Goal: Task Accomplishment & Management: Complete application form

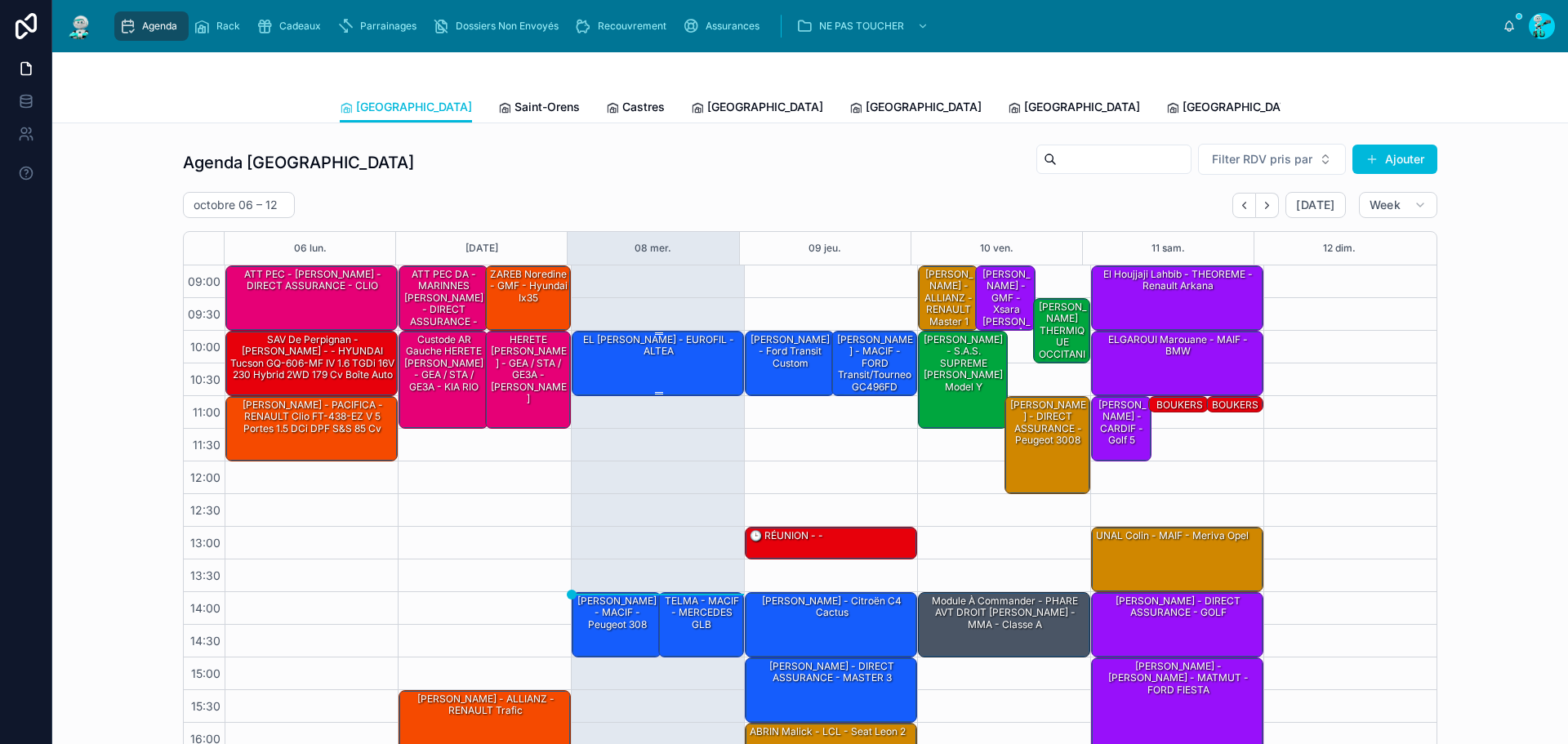
drag, startPoint x: 679, startPoint y: 354, endPoint x: 662, endPoint y: 359, distance: 17.7
click at [659, 362] on div "EL JAMMAL Farid - EUROFIL - ALTEA" at bounding box center [658, 362] width 168 height 62
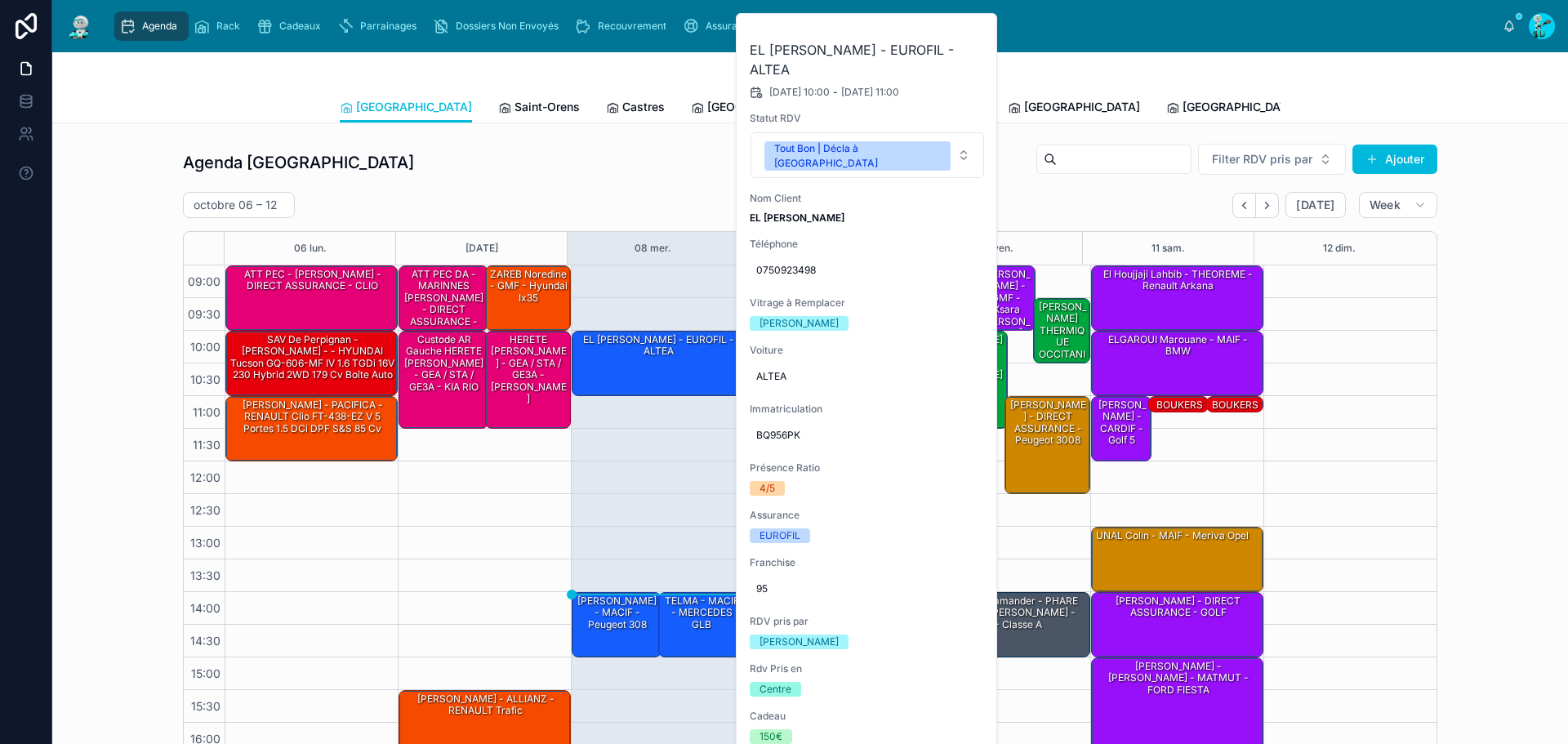
click at [0, 0] on icon at bounding box center [0, 0] width 0 height 0
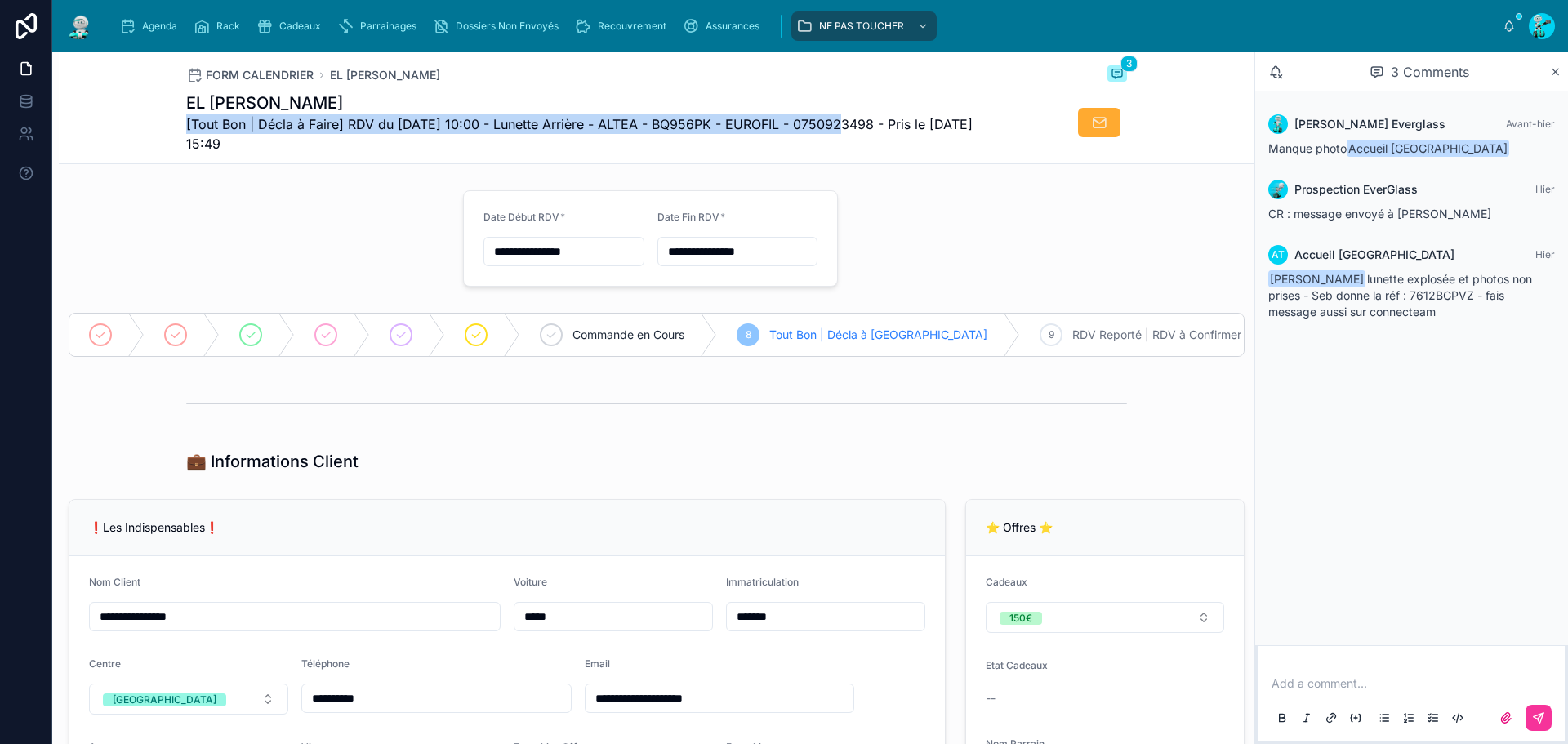
drag, startPoint x: 573, startPoint y: 106, endPoint x: 877, endPoint y: 151, distance: 307.3
click at [827, 132] on div "EL JAMMAL Farid [Tout Bon | Décla à Faire] RDV du 08/10/2025 10:00 - Lunette Ar…" at bounding box center [595, 122] width 819 height 62
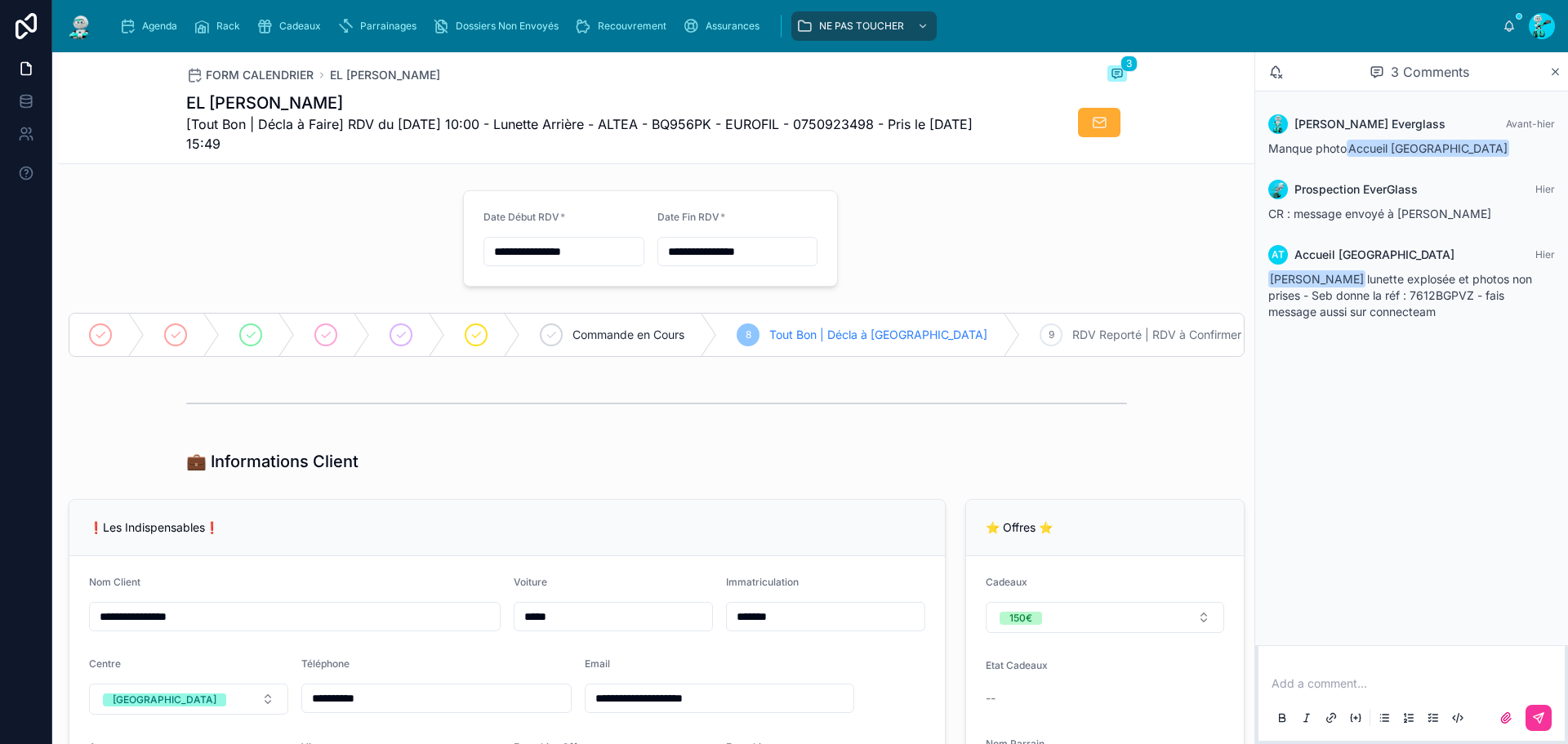
click at [905, 160] on div "FORM CALENDRIER EL JAMMAL Farid 3 EL JAMMAL Farid [Tout Bon | Décla à Faire] RD…" at bounding box center [656, 108] width 940 height 111
click at [321, 206] on div at bounding box center [256, 238] width 394 height 109
drag, startPoint x: 186, startPoint y: 103, endPoint x: 317, endPoint y: 100, distance: 131.0
click at [317, 100] on h1 "EL JAMMAL Farid" at bounding box center [595, 103] width 819 height 23
click at [325, 99] on h1 "EL JAMMAL Farid" at bounding box center [595, 103] width 819 height 23
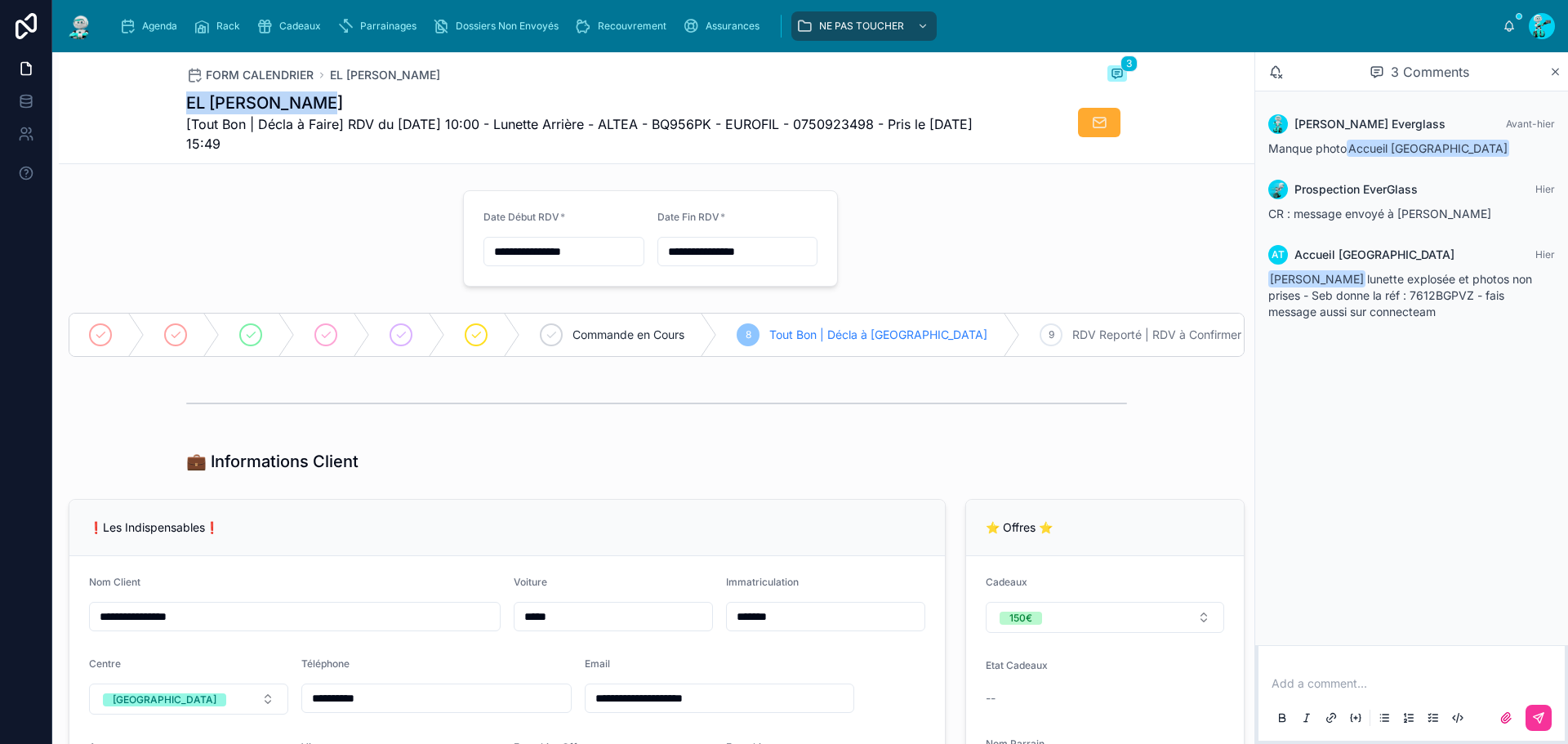
drag, startPoint x: 322, startPoint y: 99, endPoint x: 179, endPoint y: 104, distance: 143.1
click at [179, 104] on div "FORM CALENDRIER EL JAMMAL Farid 3 EL JAMMAL Farid [Tout Bon | Décla à Faire] RD…" at bounding box center [657, 108] width 1196 height 112
click at [150, 112] on div "FORM CALENDRIER EL JAMMAL Farid 3 EL JAMMAL Farid [Tout Bon | Décla à Faire] RD…" at bounding box center [657, 108] width 1196 height 112
drag, startPoint x: 316, startPoint y: 473, endPoint x: 180, endPoint y: 458, distance: 136.8
click at [180, 458] on div "💼 Informations Client" at bounding box center [657, 462] width 1196 height 36
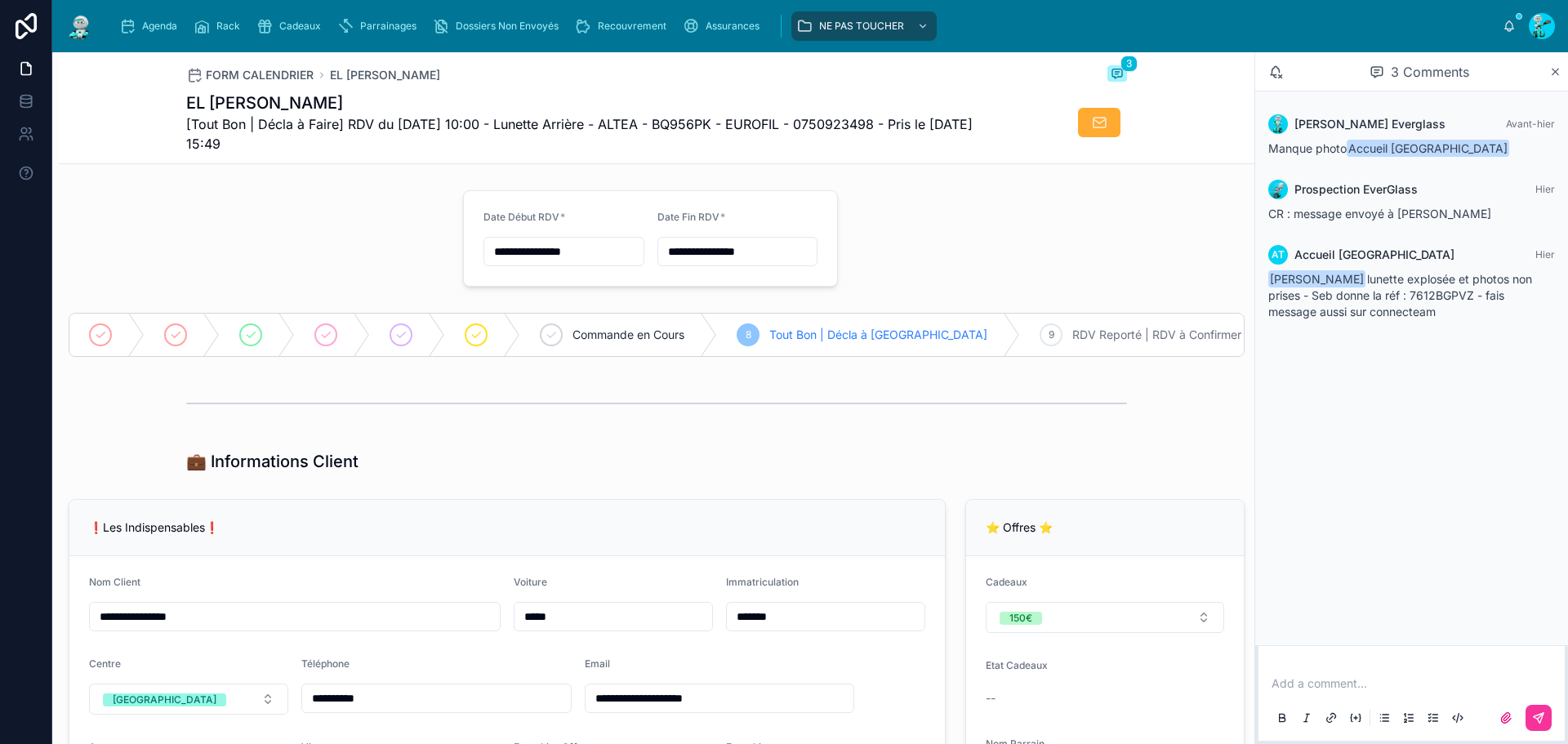
click at [151, 427] on div at bounding box center [657, 403] width 1196 height 54
click at [345, 404] on hr at bounding box center [656, 403] width 940 height 2
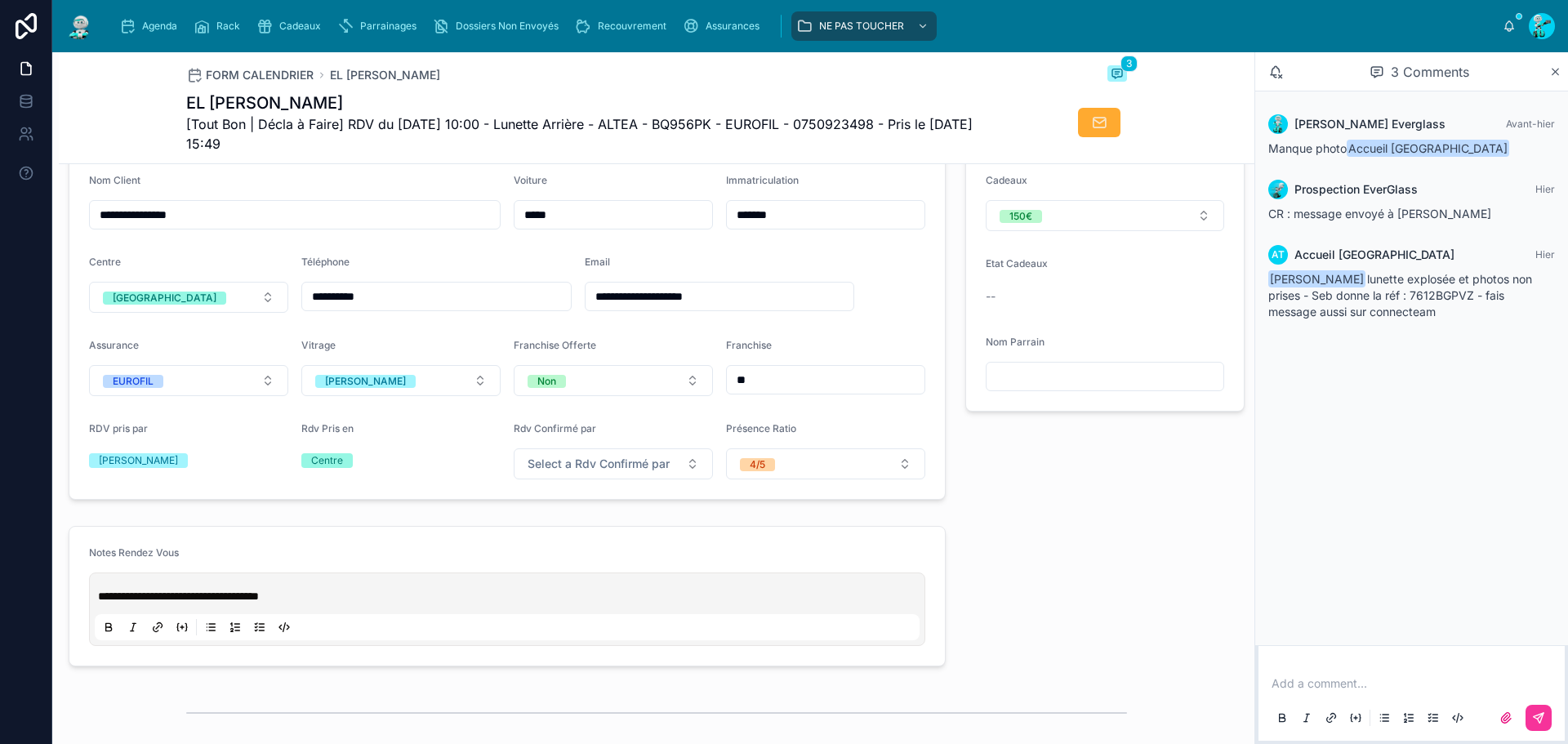
scroll to position [408, 0]
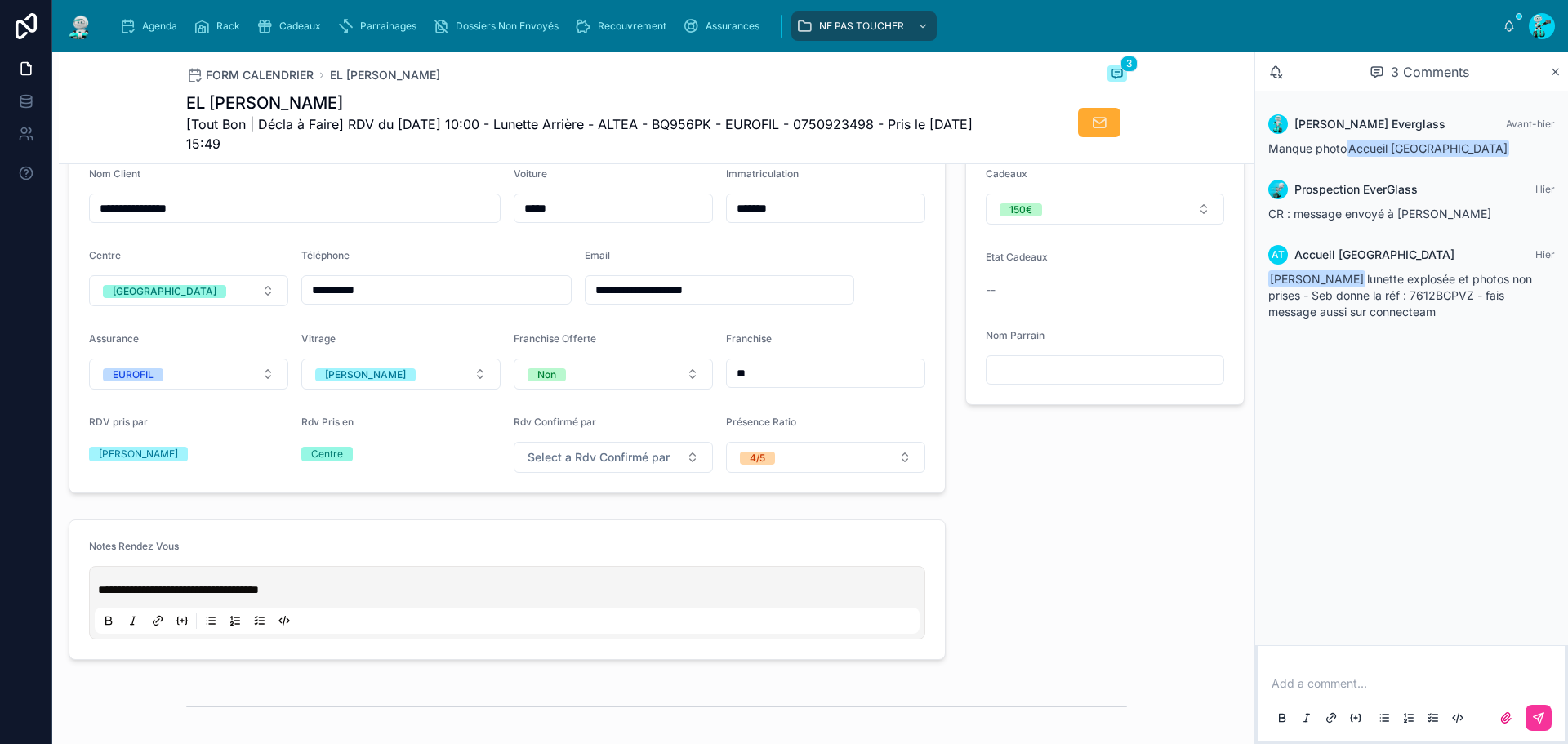
click at [432, 344] on div "Vitrage" at bounding box center [401, 342] width 199 height 20
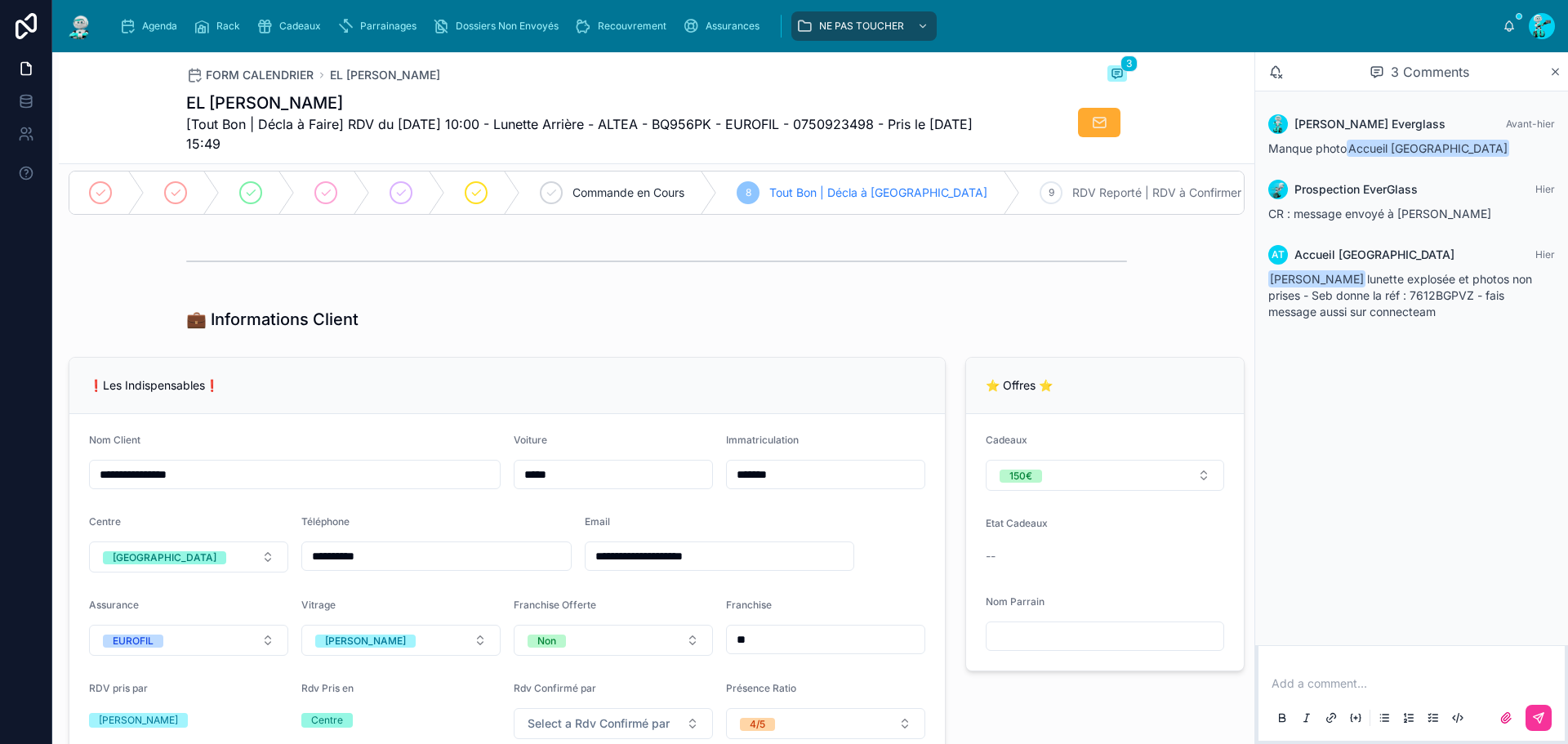
scroll to position [163, 0]
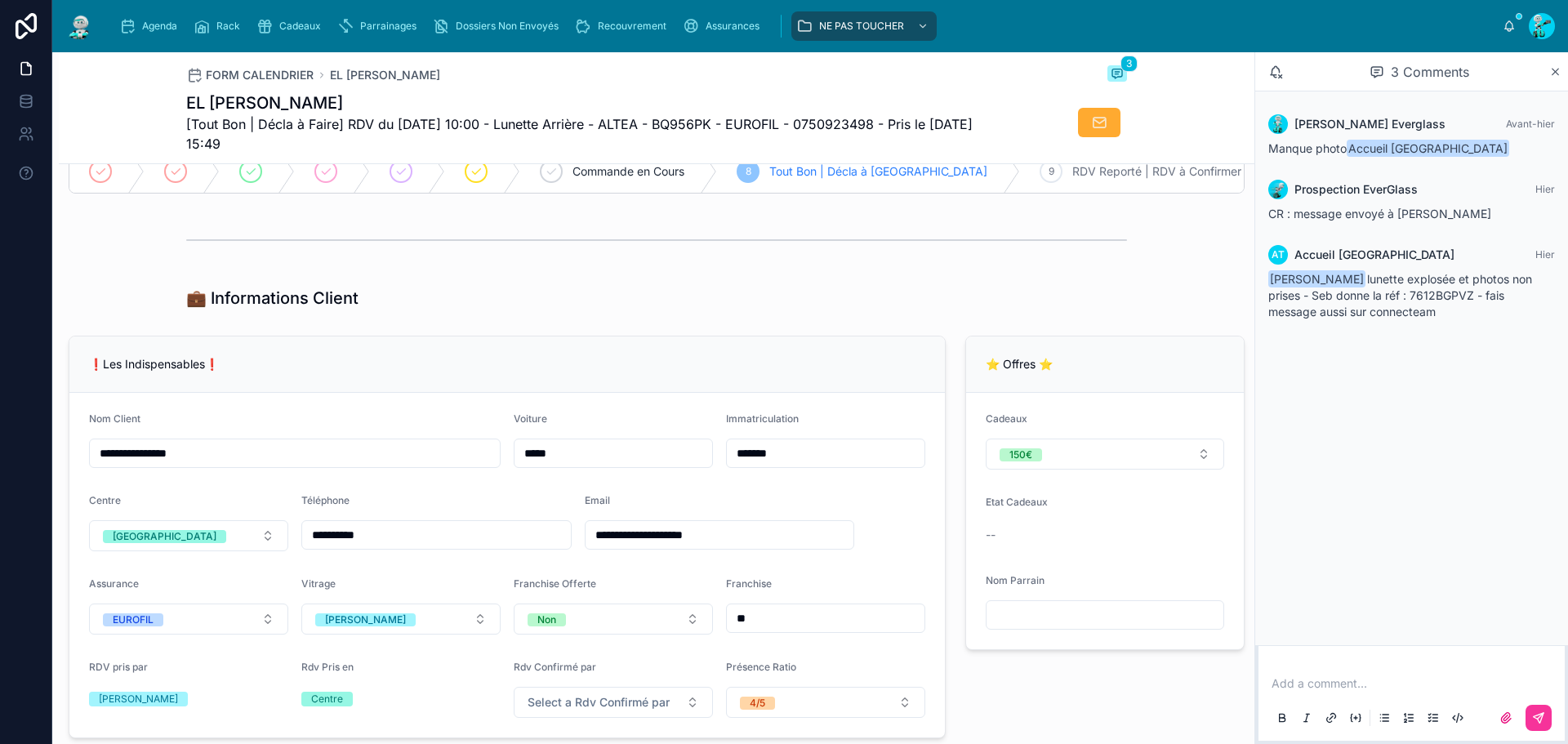
drag, startPoint x: 213, startPoint y: 472, endPoint x: 67, endPoint y: 453, distance: 147.2
click at [67, 453] on div "**********" at bounding box center [507, 537] width 897 height 416
click at [110, 454] on input "**********" at bounding box center [294, 454] width 410 height 23
drag, startPoint x: 144, startPoint y: 463, endPoint x: 45, endPoint y: 455, distance: 99.3
click at [45, 455] on div "**********" at bounding box center [784, 372] width 1568 height 744
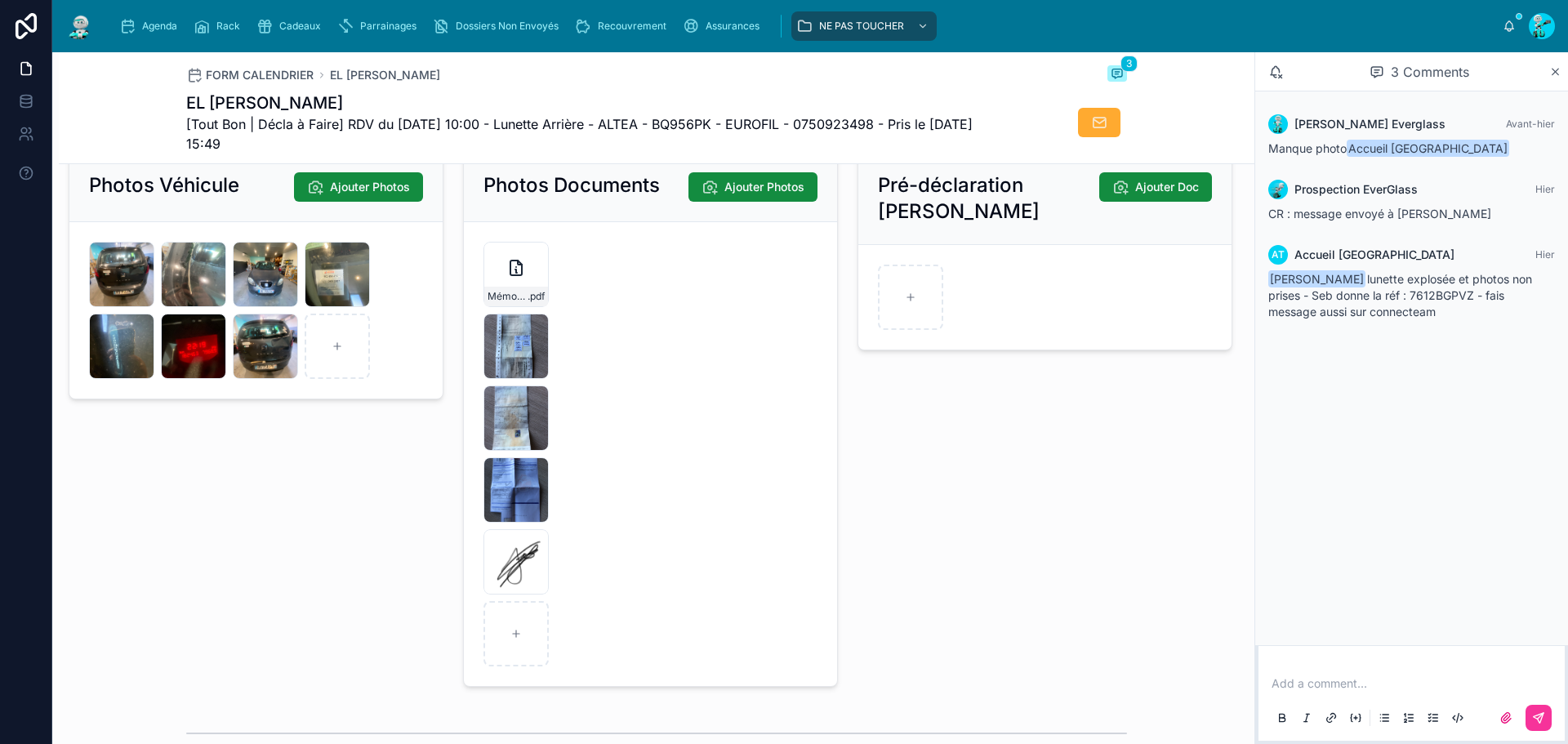
scroll to position [2414, 0]
click at [751, 481] on form "Mémo-véhicule-assuré-(27) .pdf IMG_9327 .jpg IMG_9326 .jpg IMG_9328 .jpg IMG_93…" at bounding box center [650, 454] width 373 height 463
click at [503, 491] on div "IMG_9328 .jpg" at bounding box center [515, 490] width 65 height 65
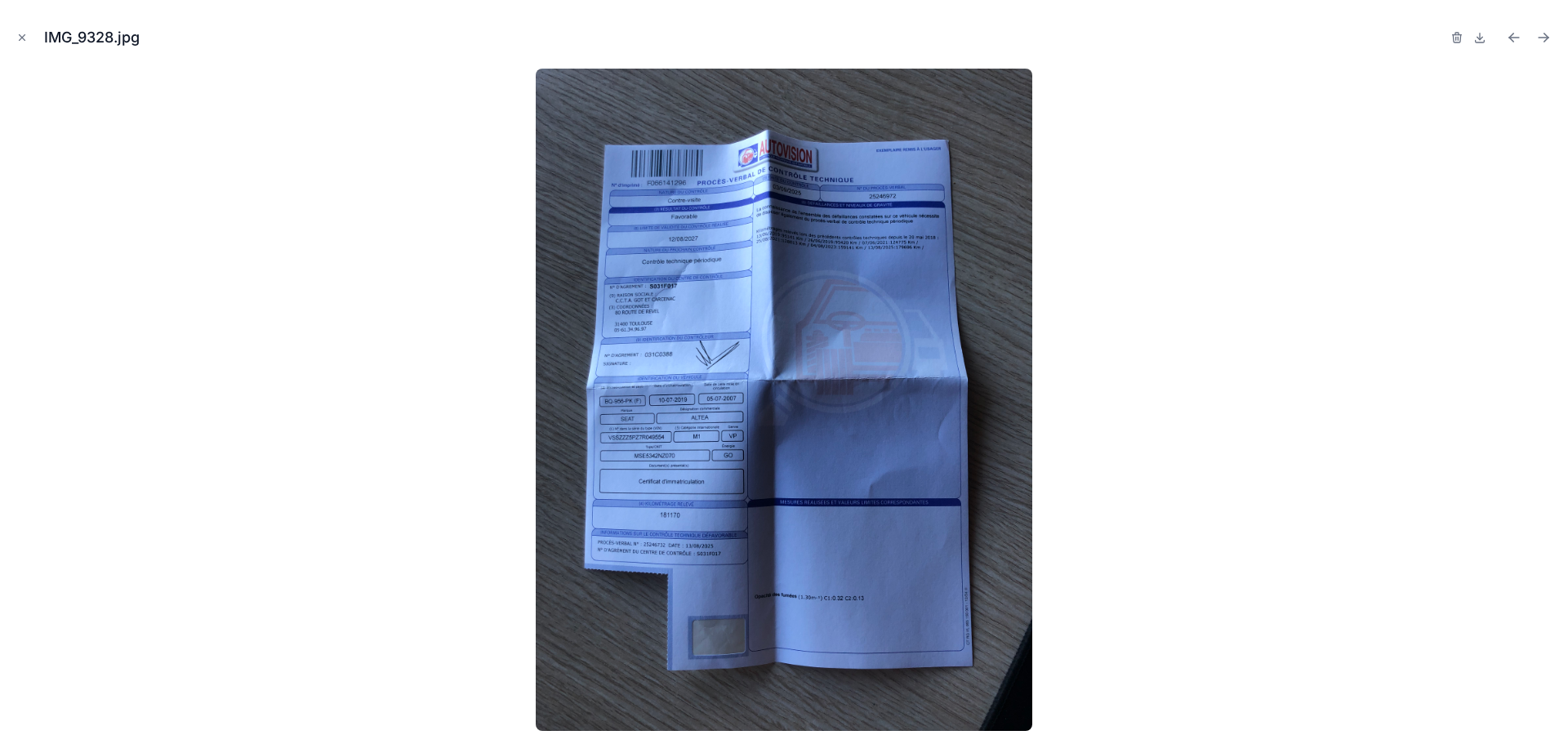
click at [22, 41] on icon "Close modal" at bounding box center [22, 38] width 12 height 12
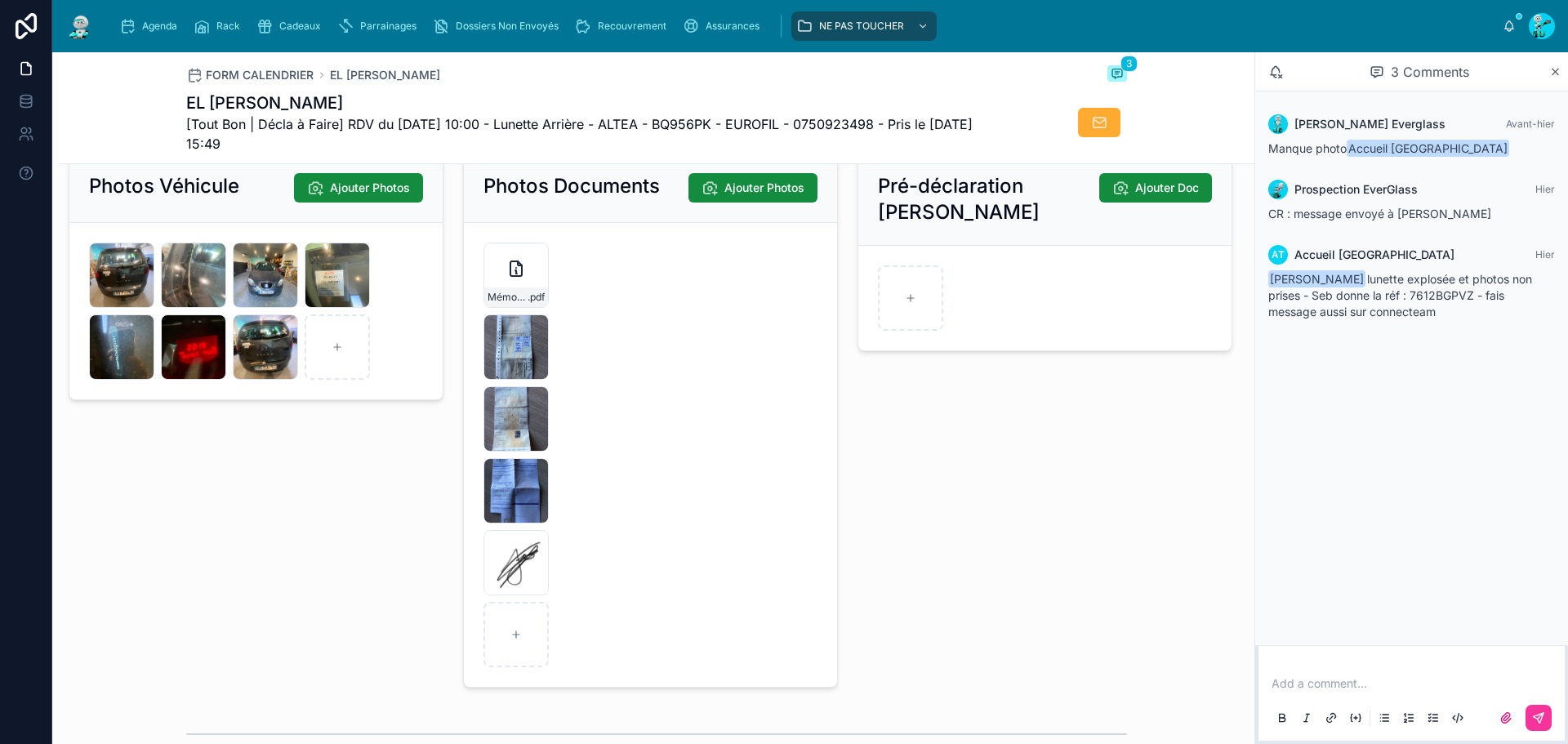
click at [492, 497] on div "IMG_9328 .jpg" at bounding box center [515, 490] width 65 height 65
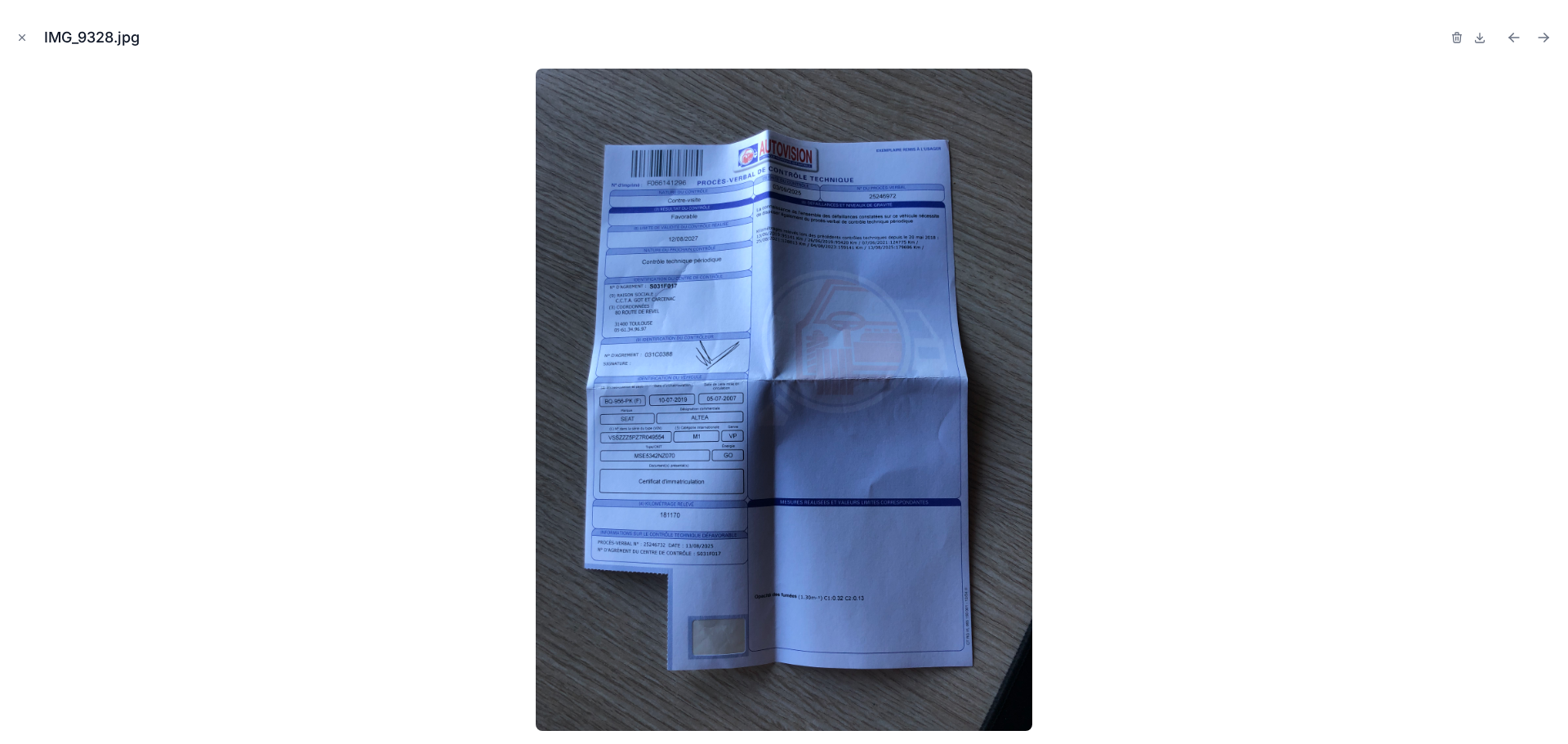
click at [749, 394] on img at bounding box center [784, 400] width 497 height 662
click at [749, 390] on img at bounding box center [784, 400] width 497 height 662
click at [656, 322] on img at bounding box center [784, 400] width 497 height 662
click at [17, 32] on icon "Close modal" at bounding box center [22, 38] width 12 height 12
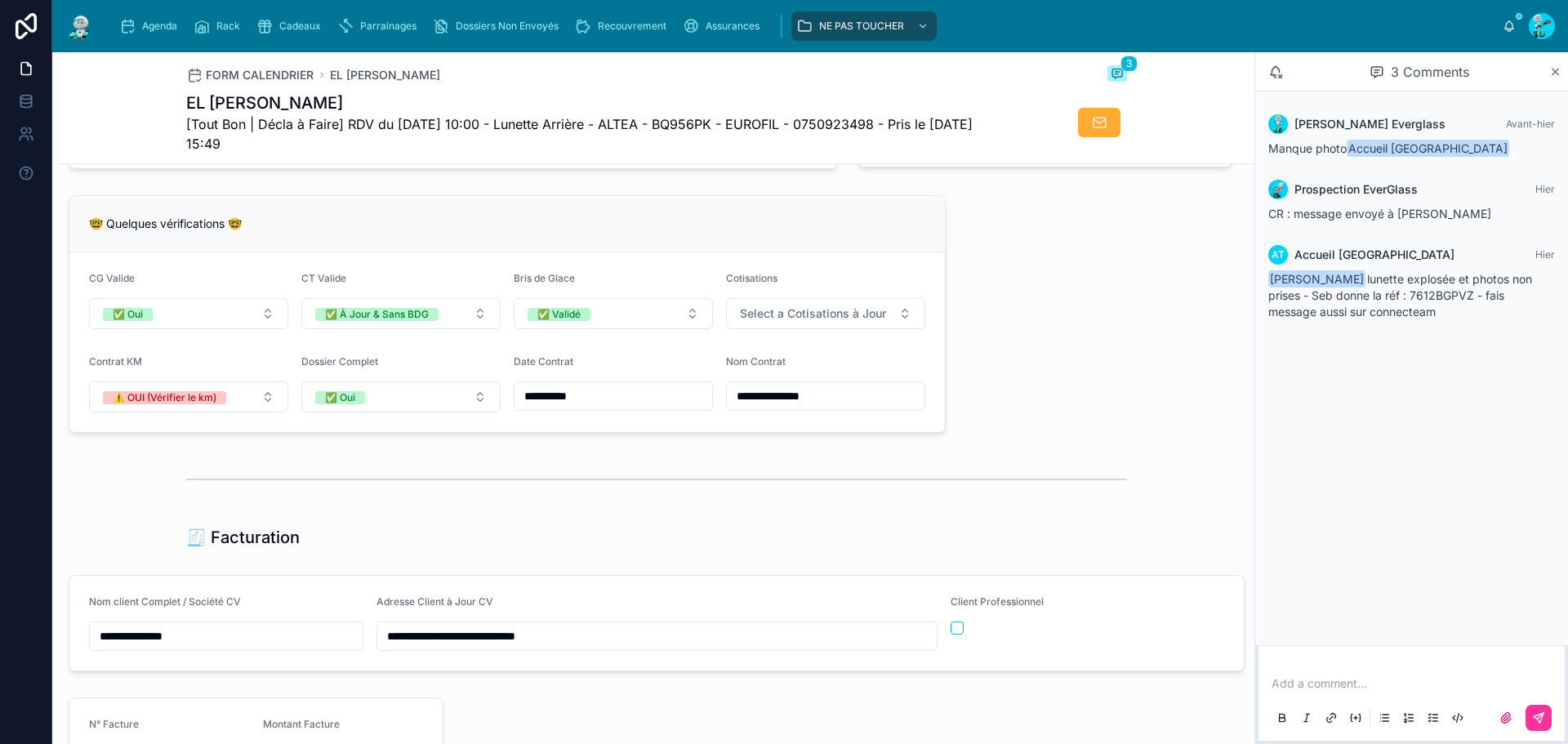
scroll to position [1270, 0]
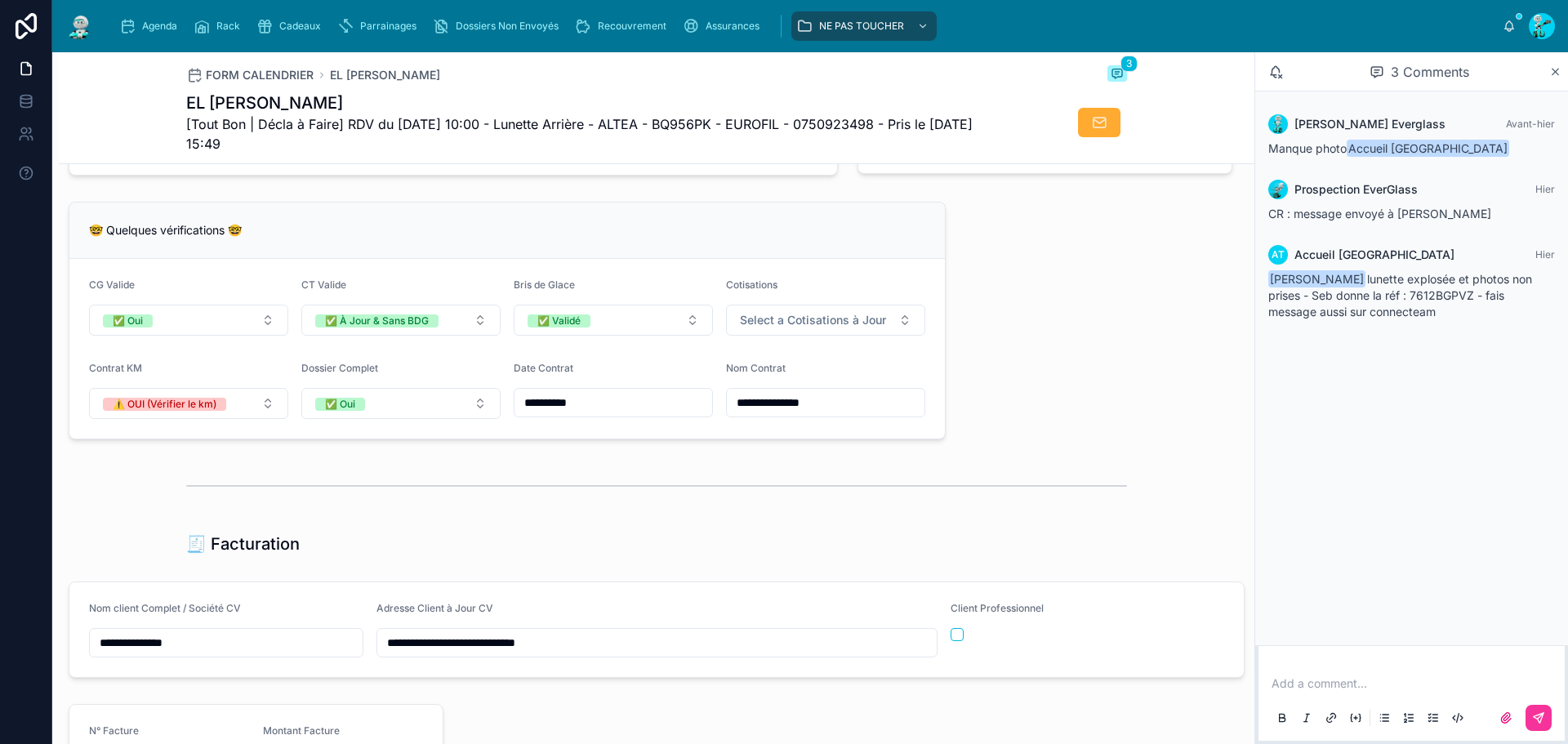
drag, startPoint x: 495, startPoint y: 658, endPoint x: 221, endPoint y: 607, distance: 278.7
click at [221, 607] on form "**********" at bounding box center [656, 630] width 1174 height 95
click at [1315, 498] on div "Marion Everglass Avant-hier Manque photo Accueil Toulouse Prospection EverGlass…" at bounding box center [1411, 368] width 313 height 554
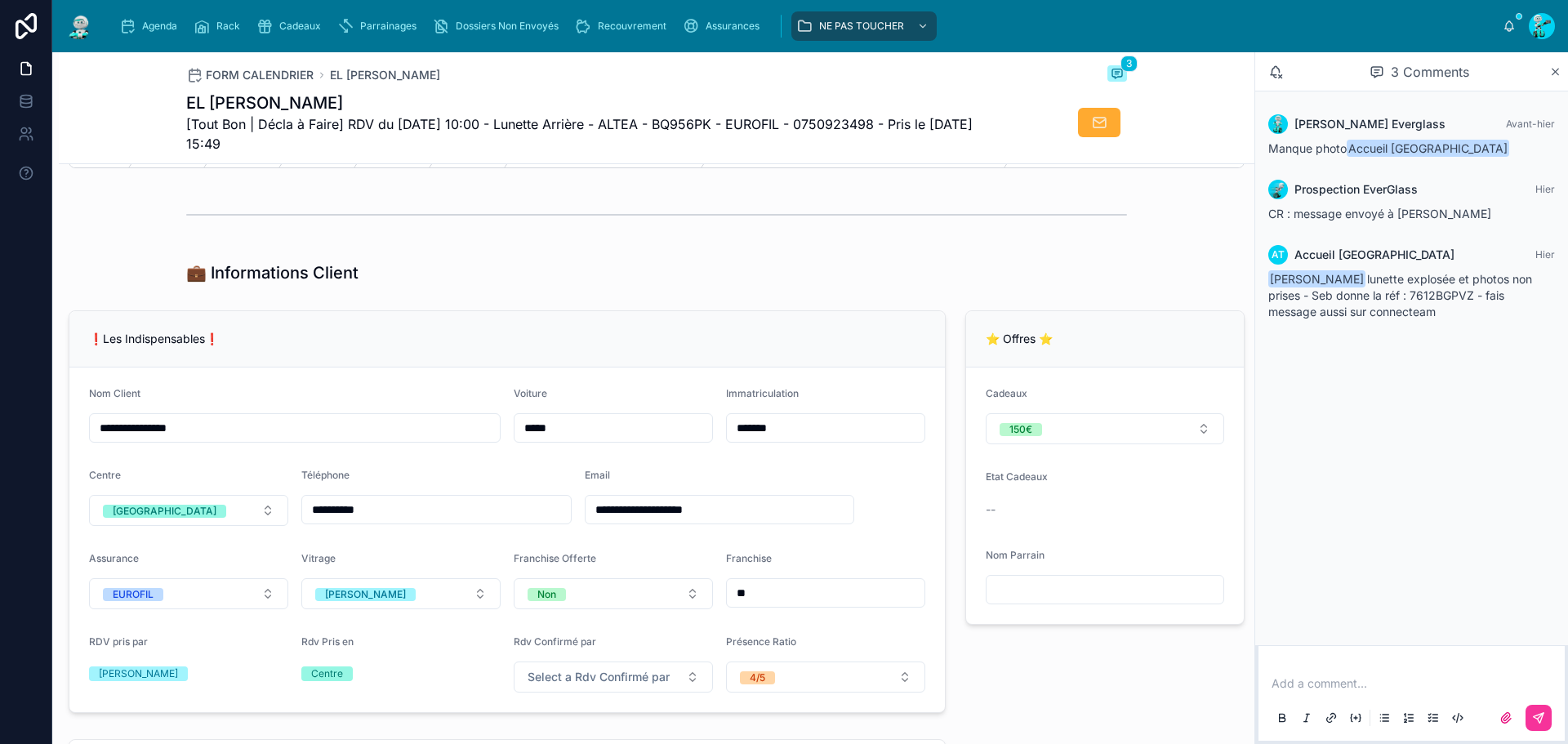
scroll to position [172, 0]
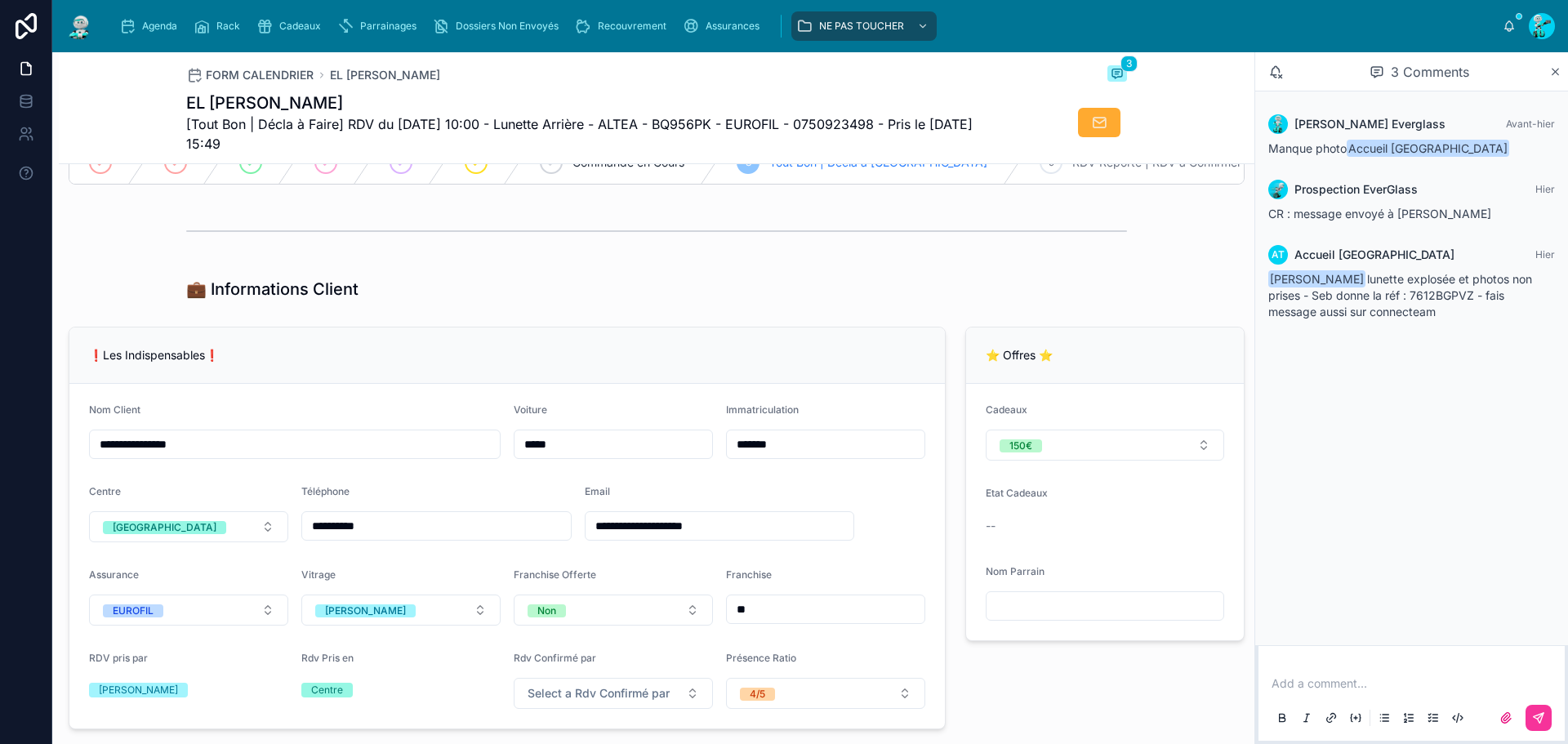
click at [1335, 461] on div "Marion Everglass Avant-hier Manque photo Accueil Toulouse Prospection EverGlass…" at bounding box center [1411, 368] width 313 height 554
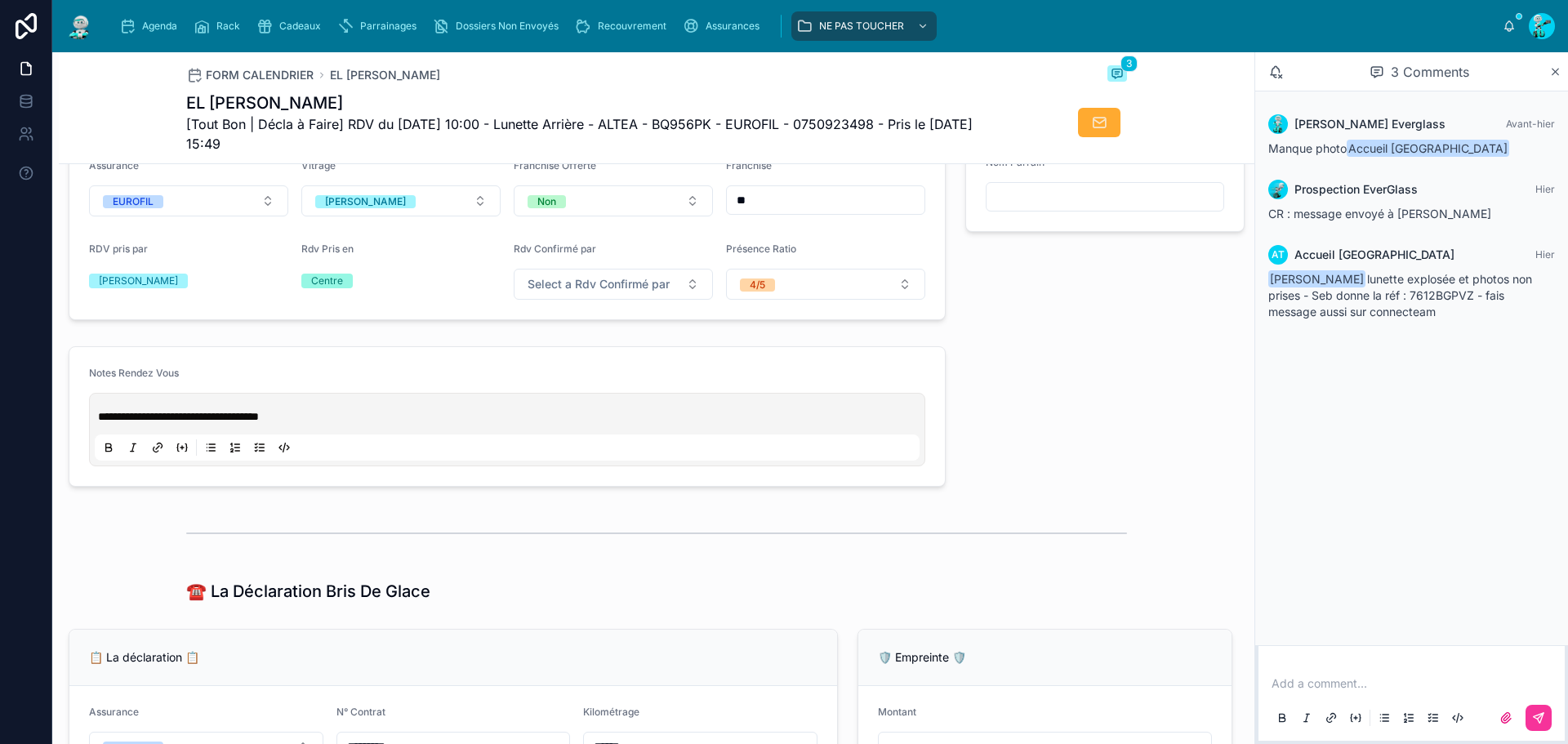
scroll to position [581, 0]
click at [635, 125] on span "[Tout Bon | Décla à Faire] RDV du 08/10/2025 10:00 - Lunette Arrière - ALTEA - …" at bounding box center [595, 134] width 819 height 39
click at [635, 122] on span "[Tout Bon | Décla à Faire] RDV du 08/10/2025 10:00 - Lunette Arrière - ALTEA - …" at bounding box center [595, 134] width 819 height 39
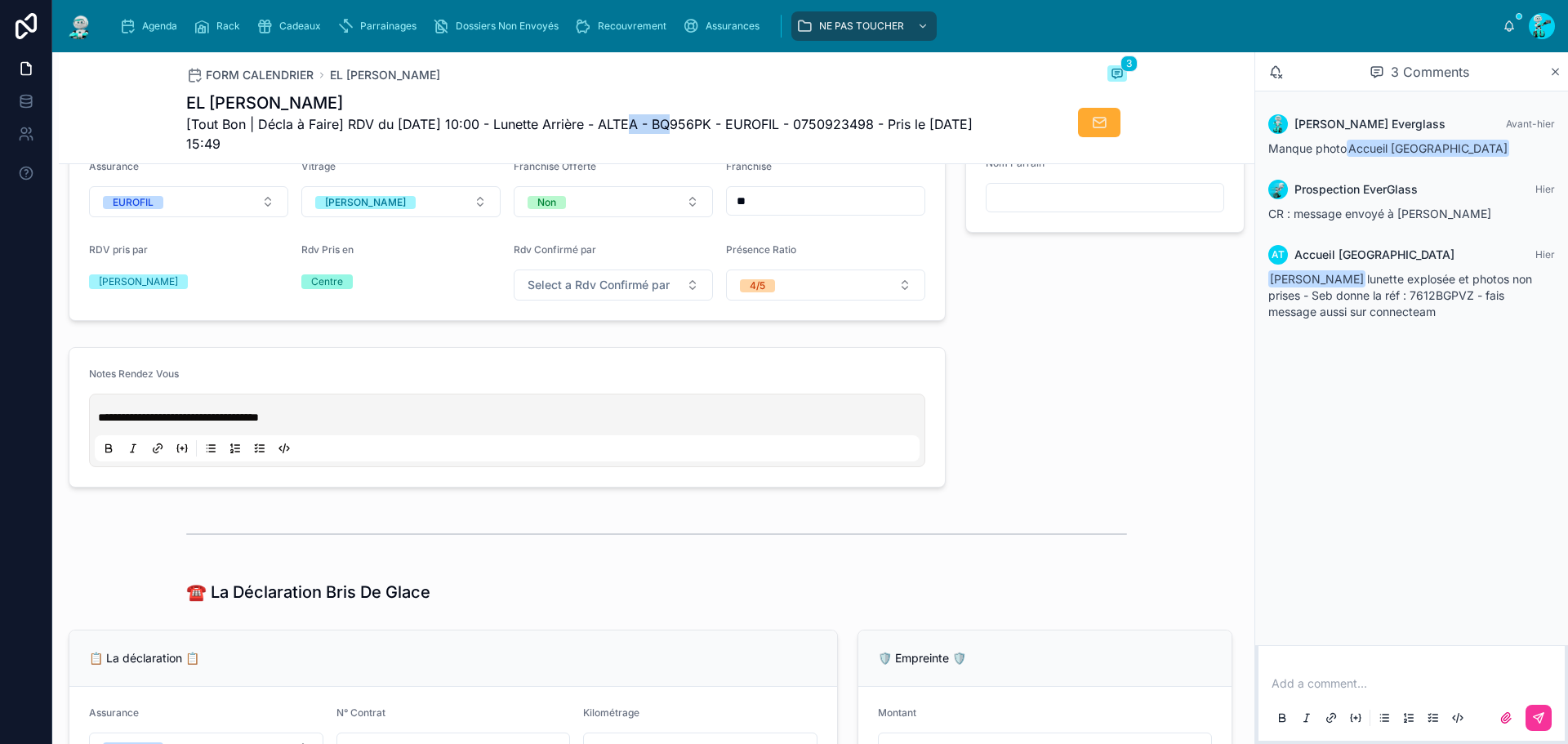
copy span "ALTEA"
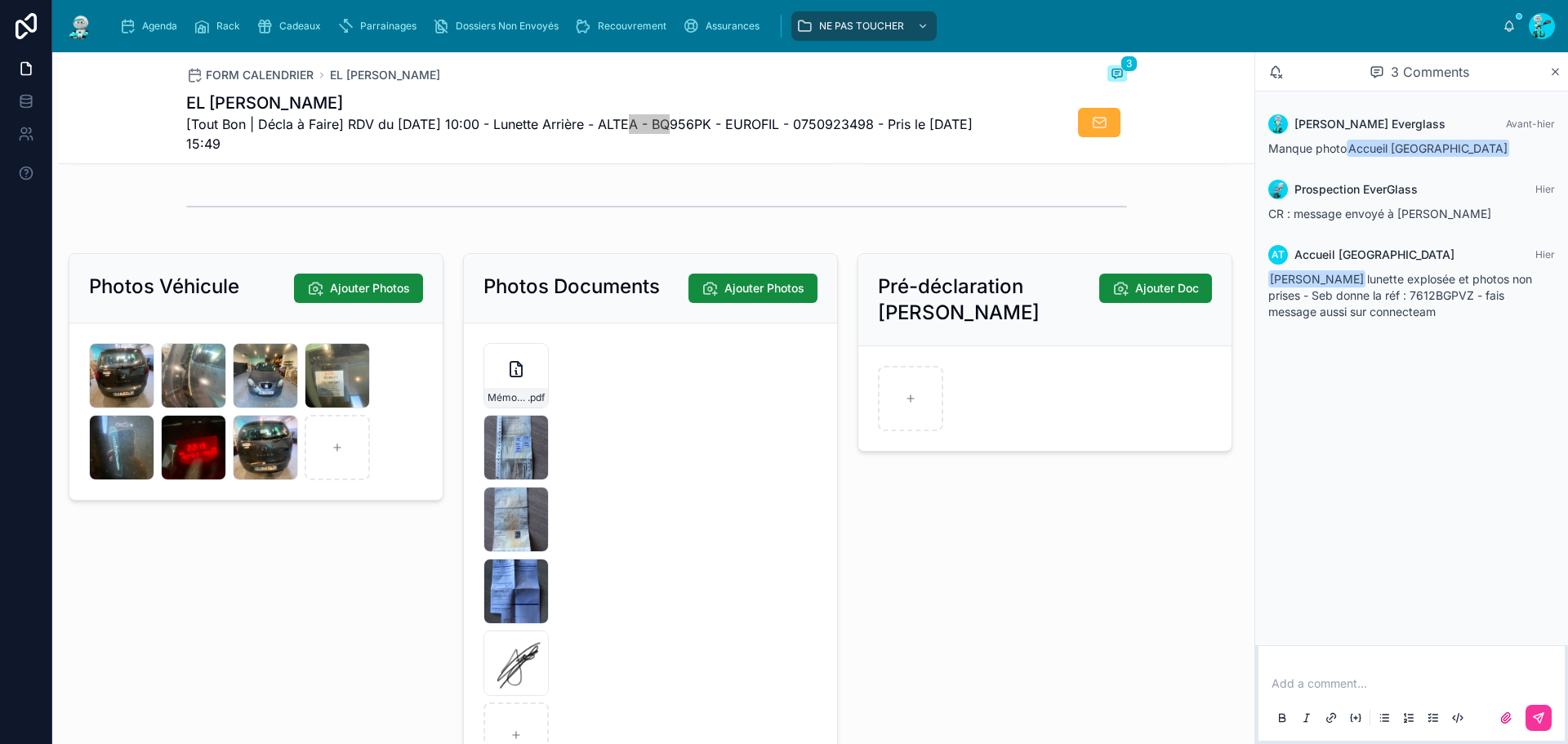
scroll to position [2377, 0]
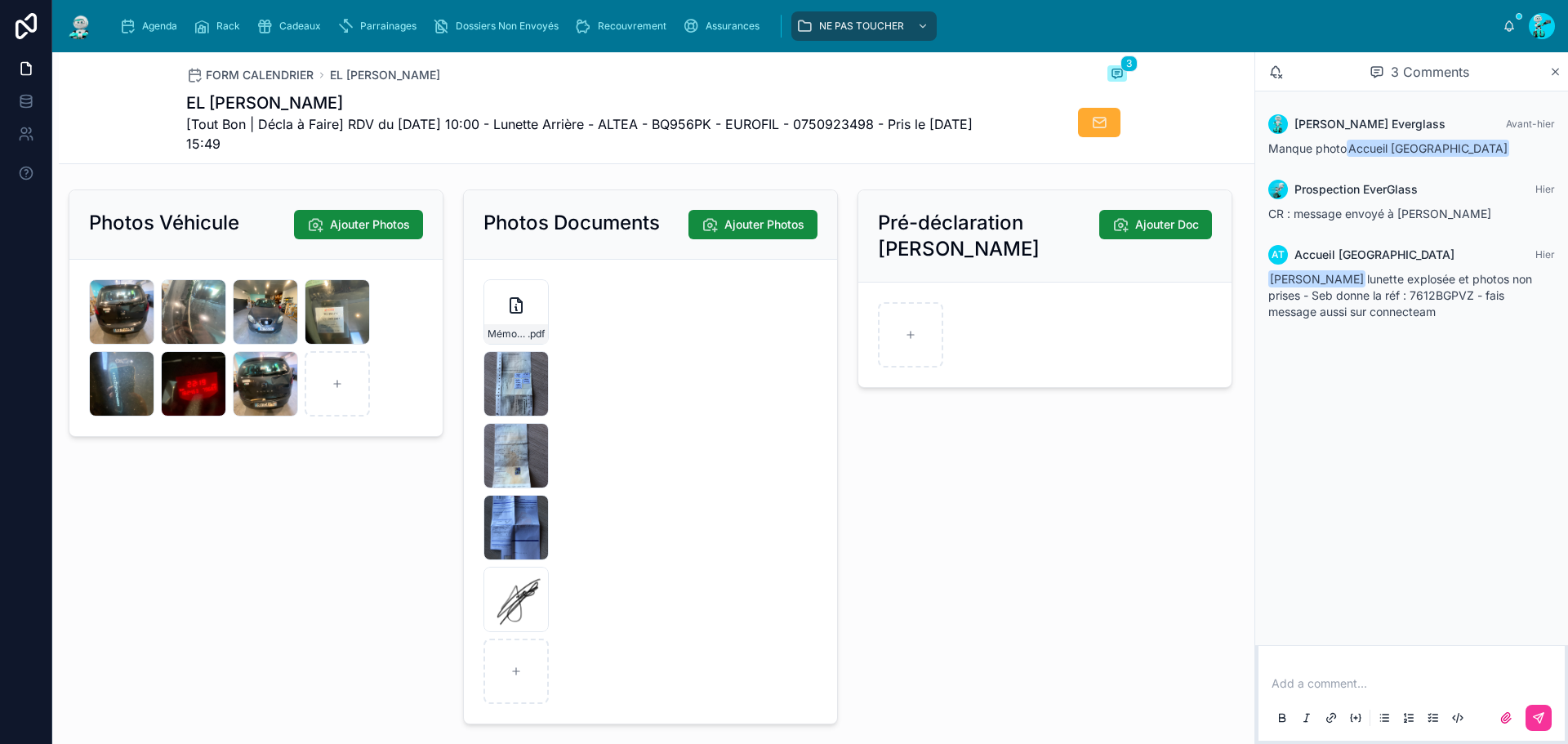
click at [503, 339] on div "Mémo-véhicule-assuré-(27) .pdf" at bounding box center [515, 334] width 64 height 20
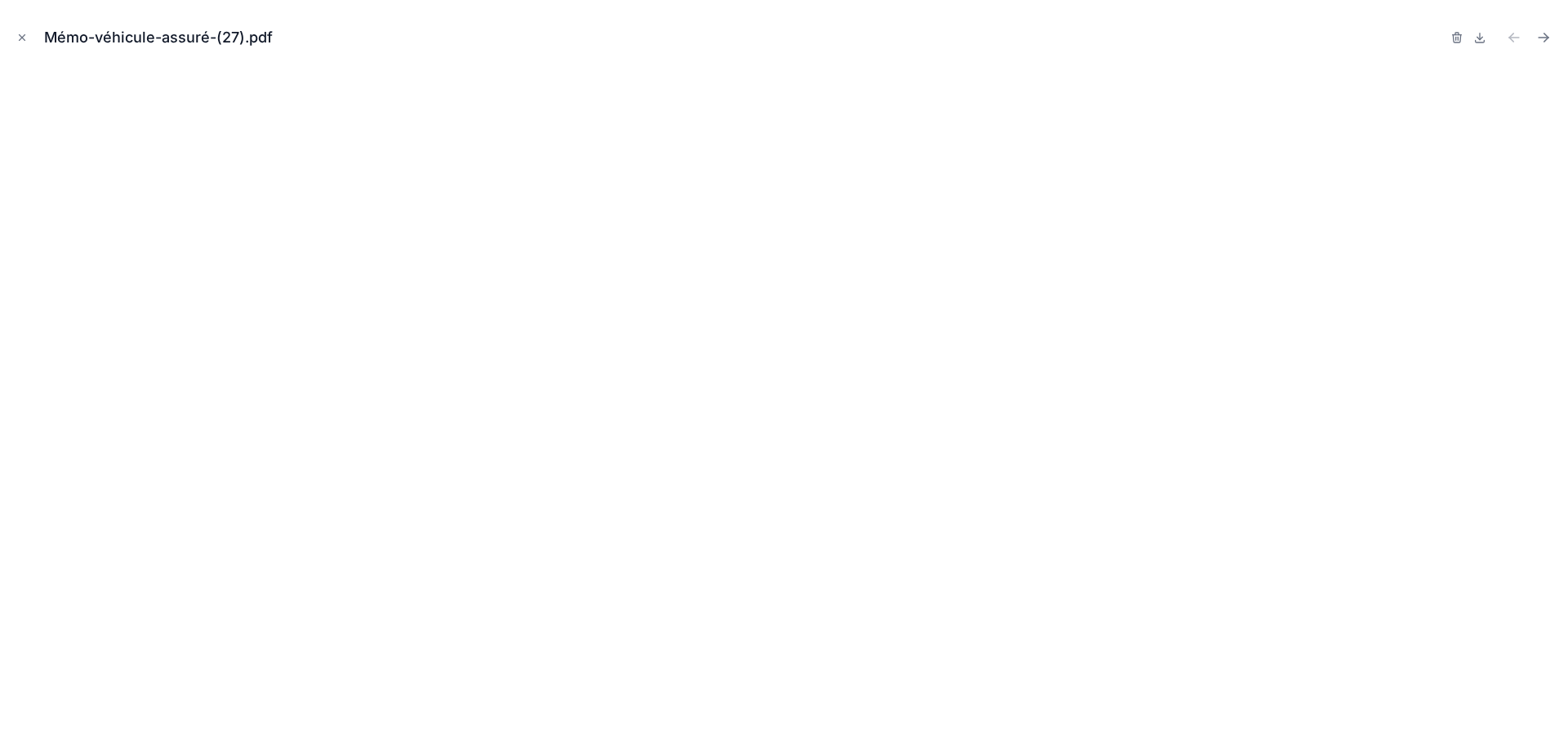
click at [14, 39] on button "Close modal" at bounding box center [22, 38] width 18 height 18
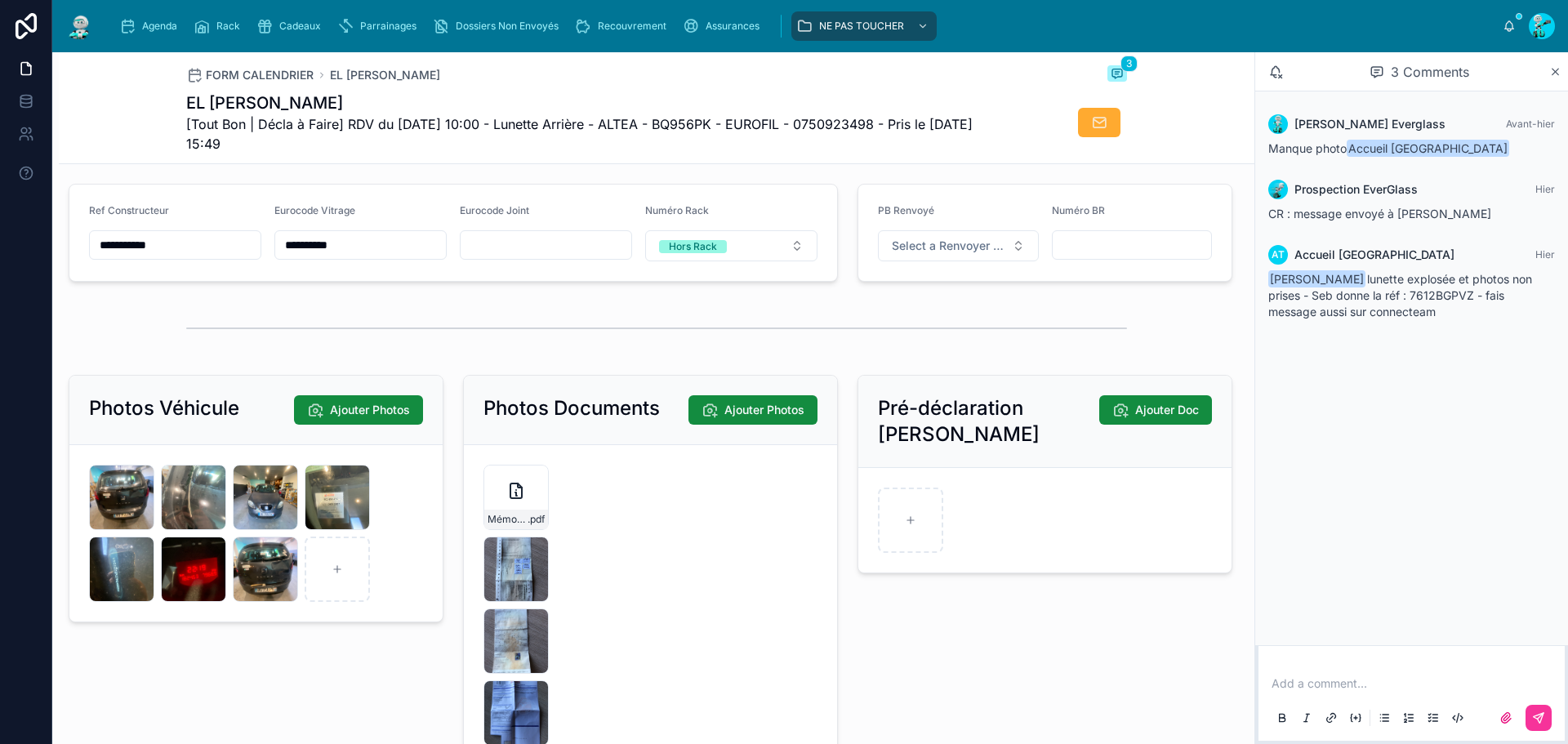
scroll to position [2205, 0]
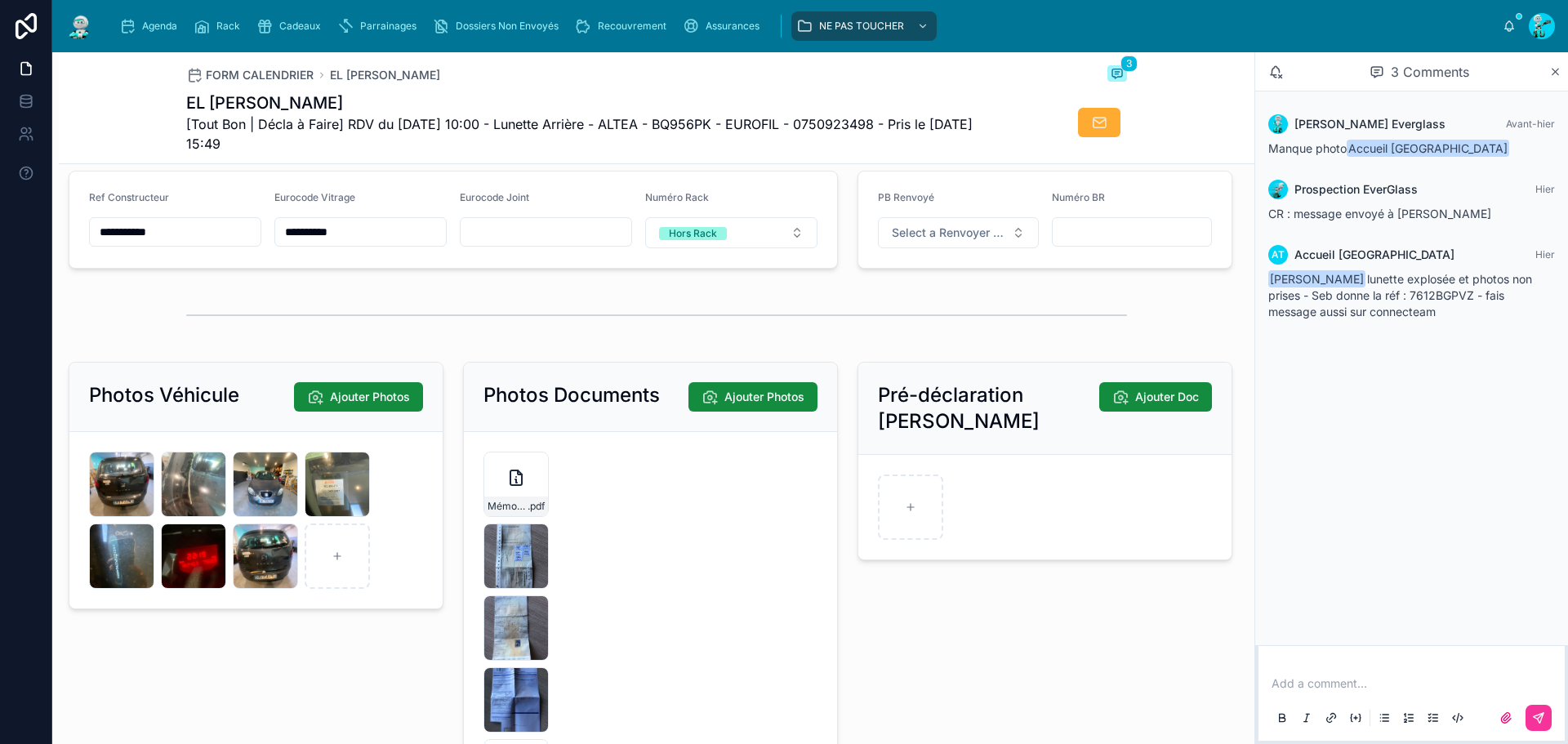
click at [504, 628] on div "IMG_9326 .jpg" at bounding box center [515, 627] width 65 height 65
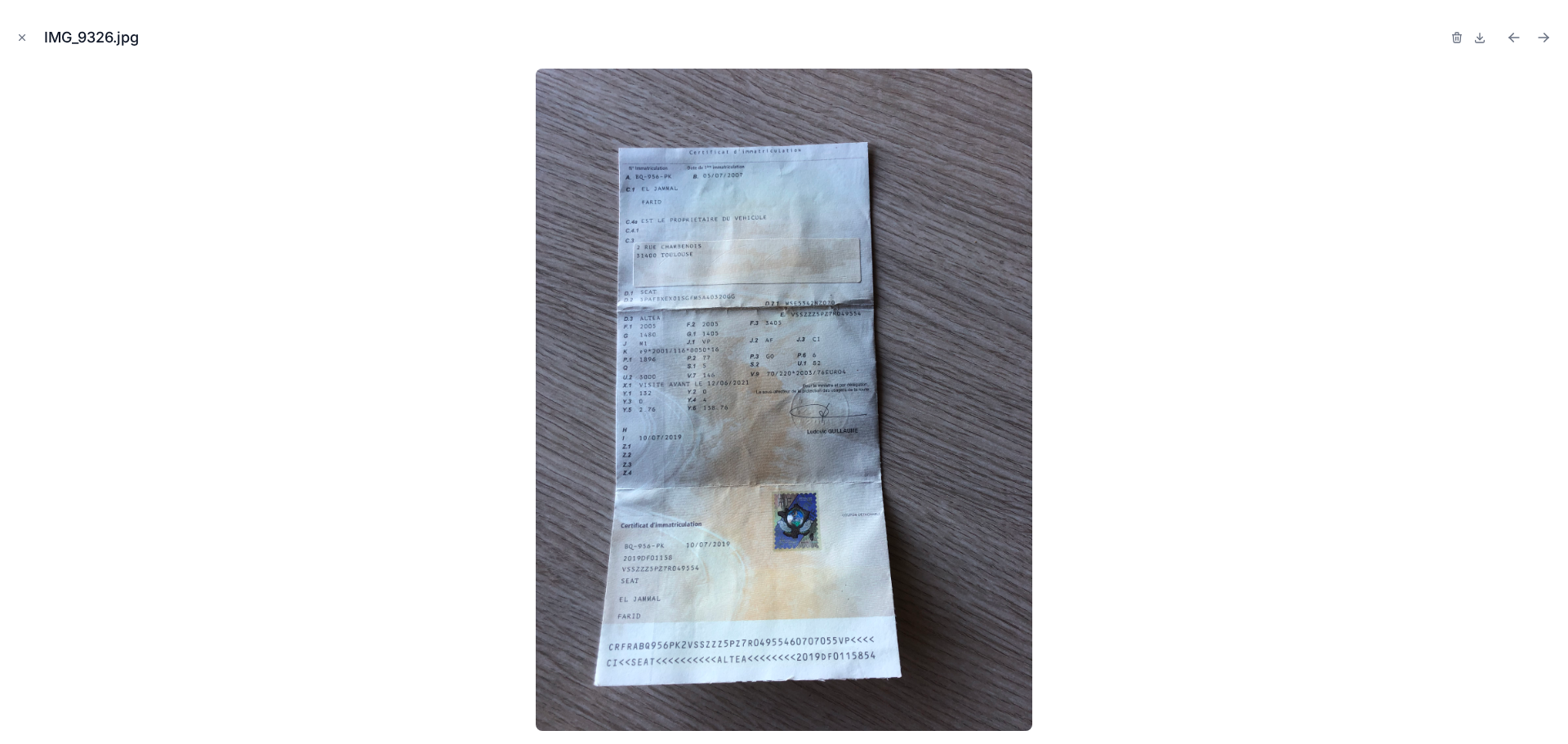
click at [665, 359] on img at bounding box center [784, 400] width 497 height 662
click at [656, 335] on img at bounding box center [784, 400] width 497 height 662
click at [764, 400] on img at bounding box center [784, 400] width 497 height 662
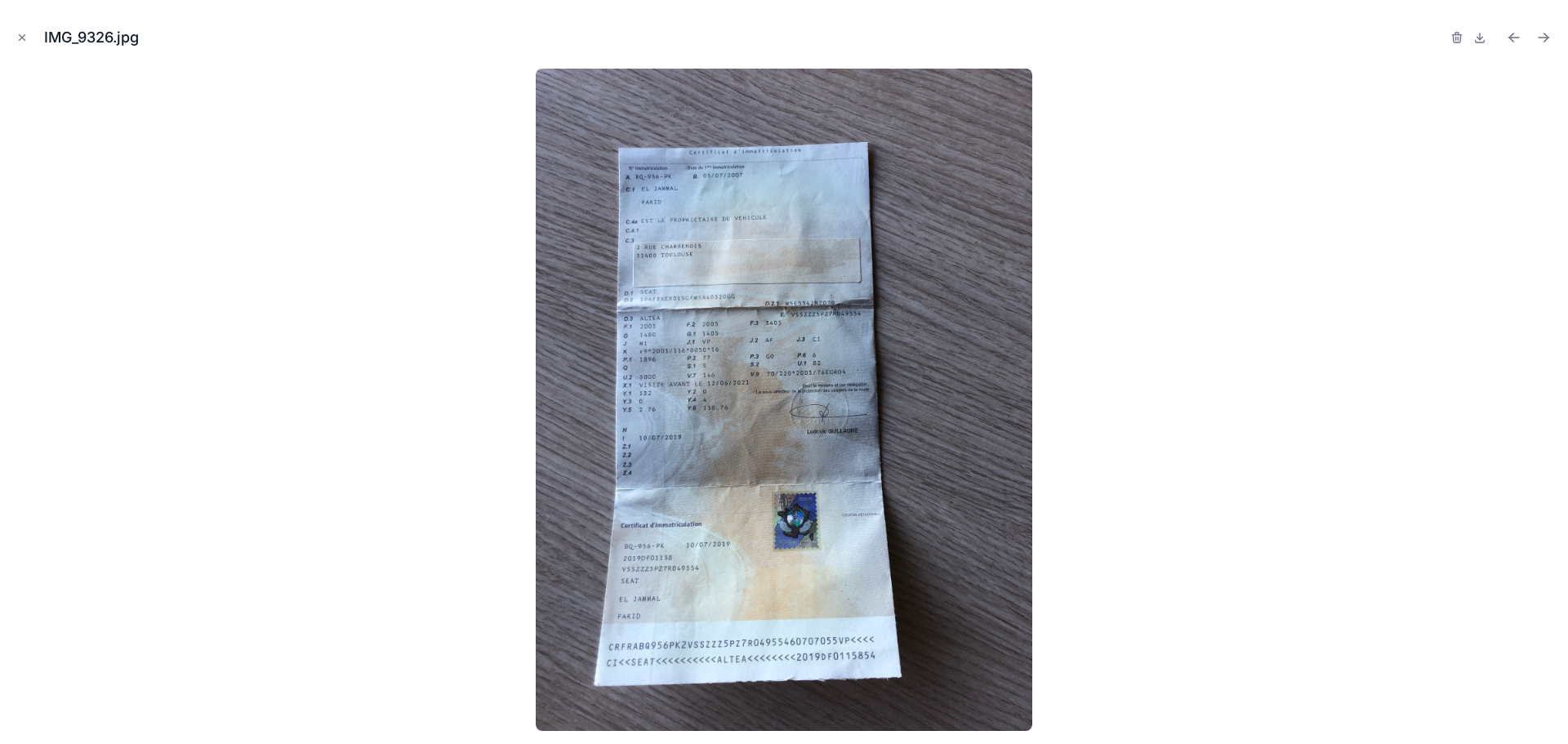
click at [628, 334] on img at bounding box center [784, 400] width 497 height 662
click at [23, 35] on icon "Close modal" at bounding box center [22, 38] width 12 height 12
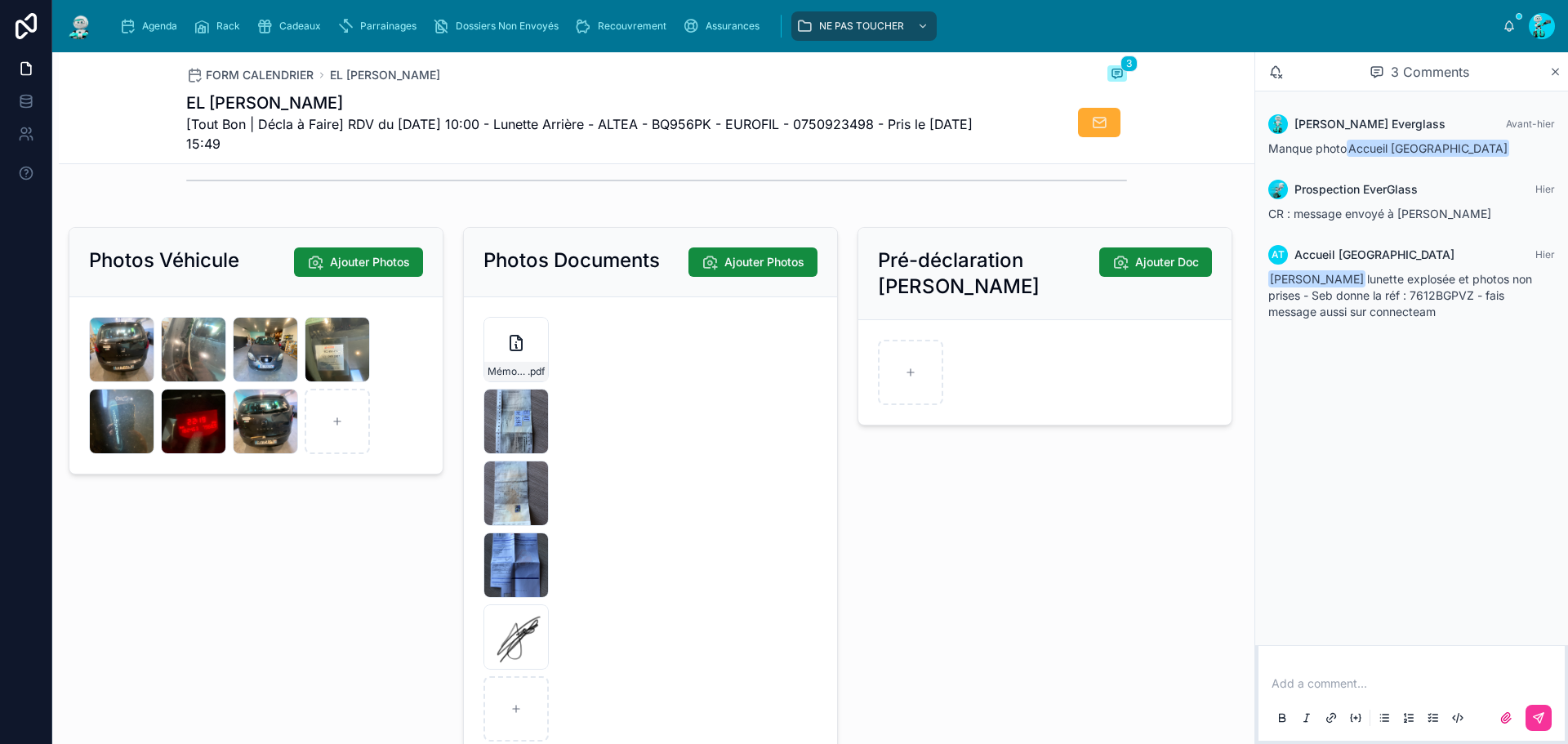
scroll to position [2332, 0]
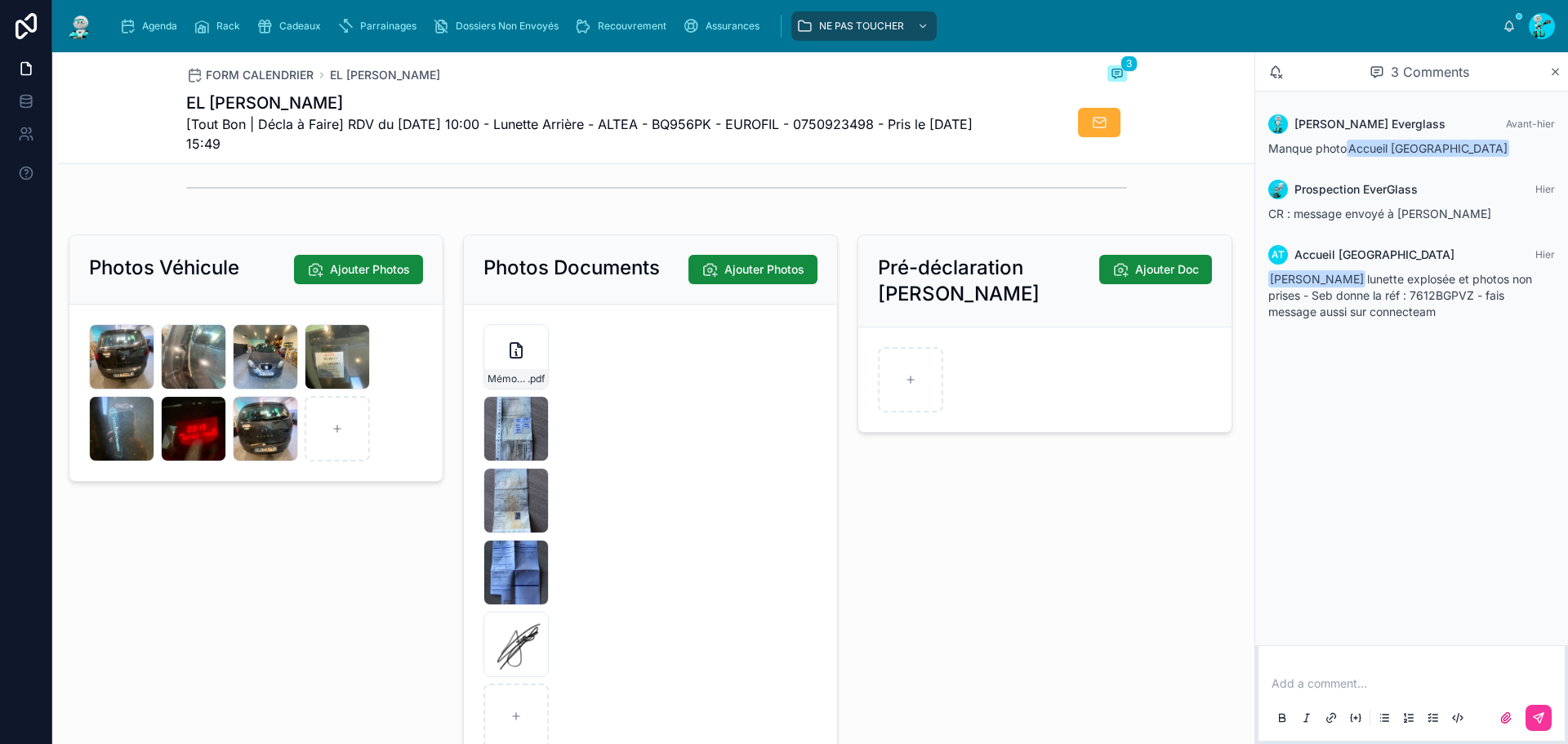
click at [507, 589] on div "IMG_9328 .jpg" at bounding box center [515, 572] width 65 height 65
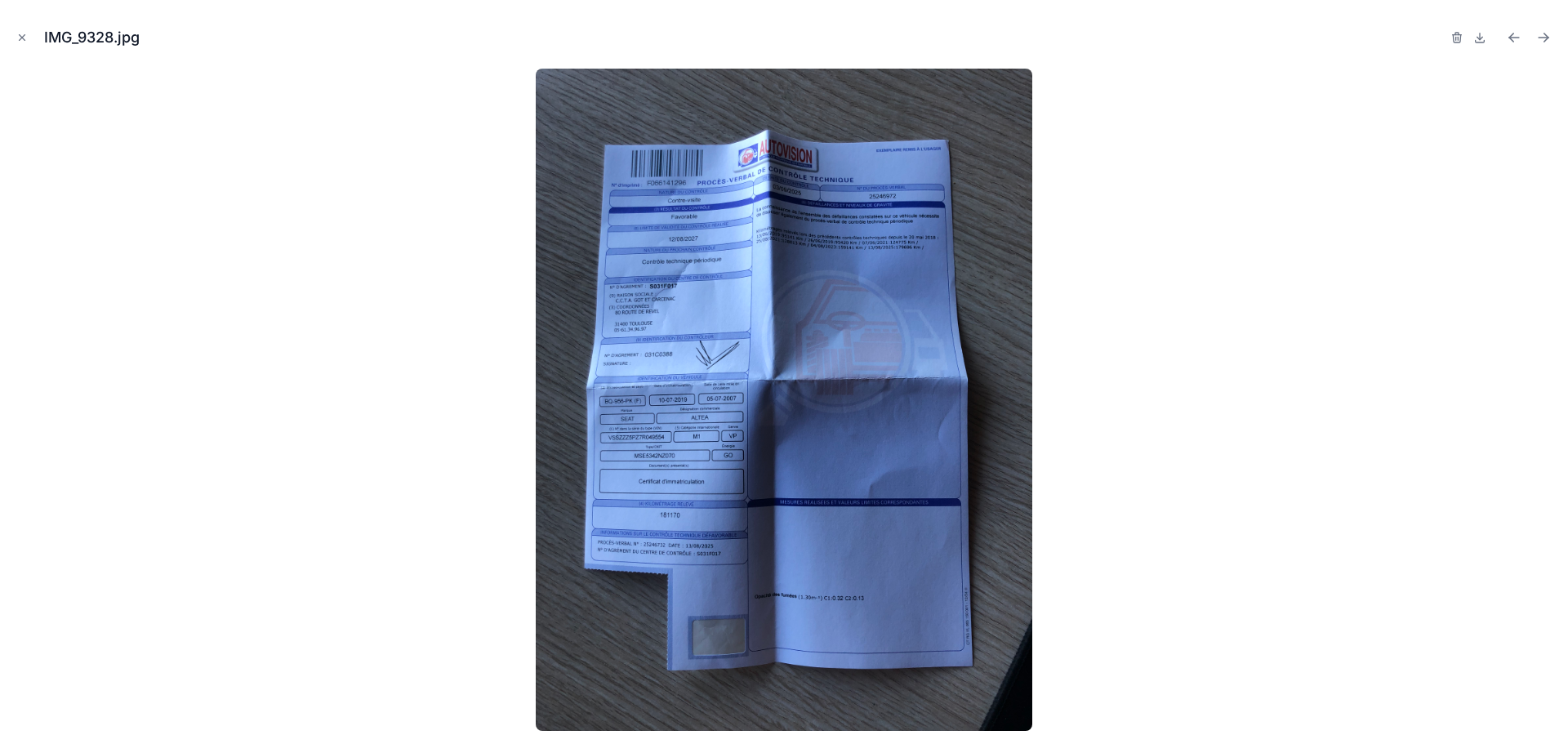
click at [753, 378] on img at bounding box center [784, 400] width 497 height 662
drag, startPoint x: 23, startPoint y: 39, endPoint x: 71, endPoint y: 64, distance: 54.1
click at [23, 39] on icon "Close modal" at bounding box center [22, 38] width 5 height 5
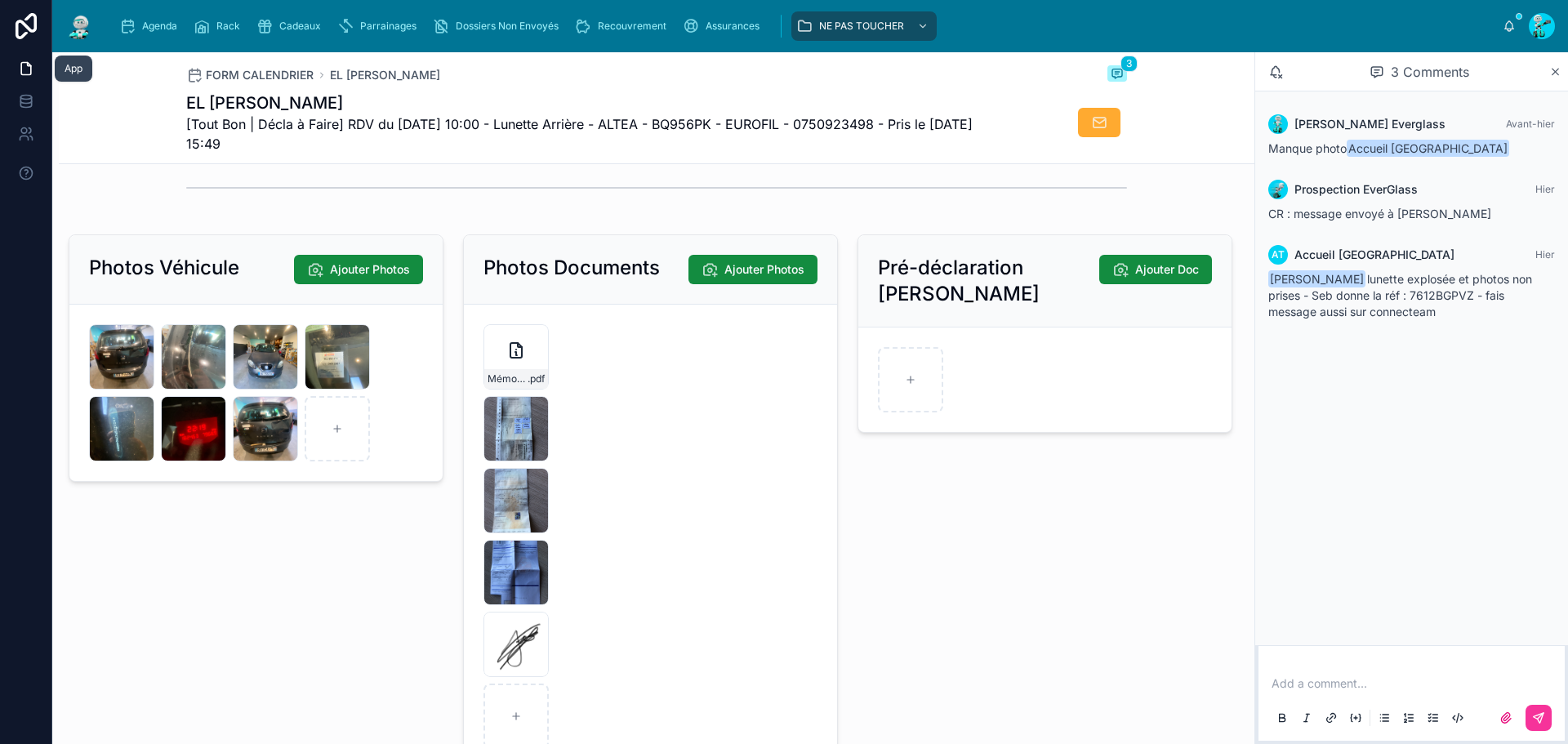
click at [1088, 550] on div "Pré-déclaration Bris De Glace Ajouter Doc" at bounding box center [1045, 501] width 394 height 548
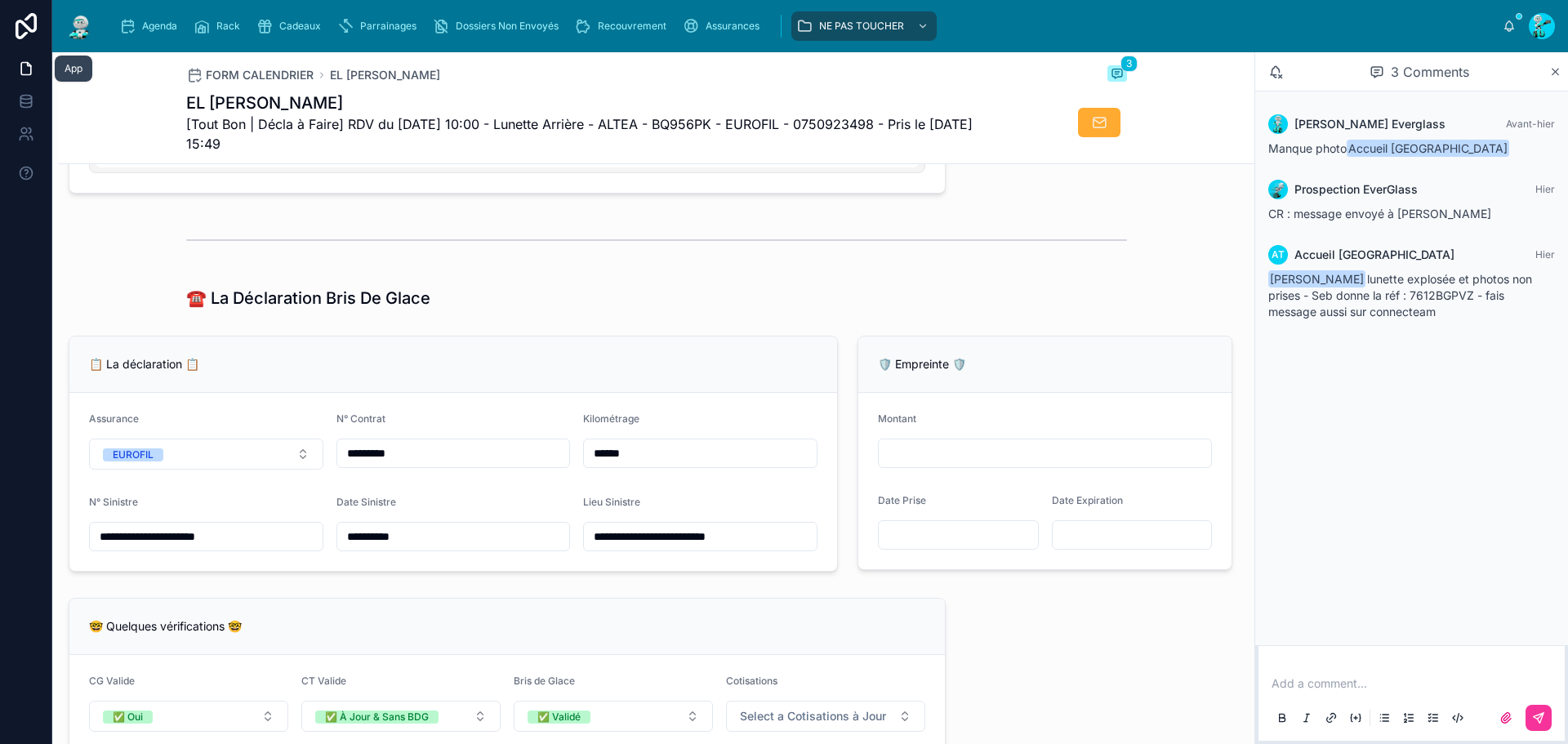
scroll to position [781, 0]
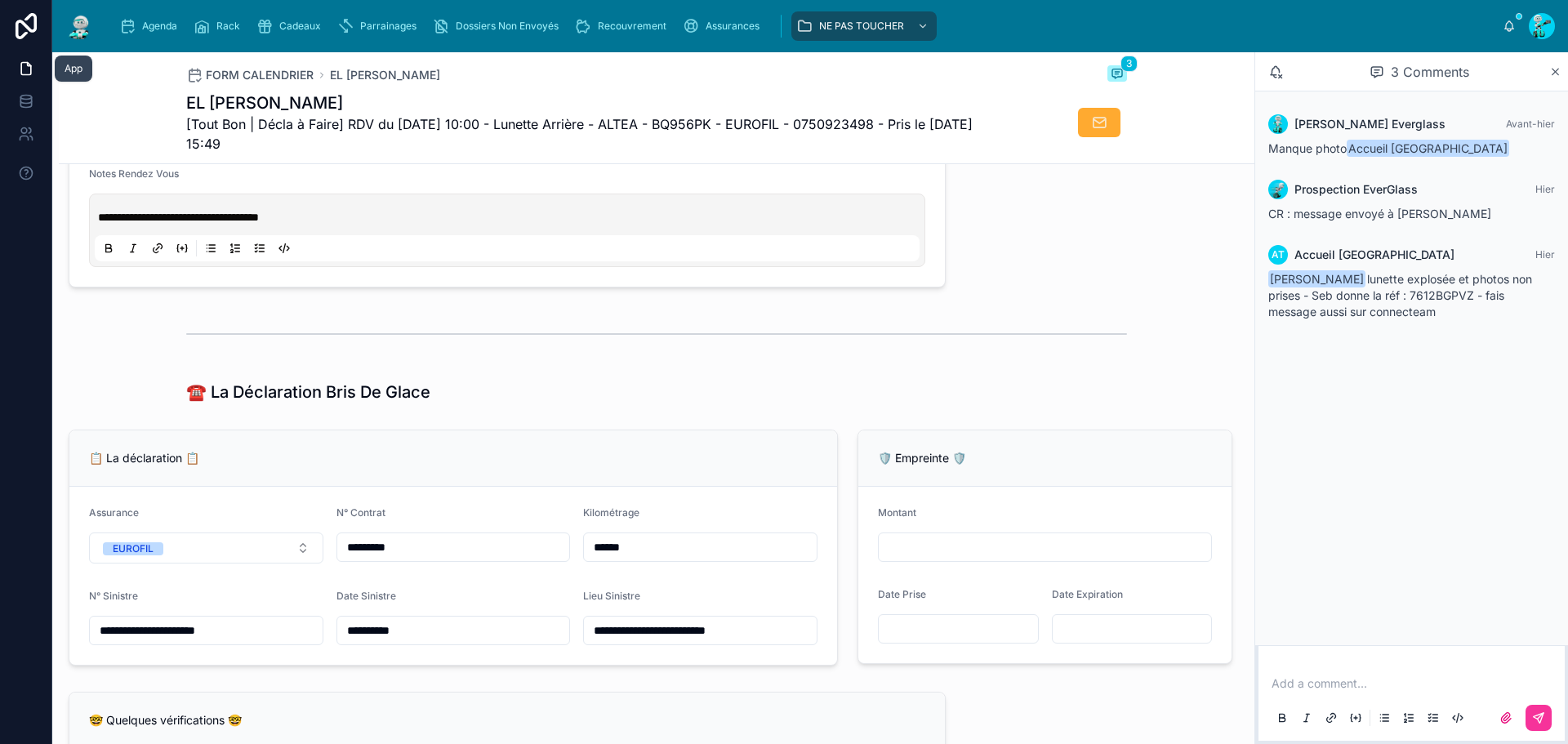
click at [600, 555] on input "******" at bounding box center [700, 548] width 233 height 23
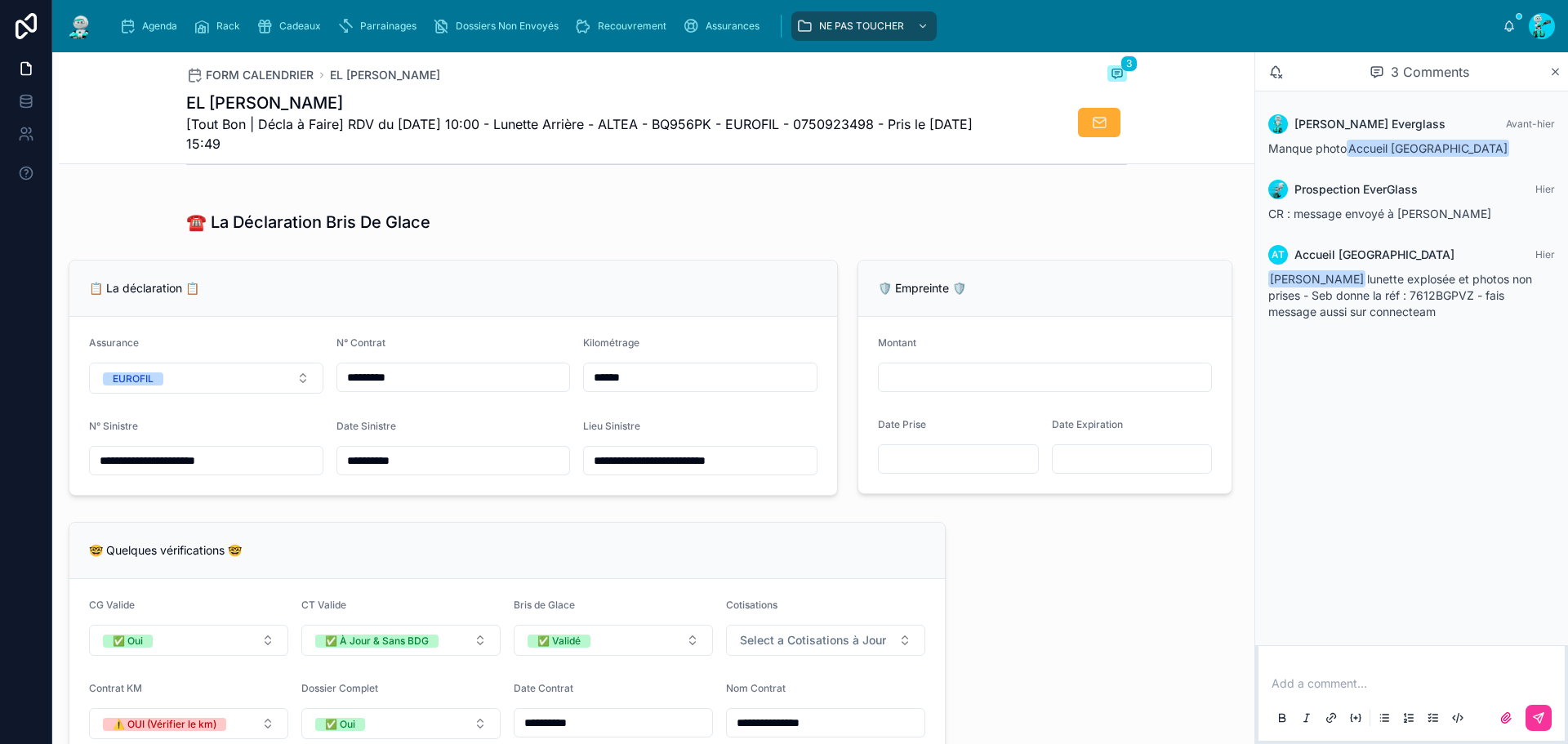
scroll to position [980, 0]
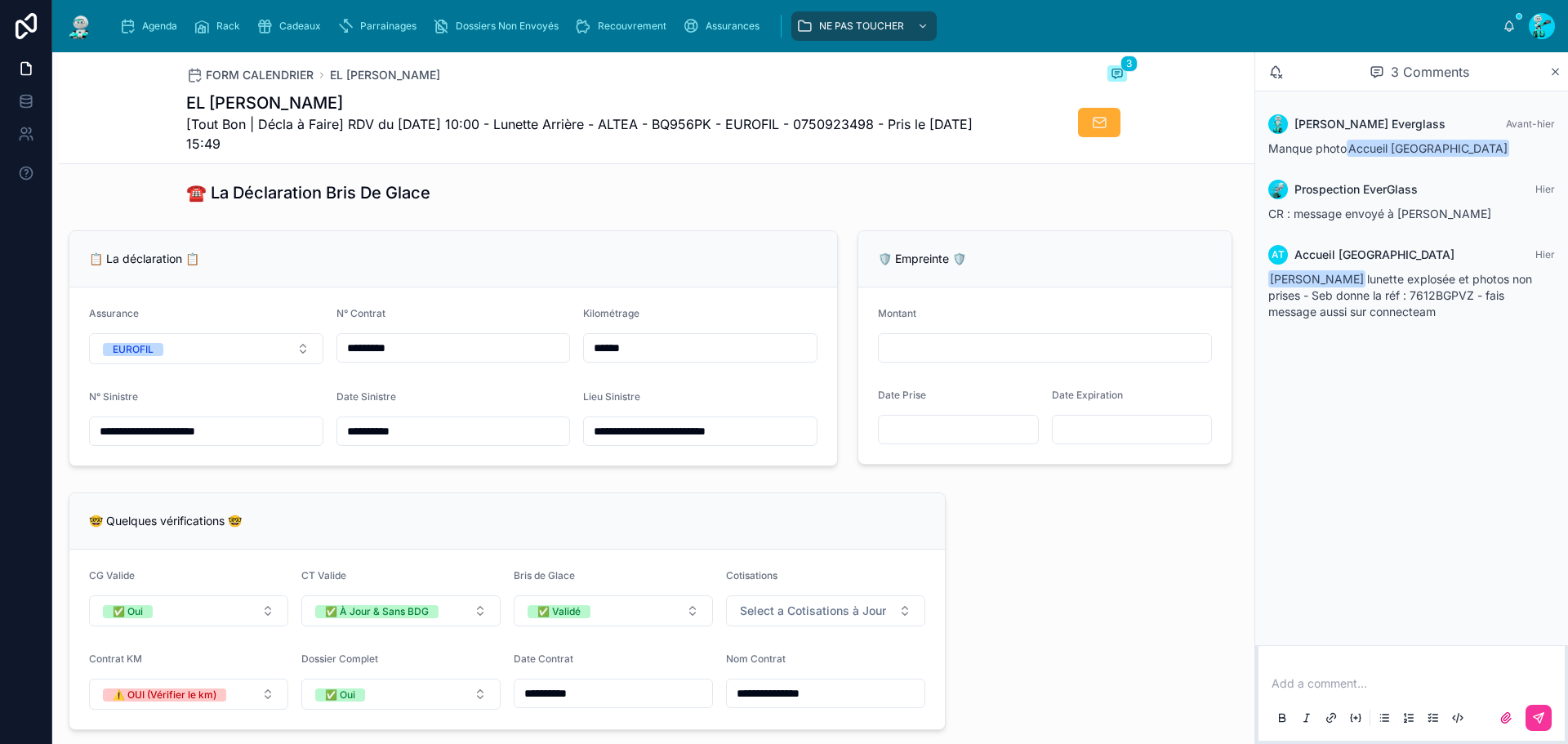
click at [258, 443] on input "**********" at bounding box center [206, 431] width 233 height 23
drag, startPoint x: 152, startPoint y: 446, endPoint x: 36, endPoint y: 427, distance: 117.5
click at [36, 427] on div "**********" at bounding box center [784, 372] width 1568 height 744
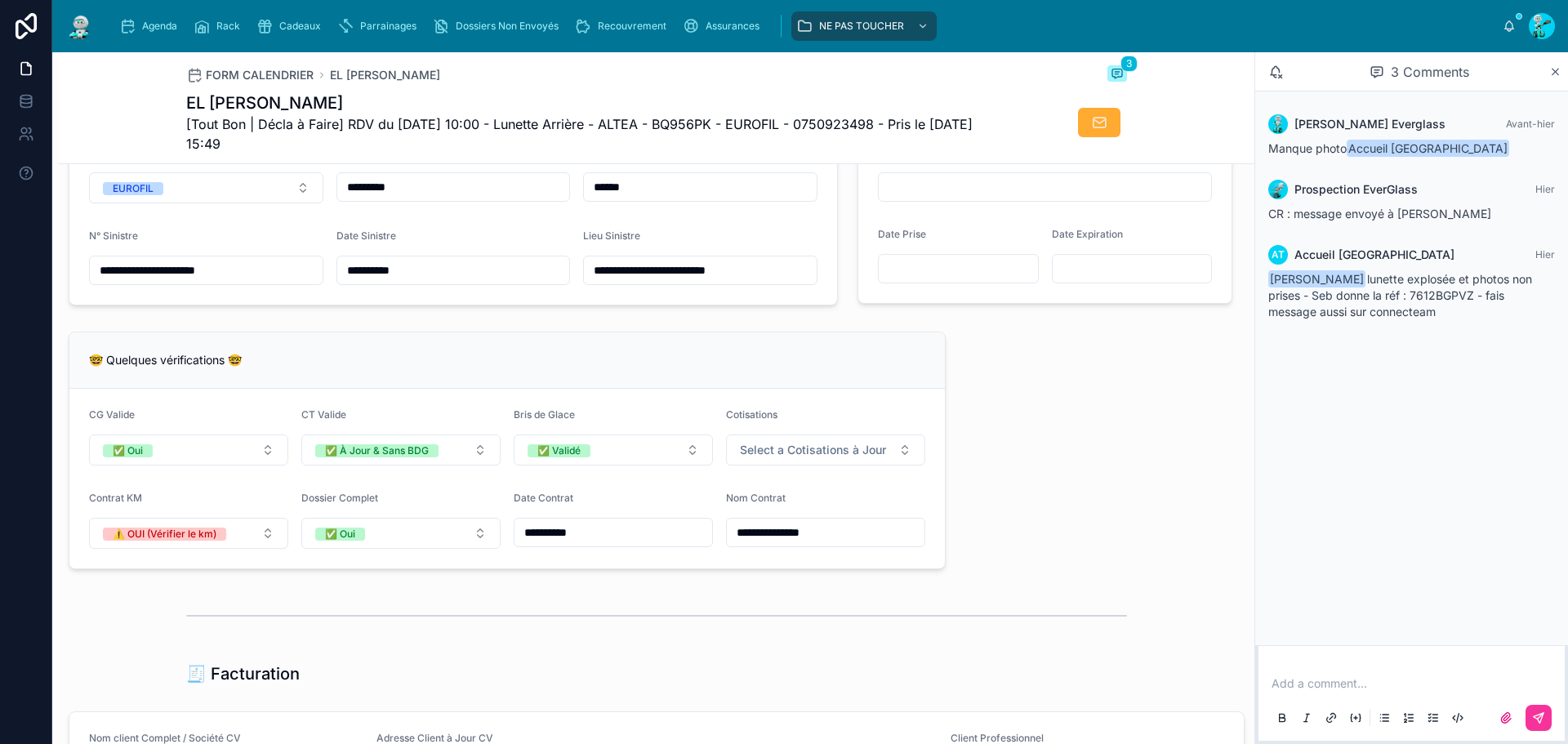
scroll to position [1143, 0]
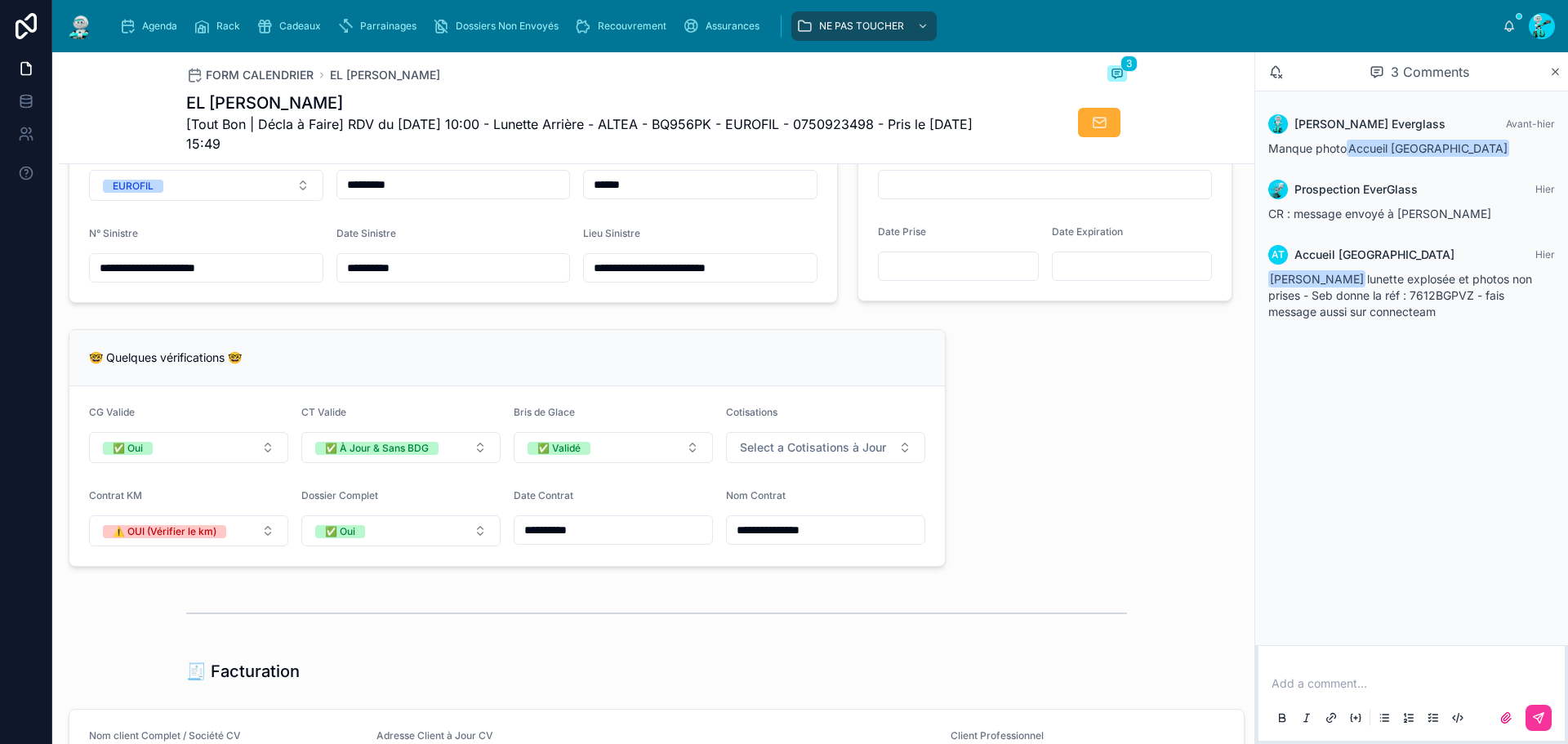
click at [702, 117] on span "[Tout Bon | Décla à Faire] RDV du 08/10/2025 10:00 - Lunette Arrière - ALTEA - …" at bounding box center [595, 134] width 819 height 39
copy span "BQ956PK"
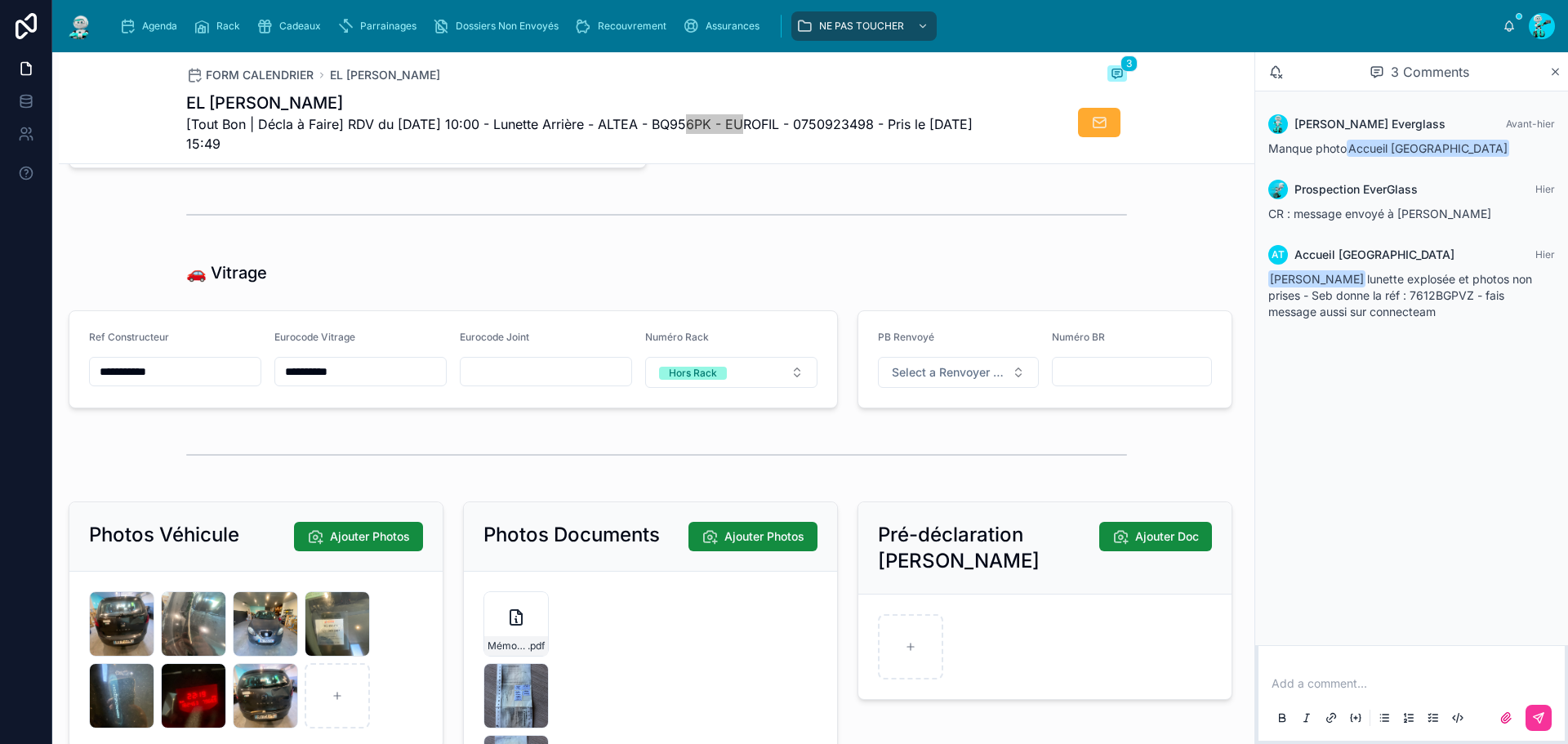
scroll to position [2087, 0]
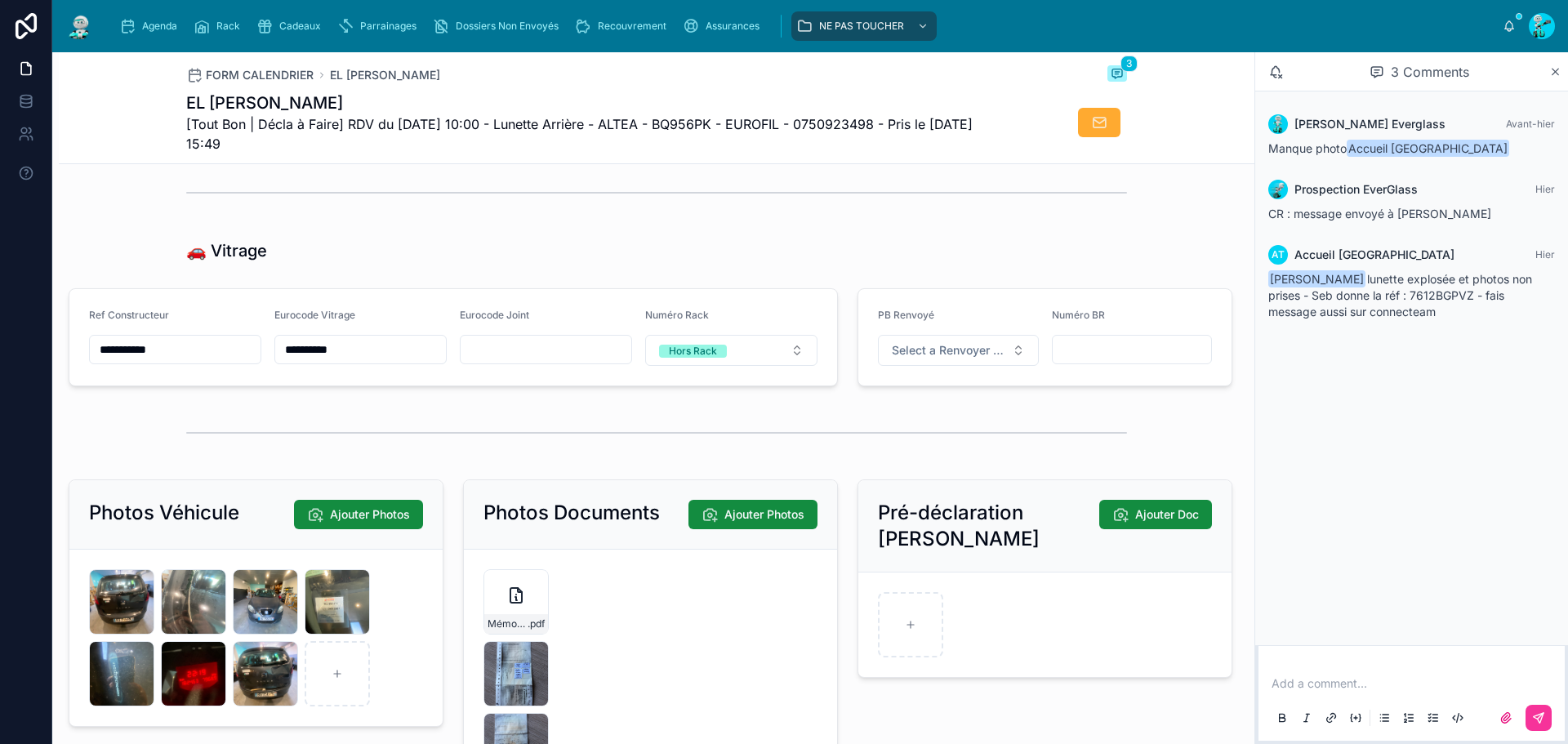
drag, startPoint x: 172, startPoint y: 359, endPoint x: 43, endPoint y: 329, distance: 132.4
click at [43, 329] on div "**********" at bounding box center [784, 372] width 1568 height 744
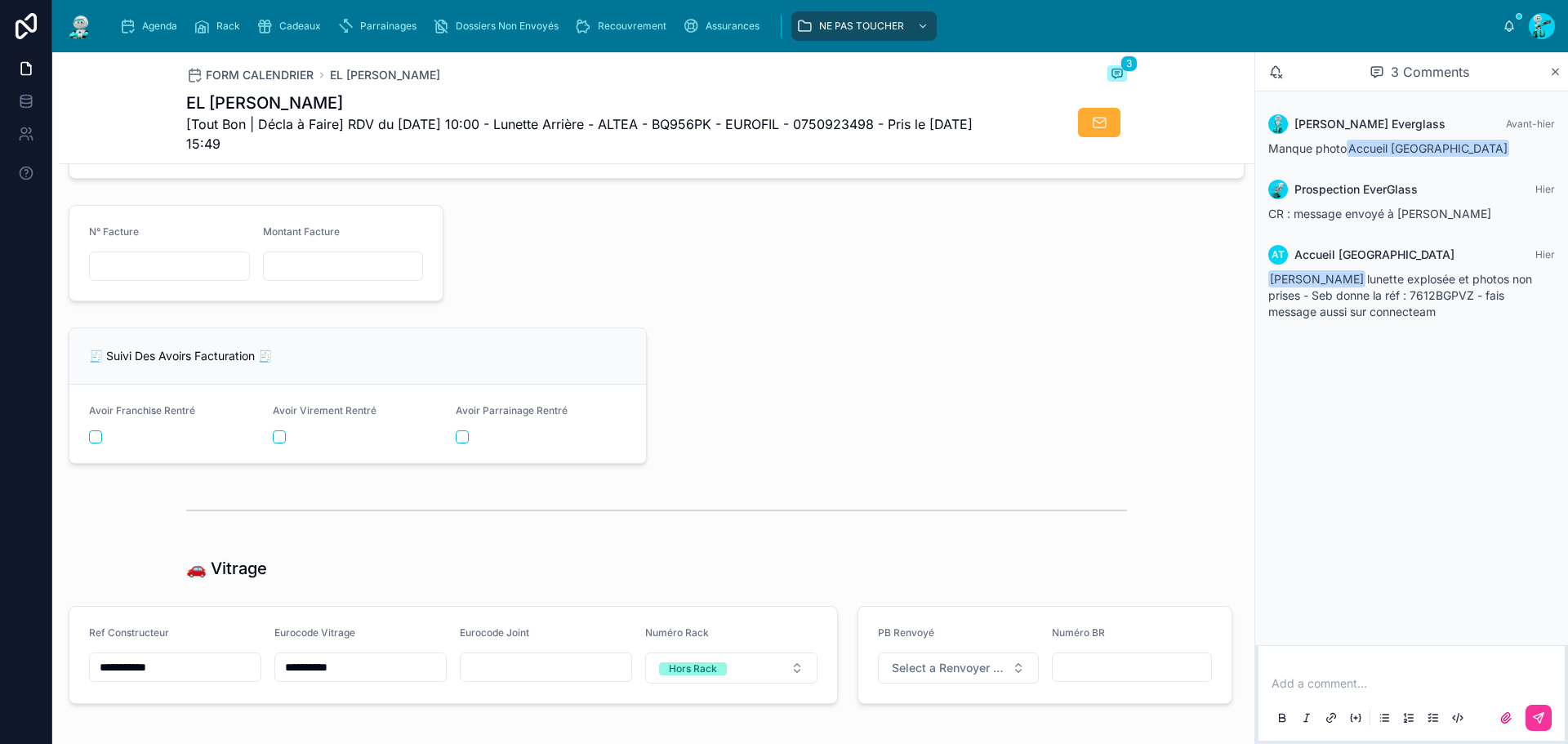
scroll to position [1761, 0]
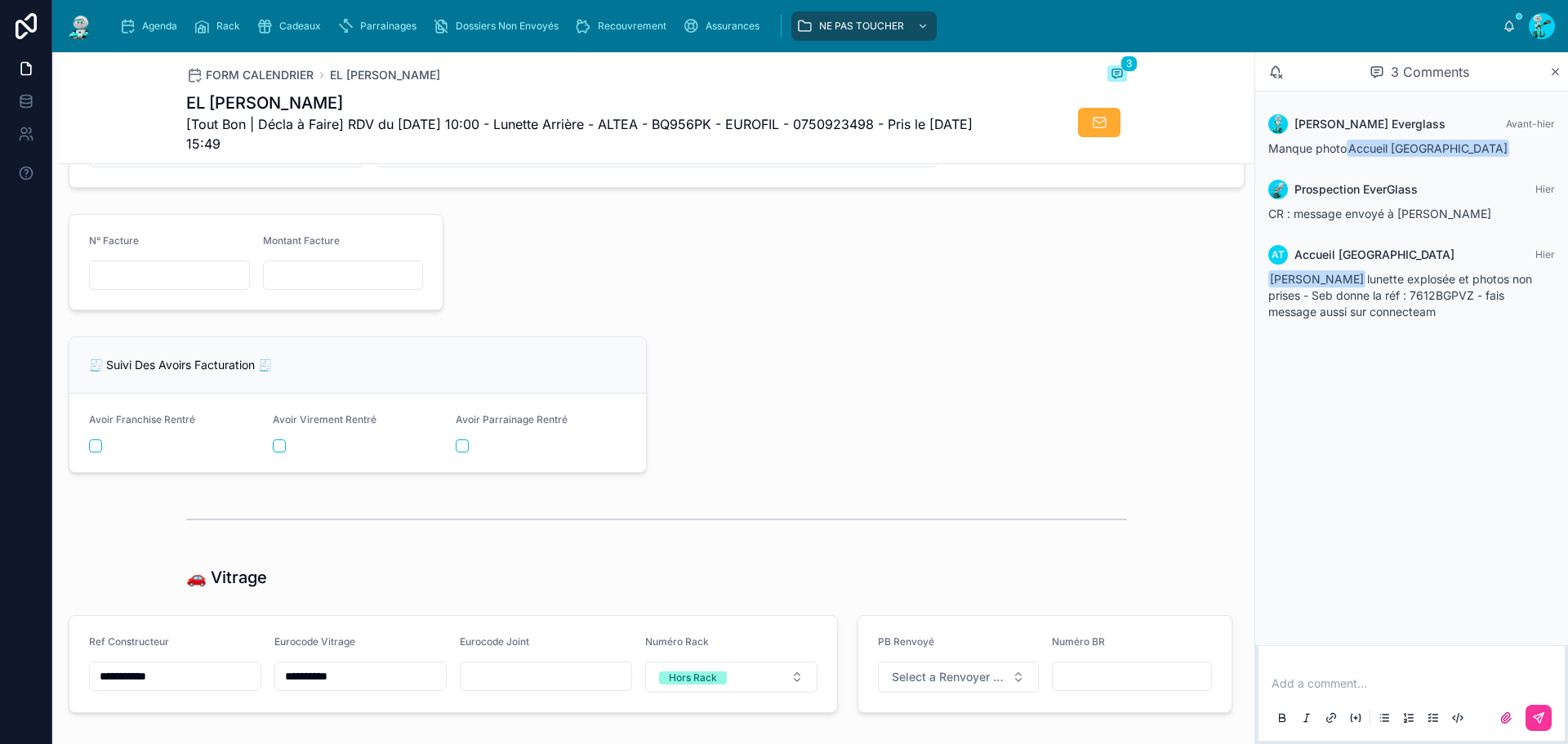
click at [127, 285] on input "text" at bounding box center [169, 275] width 160 height 23
paste input "**********"
type input "**********"
click at [314, 287] on input "text" at bounding box center [343, 275] width 160 height 23
type input "*******"
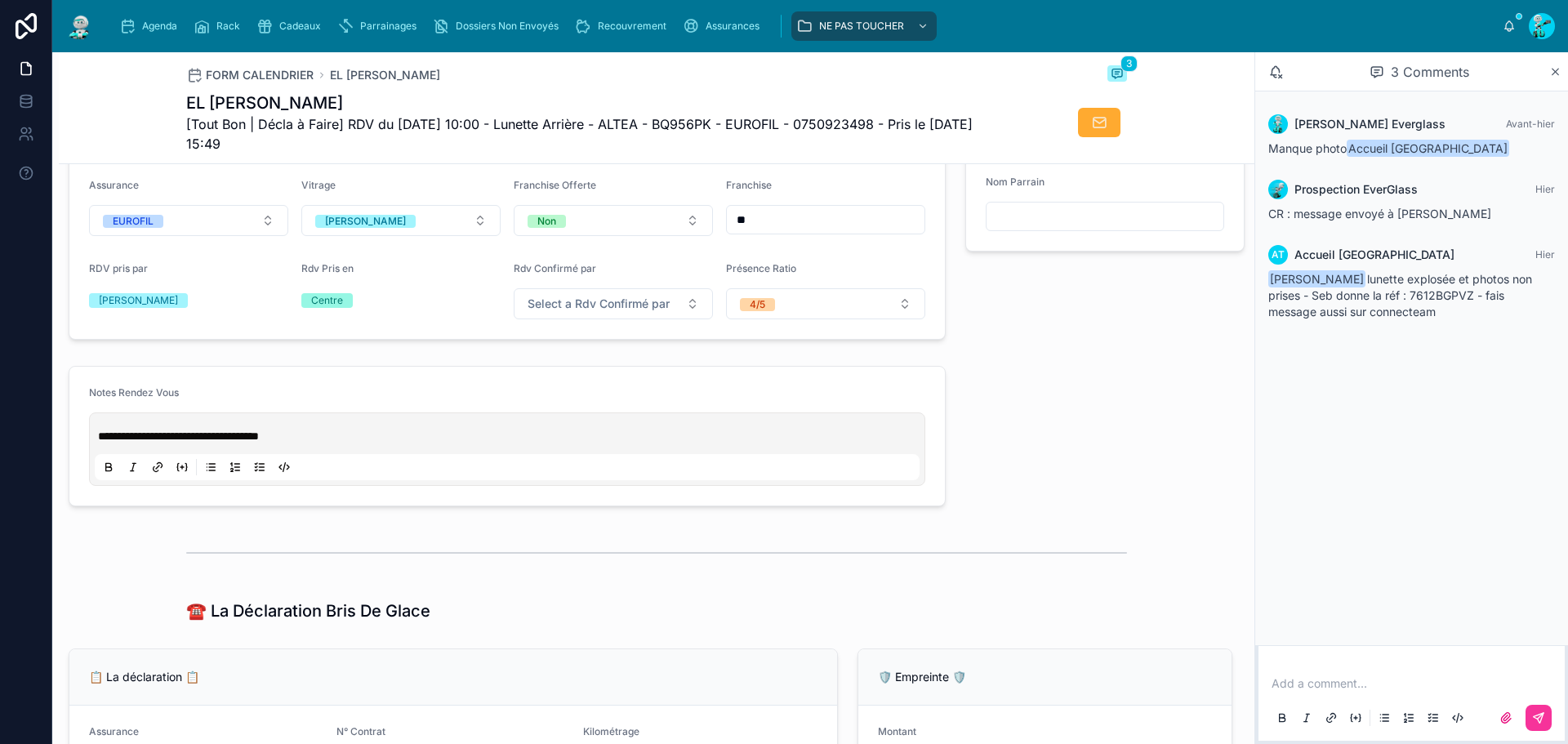
scroll to position [572, 0]
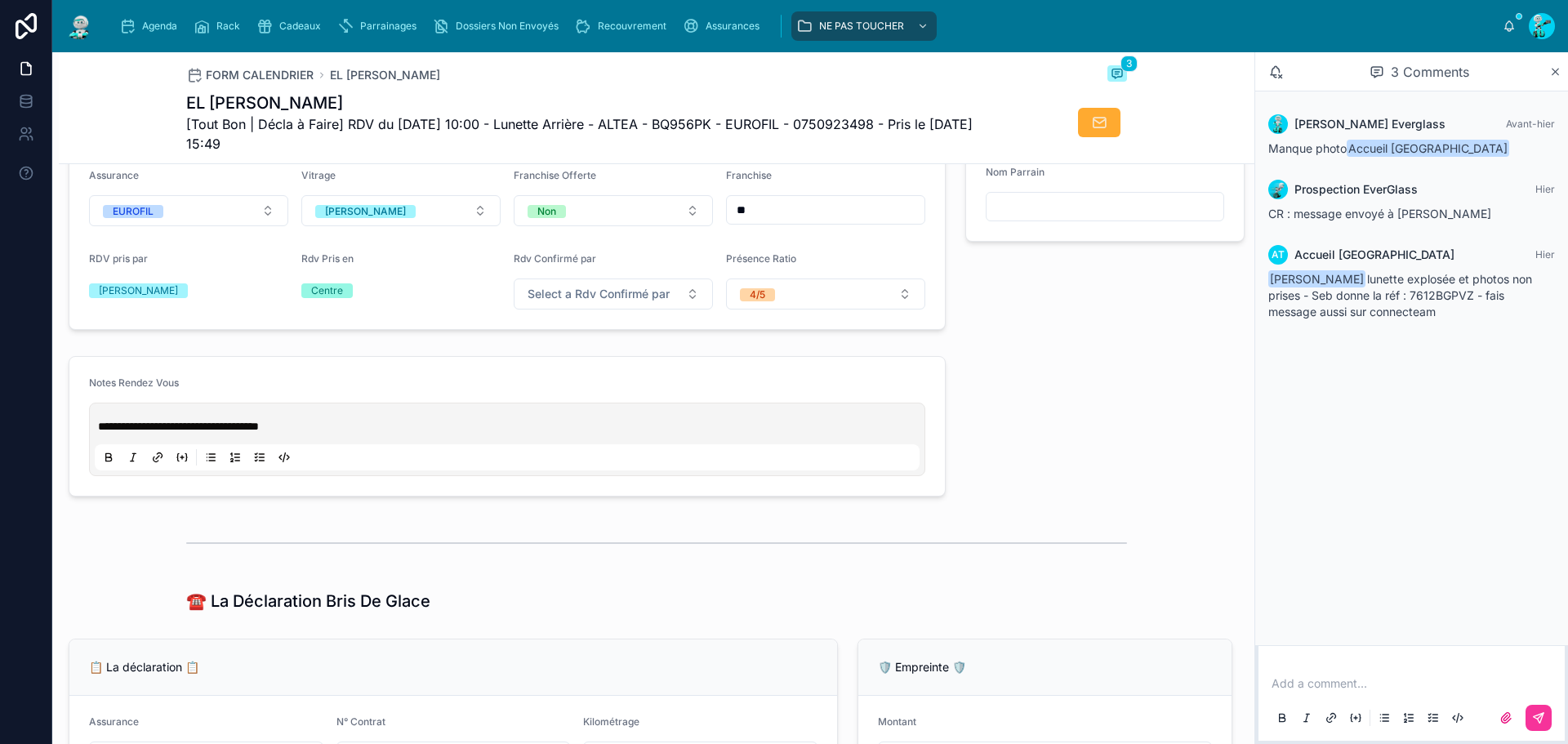
click at [106, 427] on div "**********" at bounding box center [507, 438] width 825 height 62
click at [96, 438] on div "**********" at bounding box center [507, 438] width 825 height 62
click at [100, 432] on span "**********" at bounding box center [178, 426] width 160 height 12
click at [106, 423] on div "**********" at bounding box center [507, 438] width 825 height 62
click at [106, 424] on div "**********" at bounding box center [507, 438] width 825 height 62
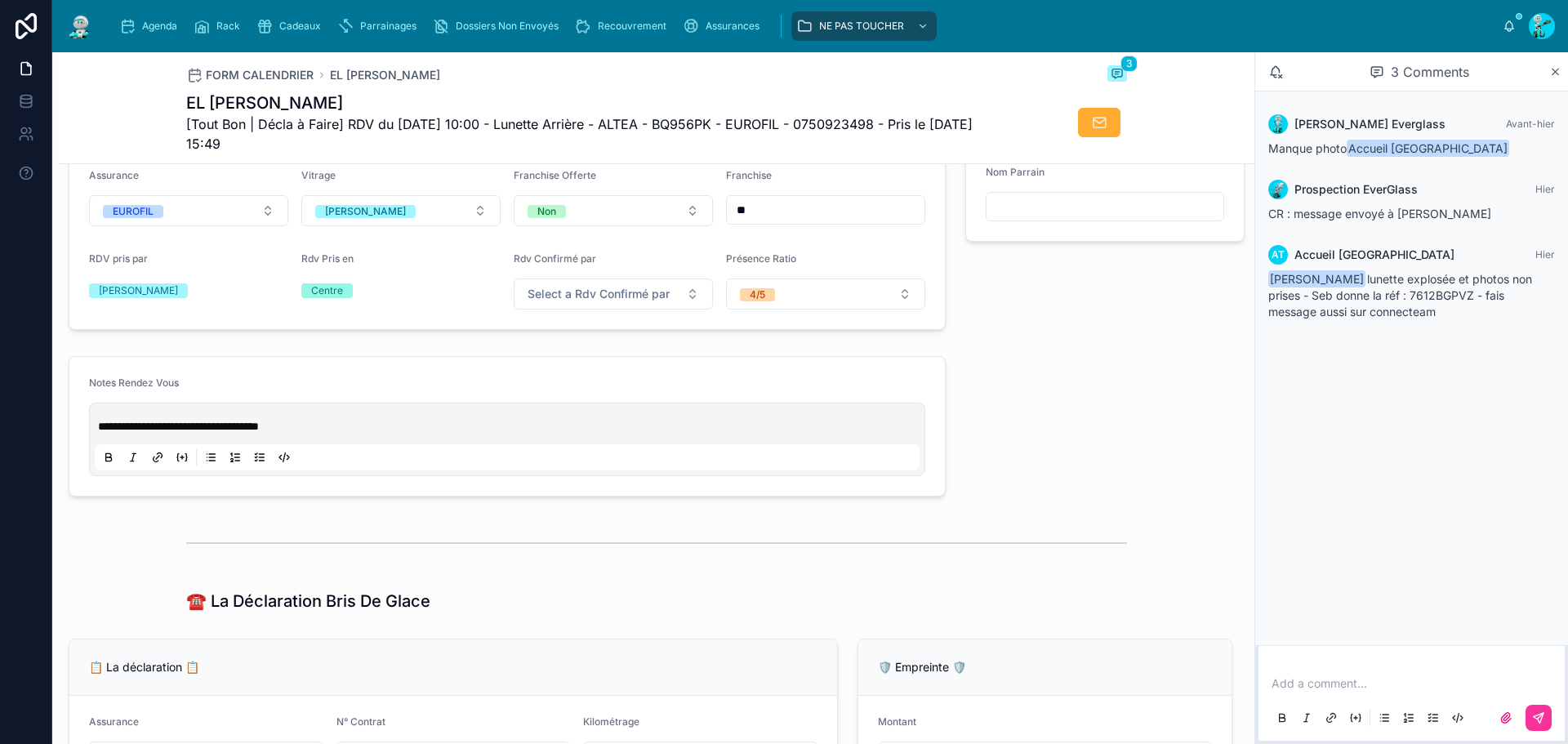
click at [97, 437] on div "**********" at bounding box center [507, 438] width 825 height 62
click at [100, 432] on span "**********" at bounding box center [178, 426] width 160 height 12
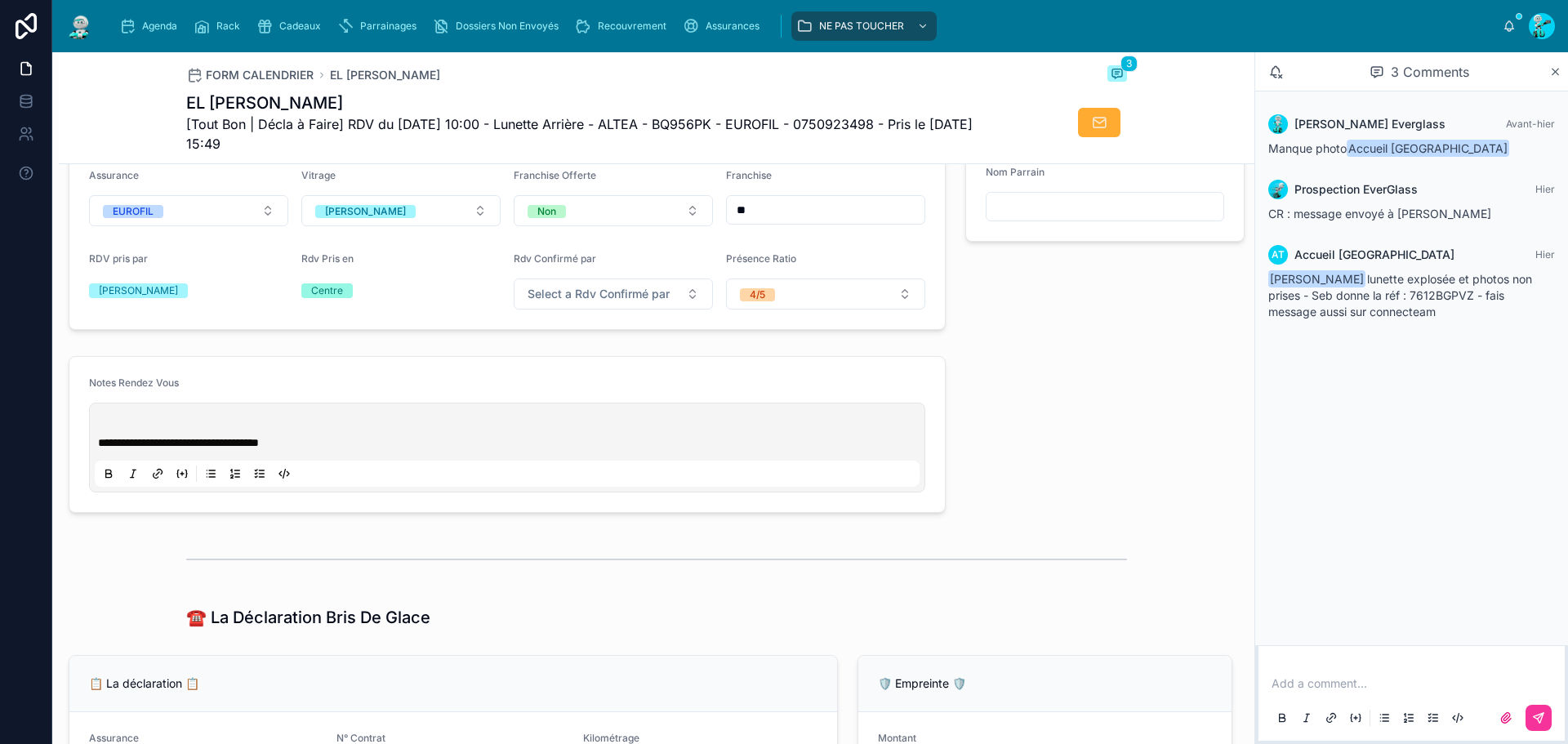
click at [106, 428] on div "**********" at bounding box center [507, 446] width 825 height 78
click at [106, 435] on p at bounding box center [510, 426] width 825 height 16
drag, startPoint x: 98, startPoint y: 426, endPoint x: 108, endPoint y: 430, distance: 10.8
click at [100, 426] on div "**********" at bounding box center [507, 446] width 825 height 78
click at [108, 430] on p at bounding box center [510, 426] width 825 height 16
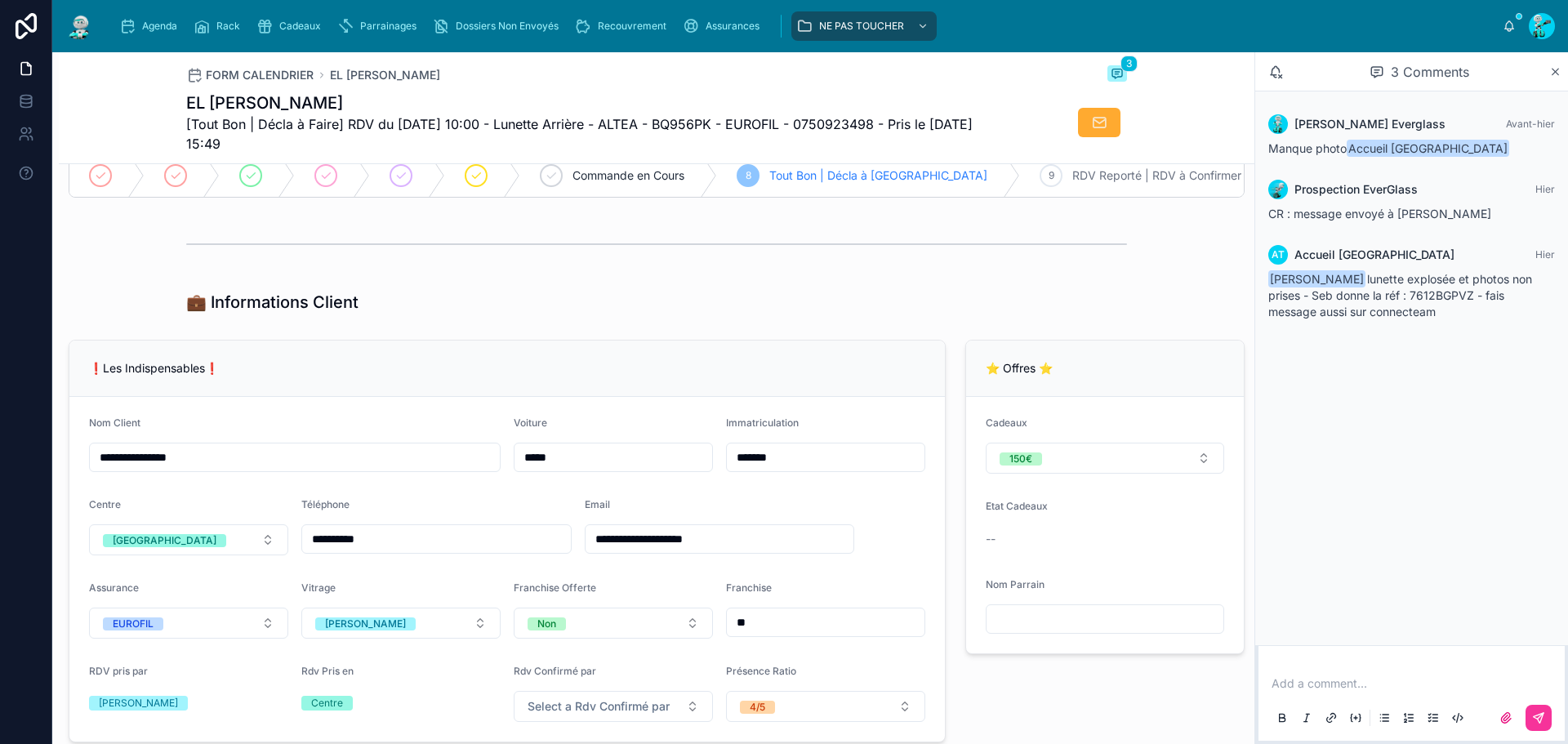
scroll to position [408, 0]
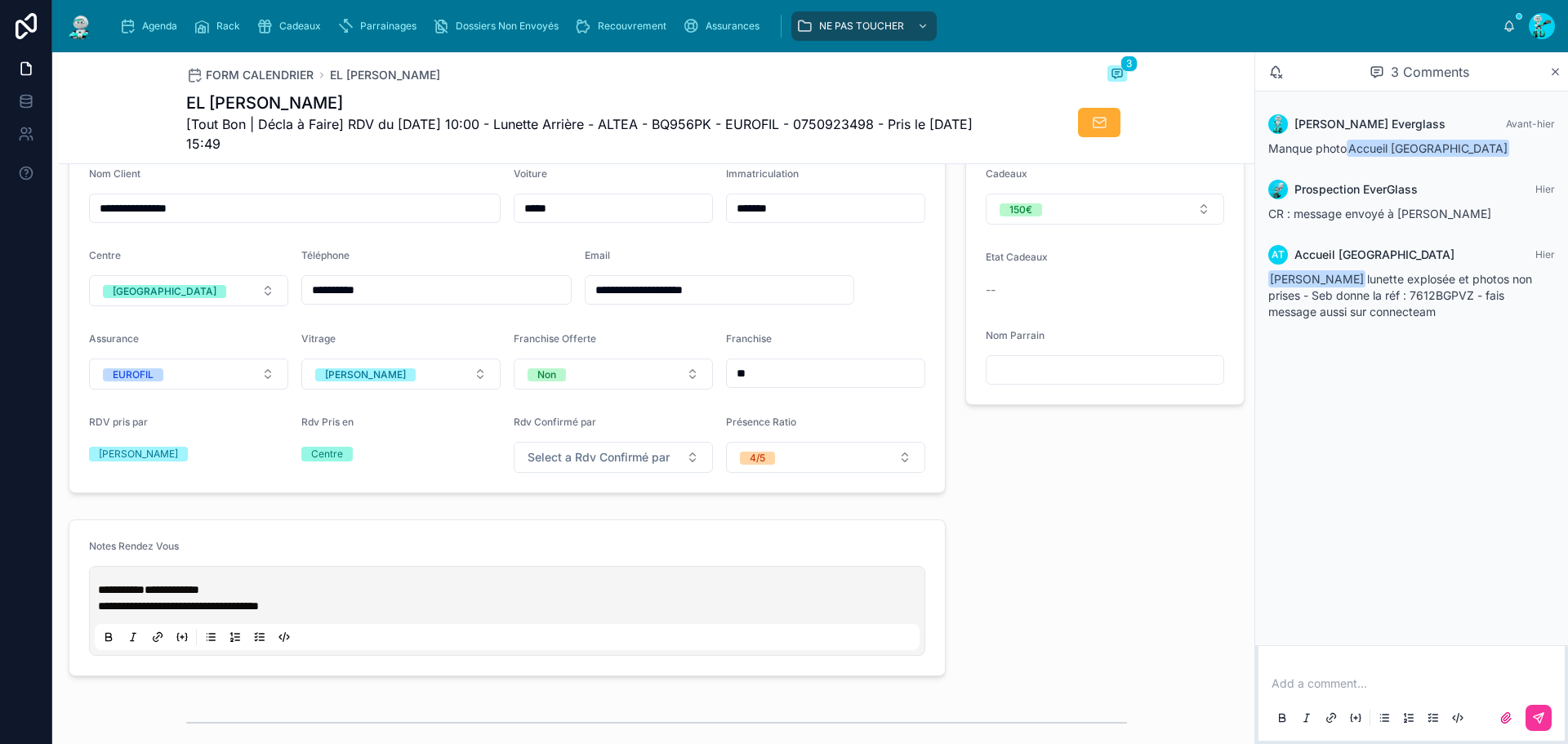
click at [250, 598] on p "**********" at bounding box center [510, 590] width 825 height 16
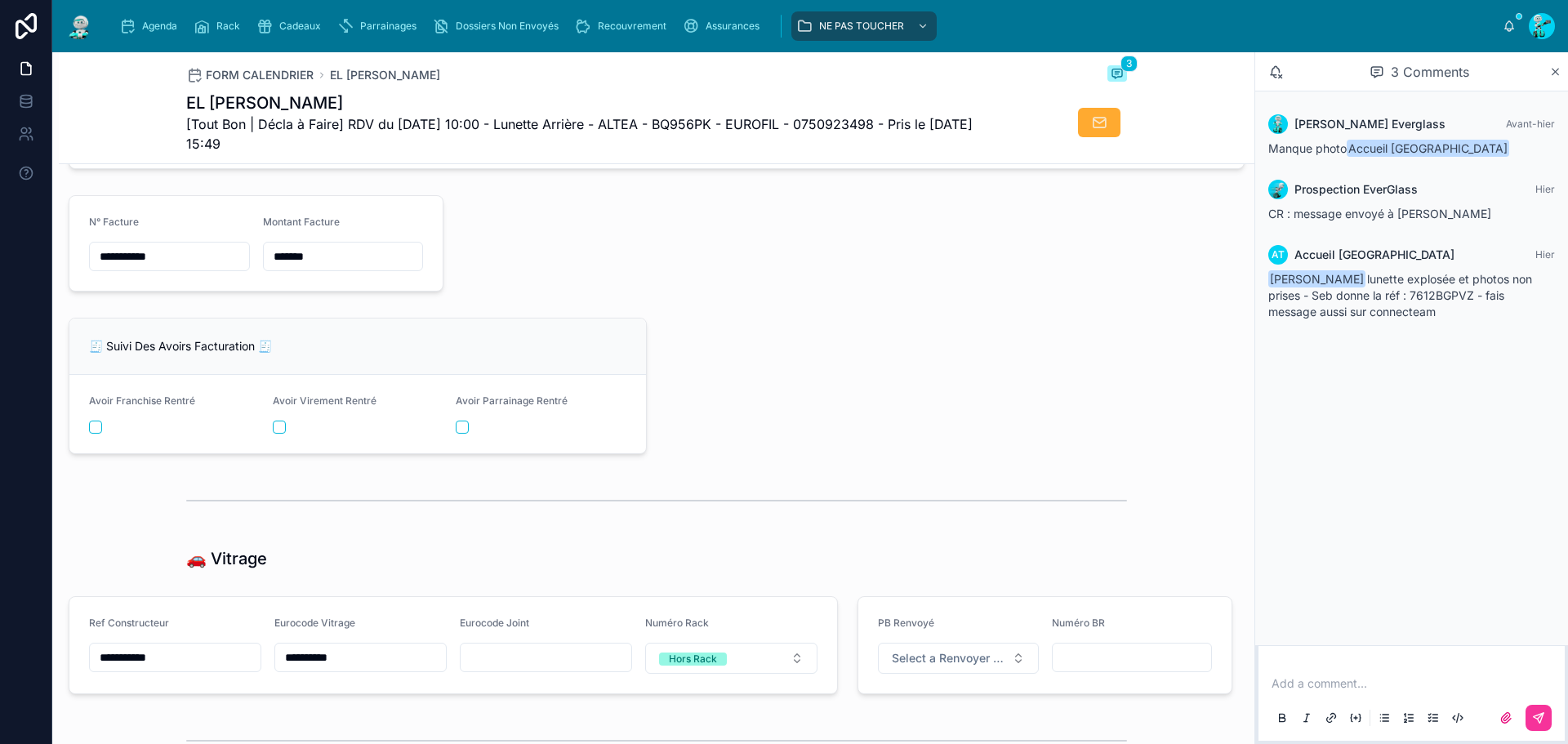
scroll to position [1796, 0]
drag, startPoint x: 334, startPoint y: 273, endPoint x: 242, endPoint y: 256, distance: 93.6
click at [242, 256] on form "**********" at bounding box center [256, 243] width 373 height 95
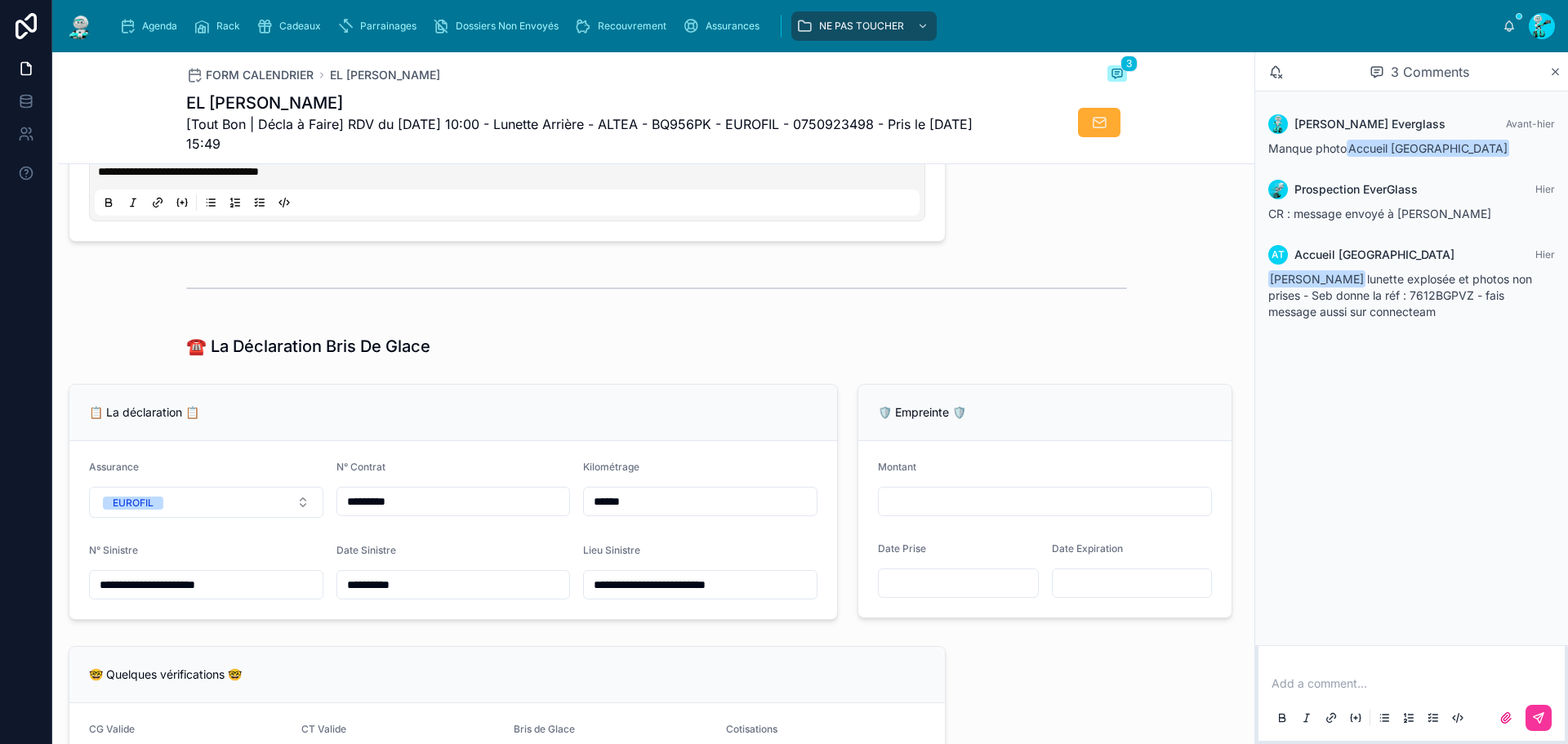
scroll to position [490, 0]
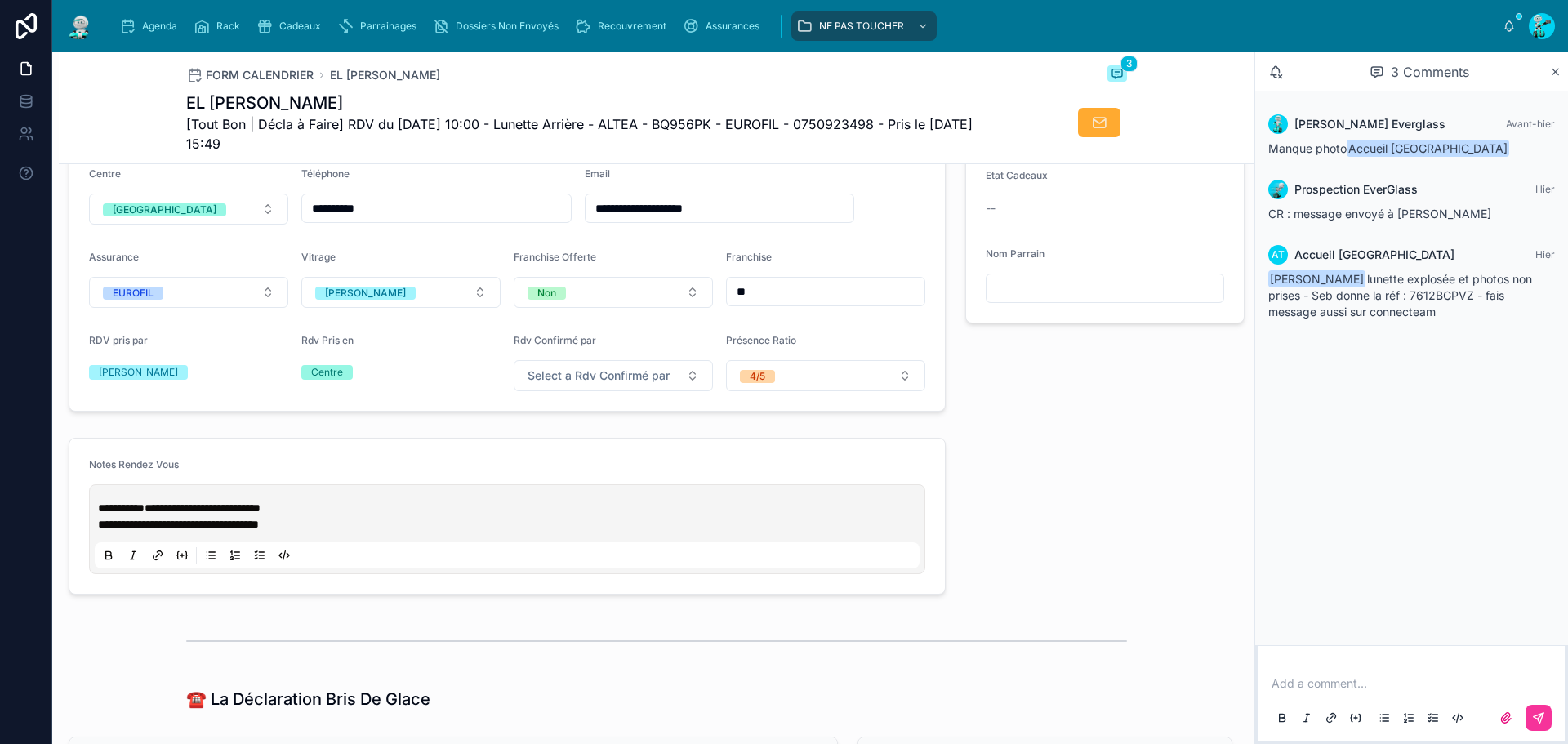
click at [178, 514] on span "**********" at bounding box center [202, 507] width 116 height 12
click at [263, 514] on span "**********" at bounding box center [247, 507] width 206 height 12
click at [449, 516] on p "**********" at bounding box center [510, 508] width 825 height 16
drag, startPoint x: 154, startPoint y: 517, endPoint x: 325, endPoint y: 518, distance: 171.0
click at [325, 516] on p "**********" at bounding box center [510, 508] width 825 height 16
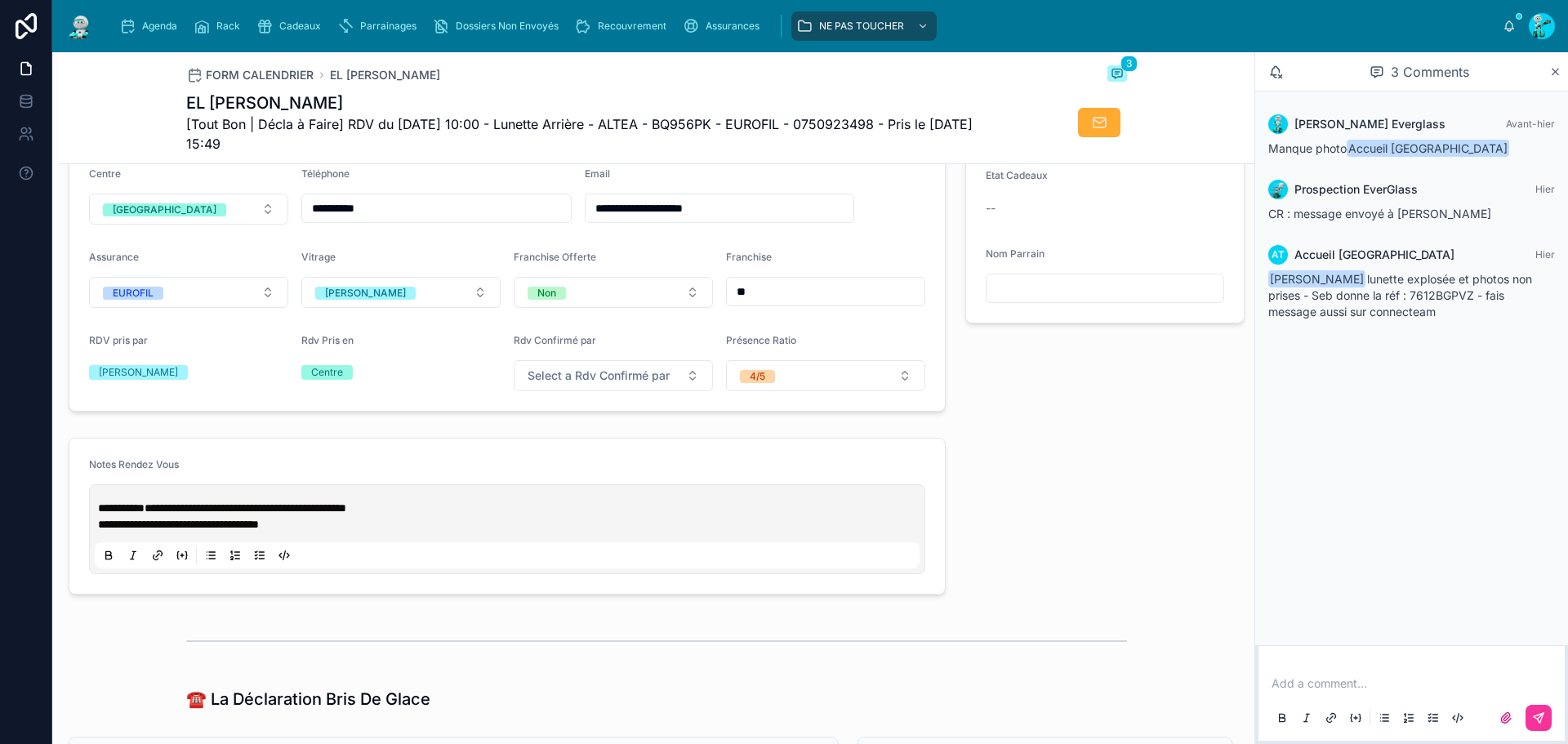
click at [335, 553] on div "**********" at bounding box center [507, 529] width 825 height 78
drag, startPoint x: 328, startPoint y: 521, endPoint x: 402, endPoint y: 526, distance: 74.2
click at [346, 514] on span "**********" at bounding box center [245, 507] width 202 height 12
click at [342, 548] on div "**********" at bounding box center [507, 529] width 825 height 78
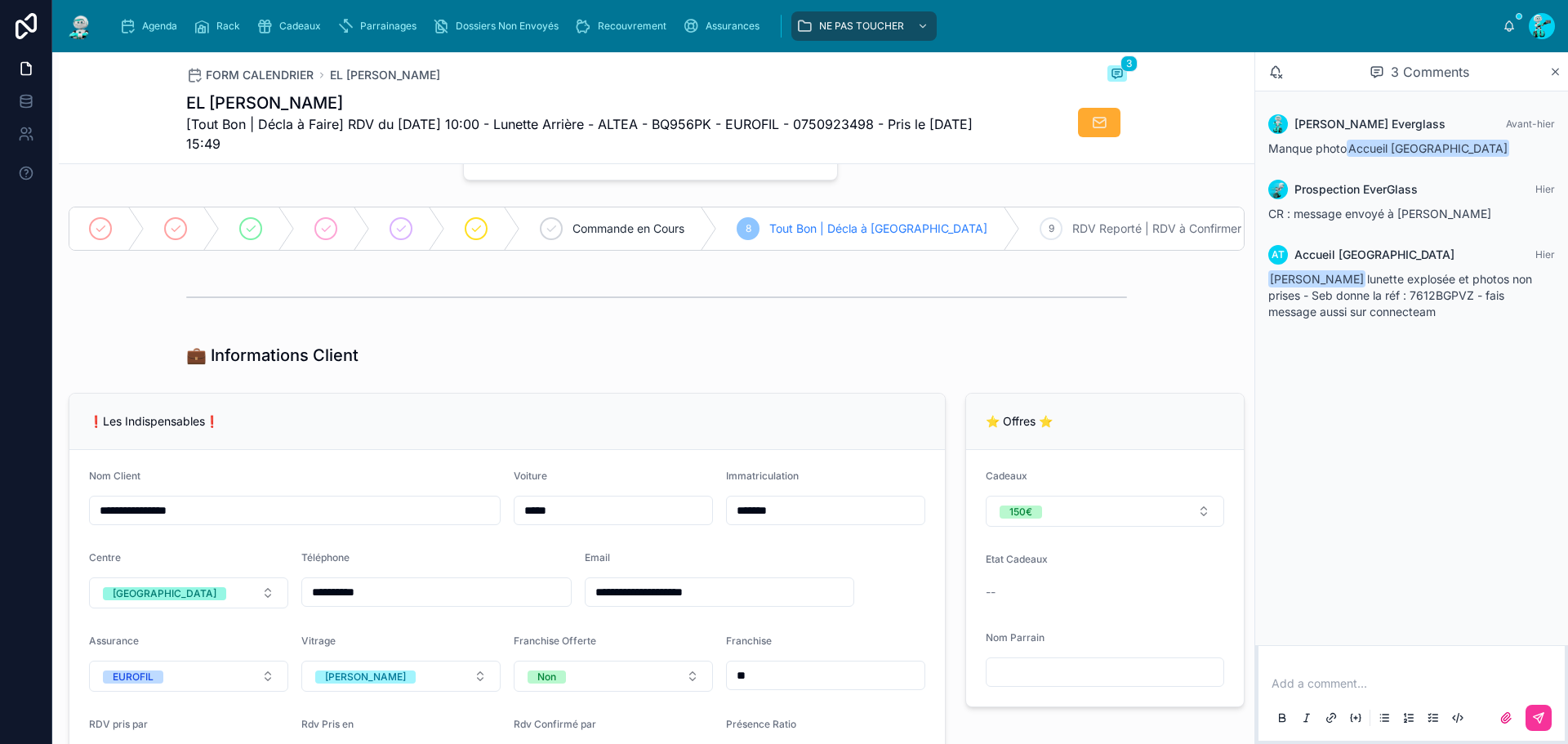
scroll to position [0, 0]
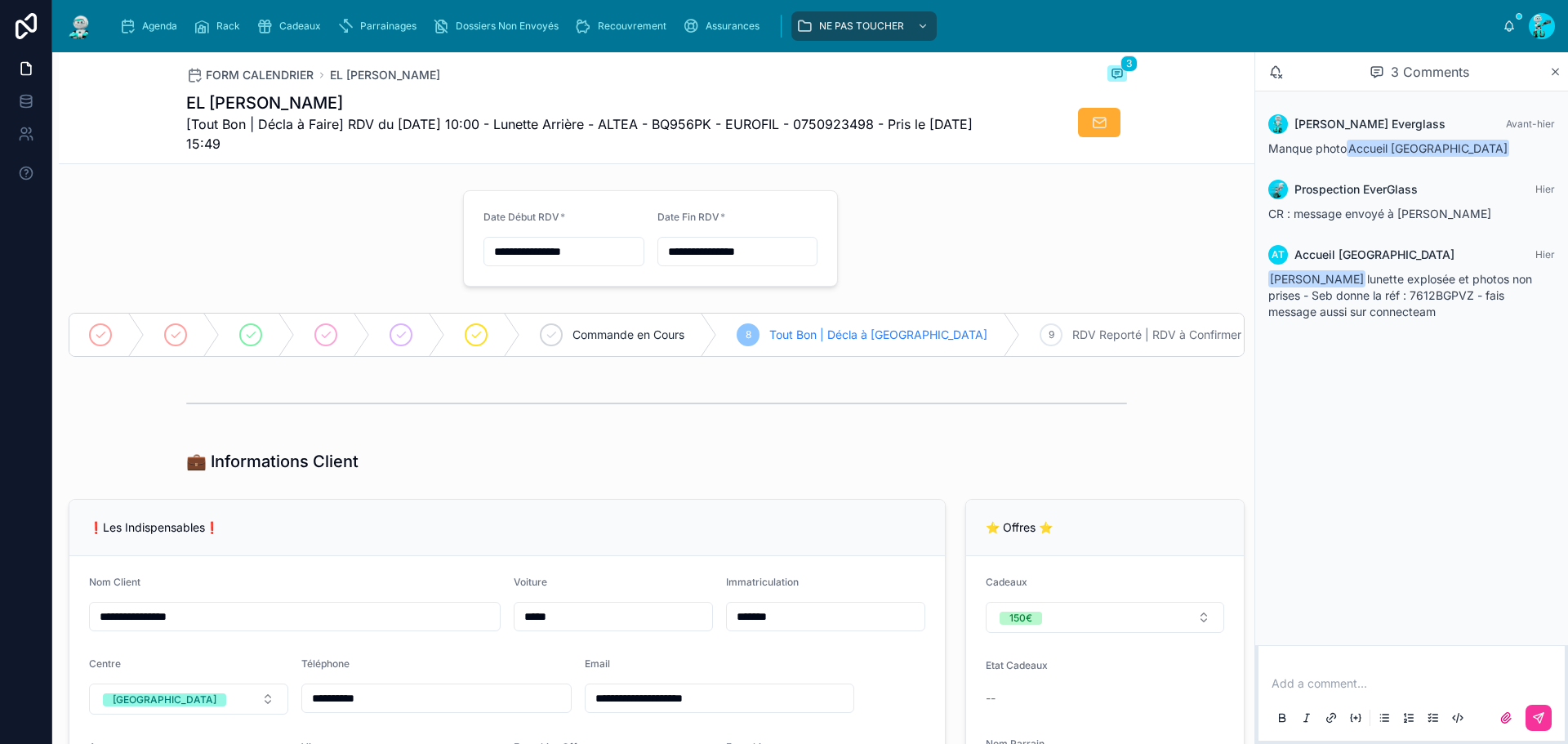
drag, startPoint x: 663, startPoint y: 246, endPoint x: 630, endPoint y: 244, distance: 33.1
click at [630, 244] on form "**********" at bounding box center [650, 238] width 373 height 95
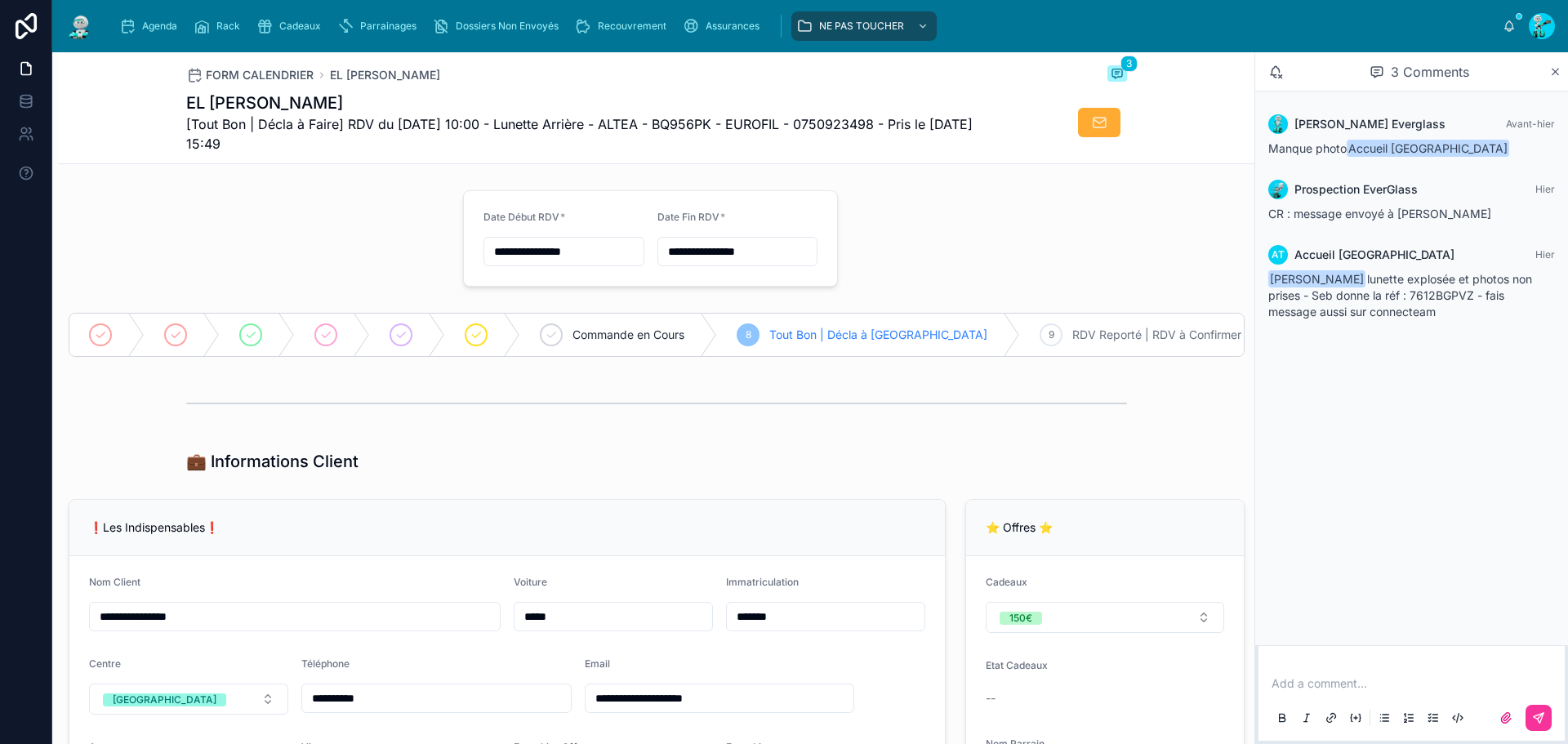
click at [635, 229] on form "**********" at bounding box center [650, 238] width 373 height 95
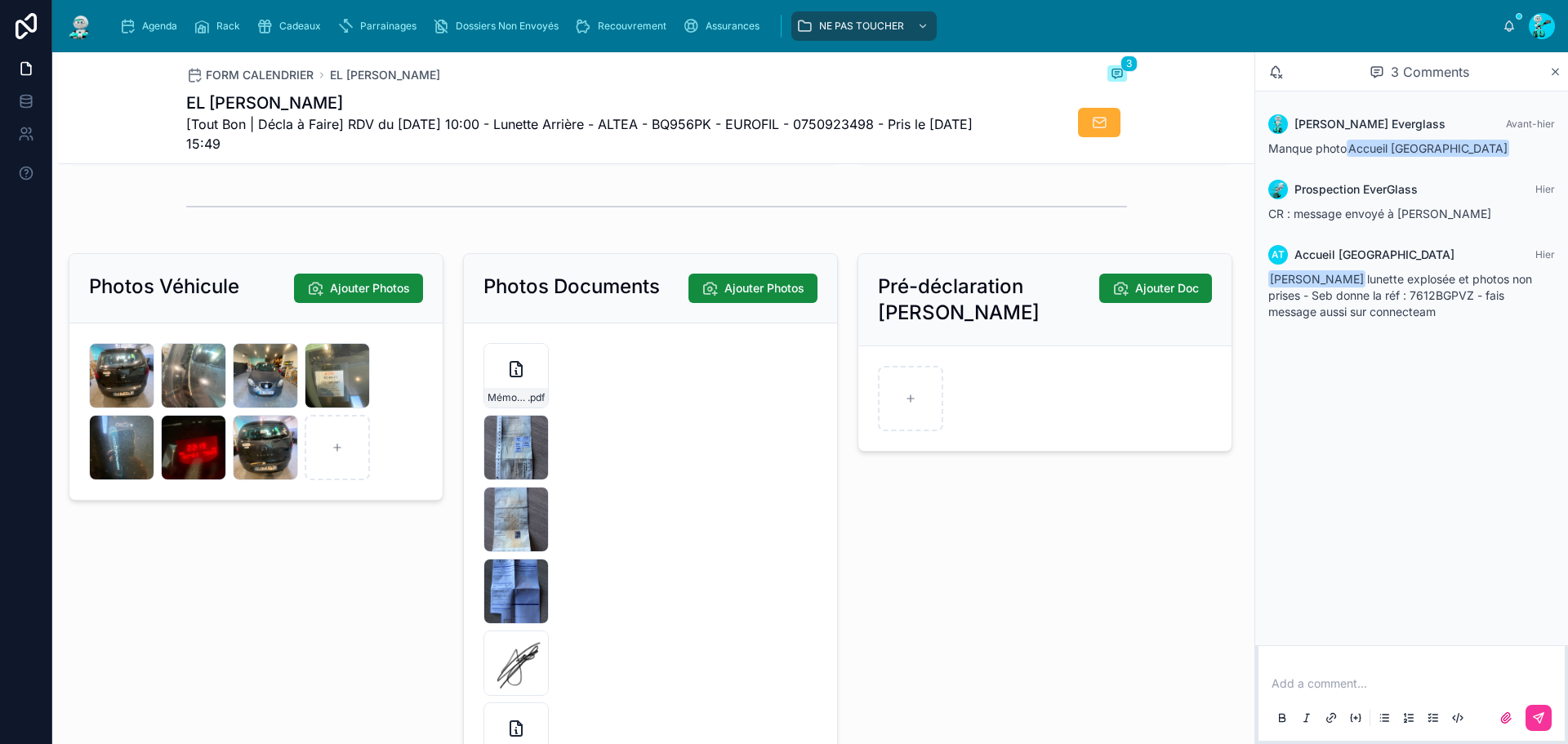
scroll to position [2531, 0]
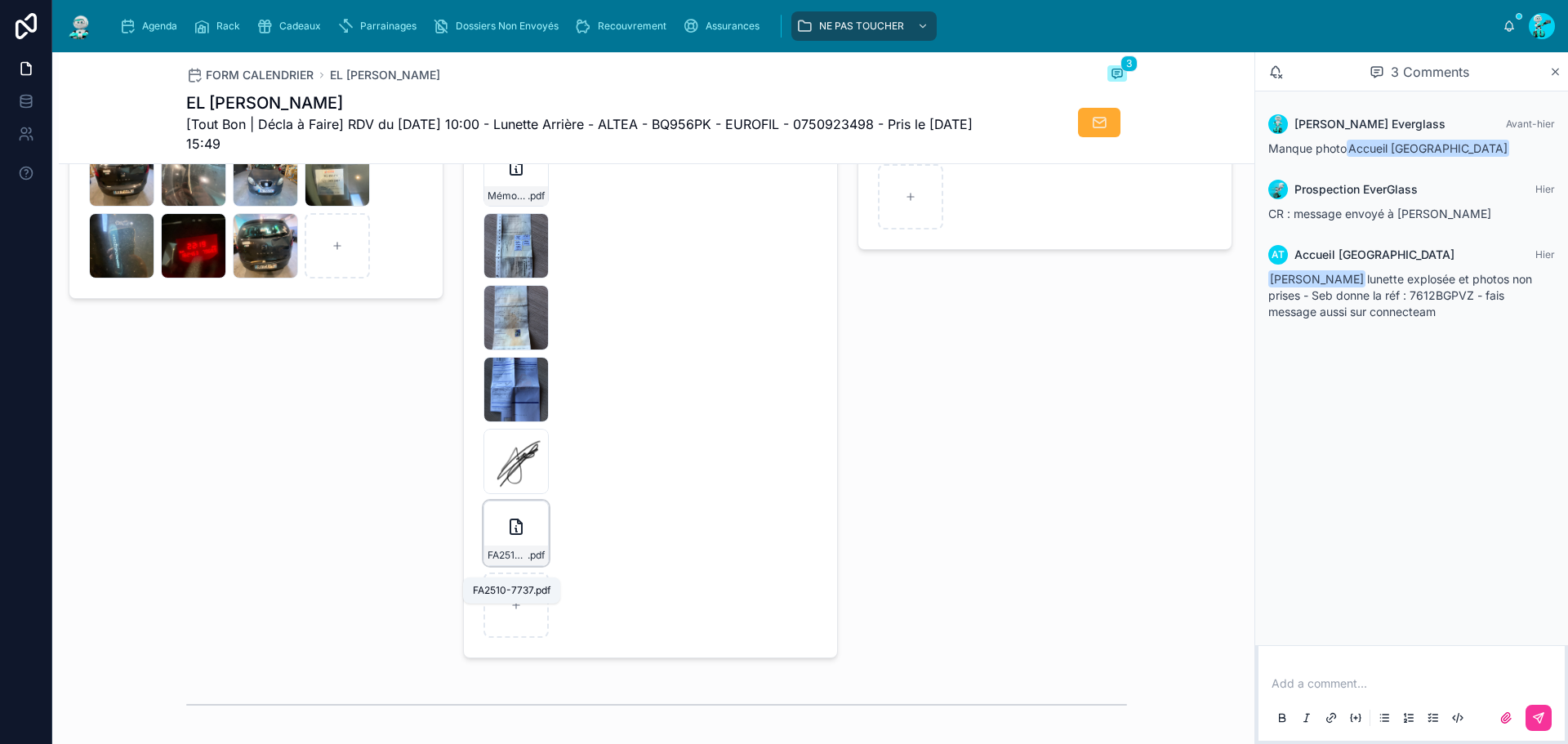
click at [527, 562] on span ".pdf" at bounding box center [535, 555] width 17 height 13
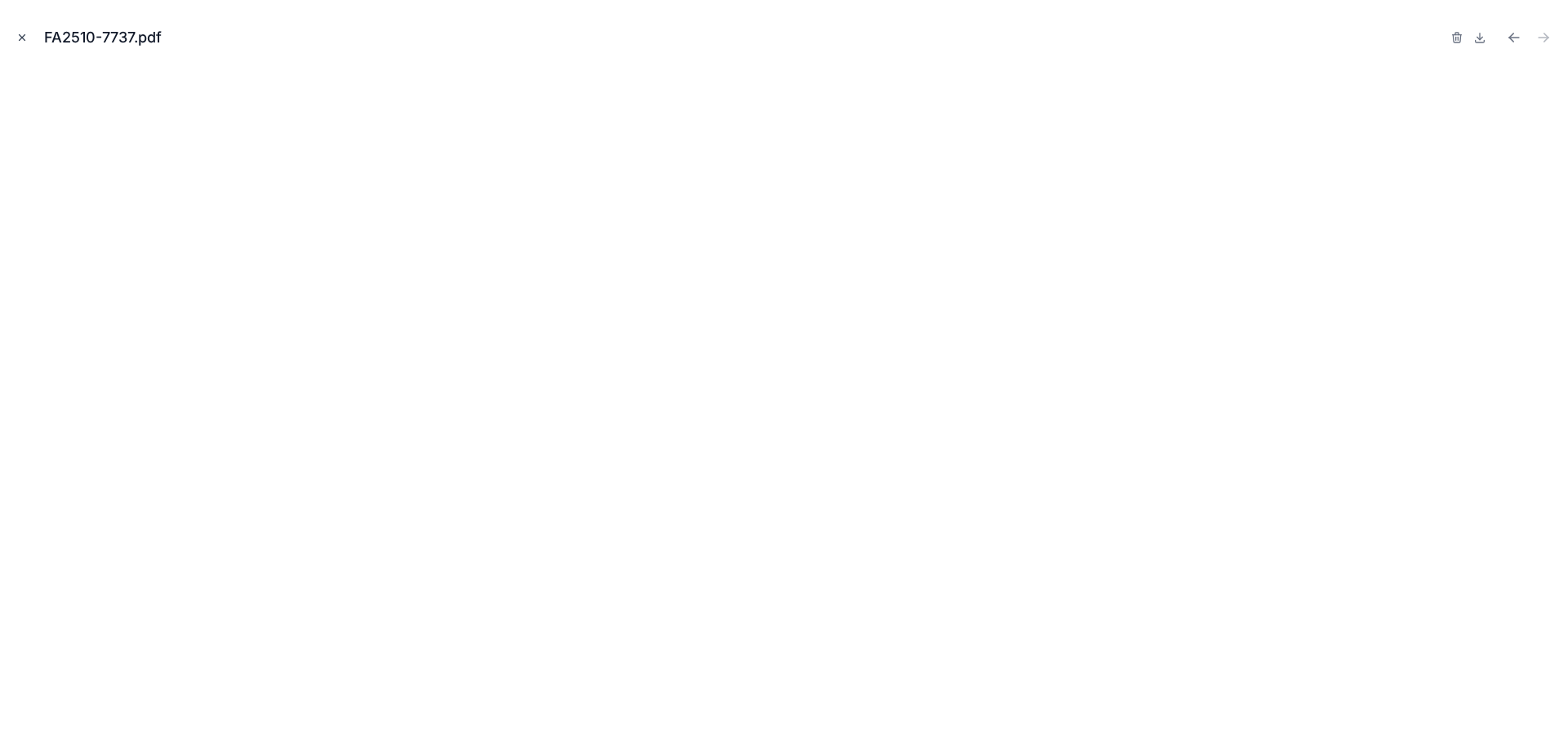
click at [18, 41] on icon "Close modal" at bounding box center [22, 38] width 12 height 12
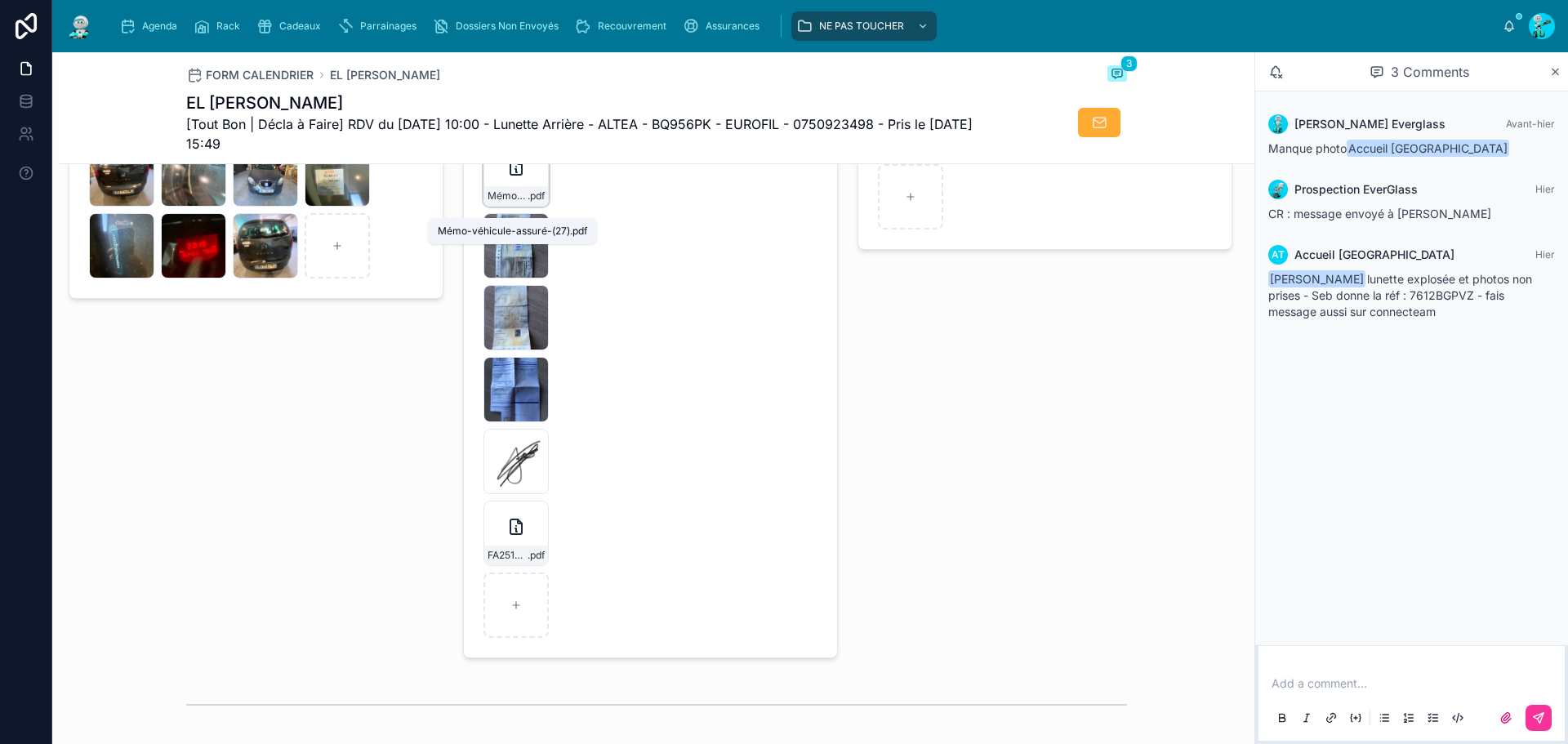
click at [515, 200] on div "Mémo-véhicule-assuré-(27) .pdf" at bounding box center [515, 196] width 64 height 20
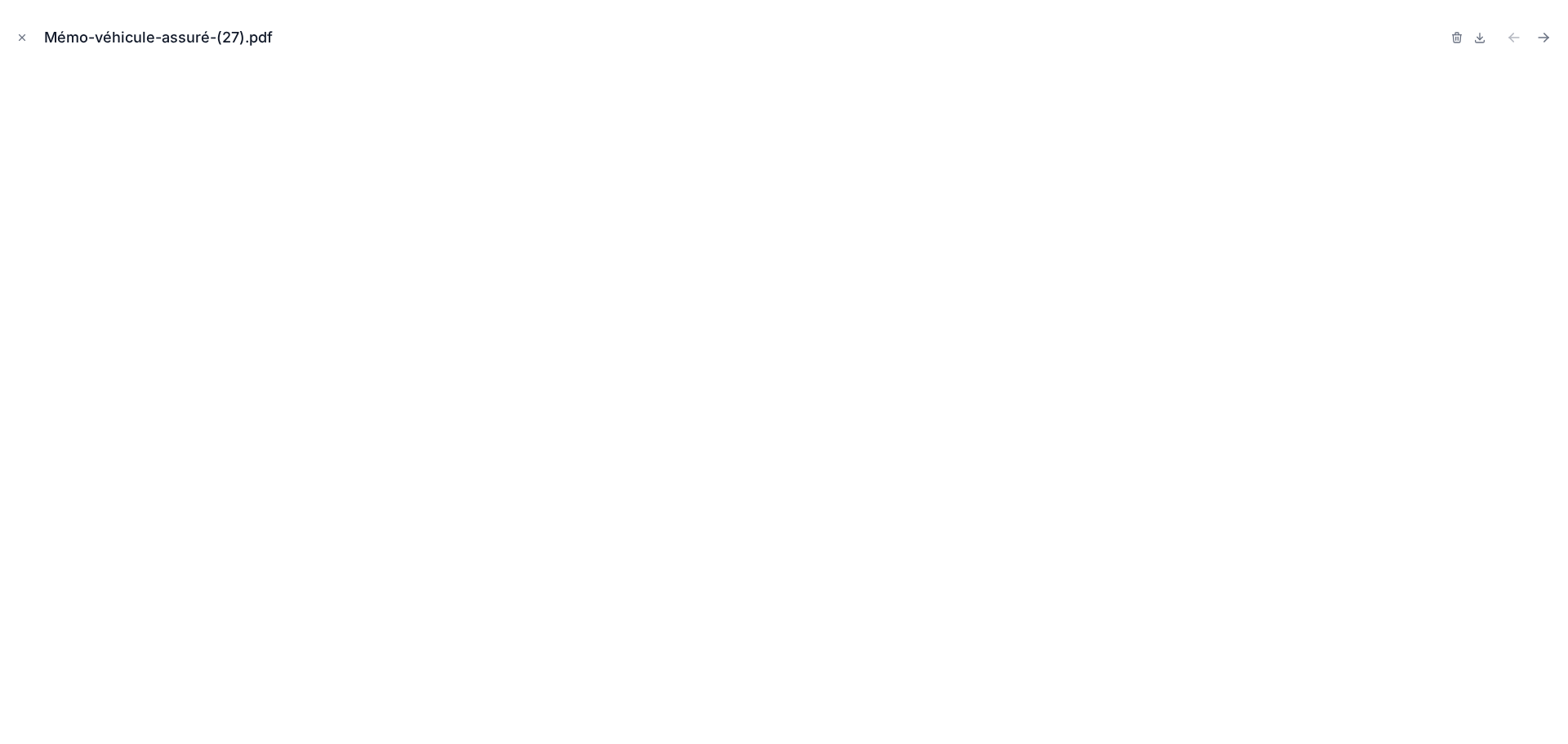
drag, startPoint x: 30, startPoint y: 40, endPoint x: 104, endPoint y: 11, distance: 79.5
click at [30, 40] on button "Close modal" at bounding box center [22, 38] width 18 height 18
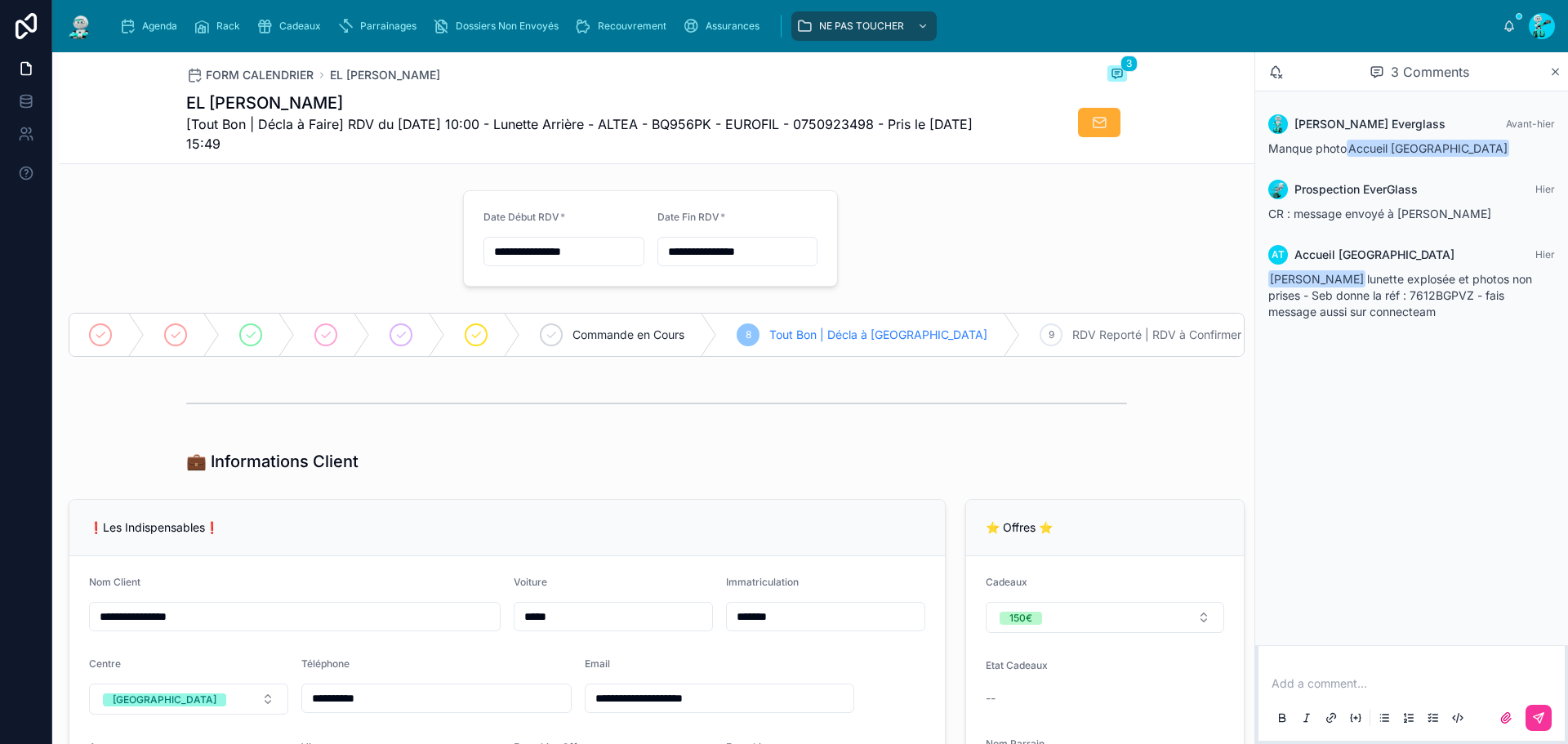
click at [1038, 158] on div "FORM CALENDRIER EL JAMMAL Farid 3 EL JAMMAL Farid [Tout Bon | Décla à Faire] RD…" at bounding box center [656, 108] width 940 height 111
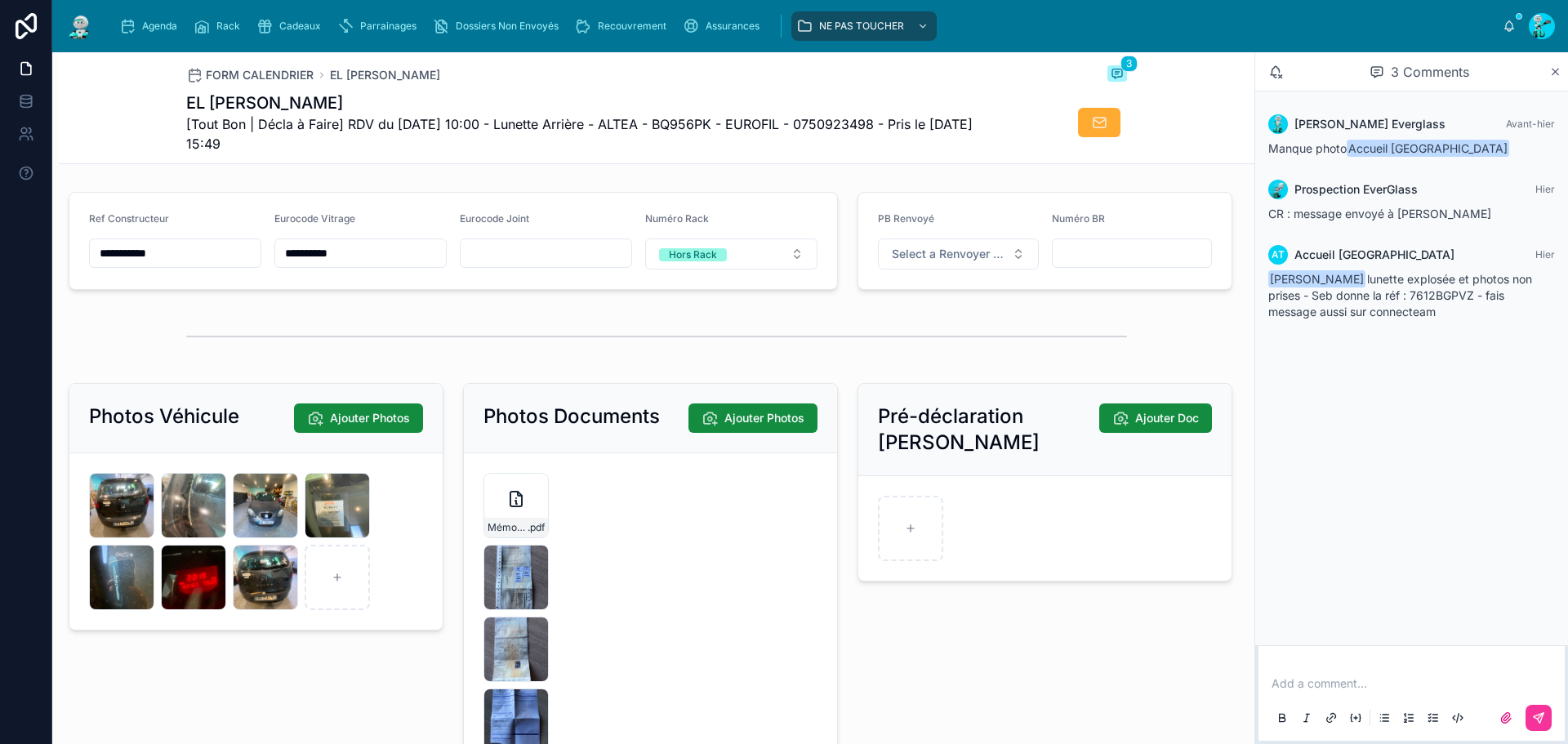
scroll to position [2747, 0]
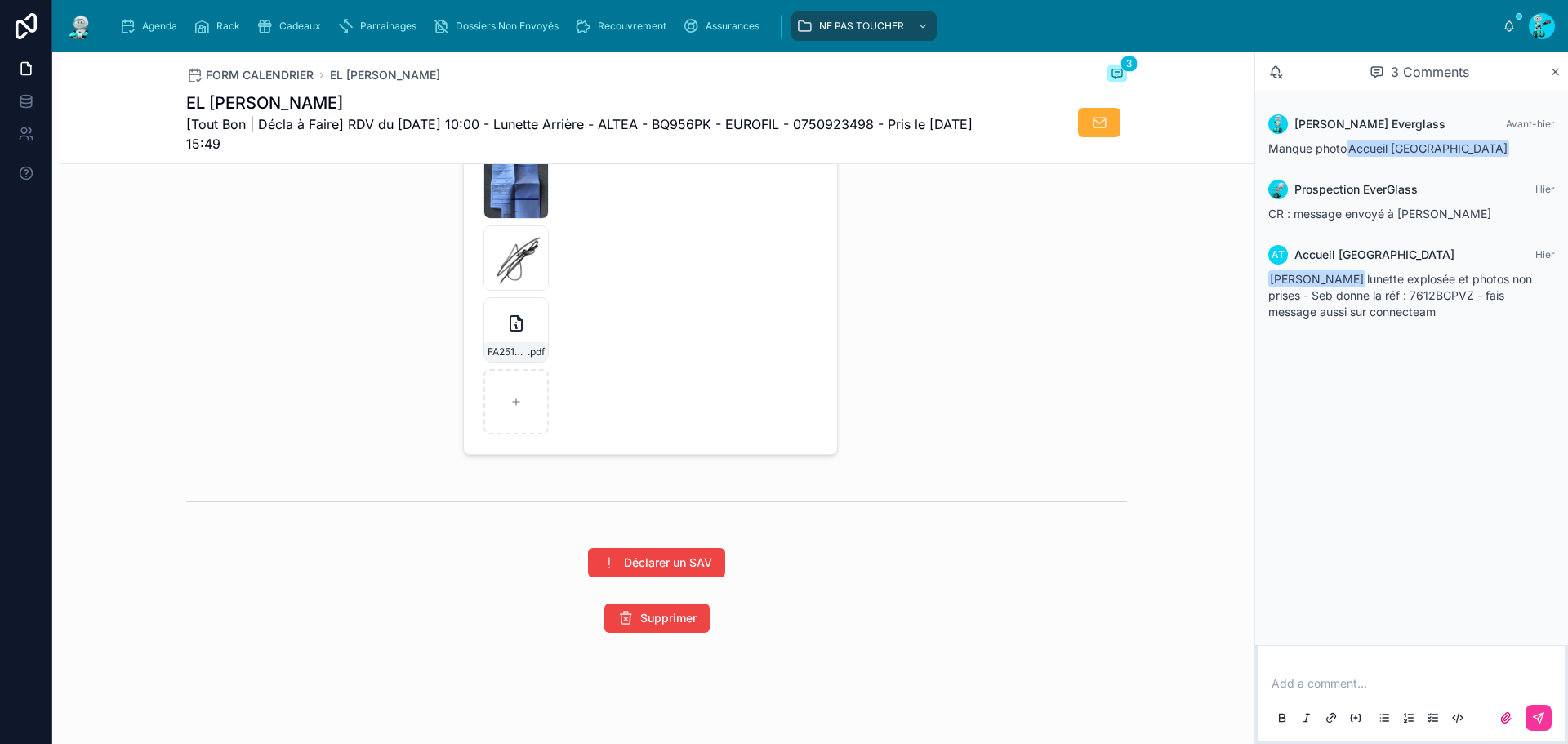
drag, startPoint x: 511, startPoint y: 342, endPoint x: 436, endPoint y: 375, distance: 81.9
click at [415, 383] on div "Photos Véhicule Ajouter Photos IMG_1309 .jpeg IMG_1310 .jpeg IMG_1311 .jpeg IMG…" at bounding box center [256, 151] width 394 height 619
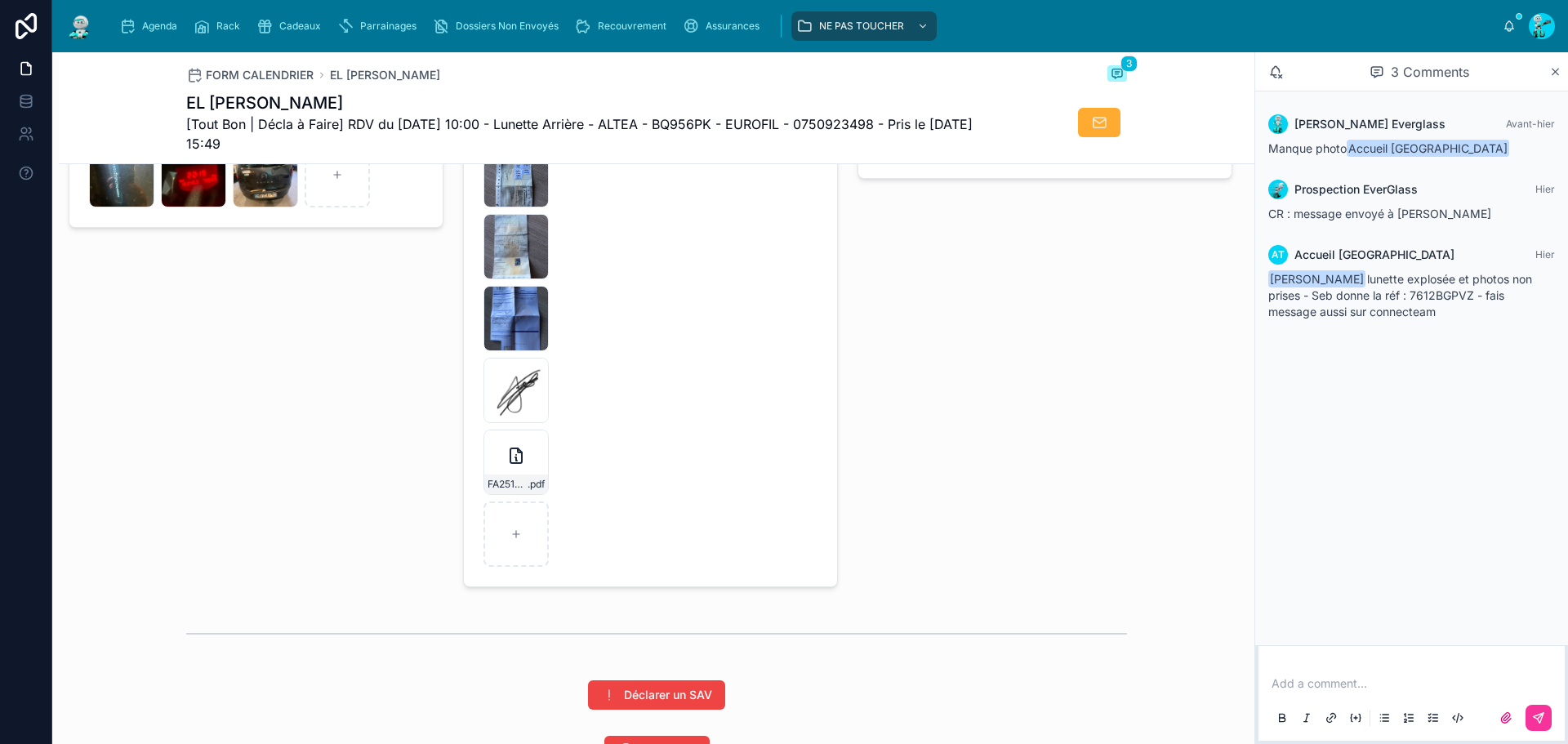
scroll to position [2583, 0]
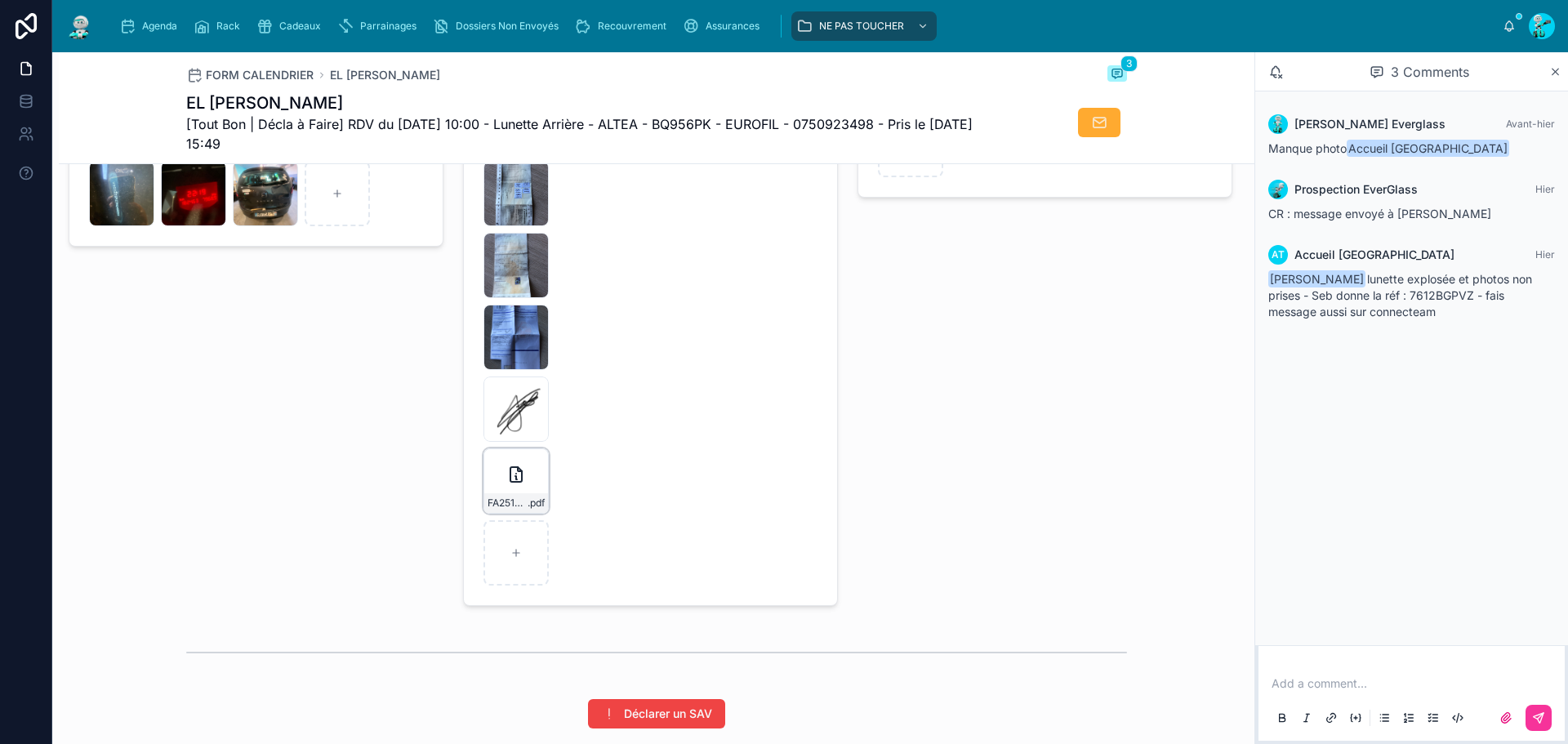
click at [516, 480] on icon at bounding box center [516, 474] width 20 height 20
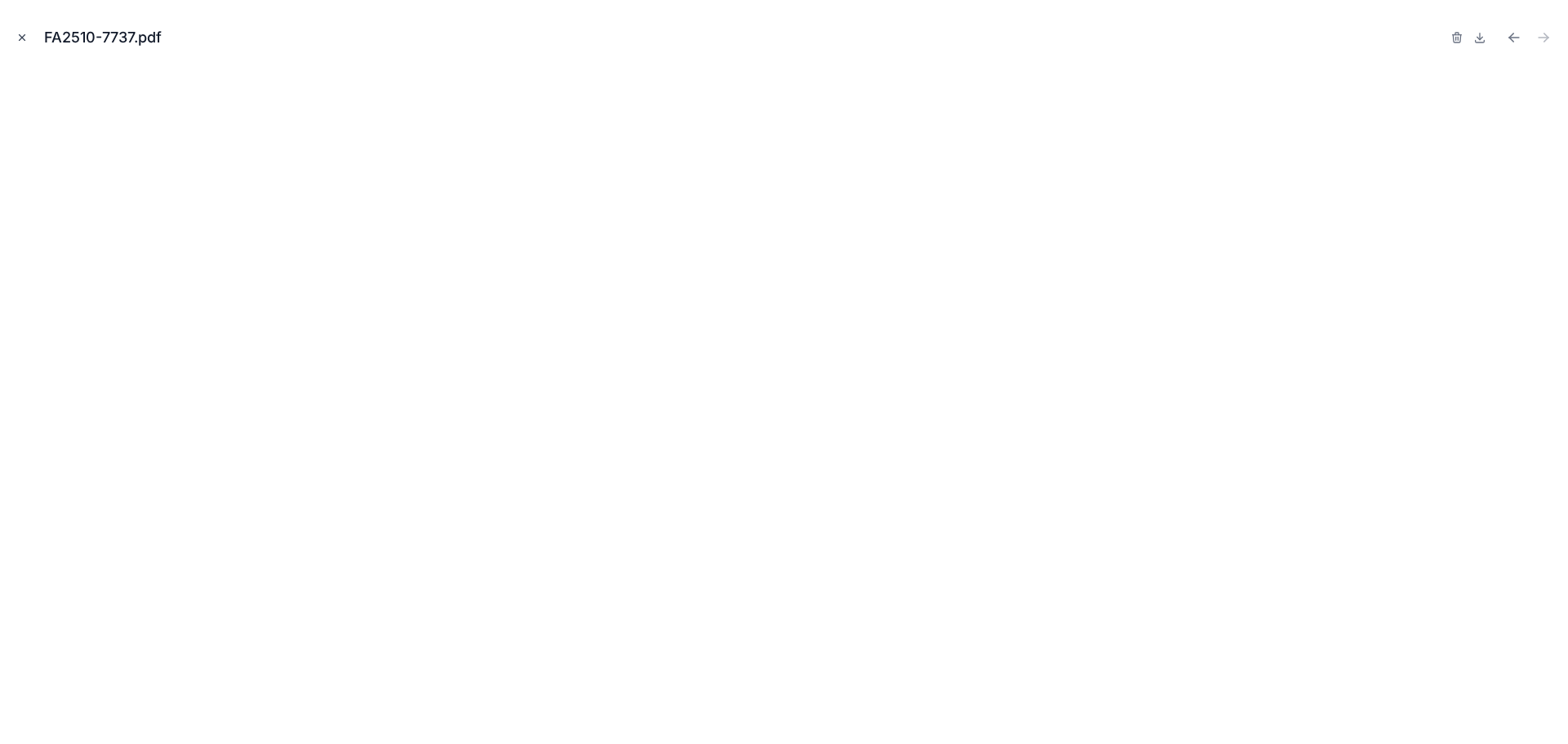
click at [17, 42] on icon "Close modal" at bounding box center [22, 38] width 12 height 12
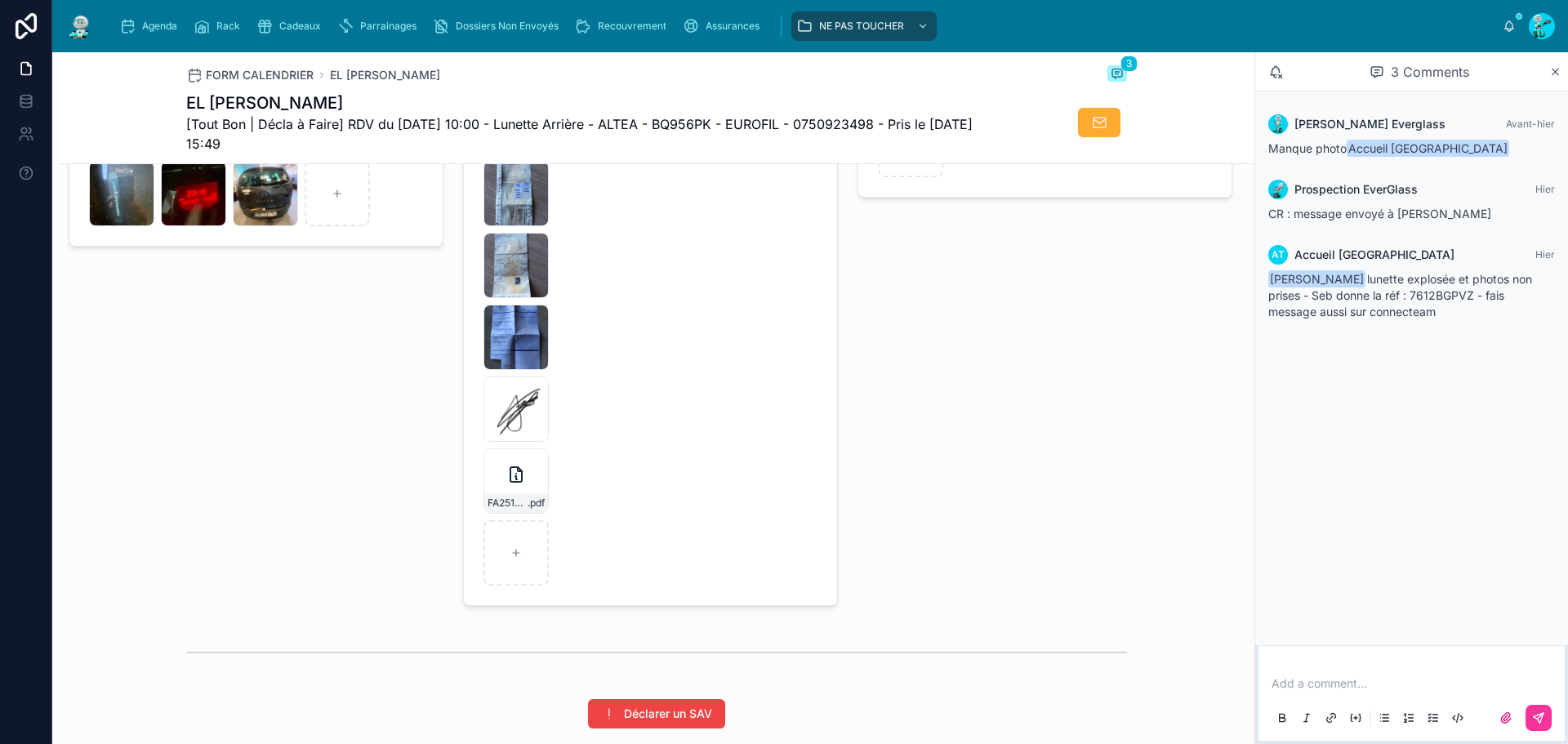
drag, startPoint x: 512, startPoint y: 471, endPoint x: 416, endPoint y: 425, distance: 106.5
click at [416, 426] on div "Photos Véhicule Ajouter Photos IMG_1309 .jpeg IMG_1310 .jpeg IMG_1311 .jpeg IMG…" at bounding box center [256, 302] width 394 height 619
drag, startPoint x: 520, startPoint y: 470, endPoint x: 758, endPoint y: 513, distance: 241.9
click at [758, 513] on form "Mémo-véhicule-assuré-(27) .pdf IMG_9327 .jpg IMG_9326 .jpg IMG_9328 .jpg IMG_93…" at bounding box center [650, 337] width 373 height 536
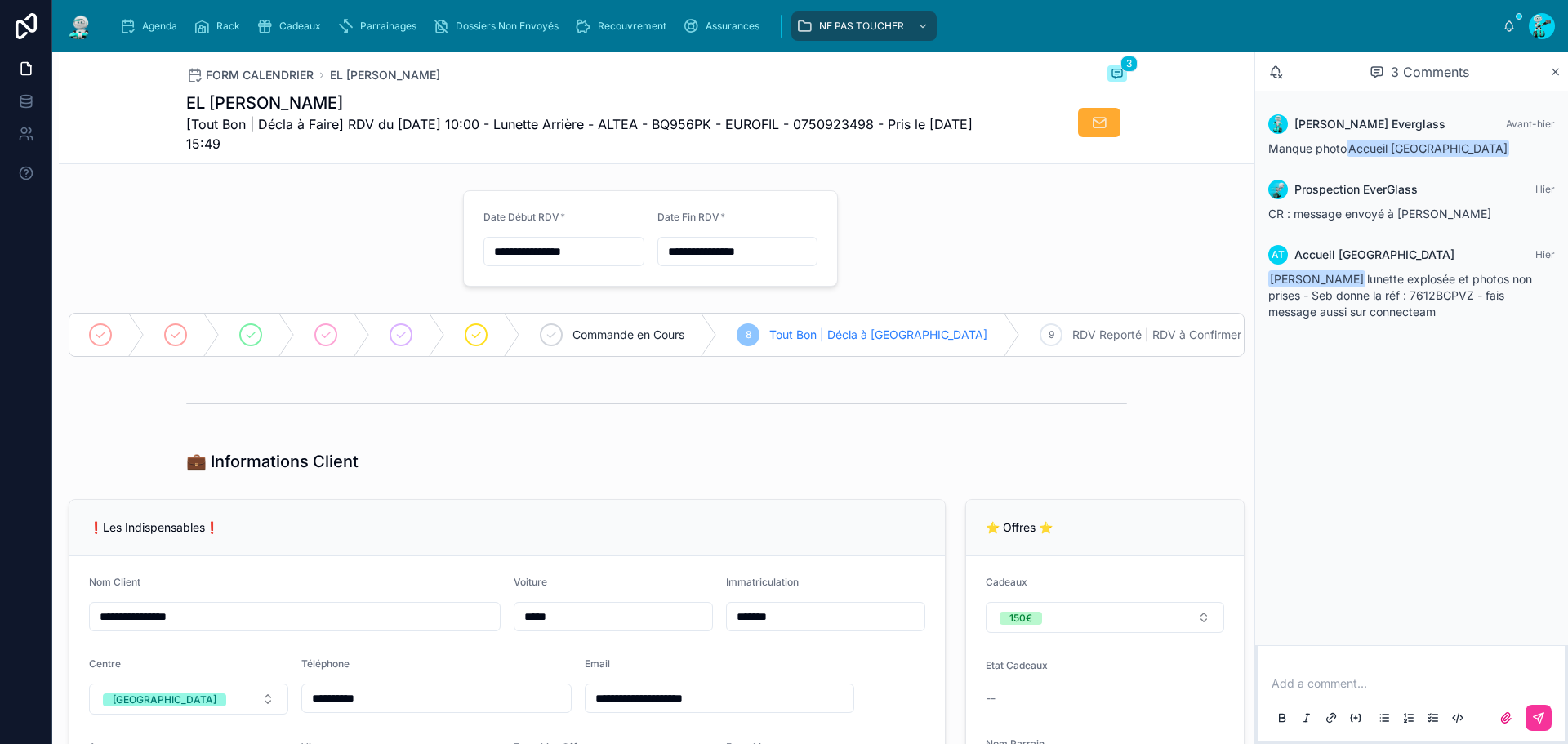
click at [739, 465] on div "💼 Informations Client" at bounding box center [656, 462] width 940 height 23
click at [807, 621] on input "*******" at bounding box center [826, 617] width 197 height 23
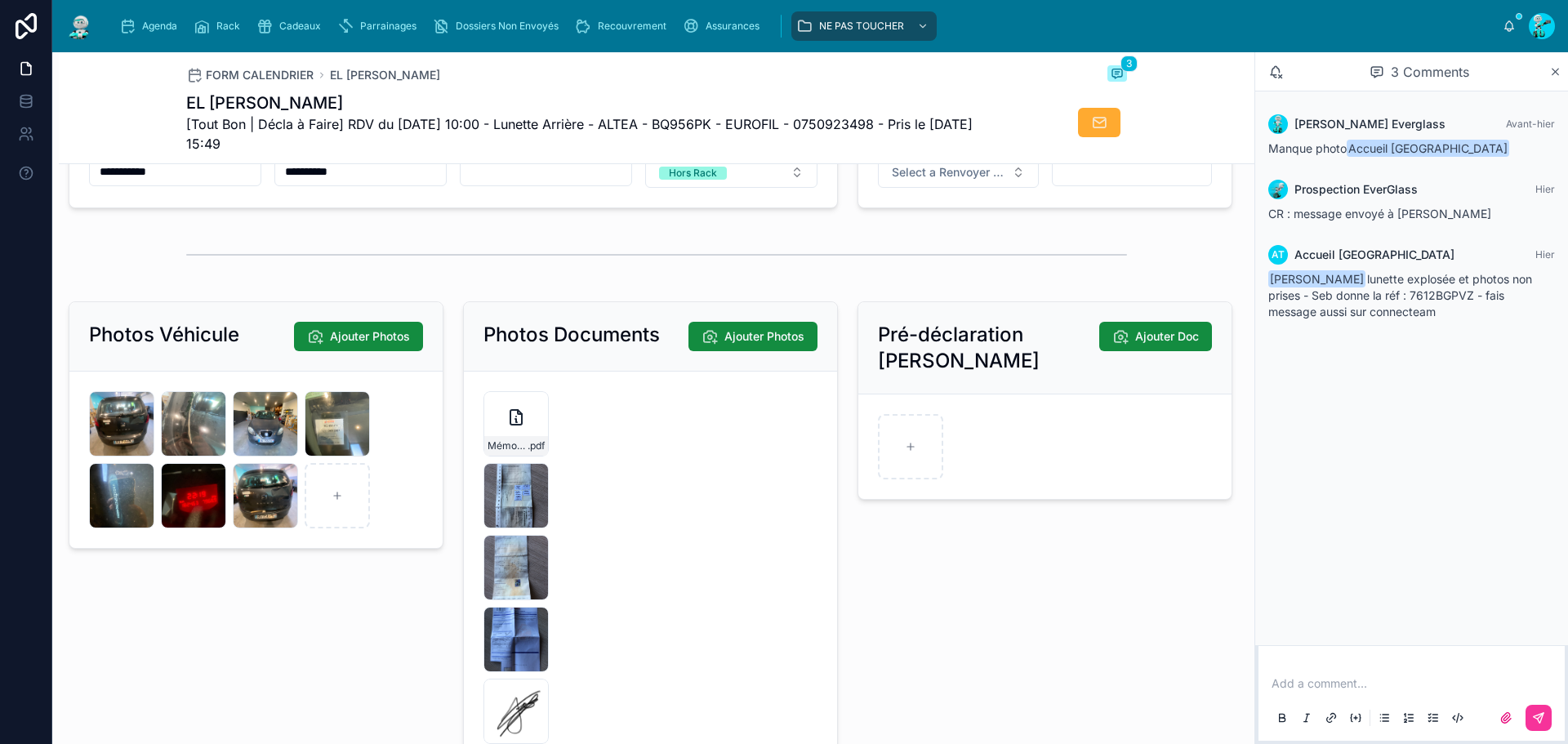
scroll to position [2613, 0]
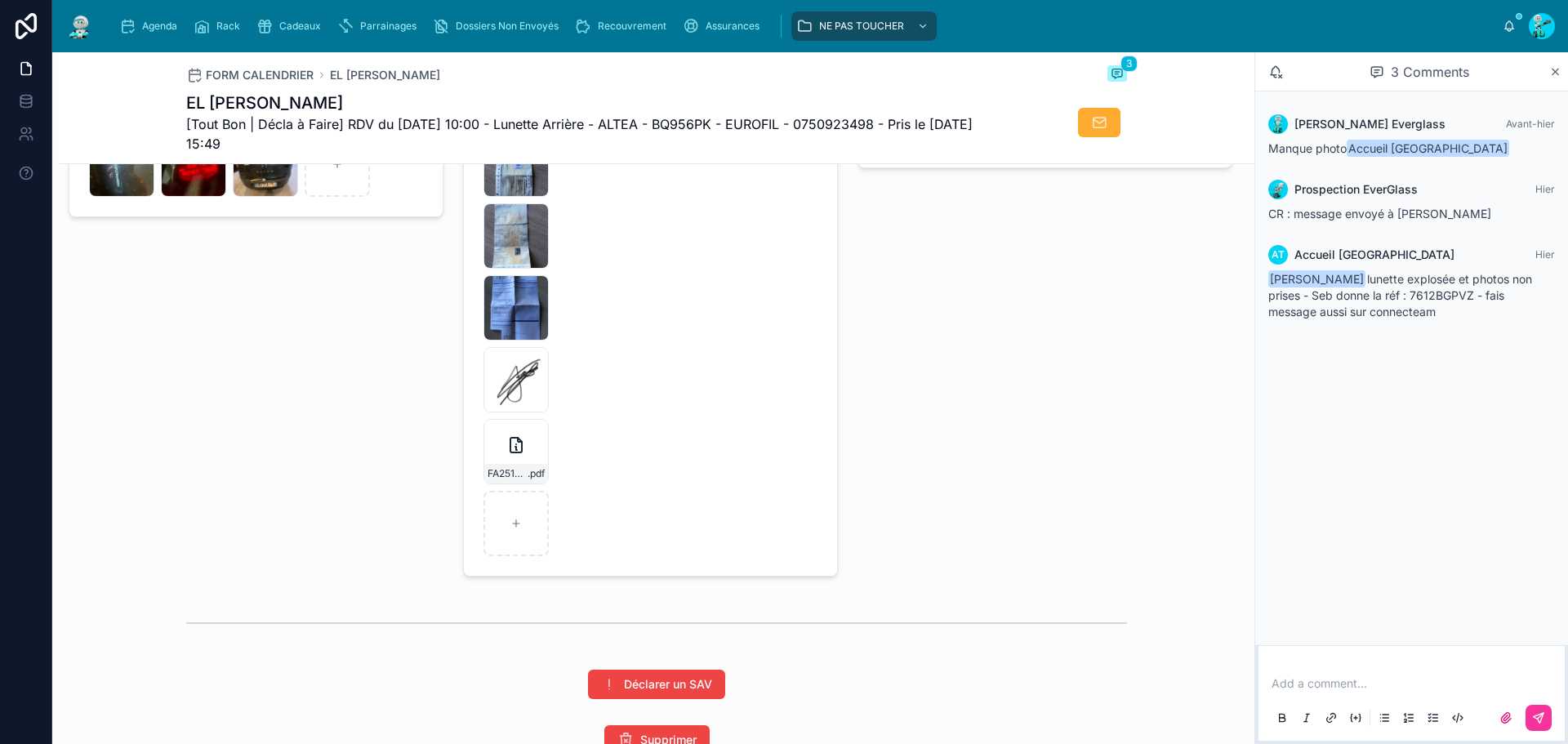
click at [260, 327] on div "Photos Véhicule Ajouter Photos IMG_1309 .jpeg IMG_1310 .jpeg IMG_1311 .jpeg IMG…" at bounding box center [256, 273] width 394 height 619
drag, startPoint x: 524, startPoint y: 463, endPoint x: 396, endPoint y: 402, distance: 141.8
click at [391, 398] on div "Photos Véhicule Ajouter Photos IMG_1309 .jpeg IMG_1310 .jpeg IMG_1311 .jpeg IMG…" at bounding box center [256, 273] width 394 height 619
drag, startPoint x: 493, startPoint y: 449, endPoint x: 595, endPoint y: 496, distance: 112.3
drag, startPoint x: 595, startPoint y: 496, endPoint x: 344, endPoint y: 344, distance: 293.4
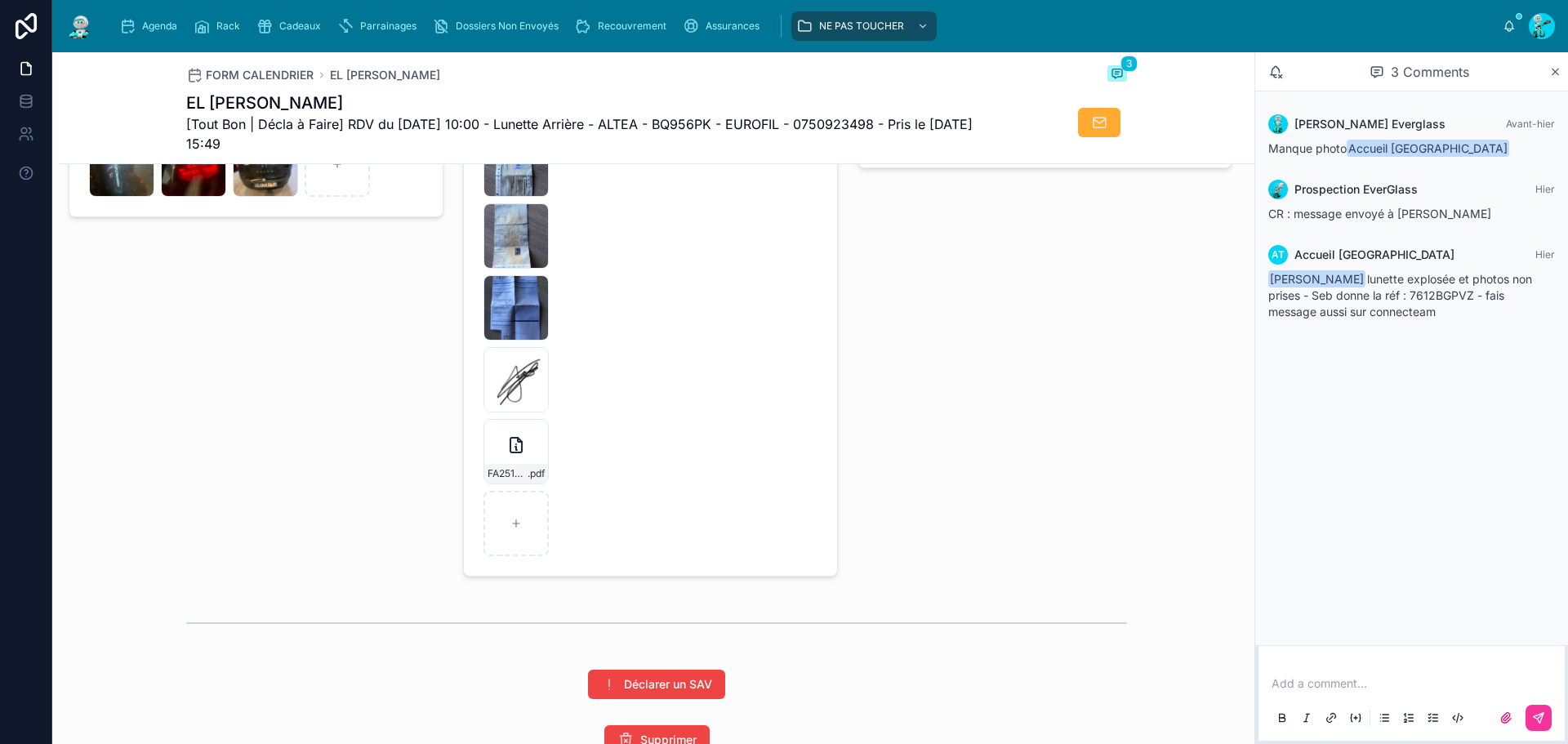
click at [344, 344] on div "Photos Véhicule Ajouter Photos IMG_1309 .jpeg IMG_1310 .jpeg IMG_1311 .jpeg IMG…" at bounding box center [256, 273] width 394 height 619
click at [940, 419] on div "Pré-déclaration Bris De Glace Ajouter Doc" at bounding box center [1045, 273] width 394 height 619
click at [143, 18] on div "Agenda" at bounding box center [152, 26] width 65 height 26
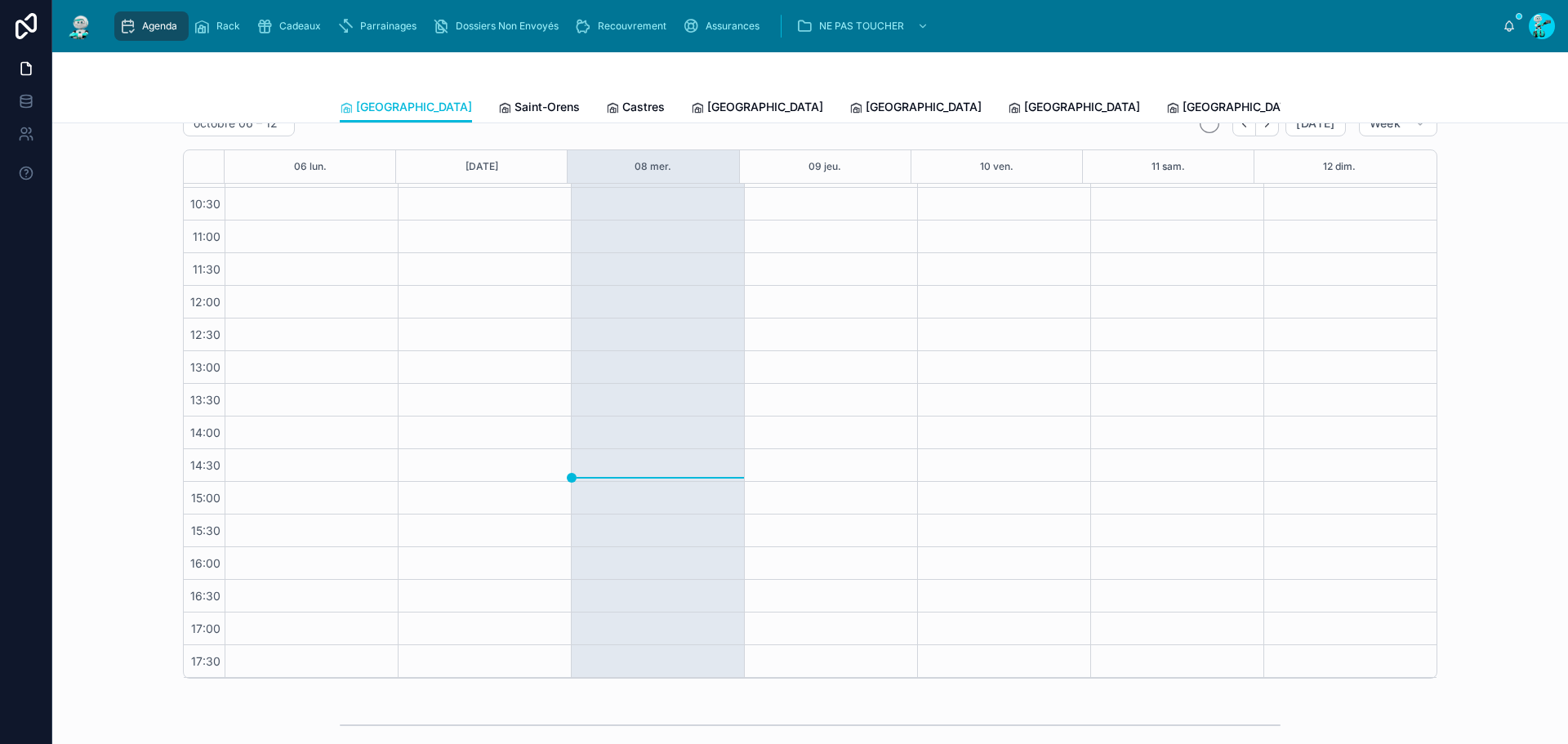
scroll to position [163, 0]
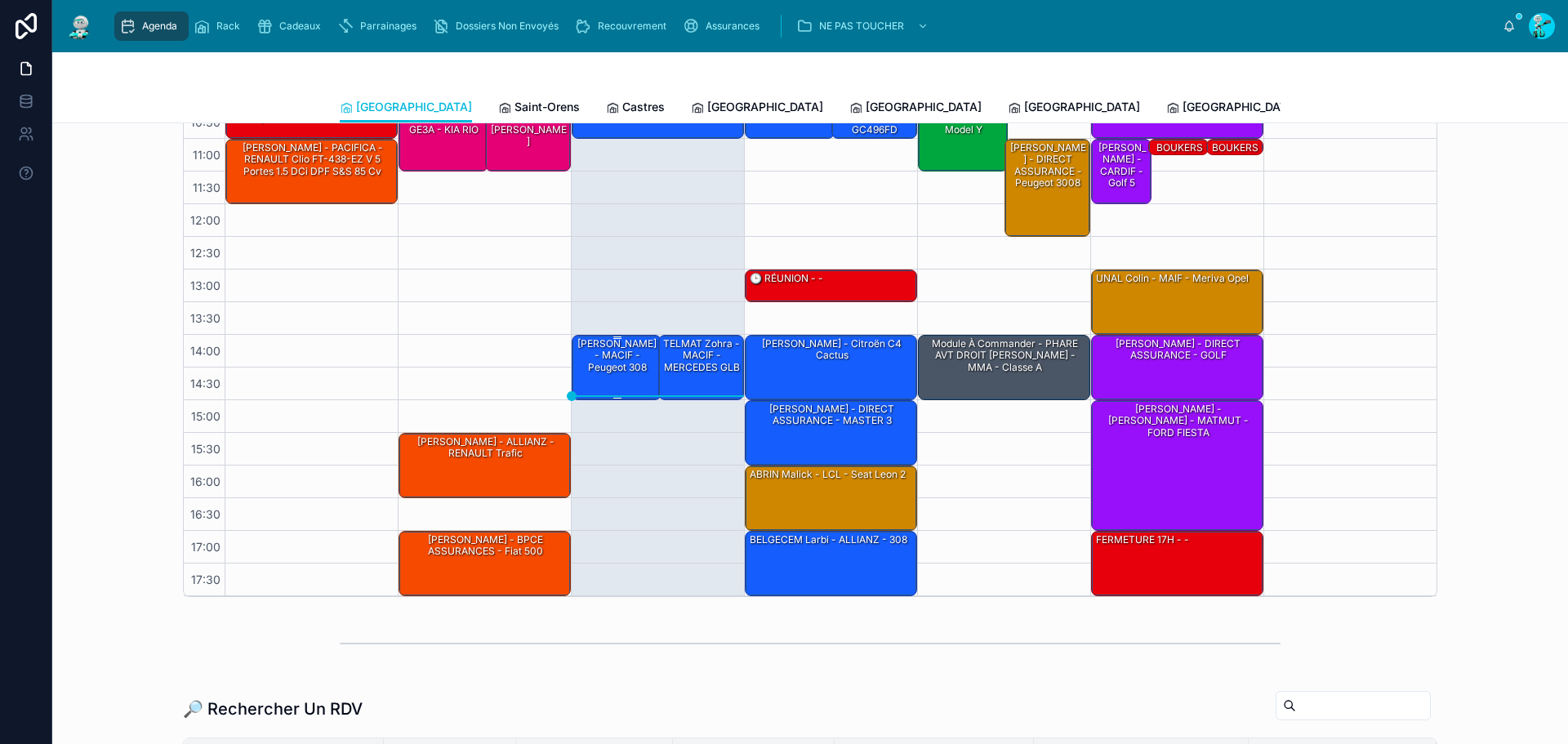
drag, startPoint x: 609, startPoint y: 355, endPoint x: 593, endPoint y: 359, distance: 16.5
click at [593, 359] on div "SANTIAGO Isaac - FAUREL Marcelin - MACIF - Peugeot 308" at bounding box center [617, 355] width 85 height 39
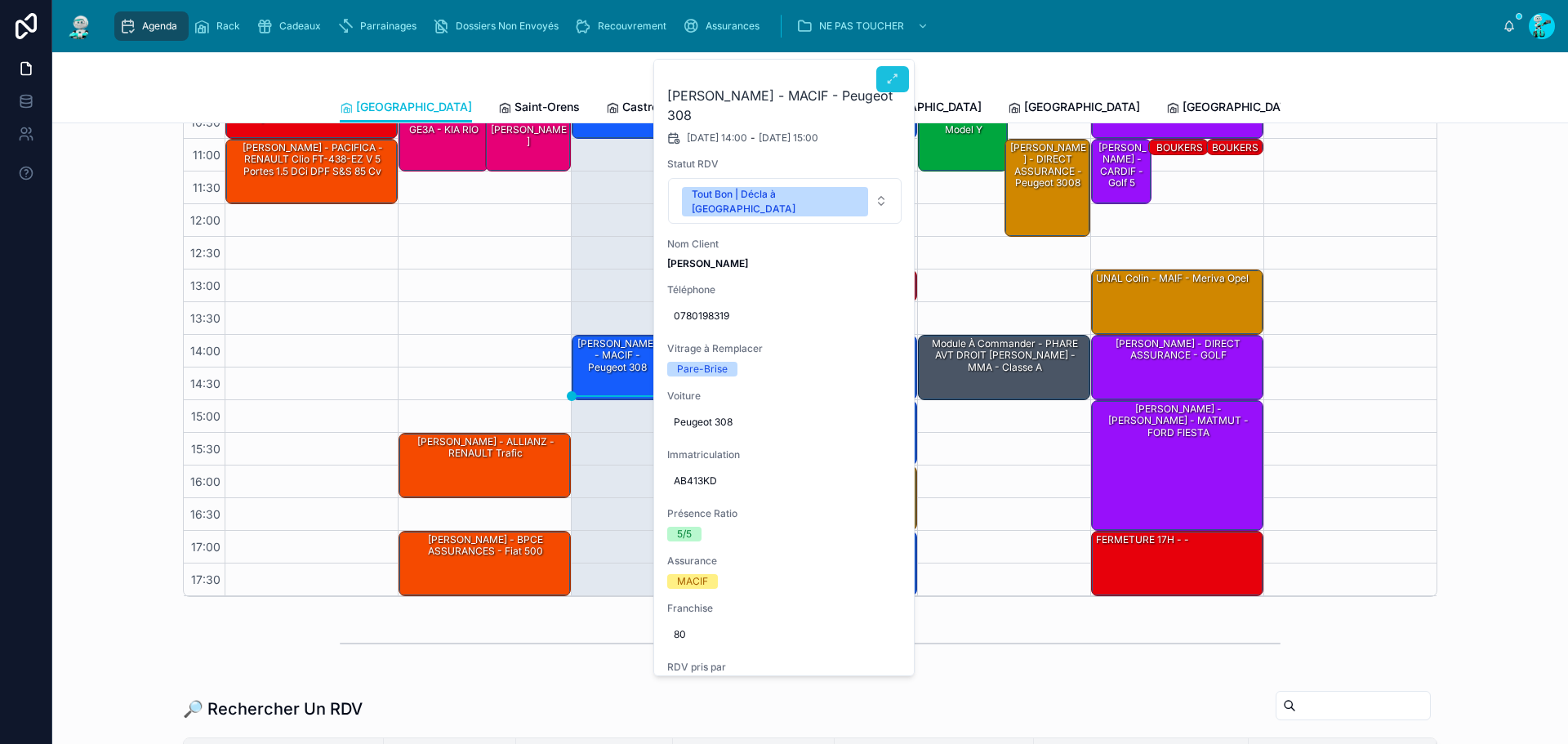
click at [888, 78] on icon at bounding box center [892, 79] width 13 height 13
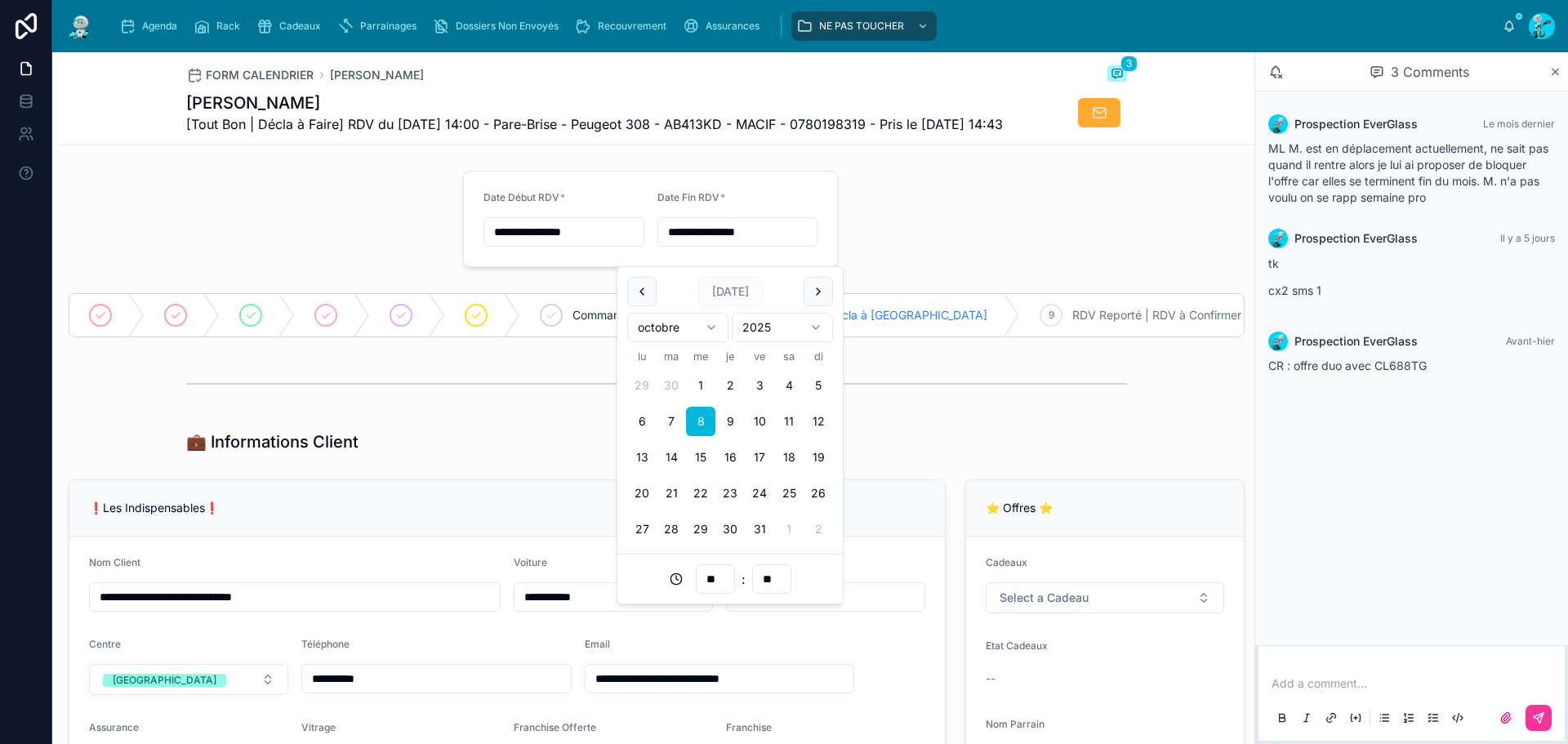
drag, startPoint x: 787, startPoint y: 255, endPoint x: 654, endPoint y: 227, distance: 135.9
click at [657, 227] on div "**********" at bounding box center [737, 219] width 160 height 56
click at [558, 454] on div "💼 Informations Client" at bounding box center [656, 442] width 940 height 23
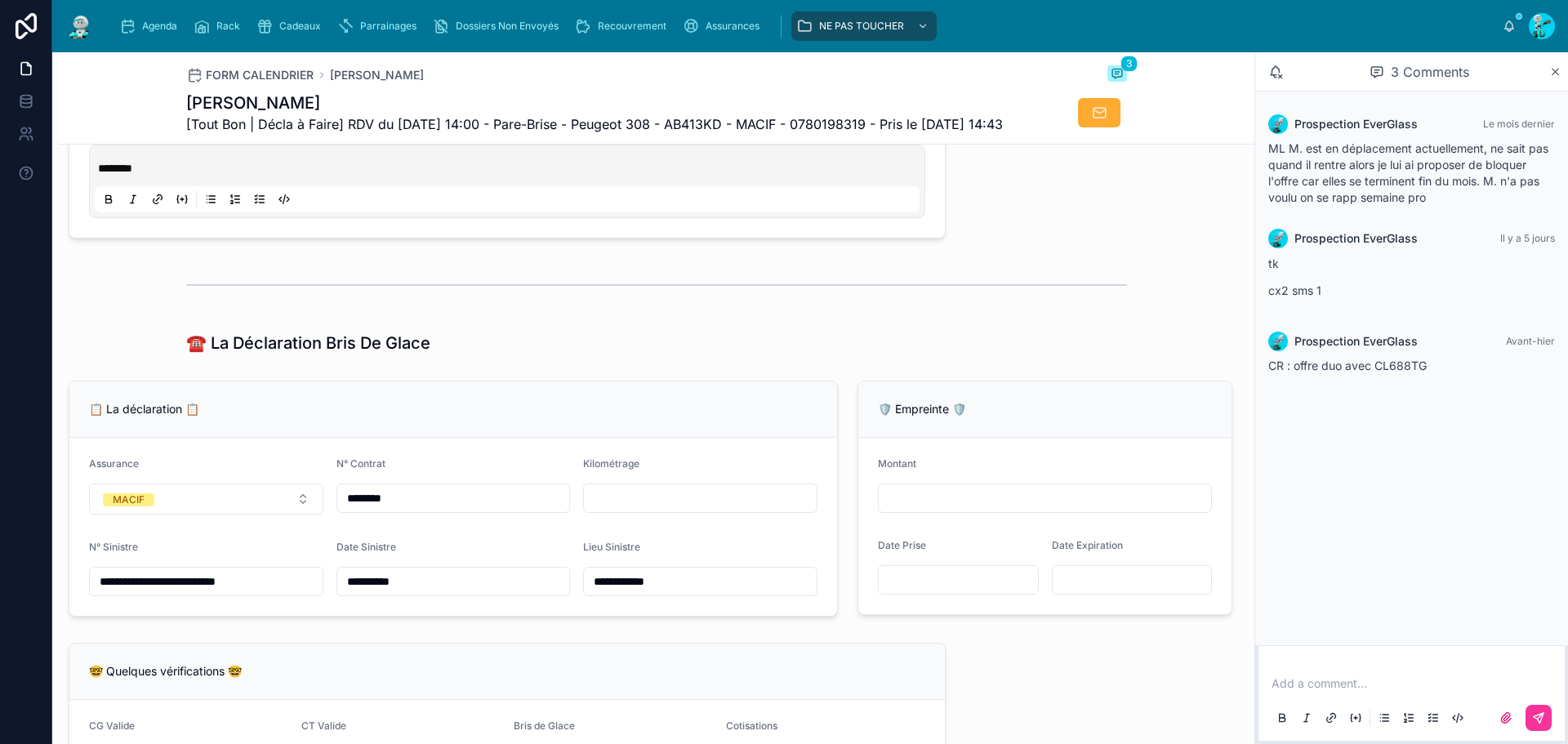
scroll to position [817, 0]
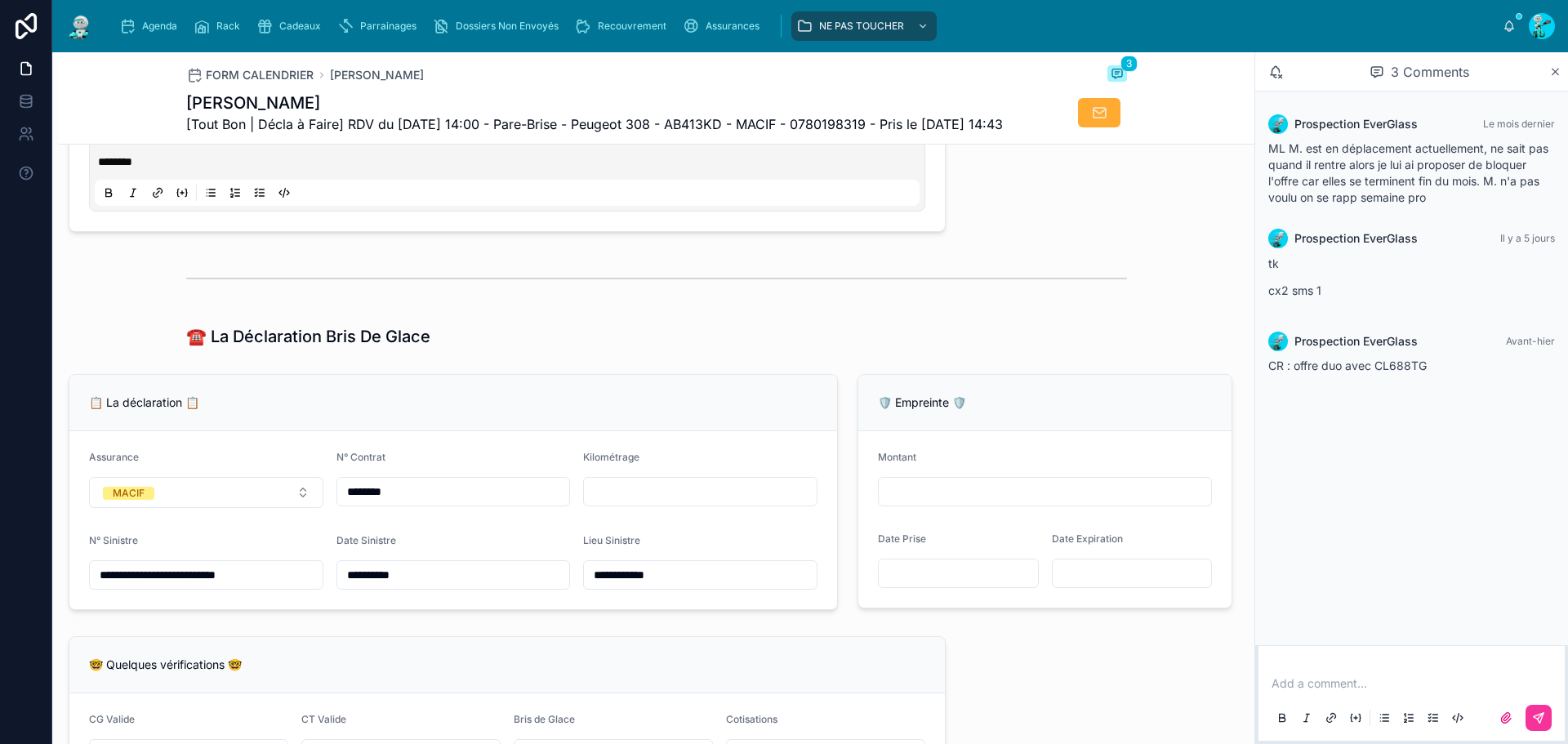
drag, startPoint x: 463, startPoint y: 105, endPoint x: 332, endPoint y: 96, distance: 131.3
click at [332, 96] on h1 "SANTIAGO Isaac - FAUREL Marcelin" at bounding box center [594, 103] width 817 height 23
click at [458, 99] on h1 "SANTIAGO Isaac - FAUREL Marcelin" at bounding box center [594, 103] width 817 height 23
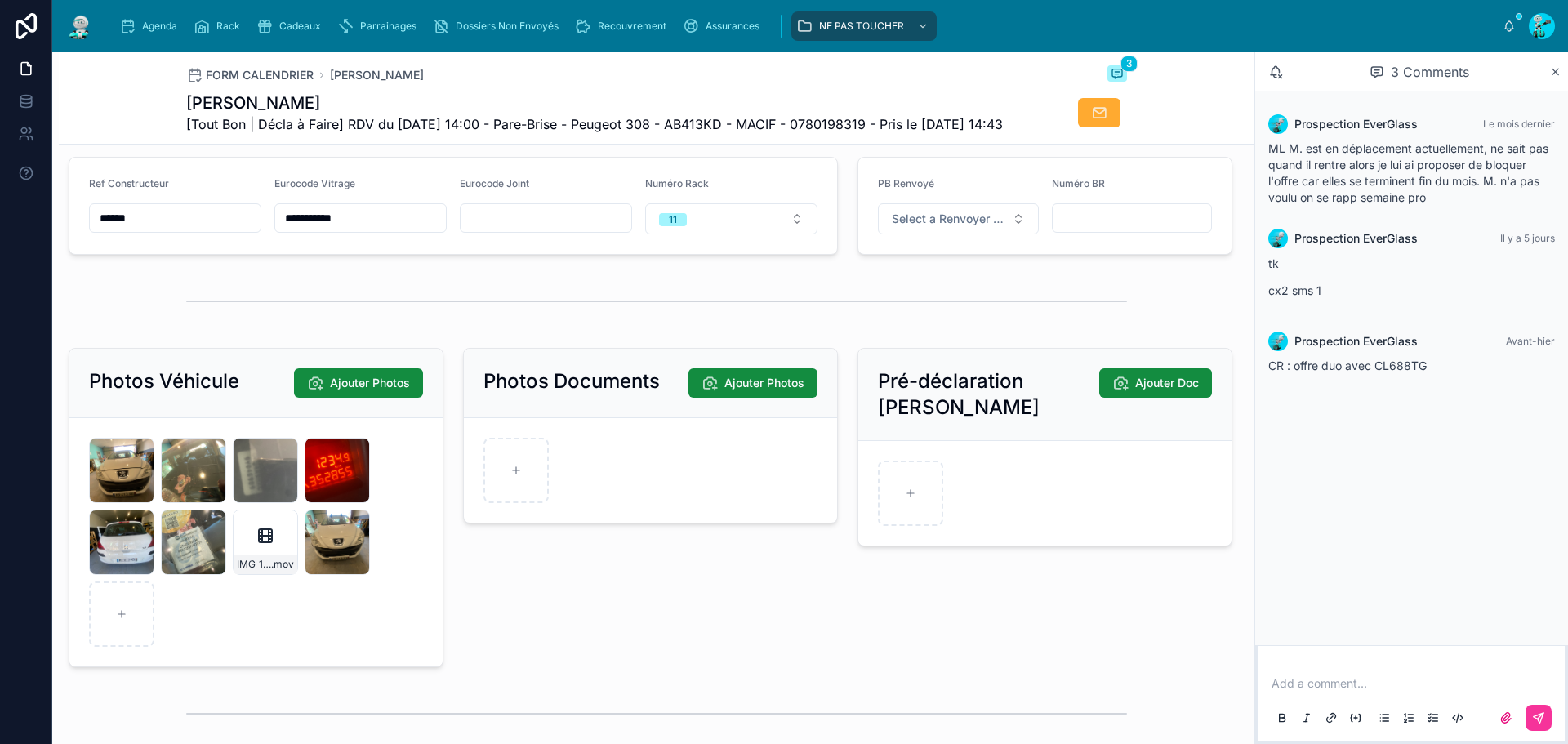
scroll to position [2205, 0]
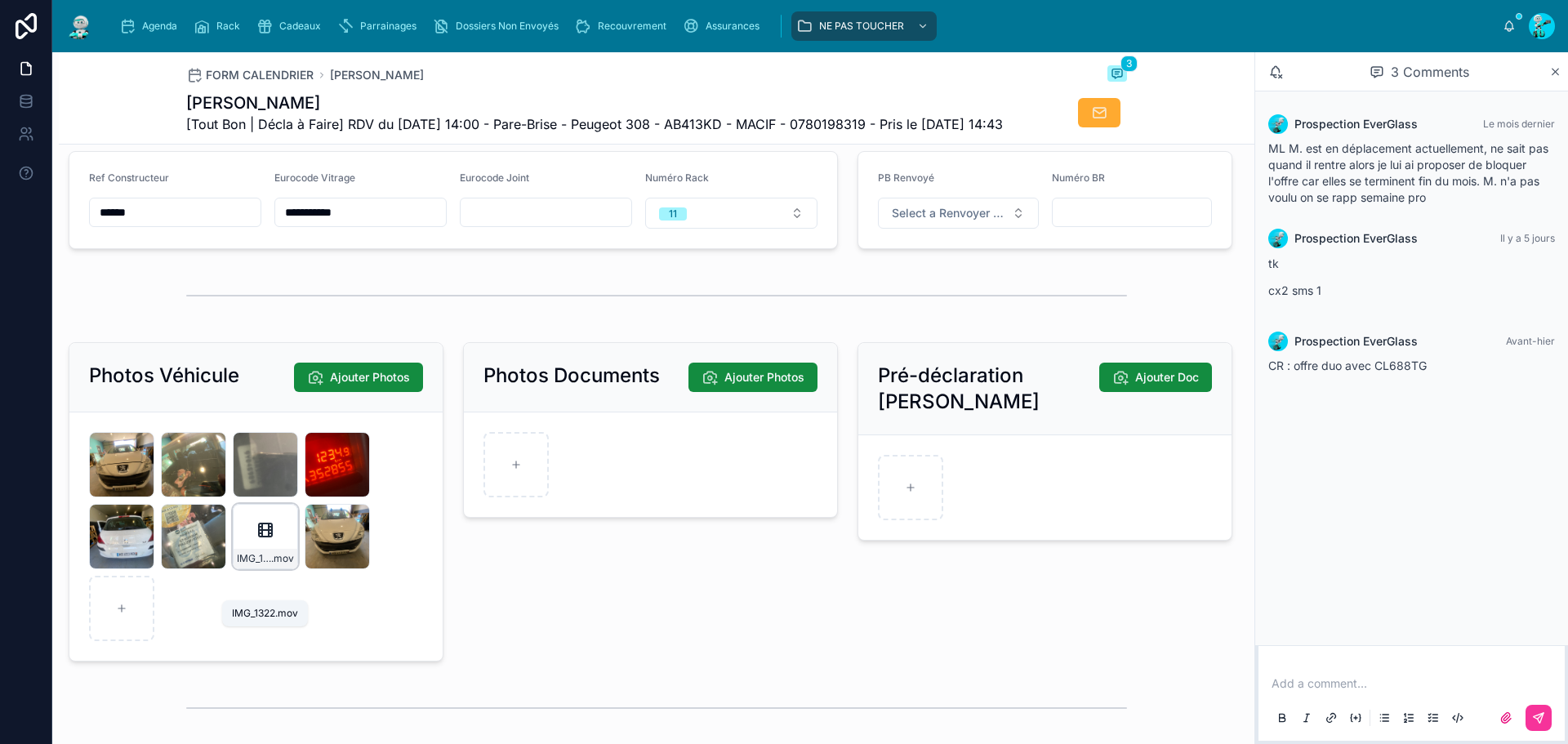
click at [262, 565] on span "IMG_1322" at bounding box center [254, 558] width 34 height 13
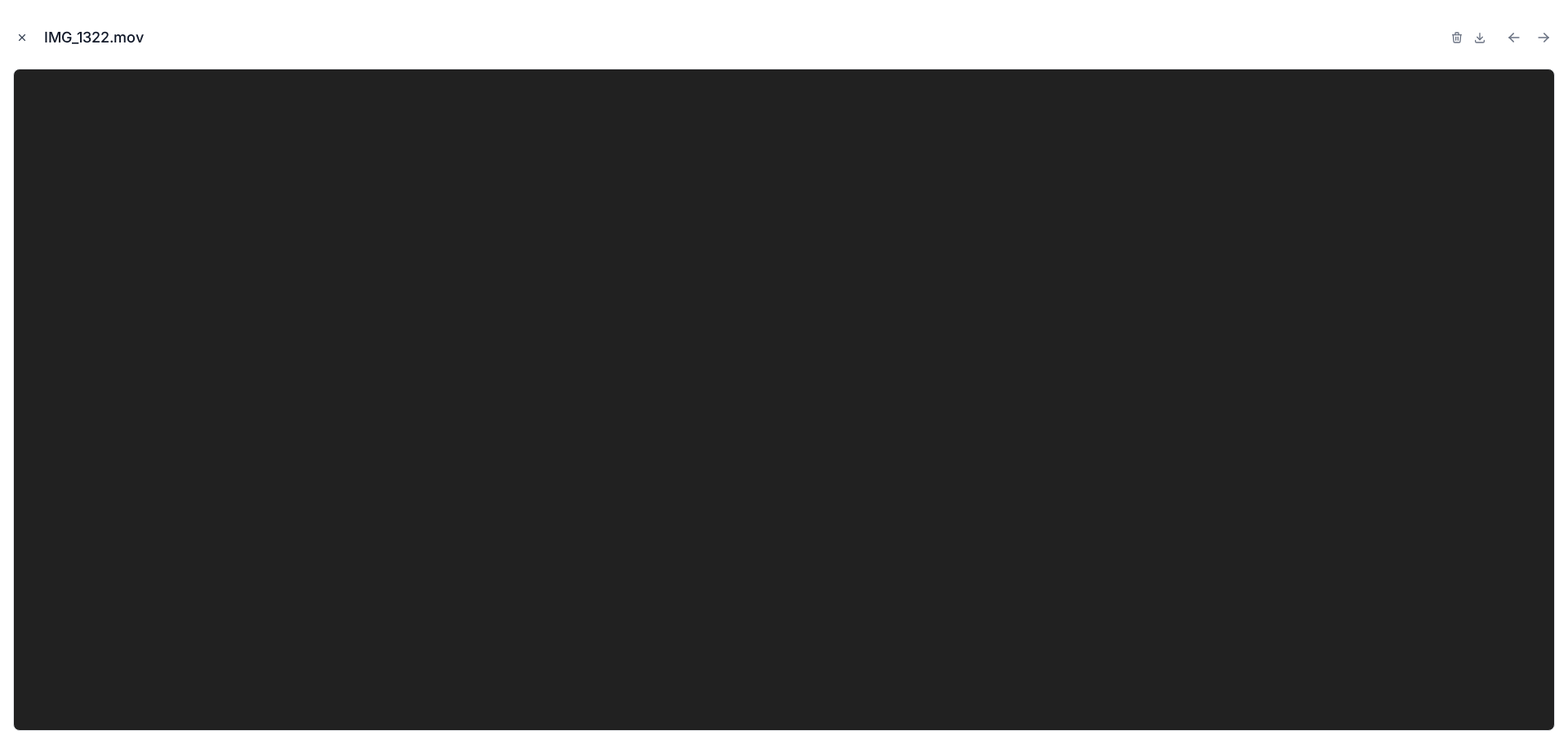
click at [24, 40] on icon "Close modal" at bounding box center [22, 38] width 5 height 5
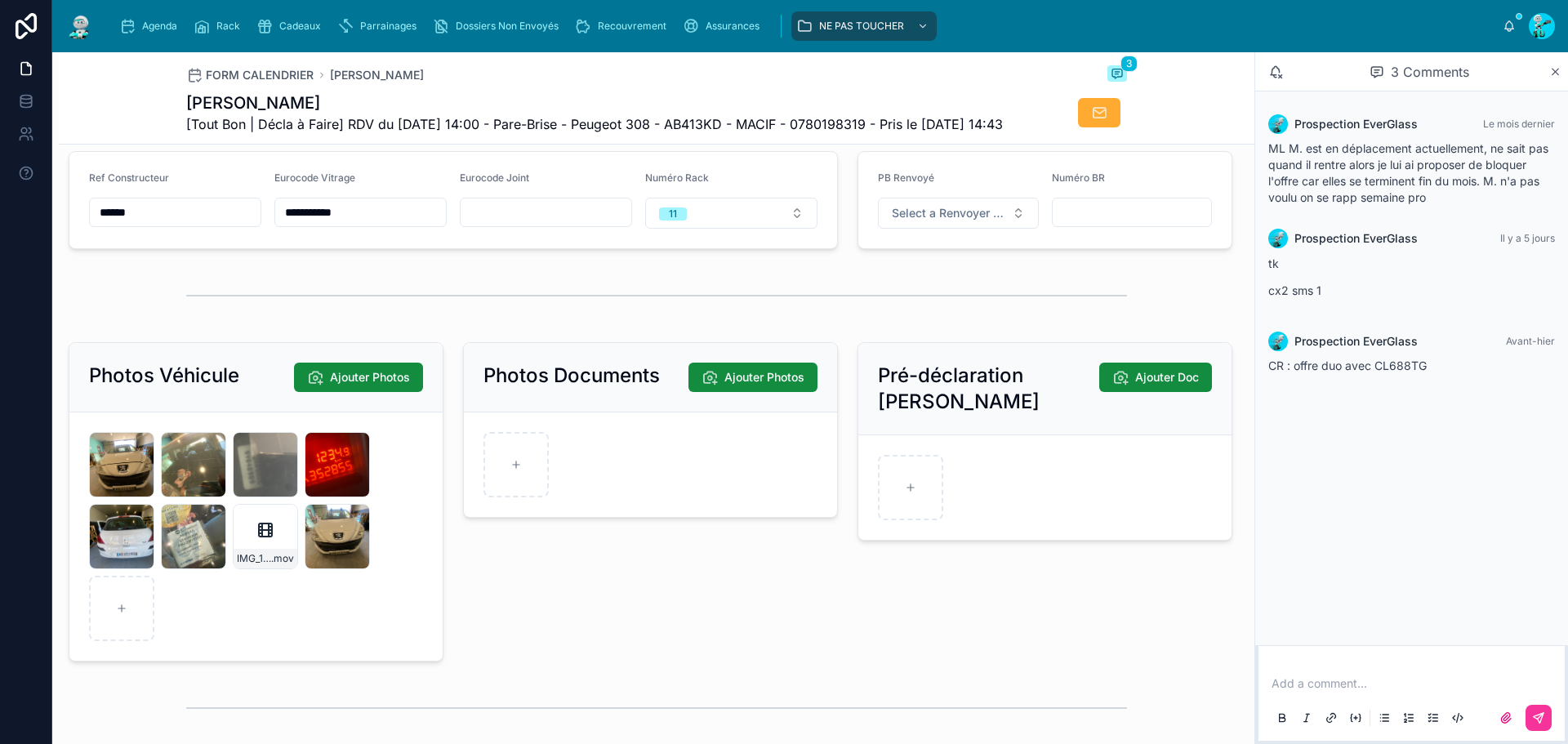
click at [566, 622] on div "Photos Documents Ajouter Photos" at bounding box center [651, 501] width 394 height 333
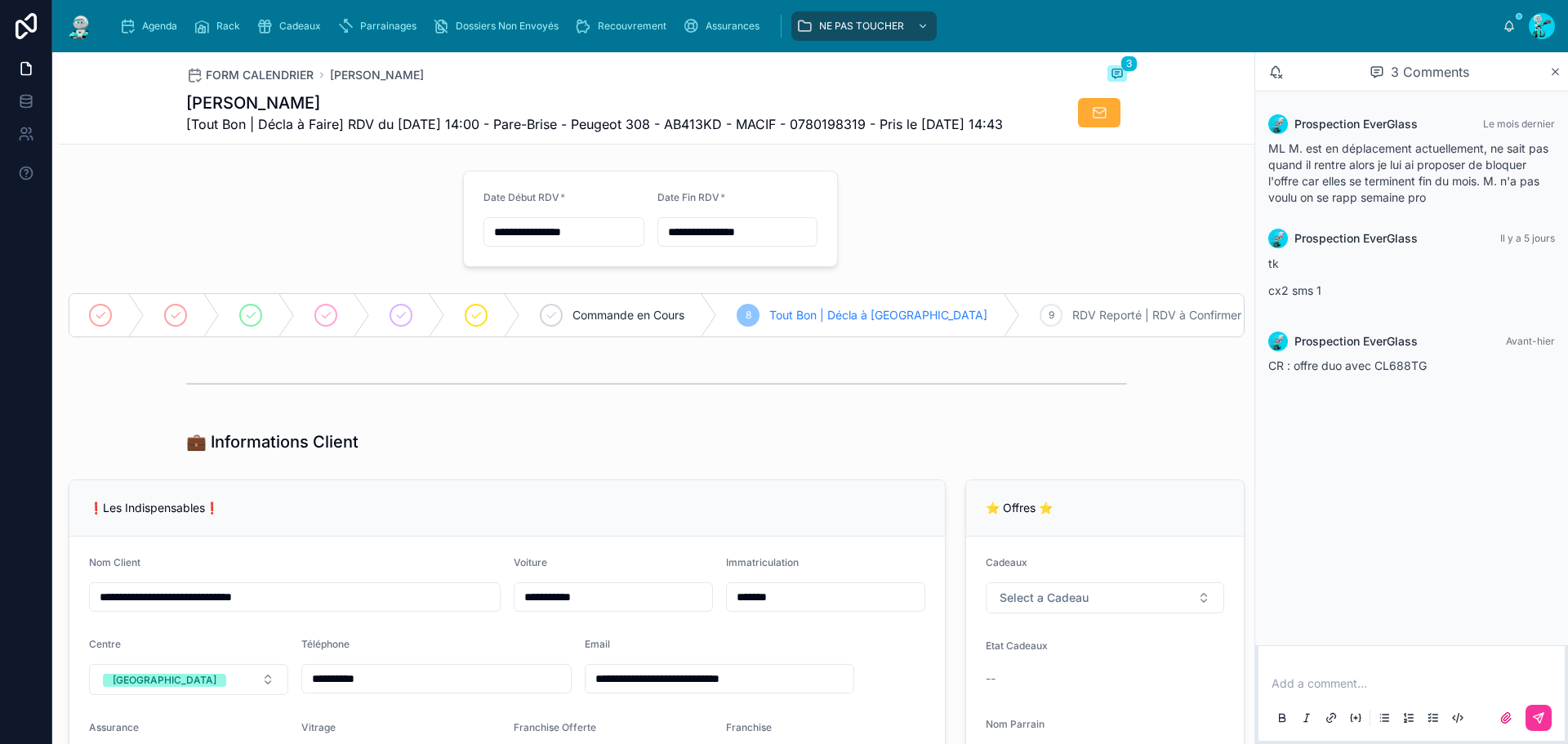
click at [338, 271] on div at bounding box center [256, 219] width 394 height 109
drag, startPoint x: 773, startPoint y: 337, endPoint x: 908, endPoint y: 348, distance: 135.4
click at [908, 336] on div "8 Tout Bon | Décla à Faire" at bounding box center [869, 315] width 303 height 42
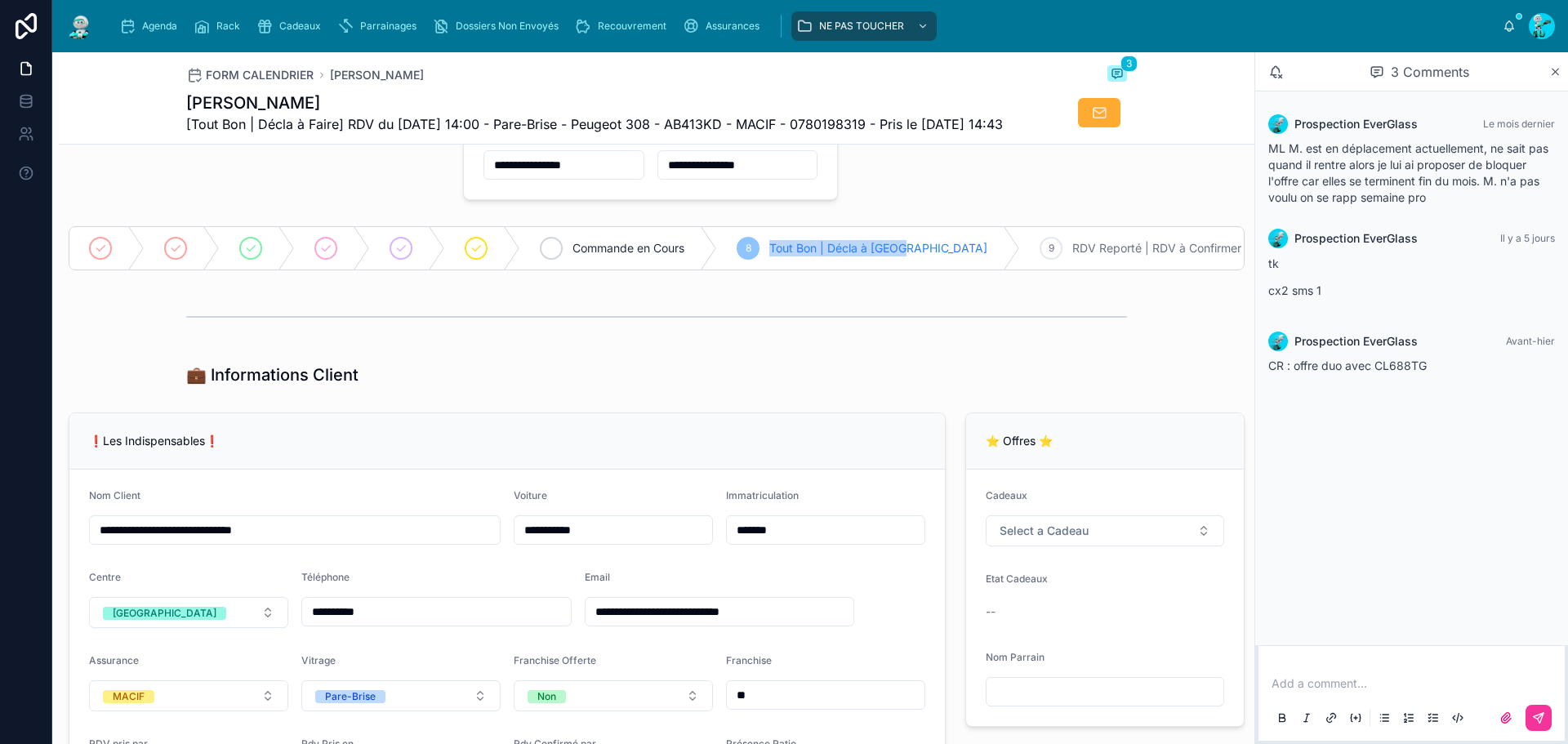
scroll to position [245, 0]
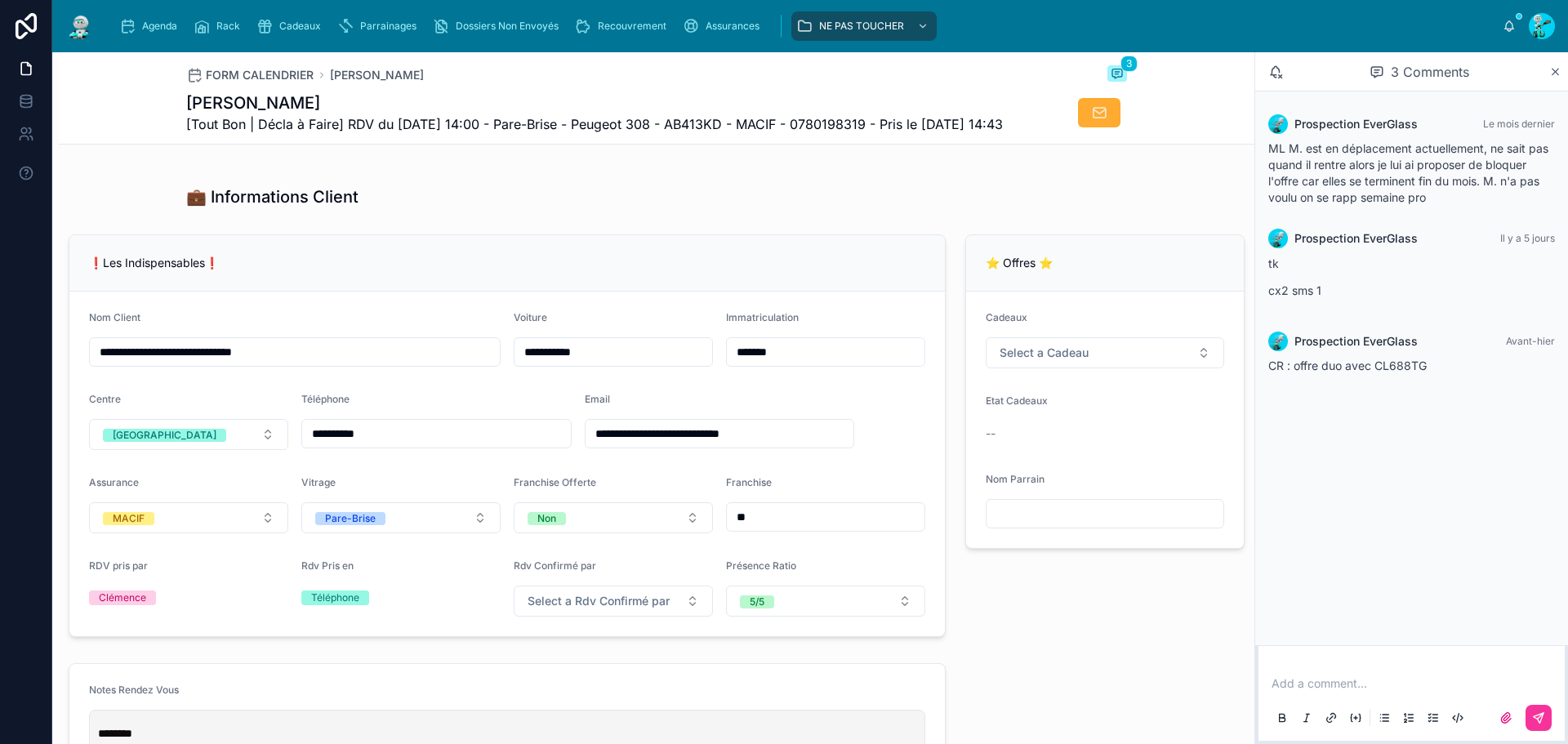
drag, startPoint x: 602, startPoint y: 388, endPoint x: 505, endPoint y: 373, distance: 98.2
click at [505, 373] on form "**********" at bounding box center [507, 463] width 876 height 344
click at [550, 208] on div "💼 Informations Client" at bounding box center [656, 197] width 940 height 23
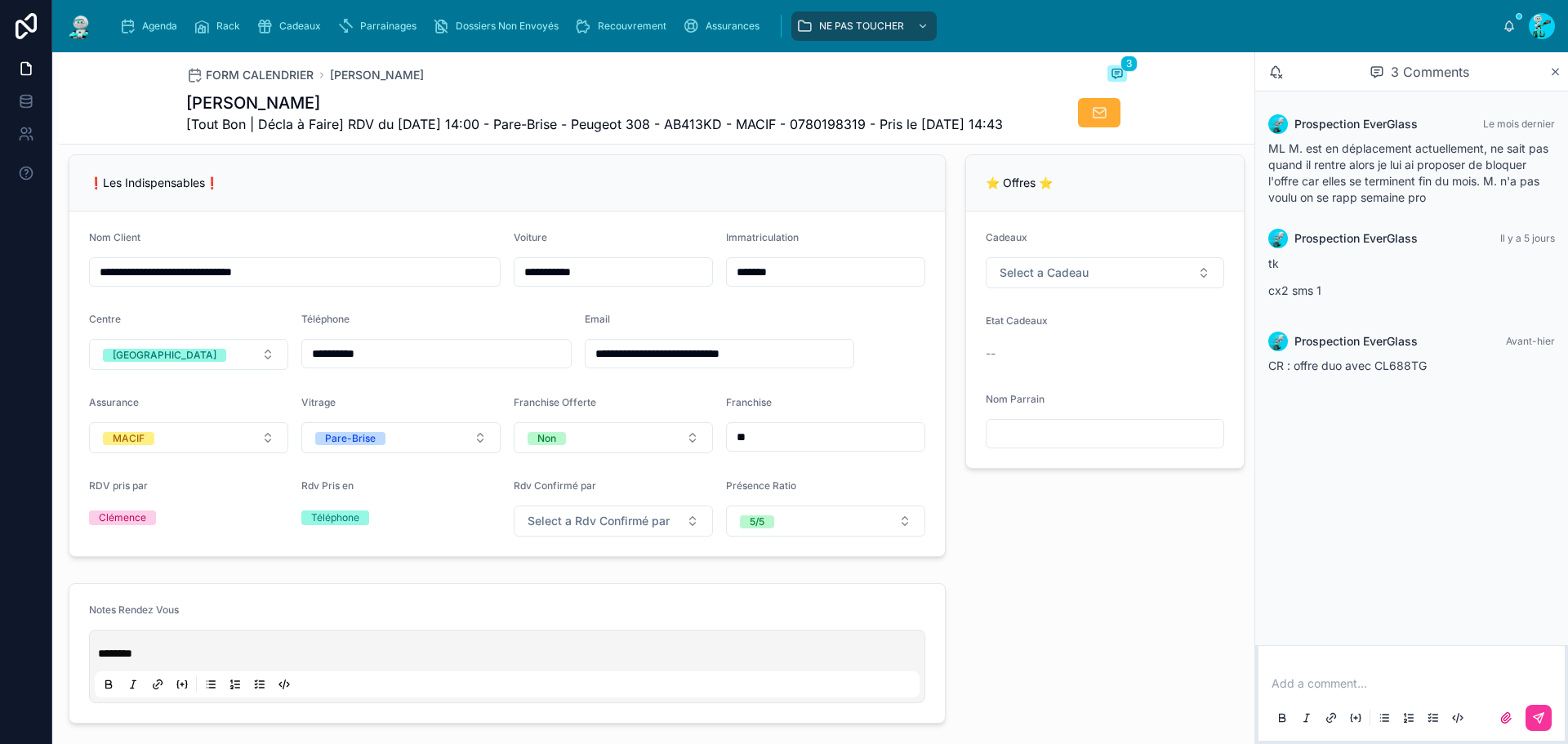
scroll to position [326, 0]
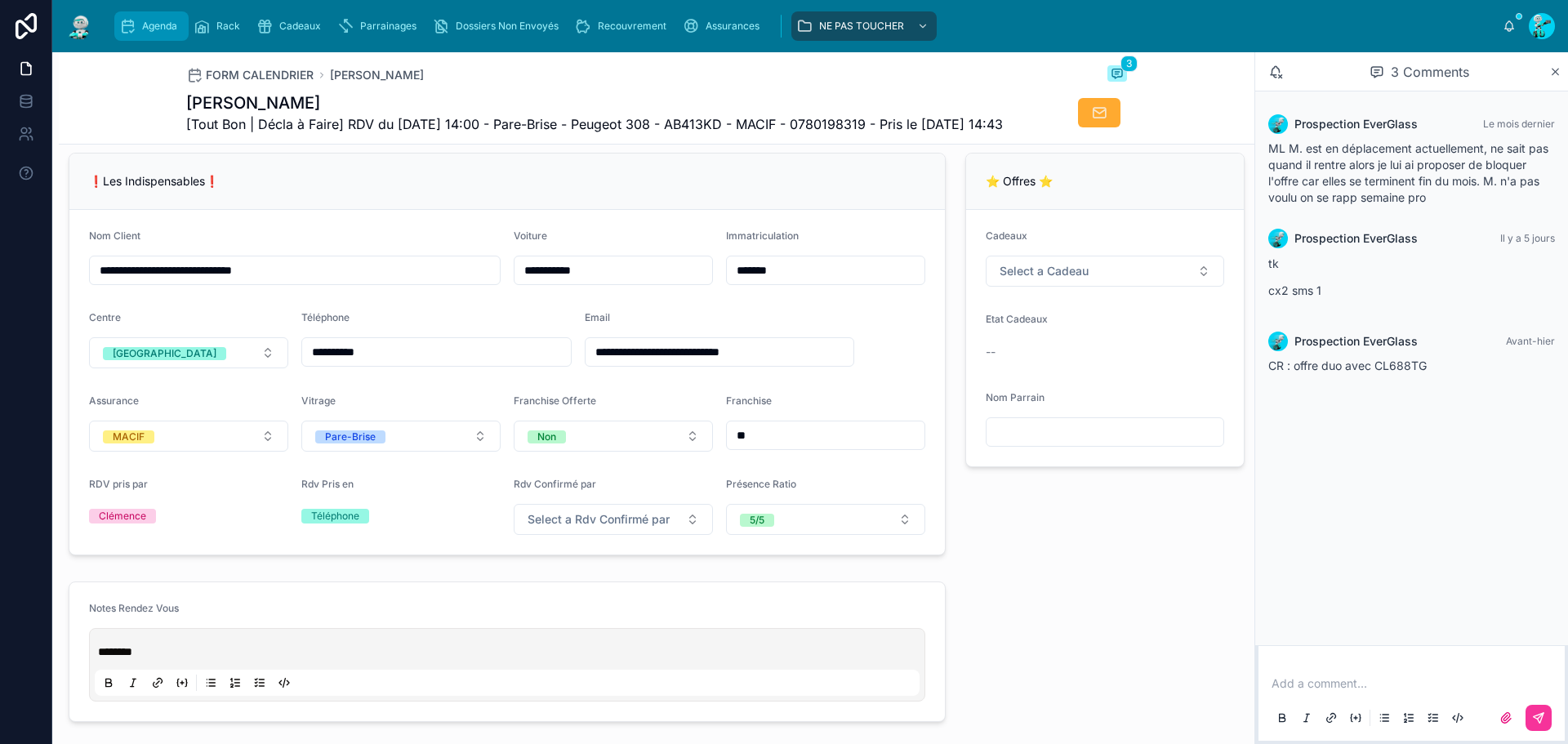
click at [160, 34] on div "Agenda" at bounding box center [152, 26] width 65 height 26
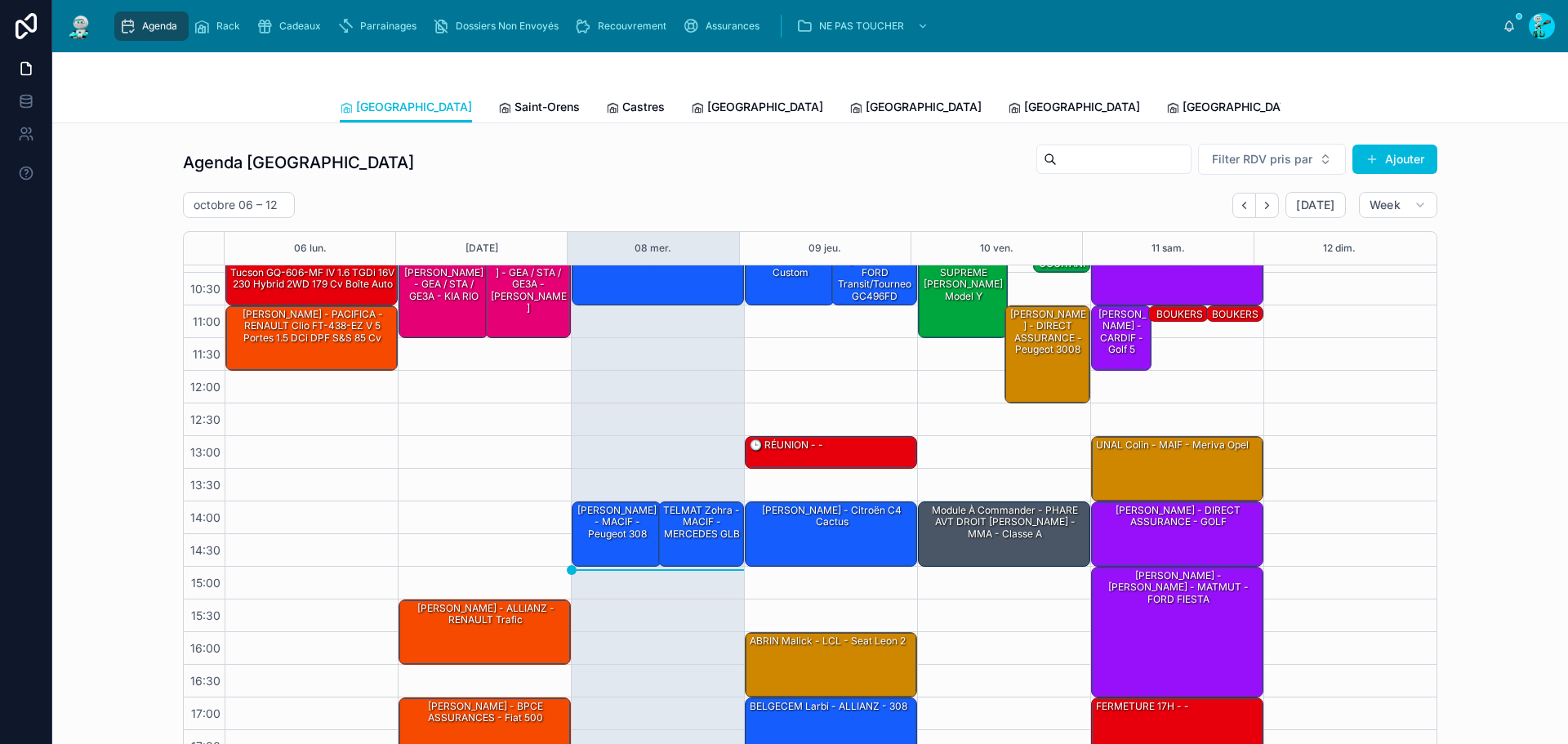
scroll to position [94, 0]
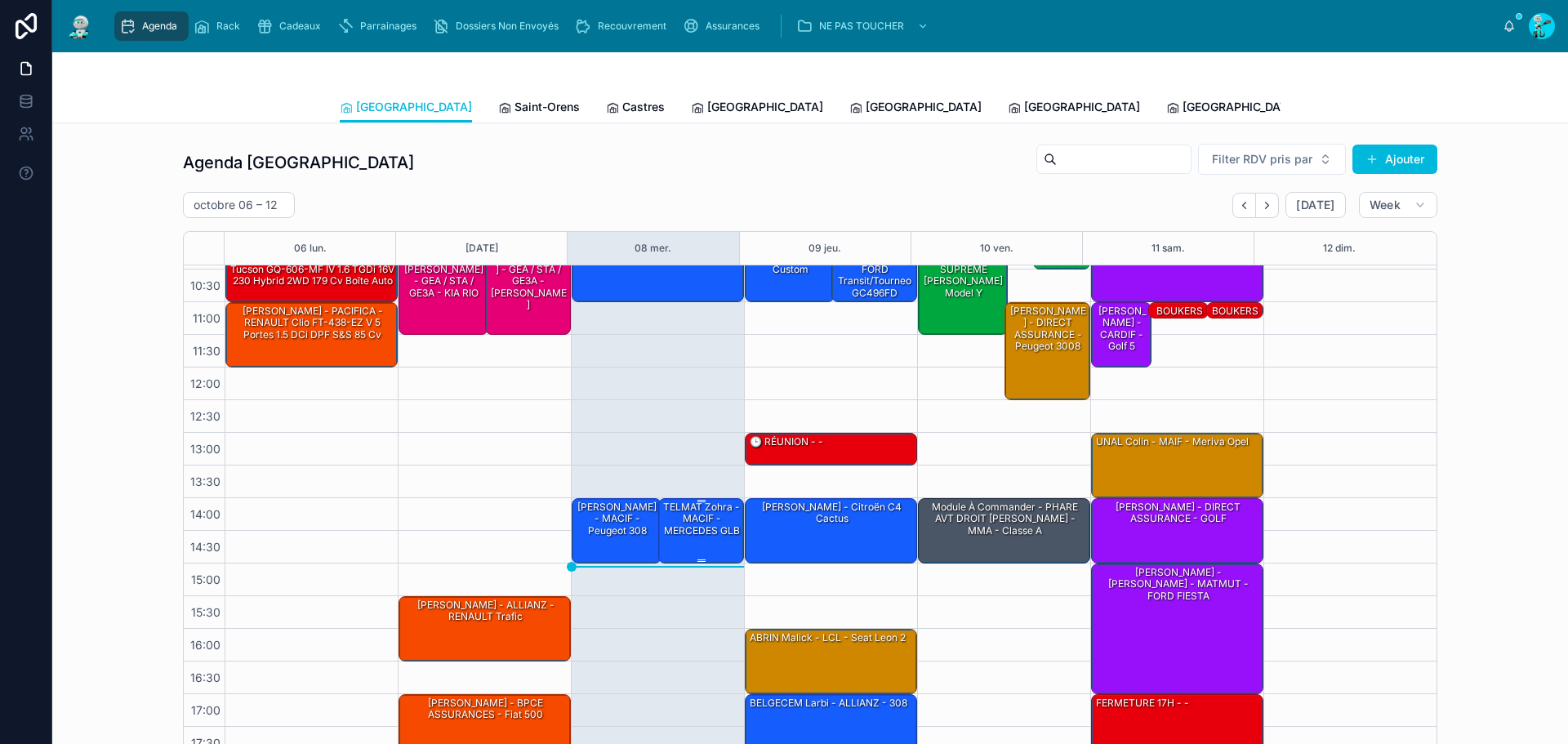
click at [668, 512] on div "TELMAT Zohra - MACIF - MERCEDES GLB" at bounding box center [702, 519] width 82 height 39
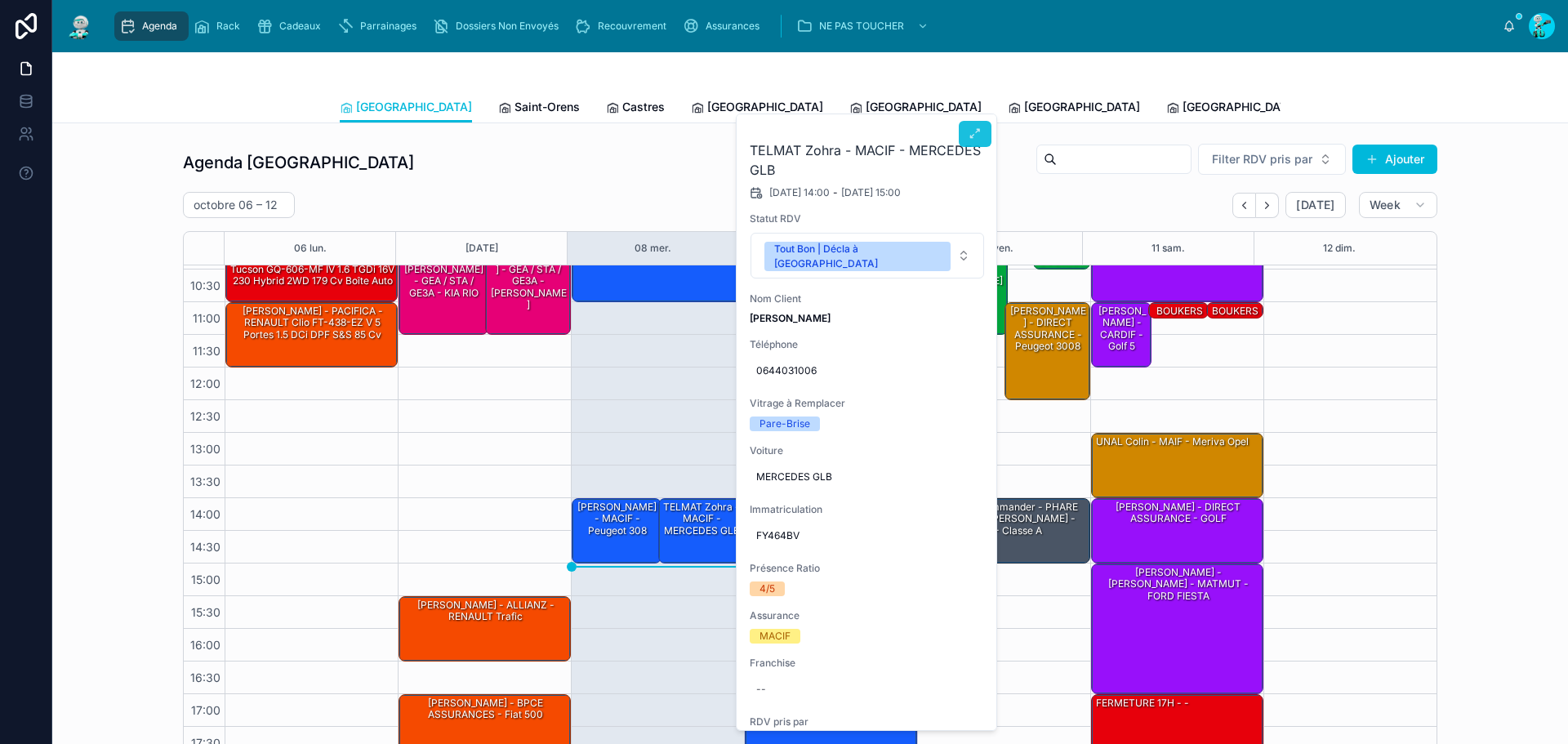
click at [977, 134] on icon at bounding box center [975, 134] width 13 height 13
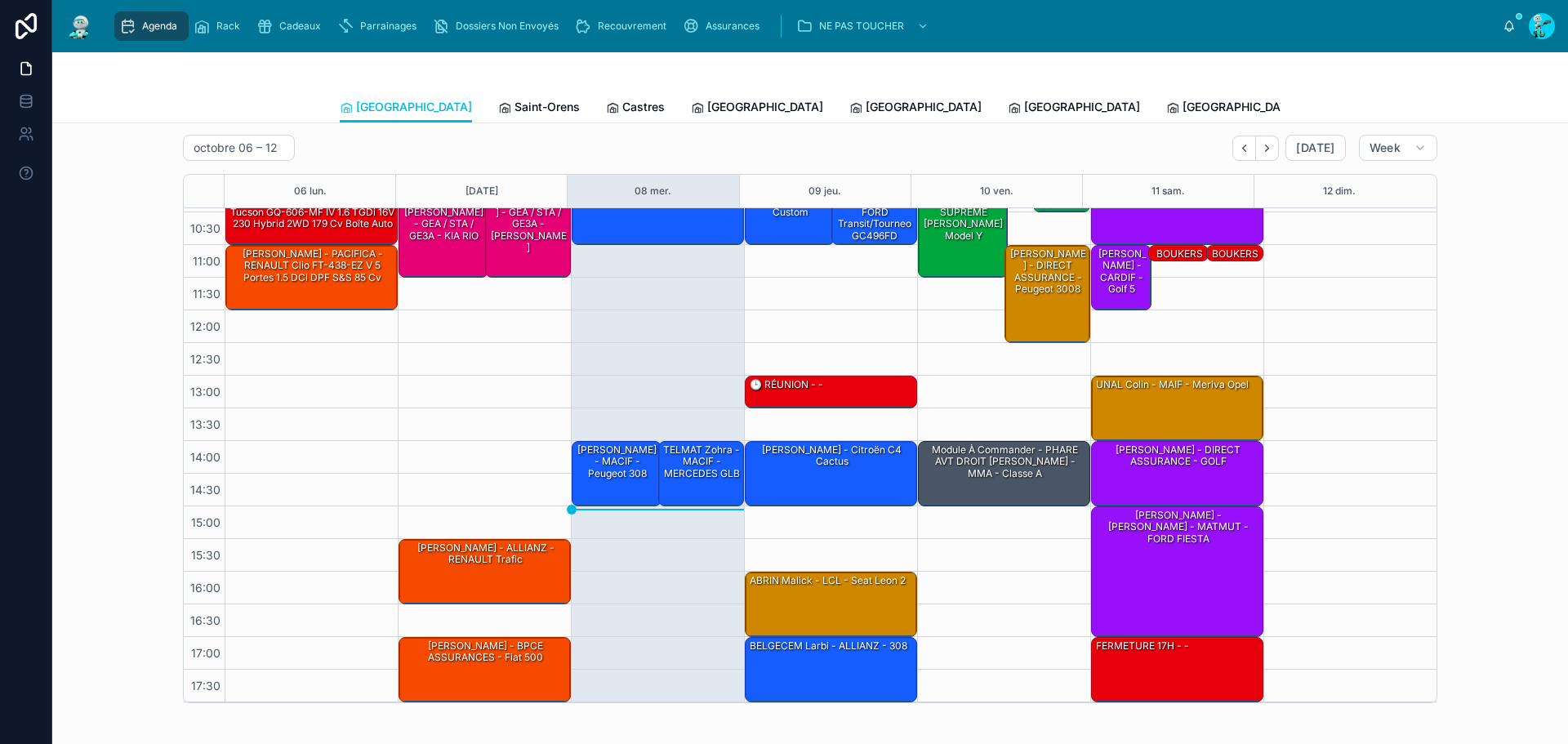
scroll to position [82, 0]
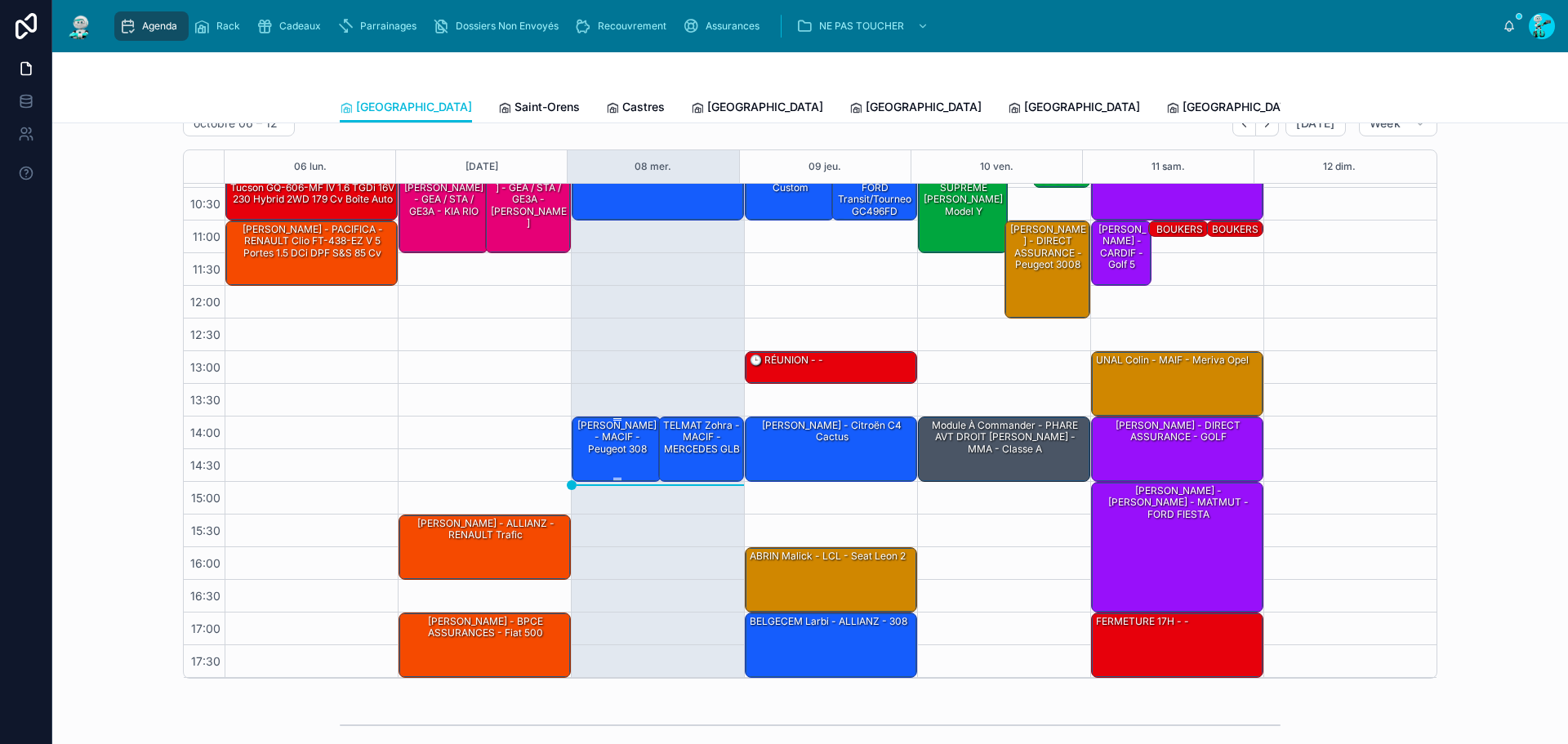
click at [606, 442] on div "SANTIAGO Isaac - FAUREL Marcelin - MACIF - Peugeot 308" at bounding box center [617, 437] width 85 height 39
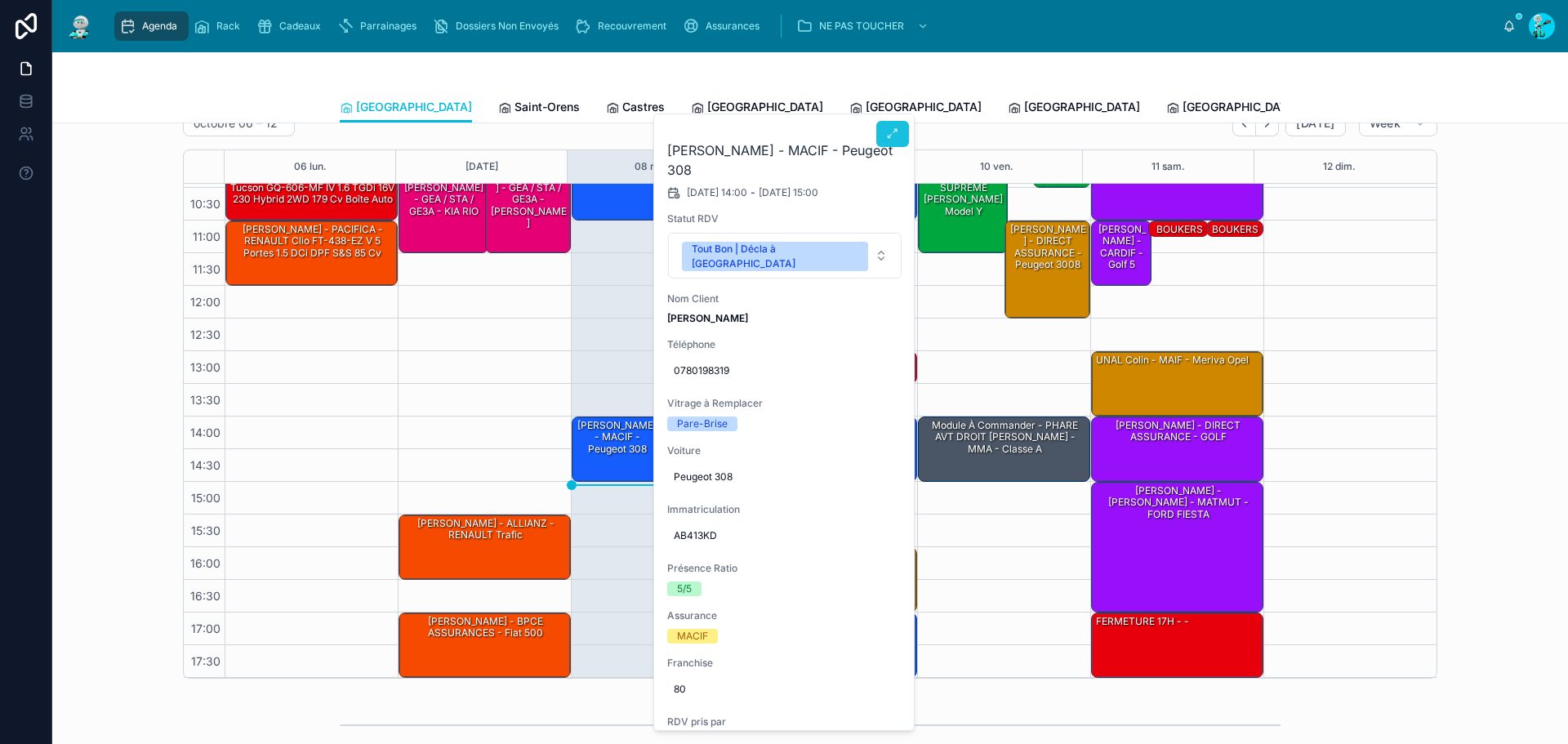
click at [892, 144] on button at bounding box center [892, 134] width 32 height 26
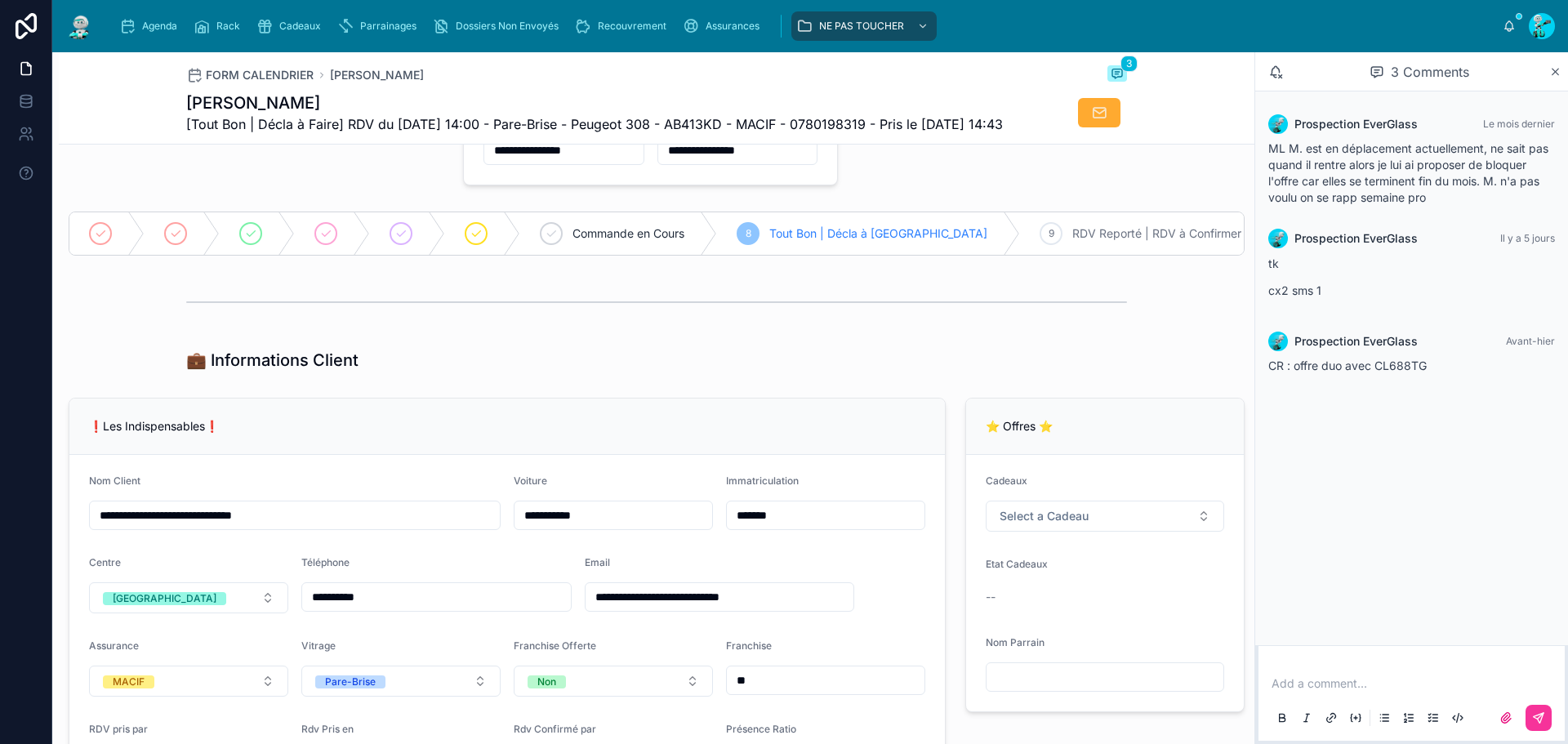
click at [1035, 371] on div "💼 Informations Client" at bounding box center [656, 360] width 940 height 23
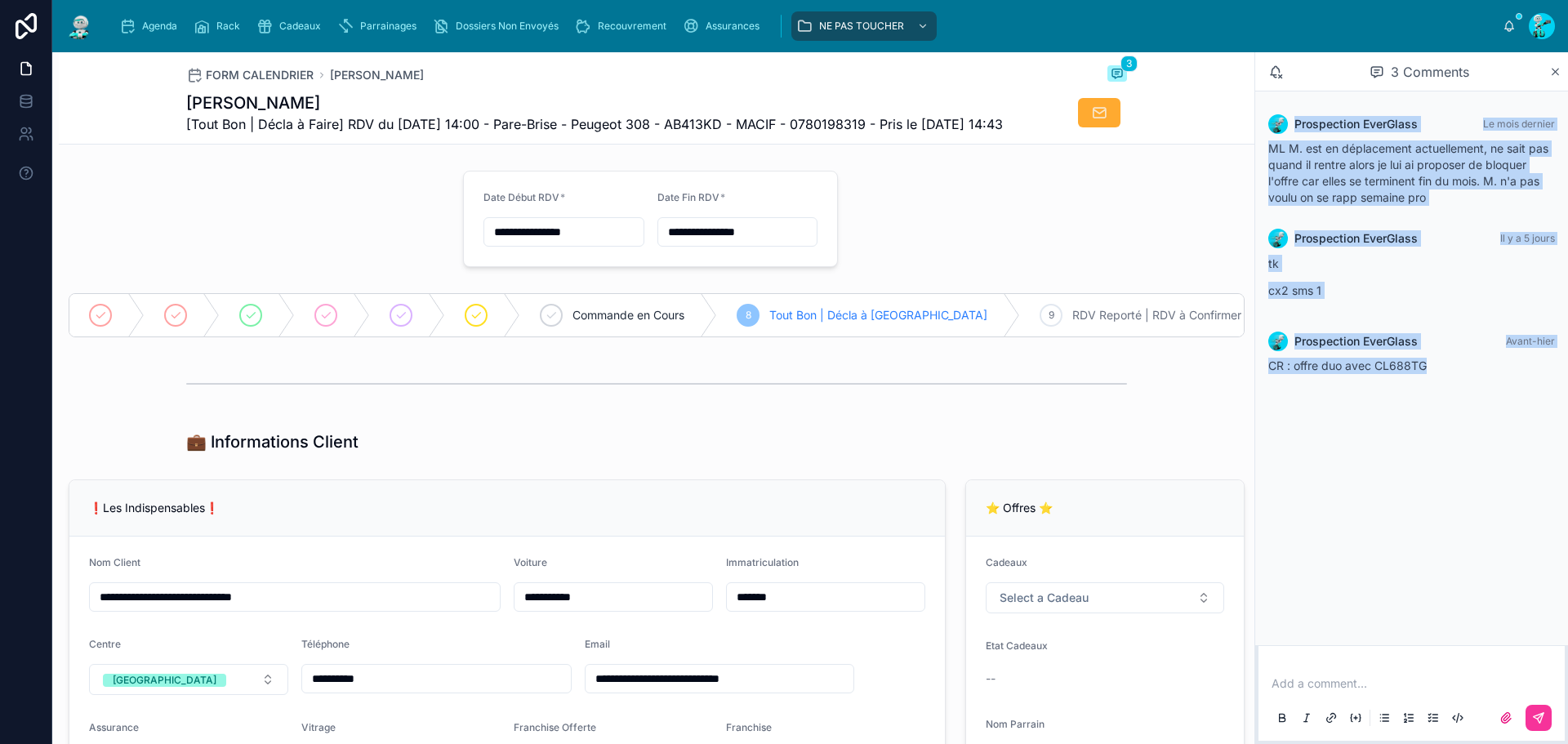
drag, startPoint x: 1445, startPoint y: 375, endPoint x: 1279, endPoint y: 124, distance: 300.9
click at [1279, 124] on div "Prospection EverGlass Le mois dernier ML M. est en déplacement actuellement, ne…" at bounding box center [1411, 244] width 313 height 306
click at [1352, 532] on div "Prospection EverGlass Le mois dernier ML M. est en déplacement actuellement, ne…" at bounding box center [1411, 368] width 313 height 554
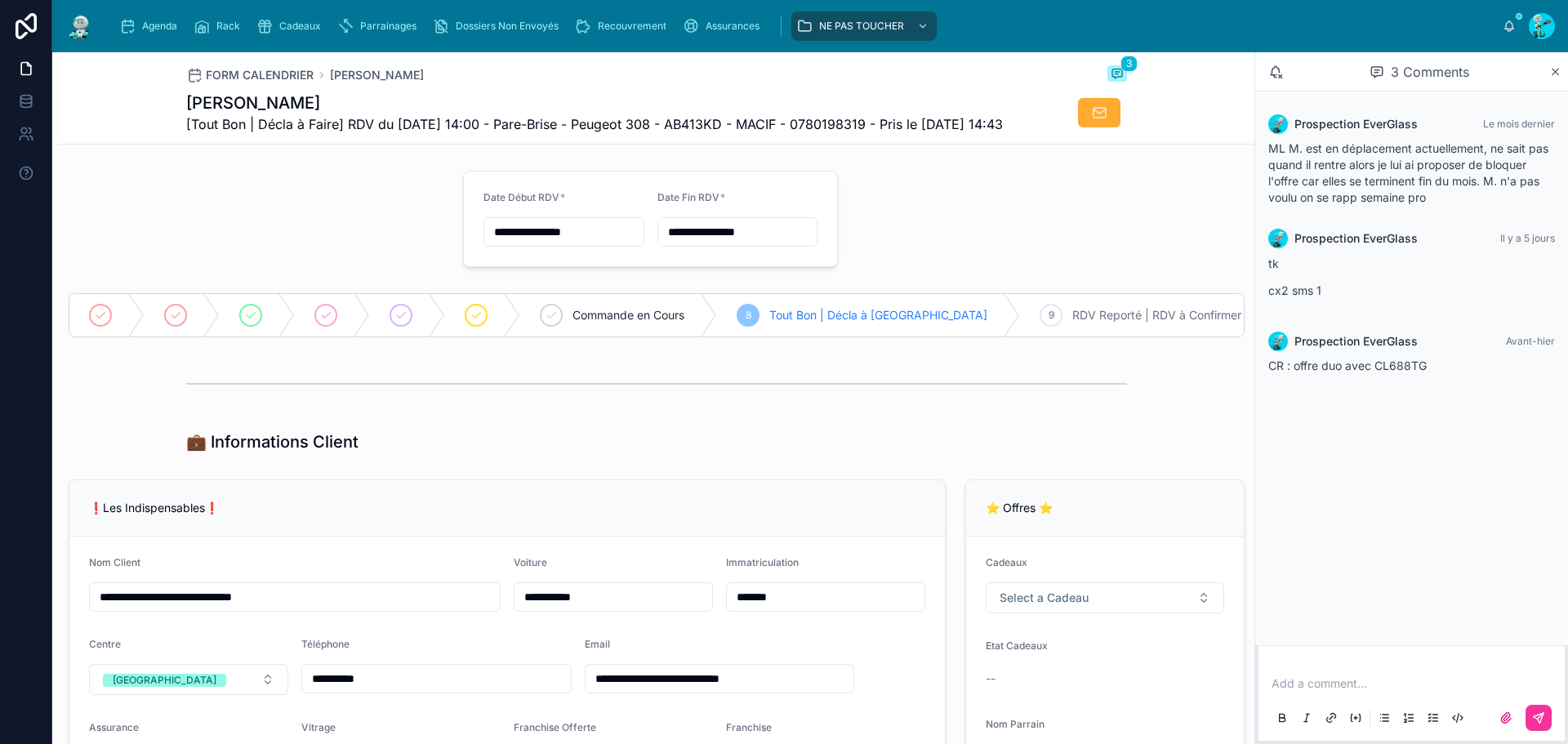
click at [1314, 686] on p at bounding box center [1415, 683] width 287 height 16
click at [1344, 549] on div "Prospection EverGlass Le mois dernier ML M. est en déplacement actuellement, ne…" at bounding box center [1411, 368] width 313 height 554
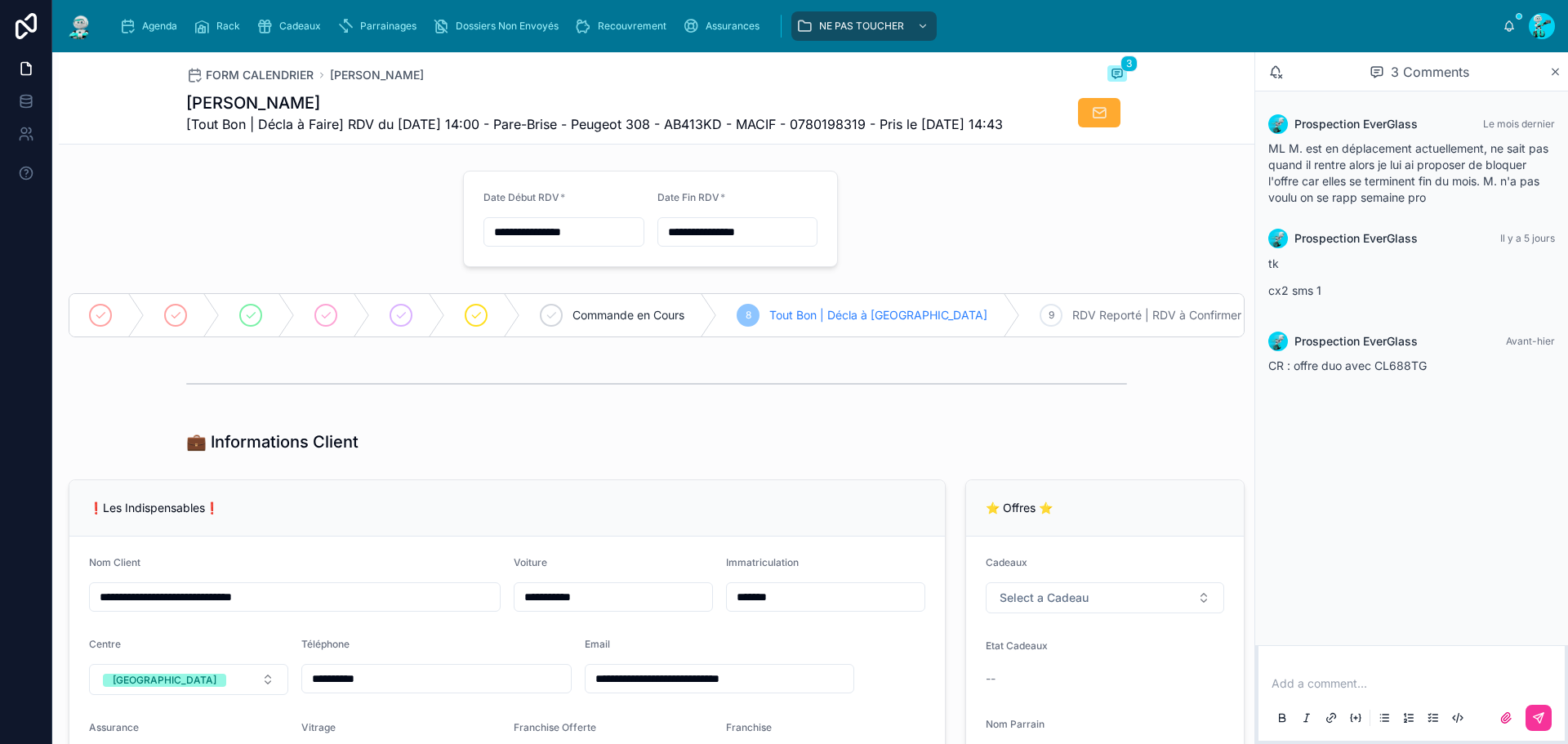
click at [1321, 696] on div "Add a comment..." at bounding box center [1412, 699] width 287 height 69
click at [1321, 684] on p at bounding box center [1415, 683] width 287 height 16
click at [1321, 683] on p at bounding box center [1415, 683] width 287 height 16
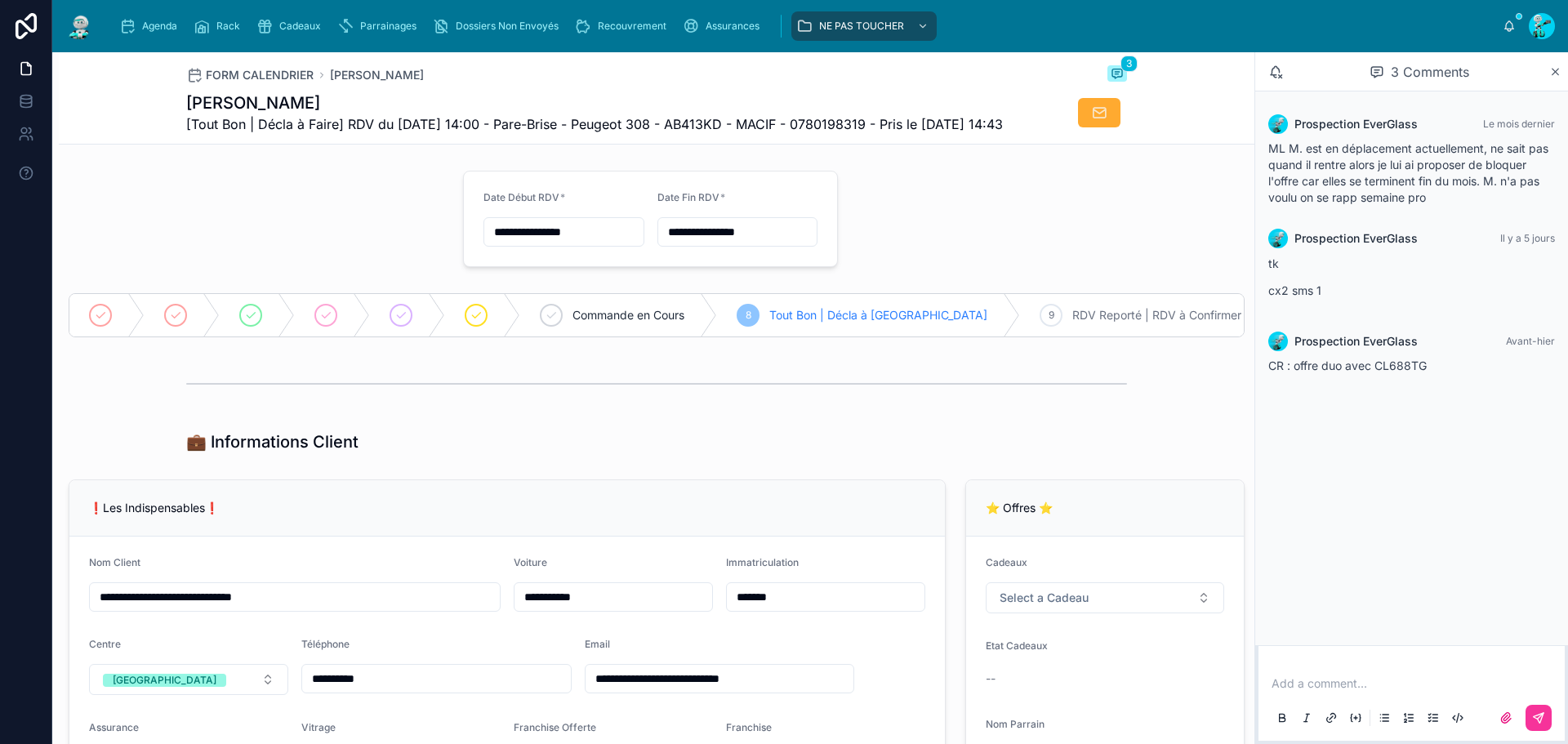
click at [1321, 683] on p at bounding box center [1415, 683] width 287 height 16
click at [1316, 681] on p at bounding box center [1415, 683] width 287 height 16
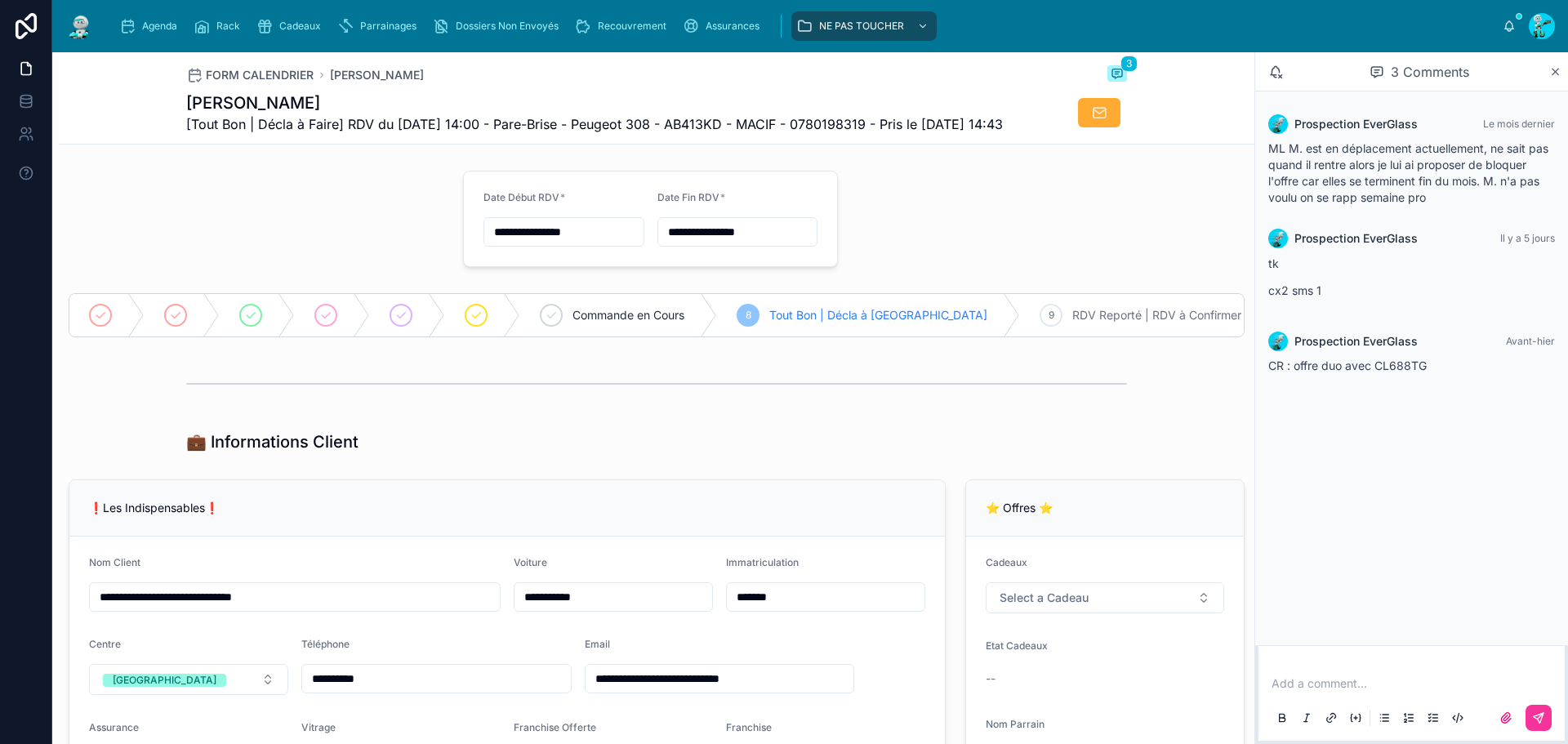
click at [1316, 681] on p at bounding box center [1415, 683] width 287 height 16
click at [1366, 684] on p at bounding box center [1415, 683] width 287 height 16
drag, startPoint x: 1353, startPoint y: 680, endPoint x: 1290, endPoint y: 680, distance: 63.0
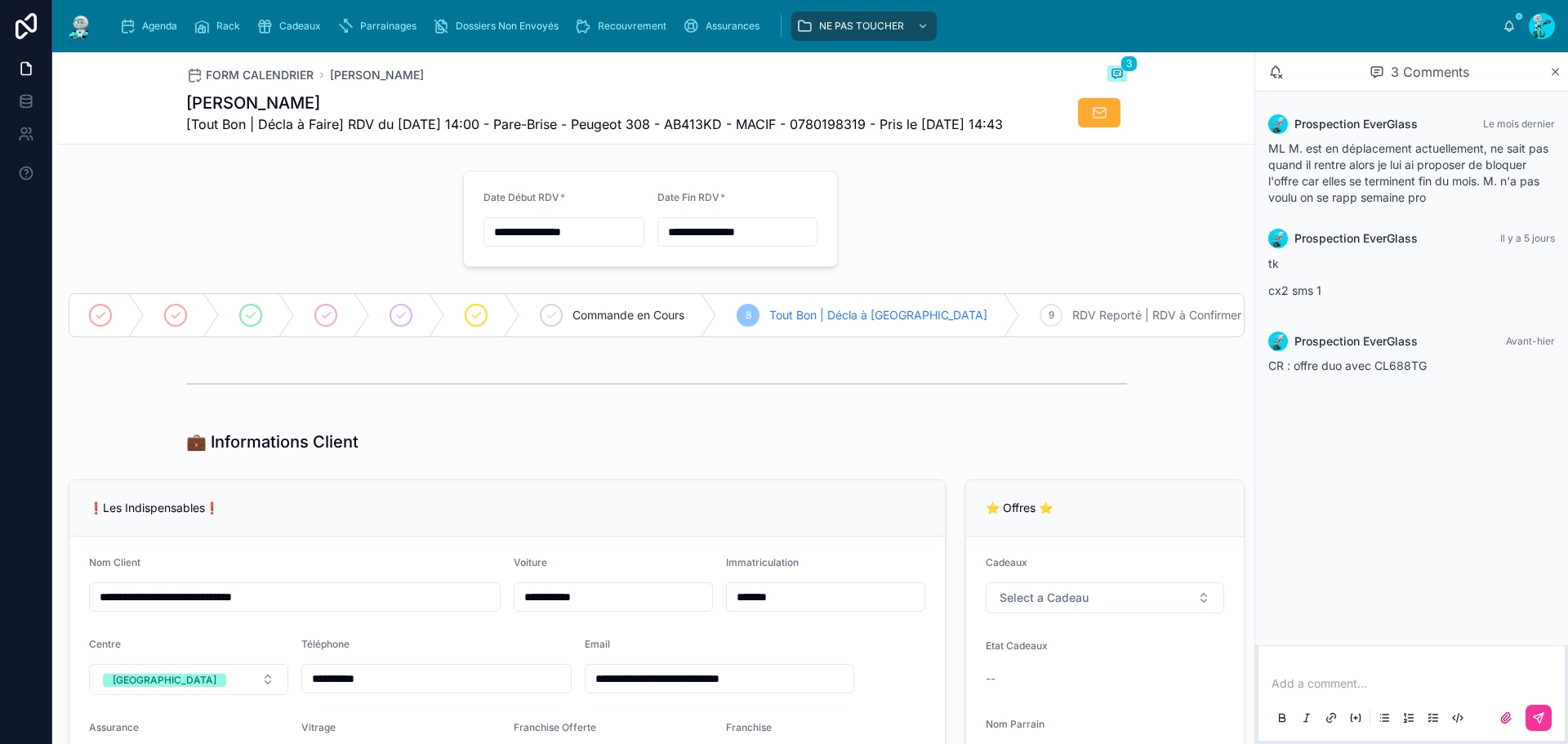
click at [1290, 680] on p at bounding box center [1415, 683] width 287 height 16
click at [1289, 679] on p at bounding box center [1415, 683] width 287 height 16
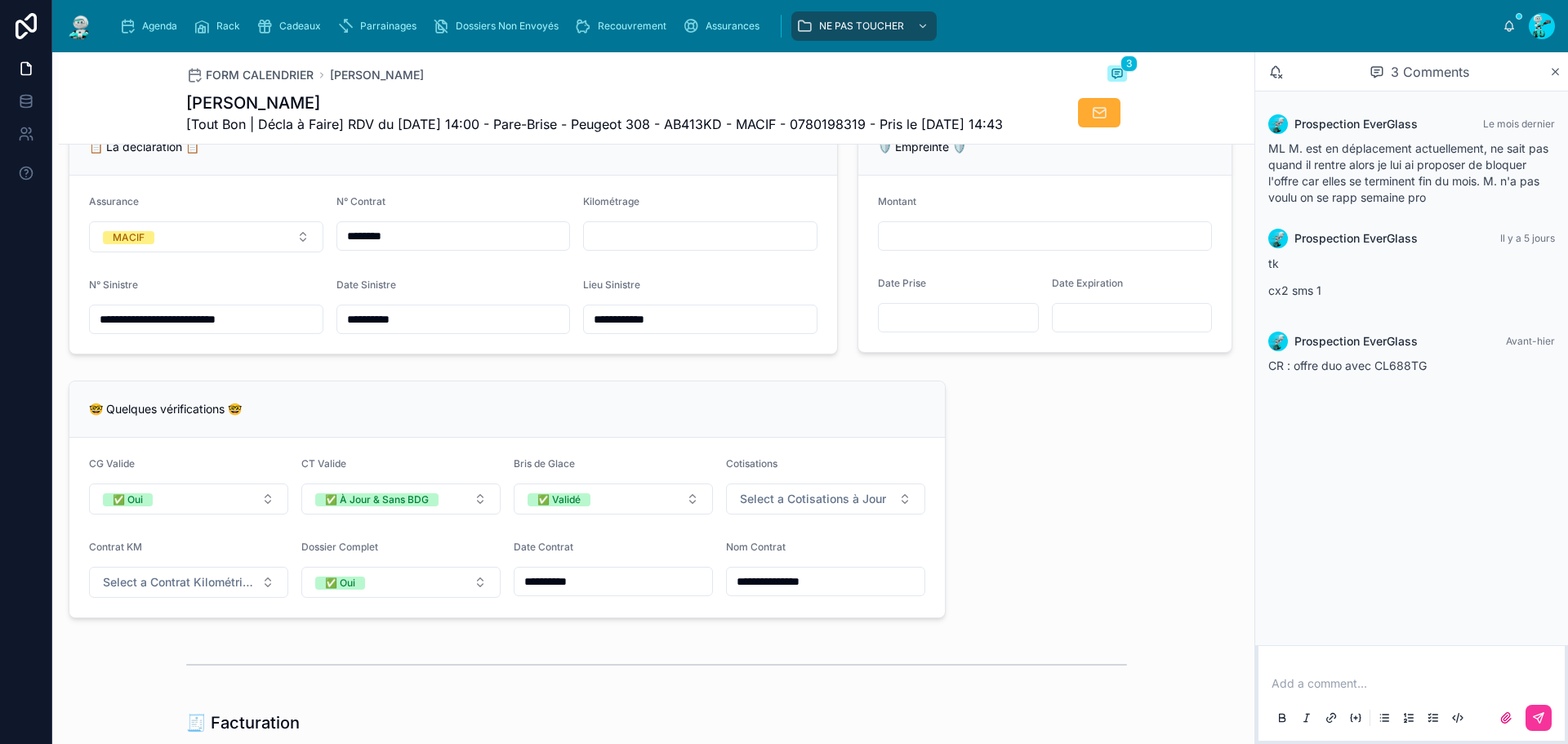
scroll to position [1061, 0]
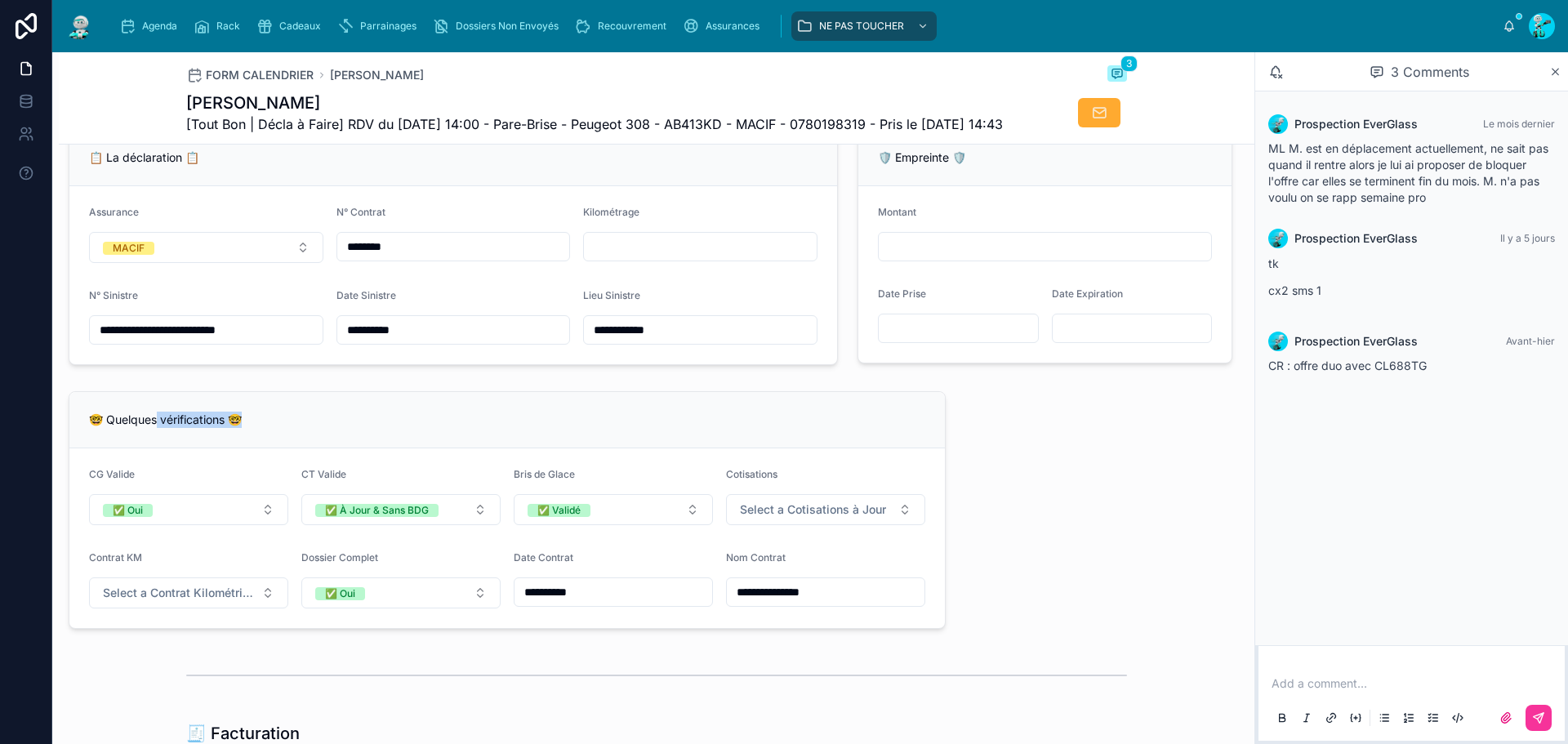
drag, startPoint x: 160, startPoint y: 446, endPoint x: 269, endPoint y: 454, distance: 109.3
click at [269, 428] on div "🤓 Quelques vérifications 🤓" at bounding box center [507, 420] width 836 height 16
click at [313, 428] on div "🤓 Quelques vérifications 🤓" at bounding box center [507, 420] width 836 height 16
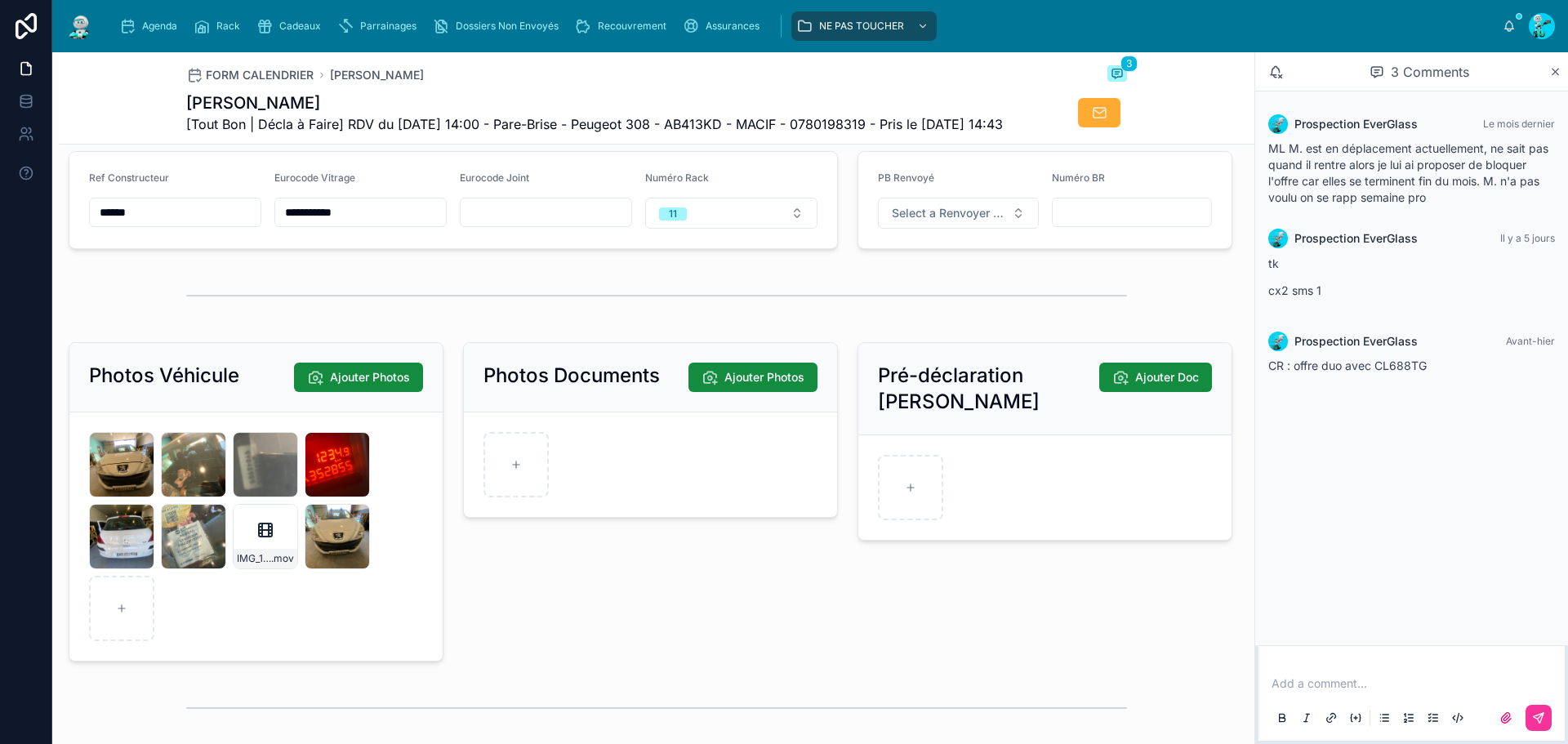
scroll to position [2444, 0]
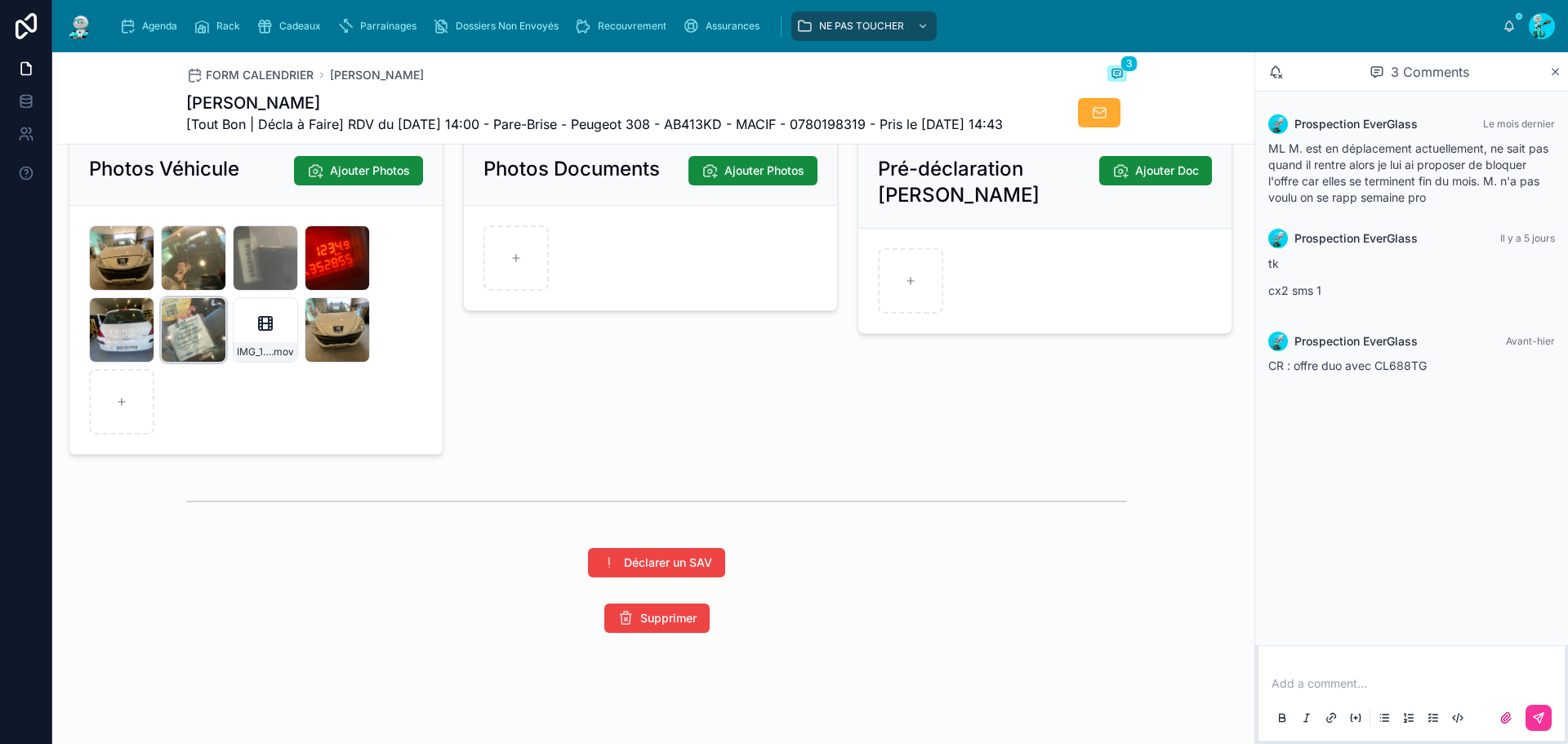
click at [191, 344] on div "IMG_1321 .jpeg" at bounding box center [193, 330] width 65 height 65
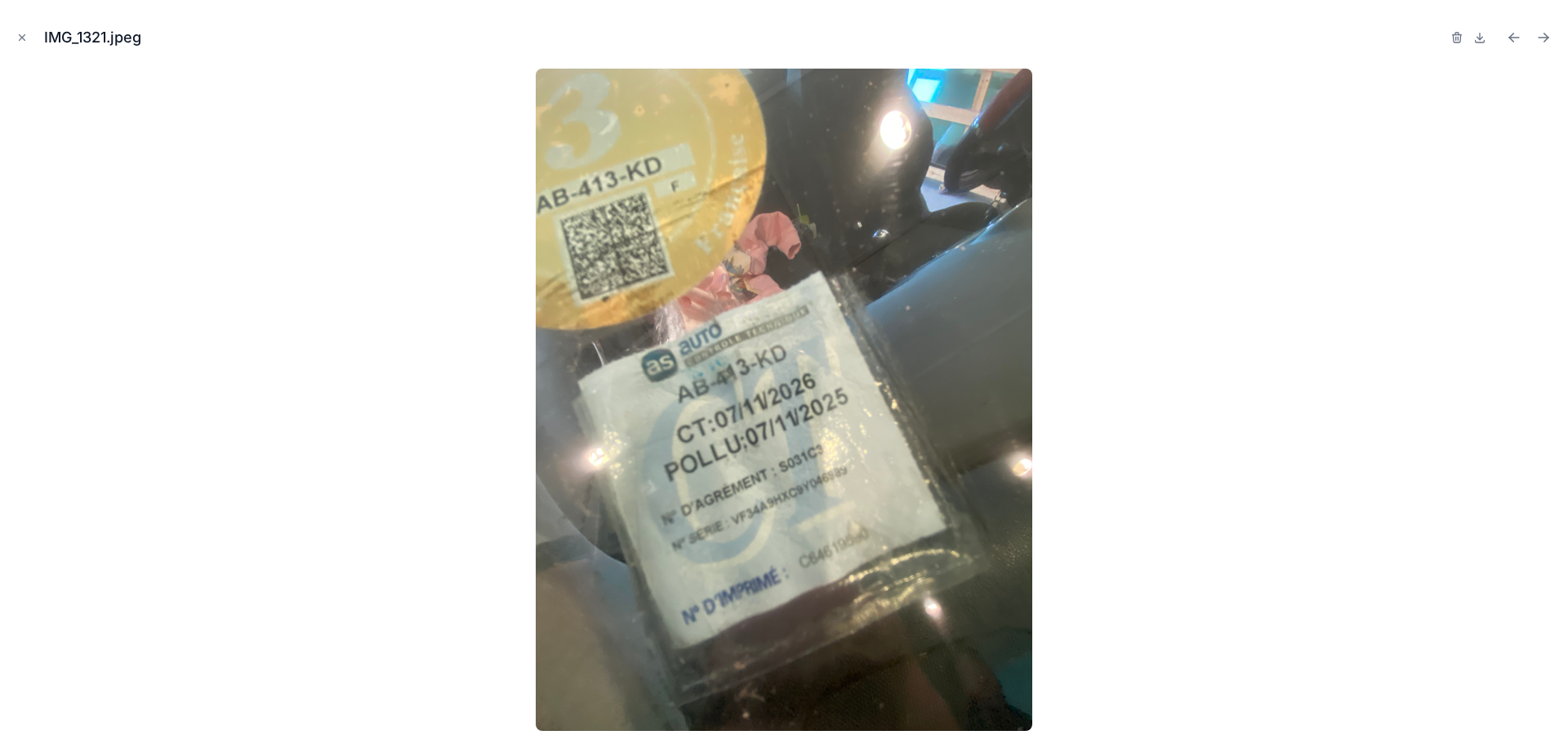
click at [761, 512] on img at bounding box center [784, 400] width 497 height 662
click at [28, 39] on button "Close modal" at bounding box center [22, 38] width 18 height 18
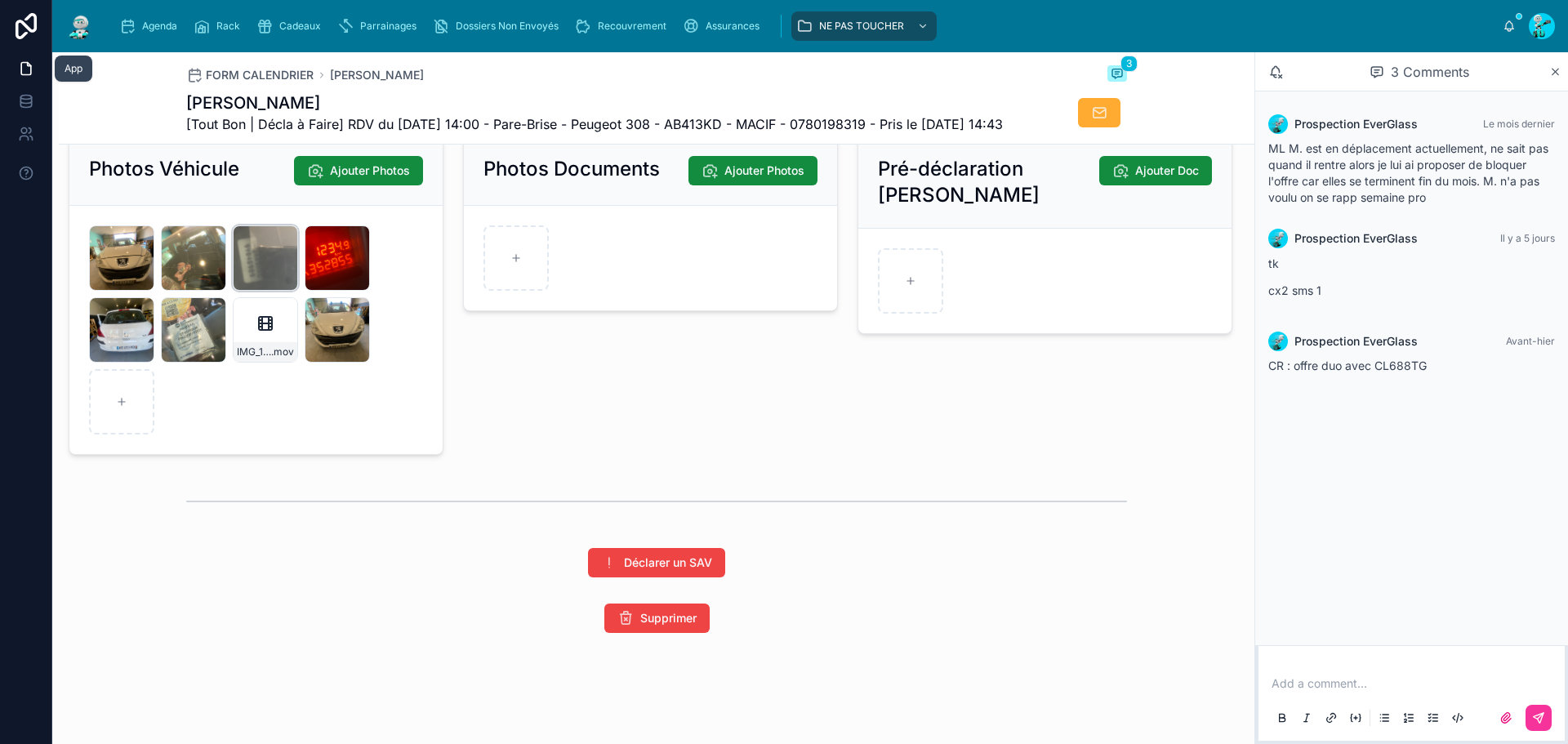
click at [292, 264] on div "IMG_1318 .jpeg" at bounding box center [265, 257] width 65 height 65
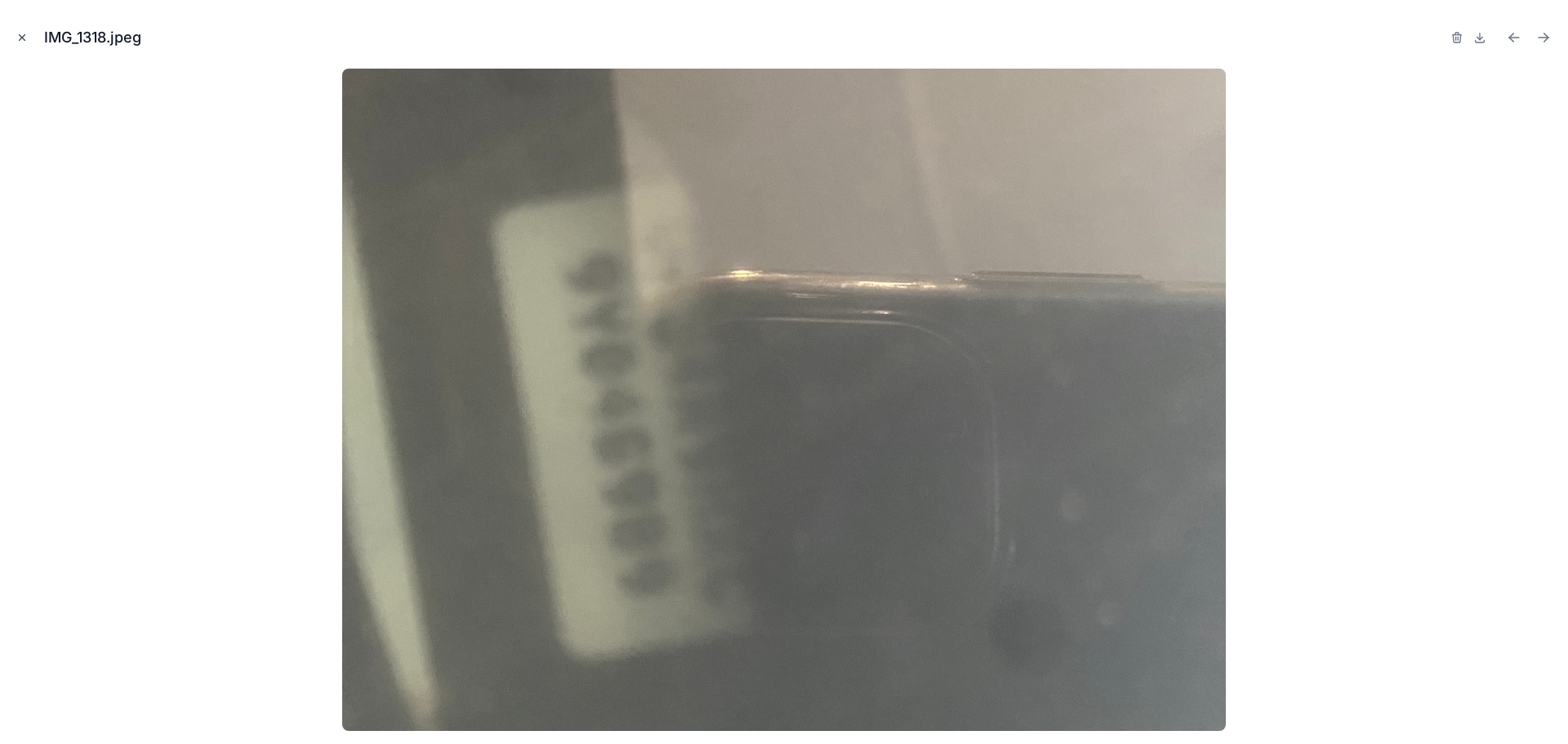
click at [20, 33] on icon "Close modal" at bounding box center [22, 38] width 12 height 12
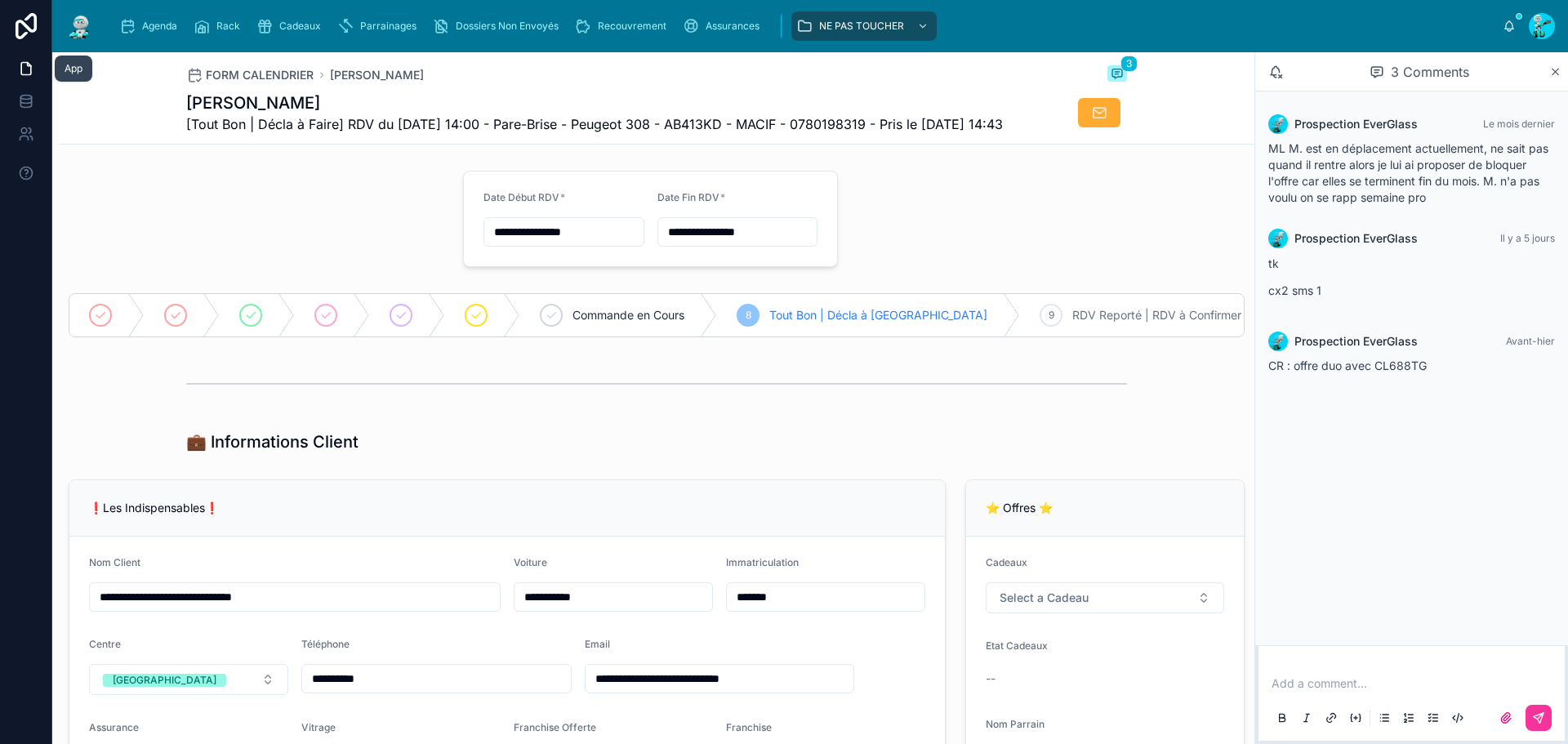
drag, startPoint x: 887, startPoint y: 253, endPoint x: 830, endPoint y: 246, distance: 57.4
click at [573, 246] on form "**********" at bounding box center [650, 219] width 373 height 95
click at [602, 243] on input "**********" at bounding box center [564, 232] width 160 height 23
drag, startPoint x: 506, startPoint y: 242, endPoint x: 405, endPoint y: 231, distance: 101.6
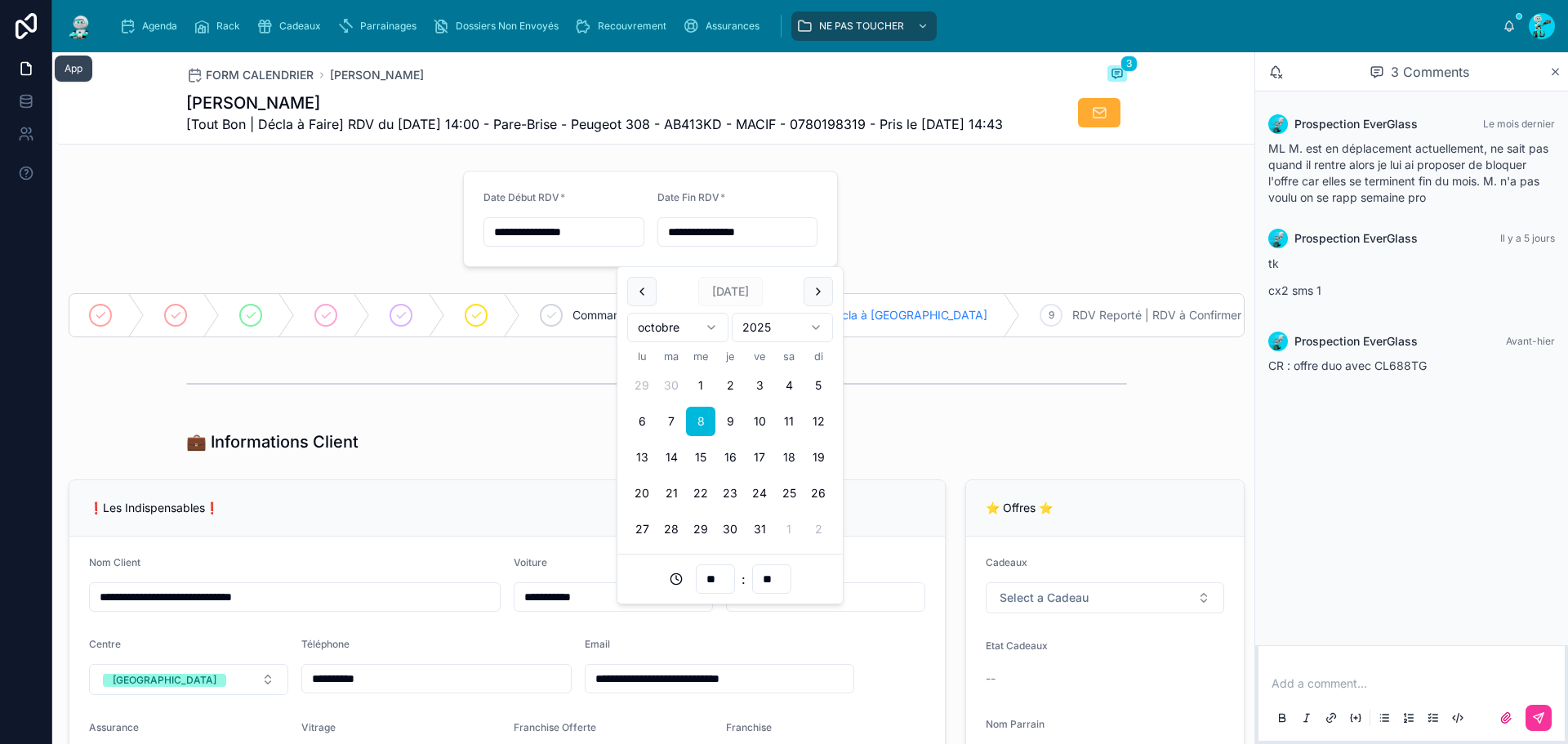
drag, startPoint x: 784, startPoint y: 259, endPoint x: 546, endPoint y: 250, distance: 238.2
click at [546, 250] on form "**********" at bounding box center [650, 219] width 373 height 95
drag, startPoint x: 600, startPoint y: 243, endPoint x: 377, endPoint y: 234, distance: 223.2
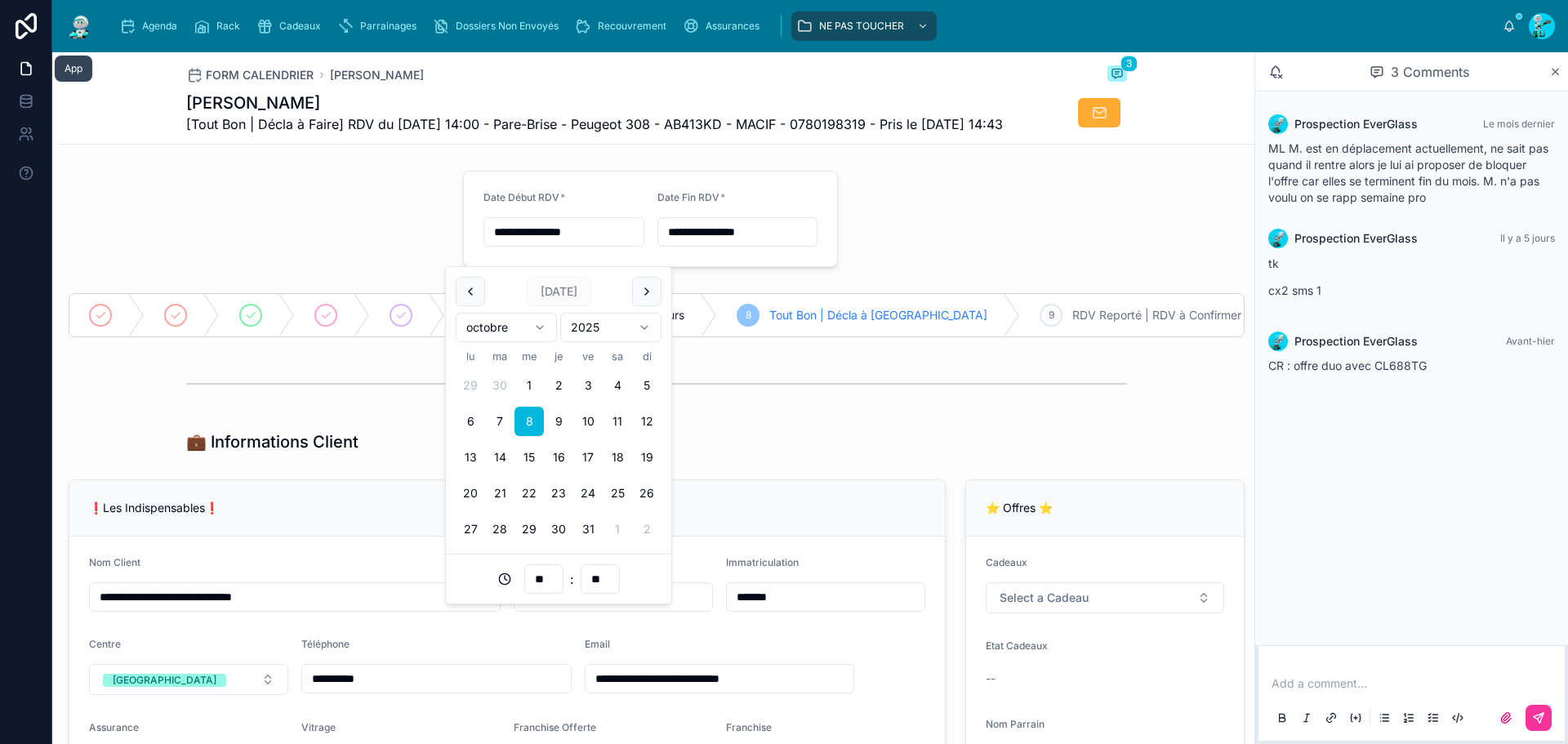
click at [412, 209] on div at bounding box center [256, 219] width 394 height 109
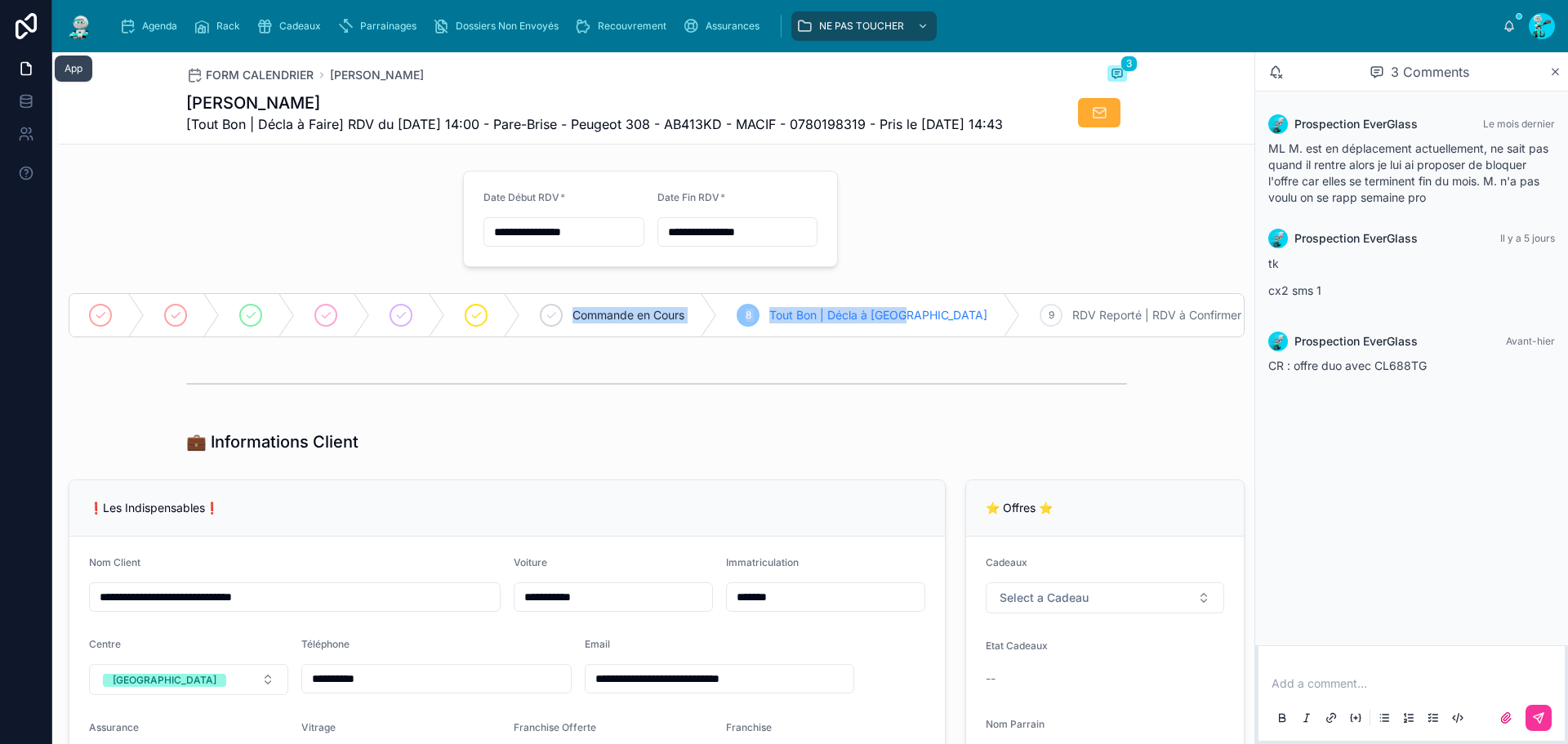
drag, startPoint x: 906, startPoint y: 339, endPoint x: 101, endPoint y: 266, distance: 808.3
click at [148, 209] on div at bounding box center [256, 219] width 394 height 109
drag, startPoint x: 1163, startPoint y: 339, endPoint x: 940, endPoint y: 333, distance: 223.1
click at [1020, 333] on div "9 RDV Reporté | RDV à Confirmer" at bounding box center [1147, 315] width 254 height 42
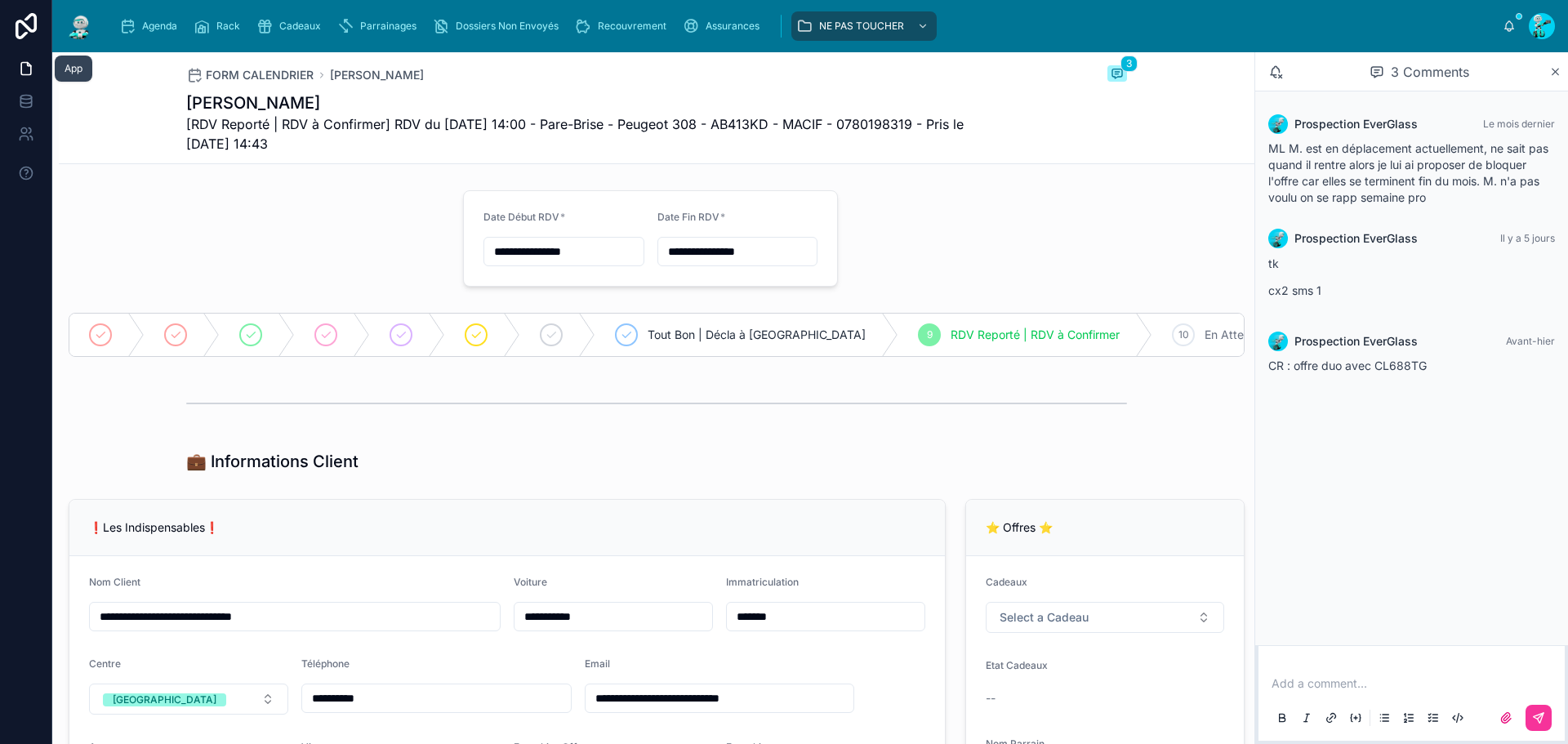
click at [729, 335] on span "Tout Bon | Décla à [GEOGRAPHIC_DATA]" at bounding box center [756, 334] width 218 height 16
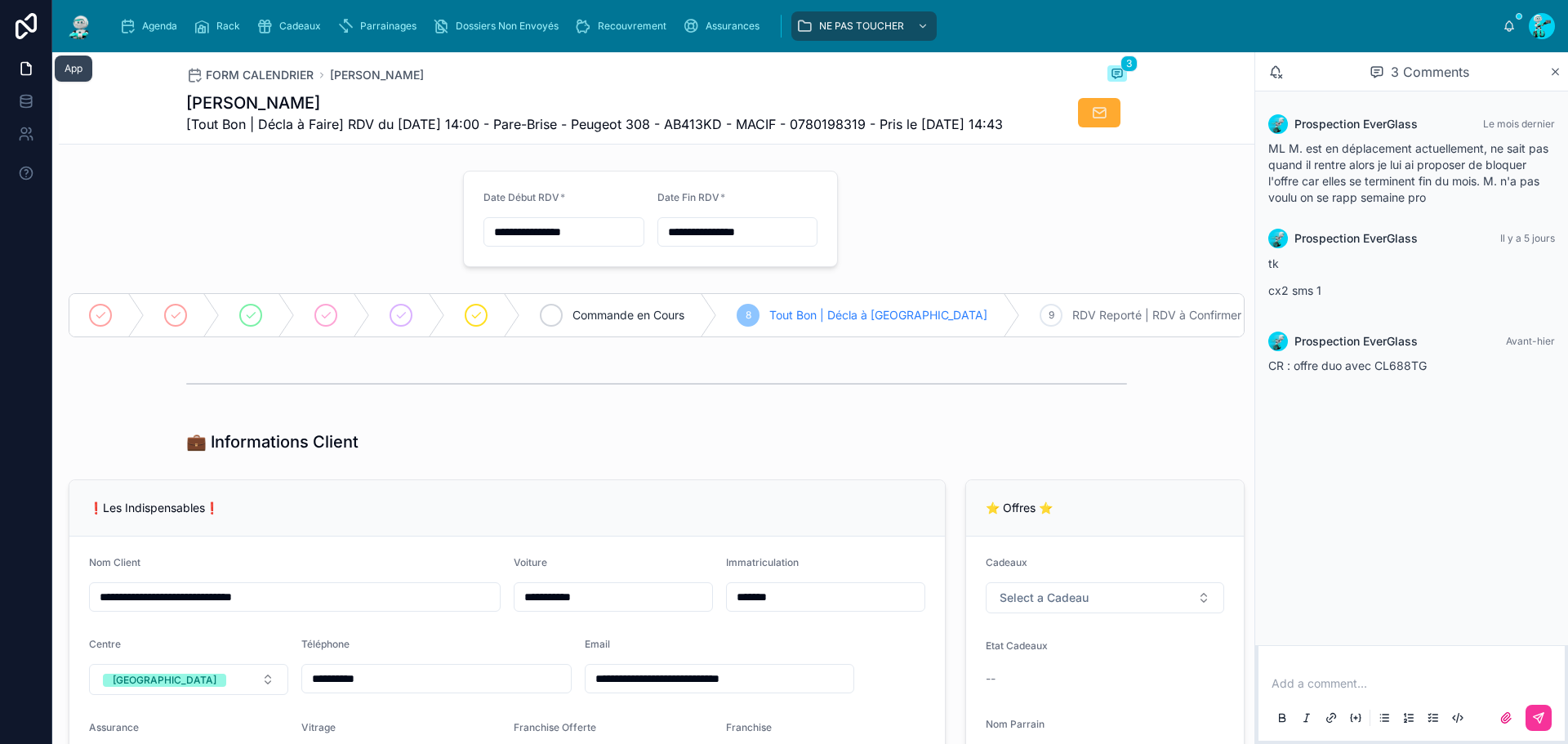
click at [665, 324] on span "Commande en Cours" at bounding box center [628, 316] width 112 height 16
click at [922, 324] on span "Tout Bon | Décla à [GEOGRAPHIC_DATA]" at bounding box center [1005, 316] width 218 height 16
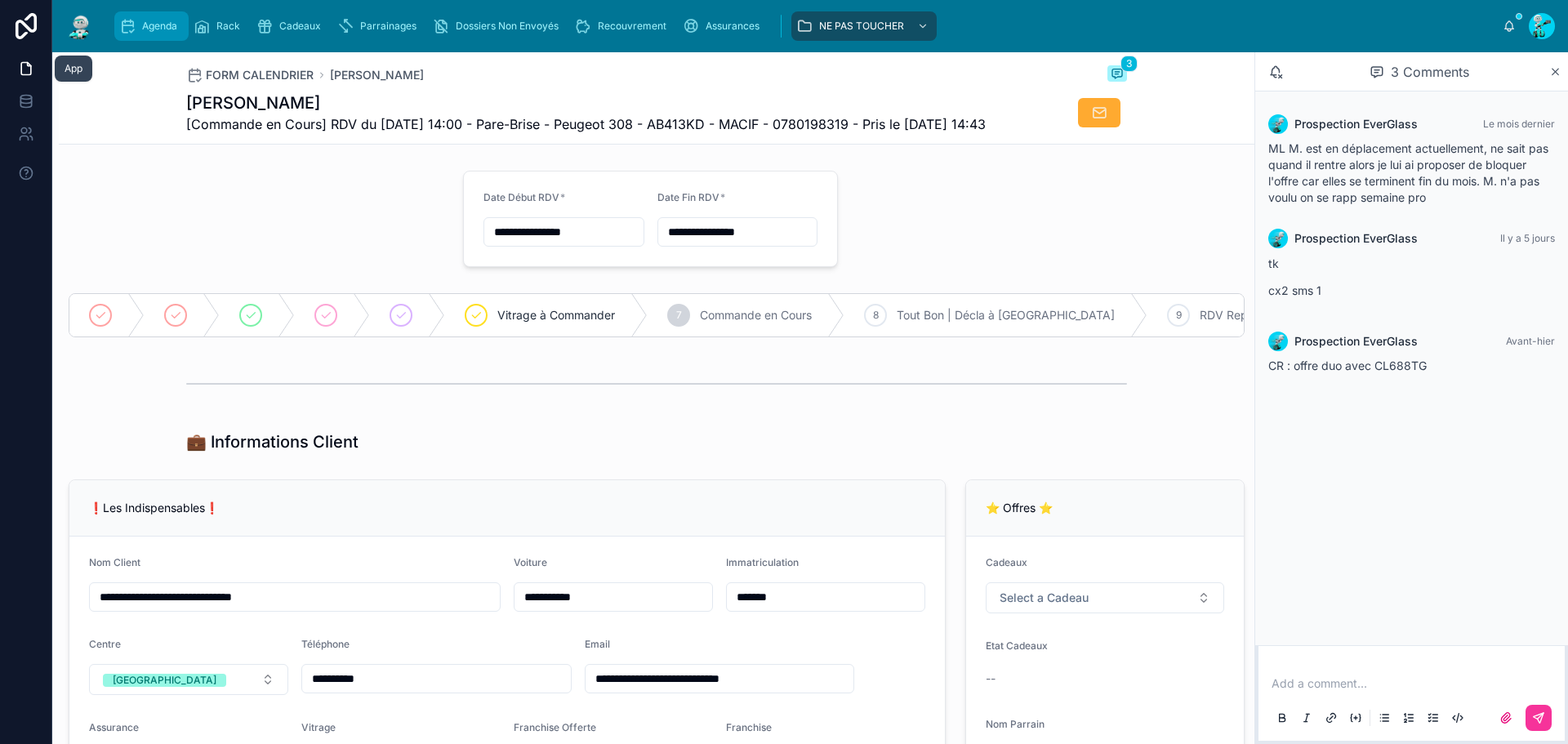
click at [152, 23] on span "Agenda" at bounding box center [160, 26] width 35 height 13
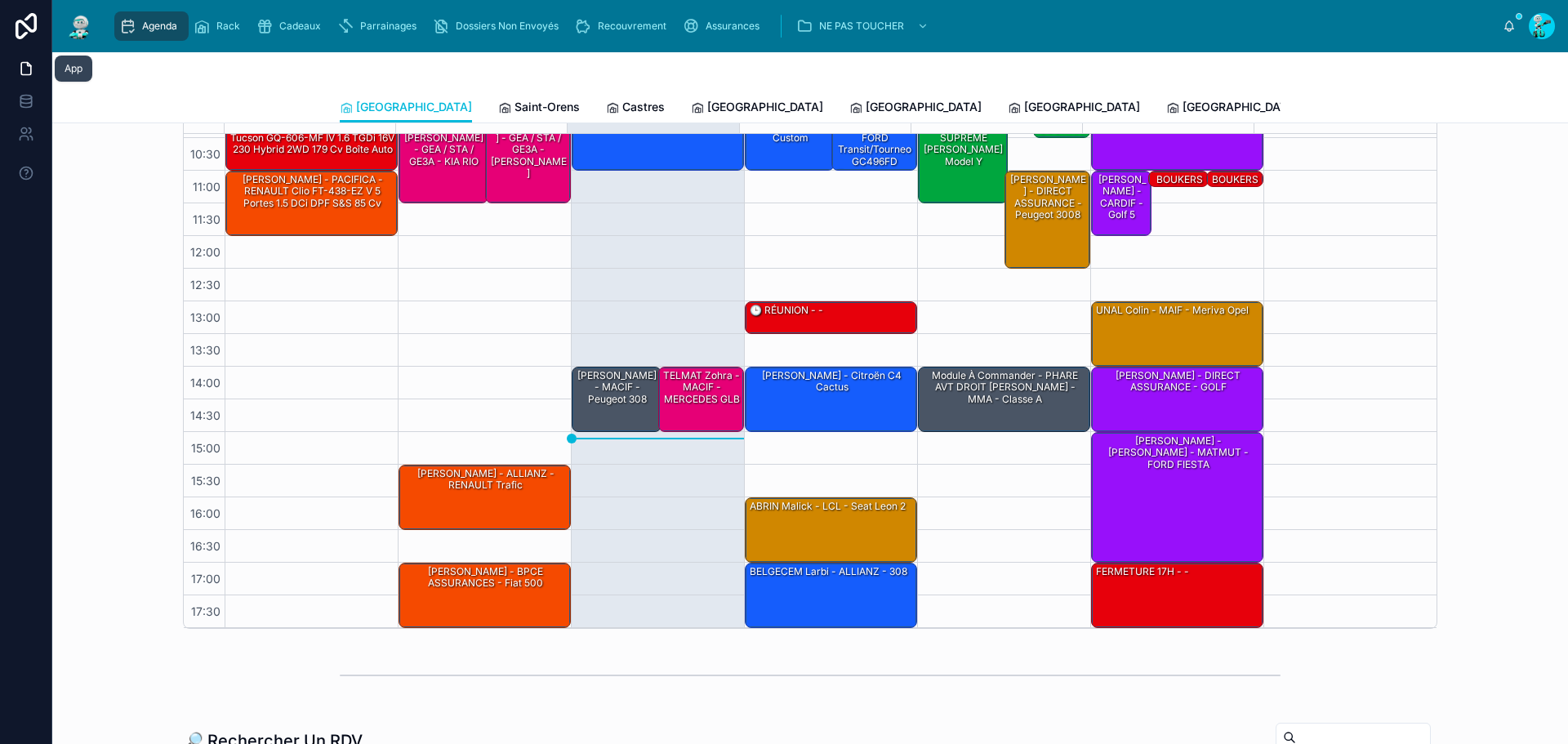
scroll to position [163, 0]
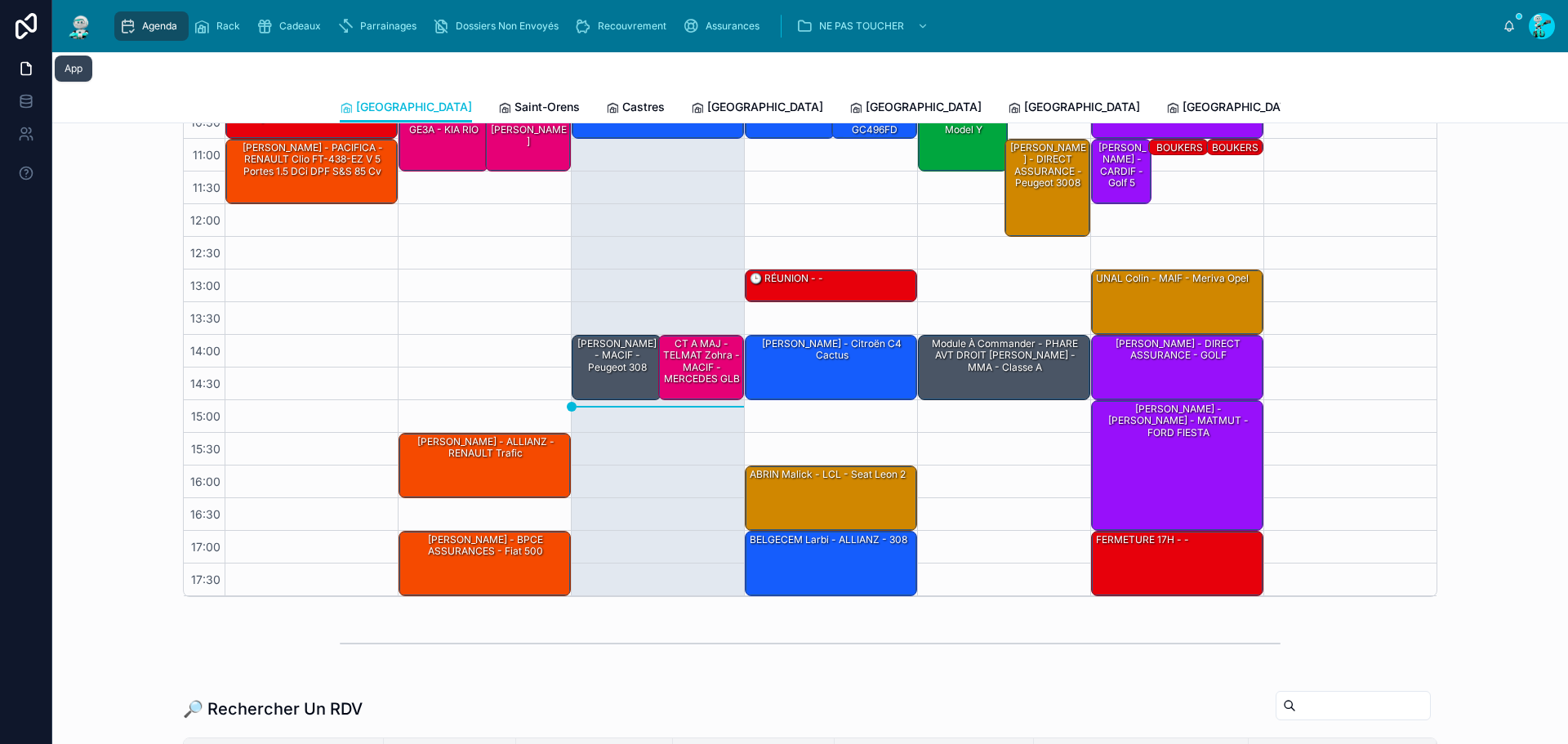
click at [670, 472] on div "10:00 – 11:00 EL JAMMAL Farid - EUROFIL - ALTEA 14:00 – 15:00 SANTIAGO Isaac - …" at bounding box center [657, 302] width 173 height 588
click at [658, 424] on div "10:00 – 11:00 EL JAMMAL Farid - EUROFIL - ALTEA 14:00 – 15:00 SANTIAGO Isaac - …" at bounding box center [657, 302] width 173 height 588
click at [631, 480] on div "10:00 – 11:00 EL JAMMAL Farid - EUROFIL - ALTEA 14:00 – 15:00 SANTIAGO Isaac - …" at bounding box center [657, 302] width 173 height 588
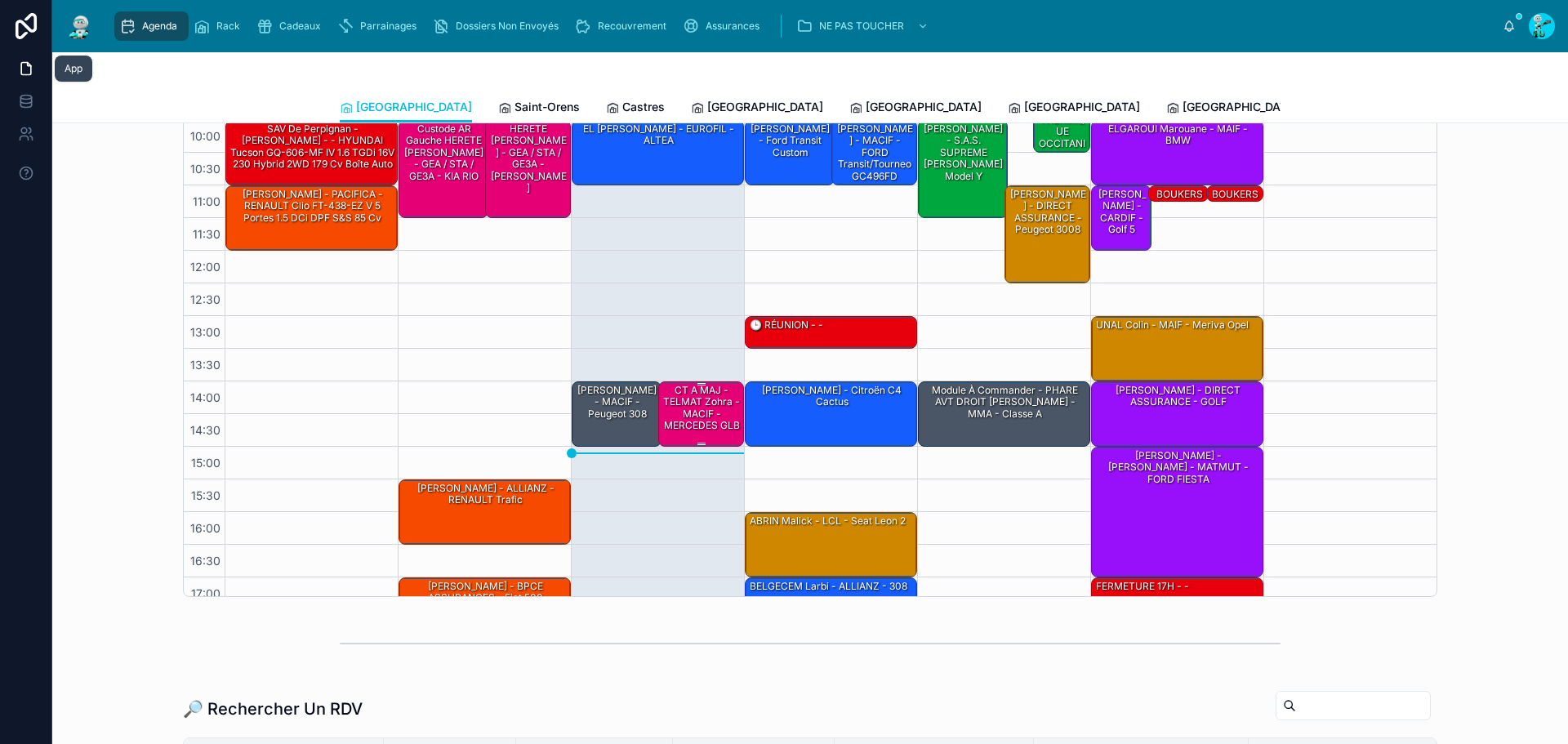
scroll to position [0, 0]
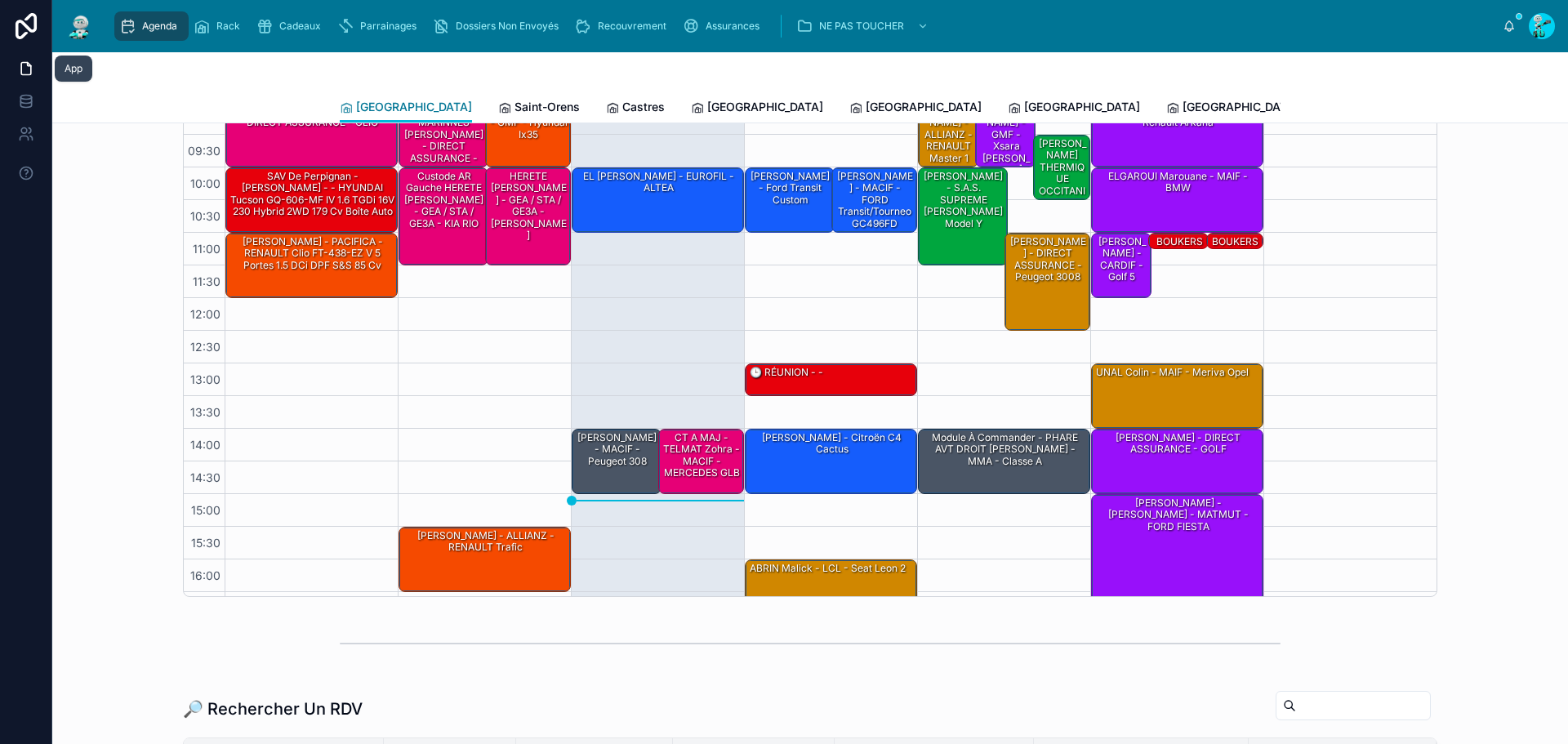
click at [356, 100] on span "[GEOGRAPHIC_DATA]" at bounding box center [413, 107] width 116 height 16
click at [702, 454] on div "CT A MAJ - TELMAT Zohra - MACIF - MERCEDES GLB" at bounding box center [702, 455] width 82 height 50
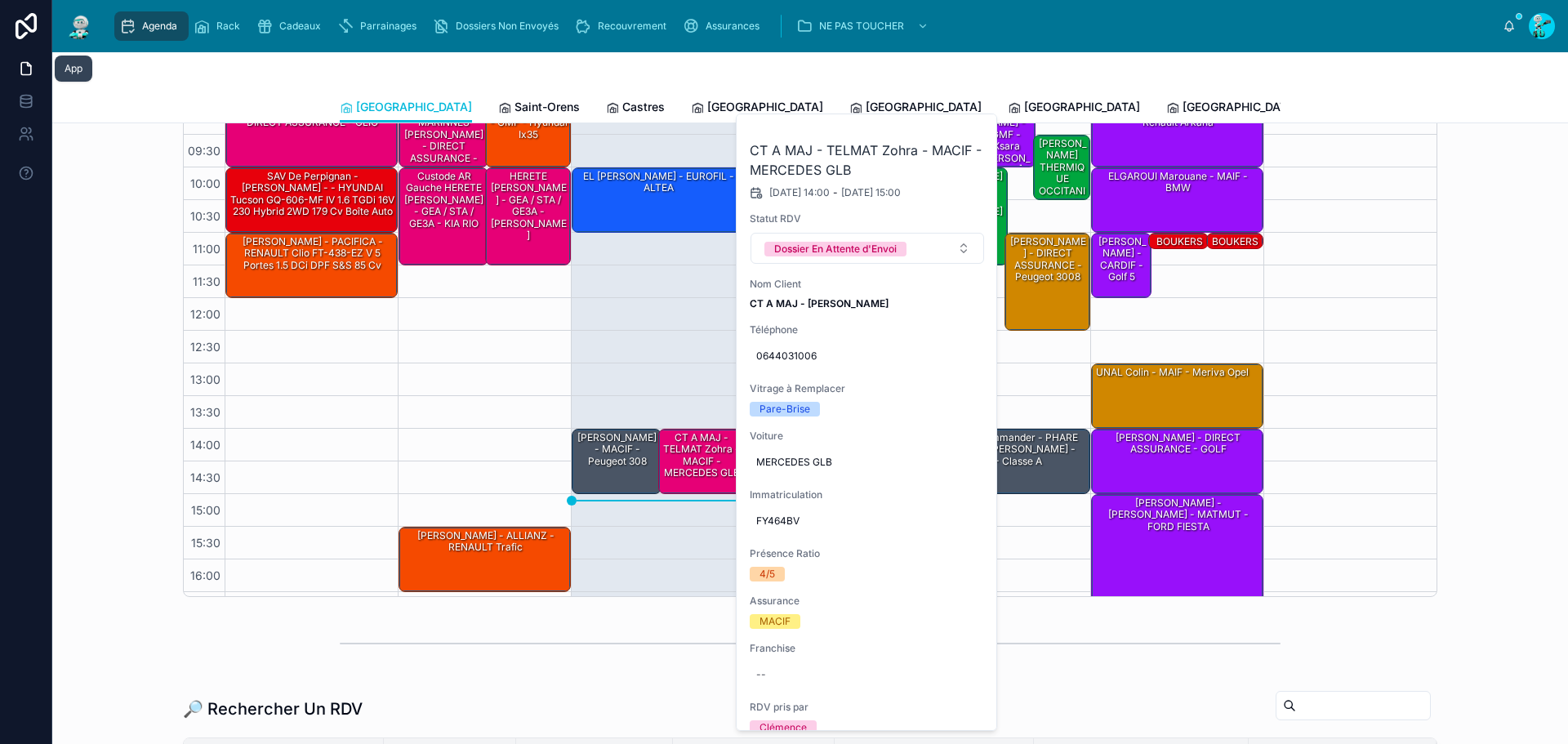
click at [688, 313] on div "10:00 – 11:00 EL JAMMAL Farid - EUROFIL - ALTEA 14:00 – 15:00 SANTIAGO Isaac - …" at bounding box center [657, 396] width 173 height 588
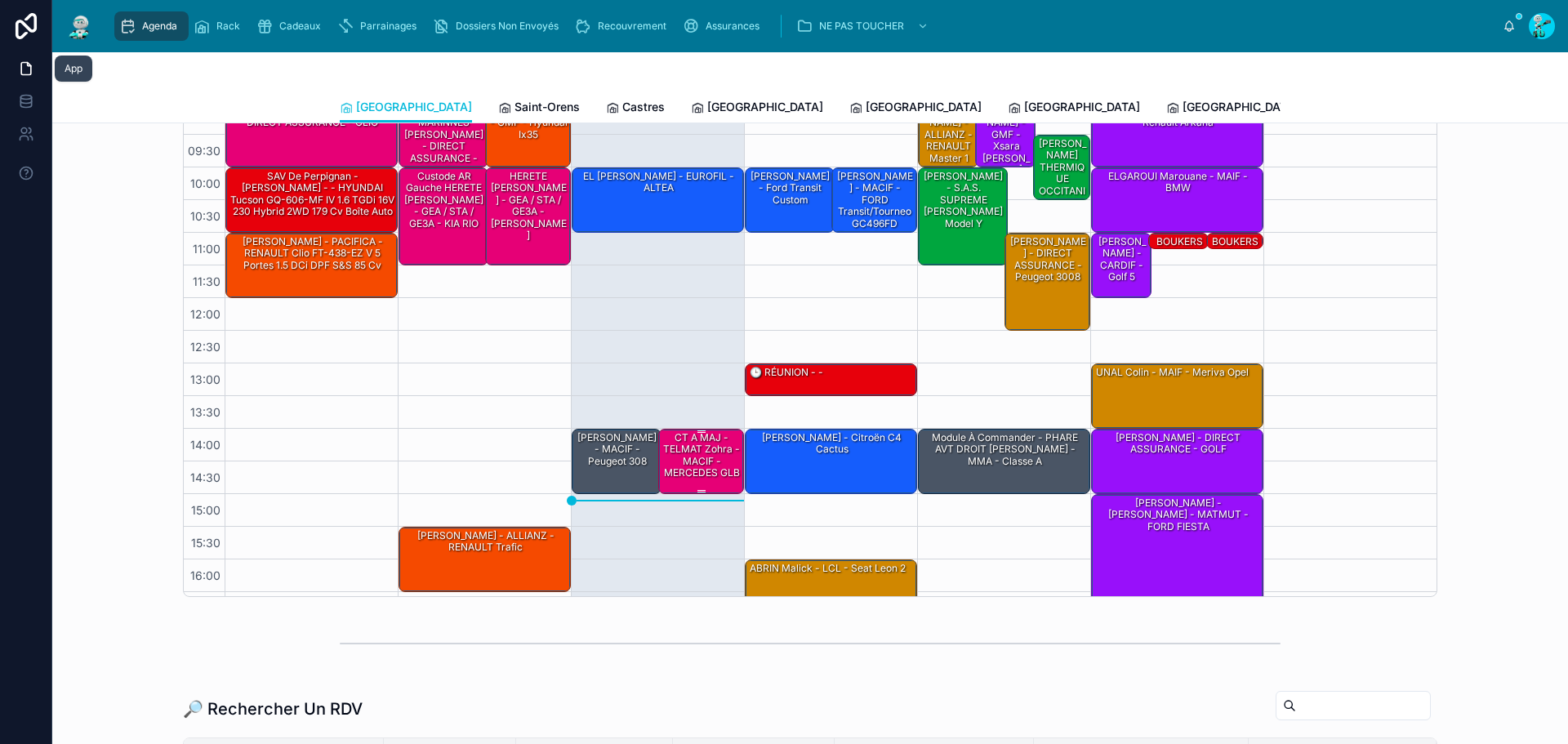
click at [683, 456] on div "CT A MAJ - TELMAT Zohra - MACIF - MERCEDES GLB" at bounding box center [702, 455] width 82 height 50
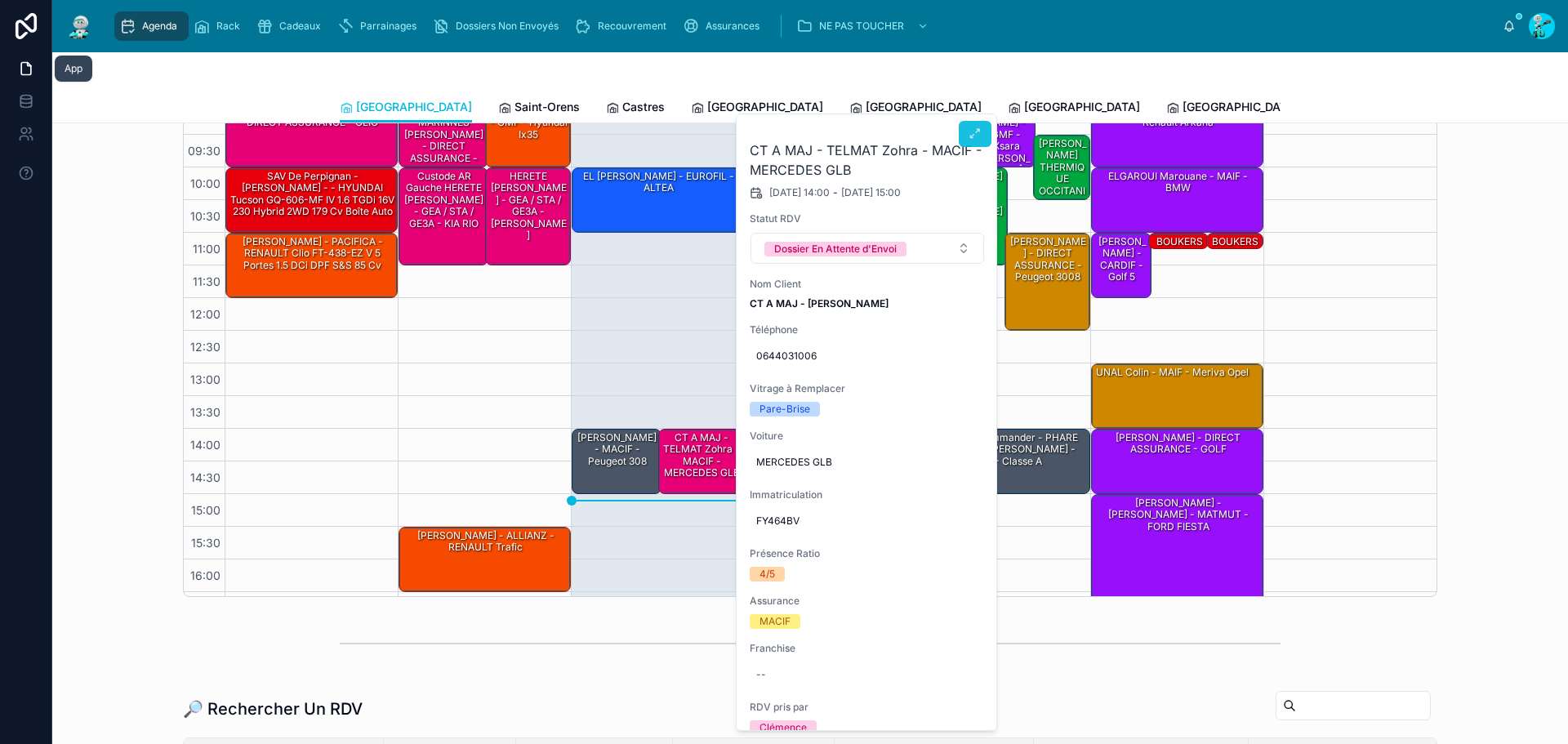
click at [967, 131] on button at bounding box center [975, 134] width 32 height 26
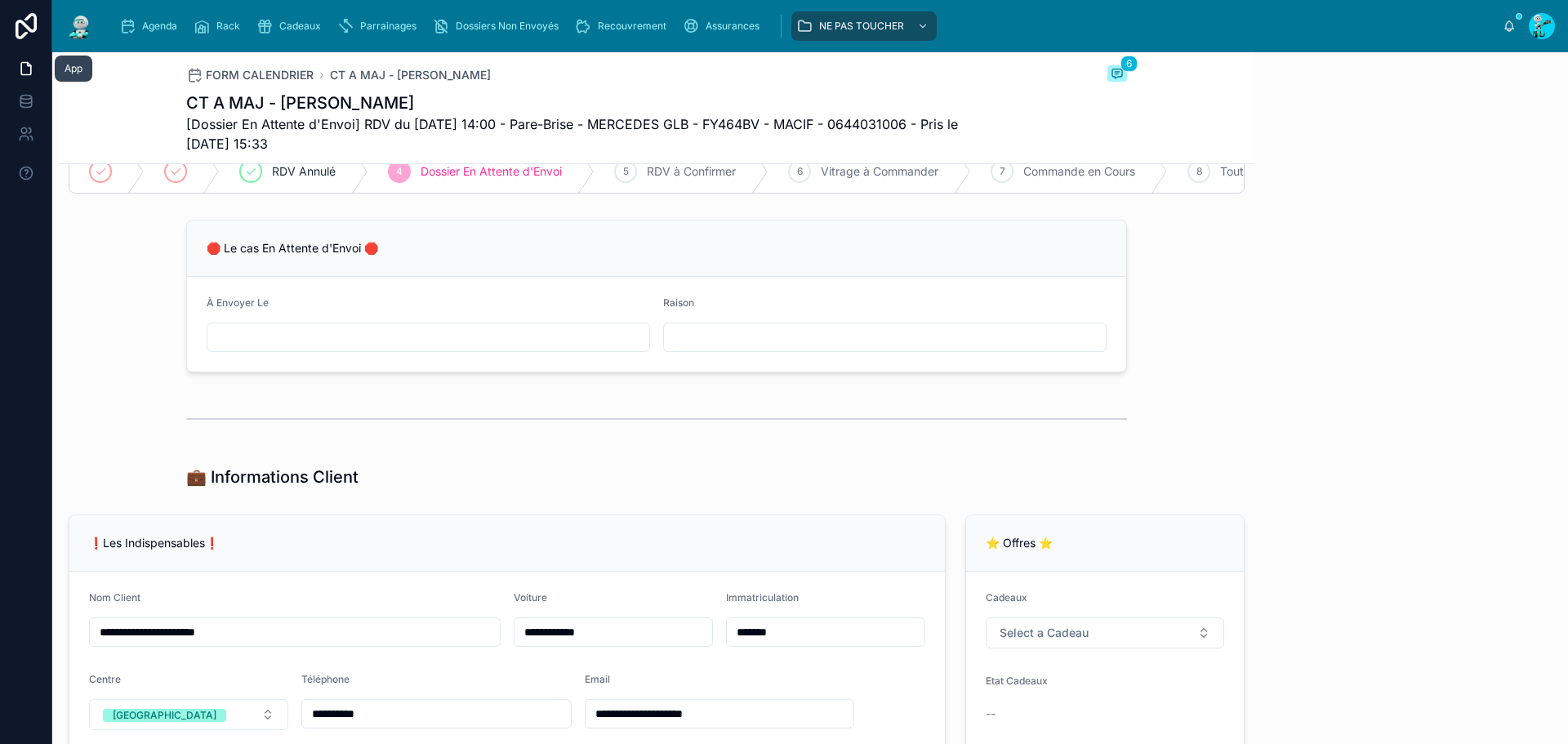
scroll to position [134, 0]
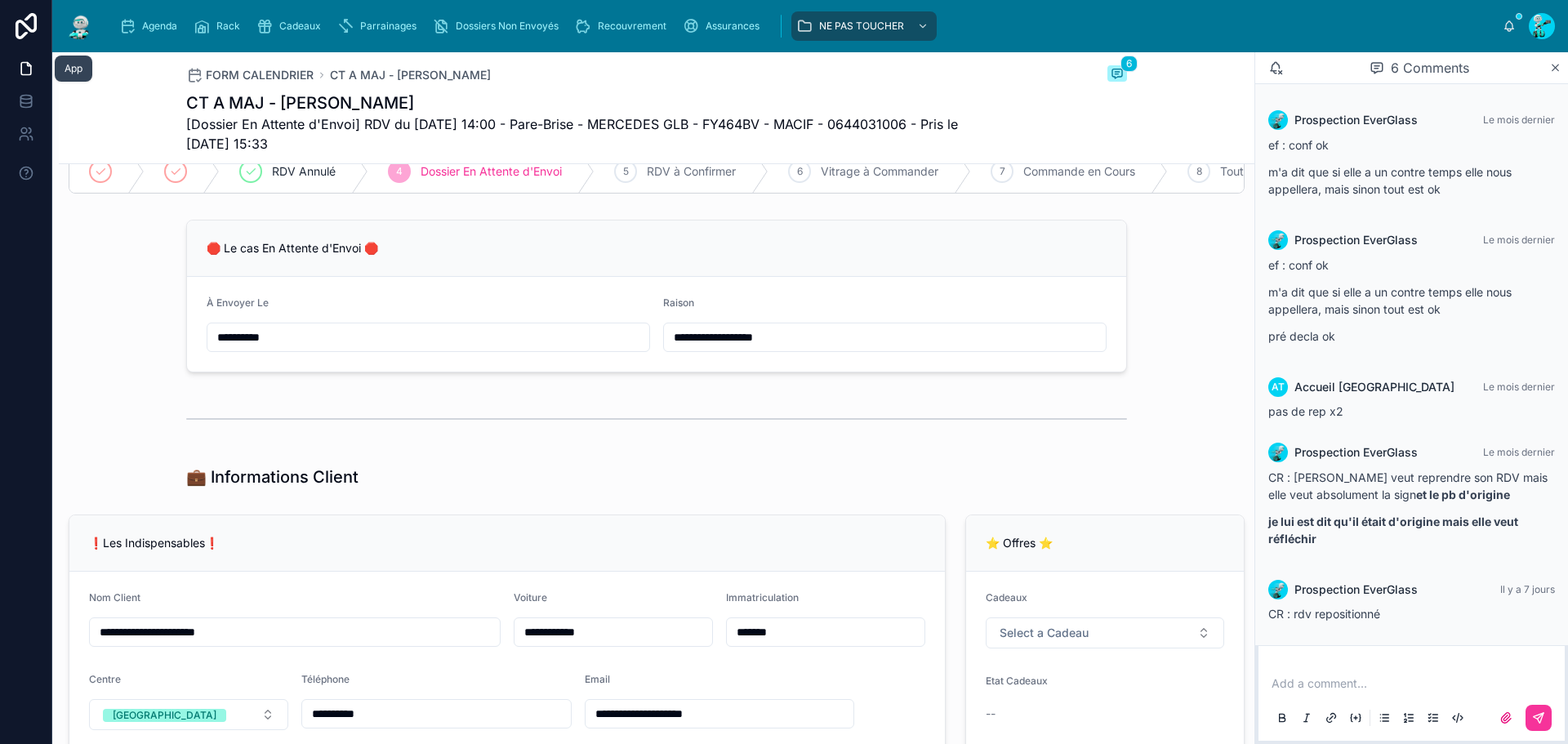
type input "**********"
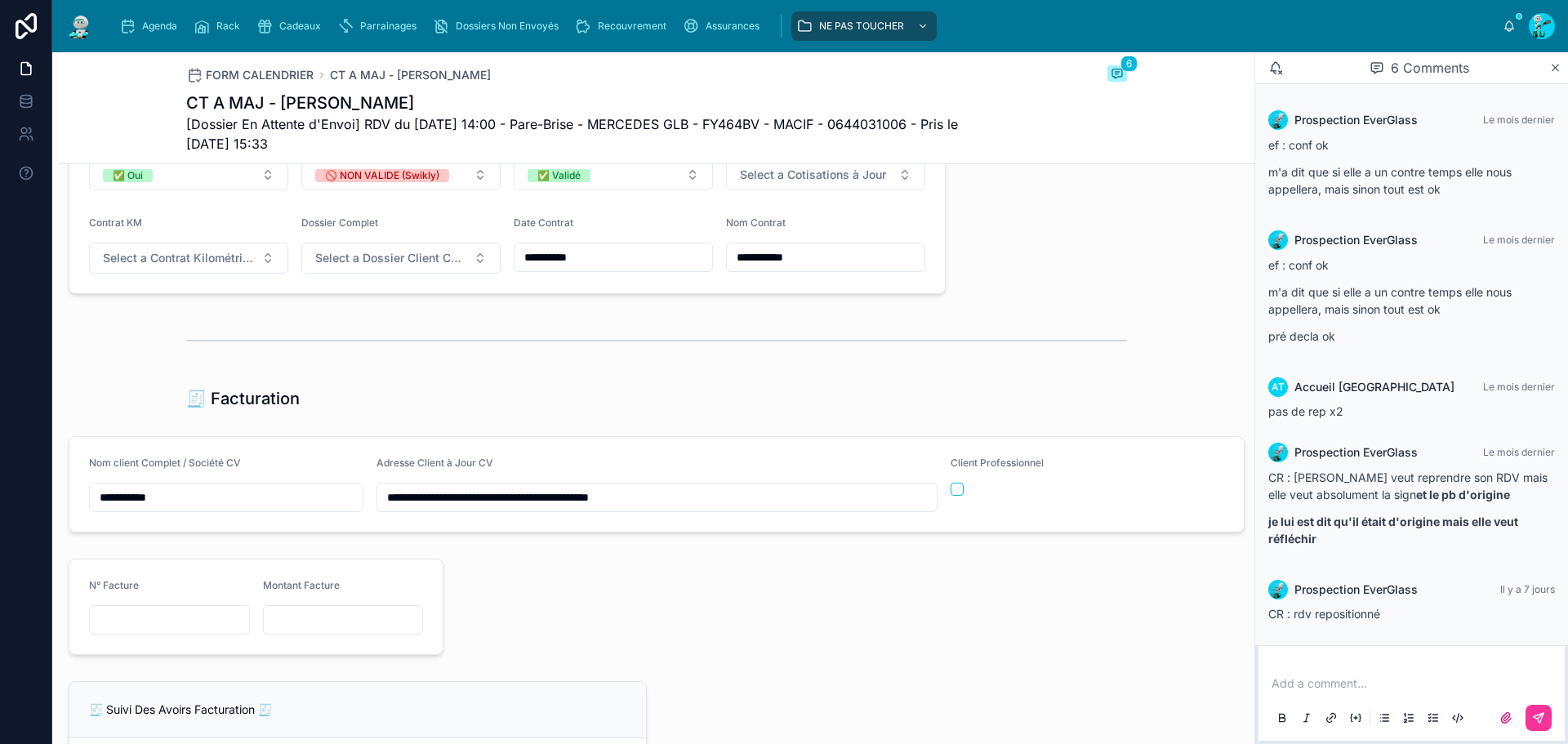
scroll to position [1348, 0]
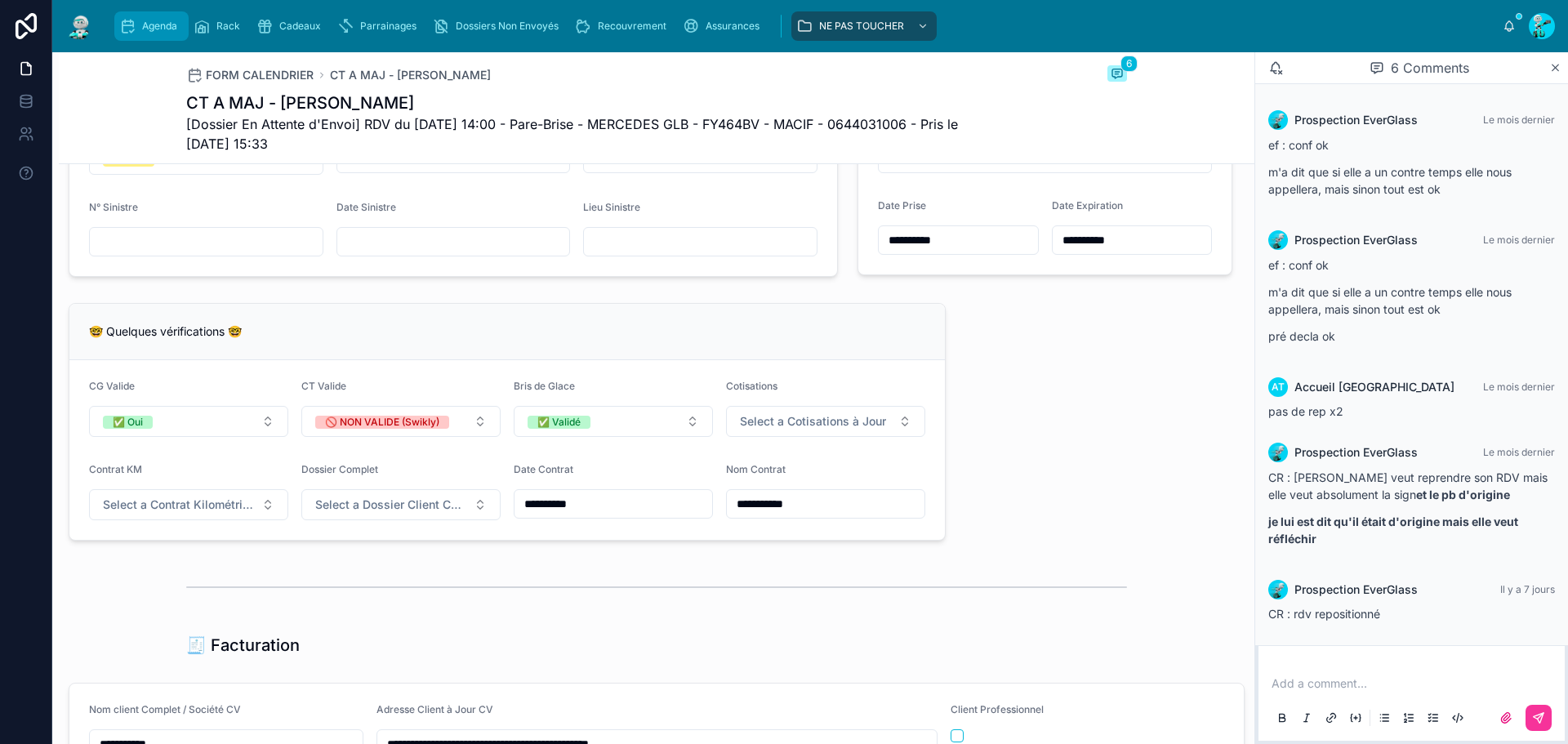
click at [169, 30] on span "Agenda" at bounding box center [160, 26] width 35 height 13
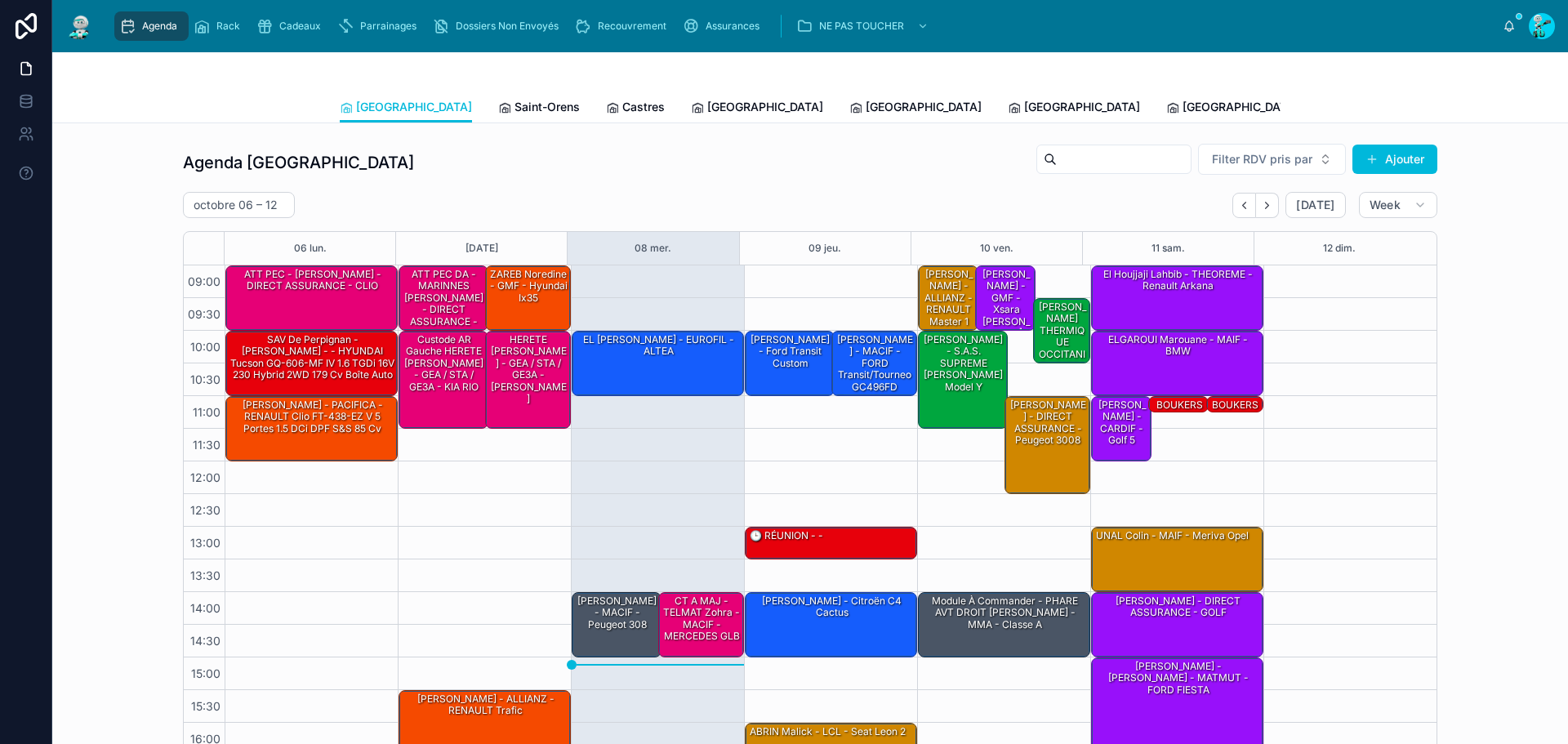
scroll to position [94, 0]
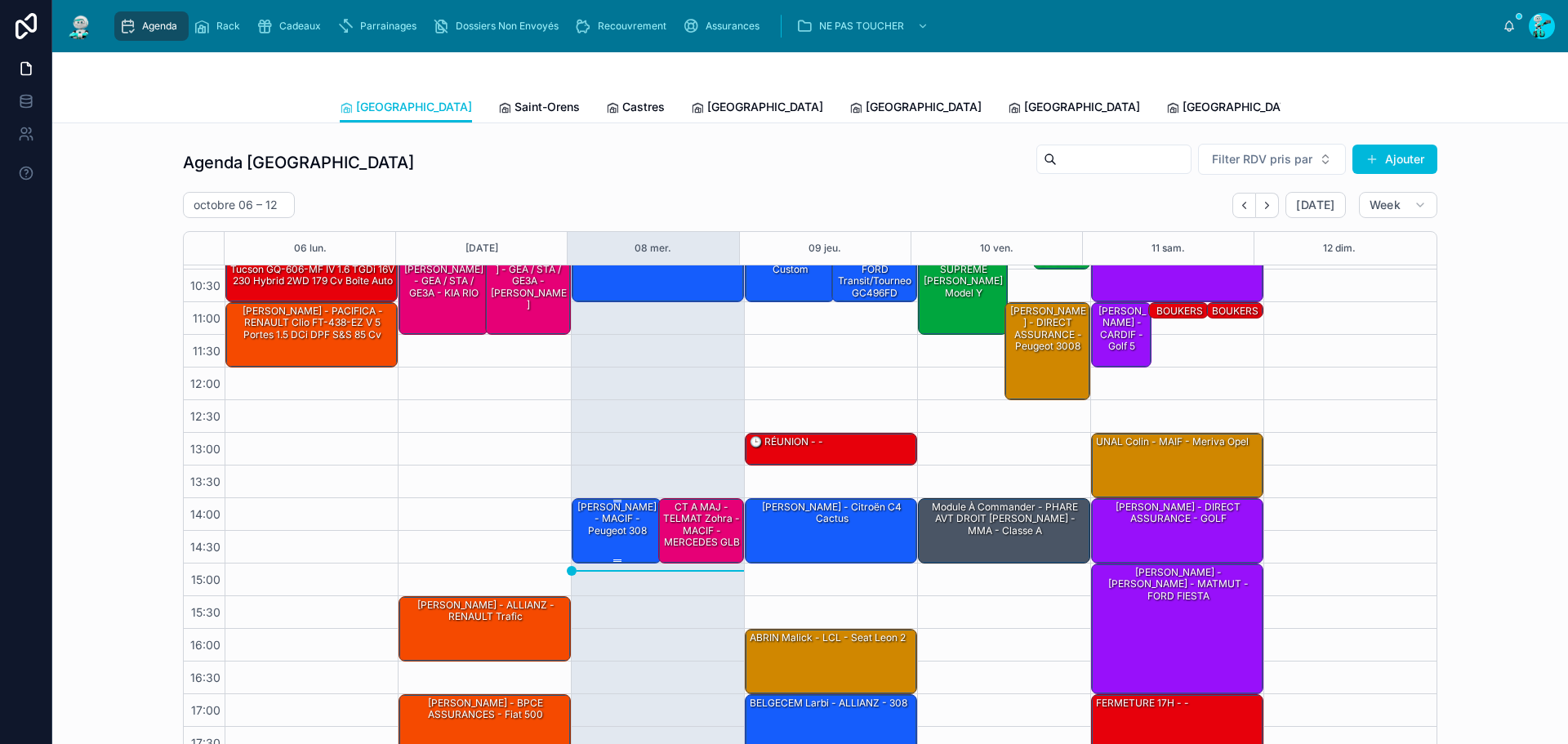
drag, startPoint x: 603, startPoint y: 510, endPoint x: 591, endPoint y: 544, distance: 36.1
click at [591, 538] on div "[PERSON_NAME] - MACIF - Peugeot 308" at bounding box center [617, 519] width 85 height 39
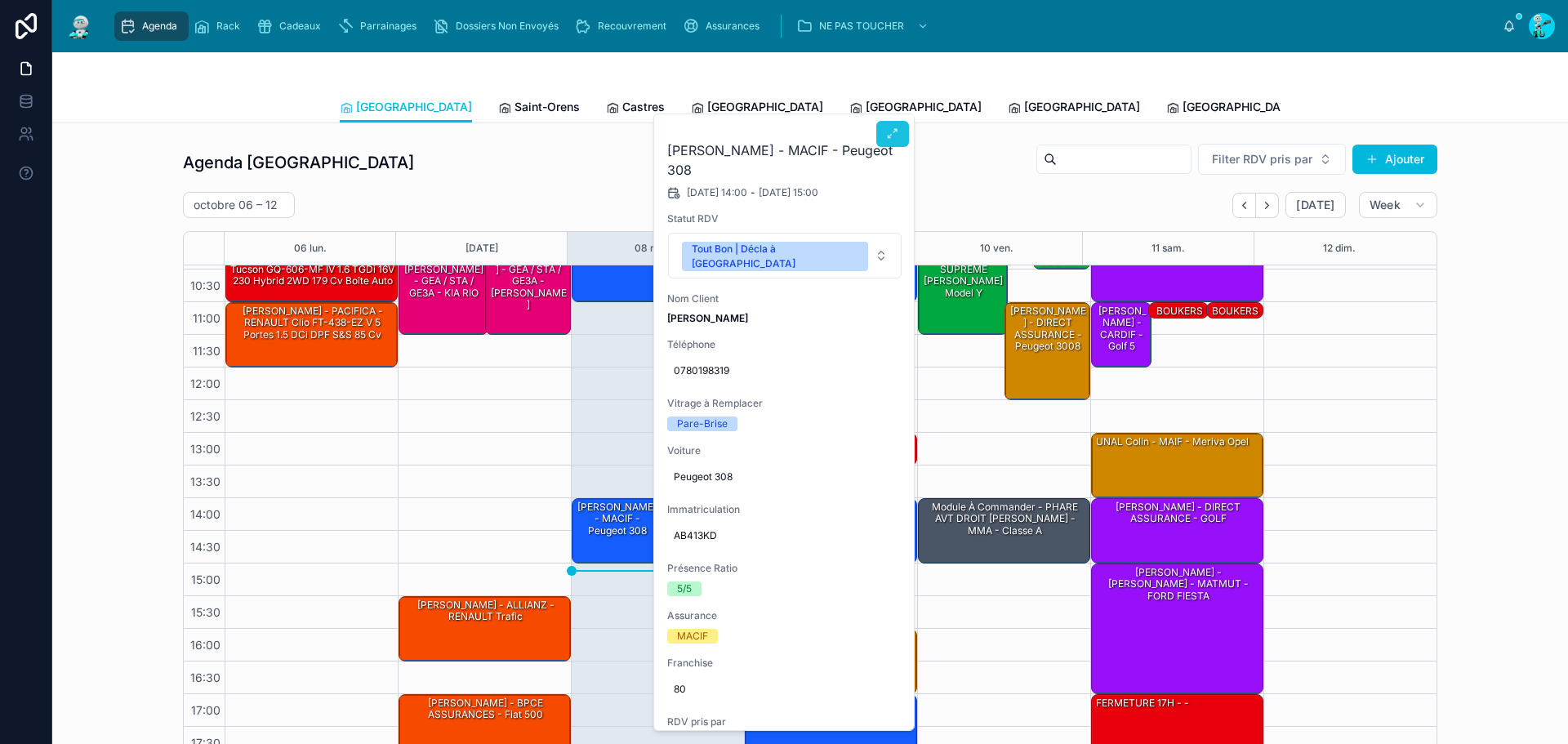
click at [888, 135] on icon at bounding box center [892, 134] width 13 height 13
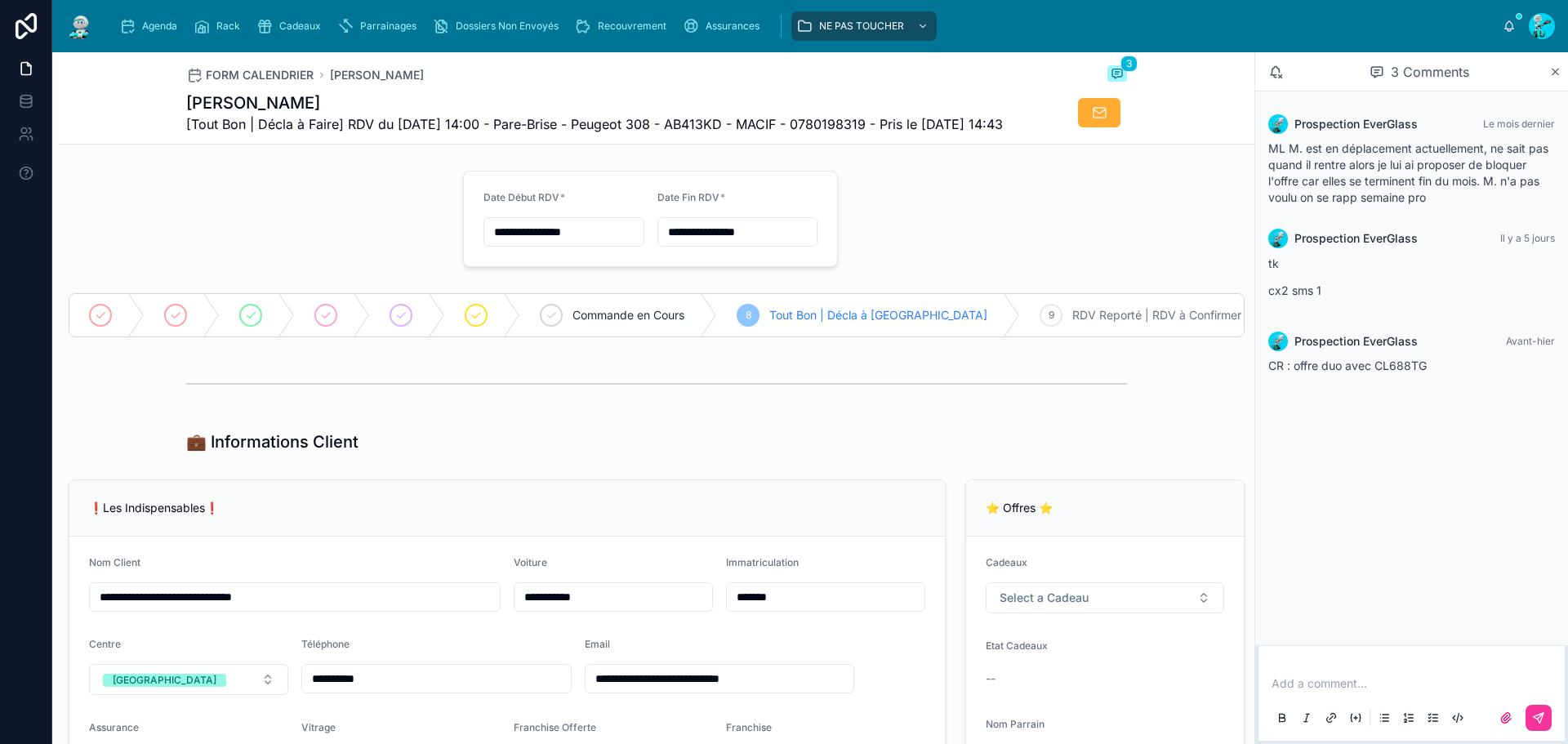
drag, startPoint x: 600, startPoint y: 132, endPoint x: 728, endPoint y: 137, distance: 128.1
click at [728, 134] on span "[Tout Bon | Décla à Faire] RDV du [DATE] 14:00 - Pare-Brise - Peugeot 308 - AB4…" at bounding box center [594, 125] width 817 height 20
click at [681, 123] on span "[Tout Bon | Décla à Faire] RDV du [DATE] 14:00 - Pare-Brise - Peugeot 308 - AB4…" at bounding box center [594, 125] width 817 height 20
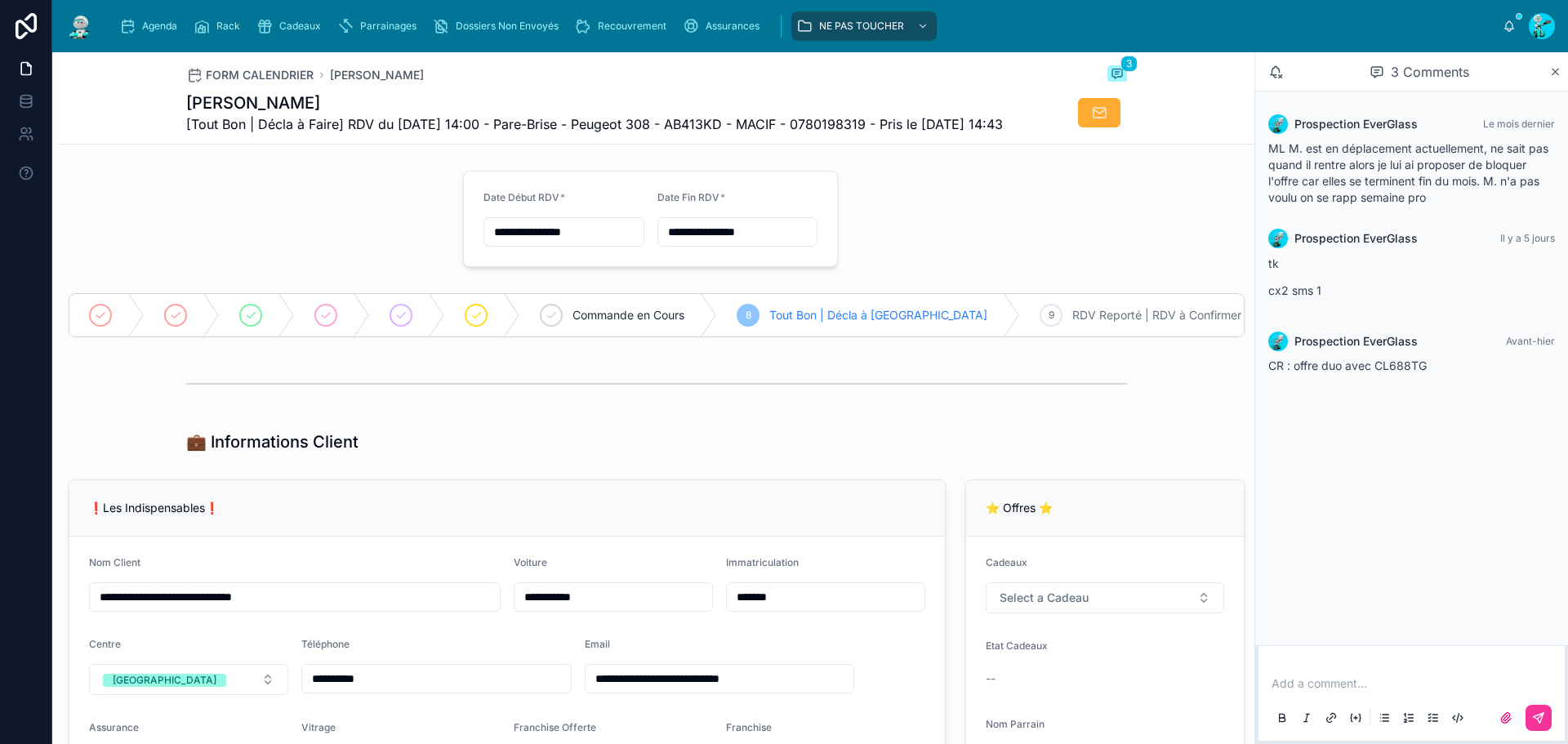
click at [707, 123] on span "[Tout Bon | Décla à Faire] RDV du [DATE] 14:00 - Pare-Brise - Peugeot 308 - AB4…" at bounding box center [594, 125] width 817 height 20
drag, startPoint x: 148, startPoint y: 203, endPoint x: 144, endPoint y: 24, distance: 179.0
click at [144, 24] on span "Agenda" at bounding box center [160, 26] width 35 height 13
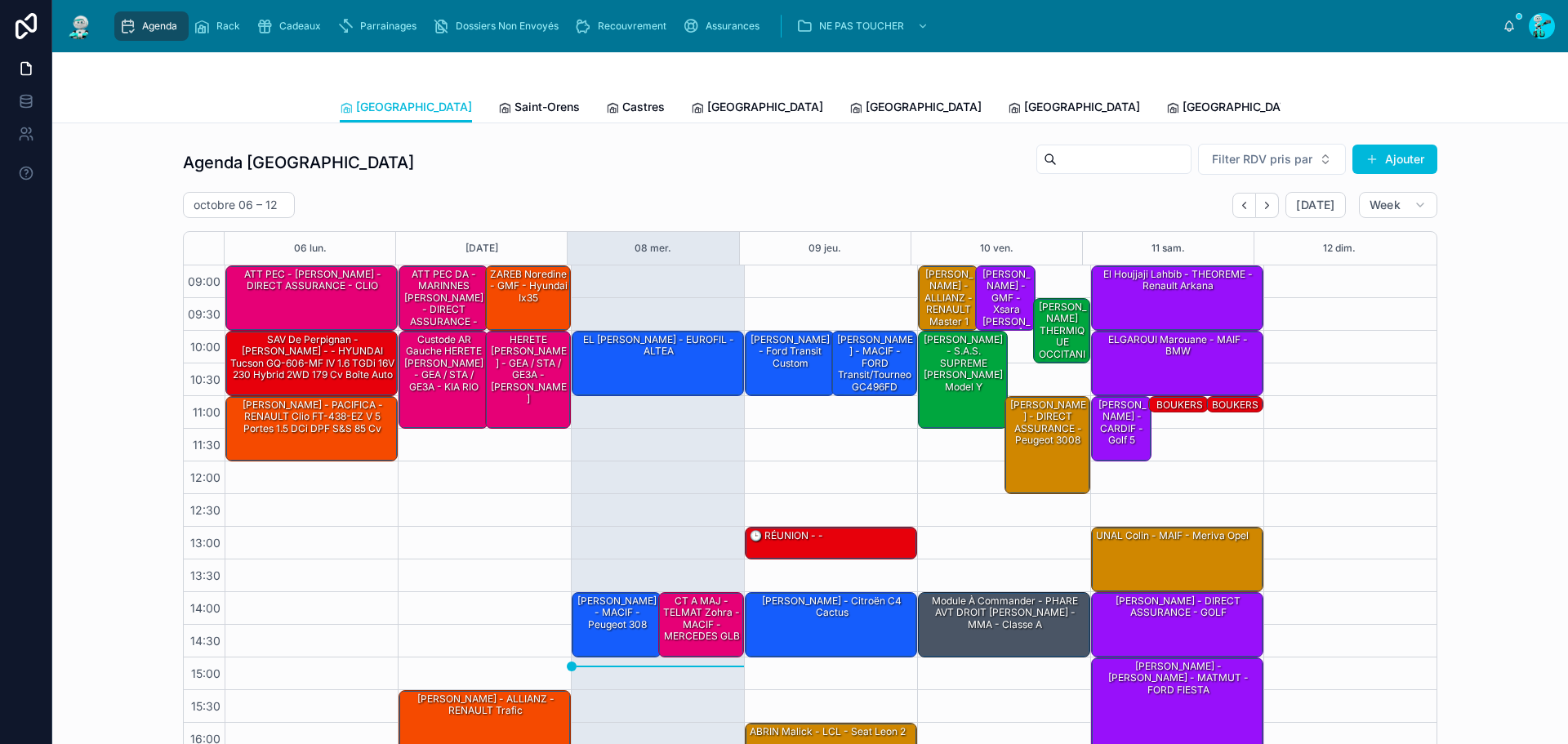
scroll to position [94, 0]
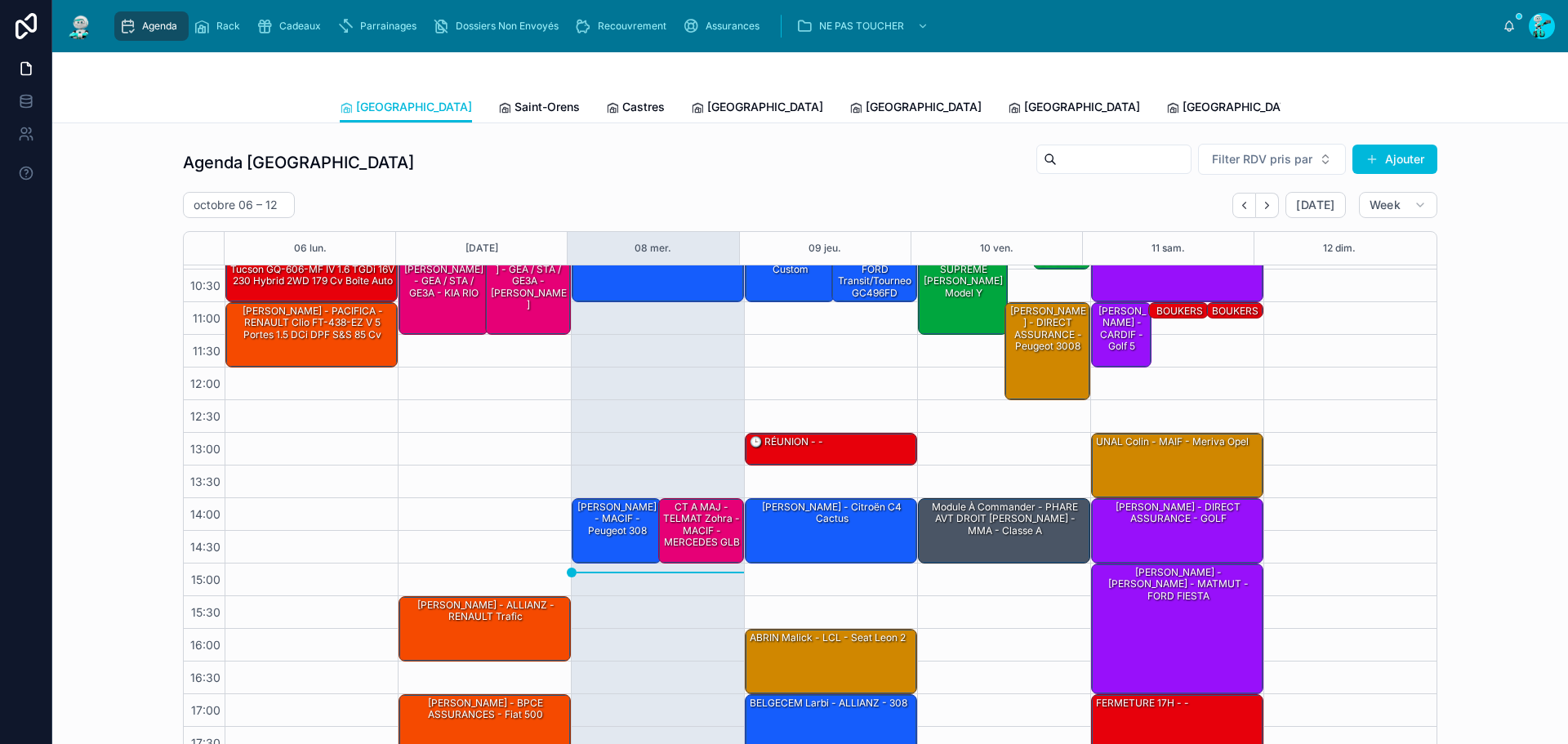
click at [723, 402] on div "10:00 – 11:00 EL JAMMAL Farid - EUROFIL - ALTEA 14:00 – 15:00 SANTIAGO Isaac - …" at bounding box center [657, 465] width 173 height 588
click at [613, 610] on div "10:00 – 11:00 EL JAMMAL Farid - EUROFIL - ALTEA 14:00 – 15:00 SANTIAGO Isaac - …" at bounding box center [657, 465] width 173 height 588
click at [619, 415] on div "10:00 – 11:00 EL JAMMAL Farid - EUROFIL - ALTEA 14:00 – 15:00 SANTIAGO Isaac - …" at bounding box center [657, 465] width 173 height 588
click at [654, 630] on div "10:00 – 11:00 EL JAMMAL Farid - EUROFIL - ALTEA 14:00 – 15:00 SANTIAGO Isaac - …" at bounding box center [657, 465] width 173 height 588
click at [681, 416] on div "10:00 – 11:00 EL JAMMAL Farid - EUROFIL - ALTEA 14:00 – 15:00 SANTIAGO Isaac - …" at bounding box center [657, 465] width 173 height 588
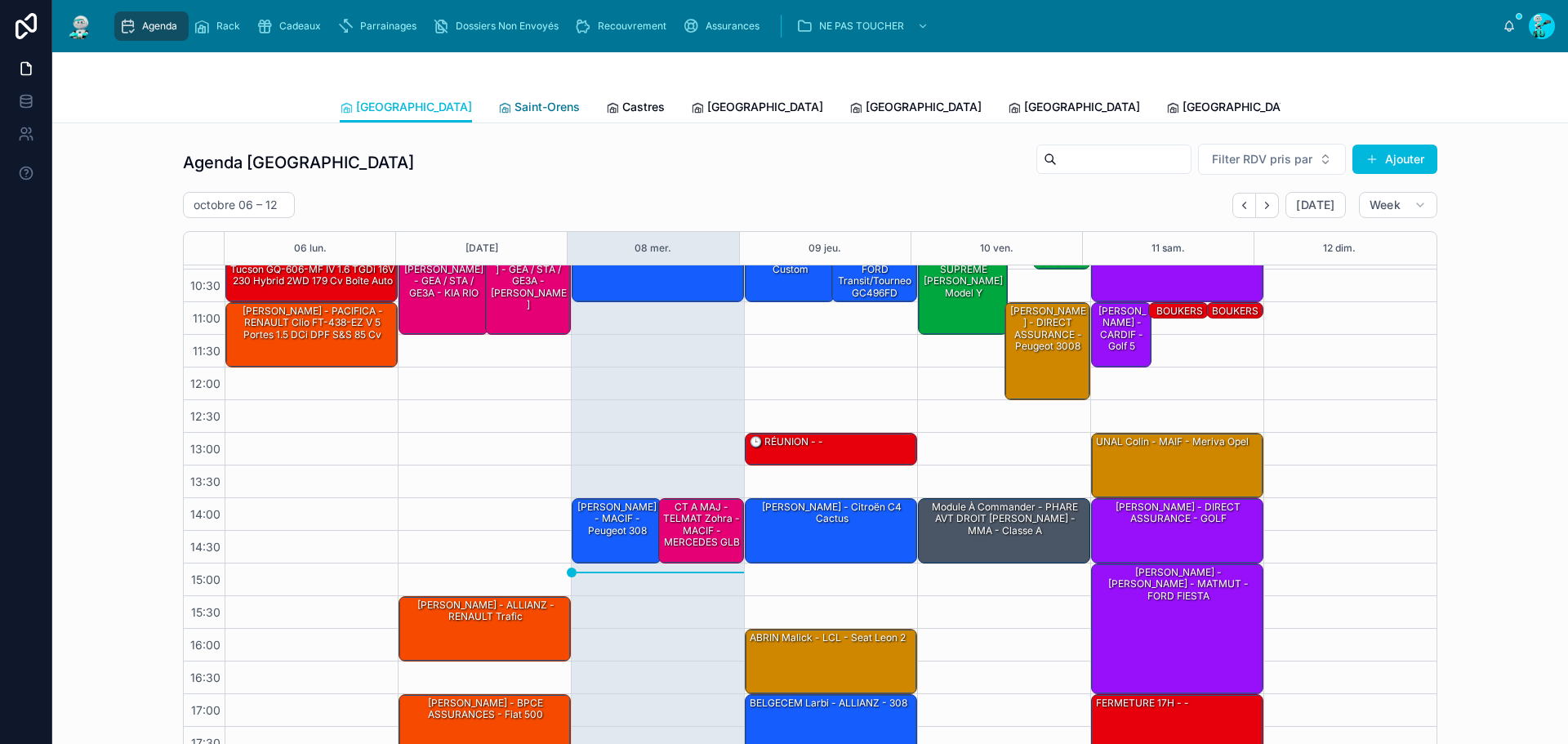
click at [515, 110] on span "Saint-Orens" at bounding box center [547, 107] width 65 height 16
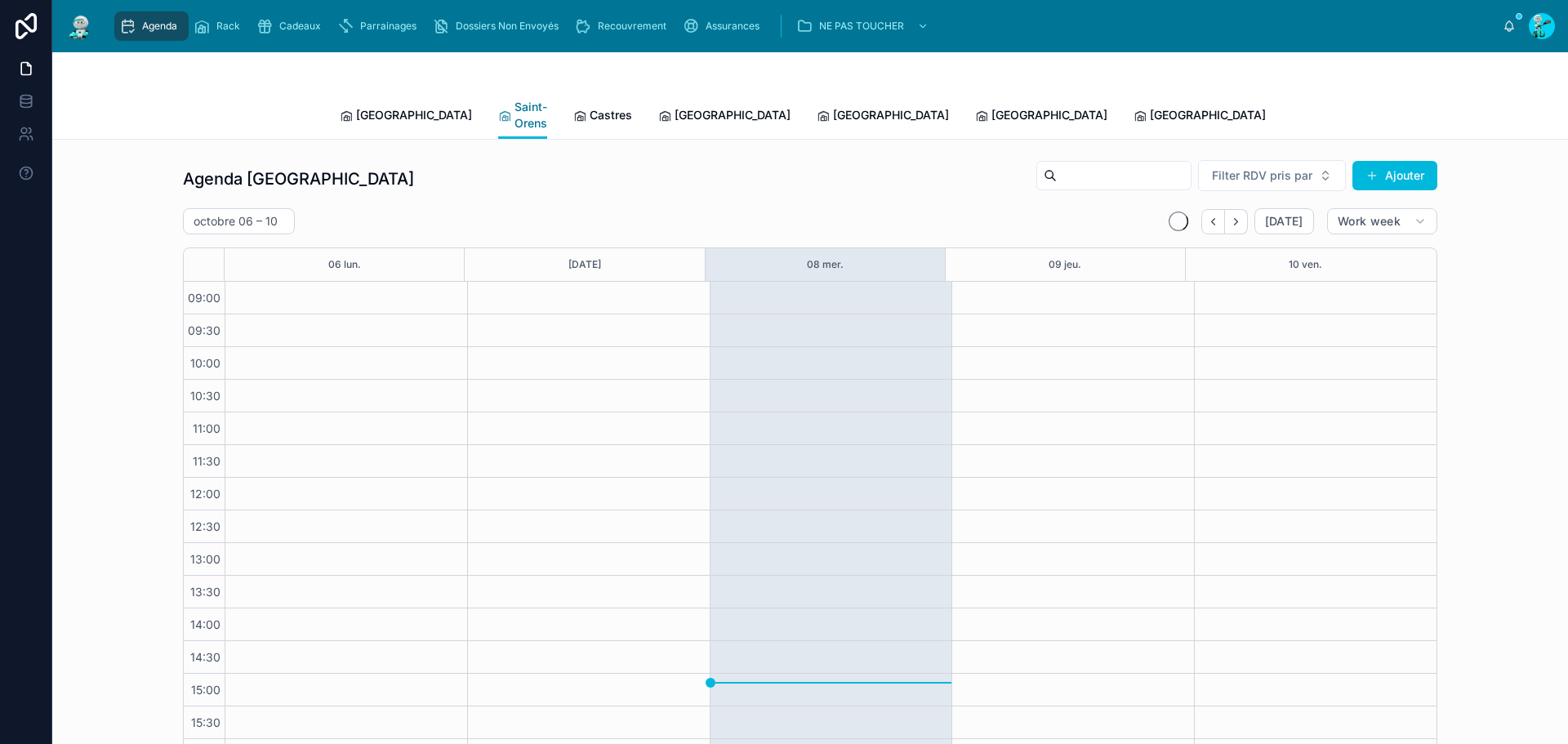
scroll to position [94, 0]
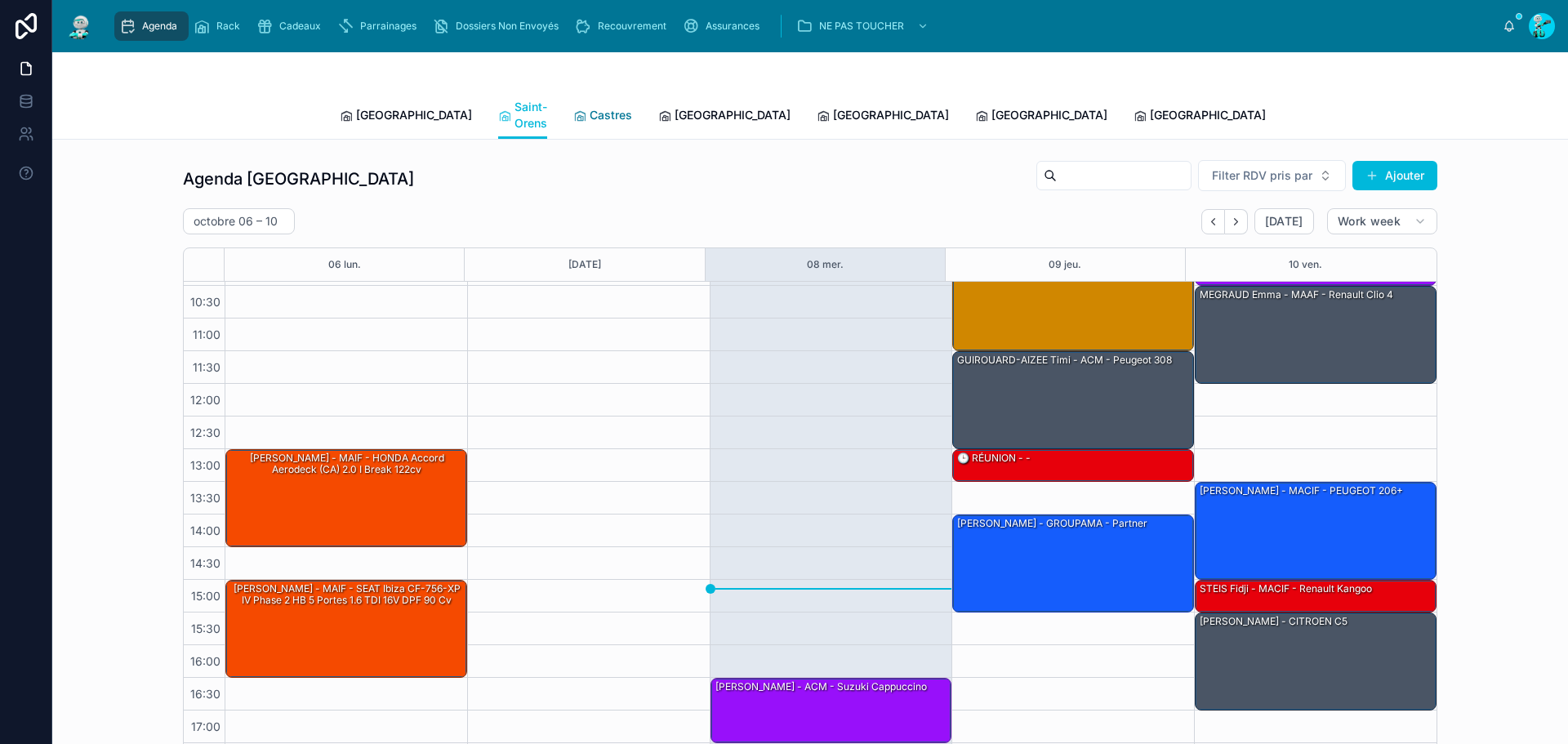
click at [590, 107] on span "Castres" at bounding box center [611, 115] width 42 height 16
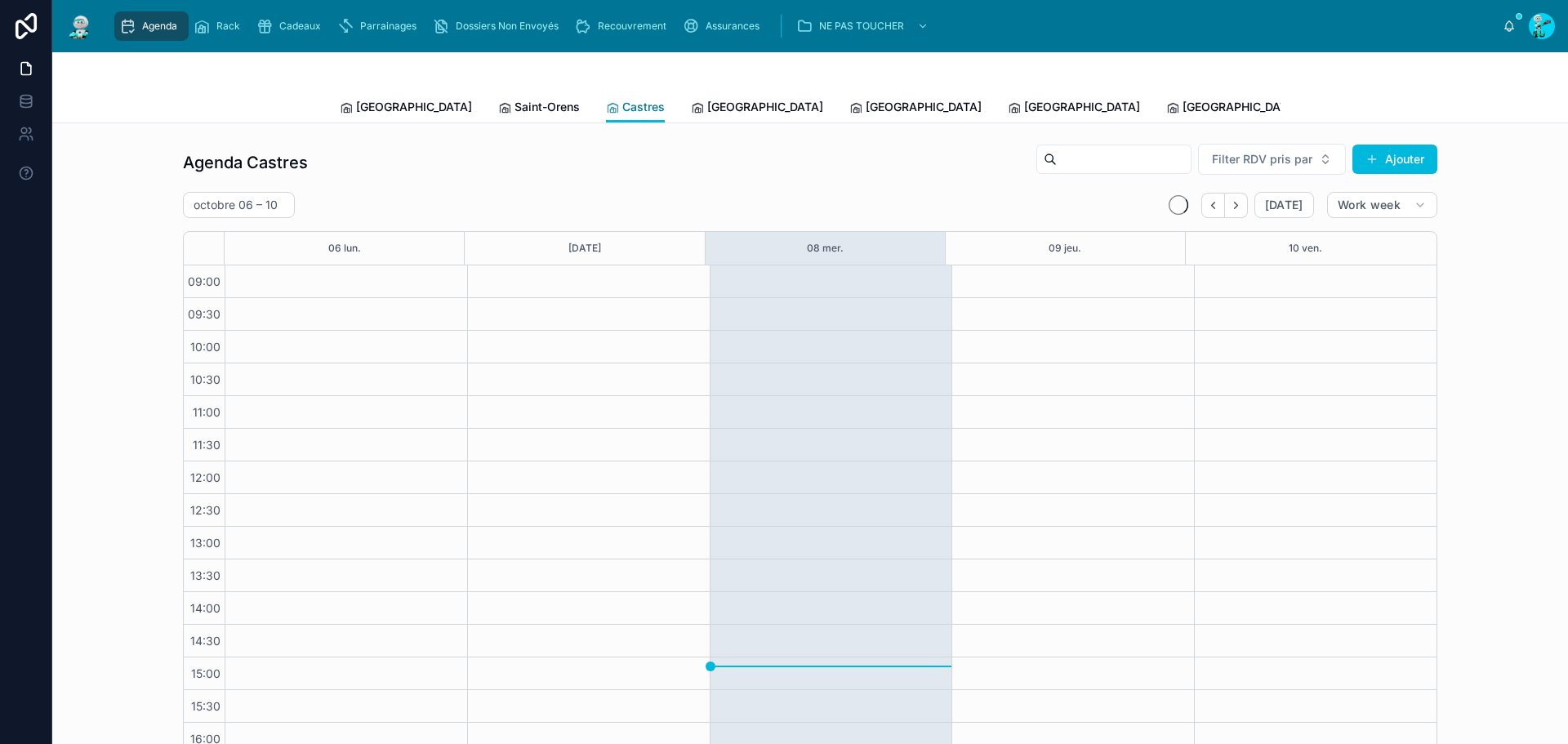
scroll to position [94, 0]
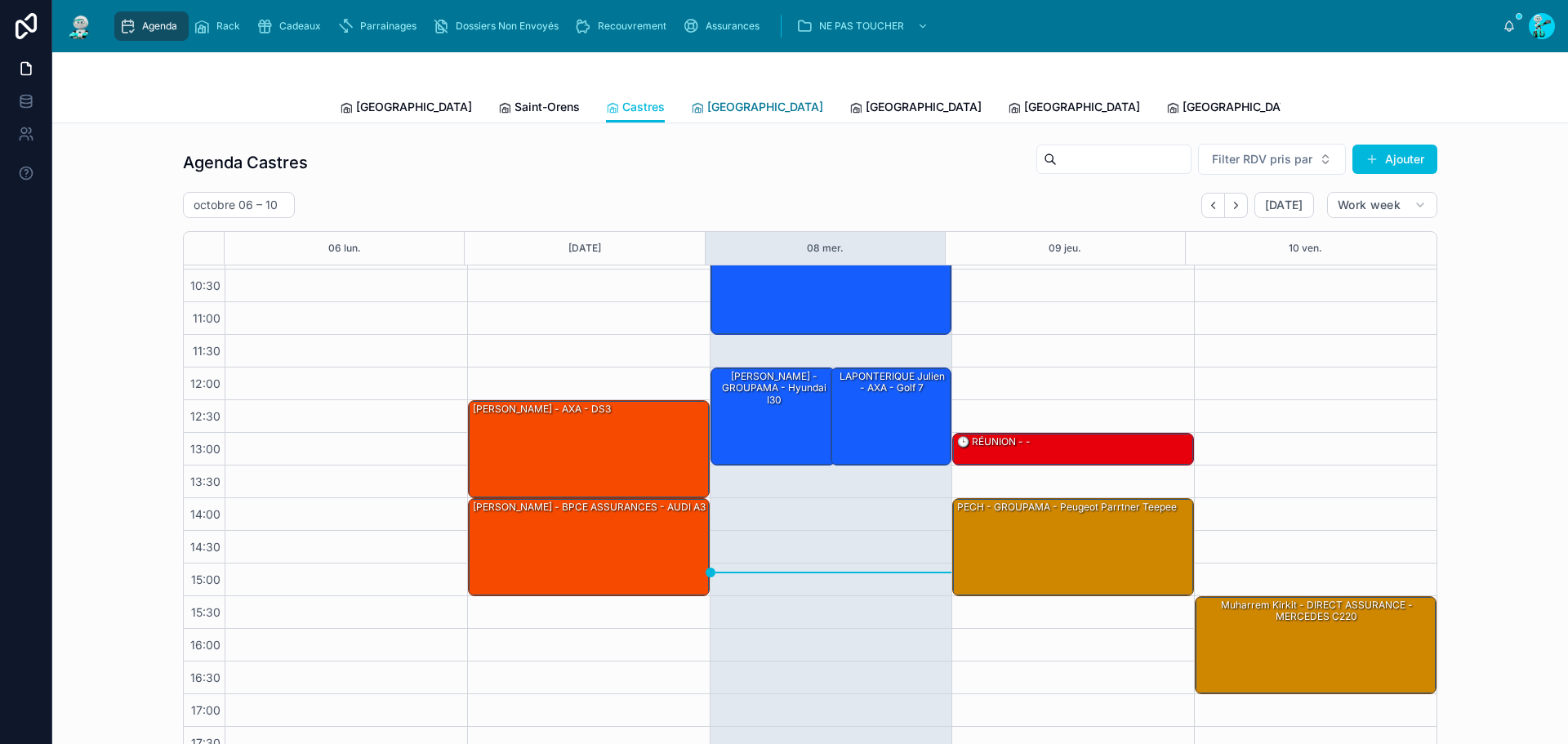
click at [707, 107] on span "[GEOGRAPHIC_DATA]" at bounding box center [765, 107] width 116 height 16
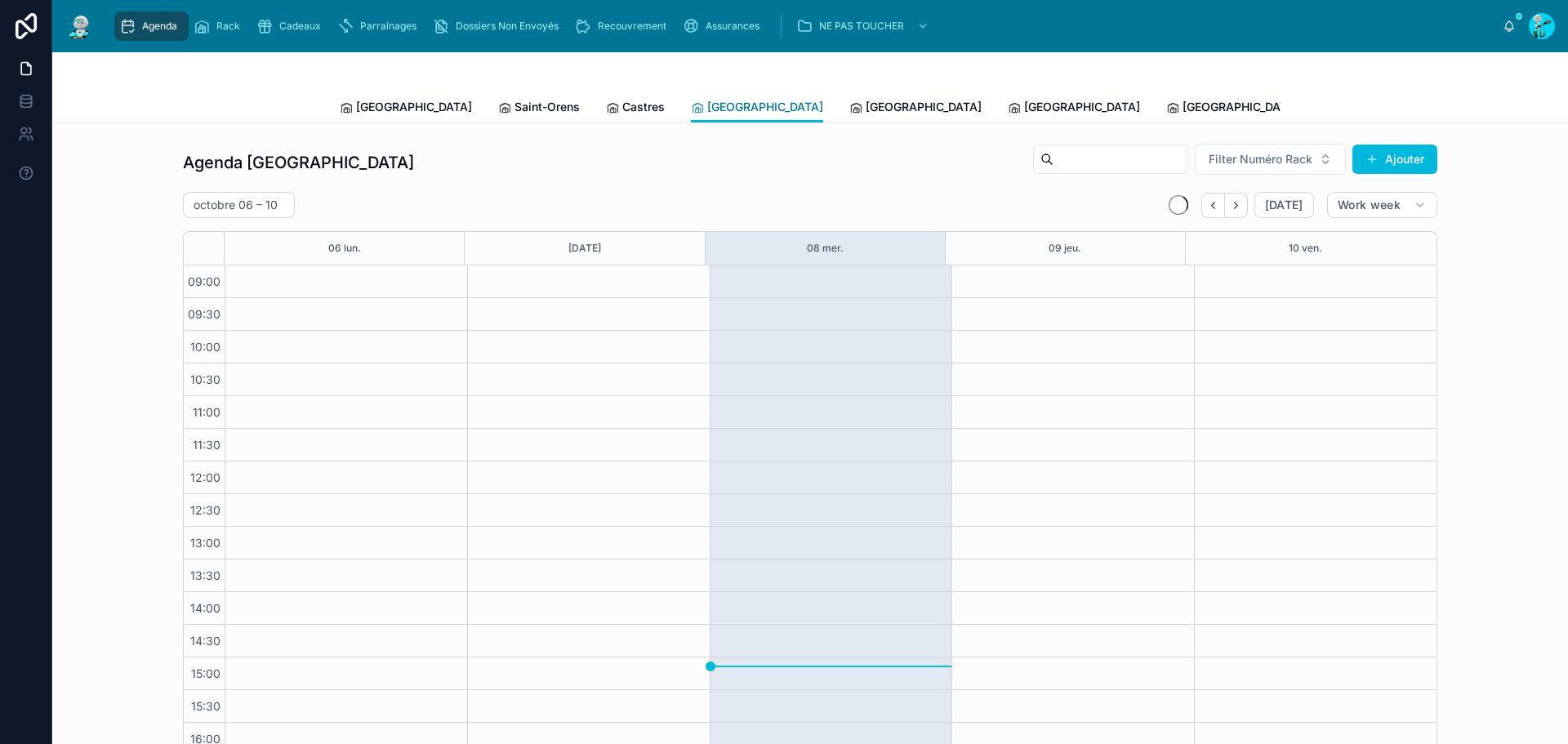
scroll to position [94, 0]
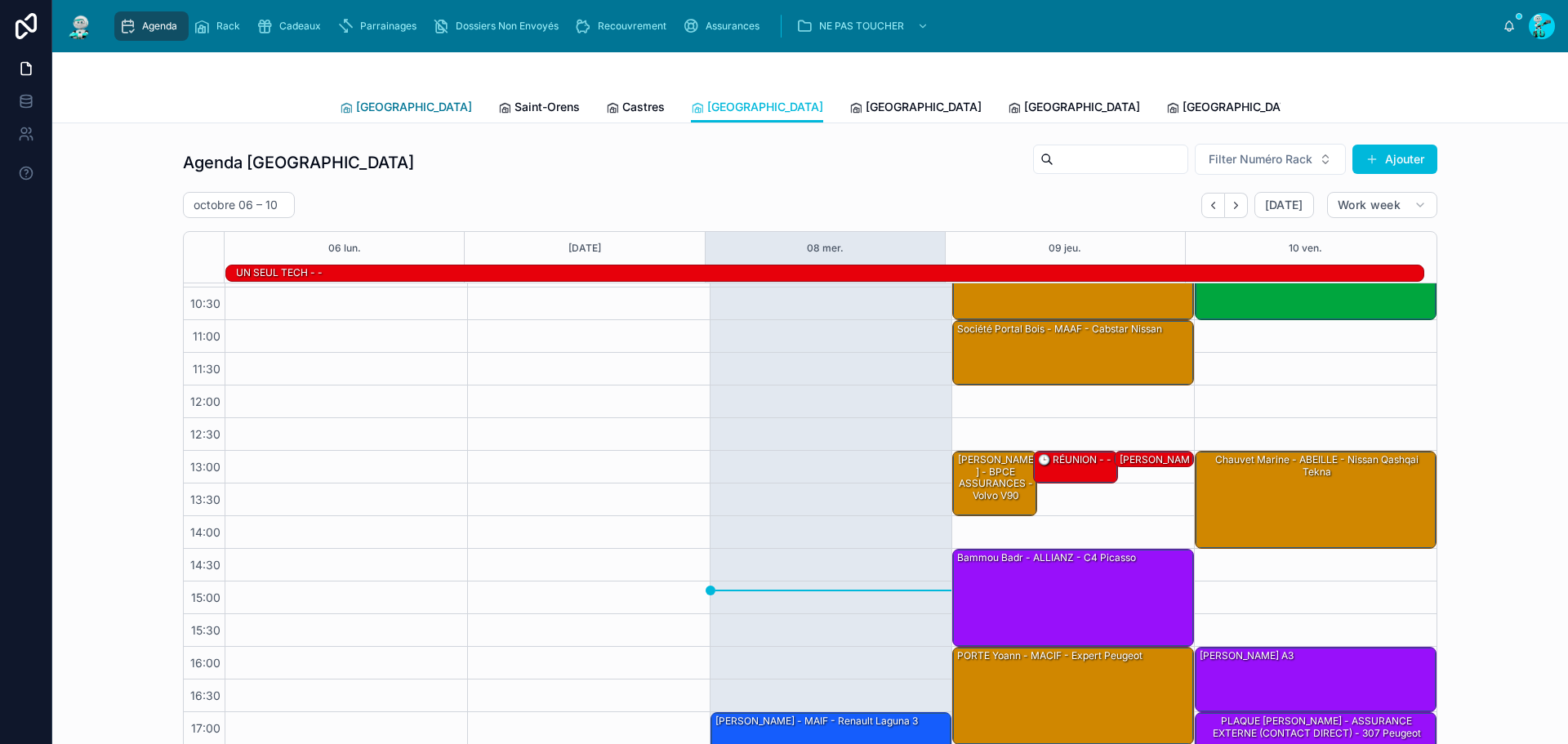
click at [374, 105] on span "[GEOGRAPHIC_DATA]" at bounding box center [413, 107] width 116 height 16
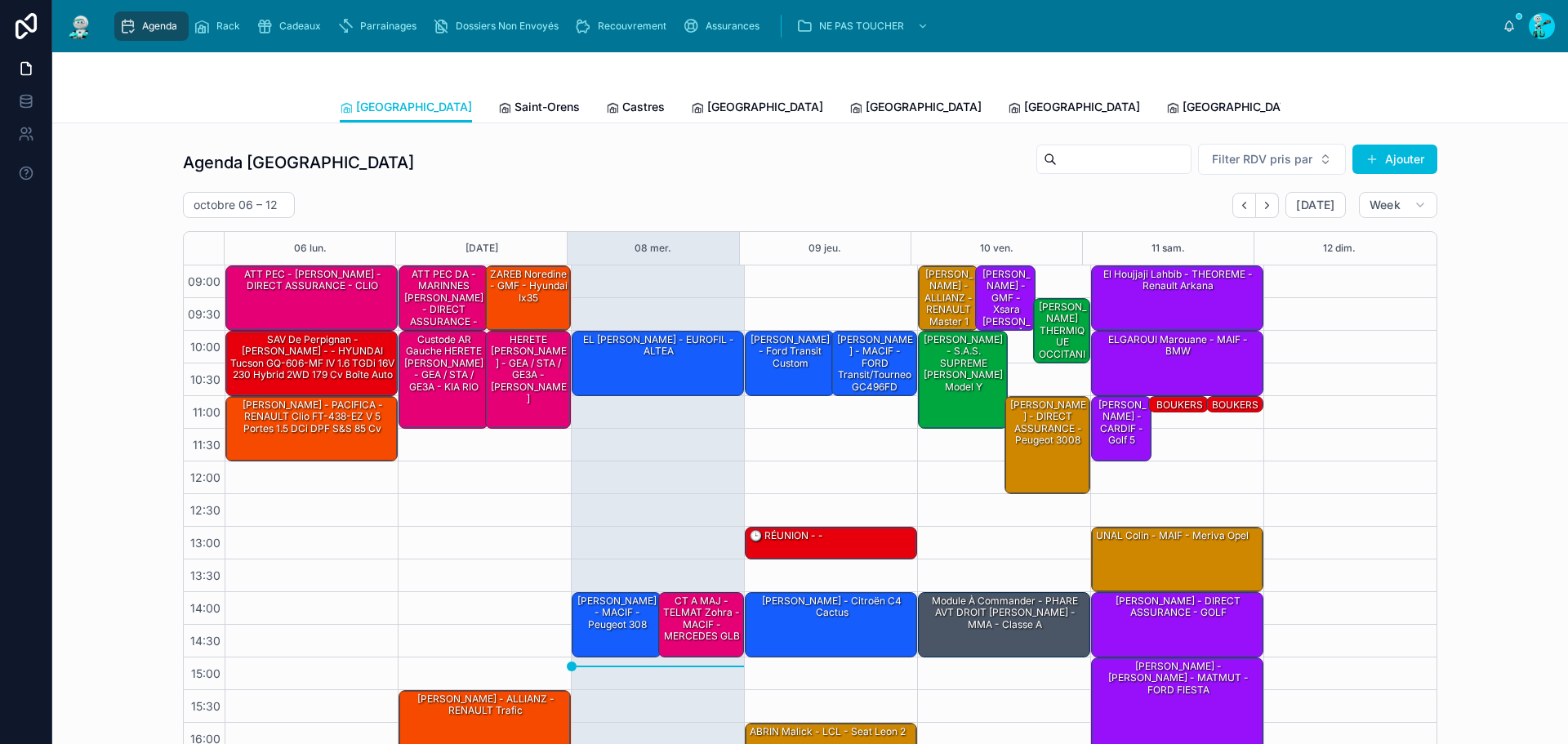
scroll to position [94, 0]
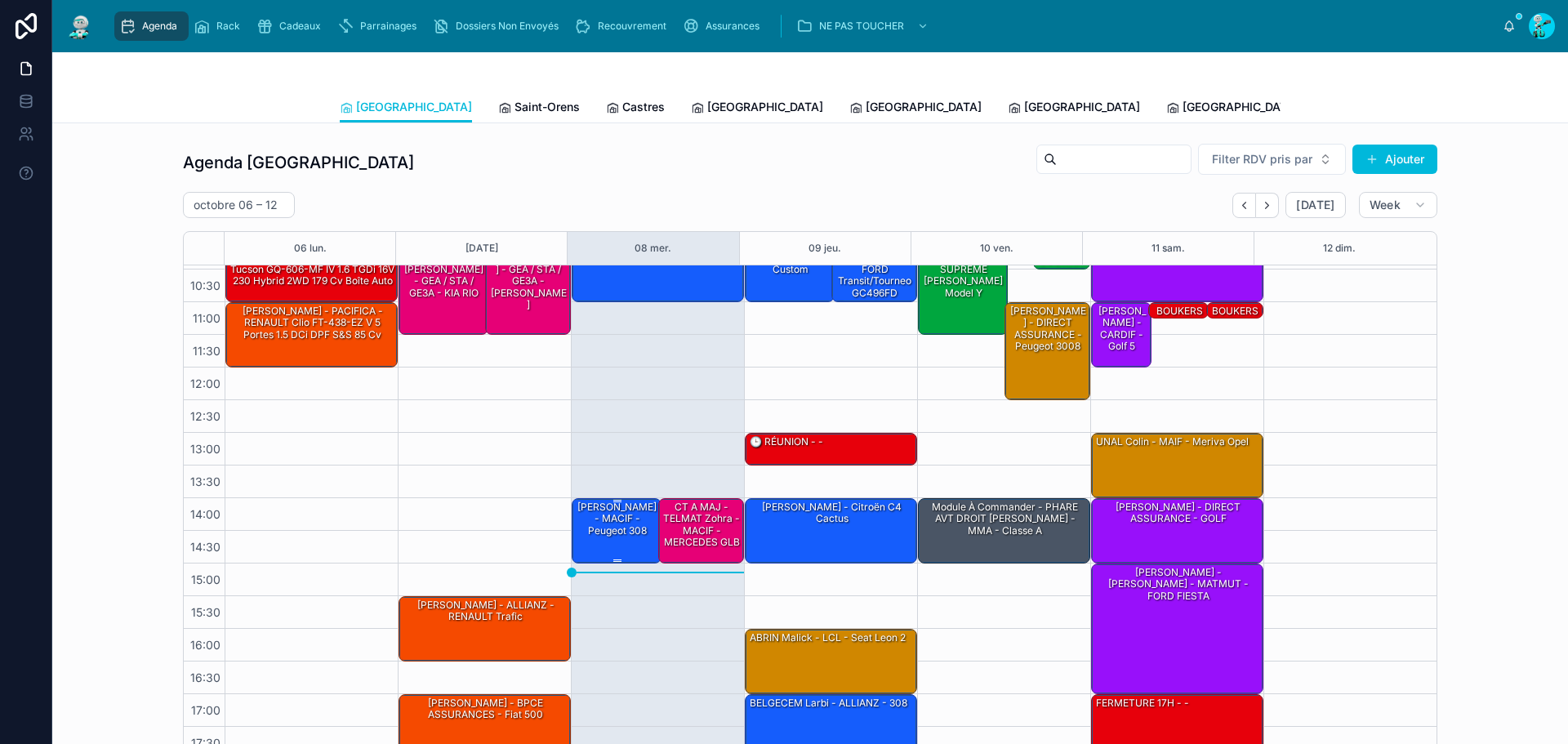
click at [602, 517] on div "[PERSON_NAME] - MACIF - Peugeot 308" at bounding box center [617, 519] width 85 height 39
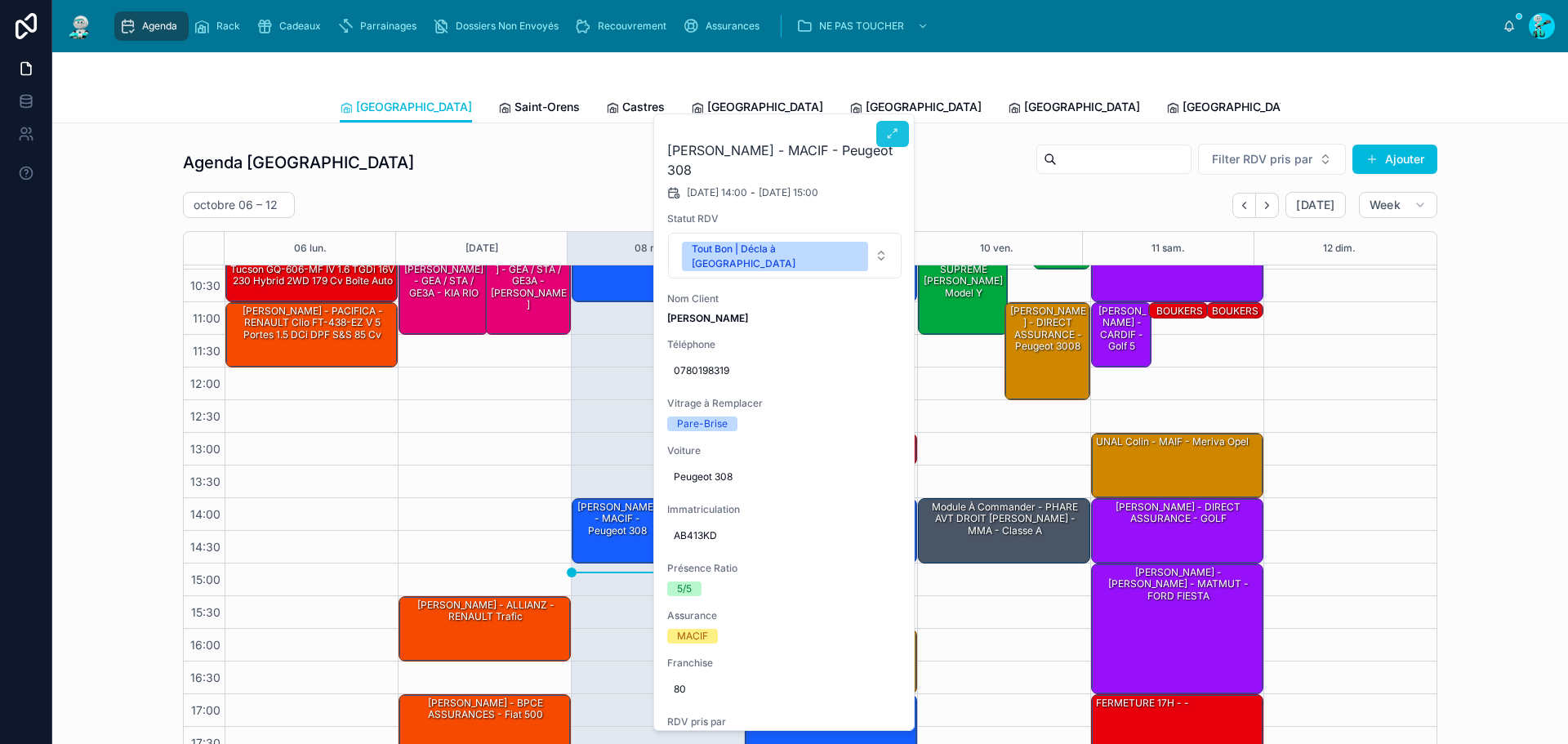
click at [895, 132] on icon at bounding box center [892, 134] width 13 height 13
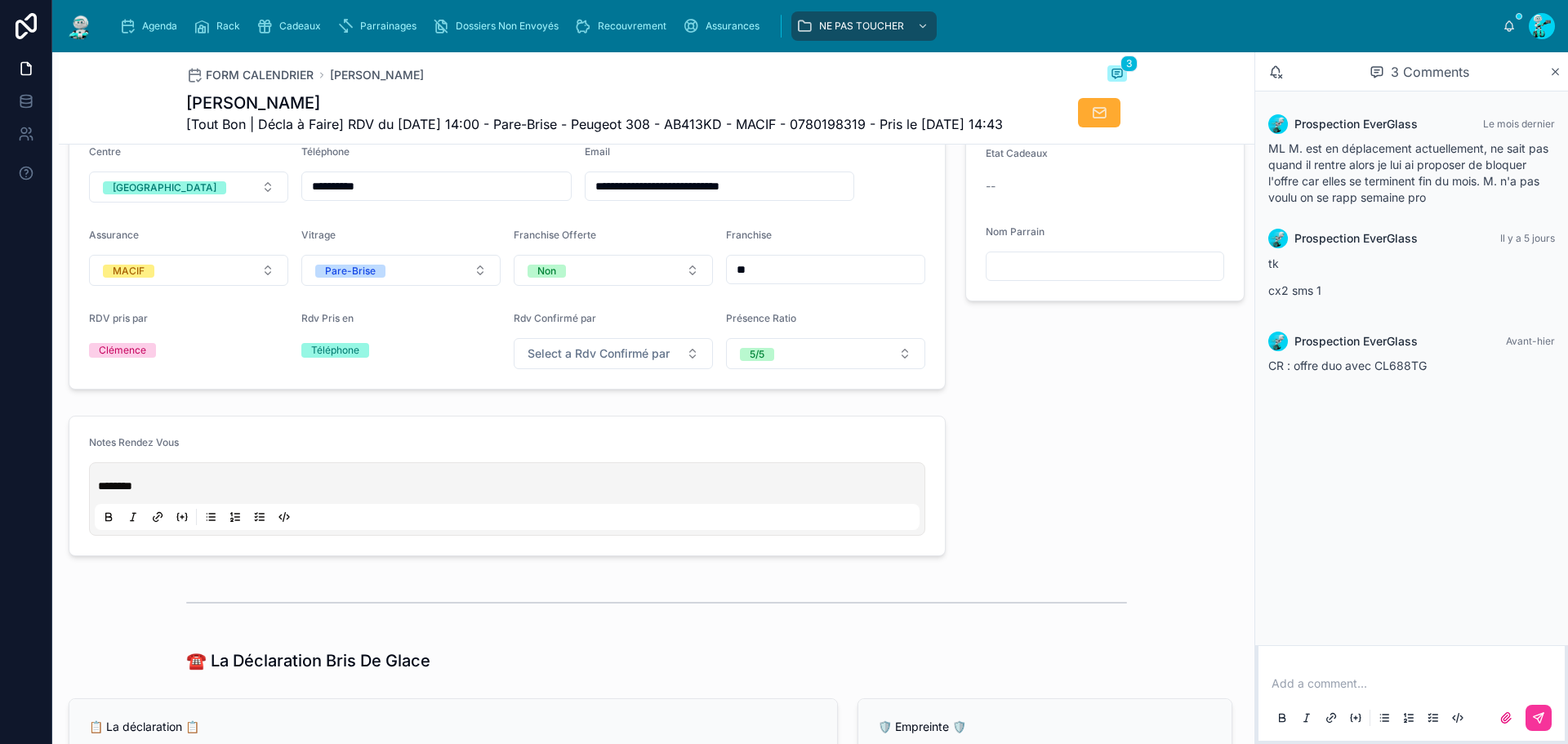
scroll to position [572, 0]
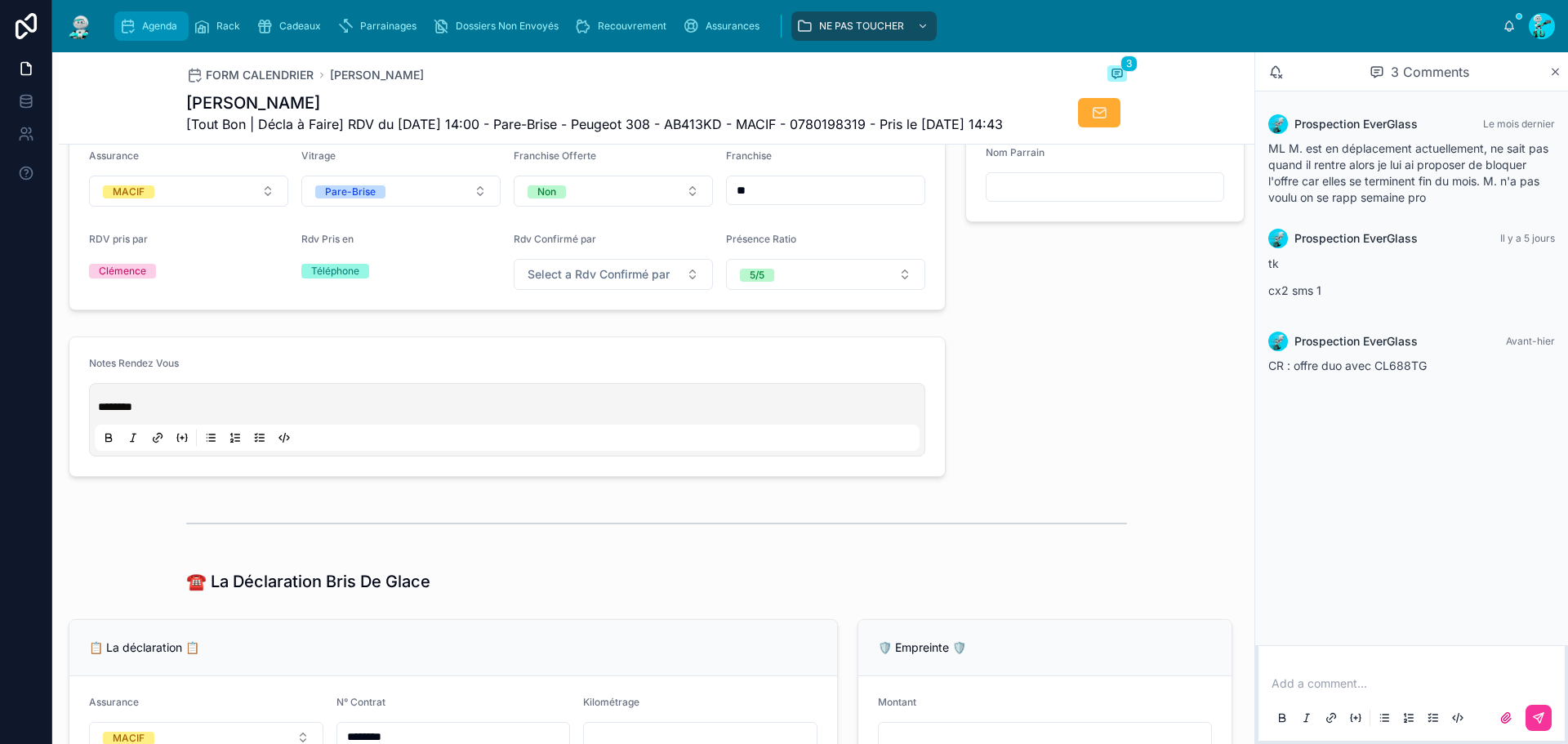
click at [142, 14] on div "Agenda" at bounding box center [152, 26] width 65 height 26
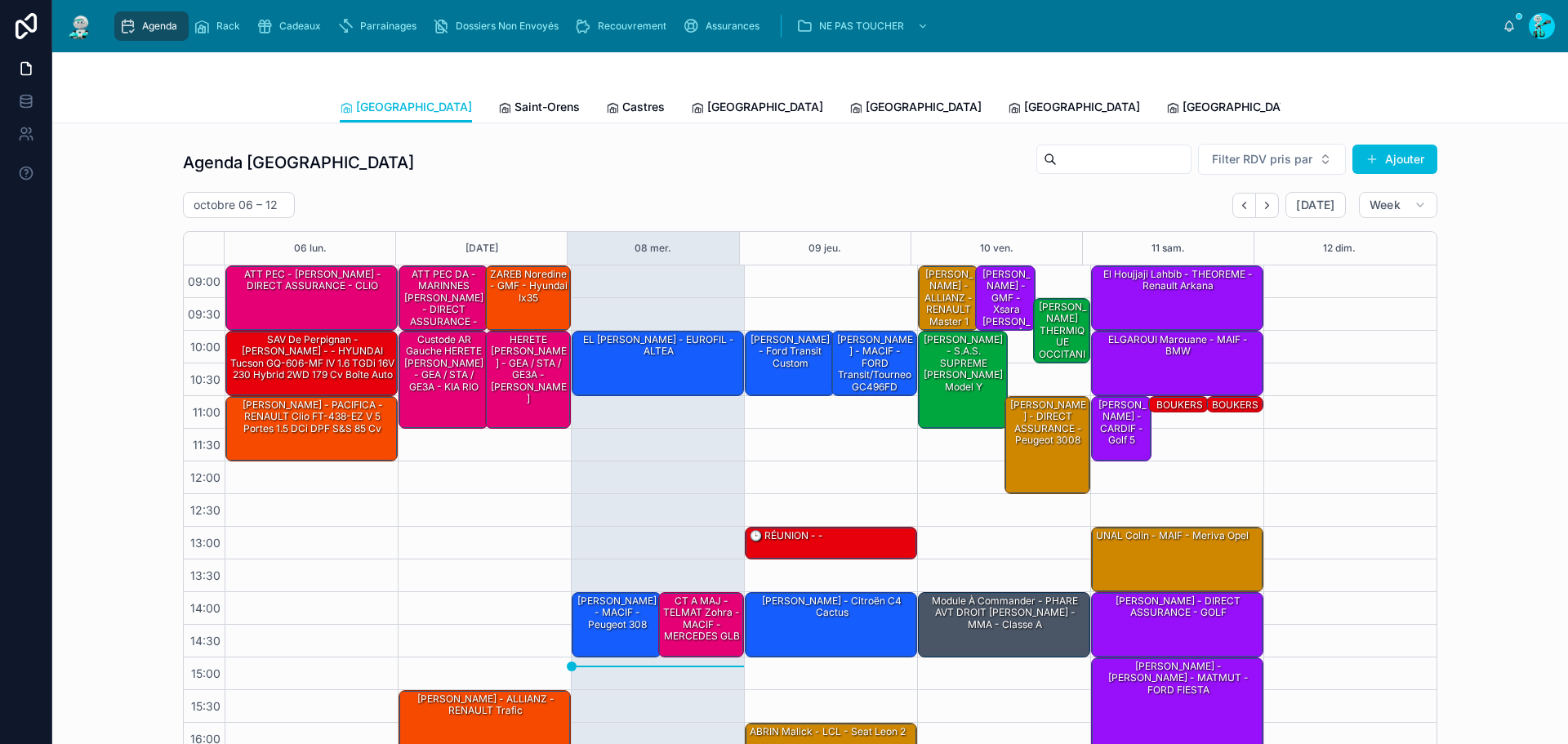
scroll to position [94, 0]
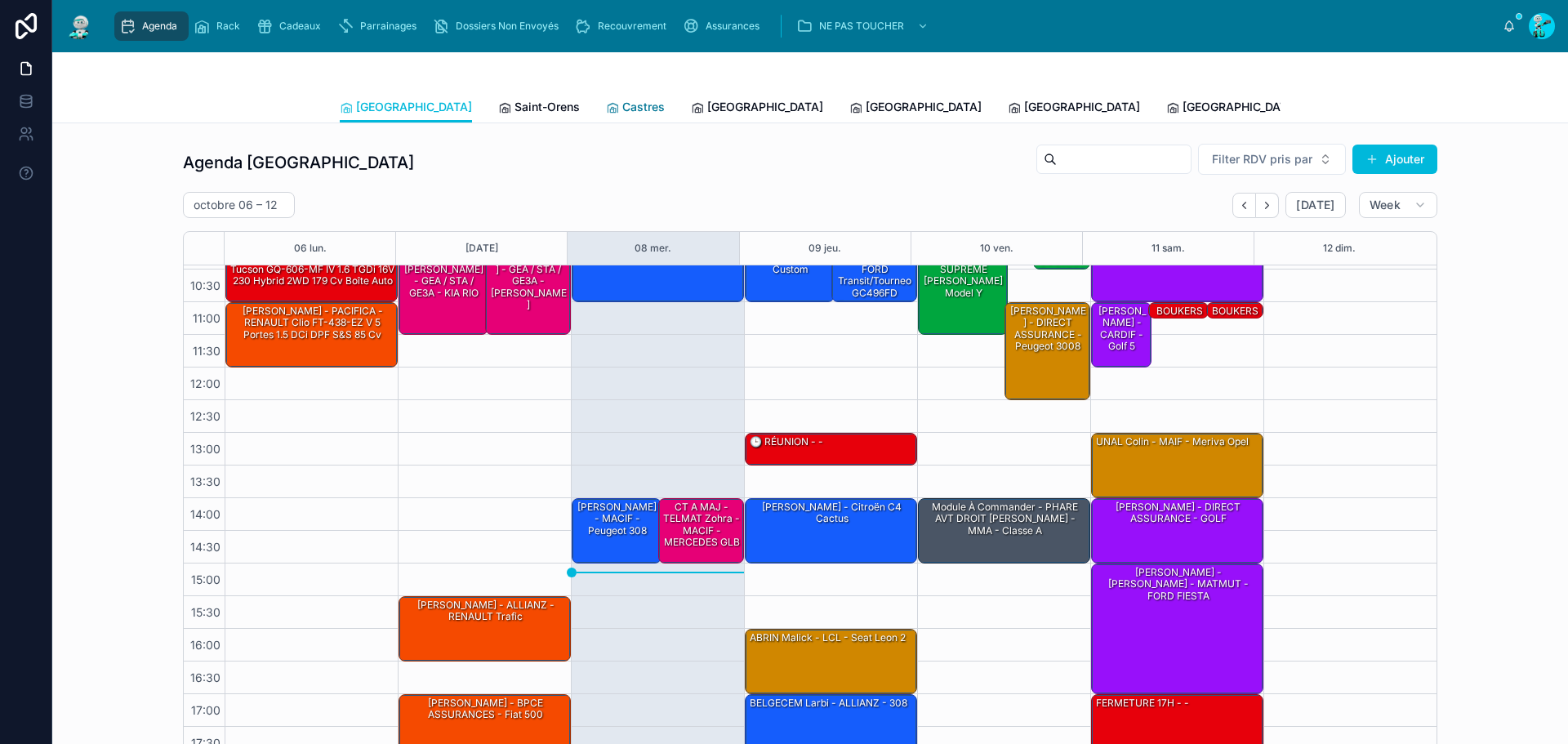
click at [622, 104] on span "Castres" at bounding box center [643, 107] width 42 height 16
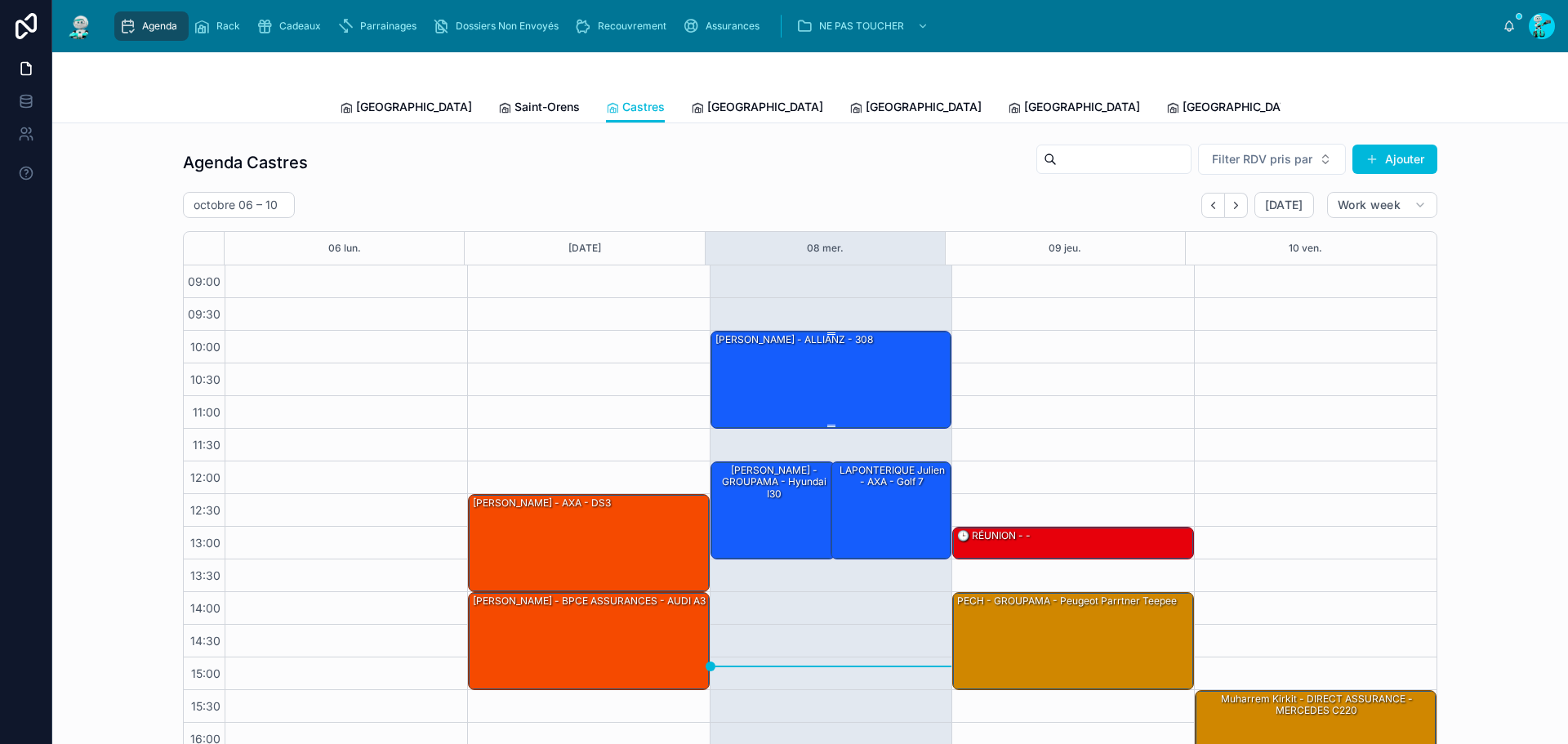
click at [844, 373] on div "Chloé BONTEMPS - ALLIANZ - 308" at bounding box center [832, 379] width 237 height 95
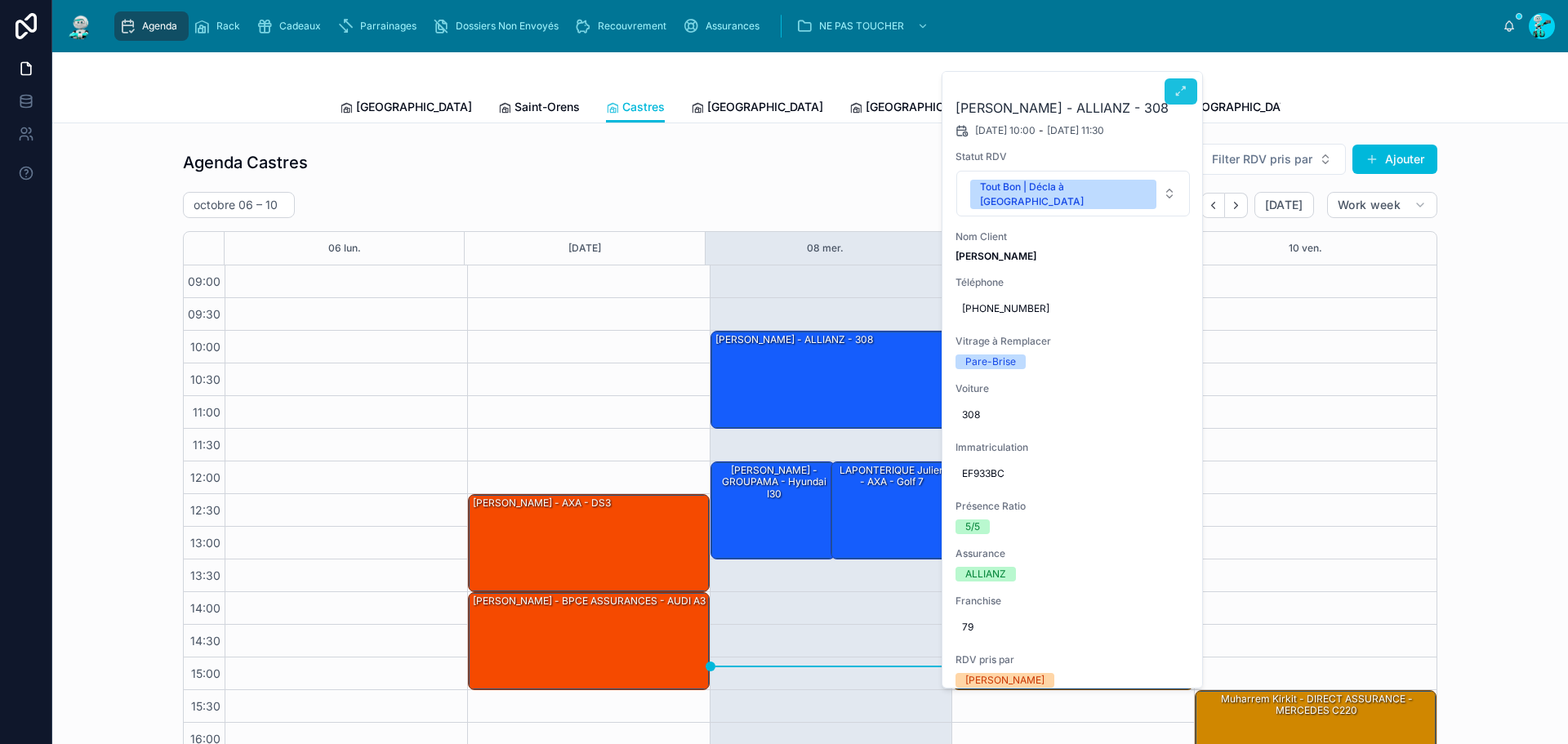
click at [1179, 92] on icon at bounding box center [1181, 91] width 13 height 13
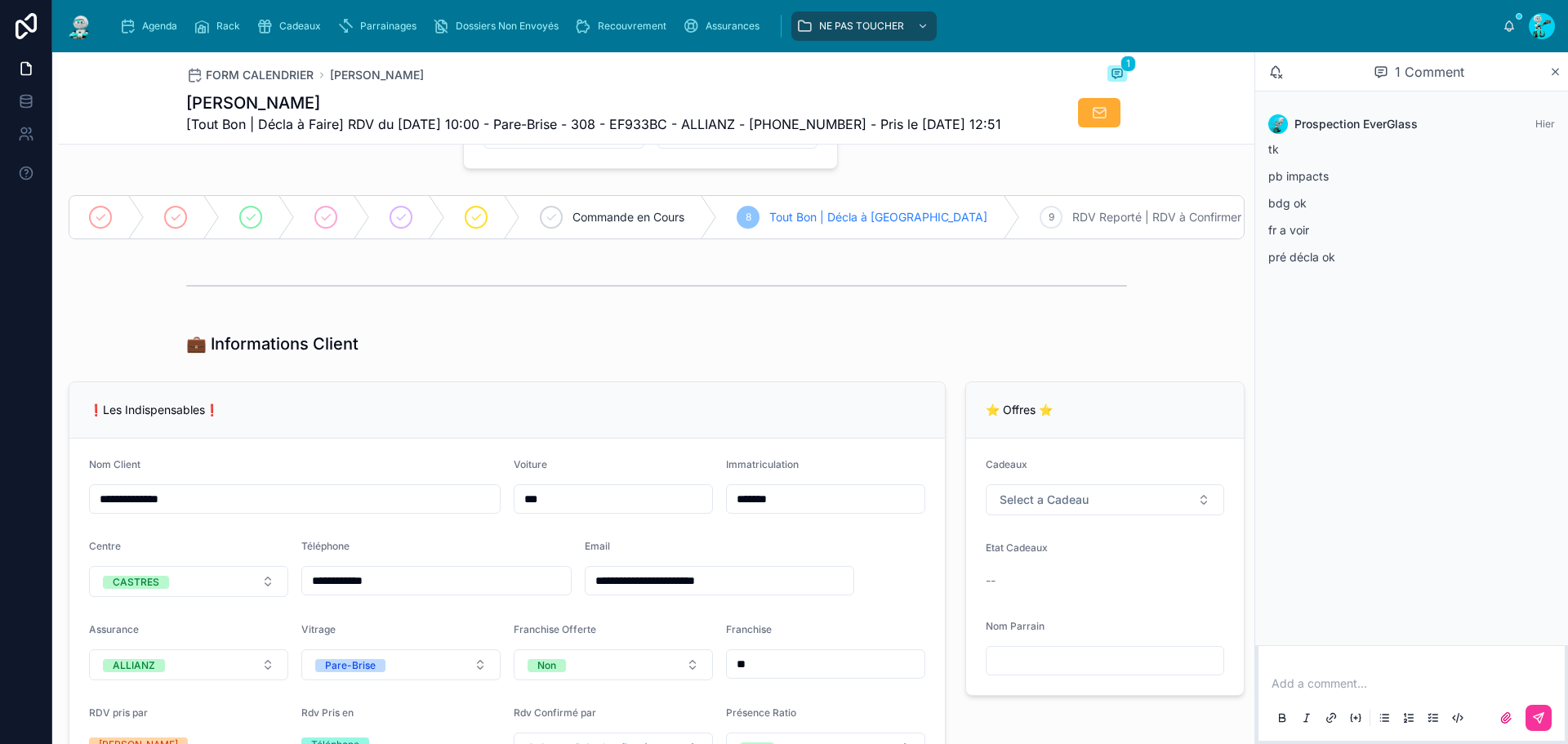
scroll to position [82, 0]
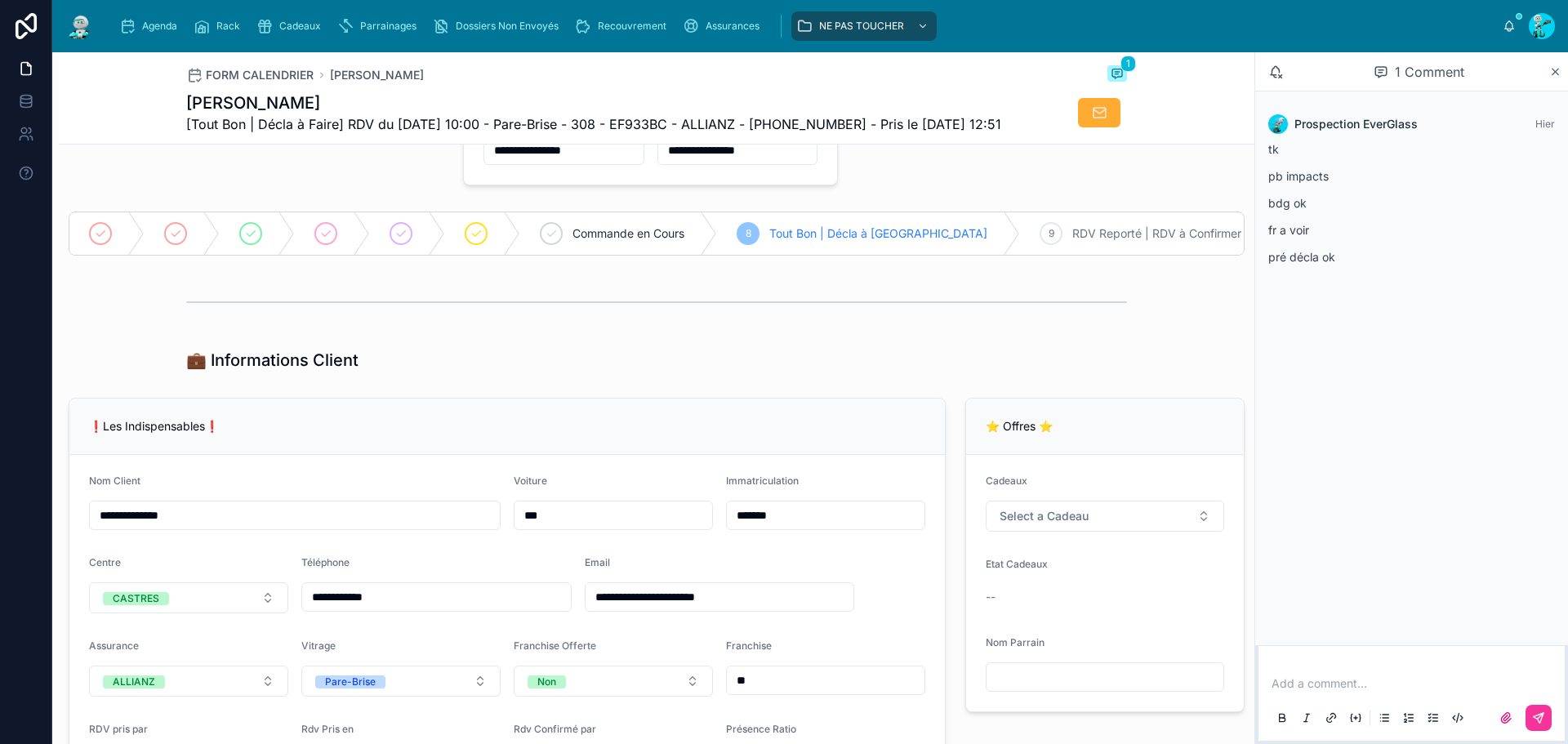
click at [680, 371] on div "💼 Informations Client" at bounding box center [656, 360] width 940 height 23
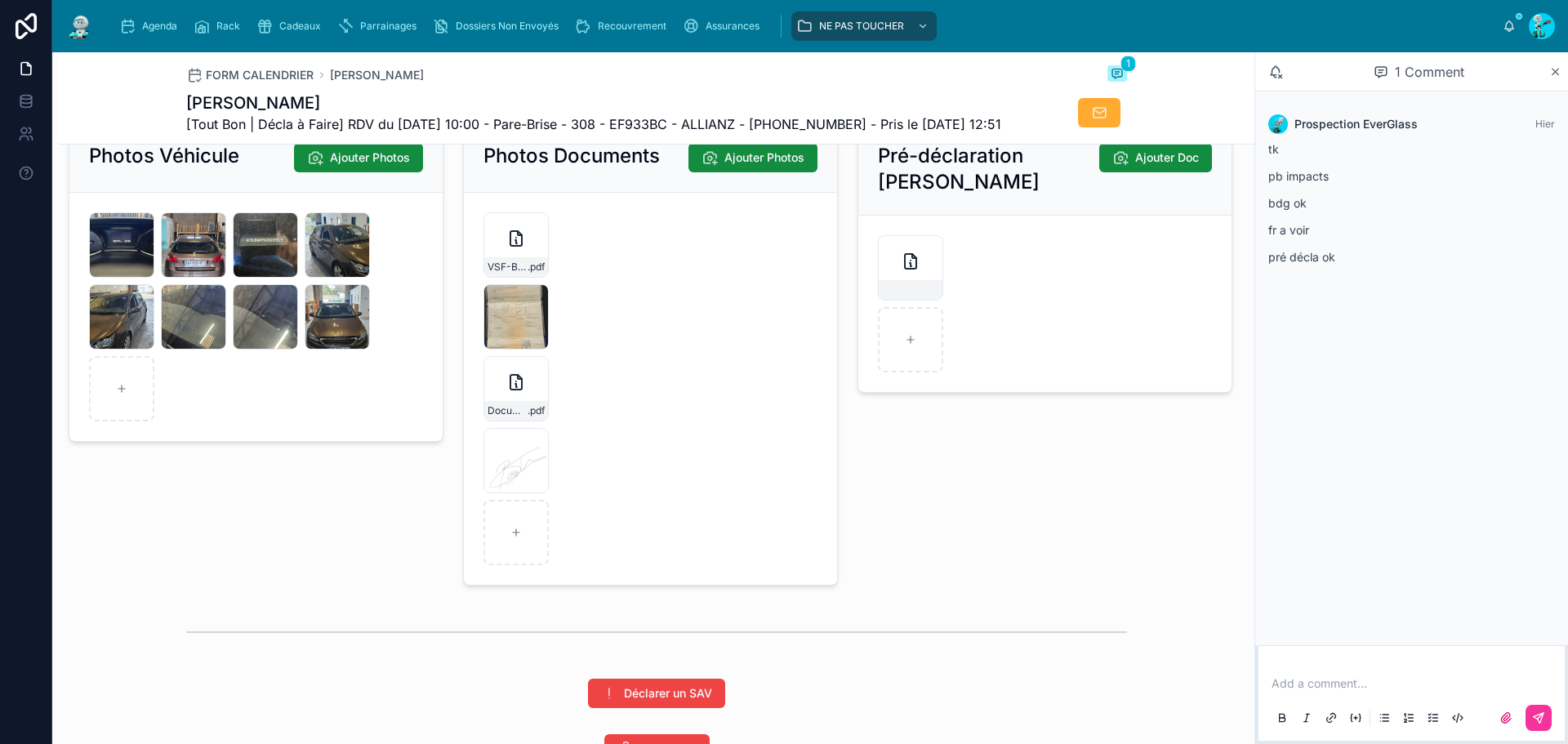
scroll to position [2371, 0]
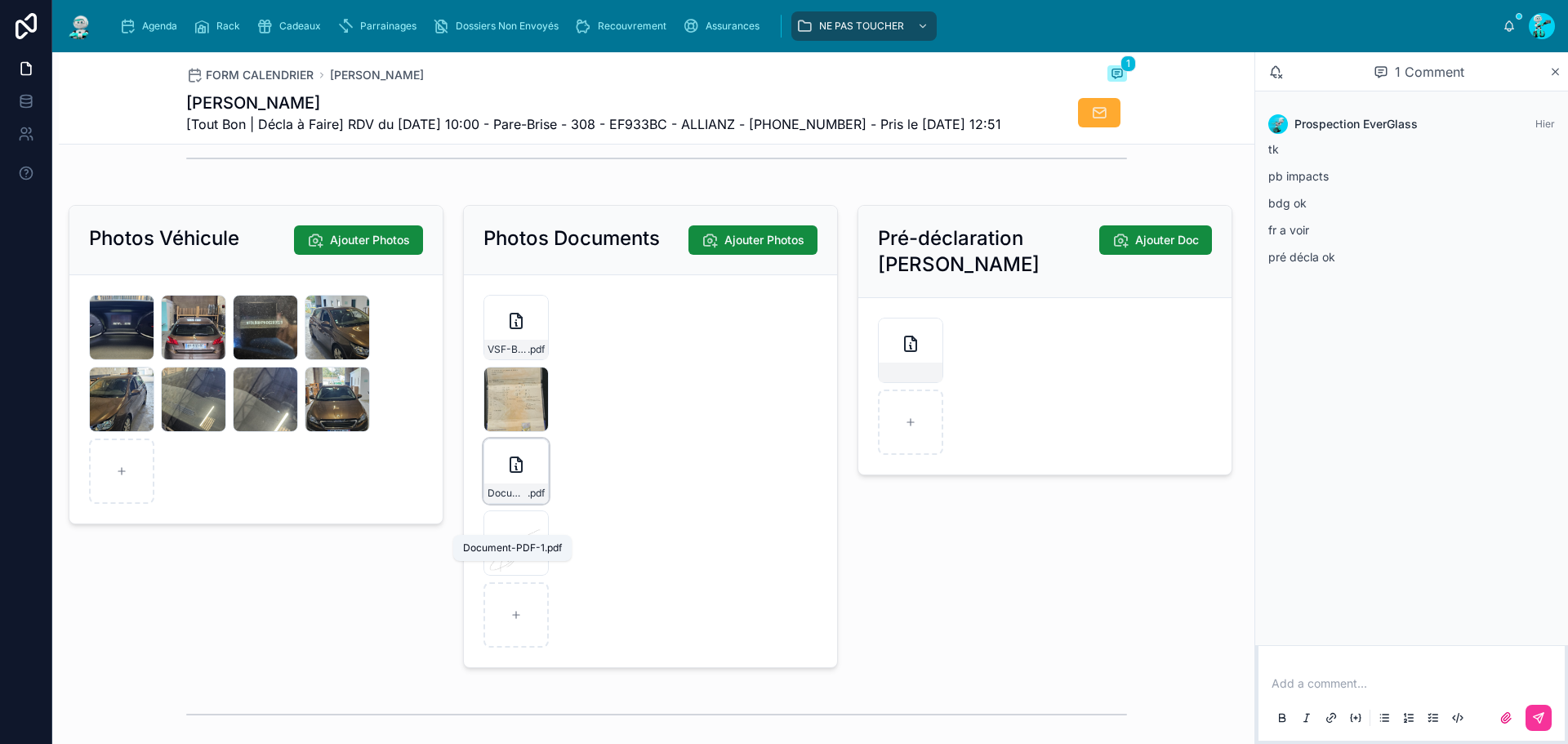
click at [501, 500] on span "Document-PDF-1" at bounding box center [507, 493] width 40 height 13
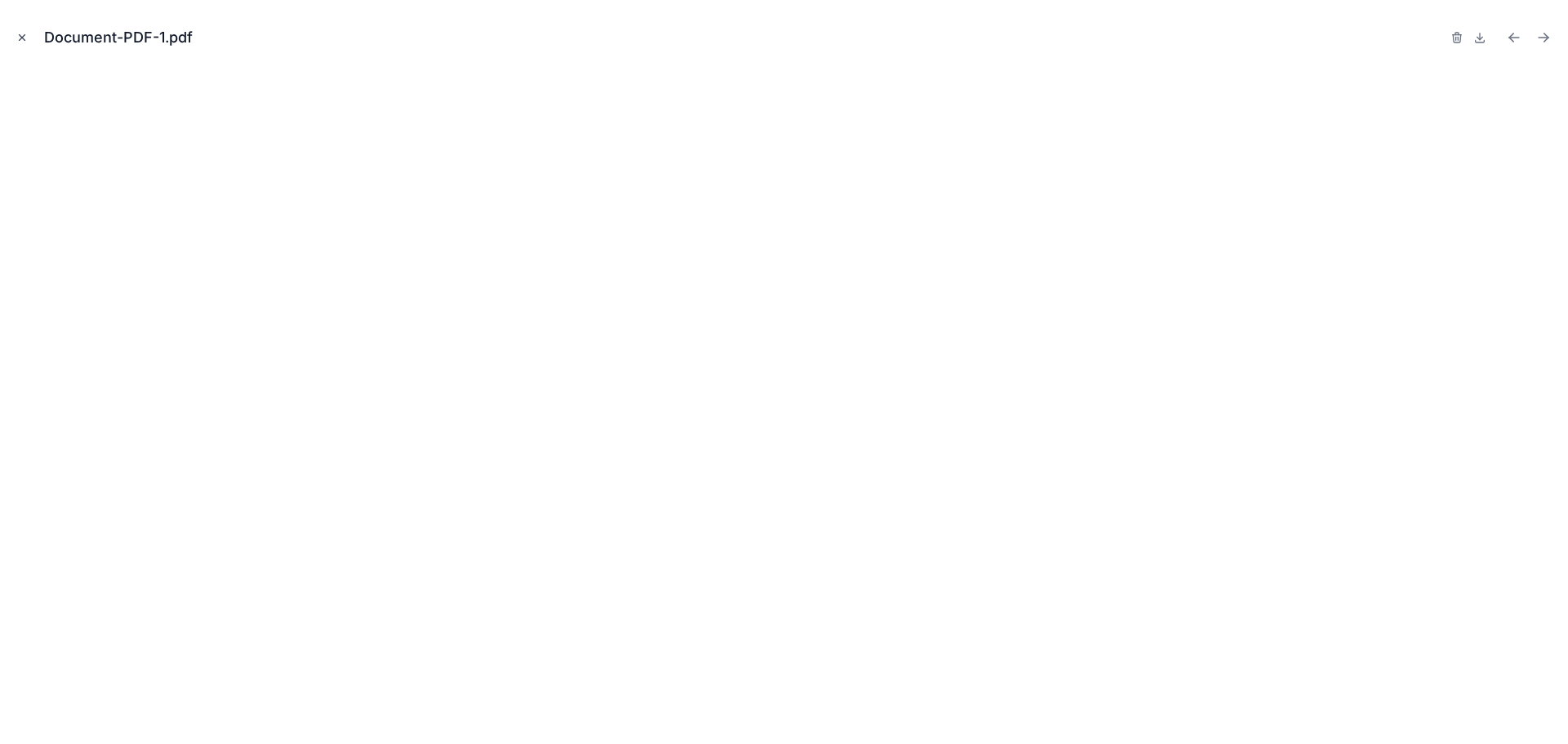
click at [19, 35] on icon "Close modal" at bounding box center [22, 38] width 12 height 12
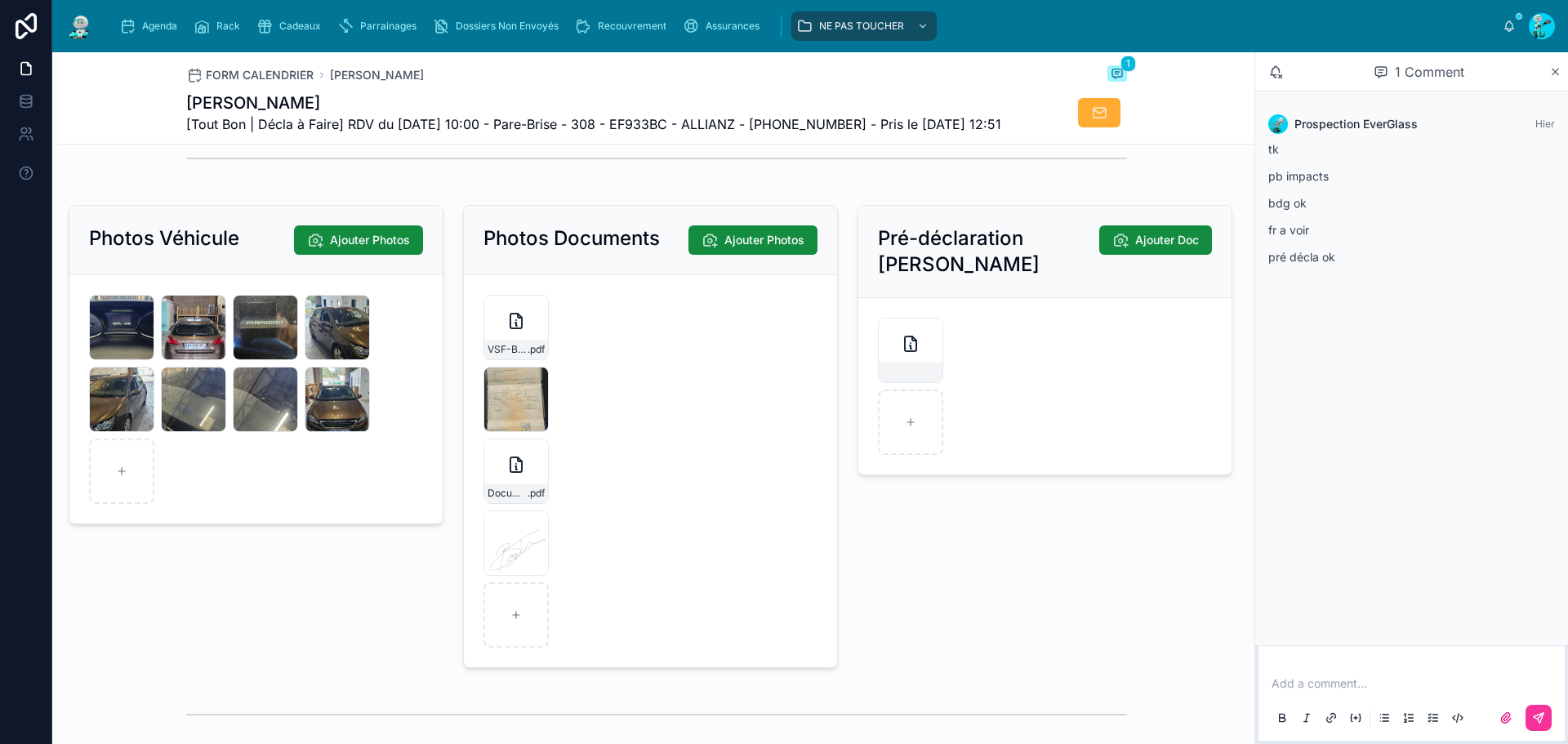
drag, startPoint x: 616, startPoint y: 117, endPoint x: 351, endPoint y: 111, distance: 265.1
click at [351, 111] on div "Chloé BONTEMPS [Tout Bon | Décla à Faire] RDV du 08/10/2025 10:00 - Pare-Brise …" at bounding box center [593, 112] width 815 height 42
click at [626, 134] on span "[Tout Bon | Décla à Faire] RDV du 08/10/2025 10:00 - Pare-Brise - 308 - EF933BC…" at bounding box center [593, 125] width 815 height 20
click at [646, 125] on span "[Tout Bon | Décla à Faire] RDV du 08/10/2025 10:00 - Pare-Brise - 308 - EF933BC…" at bounding box center [593, 125] width 815 height 20
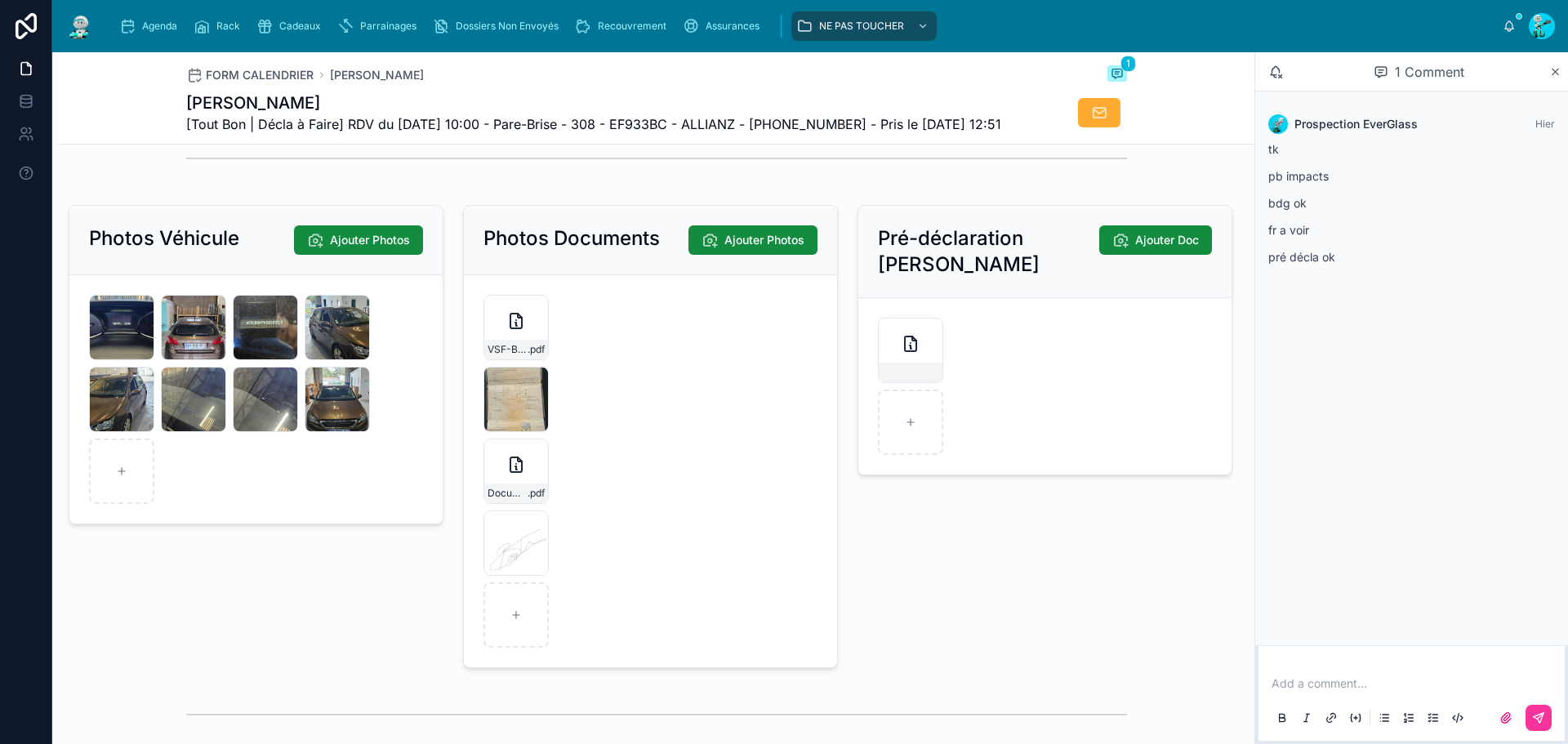
drag, startPoint x: 646, startPoint y: 125, endPoint x: 593, endPoint y: 163, distance: 65.2
click at [593, 144] on div "FORM CALENDRIER Chloé BONTEMPS 1 Chloé BONTEMPS [Tout Bon | Décla à Faire] RDV …" at bounding box center [657, 98] width 1196 height 92
click at [730, 123] on span "[Tout Bon | Décla à Faire] RDV du 08/10/2025 10:00 - Pare-Brise - 308 - EF933BC…" at bounding box center [593, 125] width 815 height 20
drag, startPoint x: 727, startPoint y: 125, endPoint x: 686, endPoint y: 151, distance: 48.5
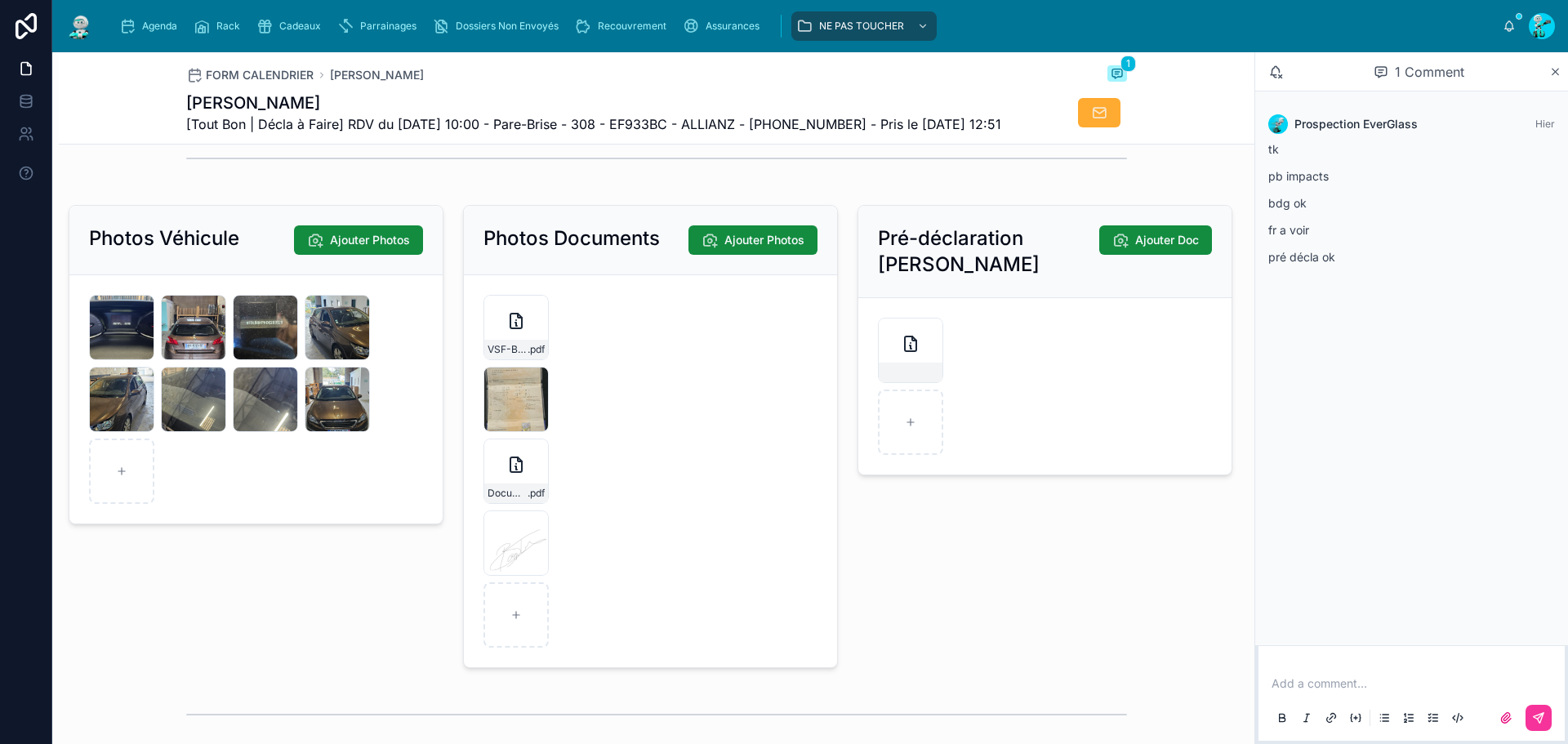
click at [686, 134] on span "[Tout Bon | Décla à Faire] RDV du 08/10/2025 10:00 - Pare-Brise - 308 - EF933BC…" at bounding box center [593, 125] width 815 height 20
click at [528, 128] on span "[Tout Bon | Décla à Faire] RDV du 08/10/2025 10:00 - Pare-Brise - 308 - EF933BC…" at bounding box center [593, 125] width 815 height 20
click at [567, 127] on span "[Tout Bon | Décla à Faire] RDV du 08/10/2025 10:00 - Pare-Brise - 308 - EF933BC…" at bounding box center [593, 125] width 815 height 20
drag, startPoint x: 587, startPoint y: 123, endPoint x: 538, endPoint y: 120, distance: 49.1
click at [538, 120] on span "[Tout Bon | Décla à Faire] RDV du 08/10/2025 10:00 - Pare-Brise - 308 - EF933BC…" at bounding box center [593, 125] width 815 height 20
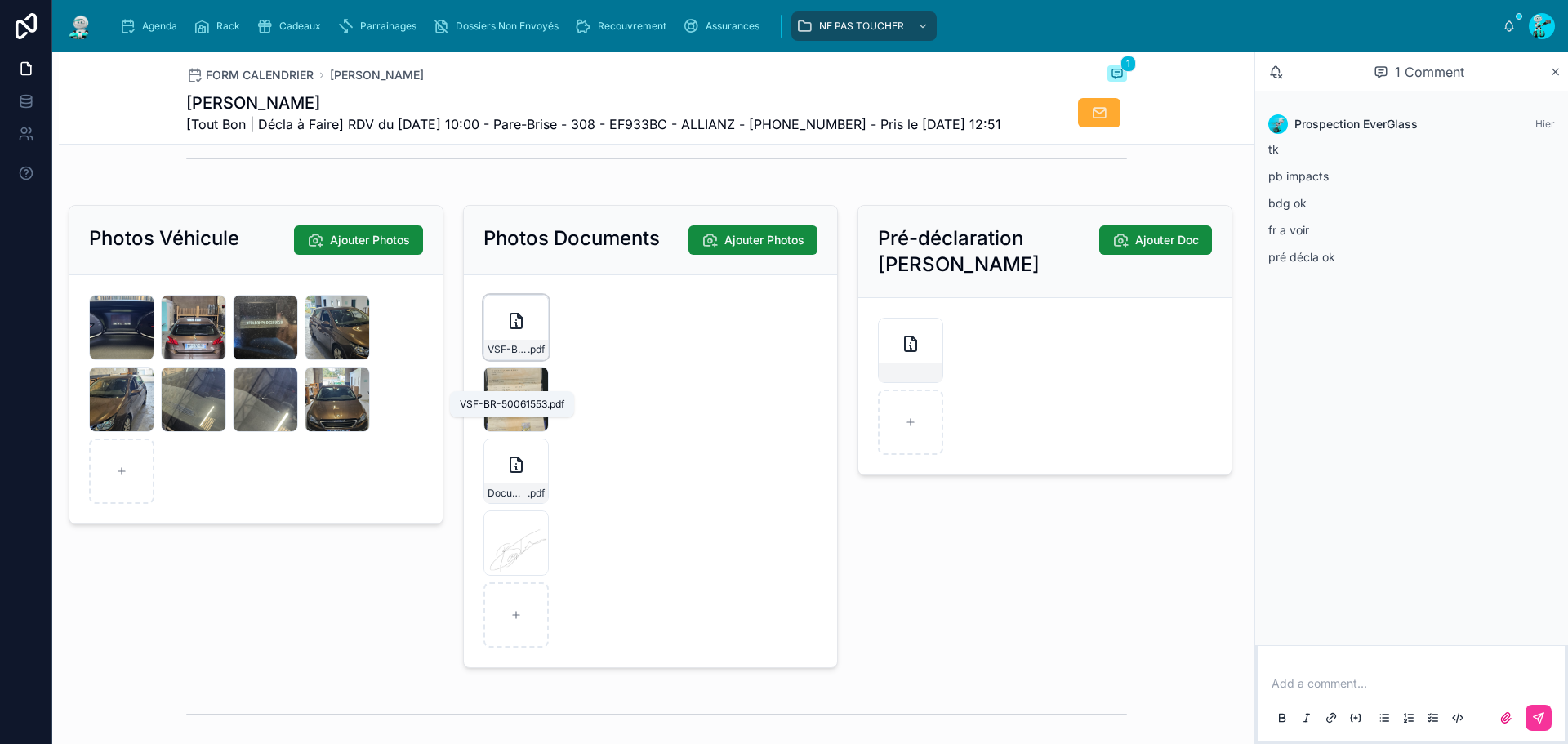
click at [519, 356] on span "VSF-BR-50061553" at bounding box center [507, 350] width 40 height 13
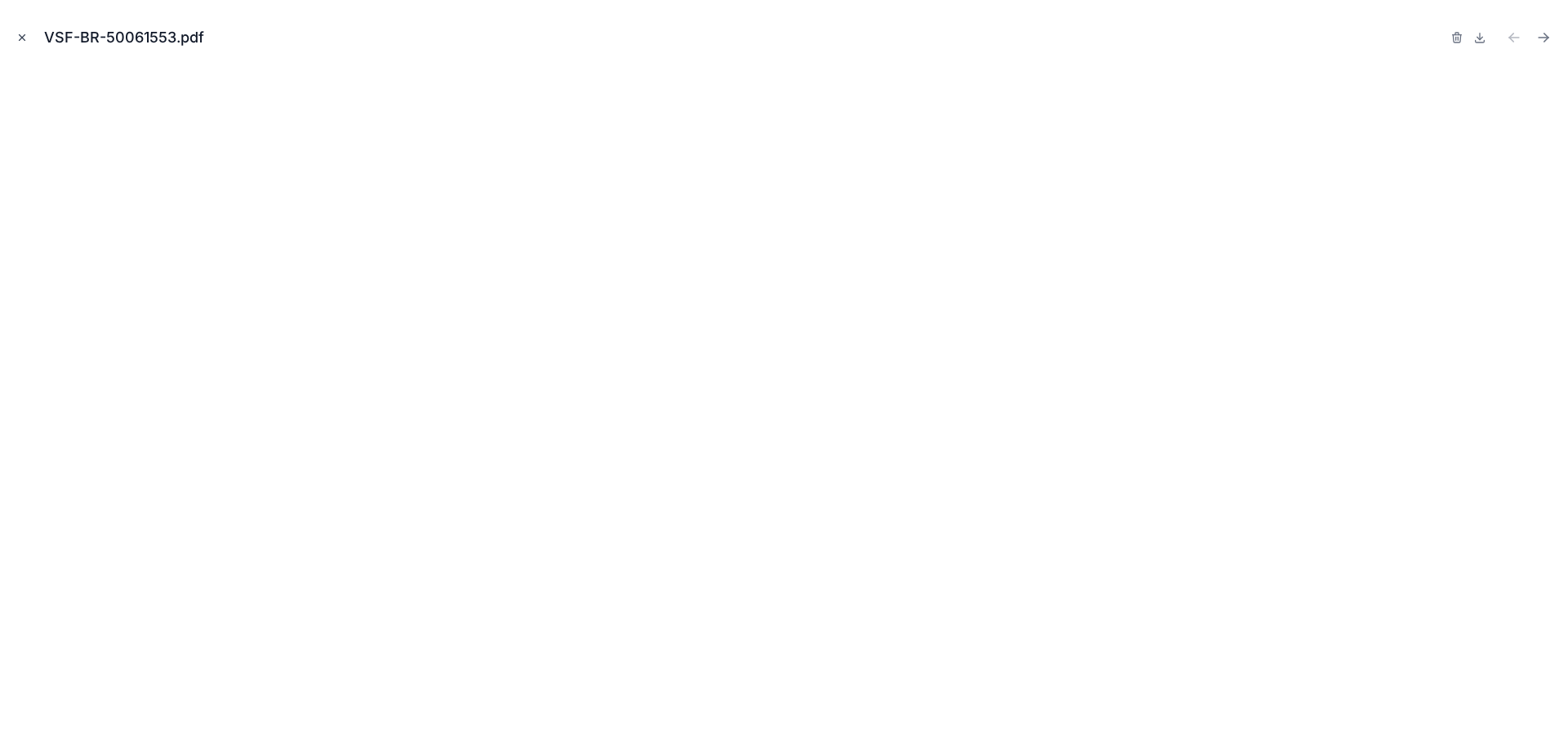
click at [19, 35] on icon "Close modal" at bounding box center [22, 38] width 12 height 12
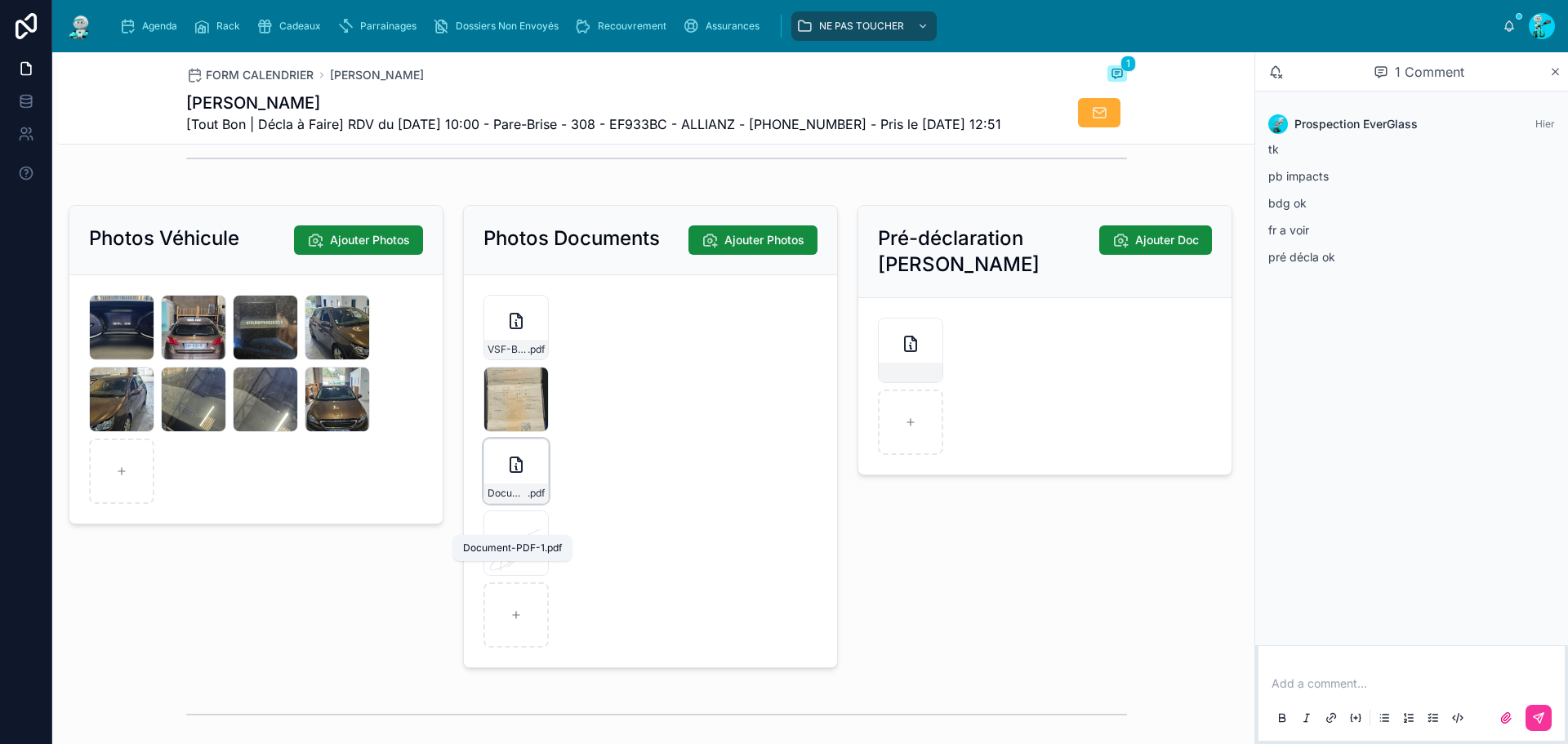
click at [507, 500] on span "Document-PDF-1" at bounding box center [507, 493] width 40 height 13
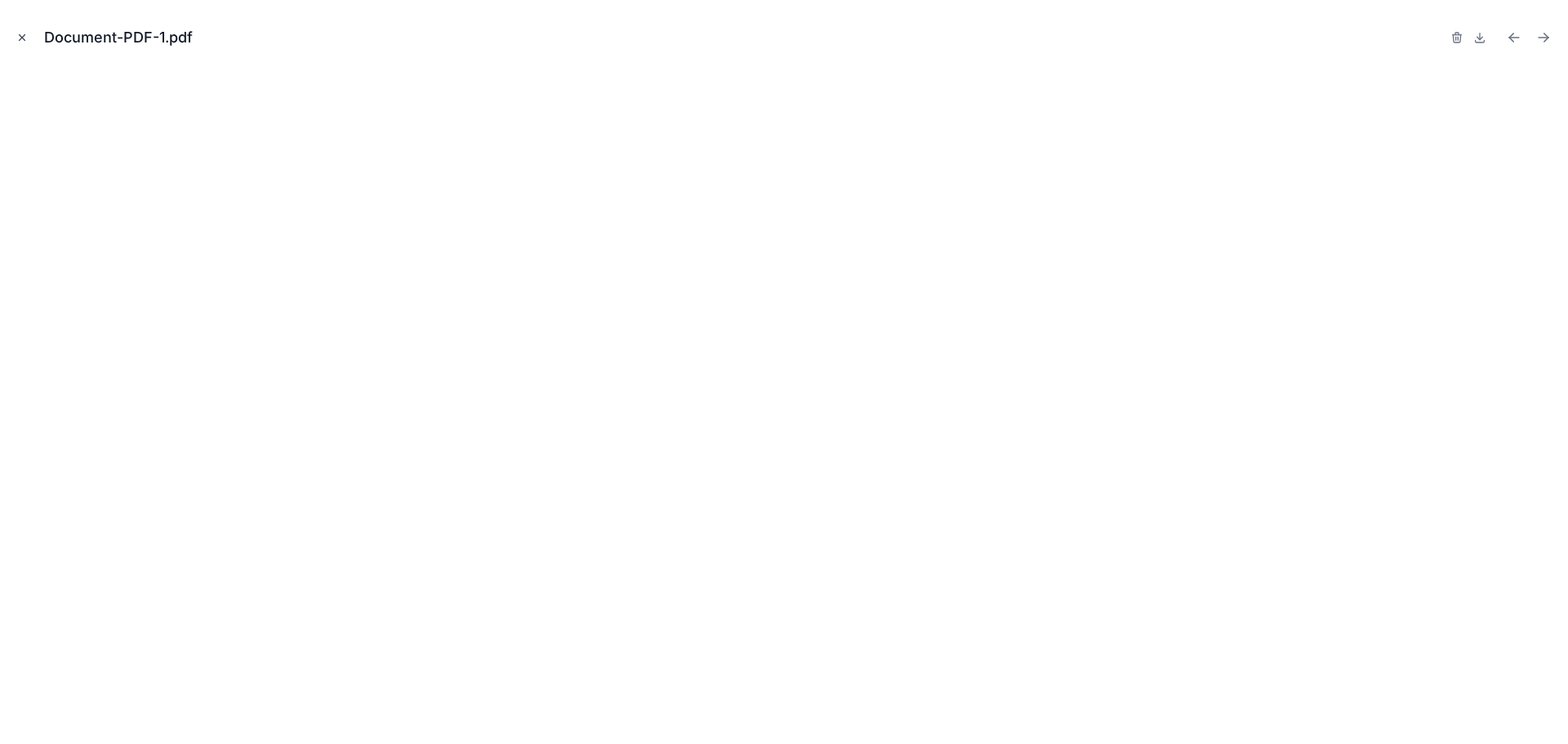
click at [22, 39] on icon "Close modal" at bounding box center [22, 38] width 5 height 5
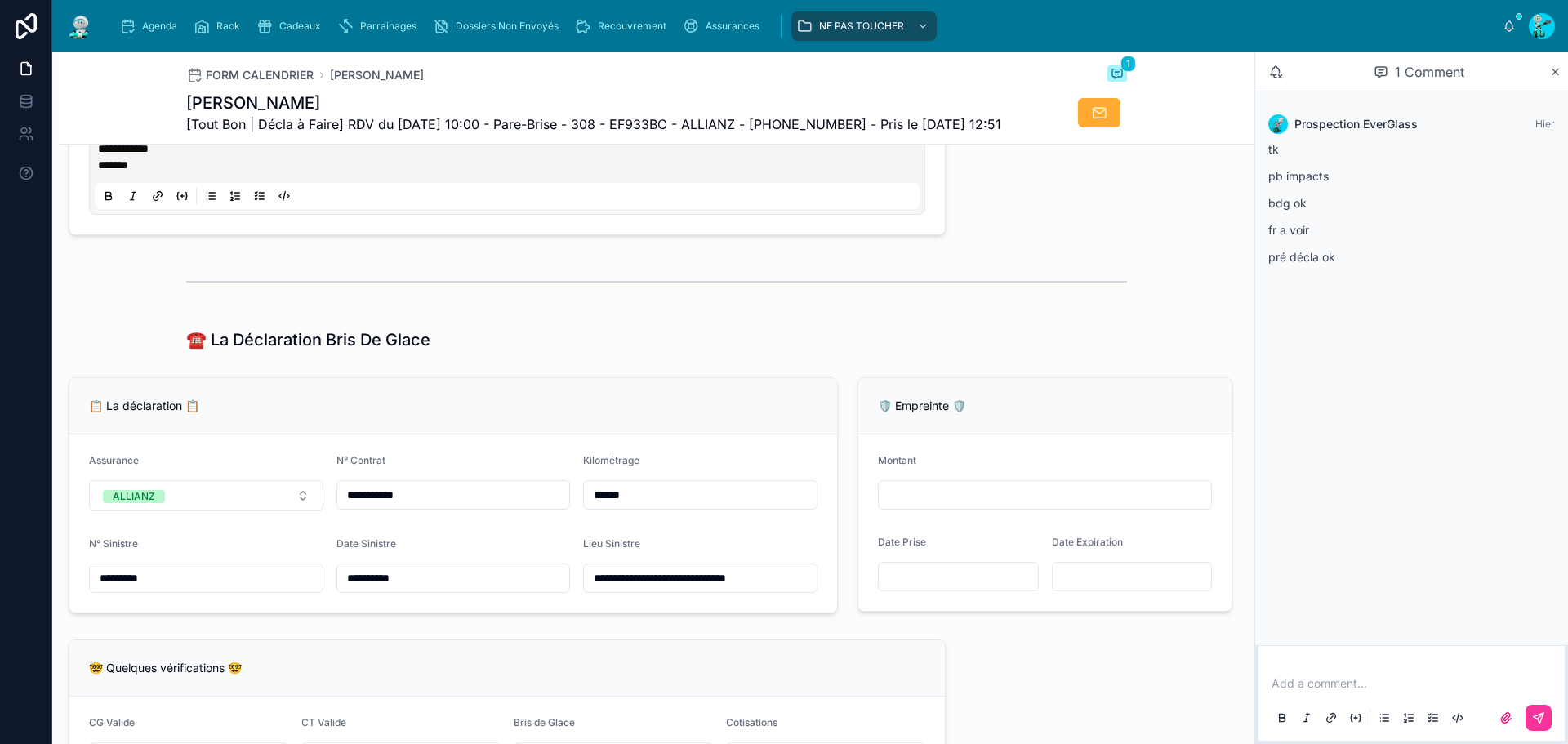
scroll to position [819, 0]
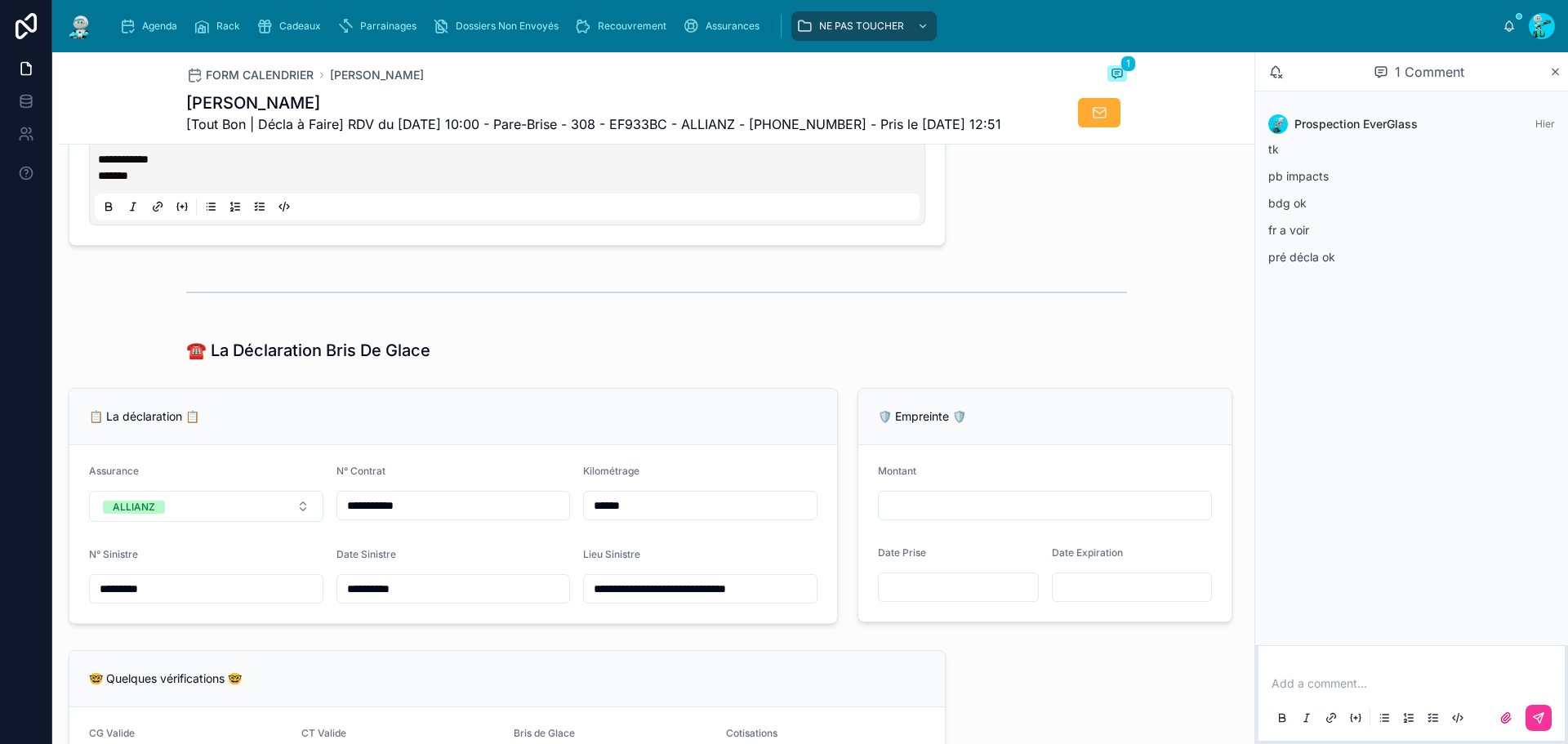
click at [594, 517] on input "******" at bounding box center [700, 506] width 233 height 23
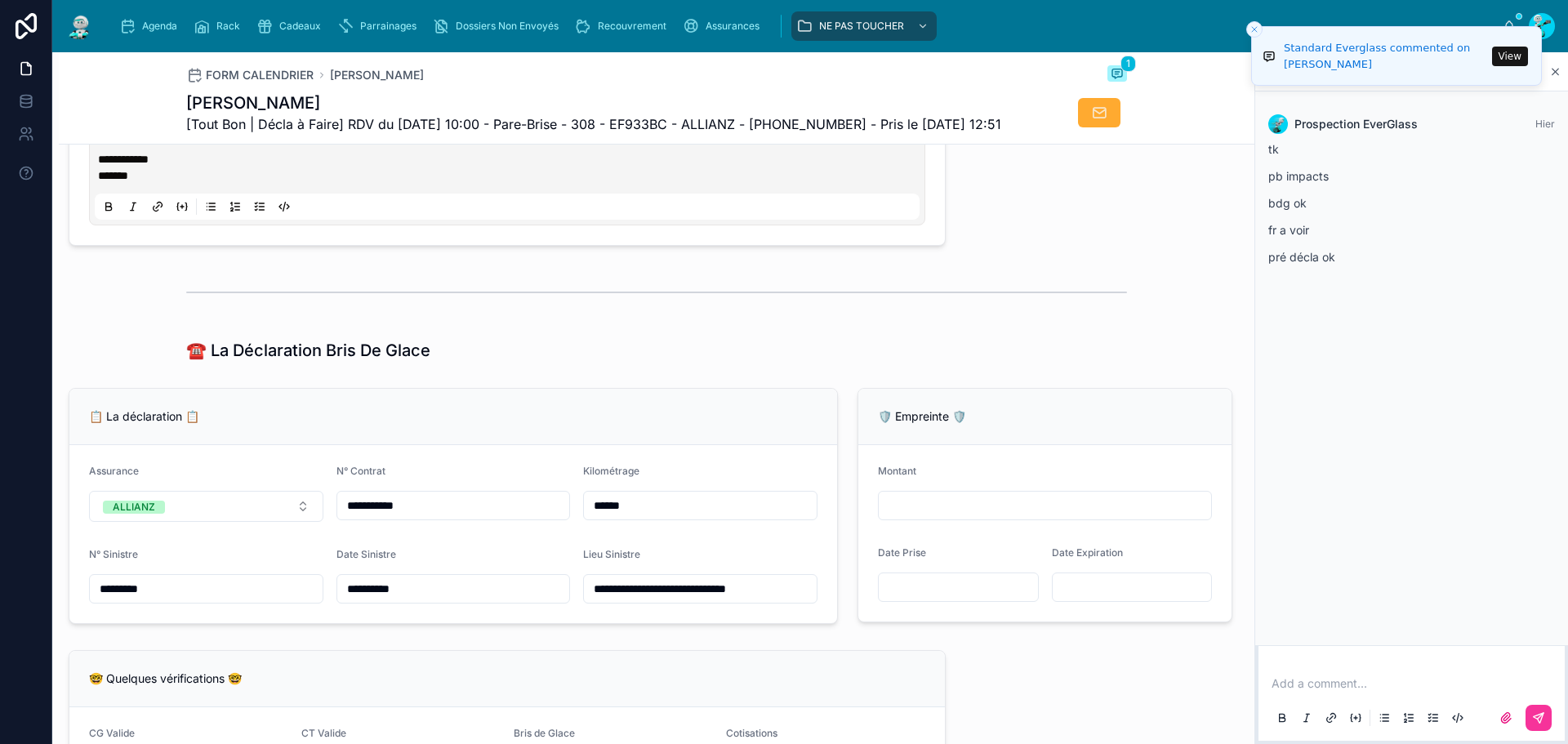
click at [619, 313] on div at bounding box center [656, 292] width 940 height 41
click at [724, 119] on span "[Tout Bon | Décla à Faire] RDV du 08/10/2025 10:00 - Pare-Brise - 308 - EF933BC…" at bounding box center [593, 125] width 815 height 20
copy span "ALLIANZ"
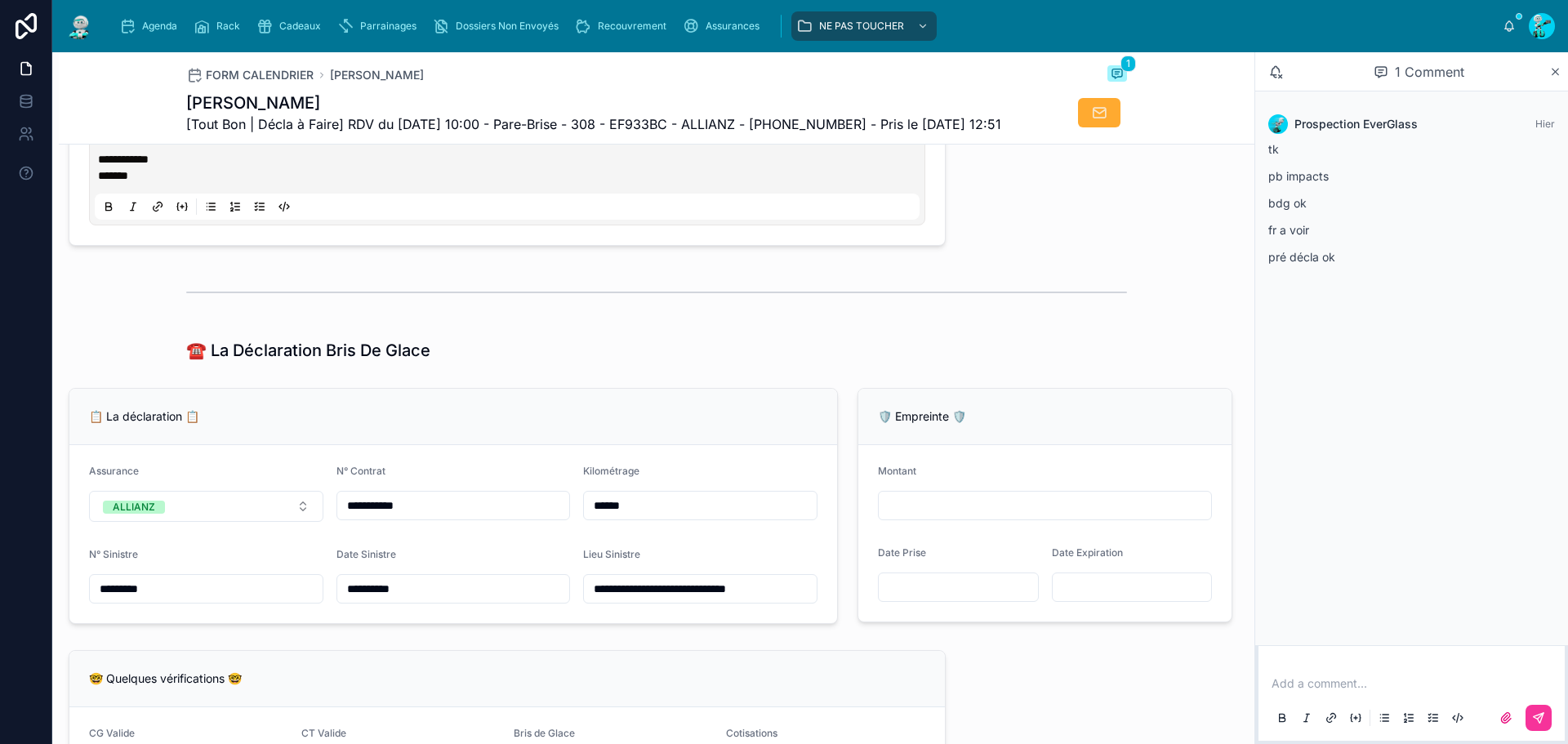
click at [653, 125] on span "[Tout Bon | Décla à Faire] RDV du 08/10/2025 10:00 - Pare-Brise - 308 - EF933BC…" at bounding box center [593, 125] width 815 height 20
copy span "EF933BC"
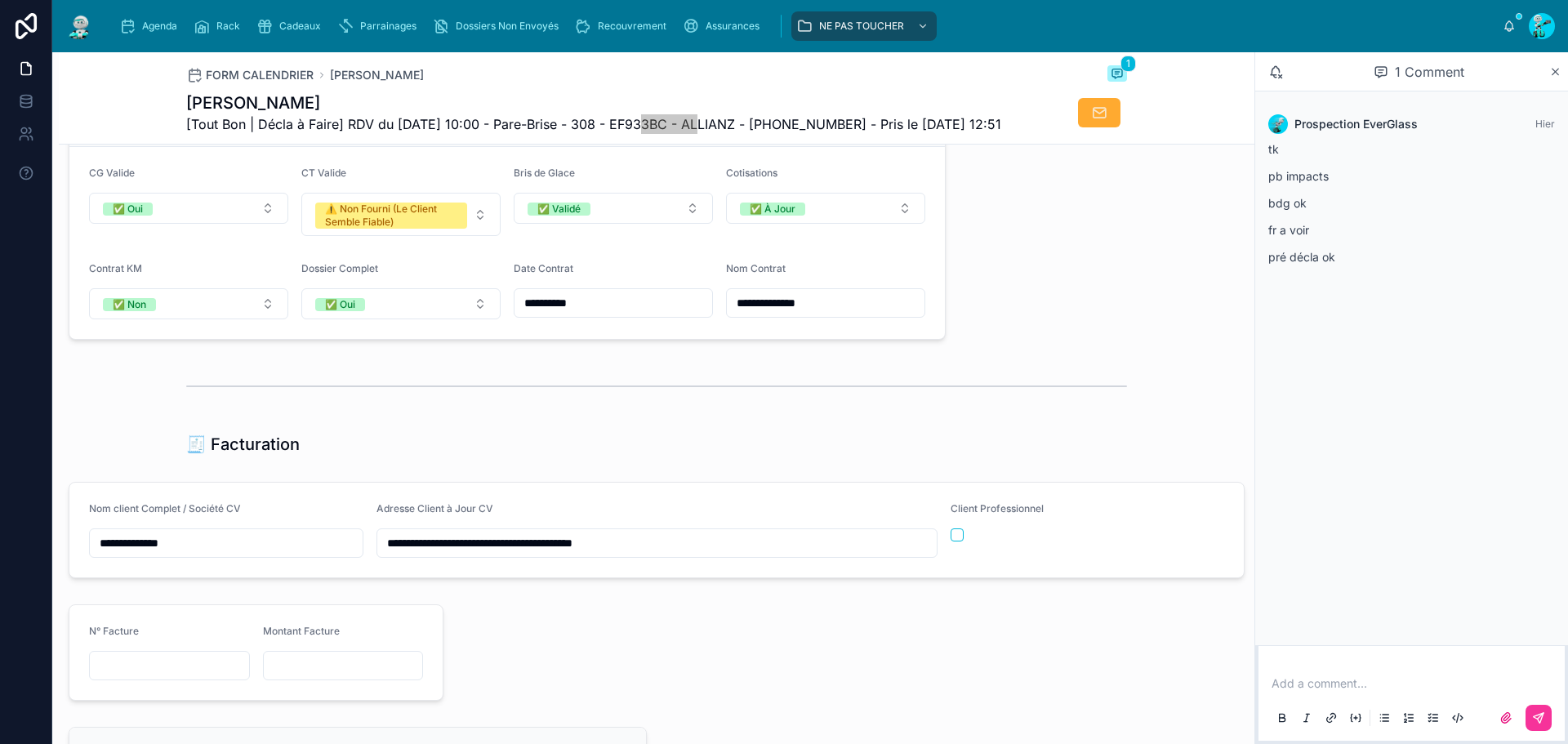
scroll to position [982, 0]
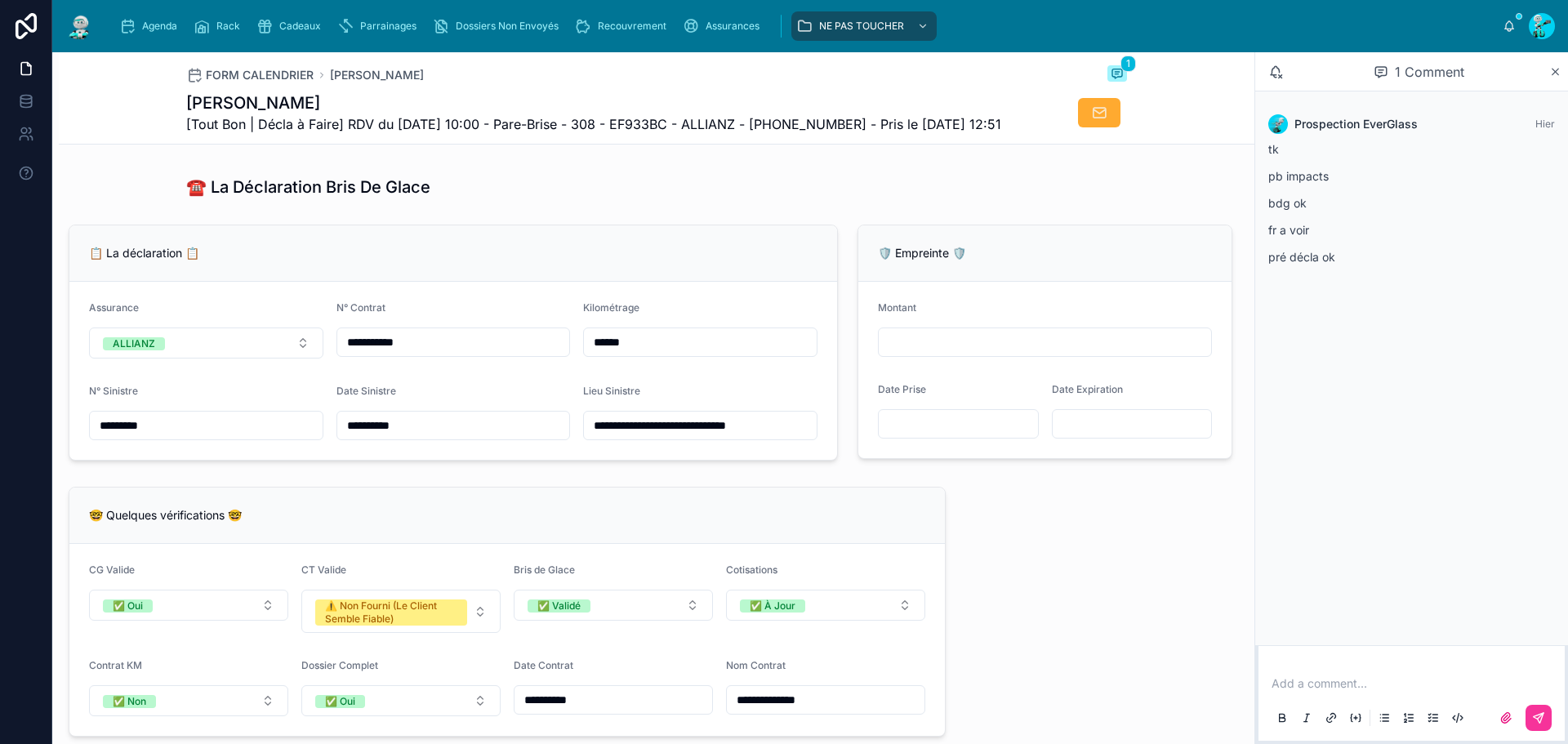
drag, startPoint x: 162, startPoint y: 454, endPoint x: 44, endPoint y: 448, distance: 118.2
click at [44, 448] on div "**********" at bounding box center [784, 372] width 1568 height 744
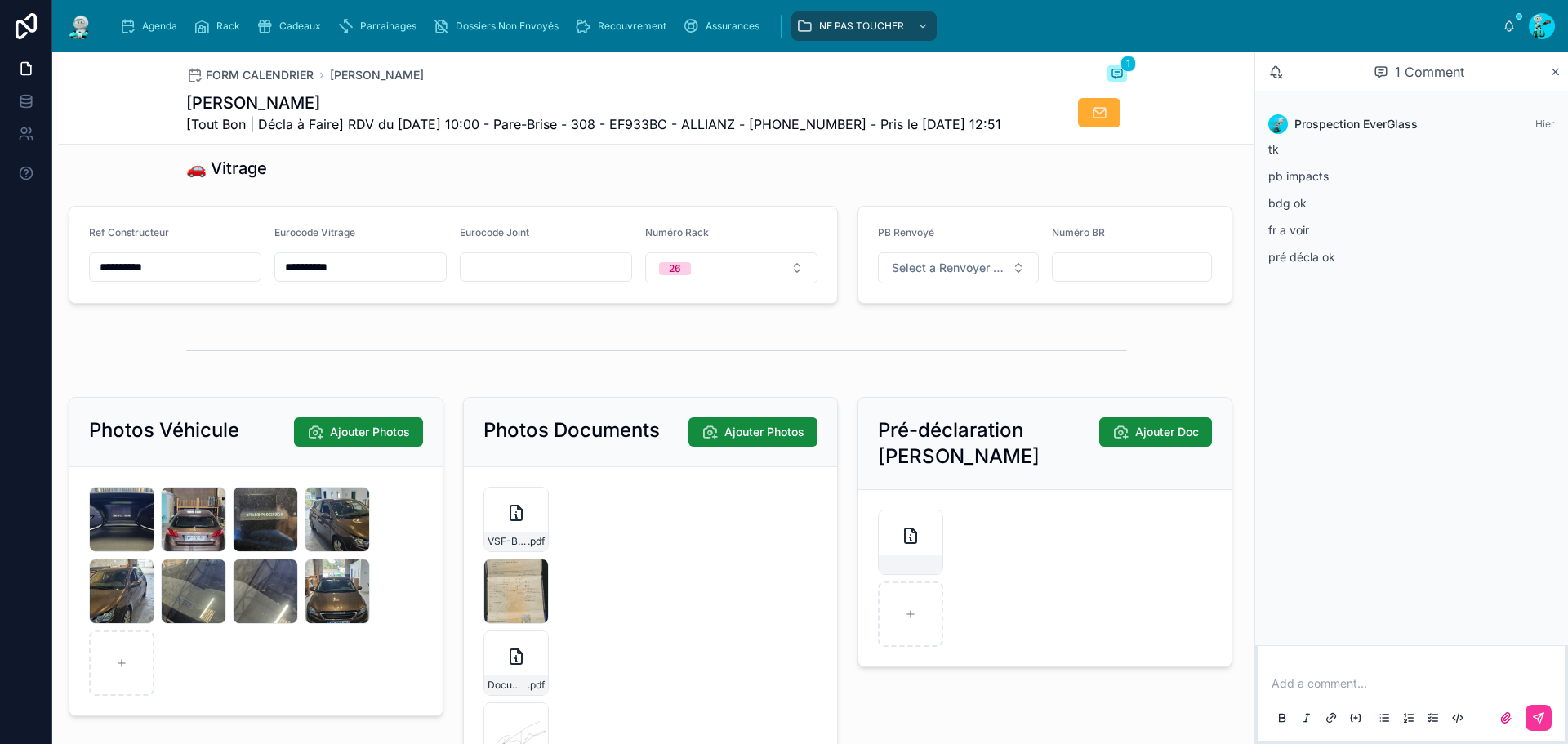
scroll to position [2207, 0]
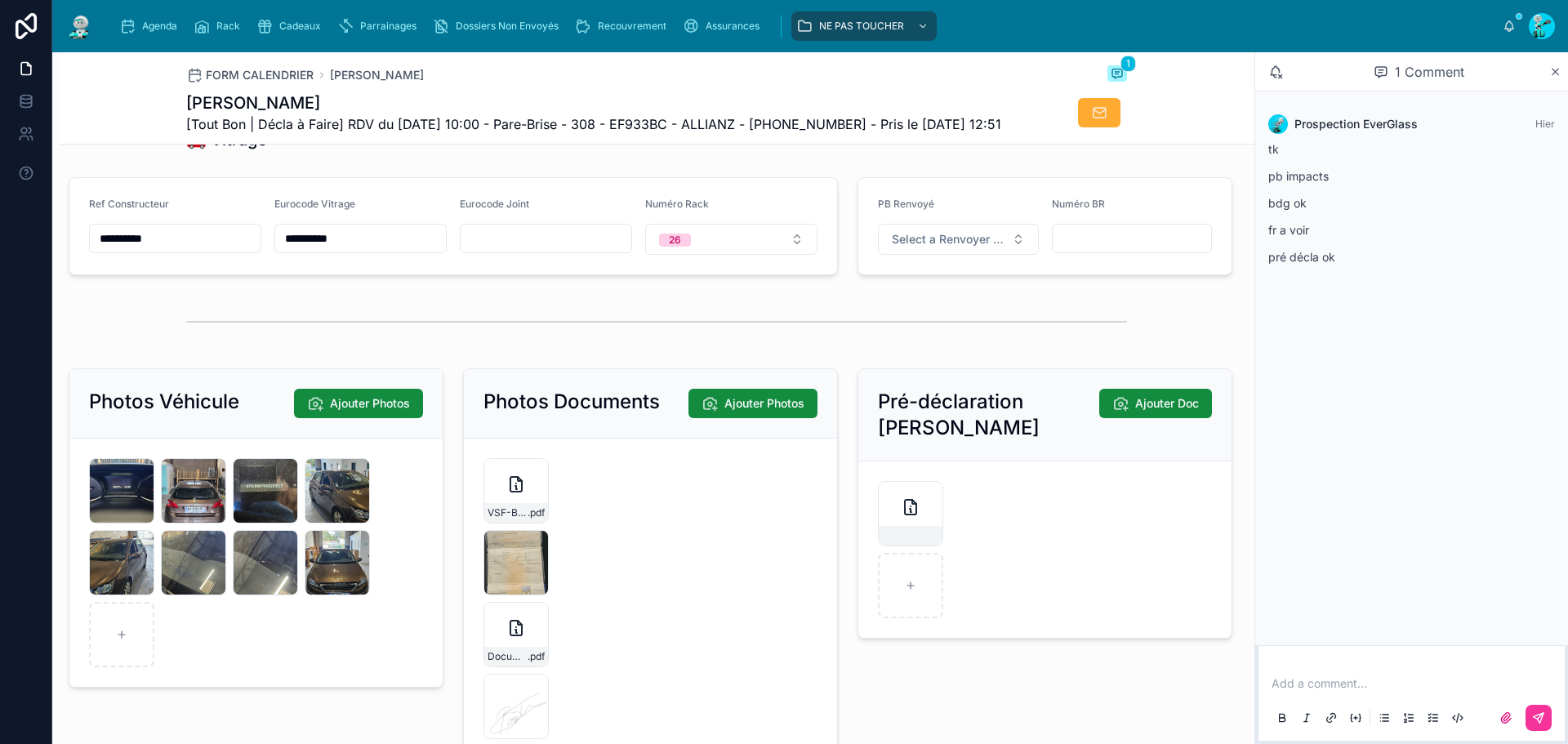
drag, startPoint x: 178, startPoint y: 274, endPoint x: 0, endPoint y: 238, distance: 181.6
click at [0, 238] on div "**********" at bounding box center [784, 372] width 1568 height 744
drag, startPoint x: 351, startPoint y: 261, endPoint x: 170, endPoint y: 251, distance: 181.3
click at [170, 251] on form "**********" at bounding box center [453, 226] width 767 height 96
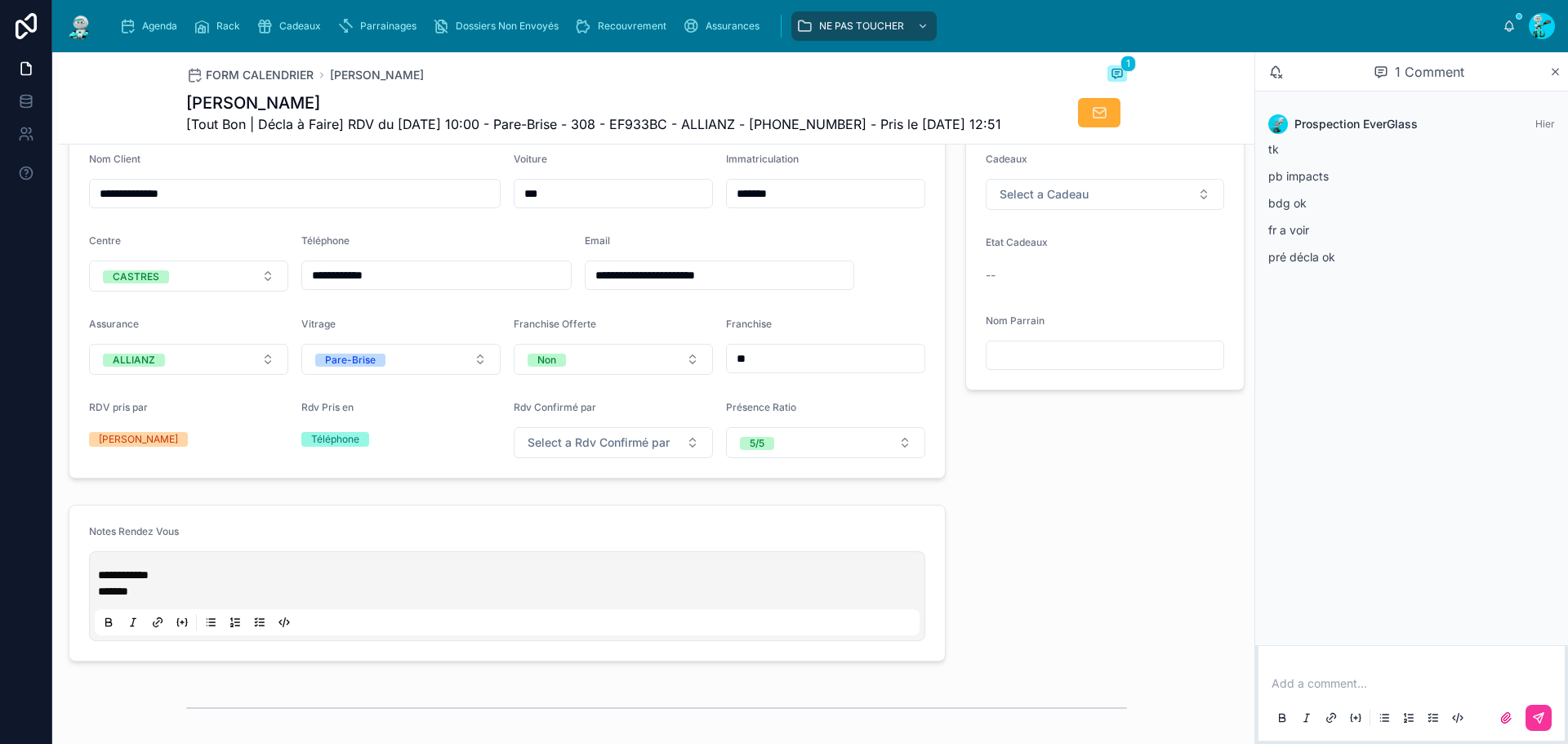
scroll to position [411, 0]
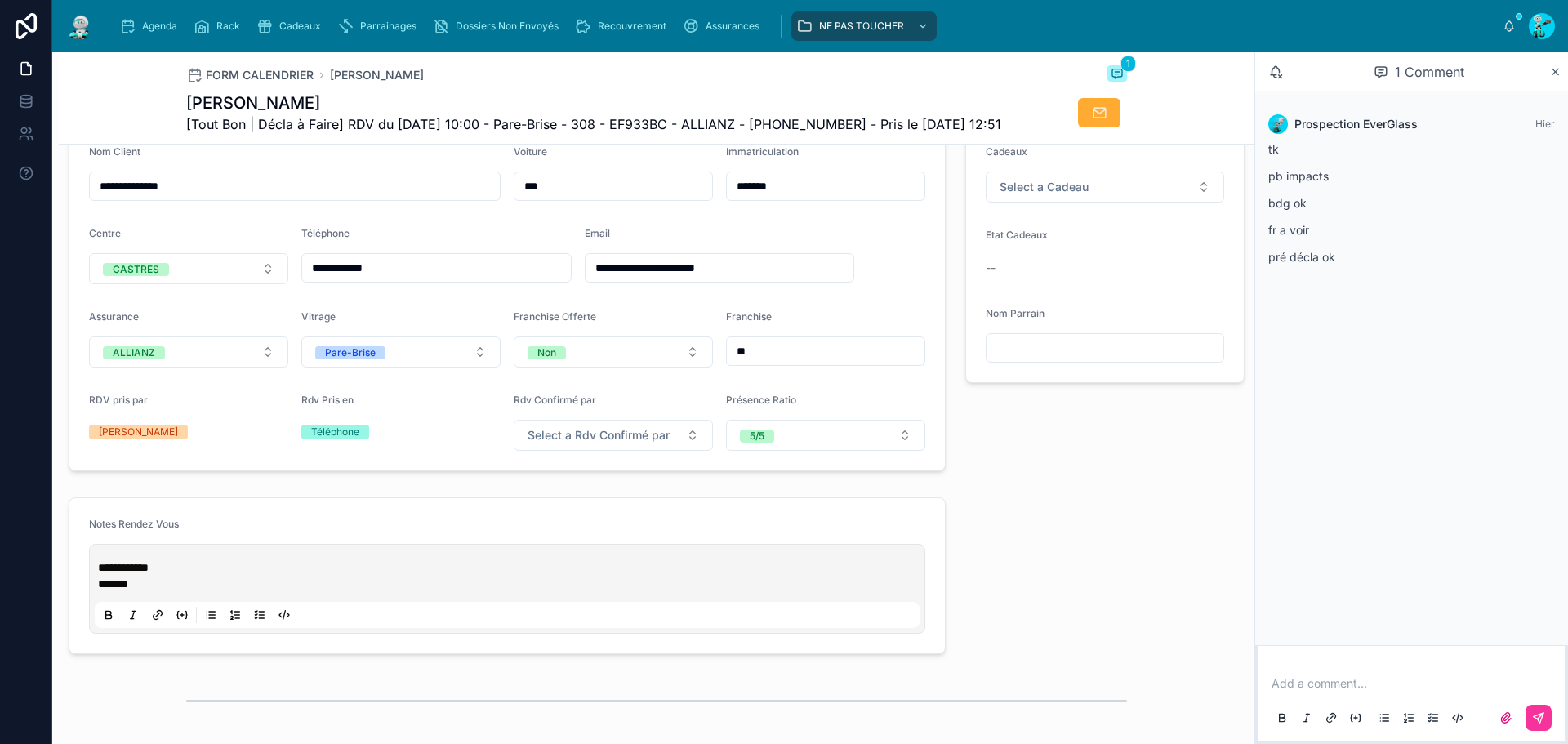
drag, startPoint x: 96, startPoint y: 575, endPoint x: 102, endPoint y: 591, distance: 17.1
click at [96, 575] on div "**********" at bounding box center [507, 575] width 836 height 116
click at [102, 591] on div "**********" at bounding box center [507, 588] width 825 height 78
click at [103, 582] on div "**********" at bounding box center [507, 588] width 825 height 78
drag, startPoint x: 103, startPoint y: 582, endPoint x: 98, endPoint y: 604, distance: 22.6
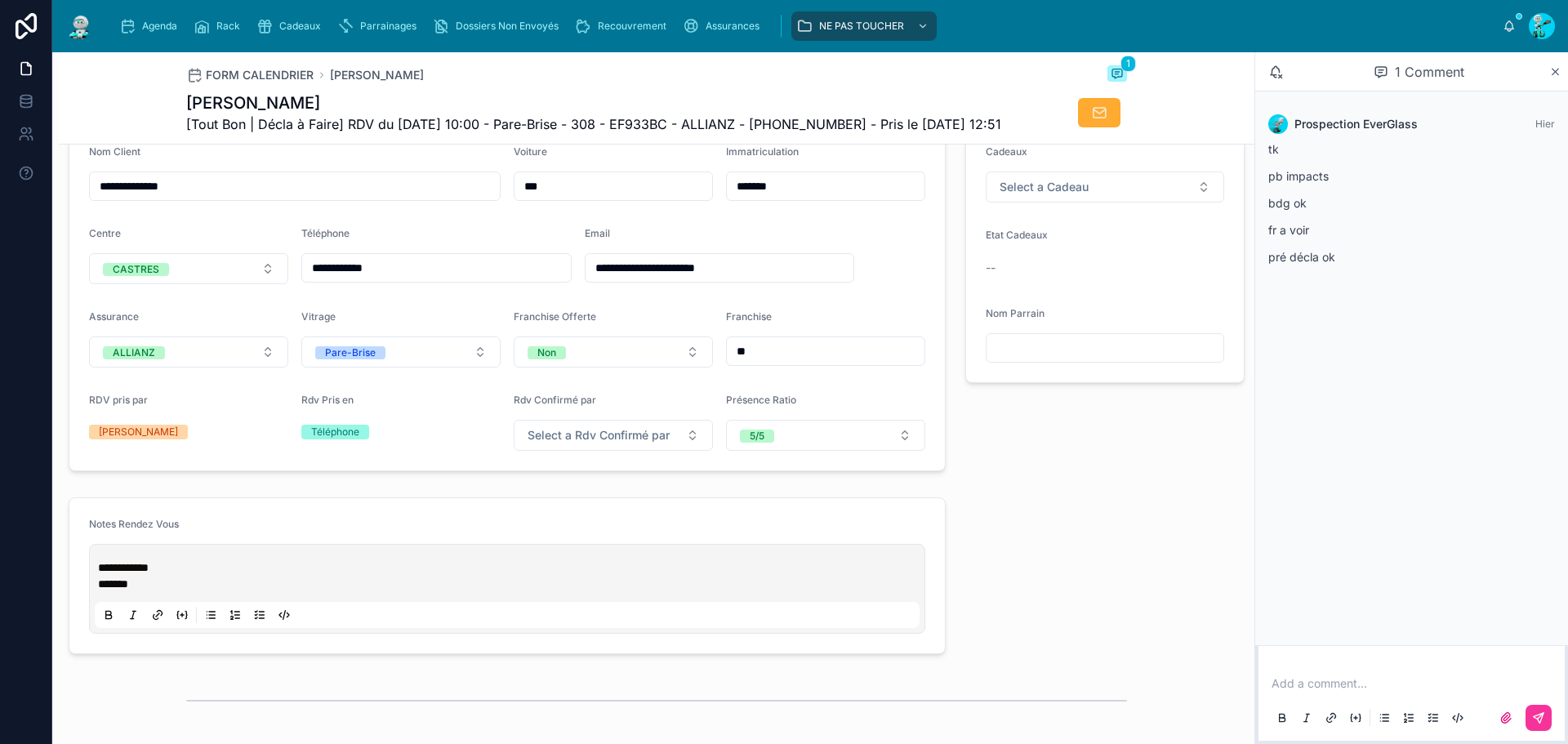
click at [98, 573] on span "**********" at bounding box center [123, 567] width 50 height 12
click at [112, 575] on p at bounding box center [510, 567] width 825 height 16
paste div
click at [289, 575] on p "**********" at bounding box center [510, 567] width 825 height 16
click at [429, 592] on p at bounding box center [510, 584] width 825 height 16
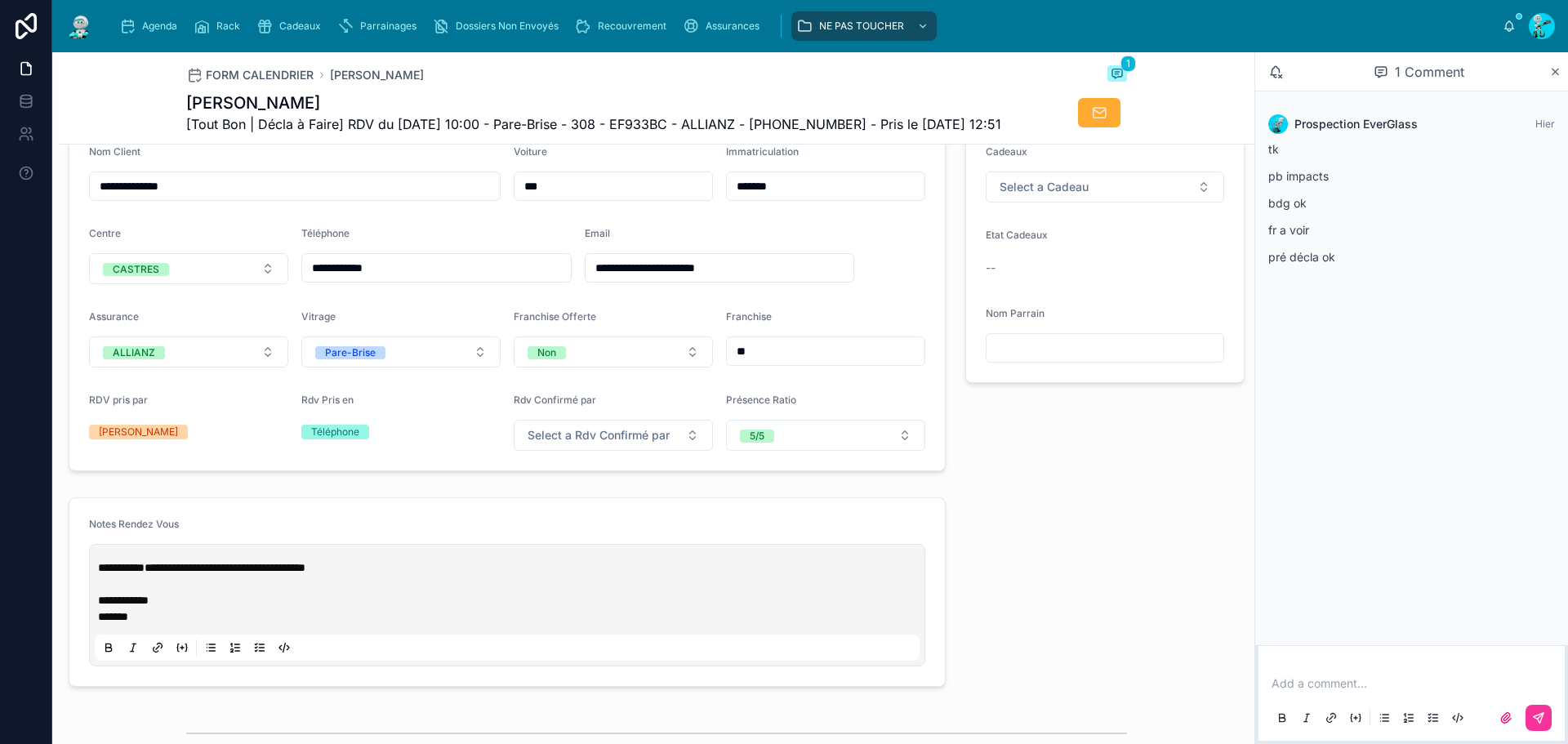
click at [429, 592] on p at bounding box center [510, 584] width 825 height 16
click at [429, 575] on p "**********" at bounding box center [510, 567] width 825 height 16
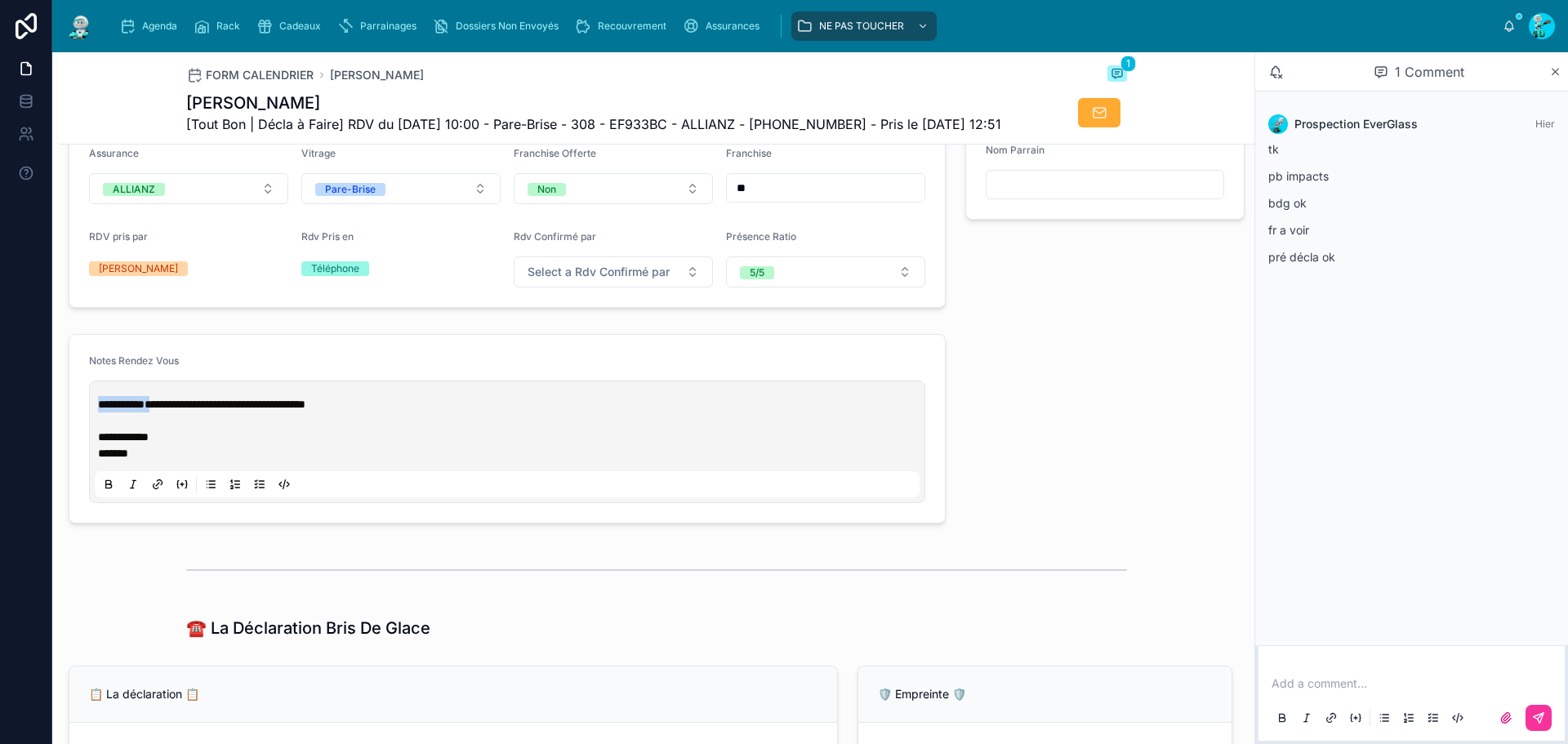
drag, startPoint x: 172, startPoint y: 437, endPoint x: 46, endPoint y: 416, distance: 127.7
click at [46, 416] on div "**********" at bounding box center [784, 372] width 1568 height 744
copy p "**********"
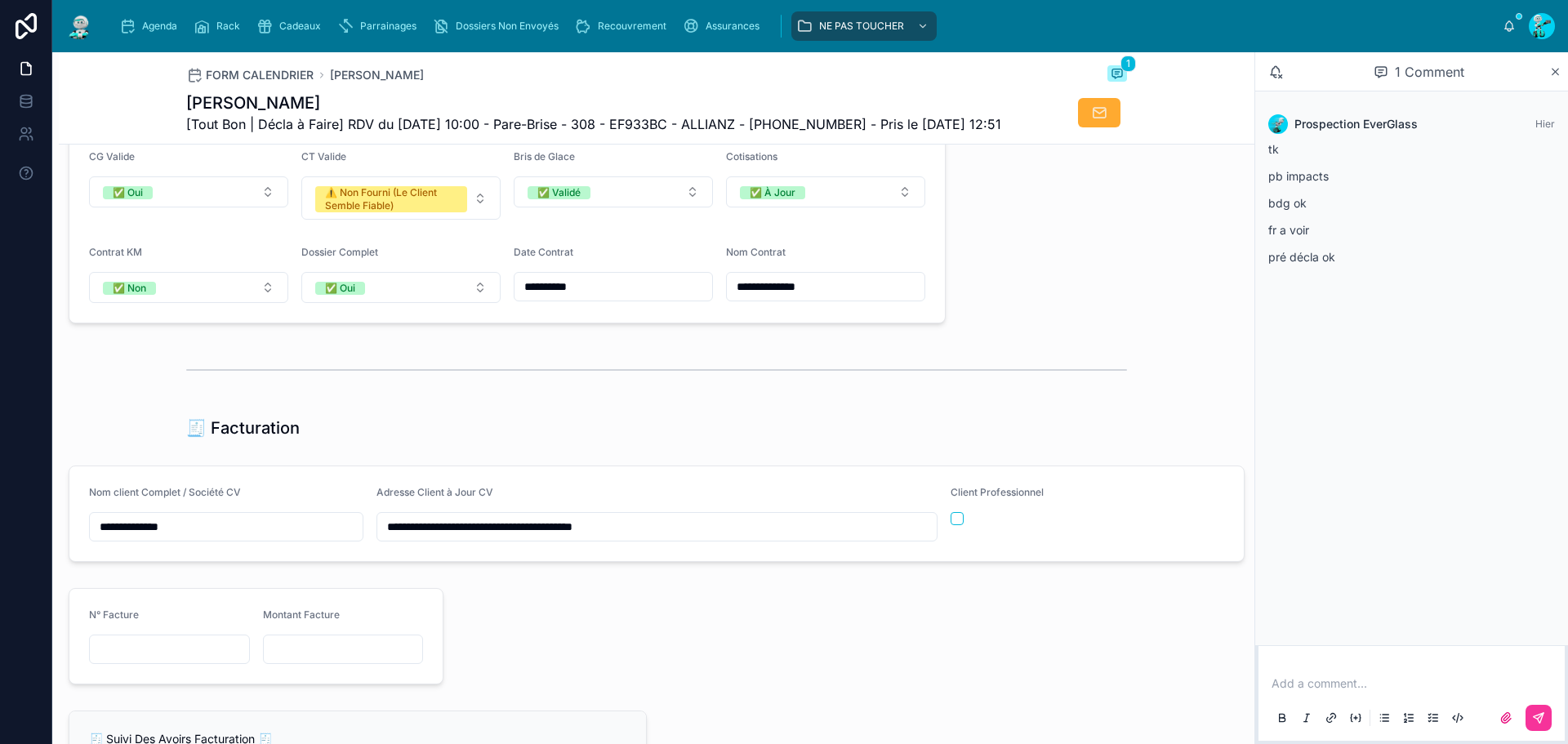
scroll to position [1554, 0]
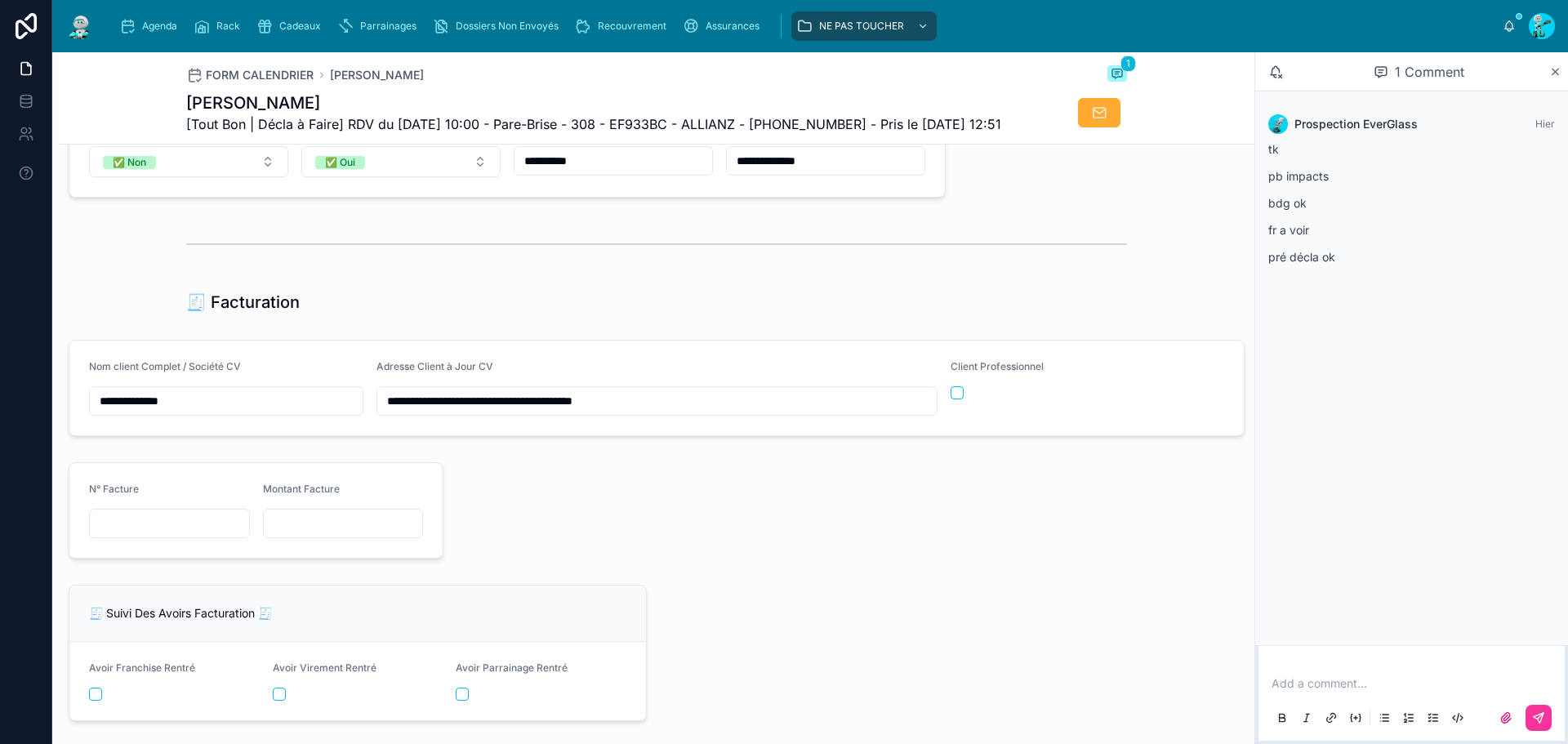
click at [136, 535] on input "text" at bounding box center [169, 523] width 160 height 23
paste input "**********"
type input "**********"
click at [367, 535] on input "text" at bounding box center [343, 523] width 160 height 23
paste input "*********"
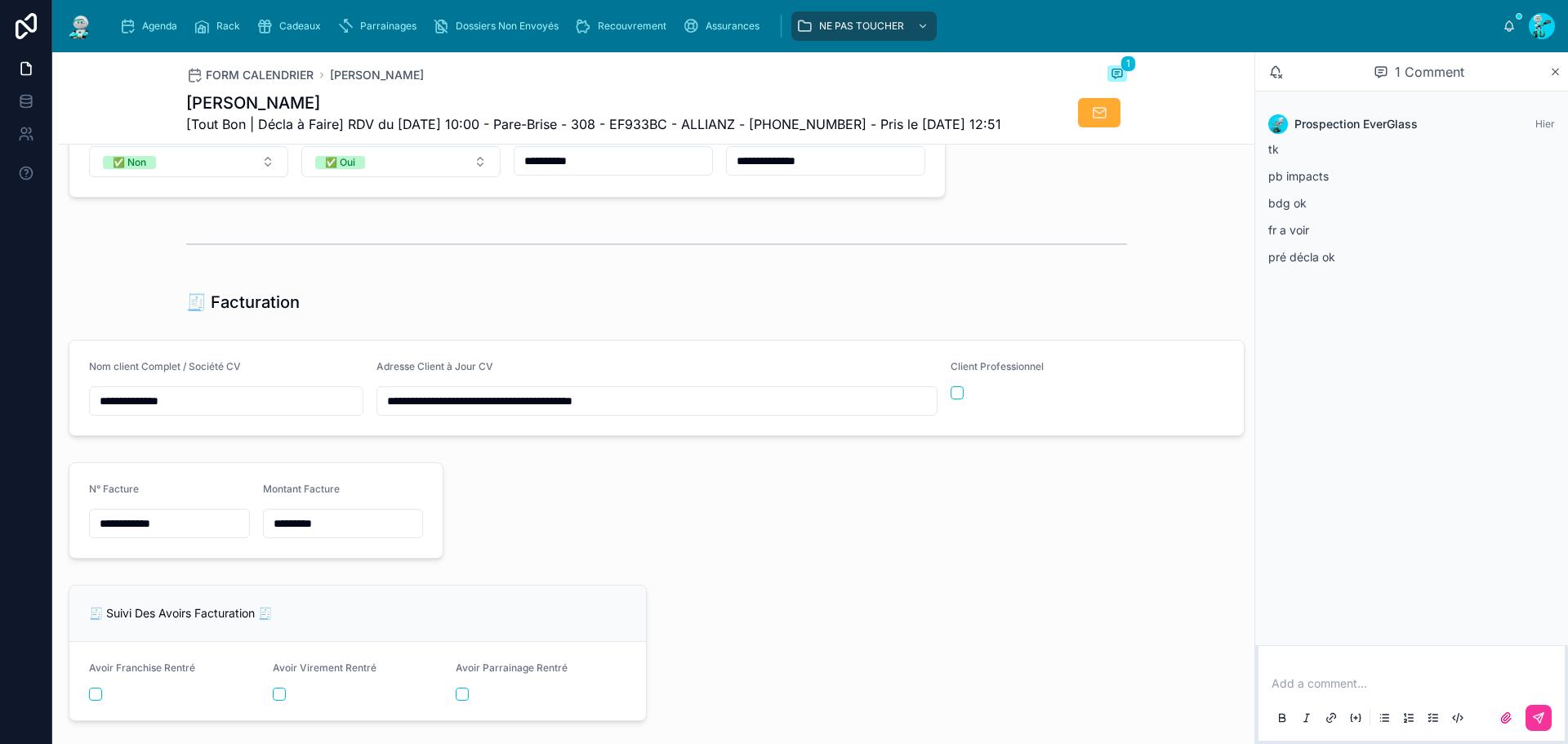
type input "*********"
click at [619, 565] on div at bounding box center [848, 510] width 789 height 109
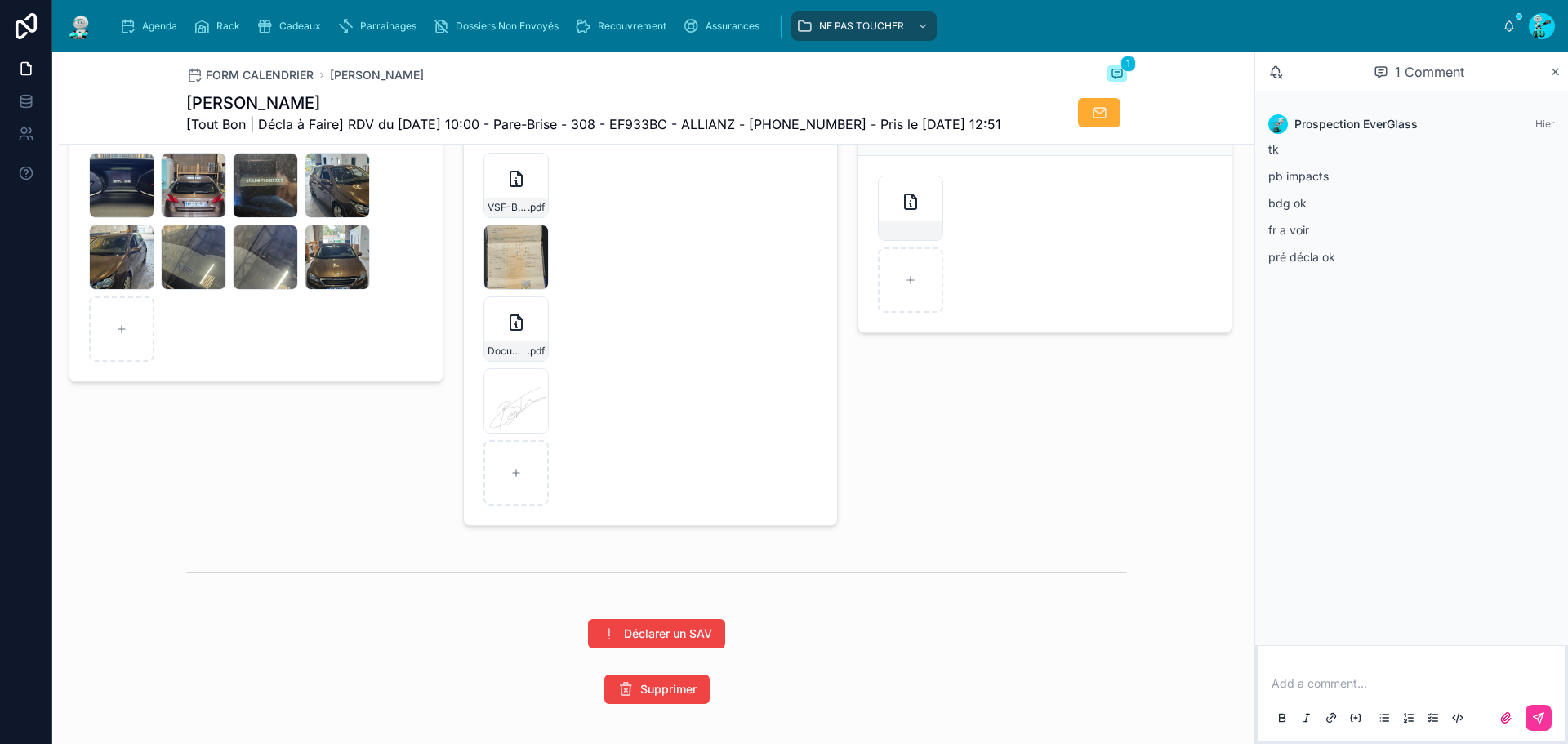
scroll to position [2616, 0]
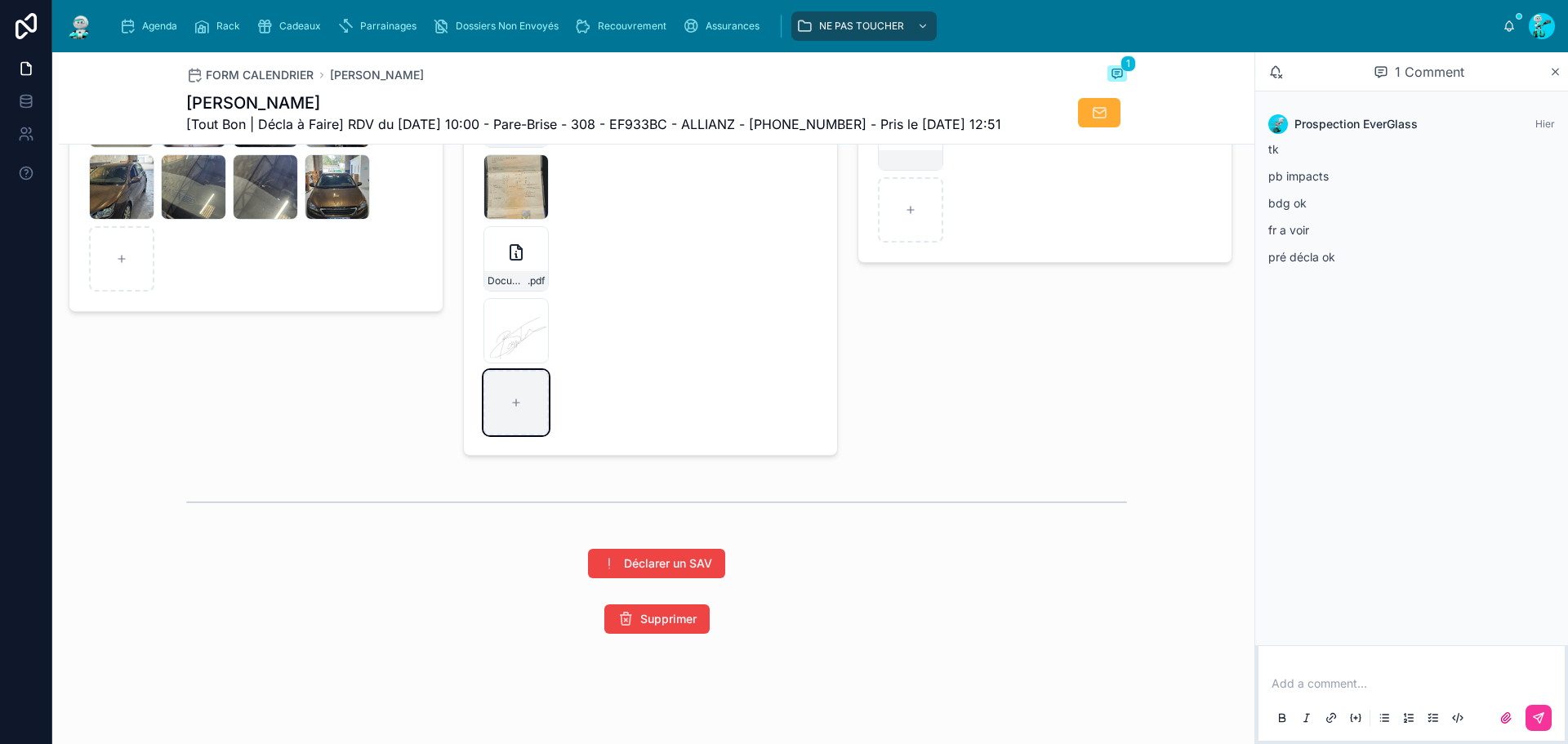
click at [493, 436] on div at bounding box center [515, 402] width 65 height 65
type input "**********"
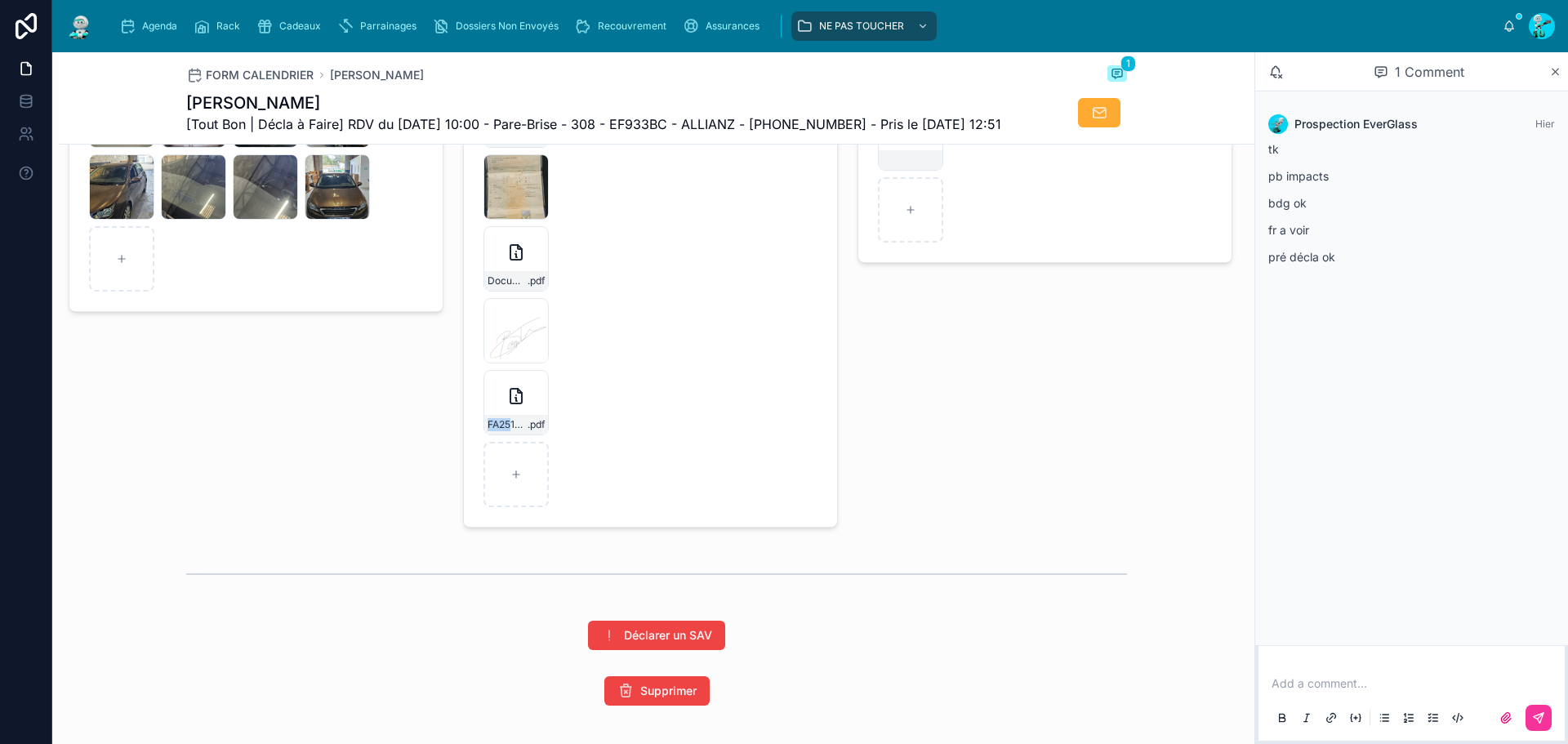
drag, startPoint x: 508, startPoint y: 449, endPoint x: 624, endPoint y: 440, distance: 116.3
click at [613, 442] on form "VSF-BR-50061553 .pdf 20251008_101324 .jpg Document-PDF-1 .pdf IMG_1809 .png FA2…" at bounding box center [650, 294] width 373 height 463
click at [637, 435] on form "VSF-BR-50061553 .pdf 20251008_101324 .jpg Document-PDF-1 .pdf IMG_1809 .png FA2…" at bounding box center [650, 294] width 373 height 463
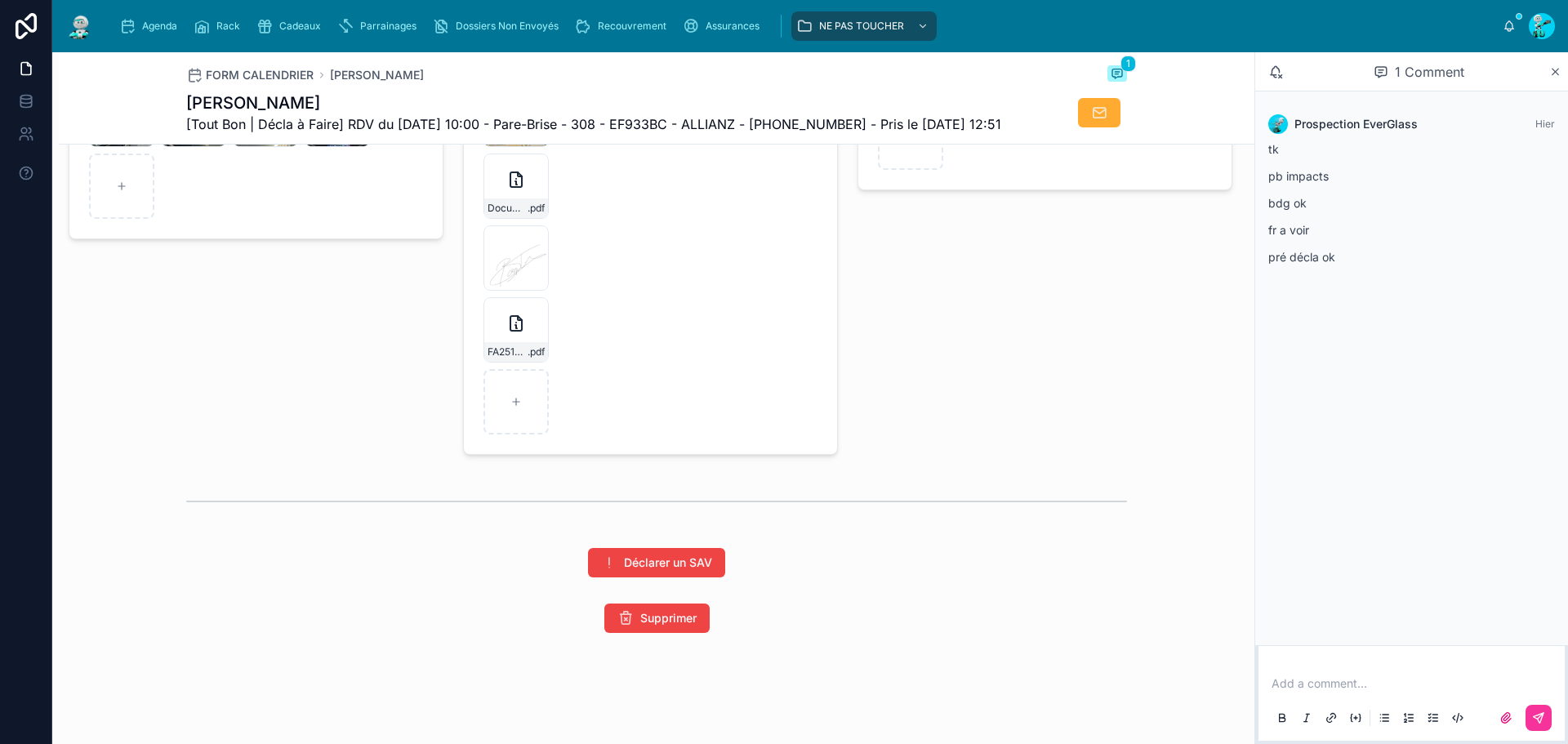
scroll to position [2697, 0]
click at [509, 356] on div "FA2510-7738 .pdf" at bounding box center [515, 330] width 65 height 65
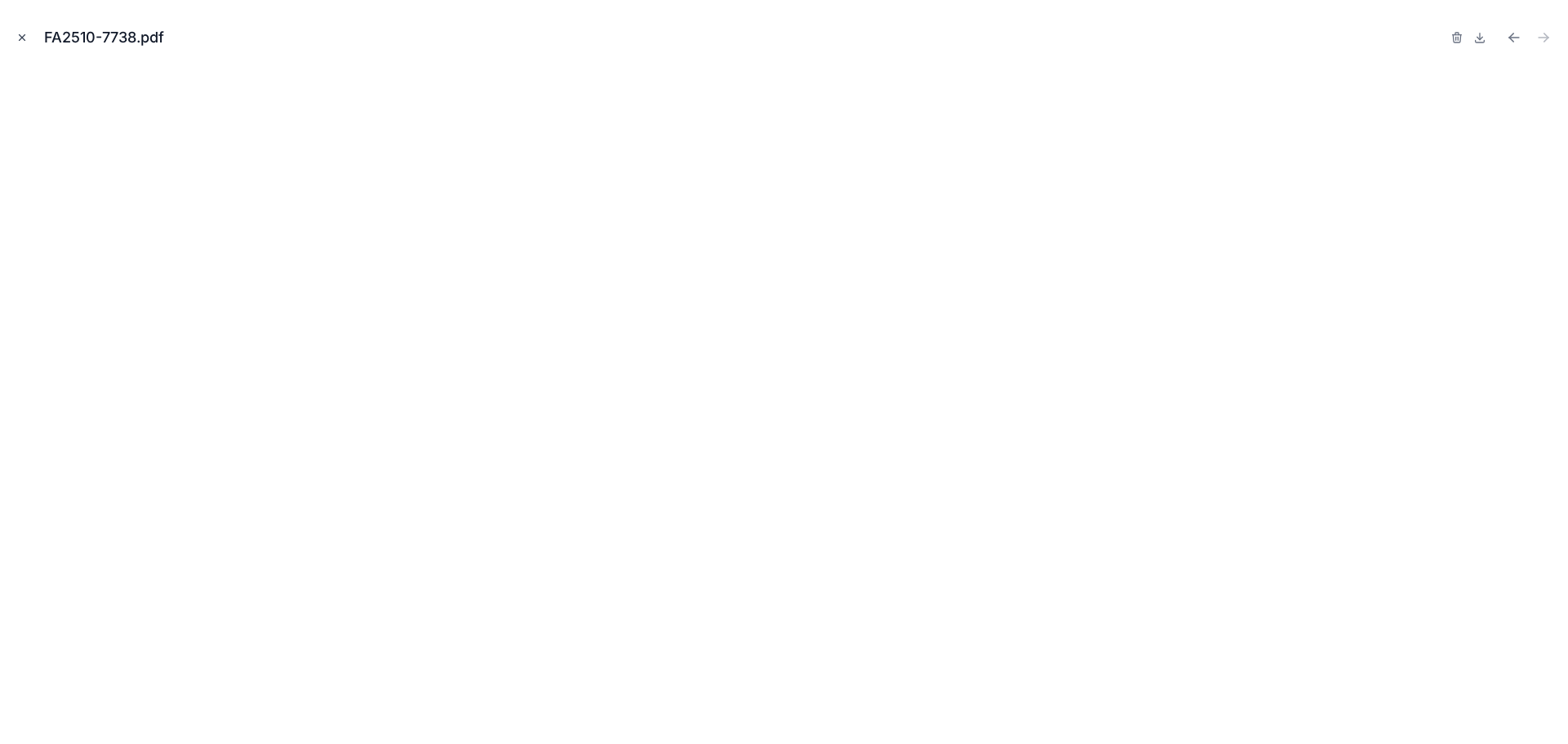
click at [26, 36] on icon "Close modal" at bounding box center [22, 38] width 12 height 12
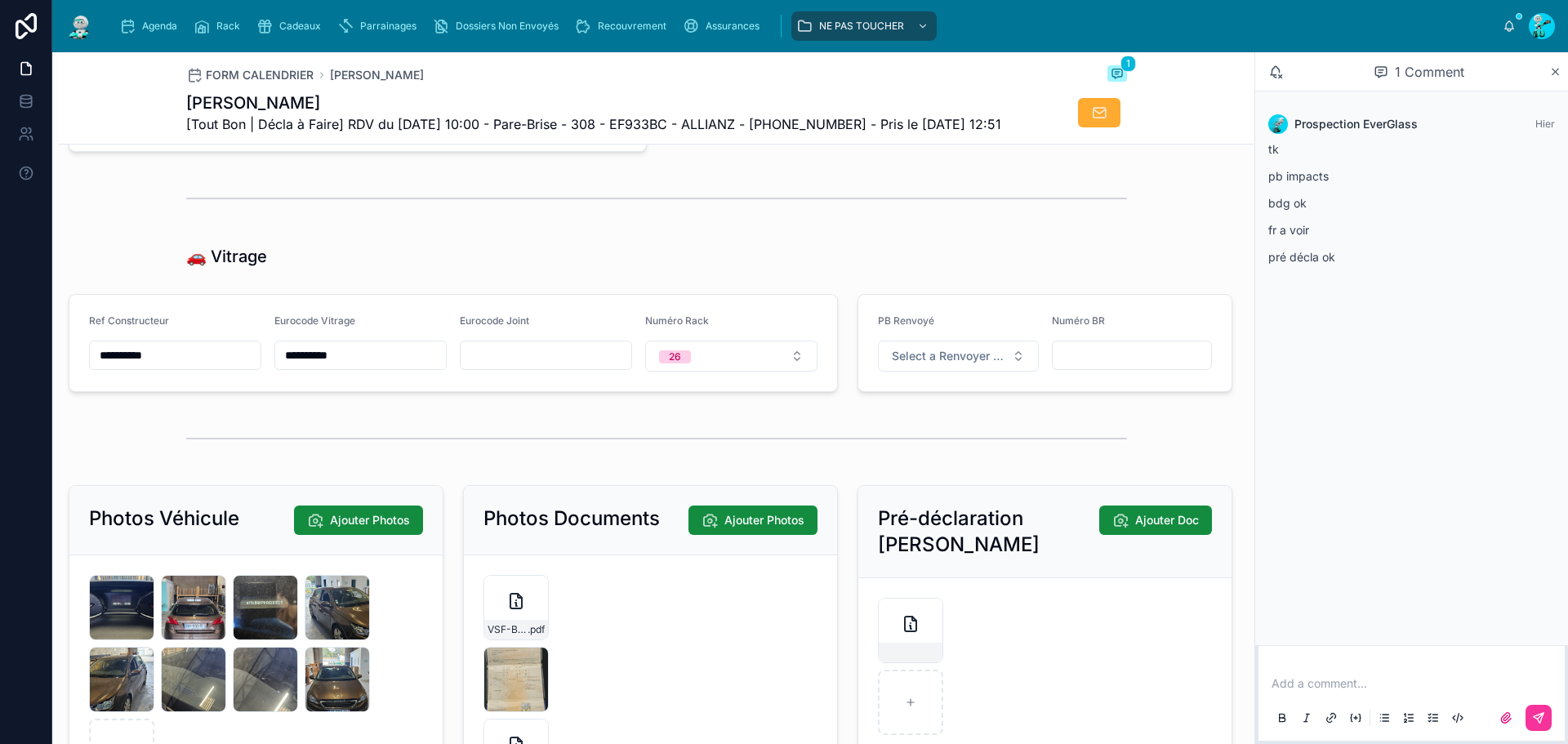
scroll to position [2613, 0]
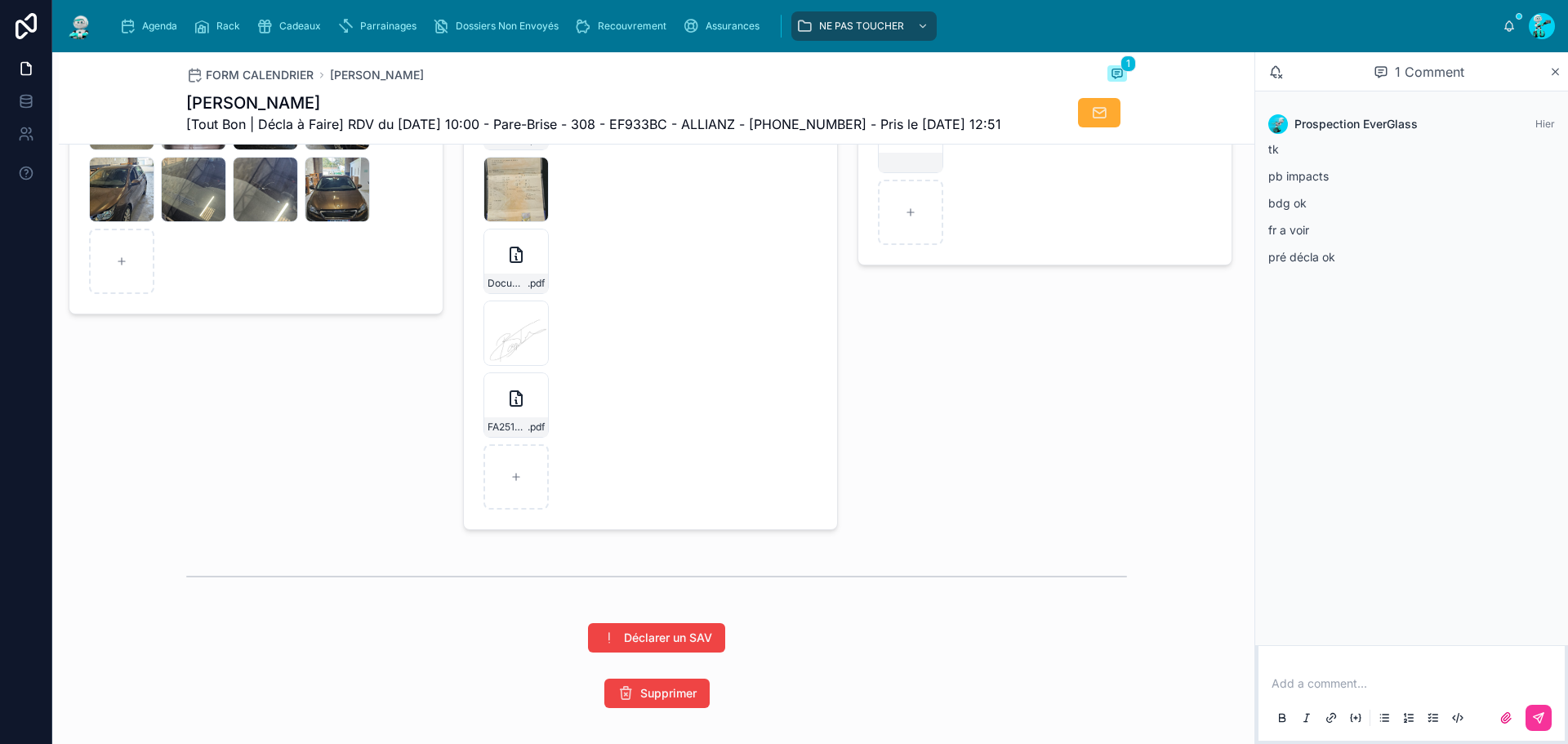
drag, startPoint x: 494, startPoint y: 438, endPoint x: 285, endPoint y: 439, distance: 209.0
click at [291, 427] on div "Photos Véhicule Ajouter Photos 20251008_104650 .jpg 20251008_104641 .jpg 202510…" at bounding box center [256, 262] width 394 height 548
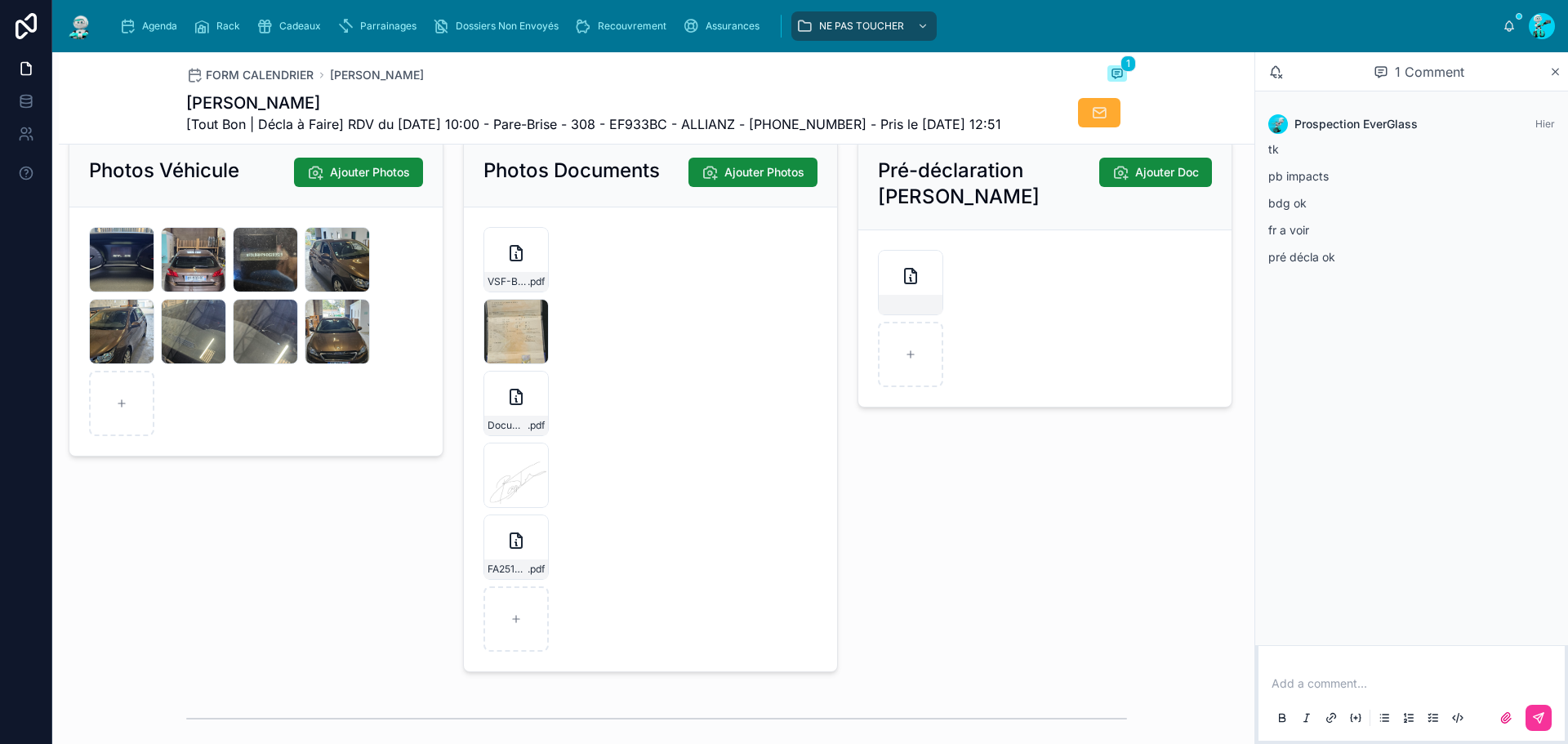
scroll to position [2720, 0]
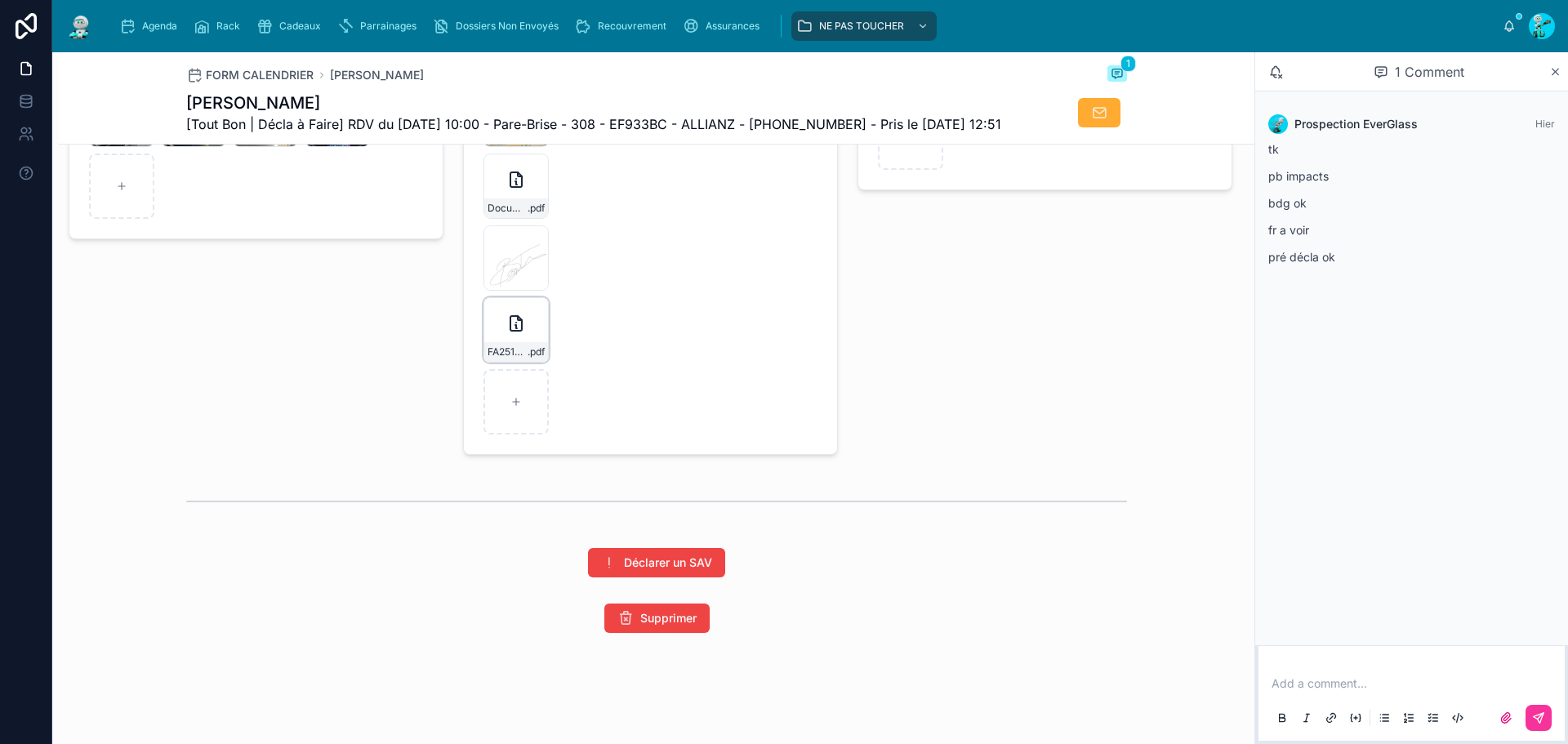
click at [509, 329] on icon at bounding box center [516, 324] width 20 height 20
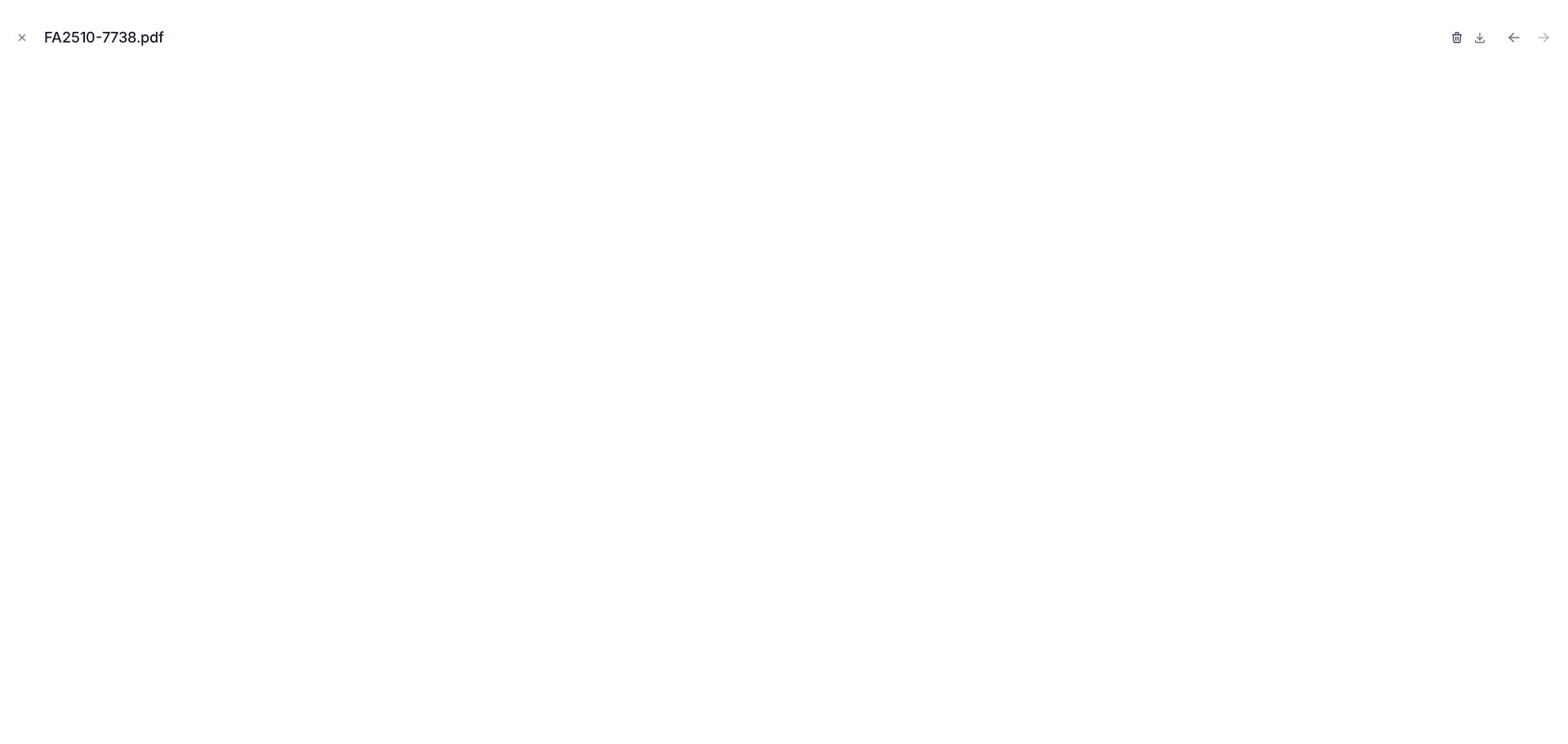
click at [1456, 39] on icon "button" at bounding box center [1456, 39] width 0 height 4
click at [1443, 33] on icon "button" at bounding box center [1441, 38] width 13 height 13
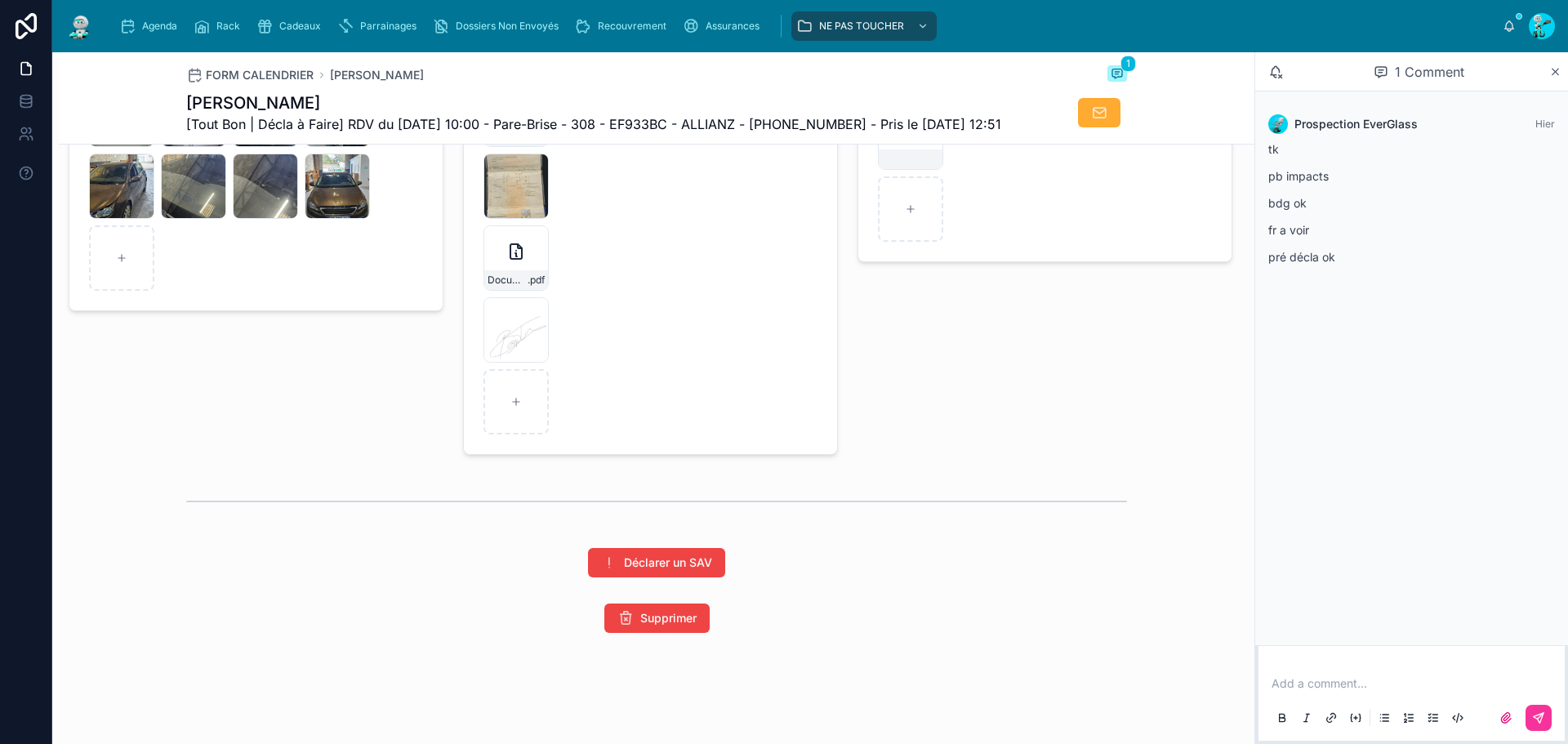
scroll to position [2648, 0]
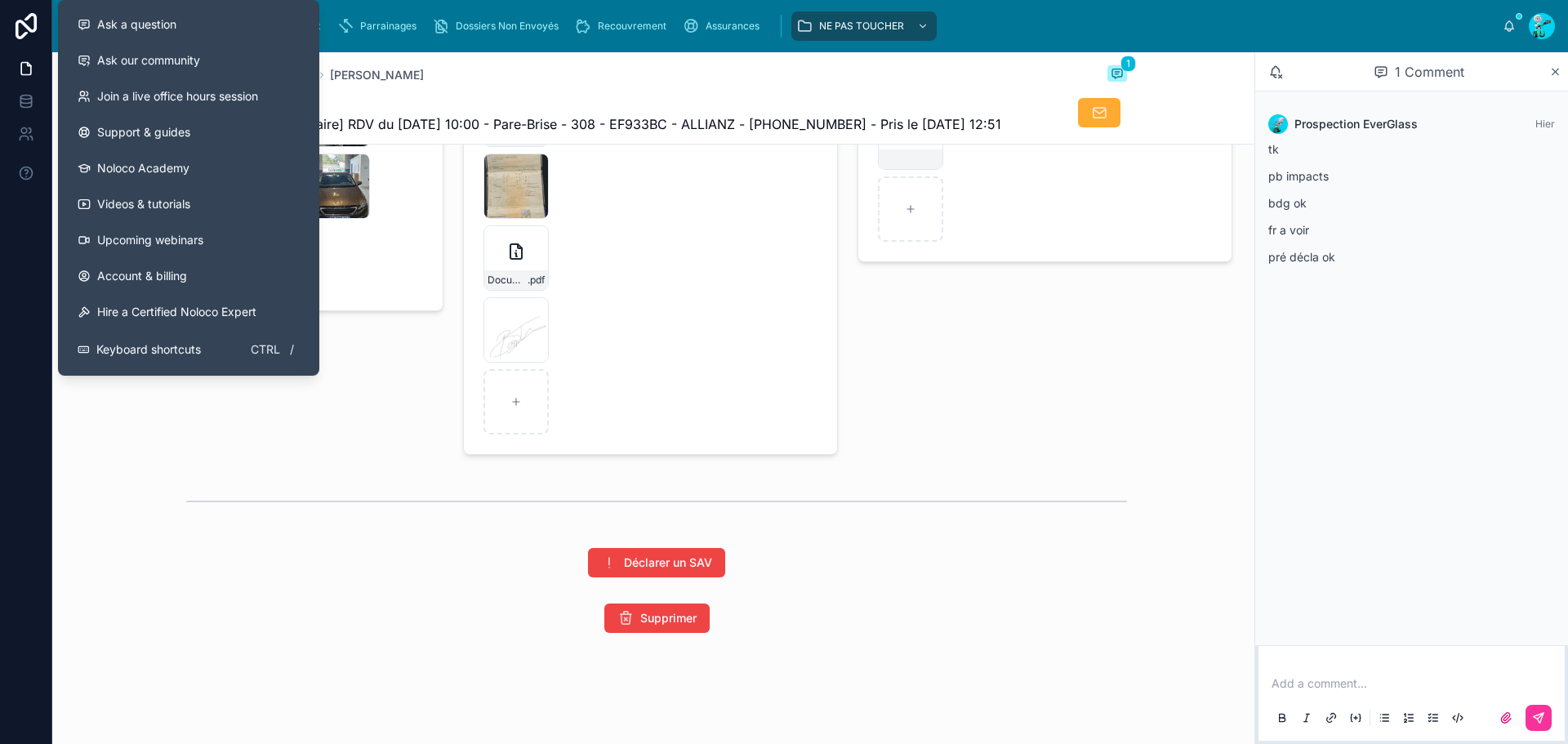
drag, startPoint x: 353, startPoint y: 104, endPoint x: 334, endPoint y: 103, distance: 19.0
click at [353, 104] on h1 "[PERSON_NAME]" at bounding box center [593, 103] width 815 height 23
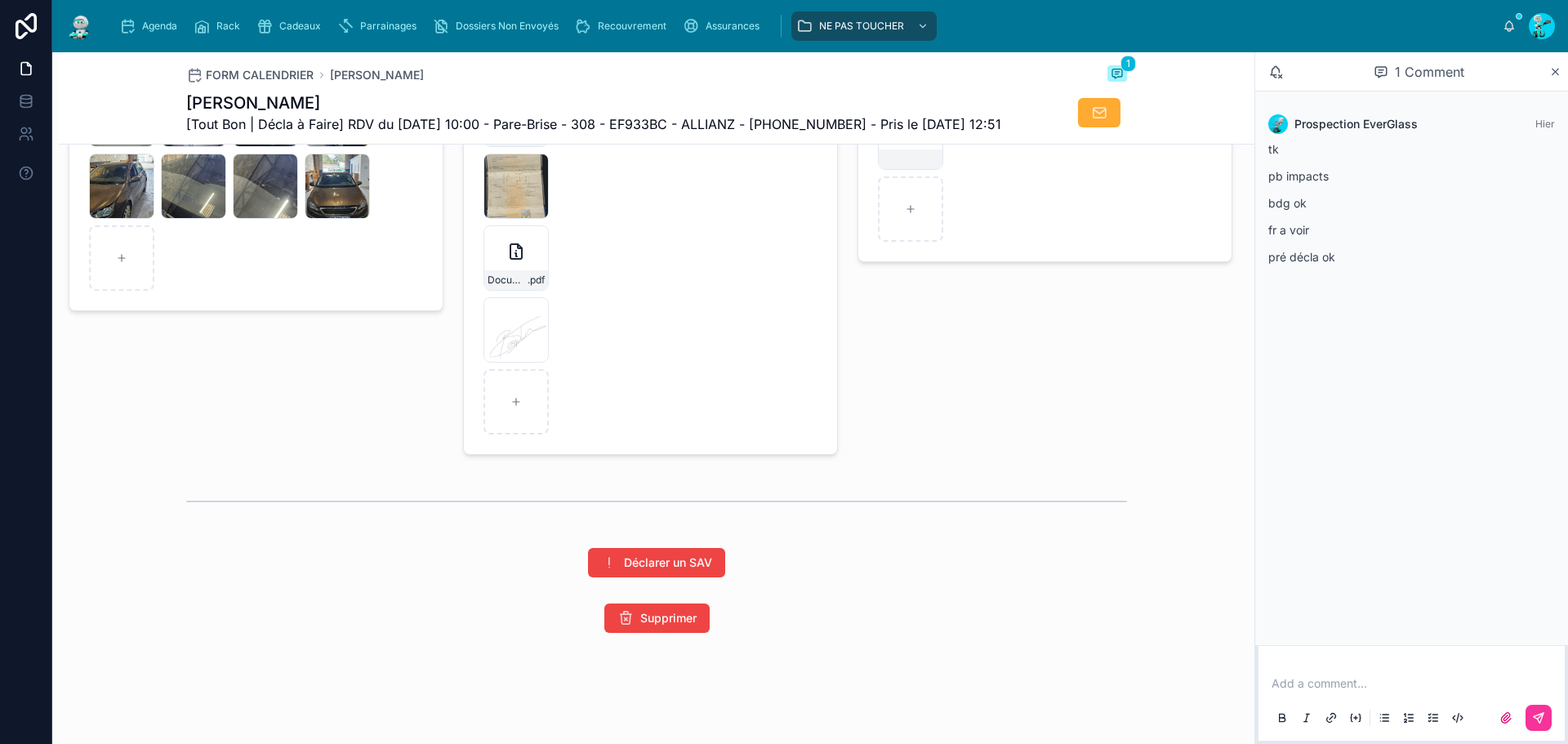
click at [284, 103] on h1 "[PERSON_NAME]" at bounding box center [593, 103] width 815 height 23
copy h1 "BONTEMPS"
click at [202, 99] on h1 "[PERSON_NAME]" at bounding box center [593, 103] width 815 height 23
click at [201, 99] on h1 "[PERSON_NAME]" at bounding box center [593, 103] width 815 height 23
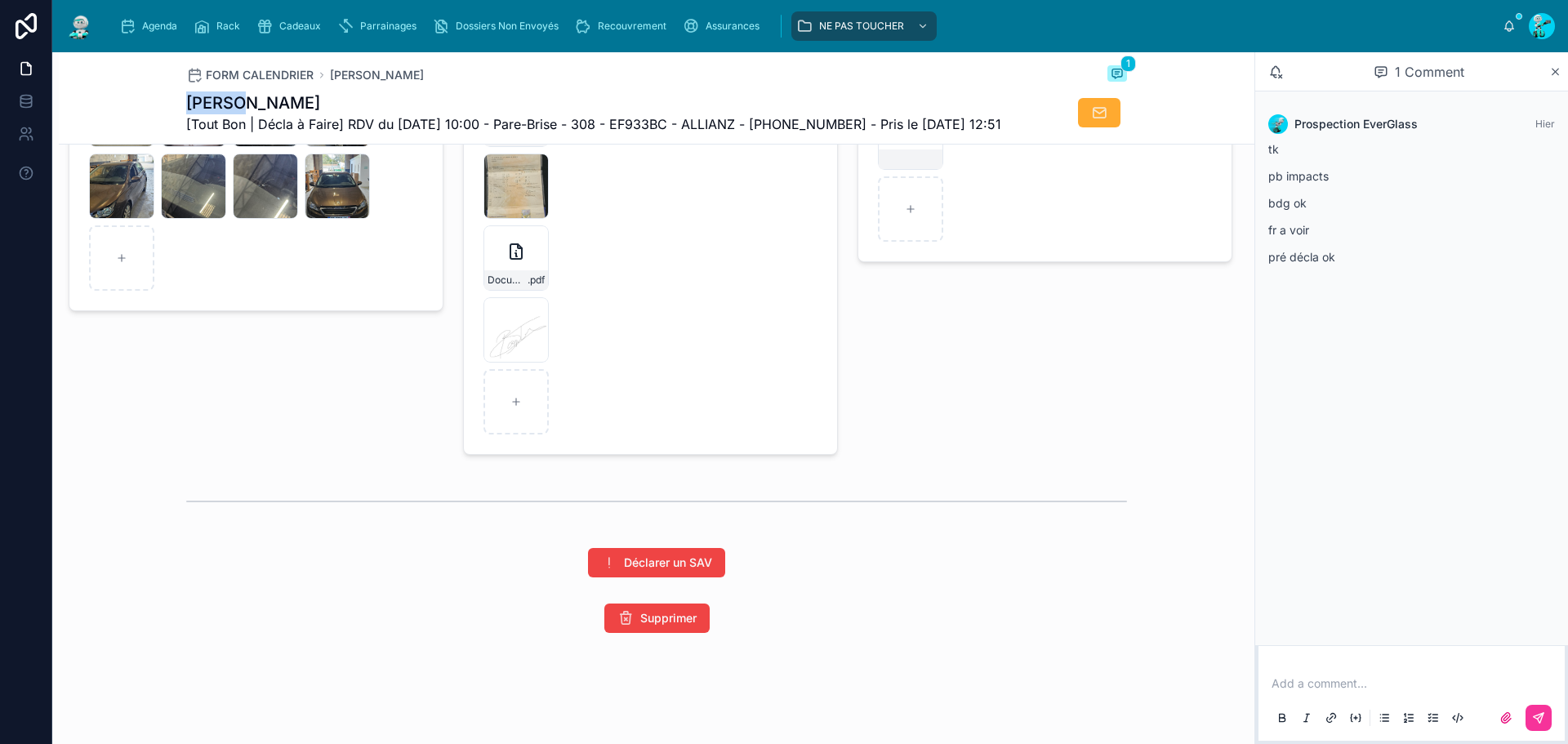
copy h1 "Chloé"
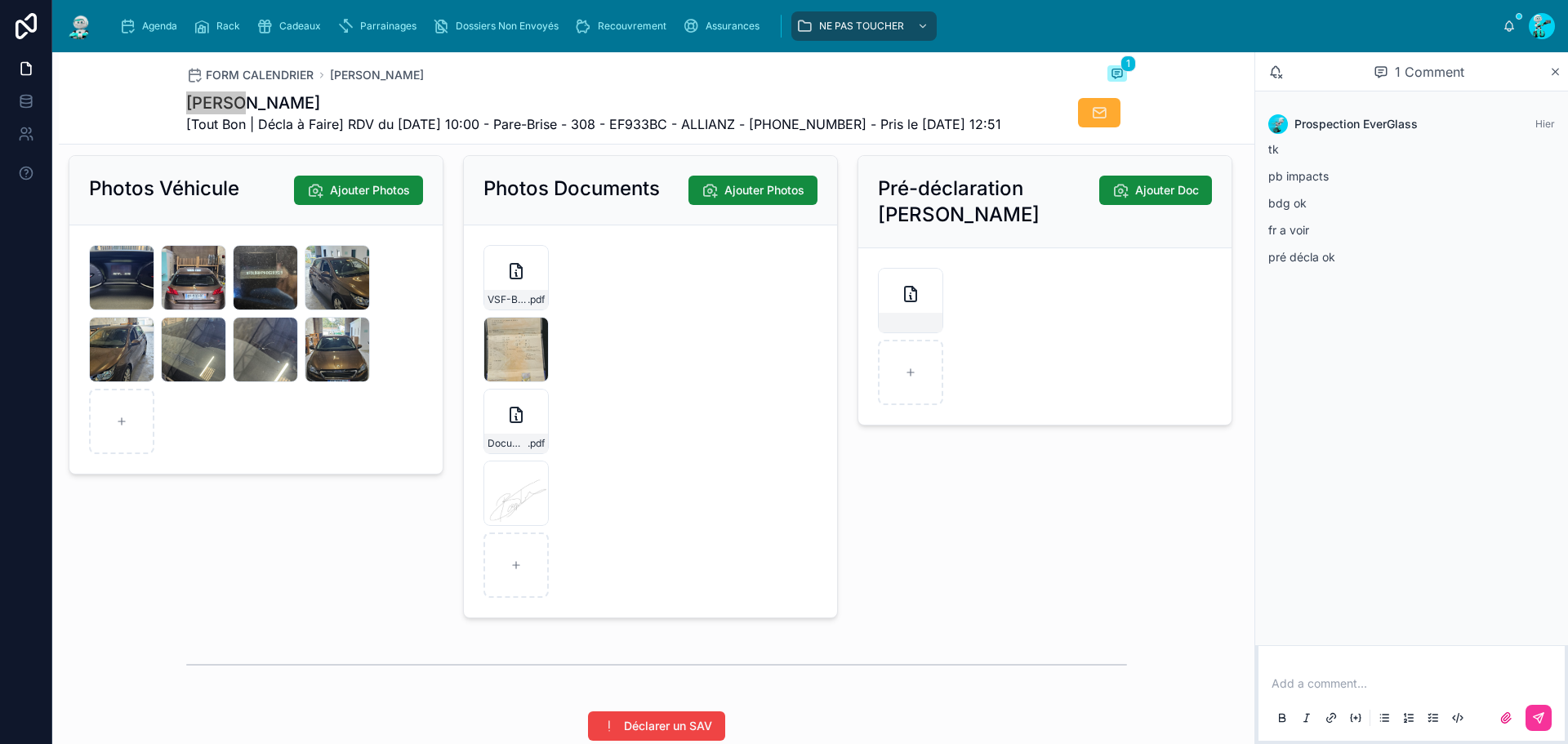
scroll to position [2485, 0]
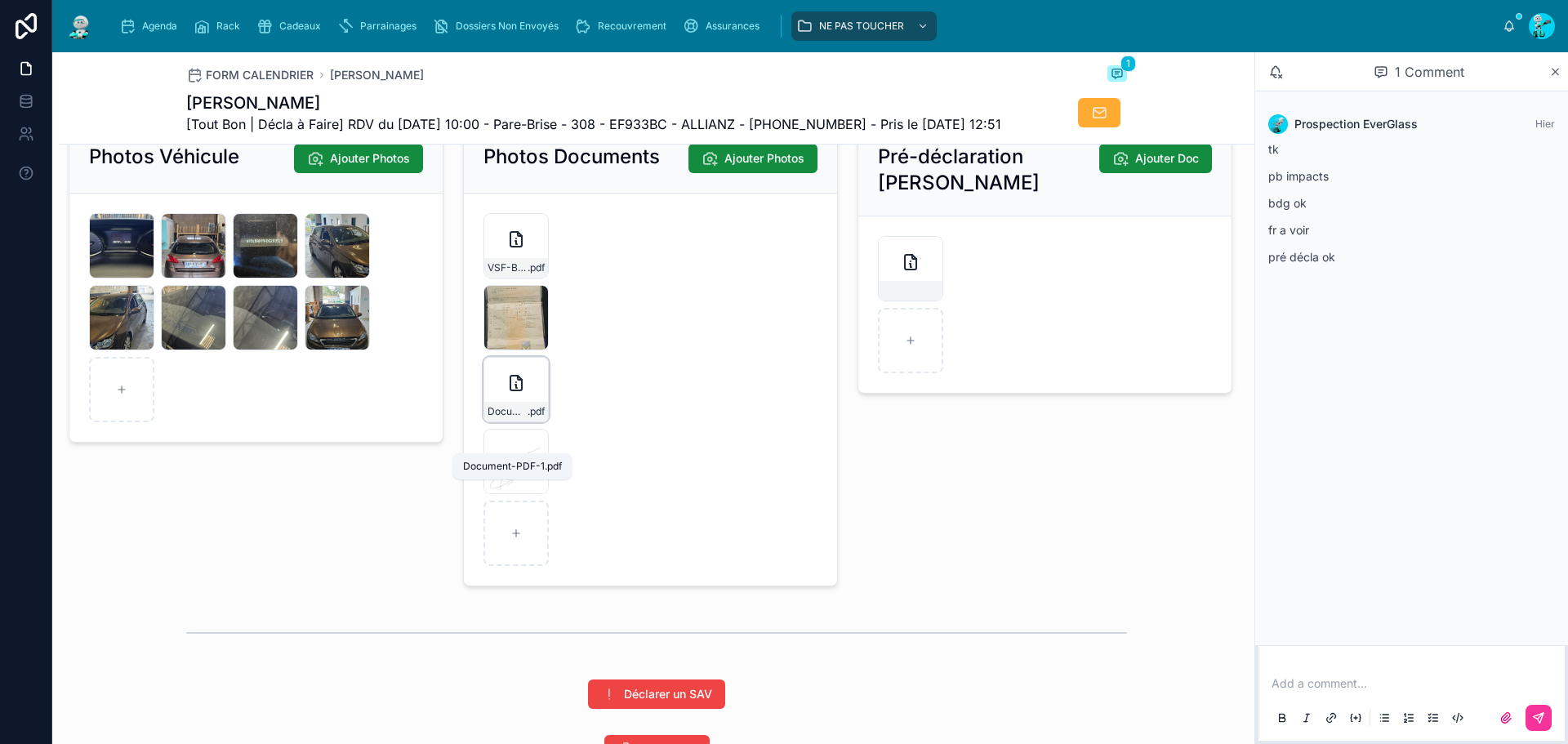
click at [509, 418] on span "Document-PDF-1" at bounding box center [507, 411] width 40 height 13
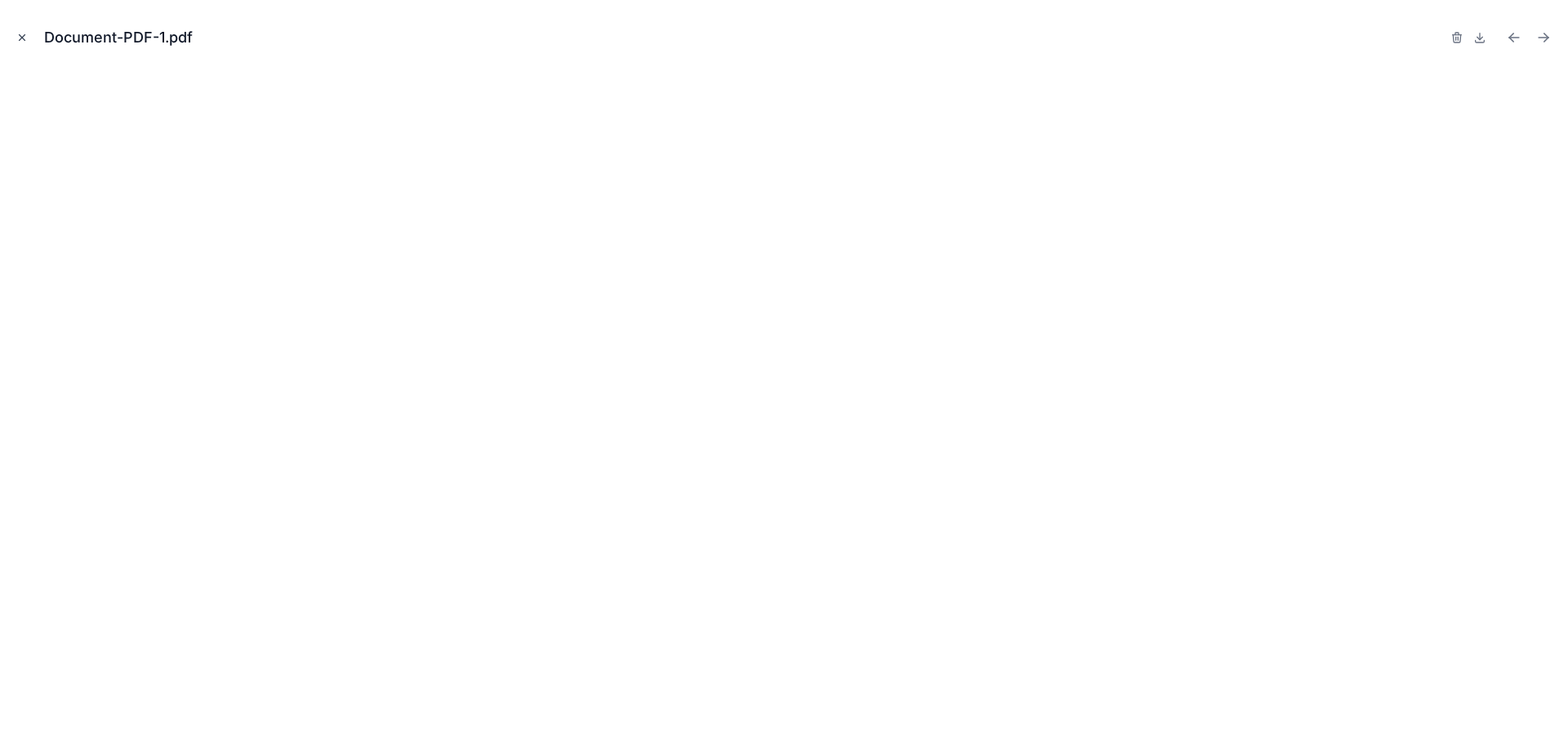
click at [22, 32] on icon "Close modal" at bounding box center [22, 38] width 12 height 12
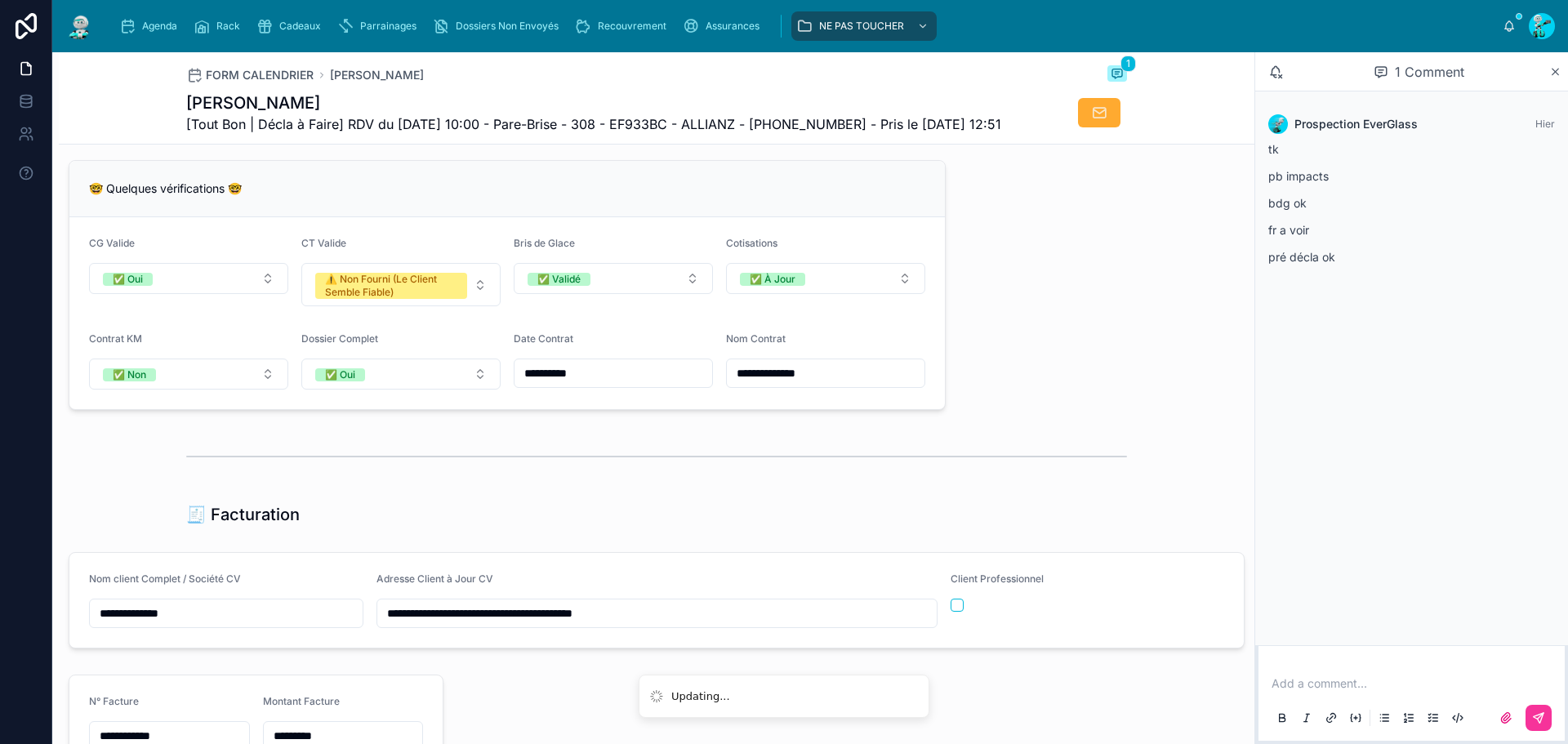
scroll to position [1668, 0]
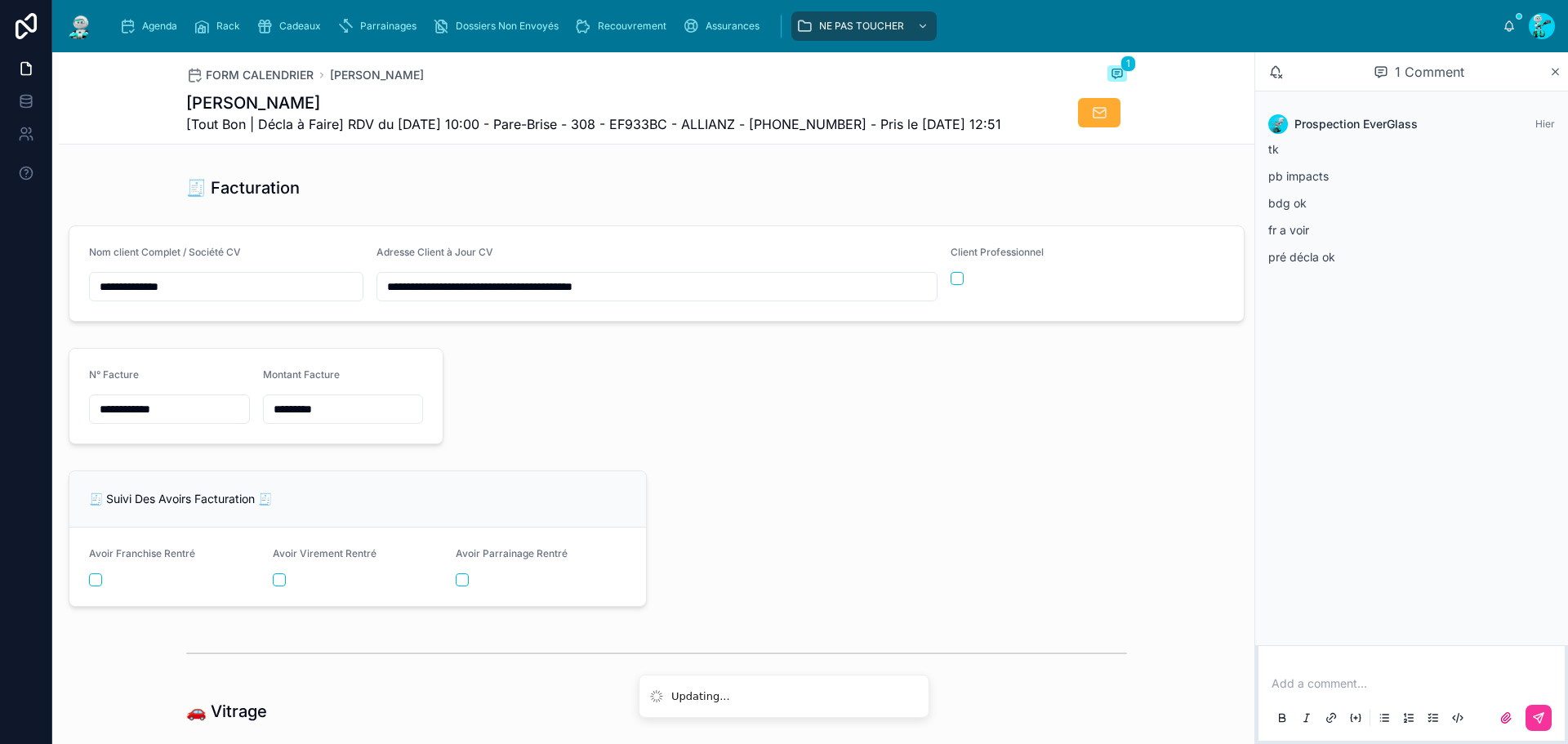
click at [212, 420] on input "**********" at bounding box center [169, 410] width 160 height 23
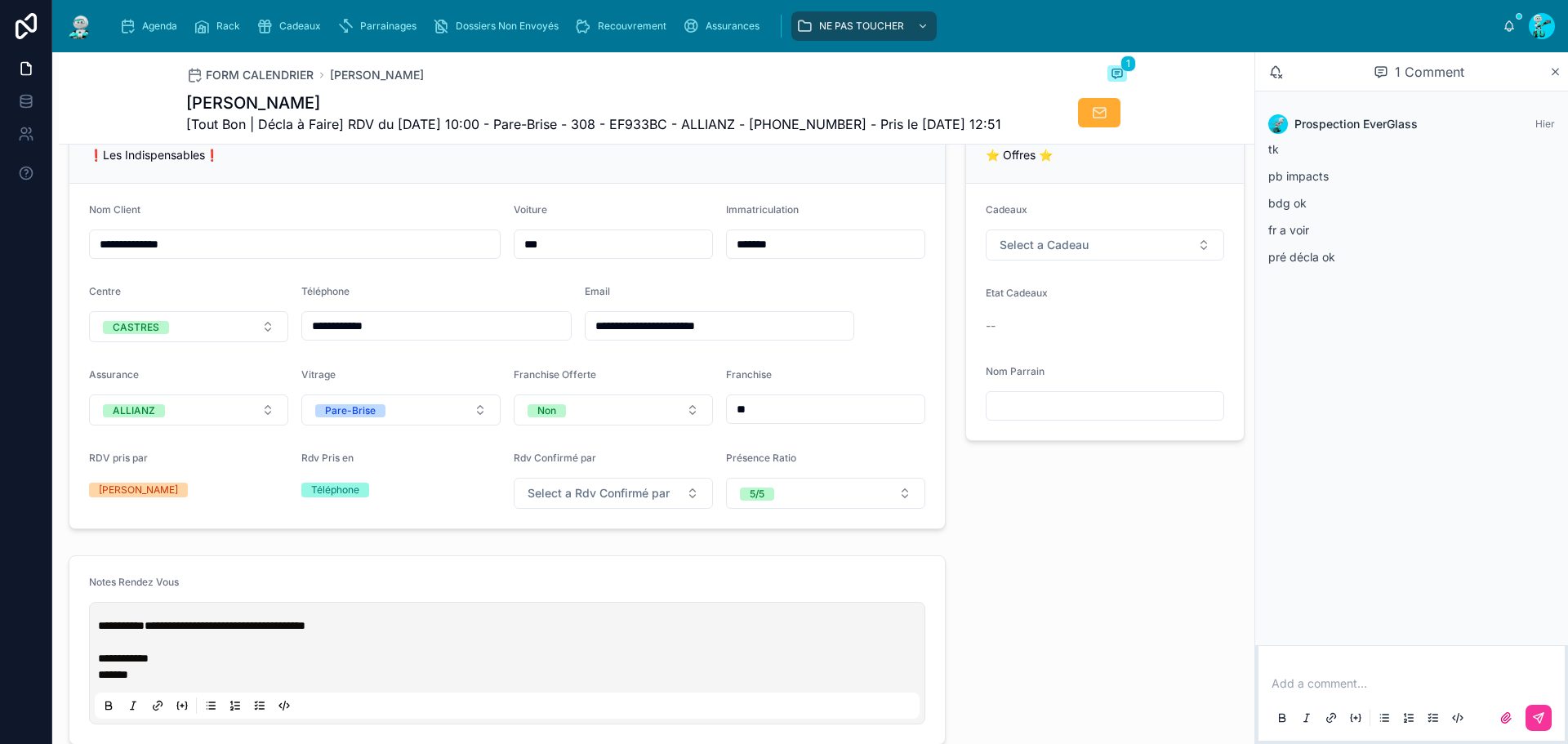
scroll to position [444, 0]
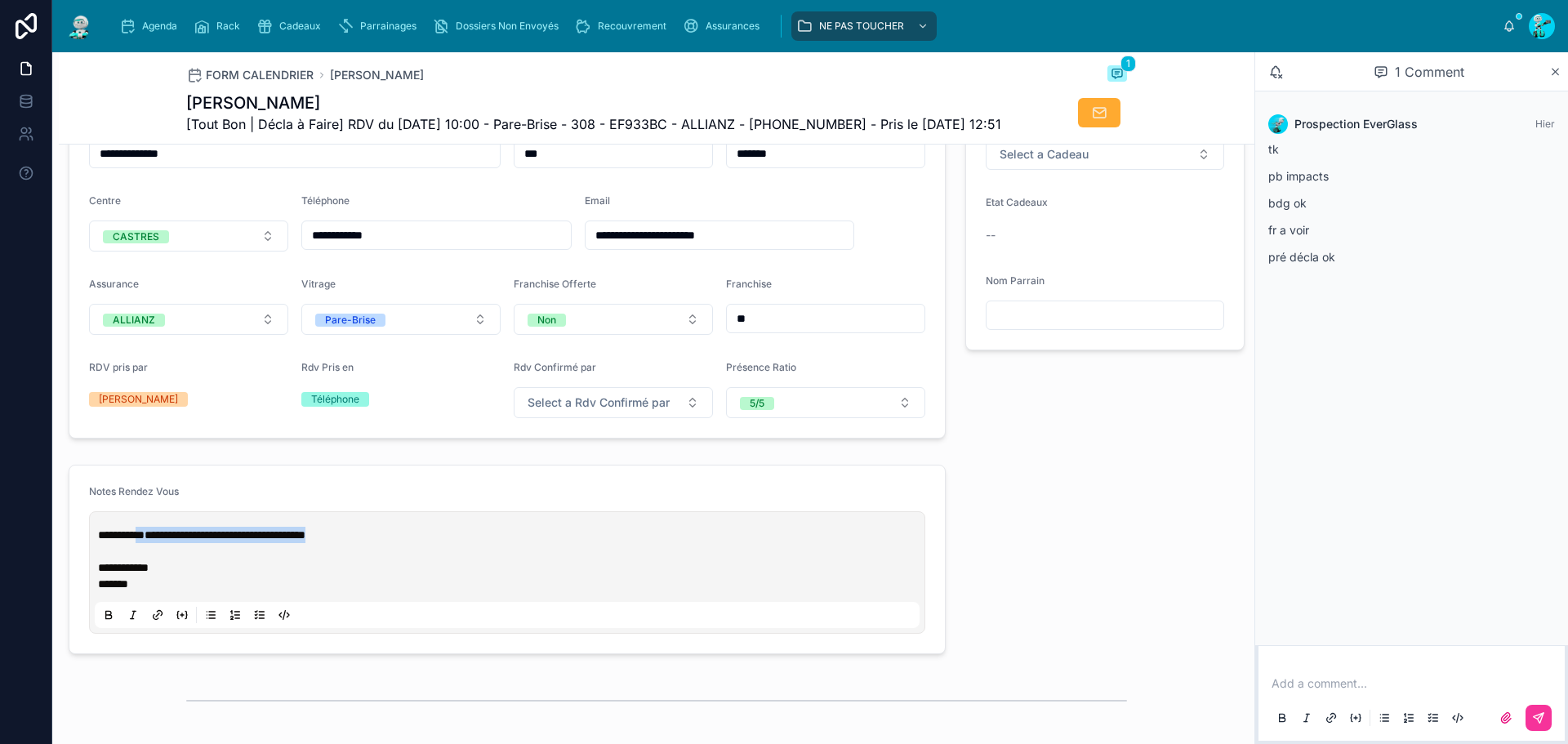
drag, startPoint x: 325, startPoint y: 564, endPoint x: 156, endPoint y: 558, distance: 169.1
click at [156, 558] on p "**********" at bounding box center [510, 551] width 825 height 49
click at [463, 575] on p "**********" at bounding box center [510, 551] width 825 height 49
click at [427, 575] on p "**********" at bounding box center [510, 551] width 825 height 49
click at [408, 567] on p "**********" at bounding box center [510, 551] width 825 height 49
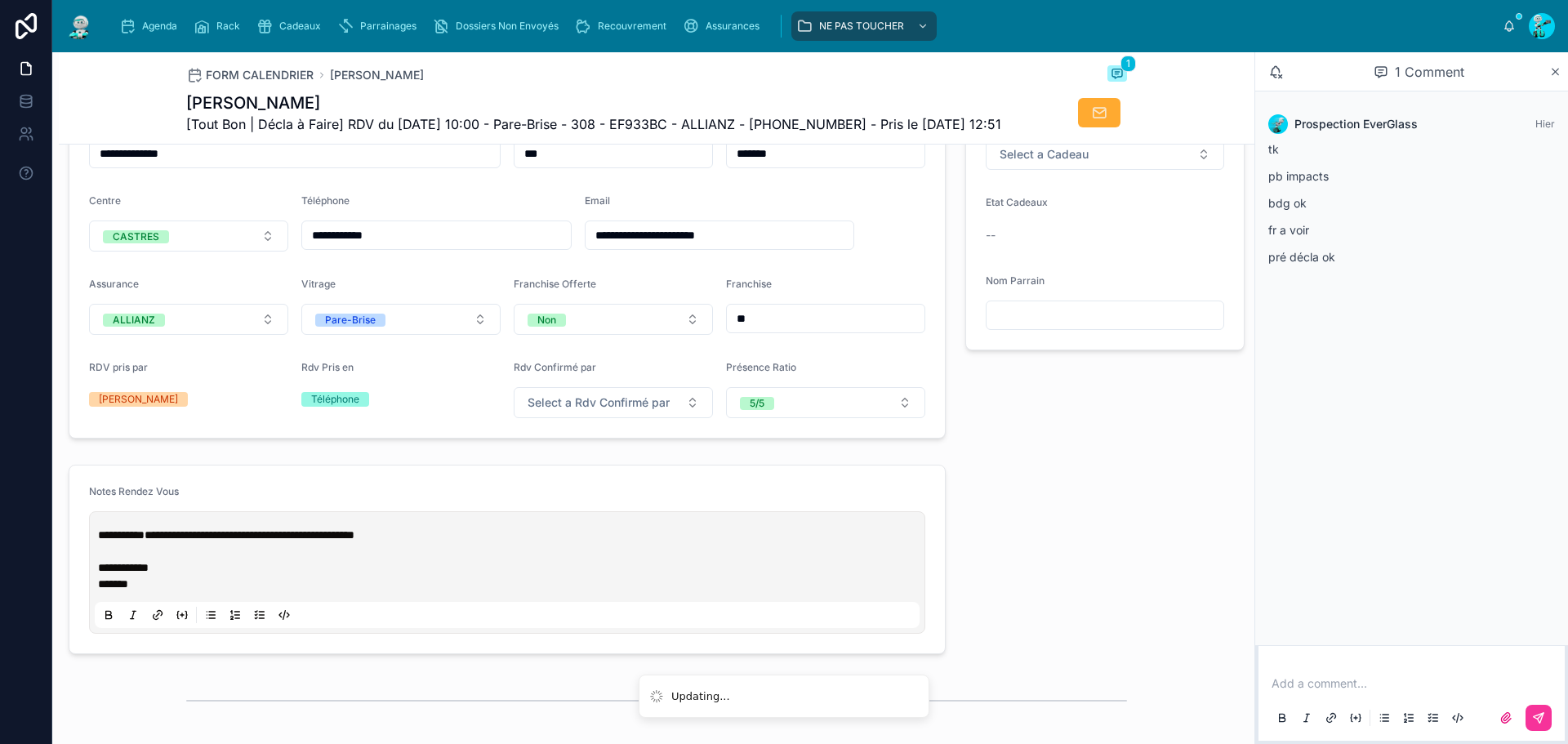
scroll to position [0, 0]
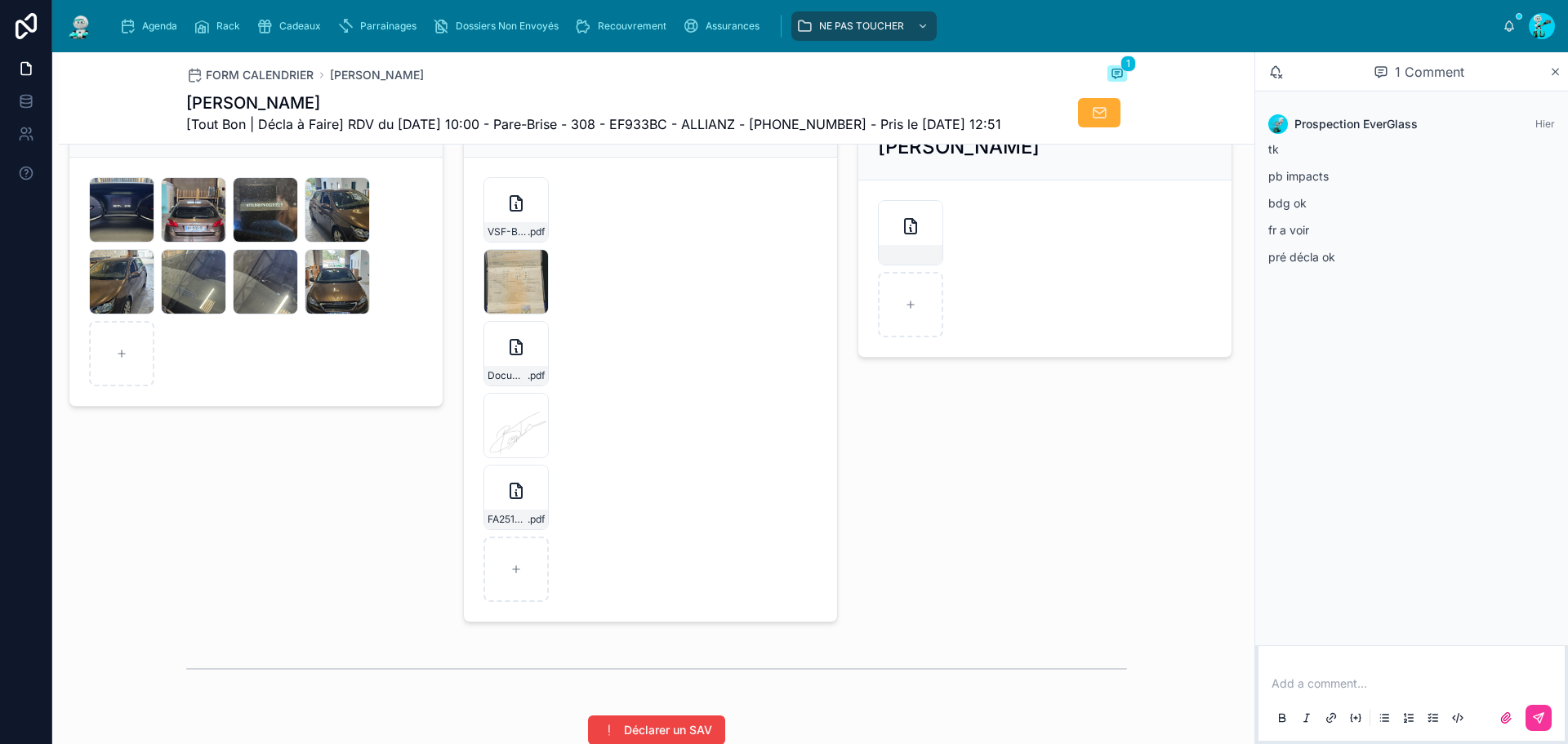
scroll to position [2531, 0]
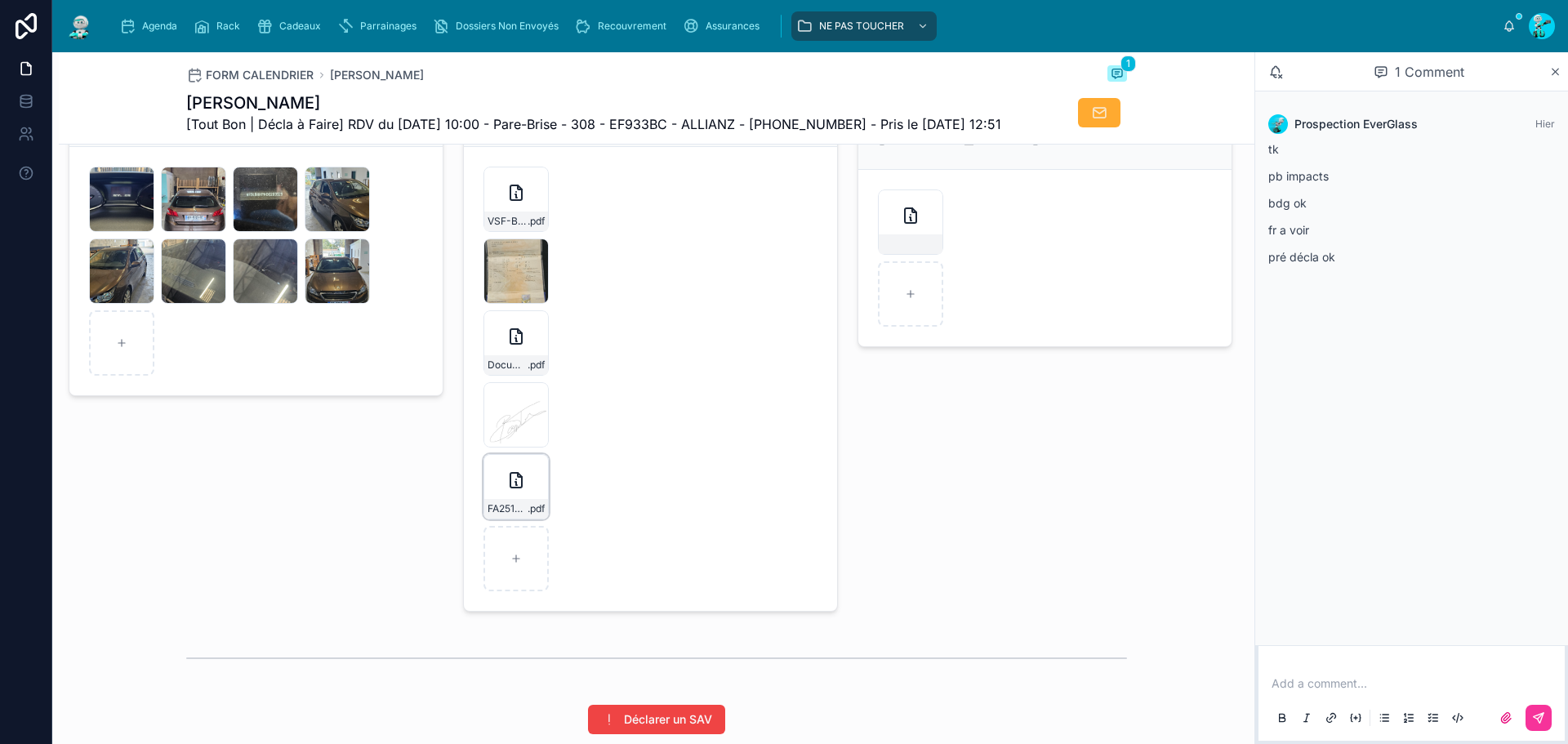
click at [510, 488] on icon at bounding box center [515, 480] width 12 height 14
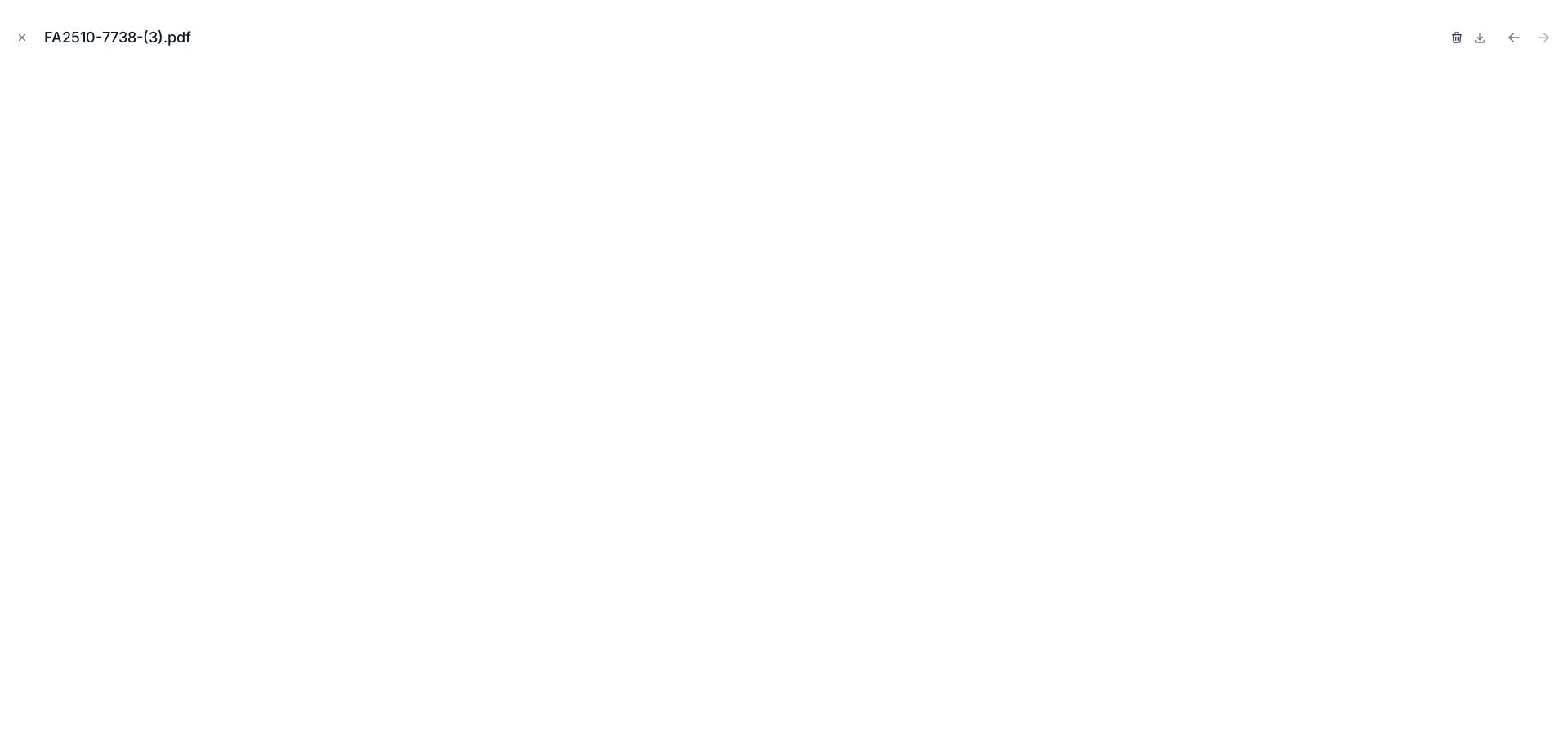
click at [1456, 36] on icon "button" at bounding box center [1457, 38] width 13 height 13
click at [1438, 43] on icon "button" at bounding box center [1441, 38] width 13 height 13
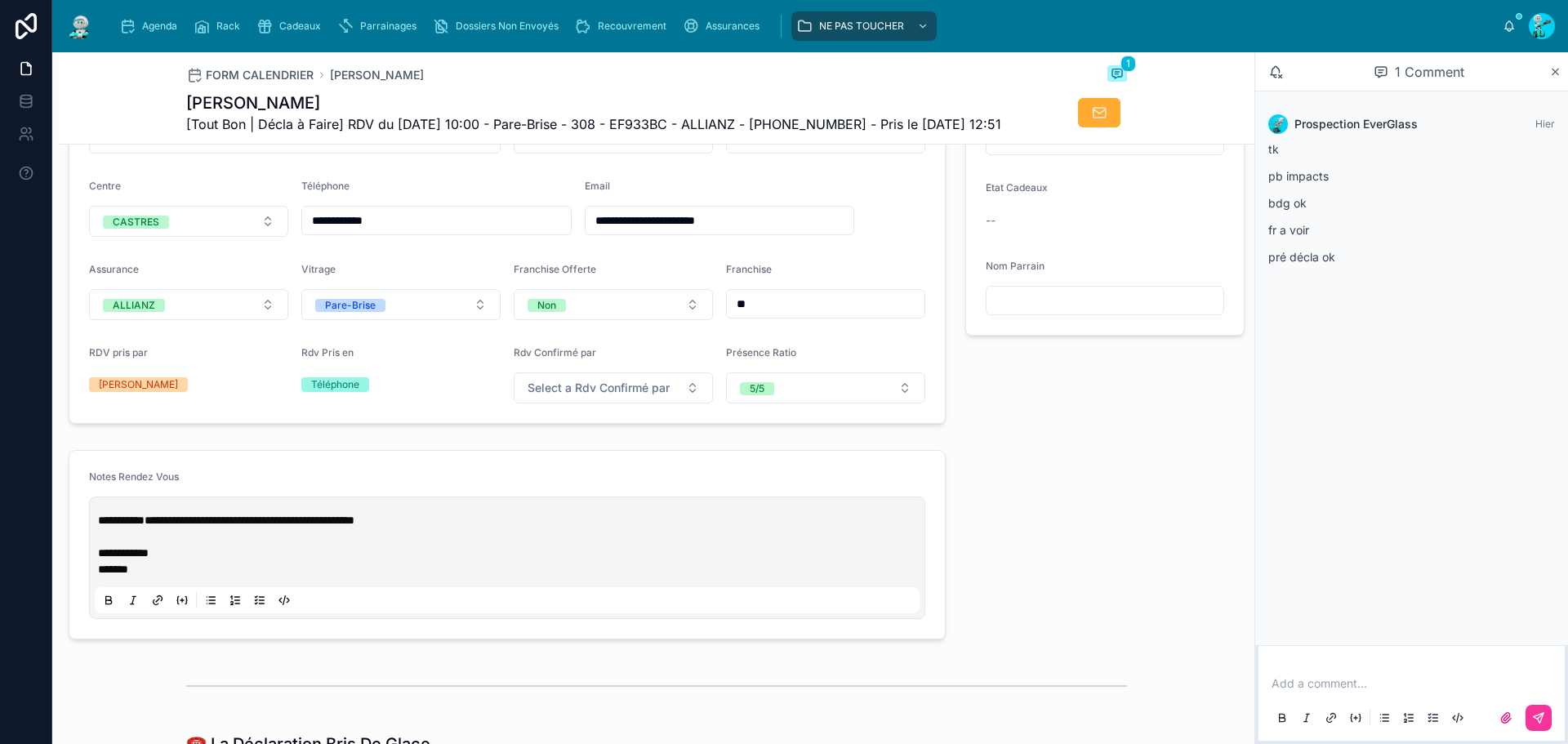
scroll to position [490, 0]
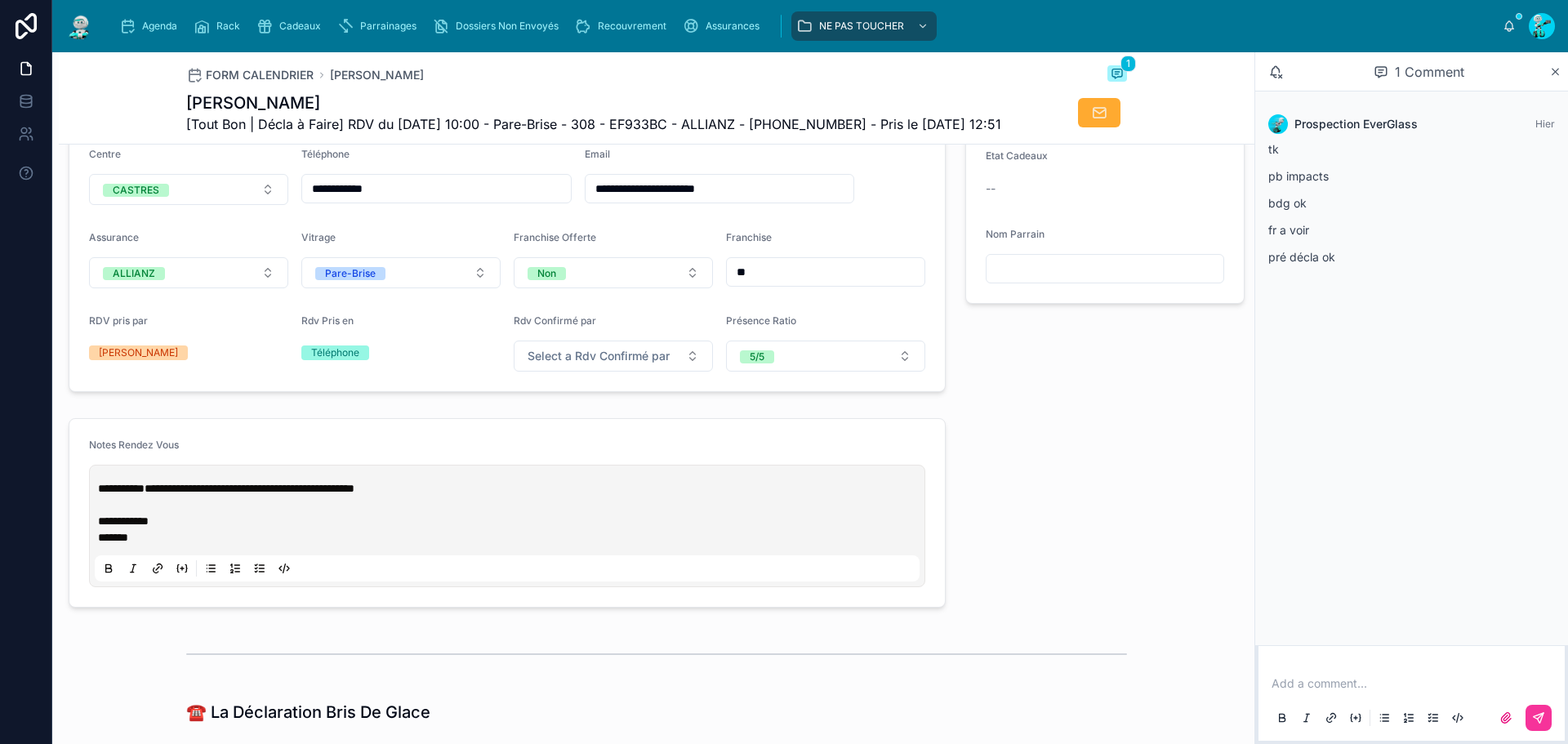
click at [453, 529] on p "**********" at bounding box center [510, 505] width 825 height 49
click at [95, 533] on div "**********" at bounding box center [507, 526] width 825 height 111
click at [99, 510] on span at bounding box center [100, 505] width 4 height 12
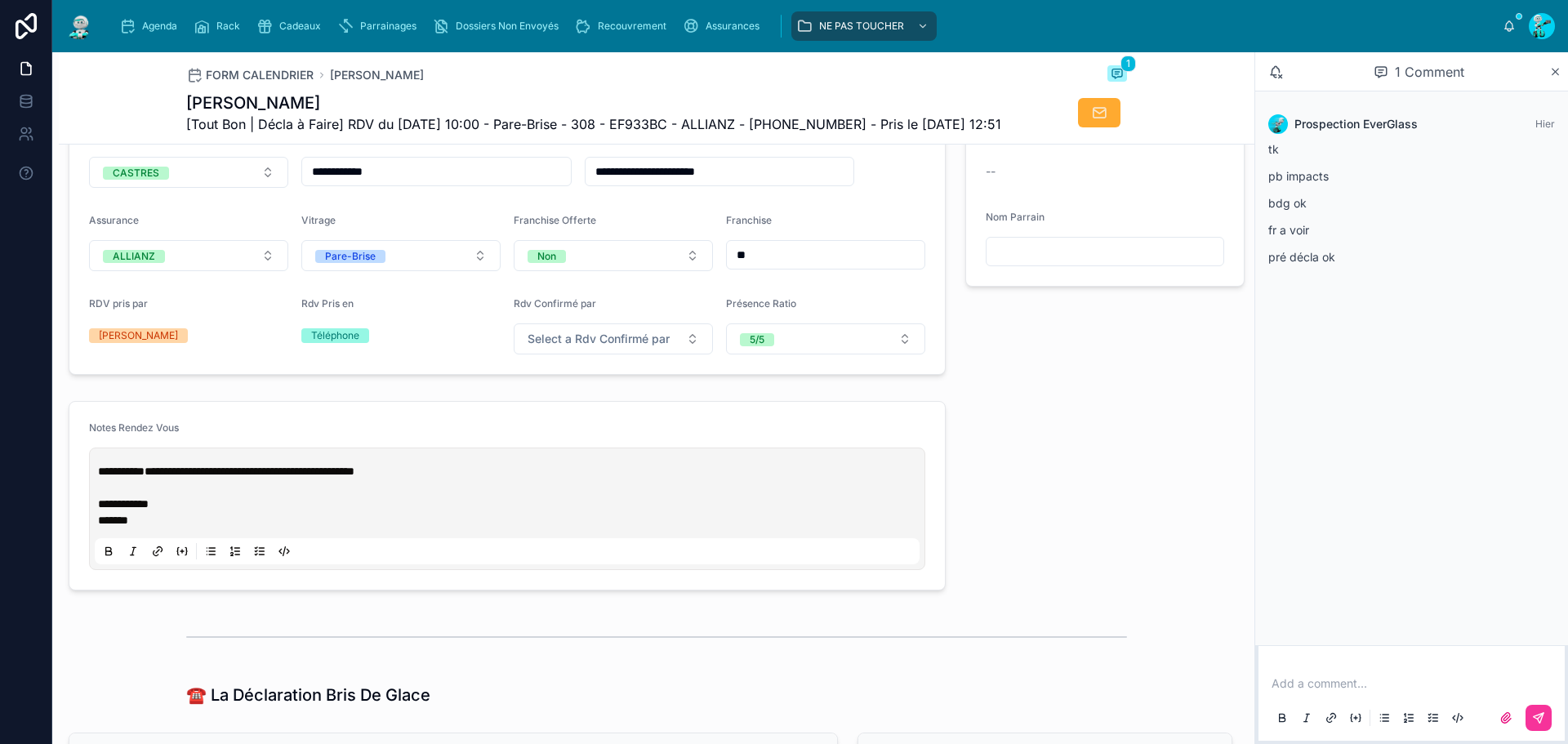
scroll to position [653, 0]
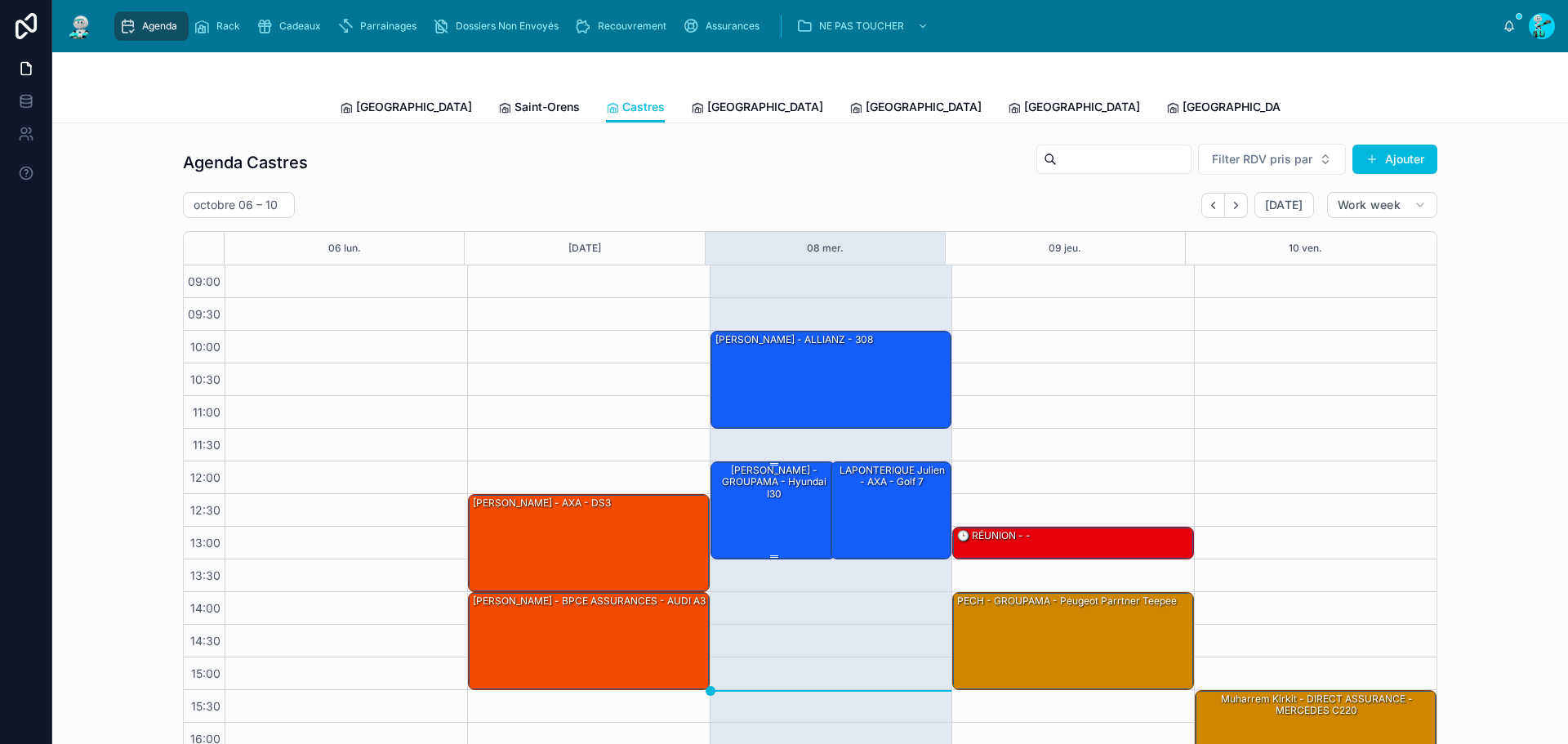
click at [759, 519] on div "[PERSON_NAME] - GROUPAMA - hyundai i30" at bounding box center [774, 510] width 121 height 95
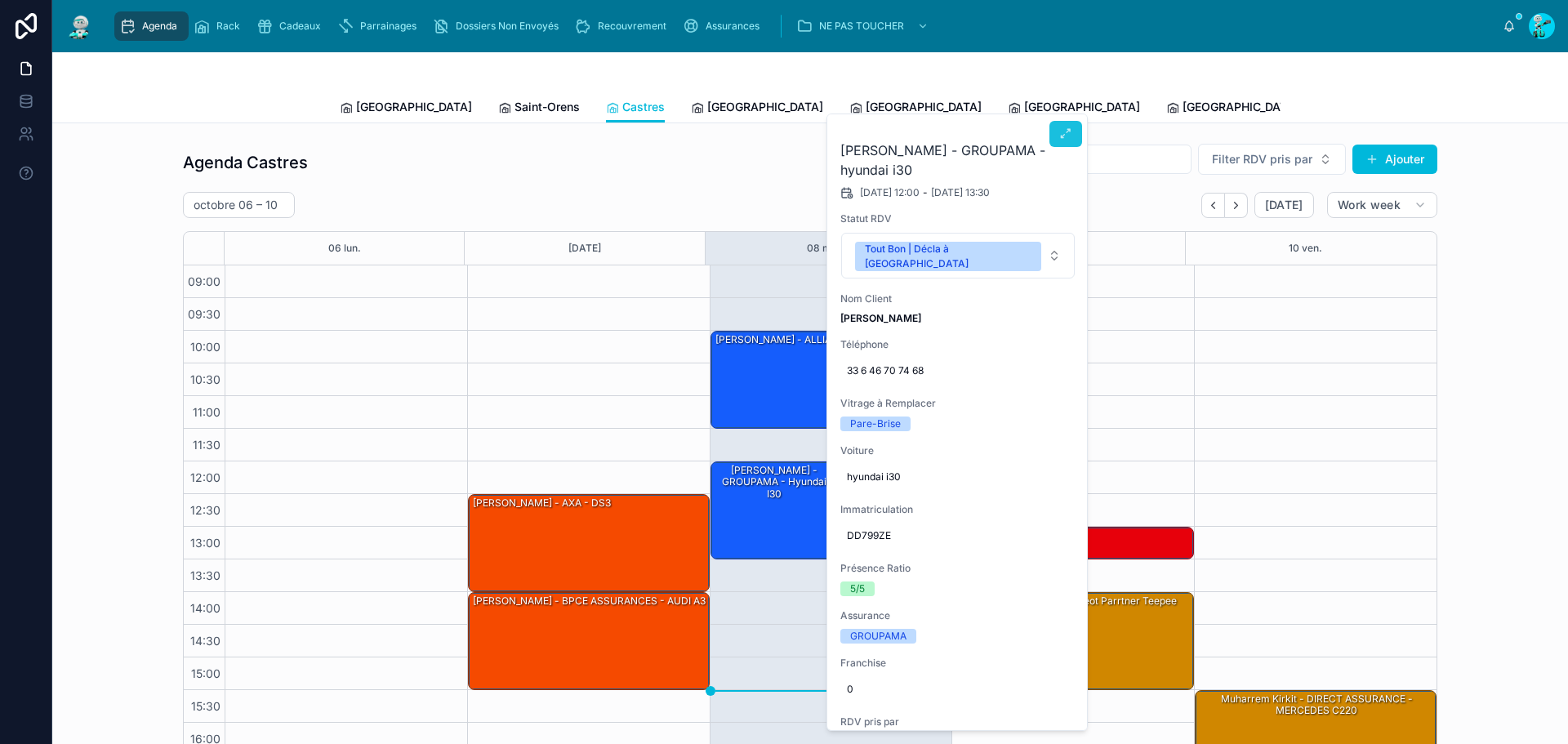
click at [1064, 134] on icon at bounding box center [1066, 134] width 13 height 13
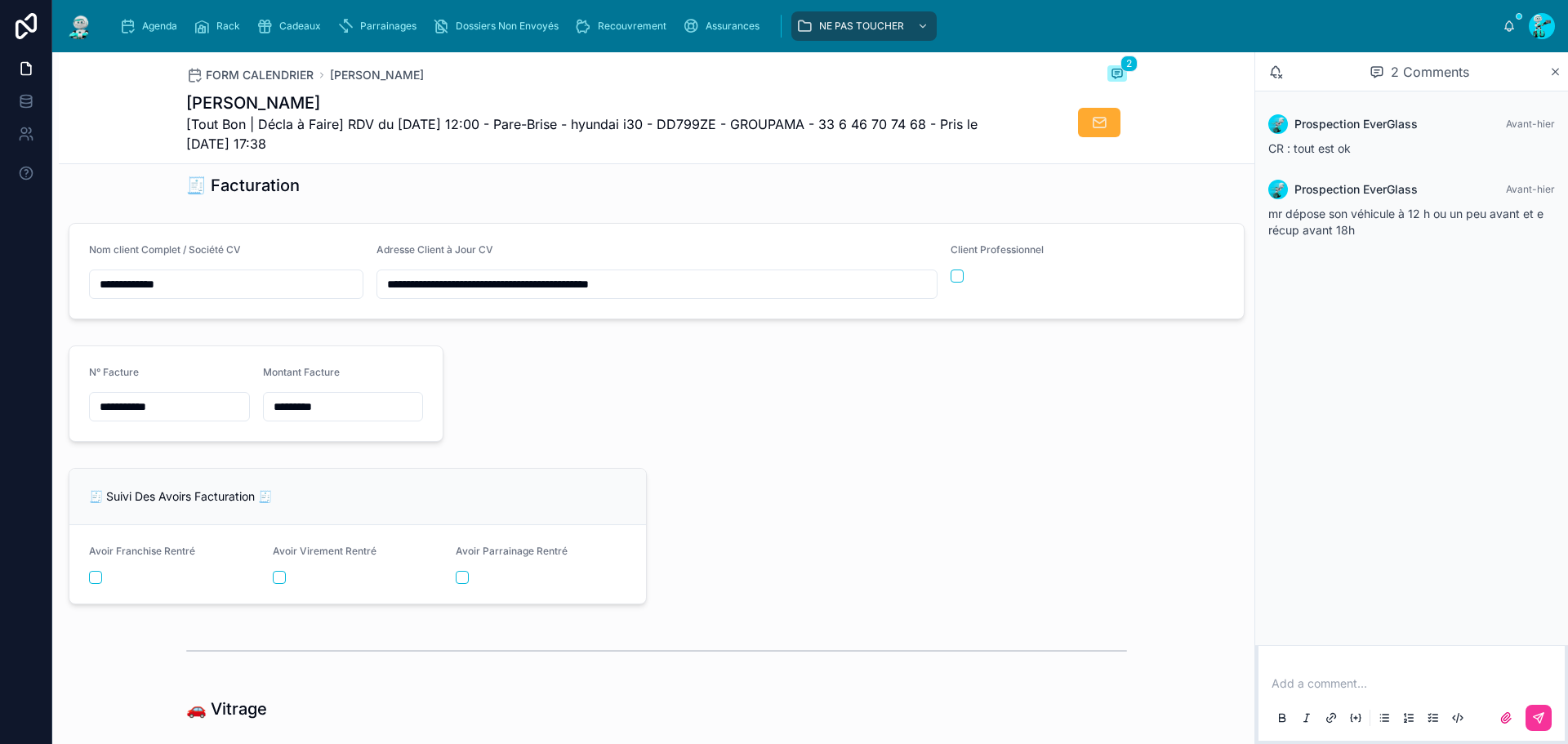
scroll to position [1633, 0]
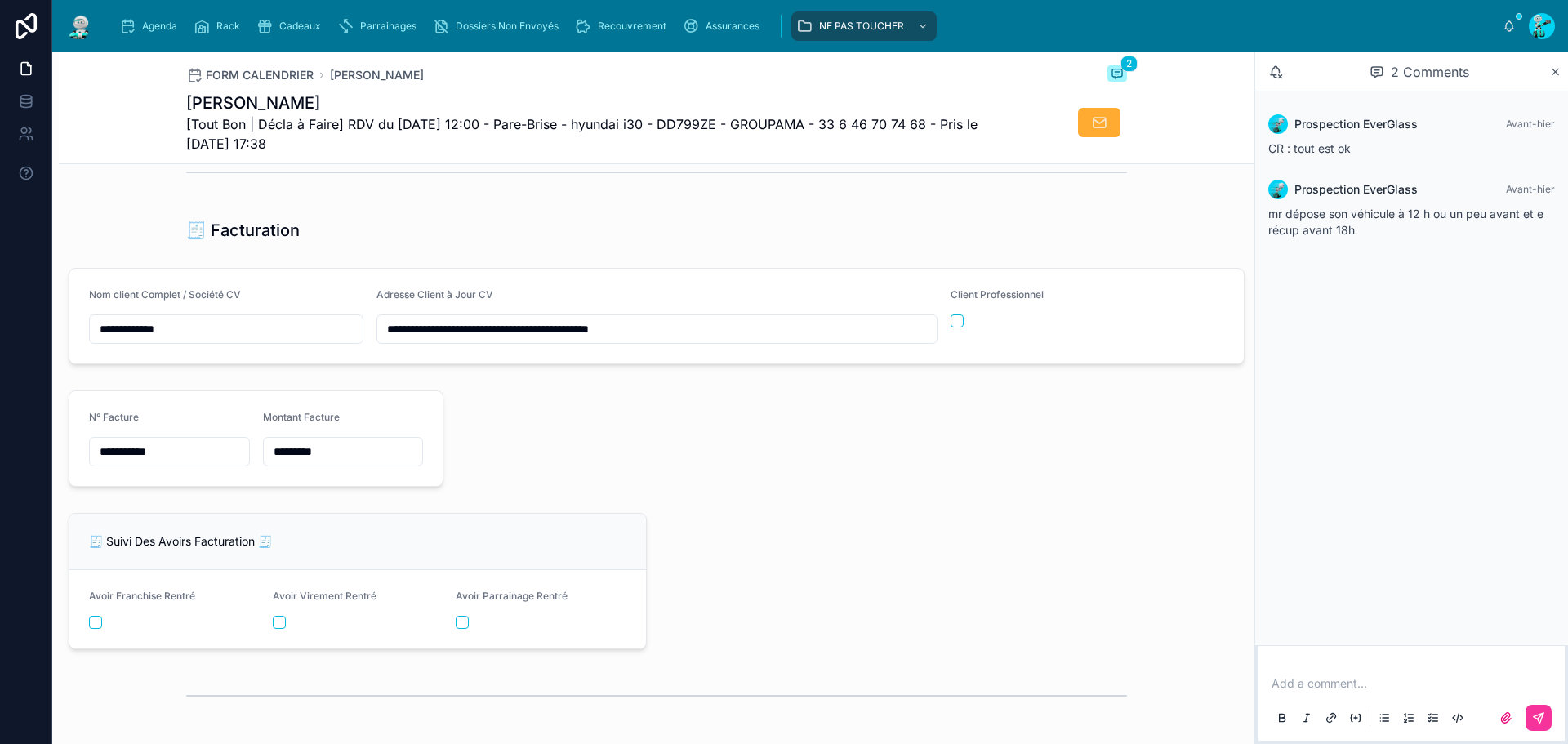
click at [225, 463] on input "**********" at bounding box center [169, 452] width 160 height 23
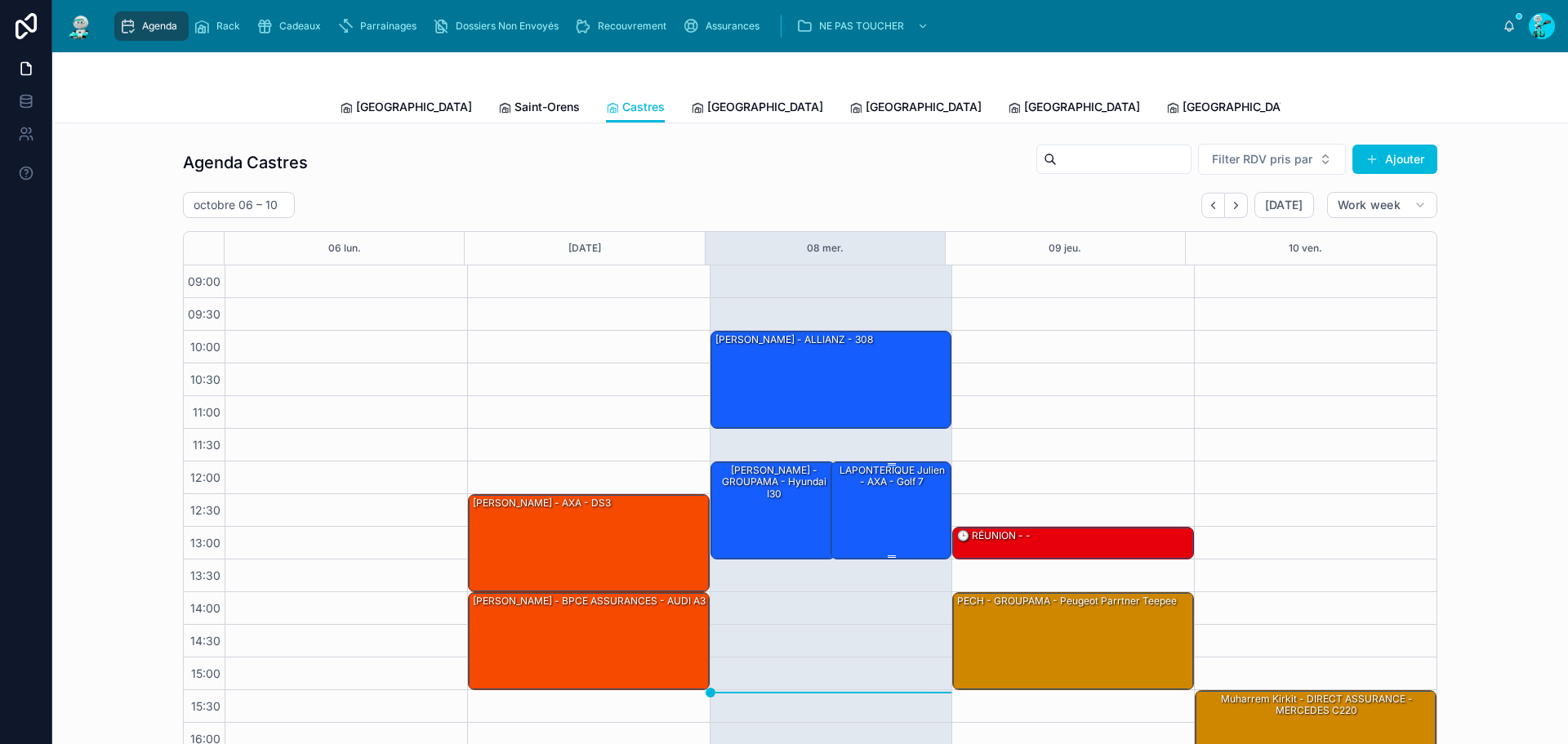
click at [895, 558] on div "12:00 – 13:30 [PERSON_NAME] - AXA - Golf 7" at bounding box center [890, 510] width 119 height 96
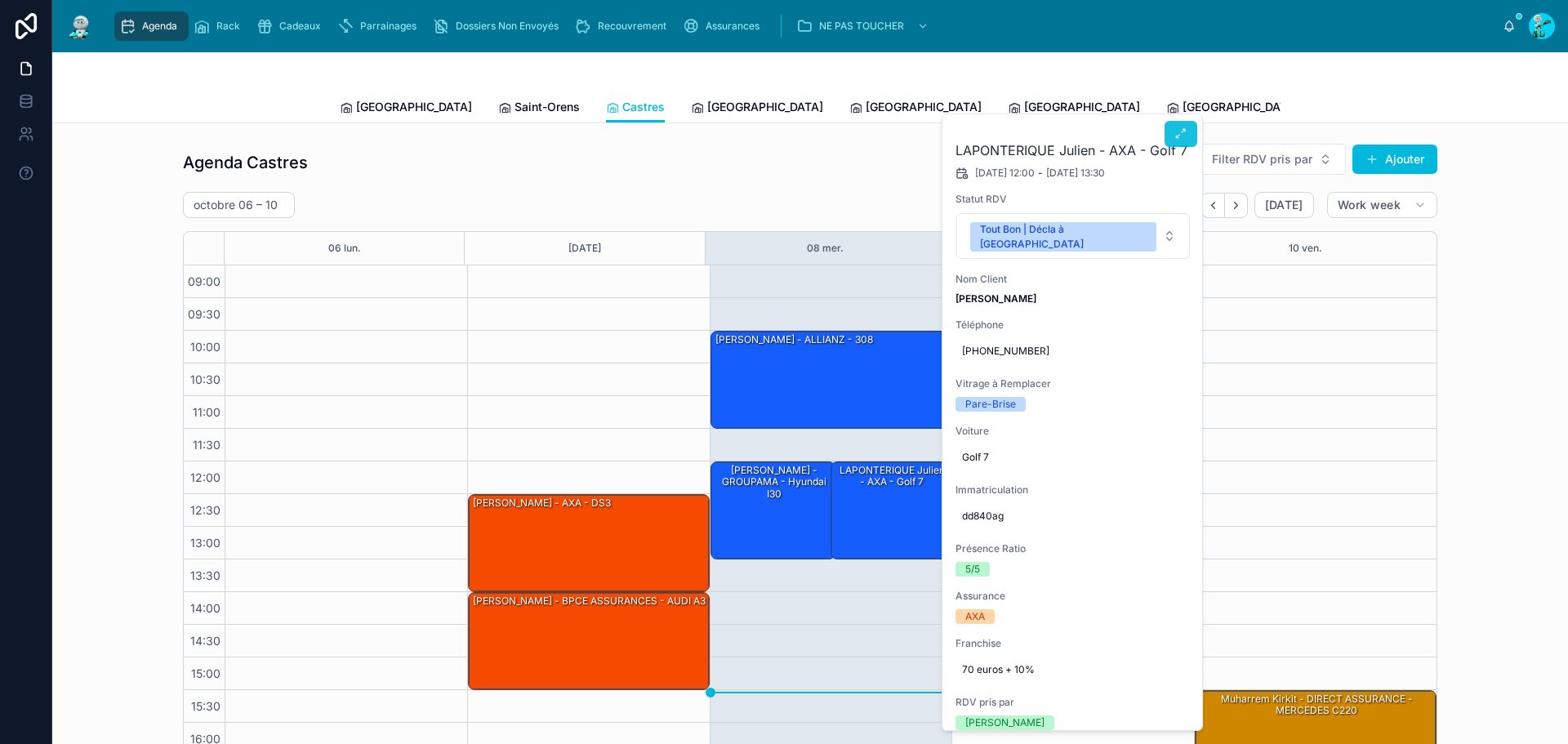
click at [1177, 135] on icon at bounding box center [1181, 134] width 13 height 13
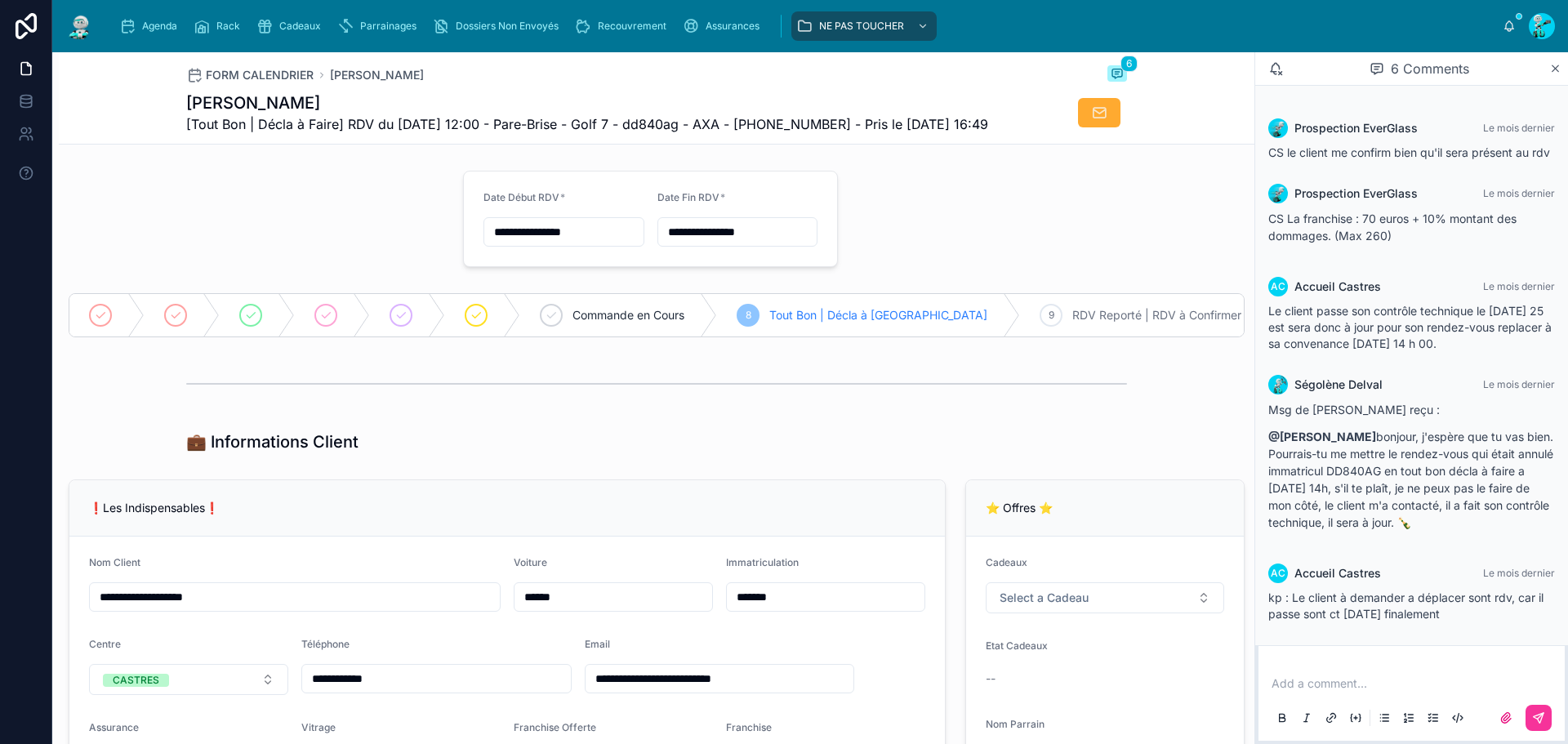
drag, startPoint x: 1051, startPoint y: 462, endPoint x: 695, endPoint y: 411, distance: 359.6
click at [689, 411] on div at bounding box center [657, 384] width 1196 height 54
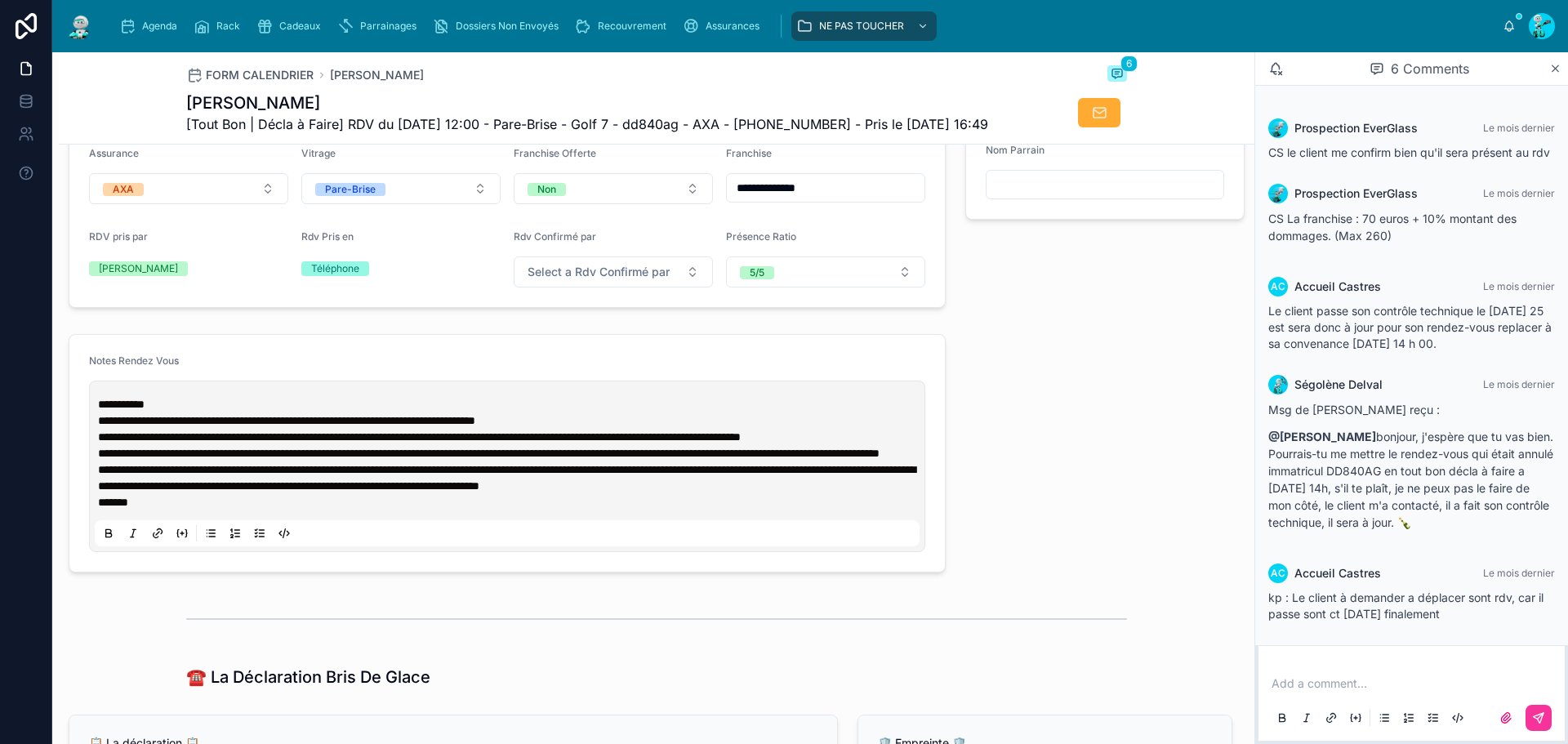
scroll to position [350, 0]
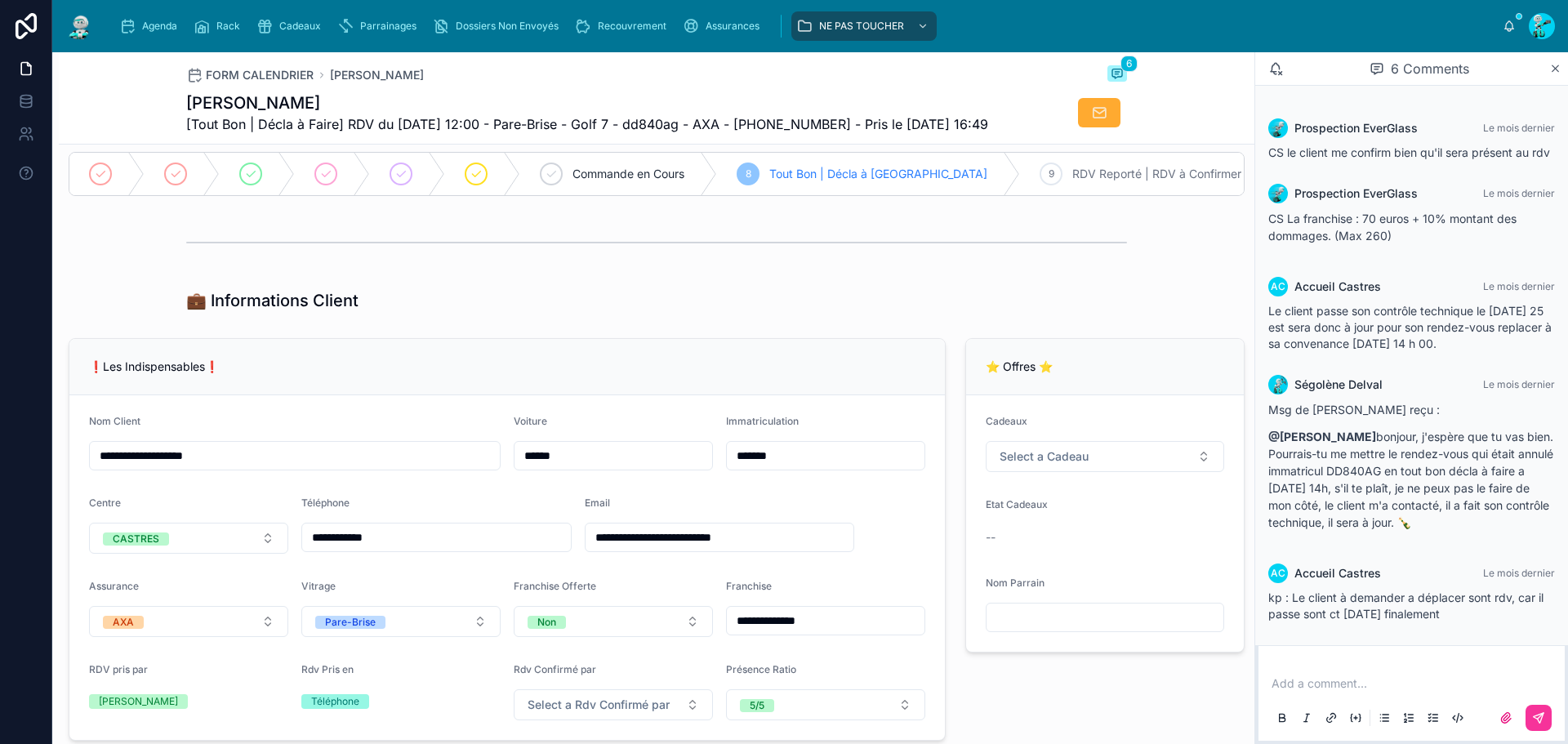
scroll to position [0, 0]
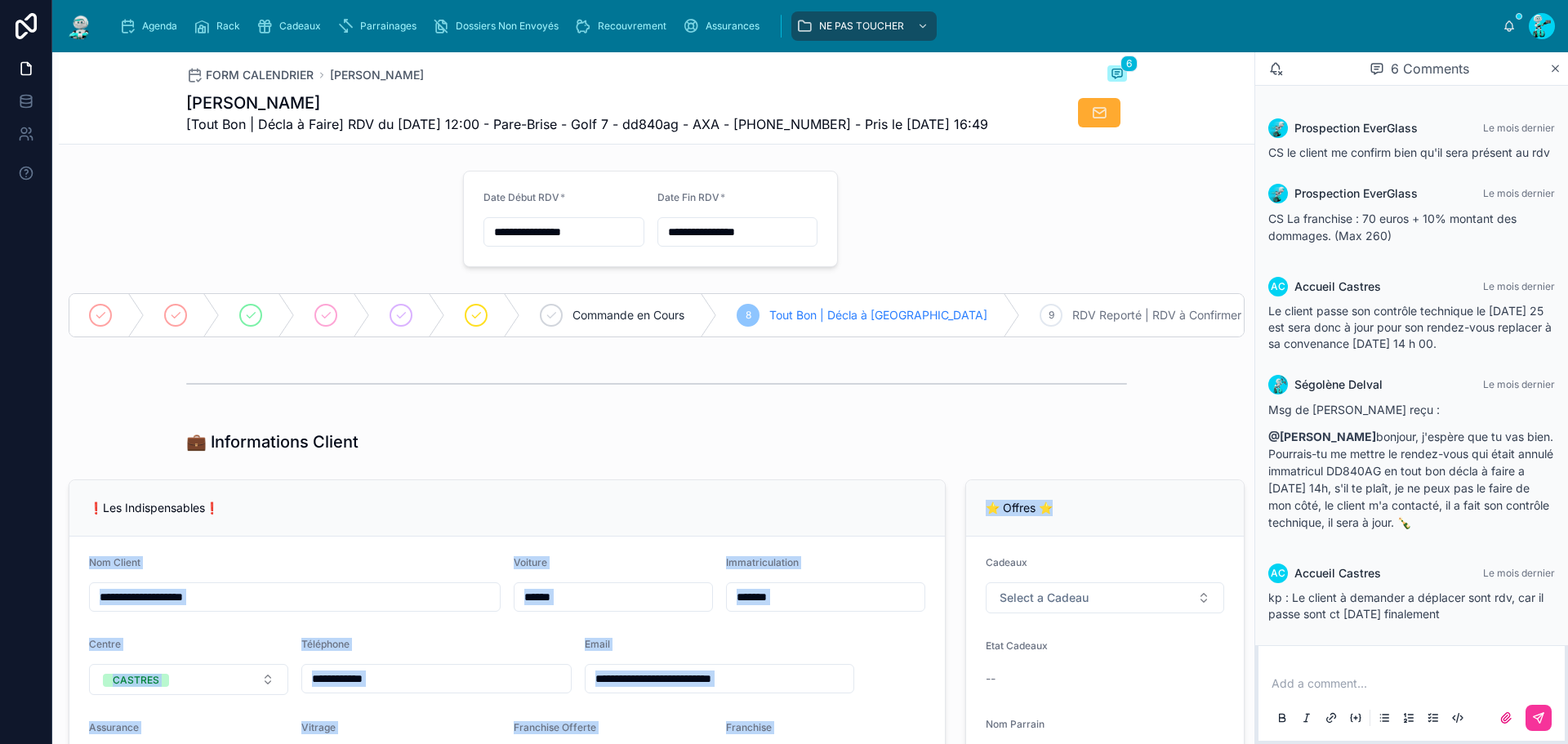
drag, startPoint x: 1071, startPoint y: 549, endPoint x: 922, endPoint y: 521, distance: 151.6
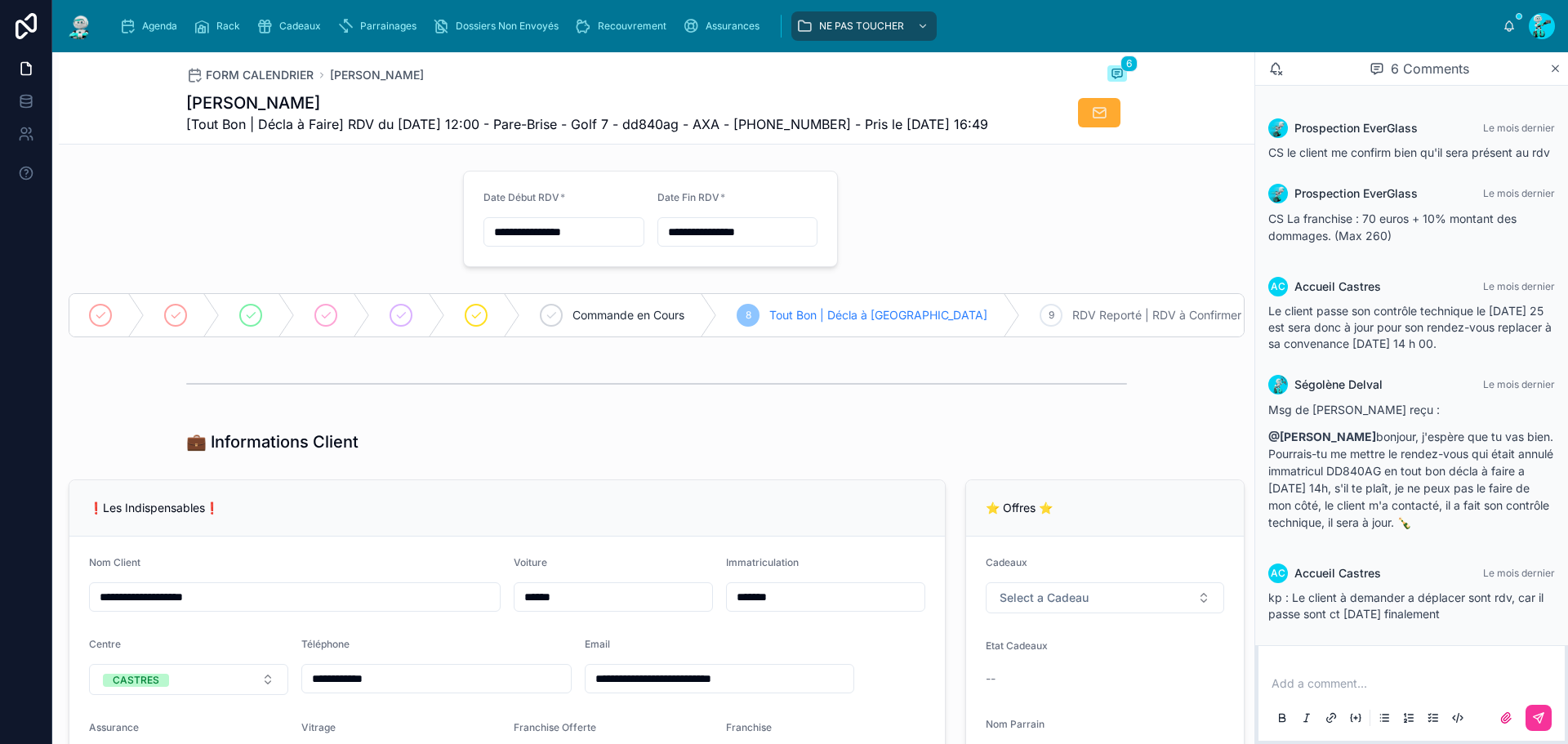
click at [891, 454] on div "💼 Informations Client" at bounding box center [656, 442] width 940 height 23
click at [948, 454] on div "💼 Informations Client" at bounding box center [656, 442] width 940 height 23
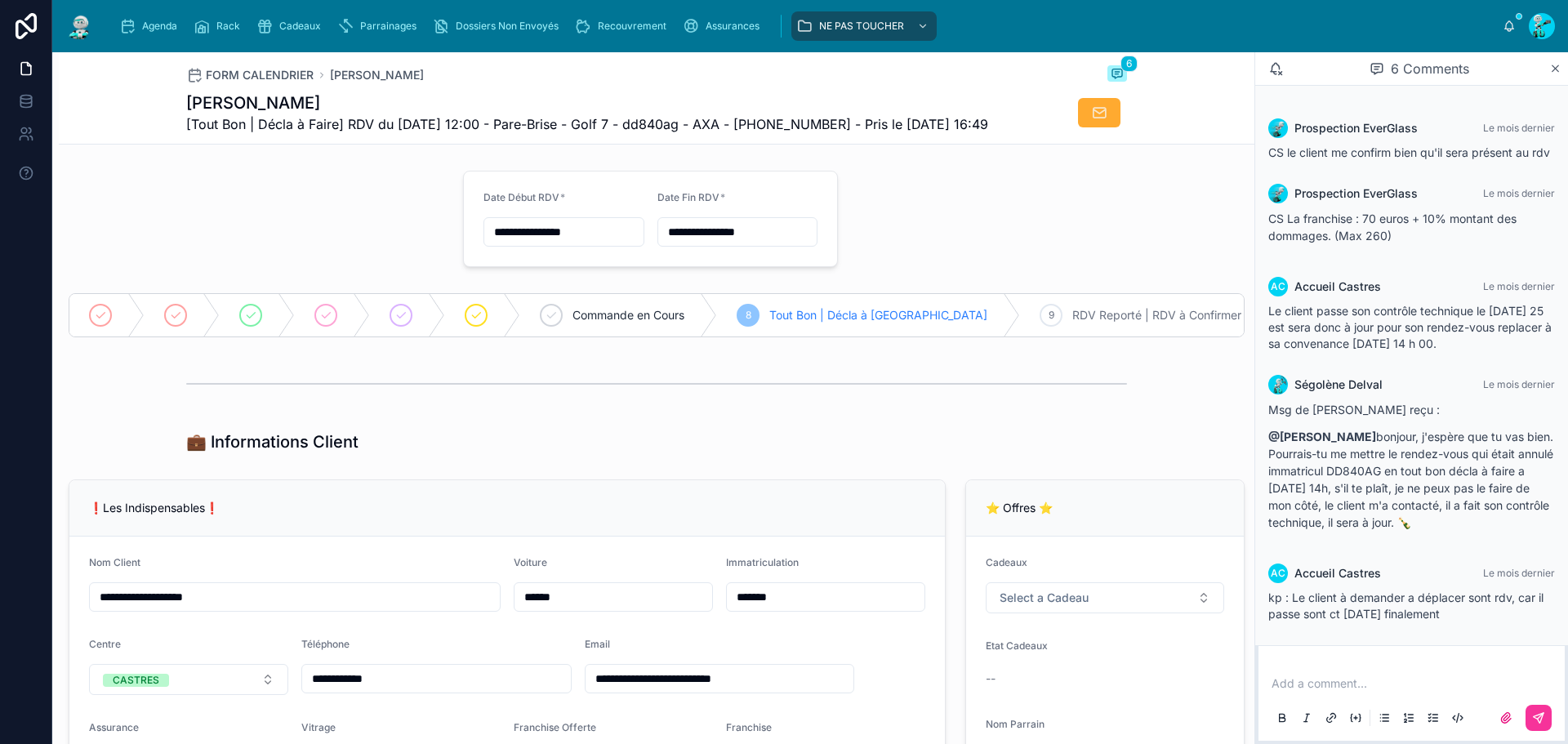
click at [1208, 460] on div "💼 Informations Client" at bounding box center [657, 442] width 1196 height 36
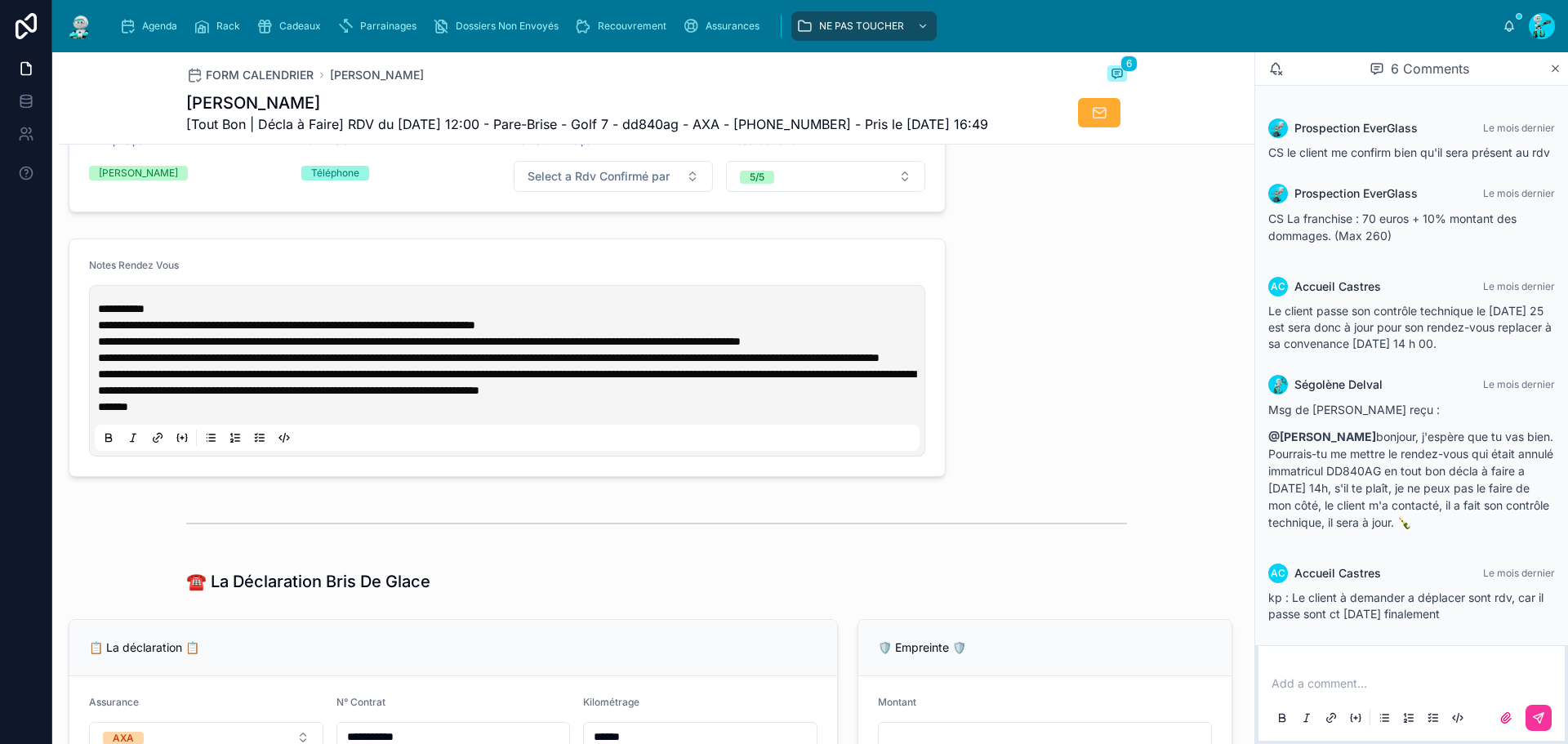
scroll to position [408, 0]
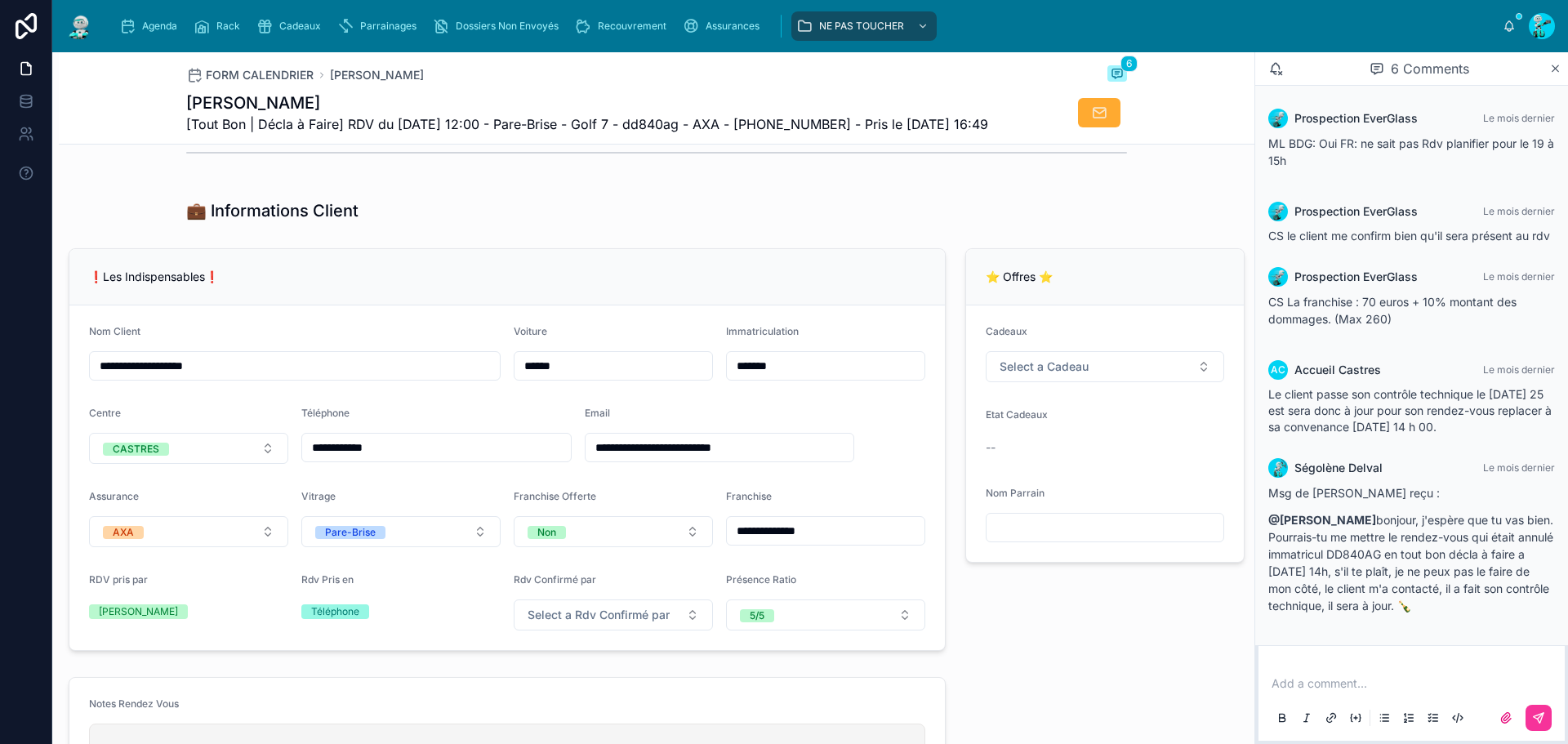
scroll to position [0, 0]
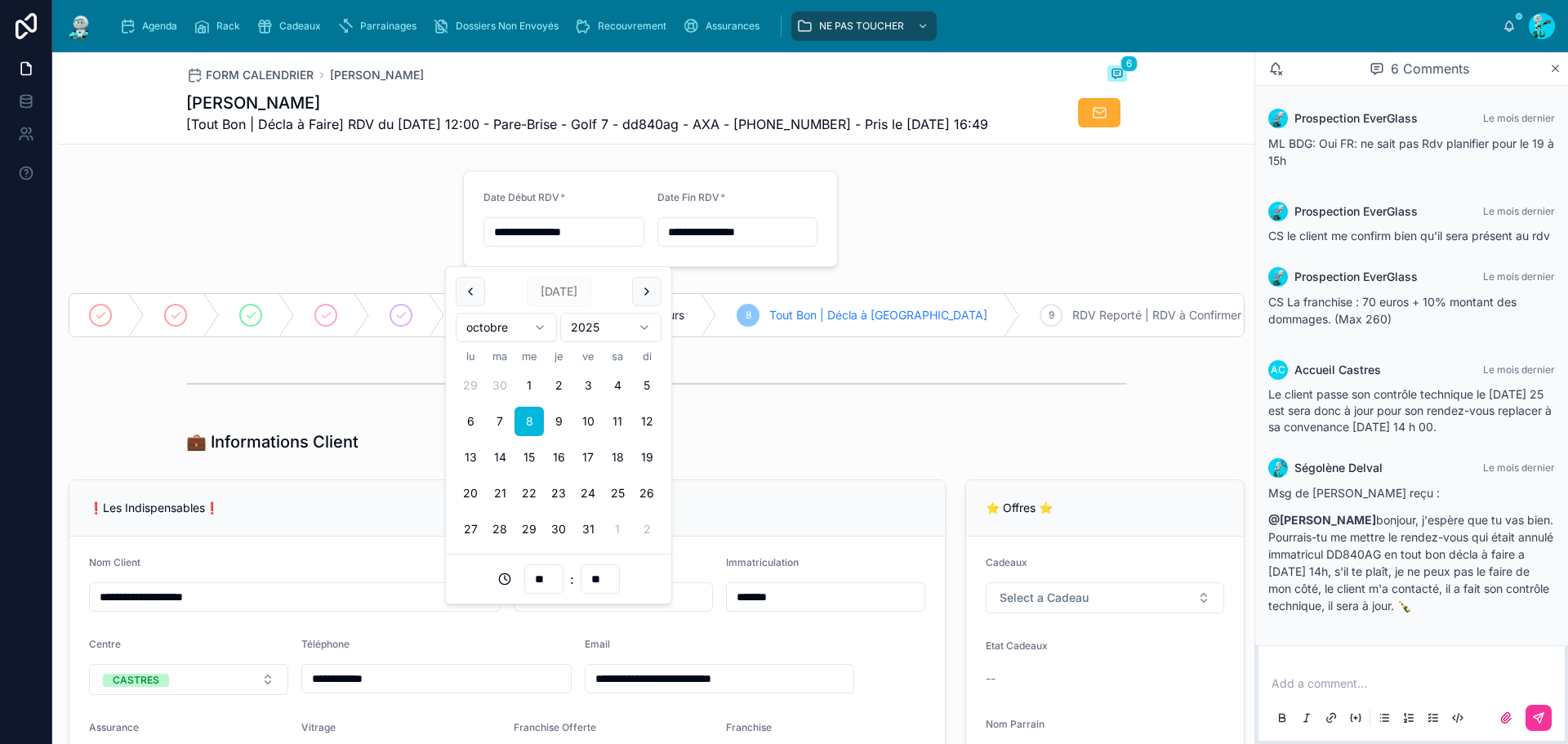
drag, startPoint x: 610, startPoint y: 258, endPoint x: 416, endPoint y: 229, distance: 196.2
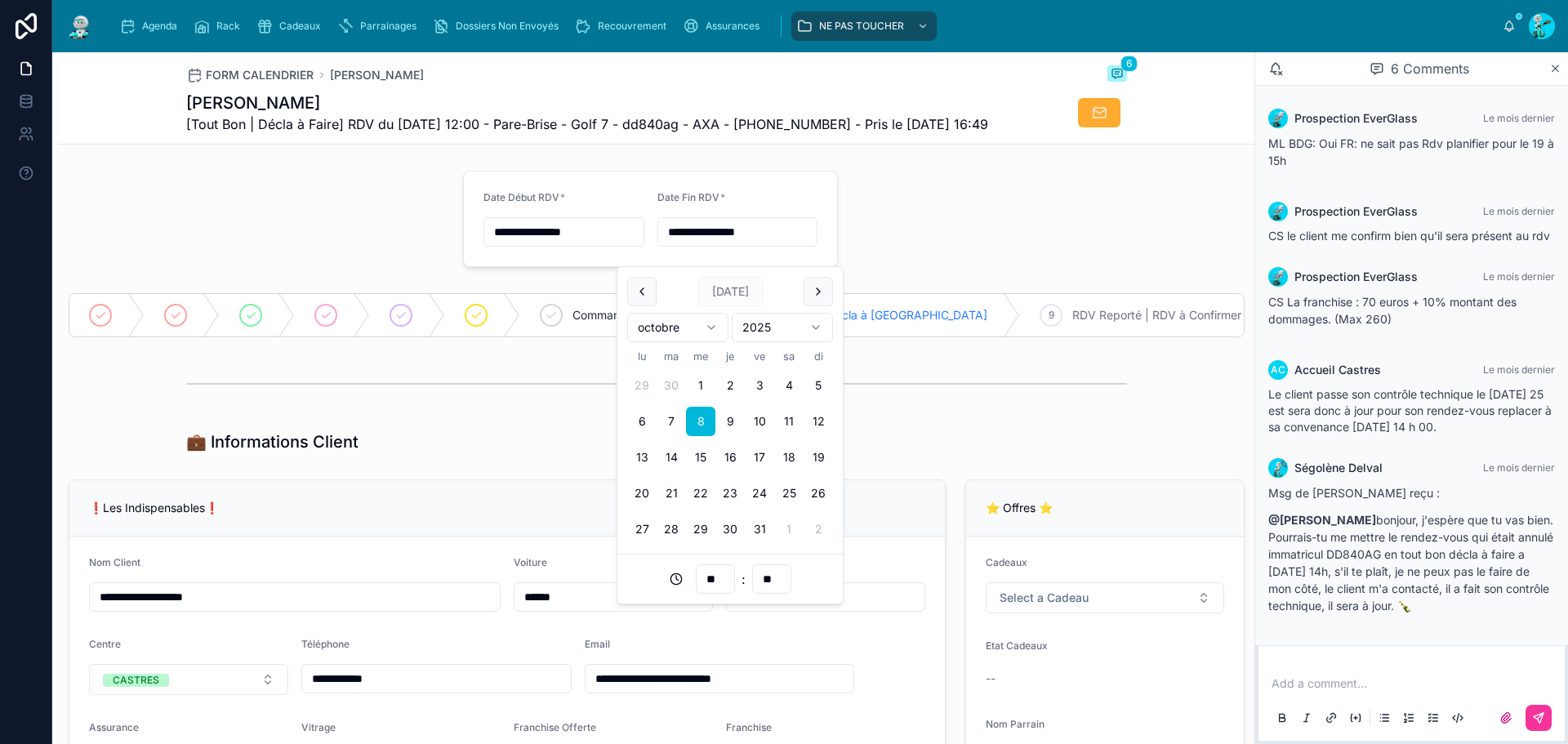
drag, startPoint x: 788, startPoint y: 246, endPoint x: 646, endPoint y: 240, distance: 142.1
click at [646, 240] on form "**********" at bounding box center [650, 219] width 373 height 95
drag, startPoint x: 775, startPoint y: 247, endPoint x: 627, endPoint y: 239, distance: 148.2
click at [627, 239] on form "**********" at bounding box center [650, 219] width 373 height 95
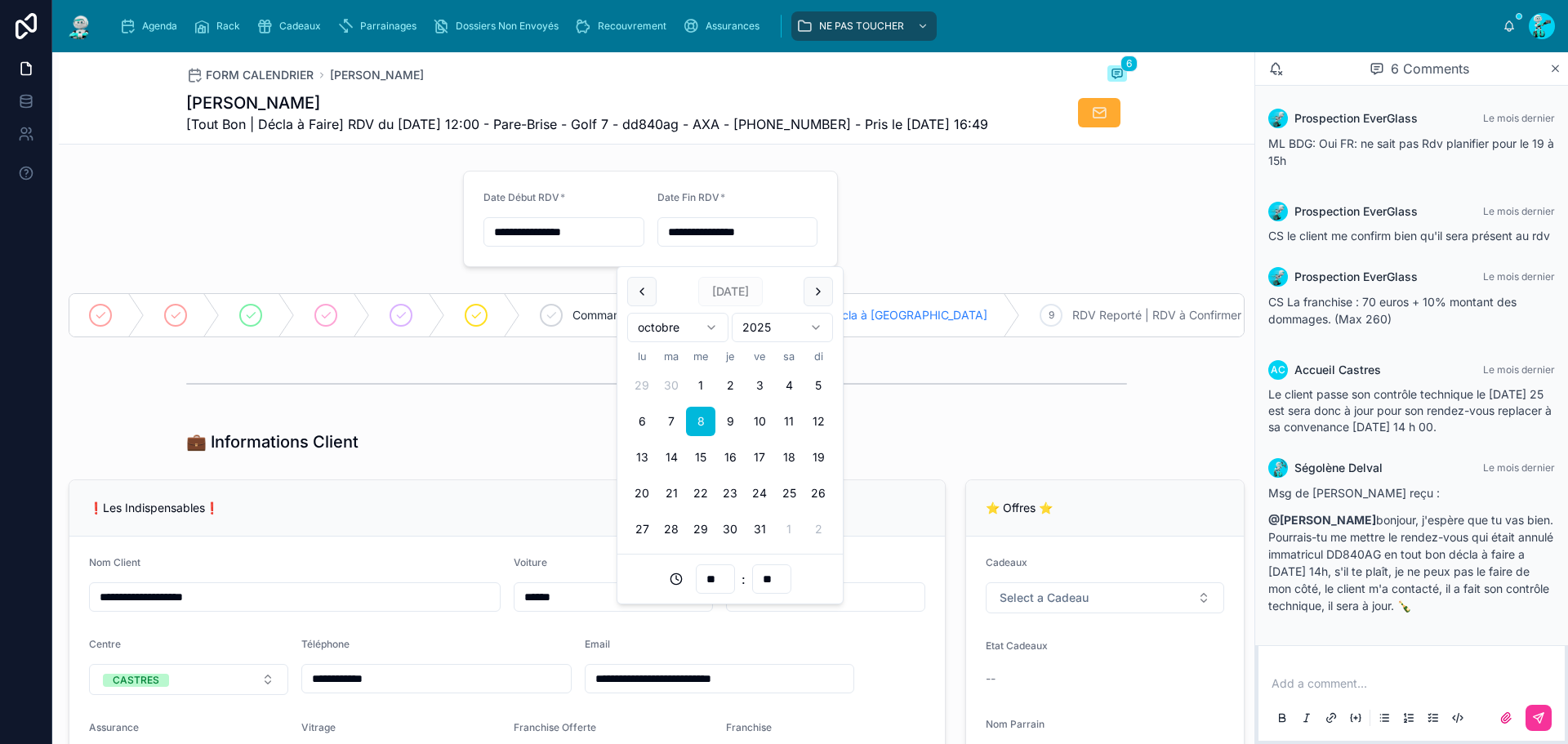
click at [658, 243] on input "**********" at bounding box center [738, 232] width 160 height 23
drag, startPoint x: 750, startPoint y: 250, endPoint x: 607, endPoint y: 225, distance: 145.2
click at [607, 225] on form "**********" at bounding box center [650, 219] width 373 height 95
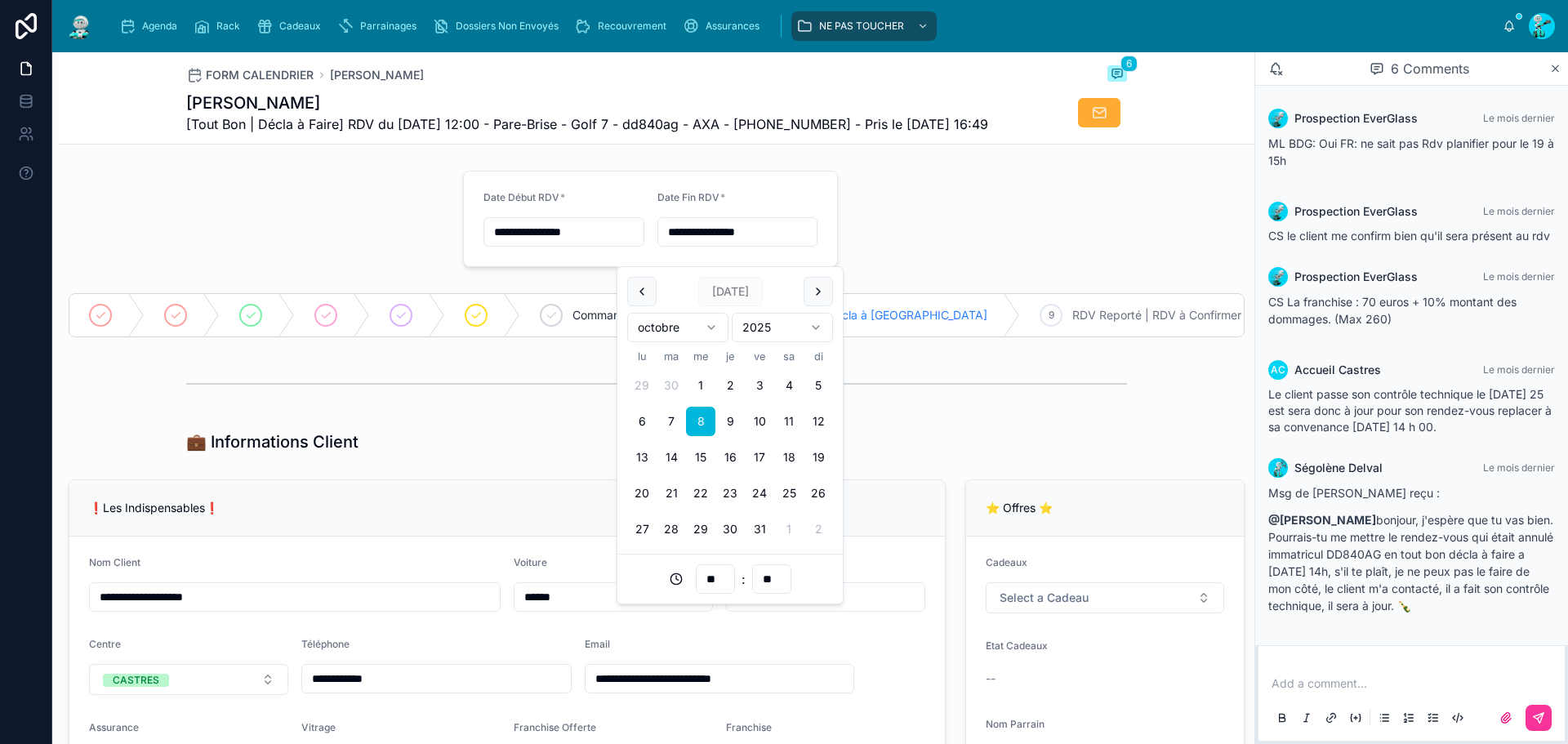
drag, startPoint x: 759, startPoint y: 254, endPoint x: 649, endPoint y: 247, distance: 110.2
click at [649, 247] on form "**********" at bounding box center [650, 219] width 373 height 95
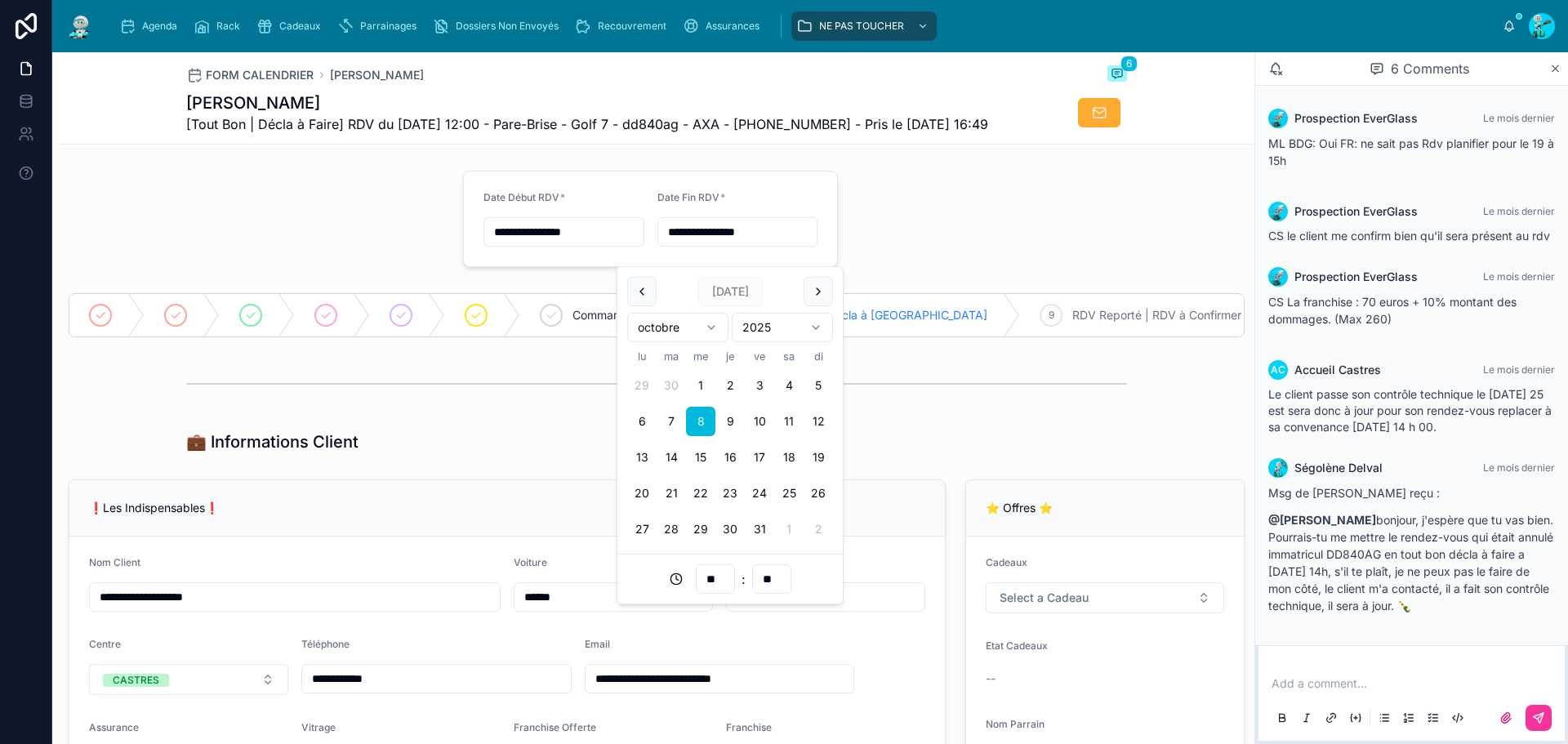
drag, startPoint x: 755, startPoint y: 247, endPoint x: 784, endPoint y: 217, distance: 41.7
click at [643, 221] on form "**********" at bounding box center [650, 219] width 373 height 95
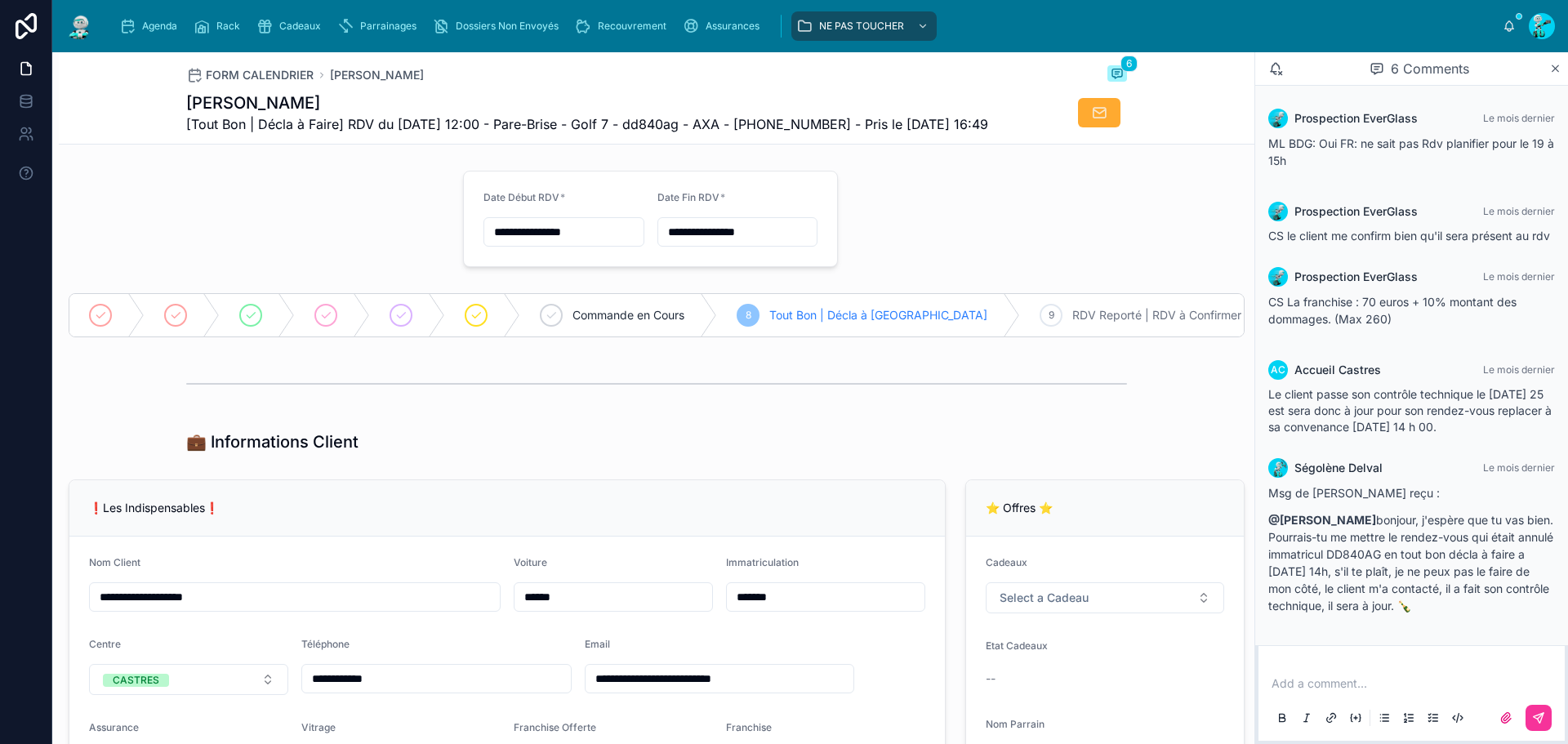
click at [245, 96] on h1 "LAPONTERIQUE Julien" at bounding box center [587, 103] width 802 height 23
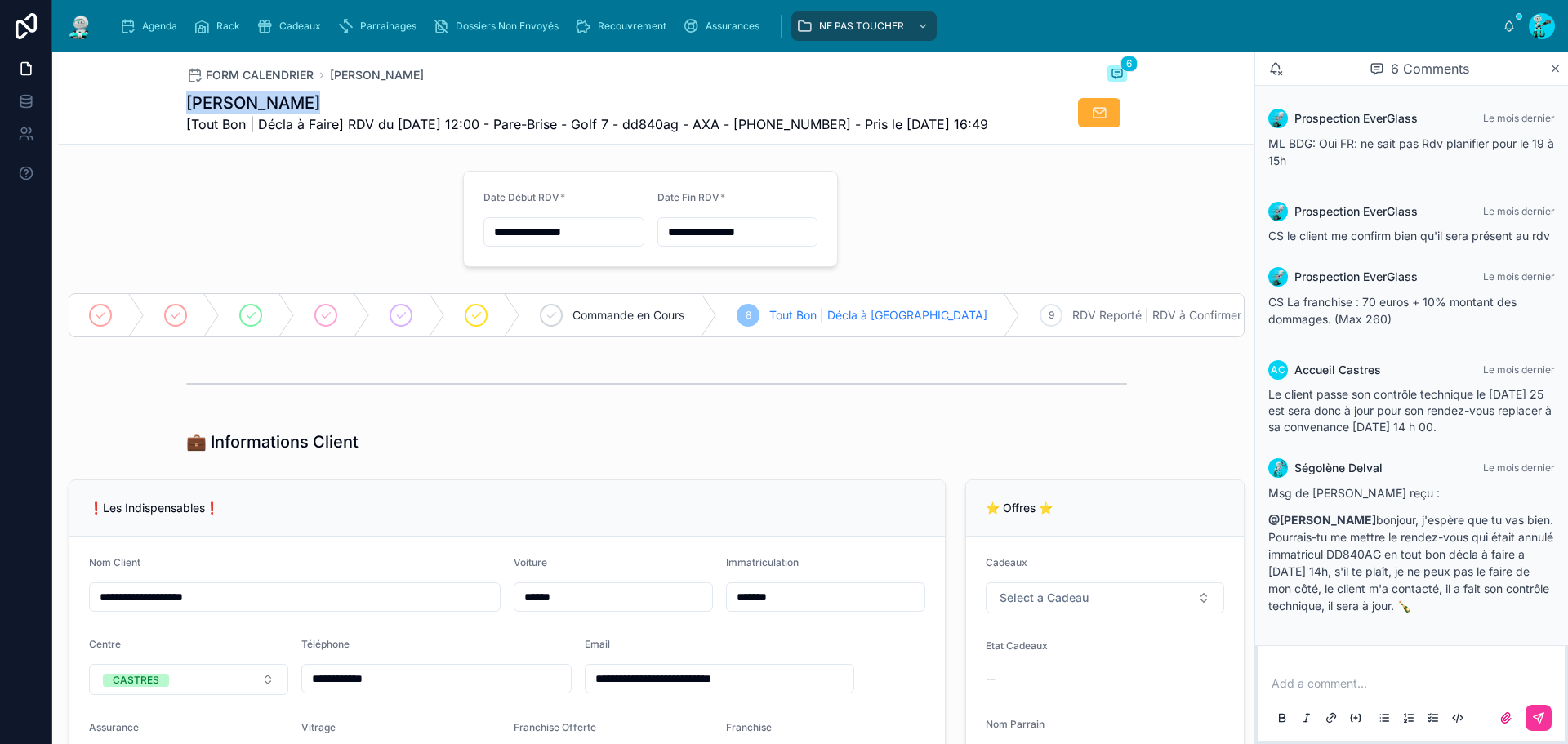
copy h1 "LAPONTERIQUE"
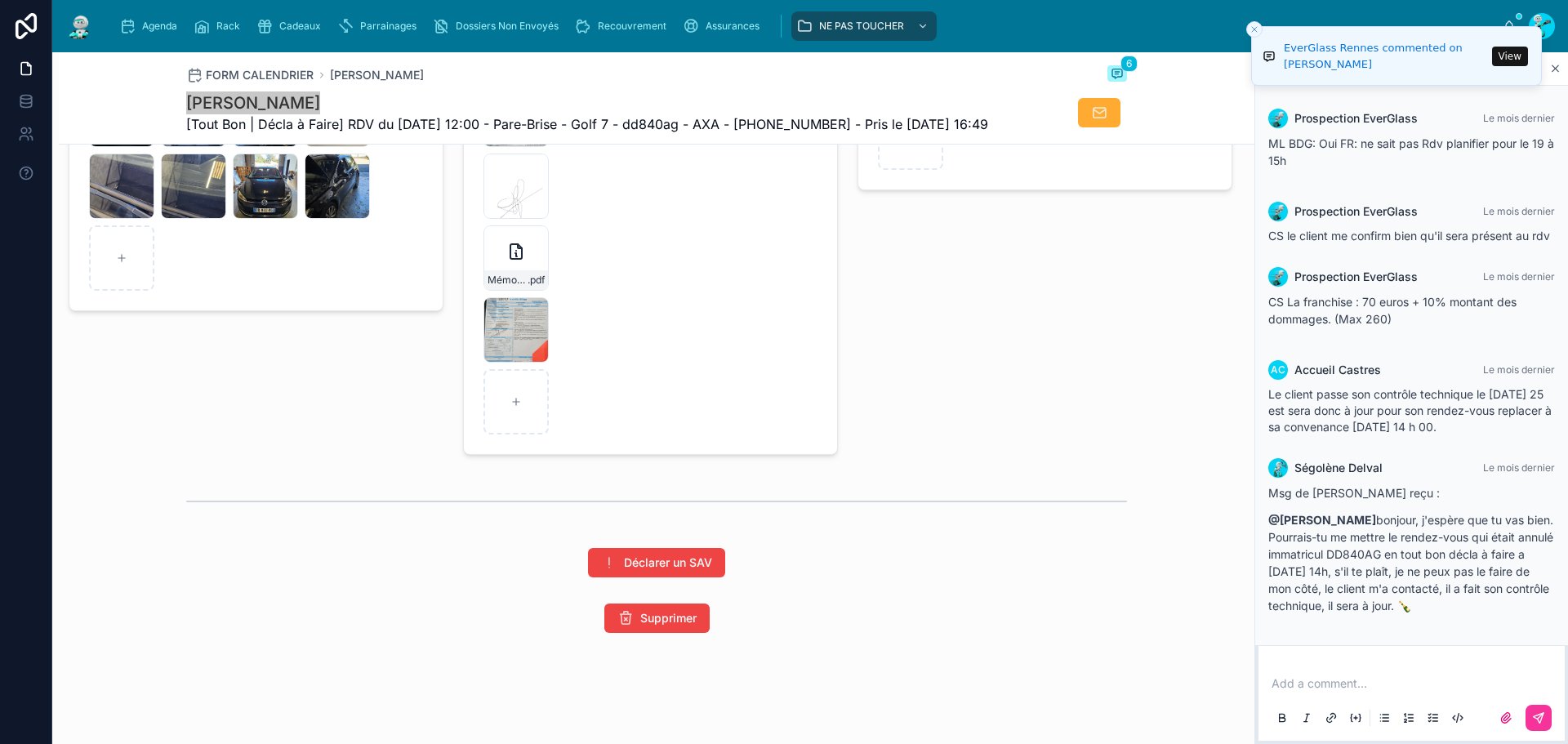
scroll to position [2613, 0]
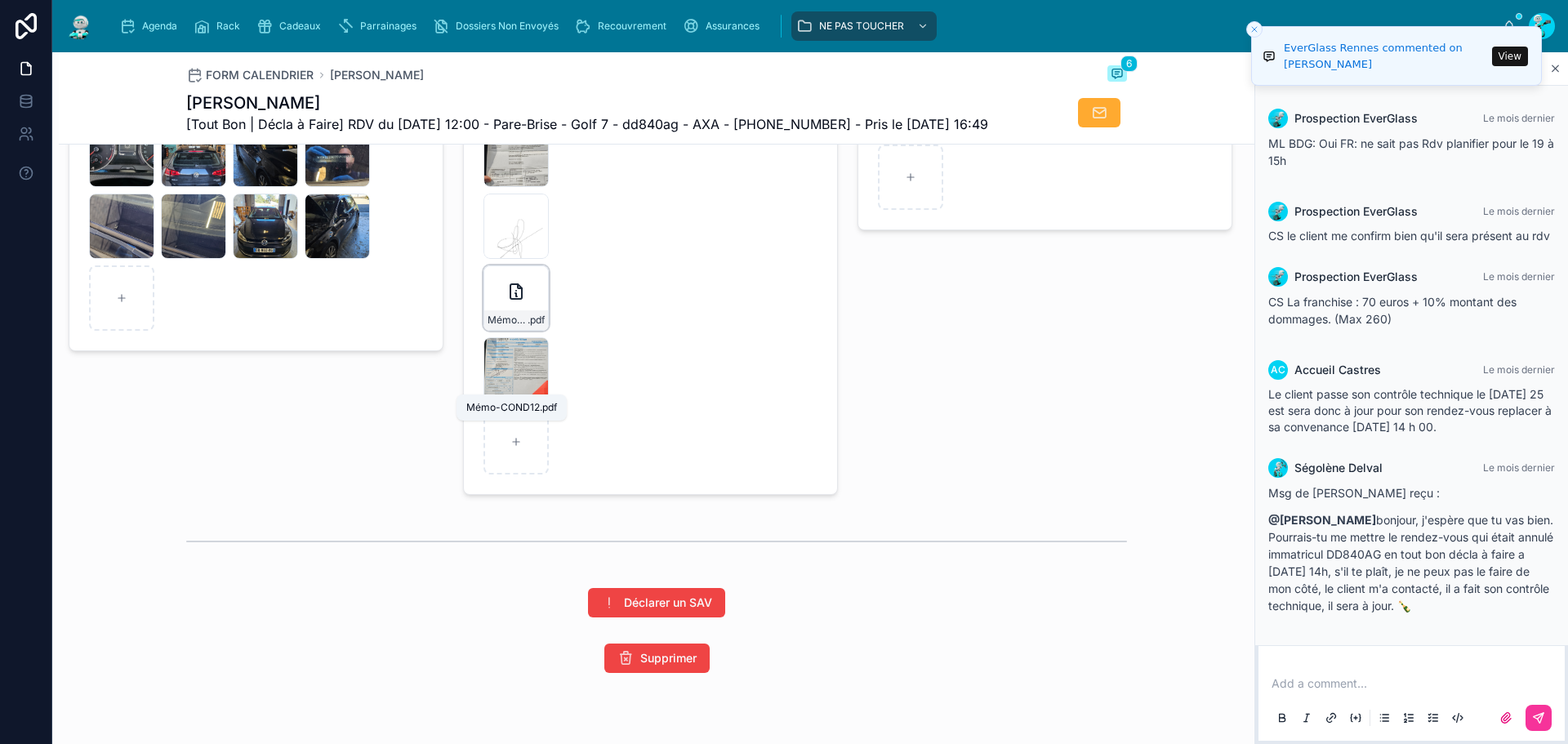
click at [507, 326] on span "Mémo-COND12" at bounding box center [507, 320] width 40 height 13
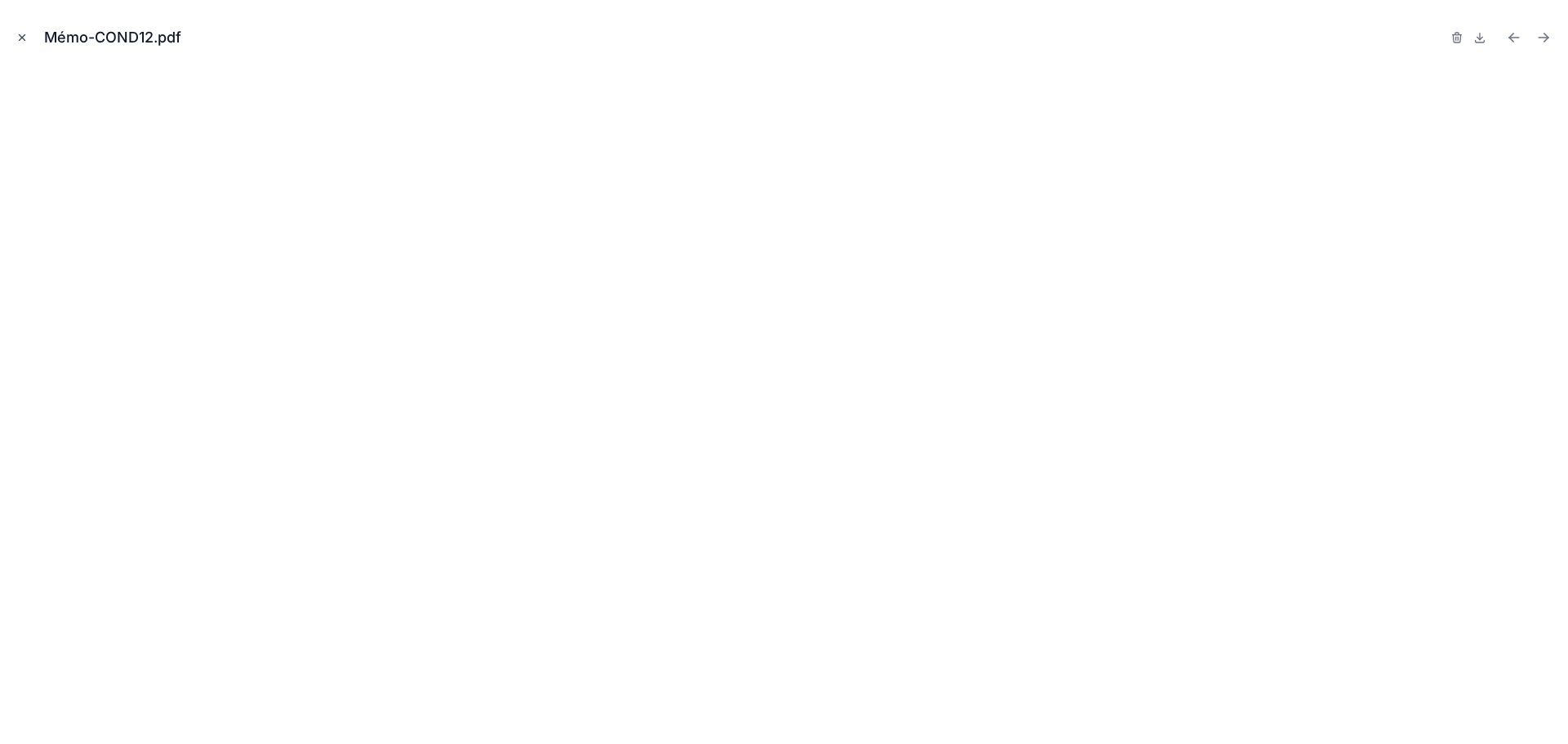
click at [24, 32] on icon "Close modal" at bounding box center [22, 38] width 12 height 12
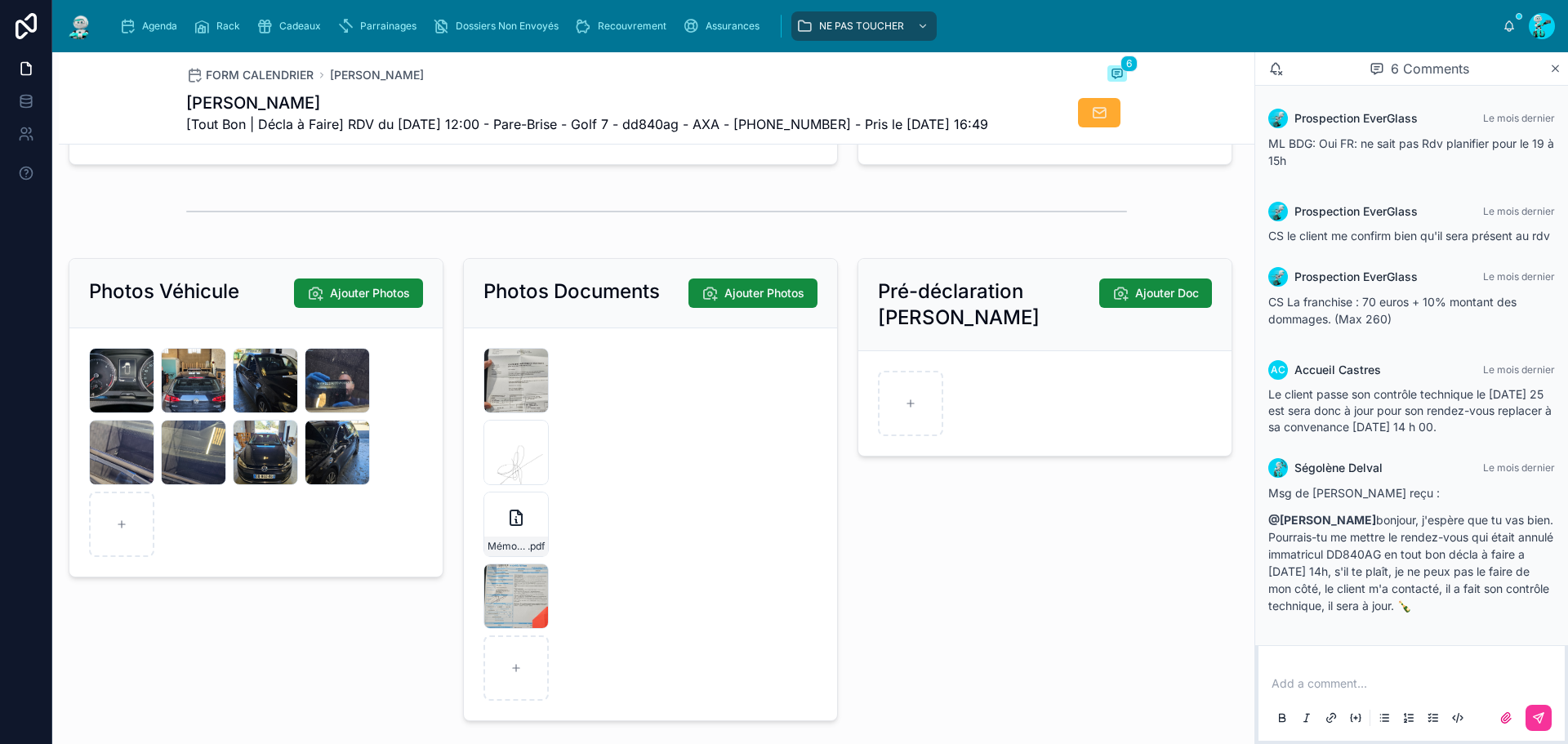
scroll to position [2450, 0]
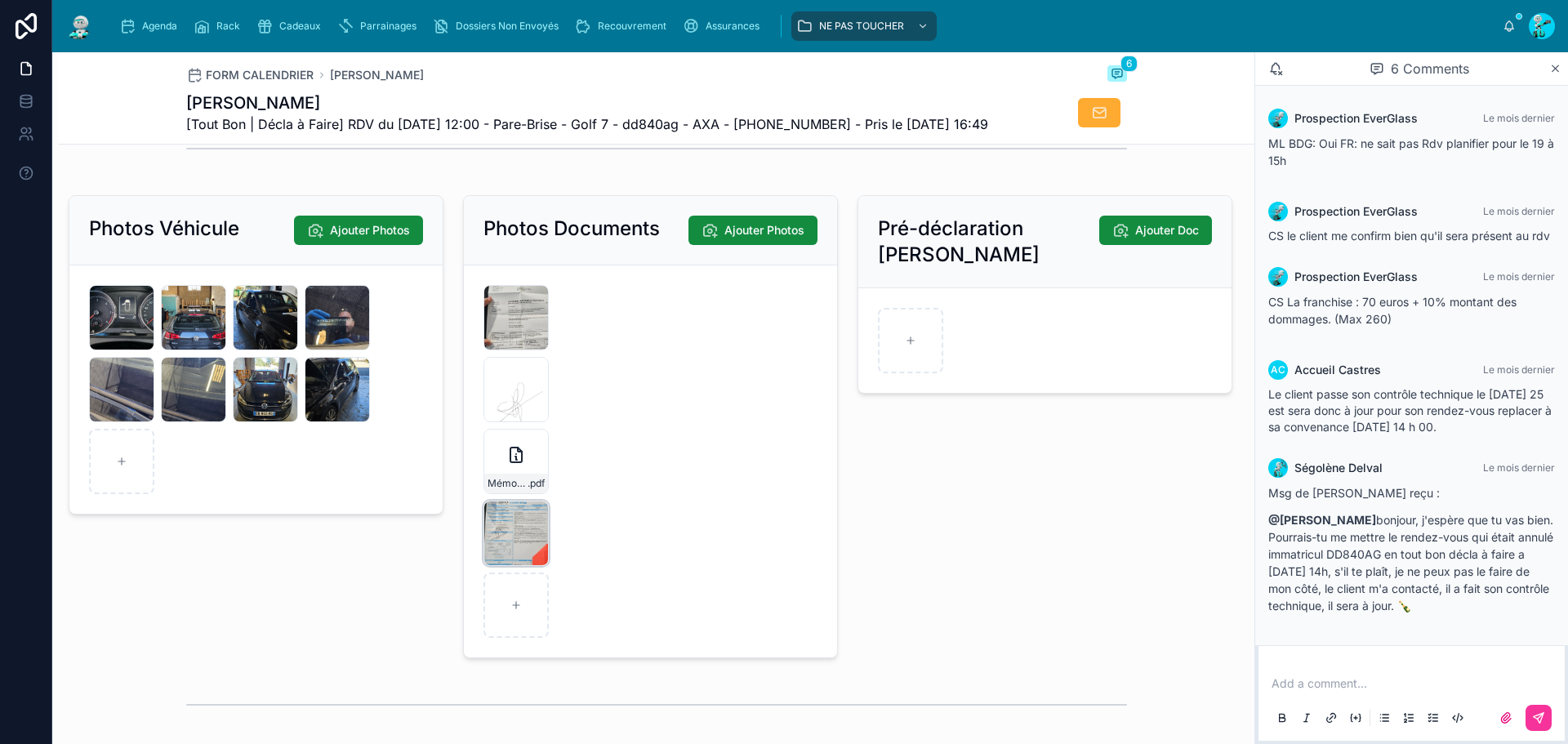
click at [498, 566] on div "20251008_115605 .jpg" at bounding box center [515, 532] width 65 height 65
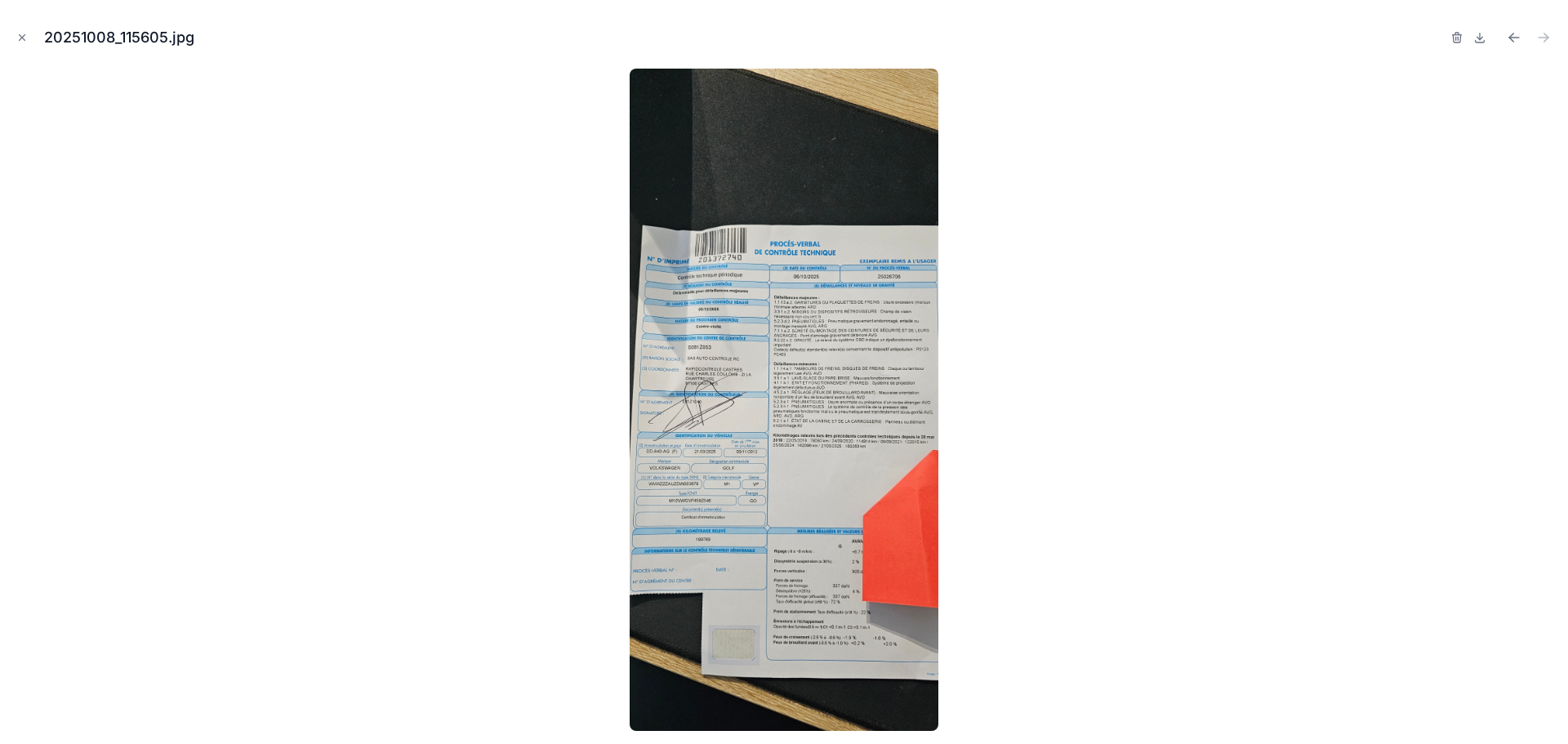
click at [749, 406] on img at bounding box center [784, 400] width 309 height 662
click at [30, 36] on button "Close modal" at bounding box center [22, 38] width 18 height 18
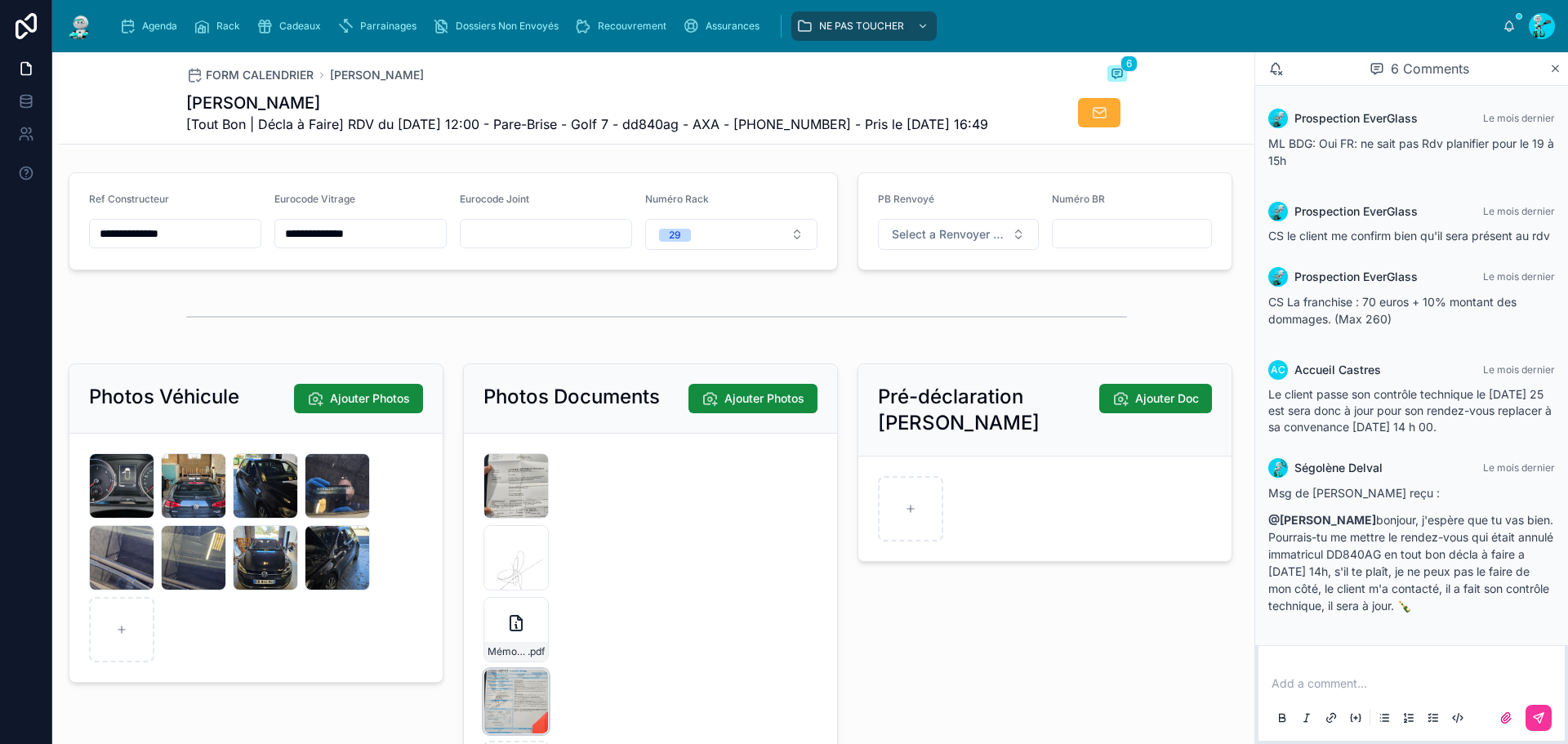
scroll to position [2472, 0]
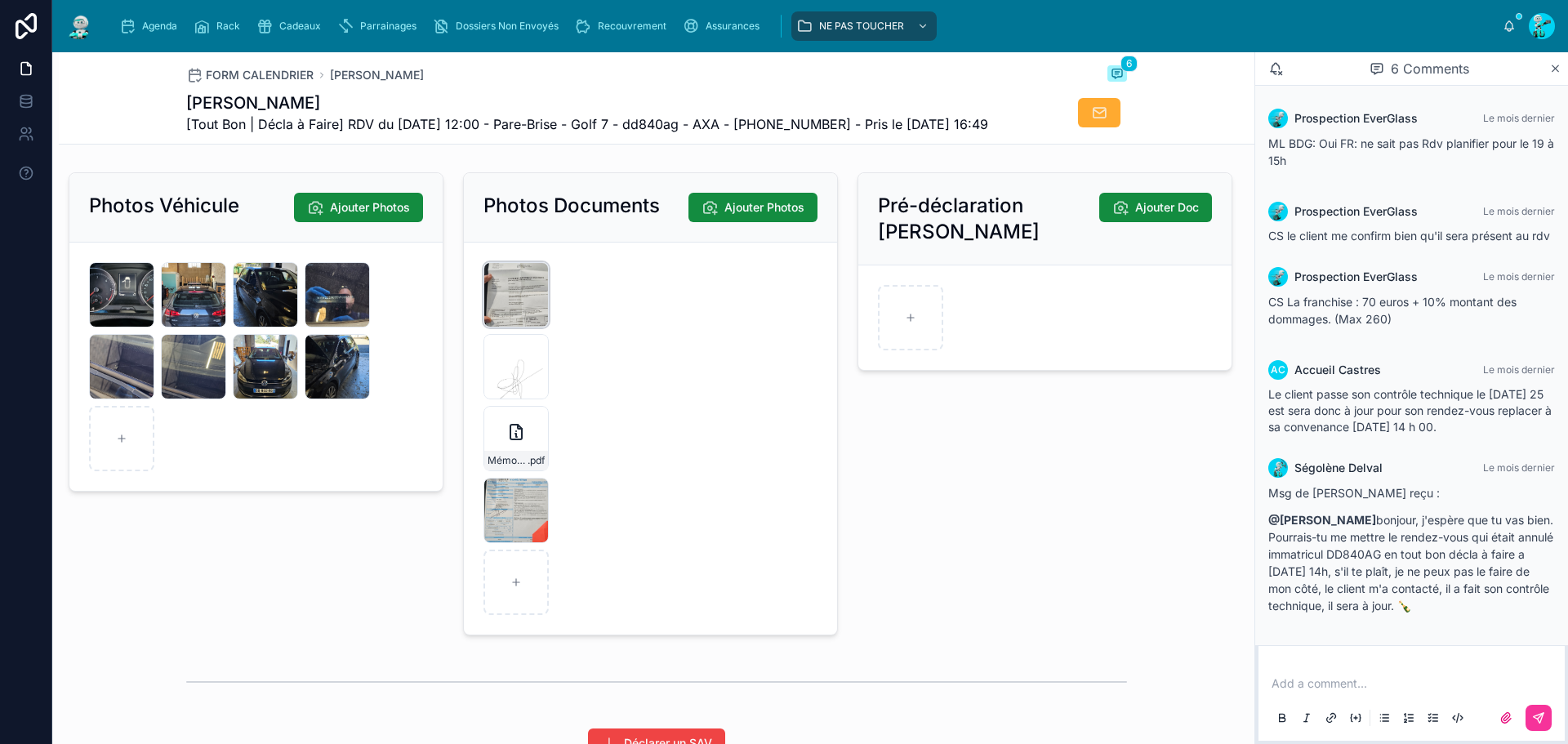
click at [519, 327] on div "20250919_151402 .jpg" at bounding box center [515, 294] width 65 height 65
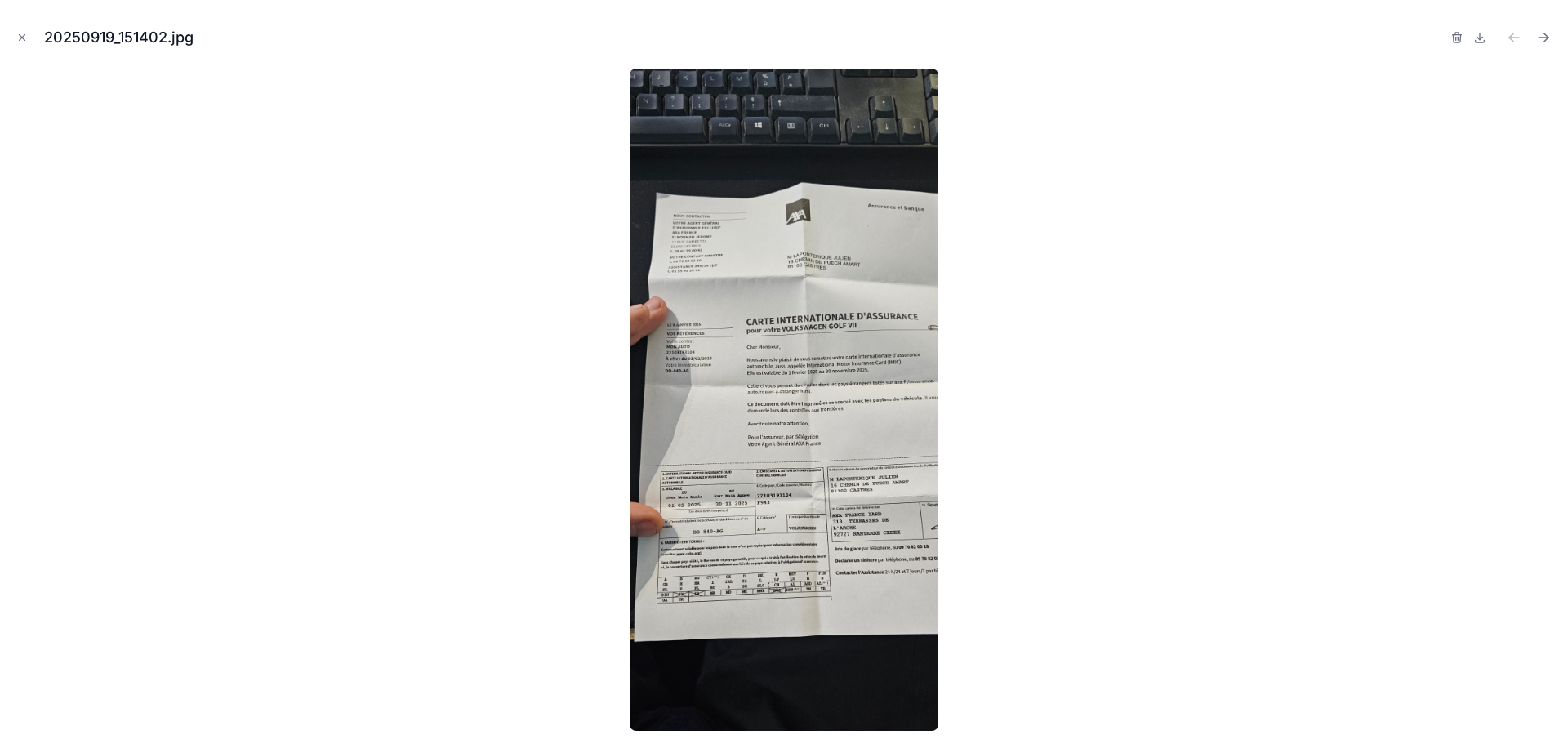
click at [900, 487] on img at bounding box center [784, 400] width 309 height 662
click at [23, 40] on icon "Close modal" at bounding box center [22, 38] width 12 height 12
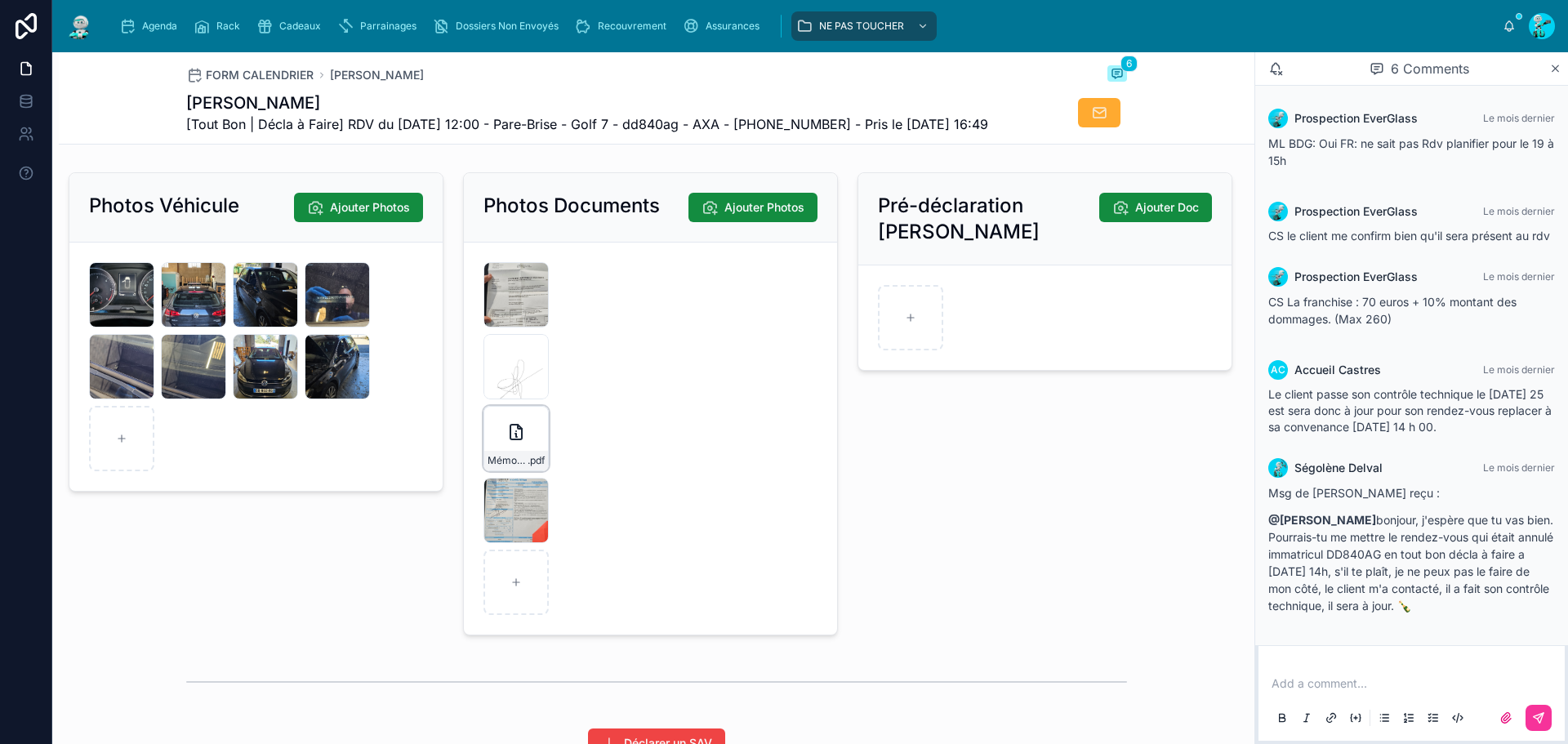
click at [506, 471] on div "Mémo-COND12 .pdf" at bounding box center [515, 461] width 64 height 20
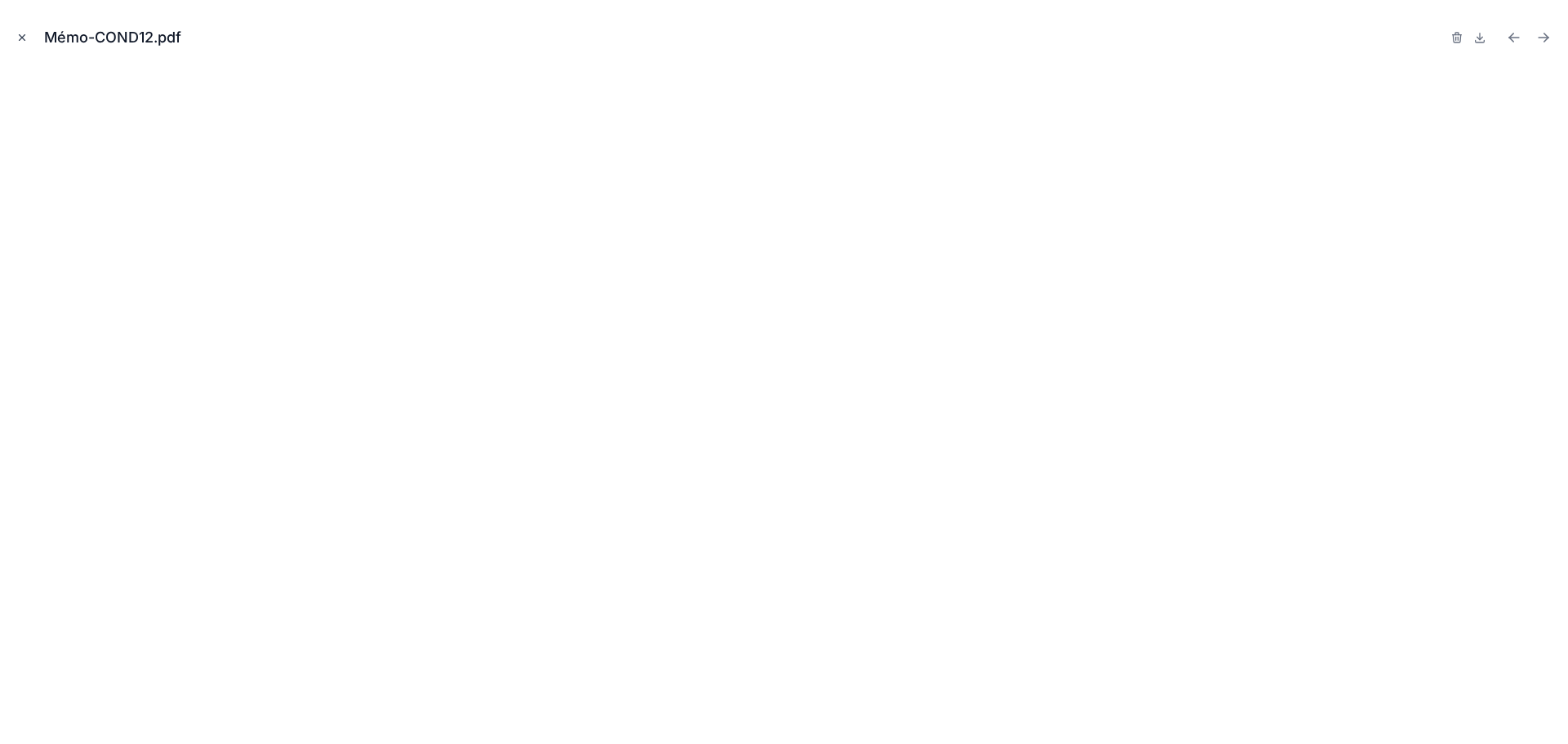
click at [25, 38] on icon "Close modal" at bounding box center [22, 38] width 12 height 12
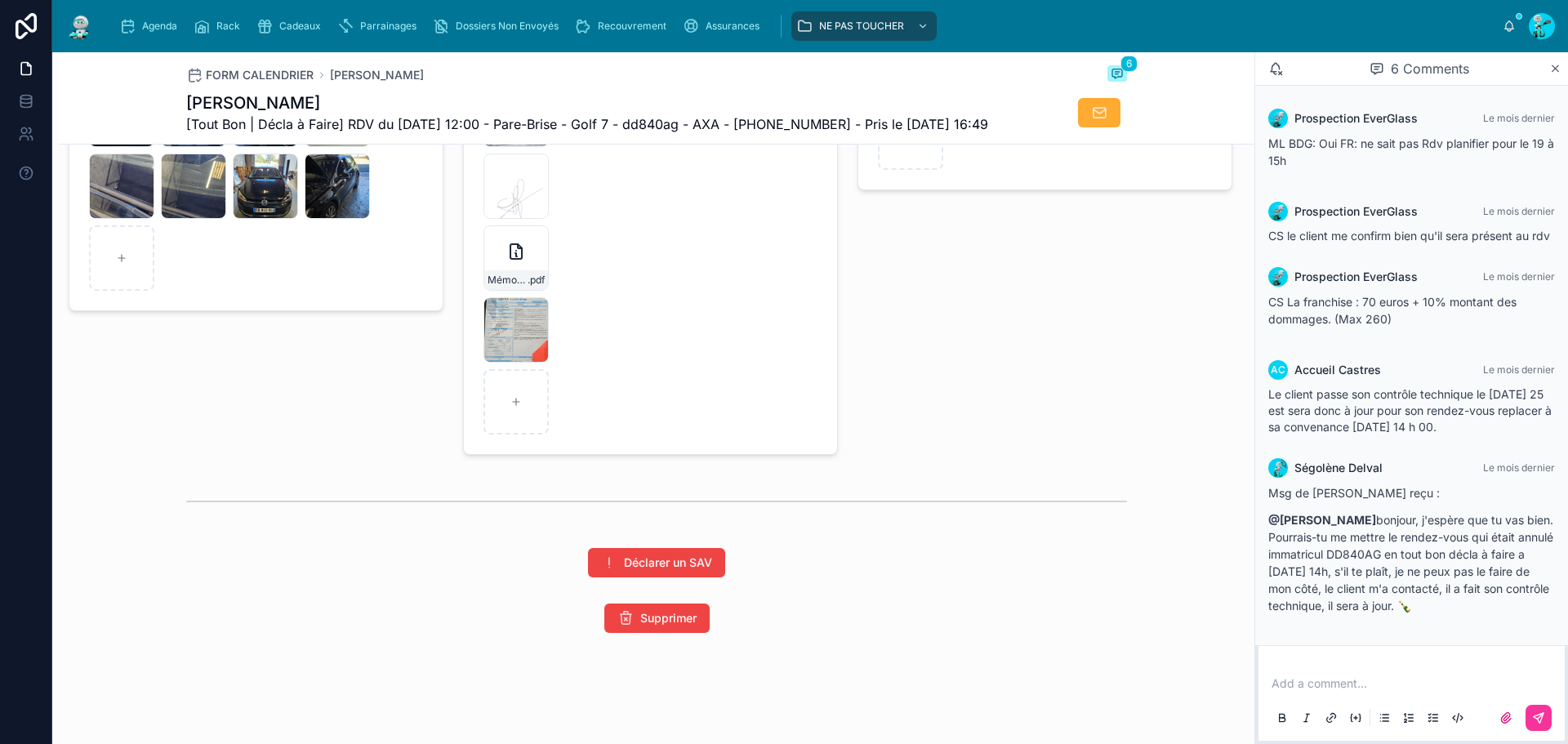
scroll to position [2718, 0]
click at [507, 351] on div "20251008_115605 .jpg" at bounding box center [515, 330] width 65 height 65
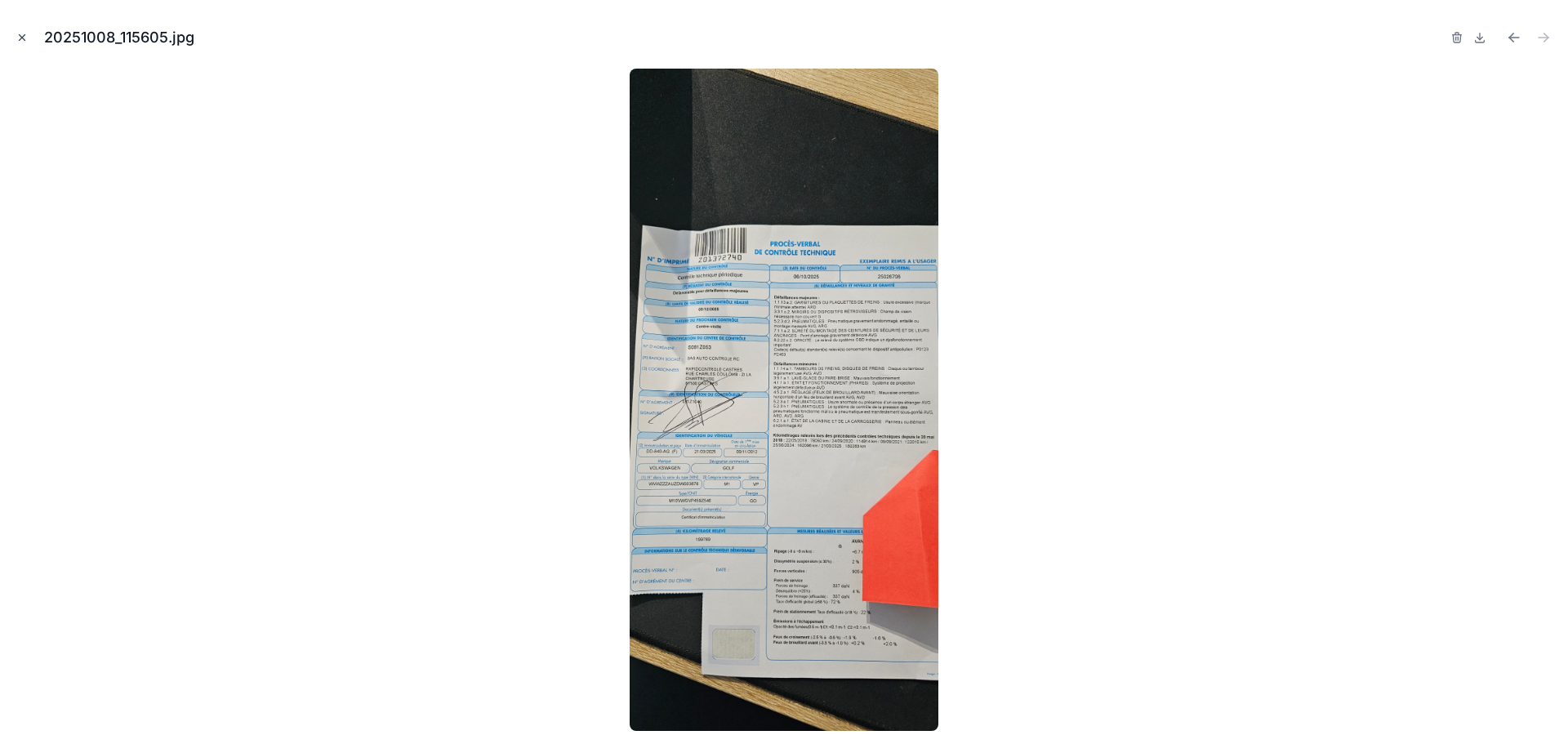
click at [22, 36] on icon "Close modal" at bounding box center [22, 38] width 12 height 12
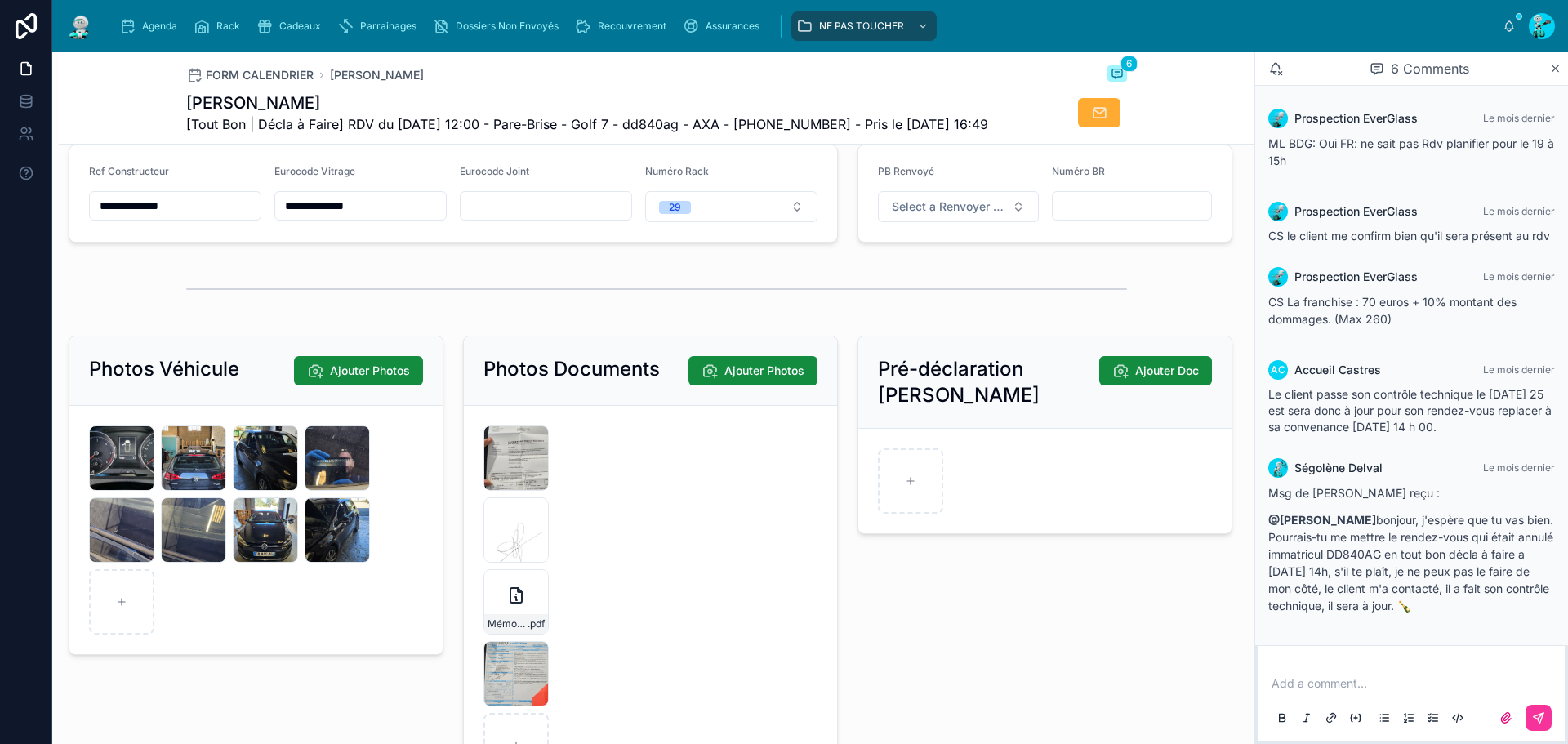
scroll to position [2554, 0]
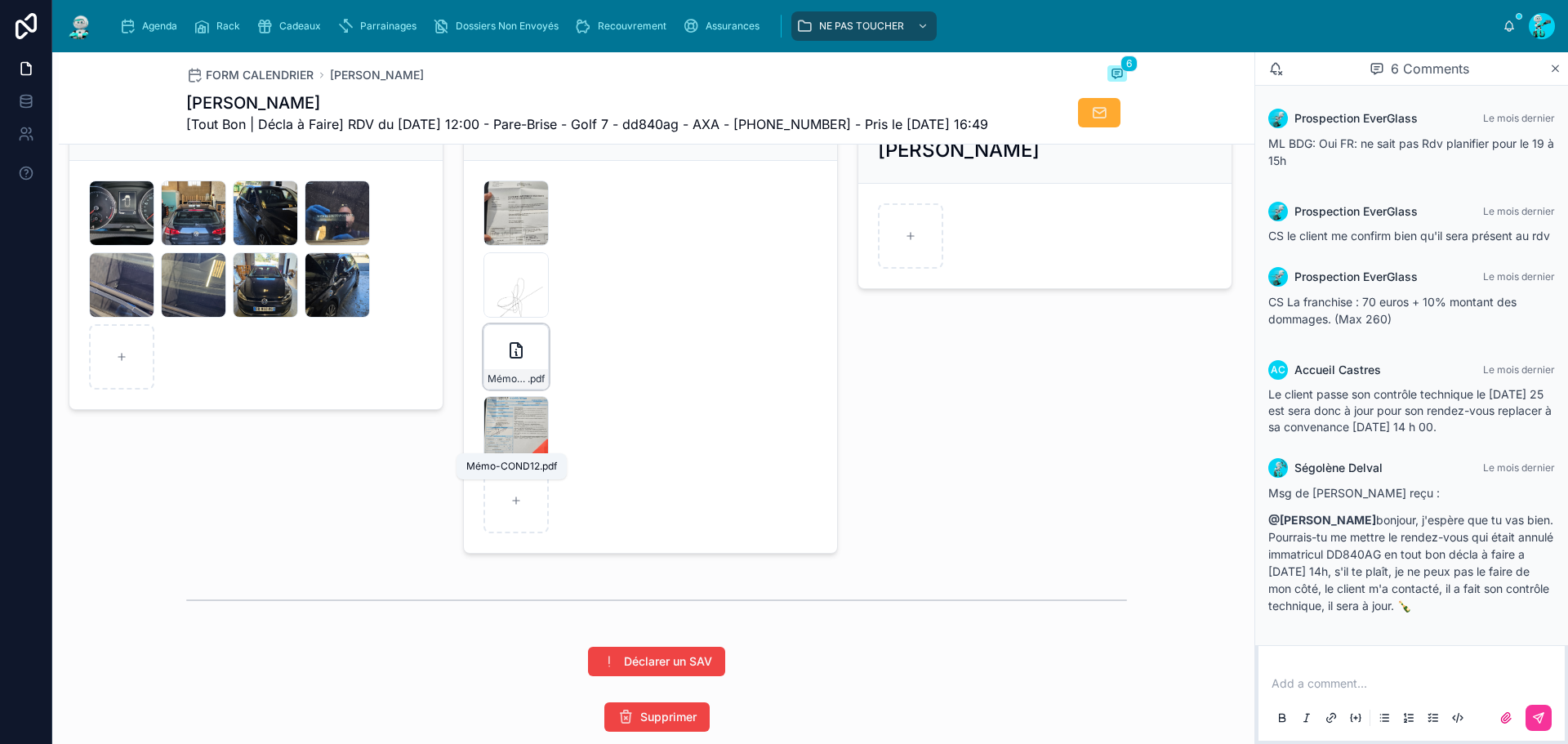
click at [513, 385] on span "Mémo-COND12" at bounding box center [507, 378] width 40 height 13
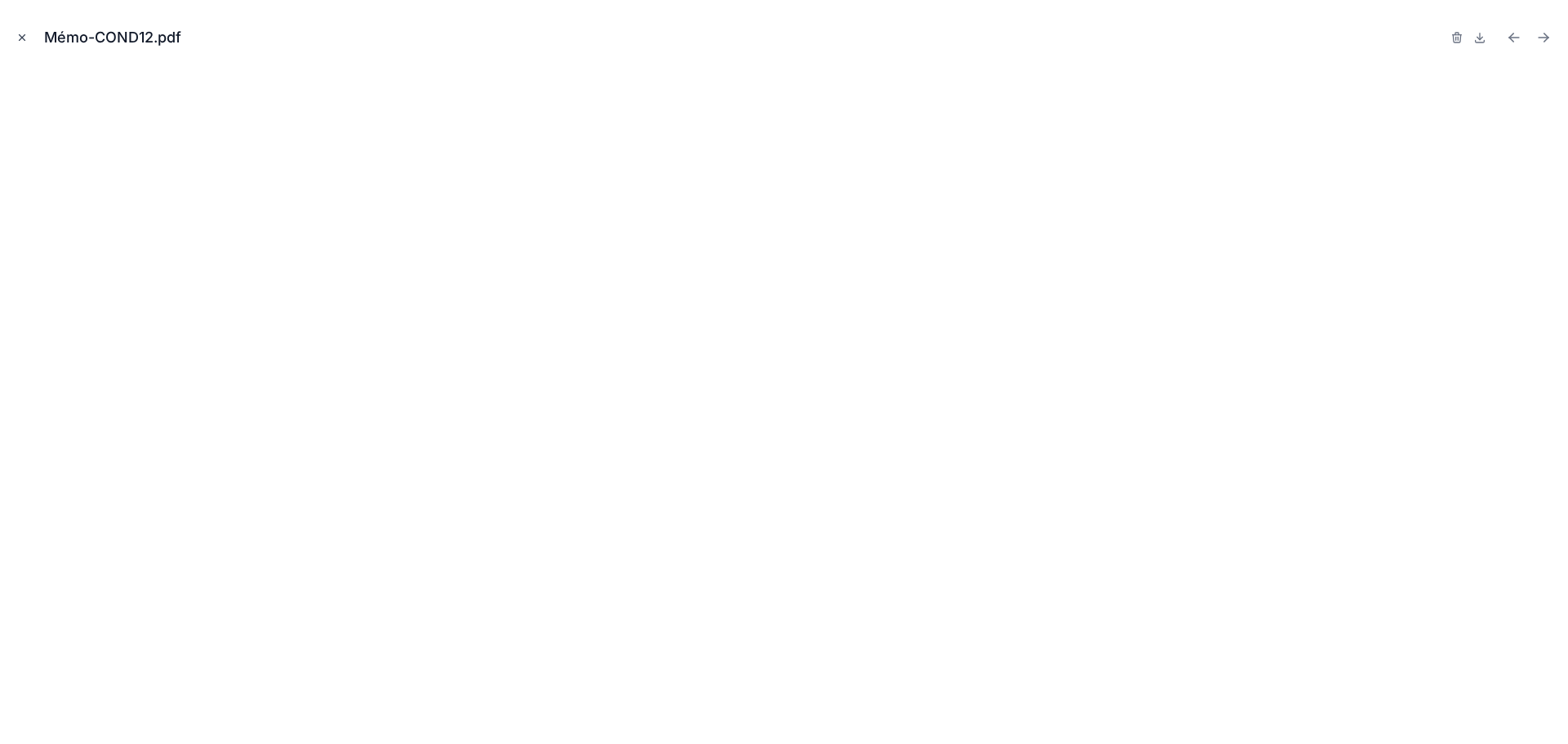
click at [20, 41] on icon "Close modal" at bounding box center [22, 38] width 12 height 12
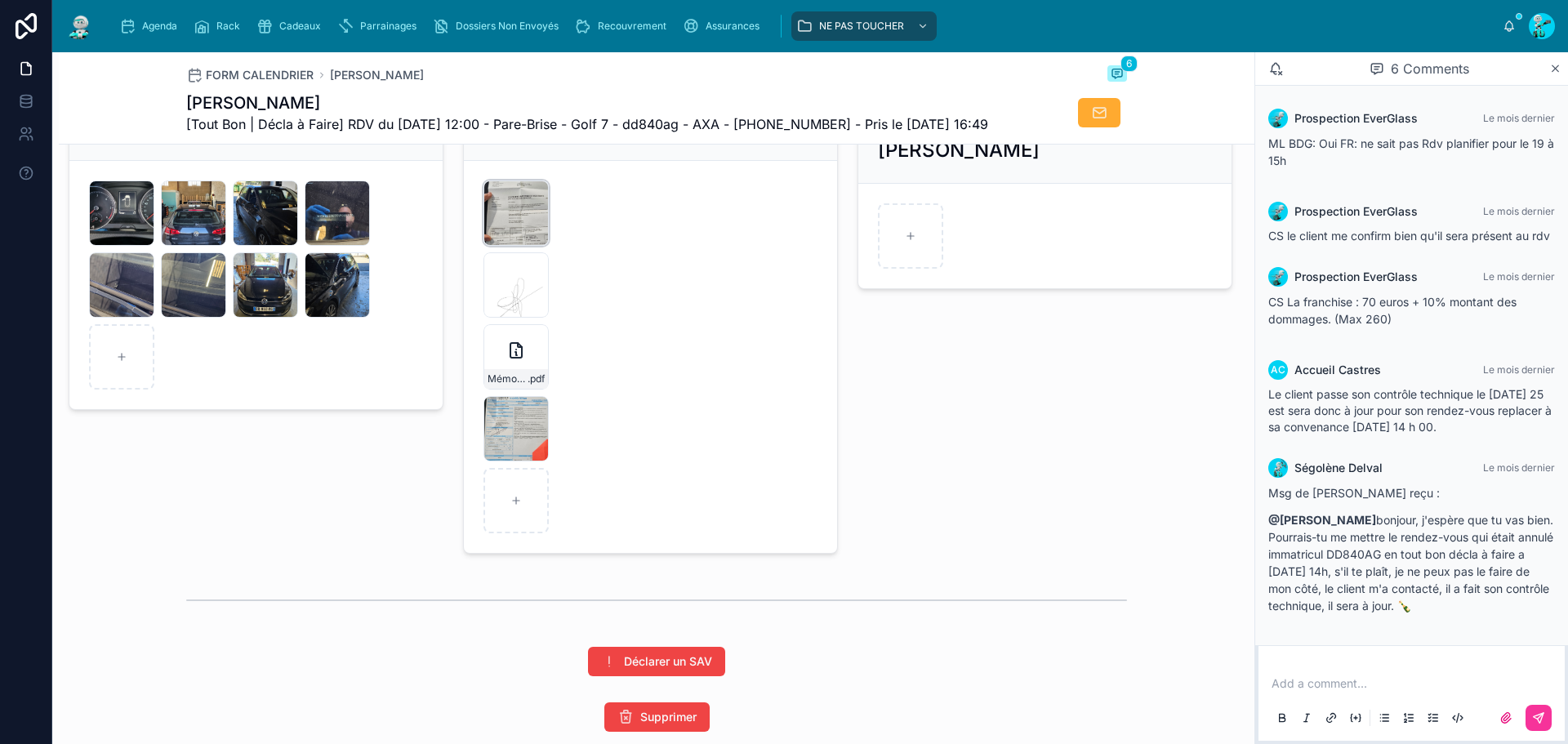
click at [507, 246] on div "20250919_151402 .jpg" at bounding box center [515, 212] width 65 height 65
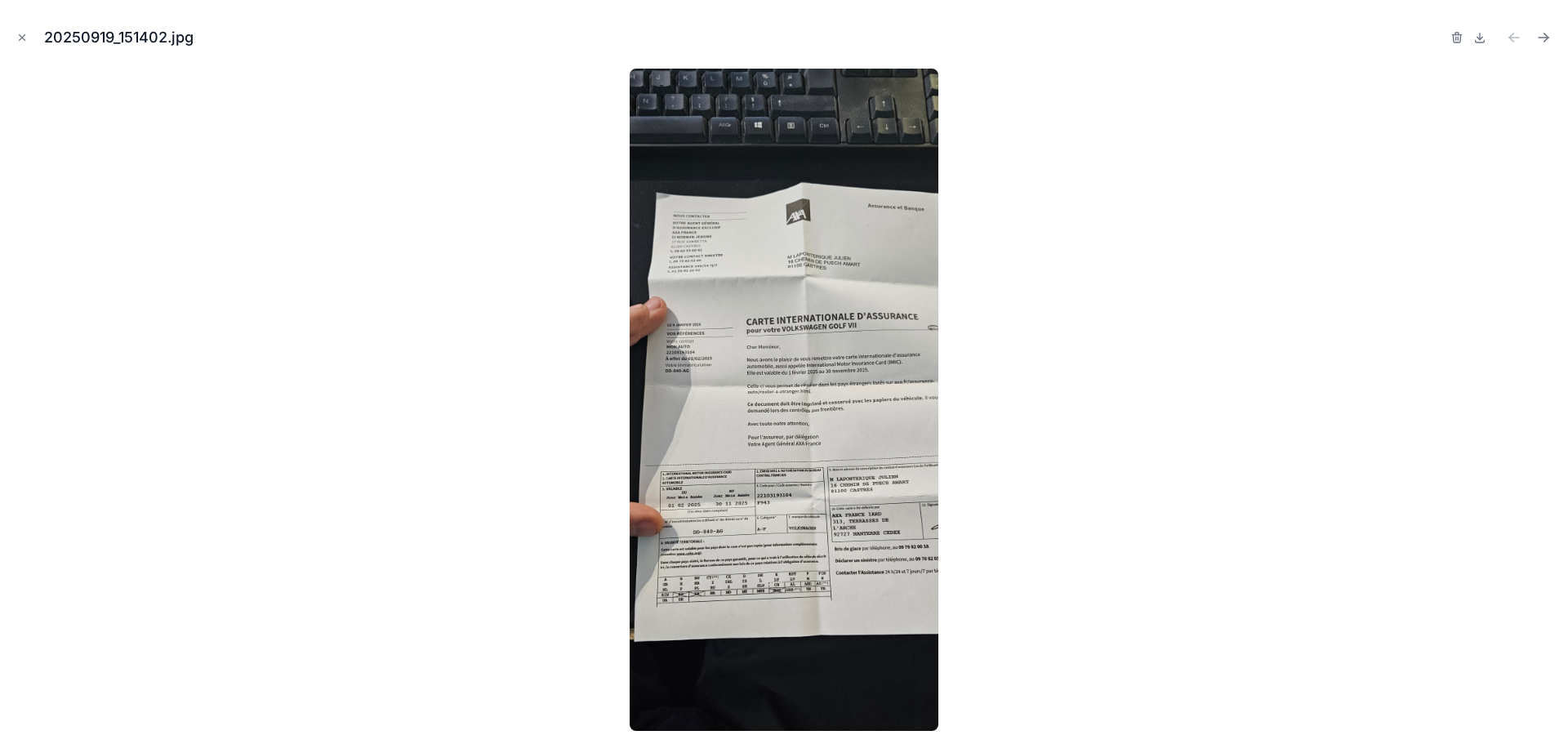
click at [831, 558] on img at bounding box center [784, 400] width 309 height 662
click at [827, 405] on img at bounding box center [784, 400] width 309 height 662
click at [827, 406] on img at bounding box center [784, 400] width 309 height 662
click at [22, 37] on icon "Close modal" at bounding box center [22, 38] width 5 height 5
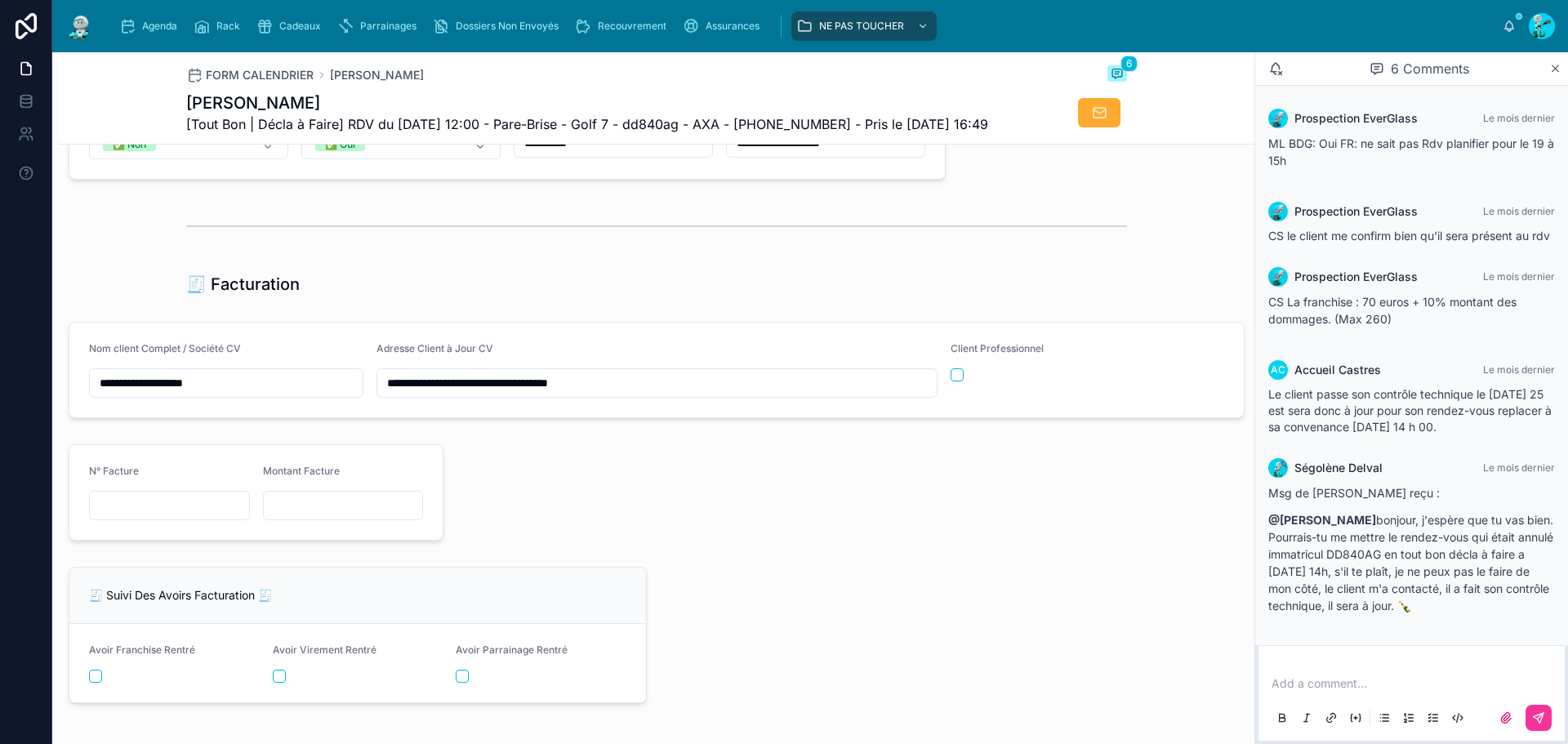
scroll to position [1656, 0]
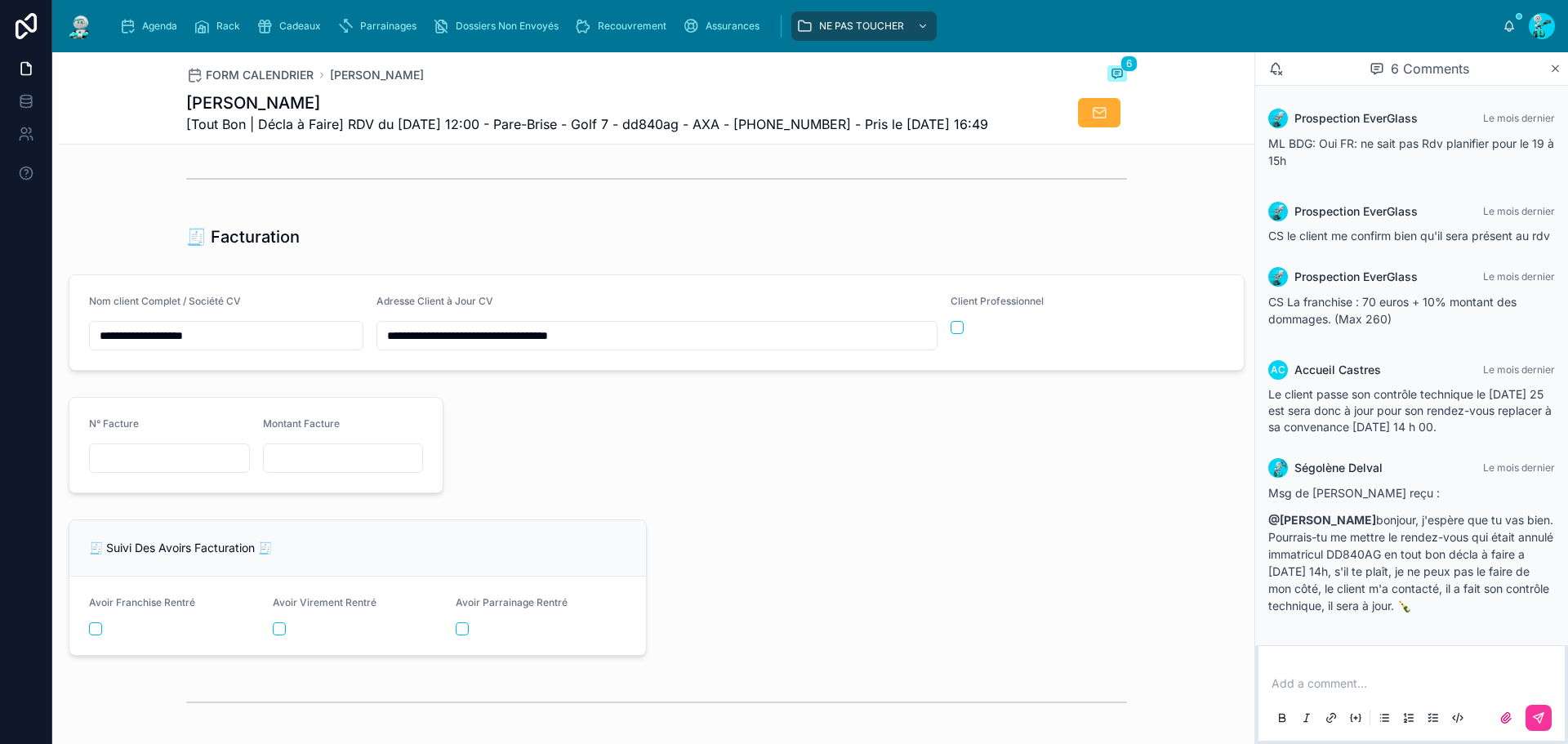
click at [177, 347] on input "**********" at bounding box center [226, 336] width 273 height 23
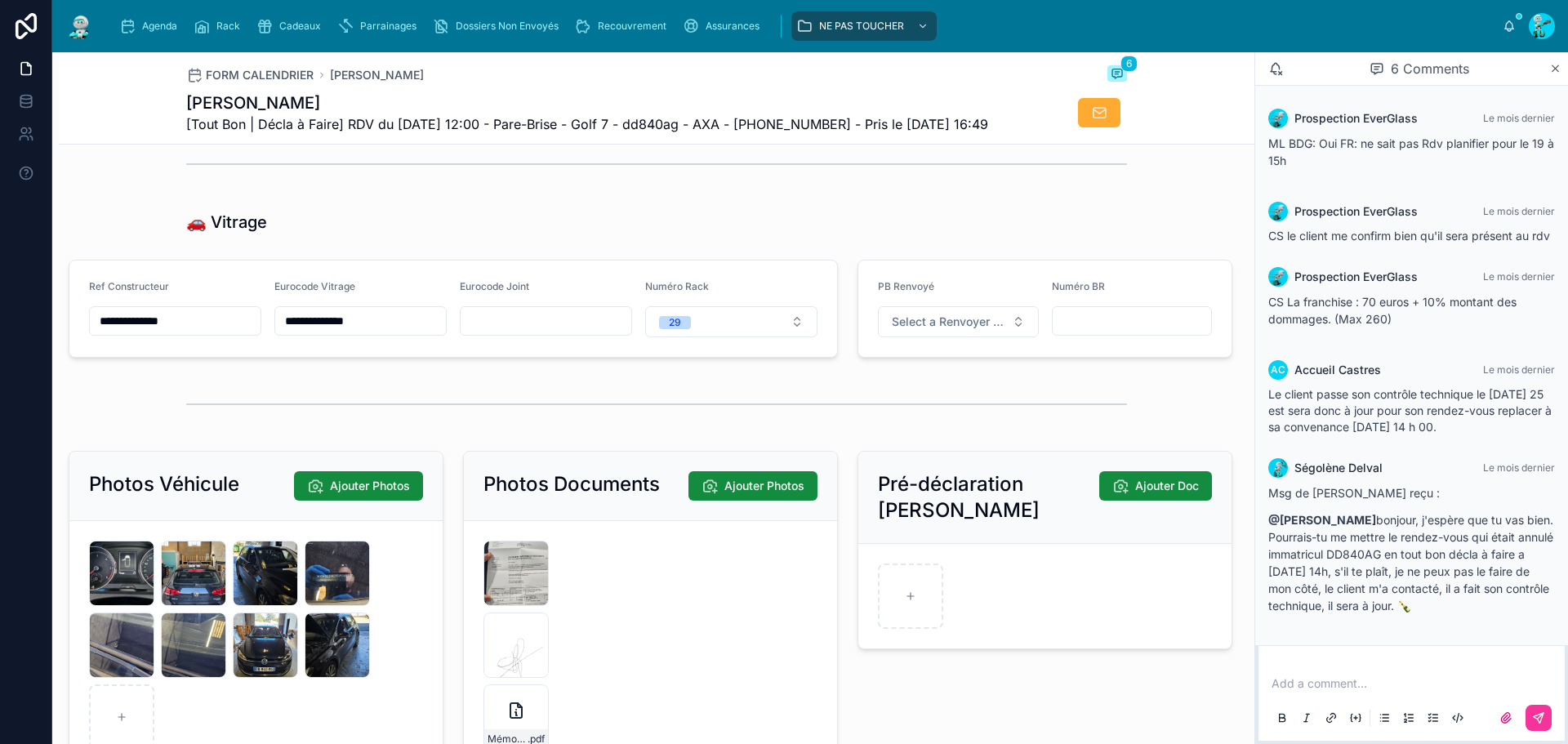
scroll to position [2636, 0]
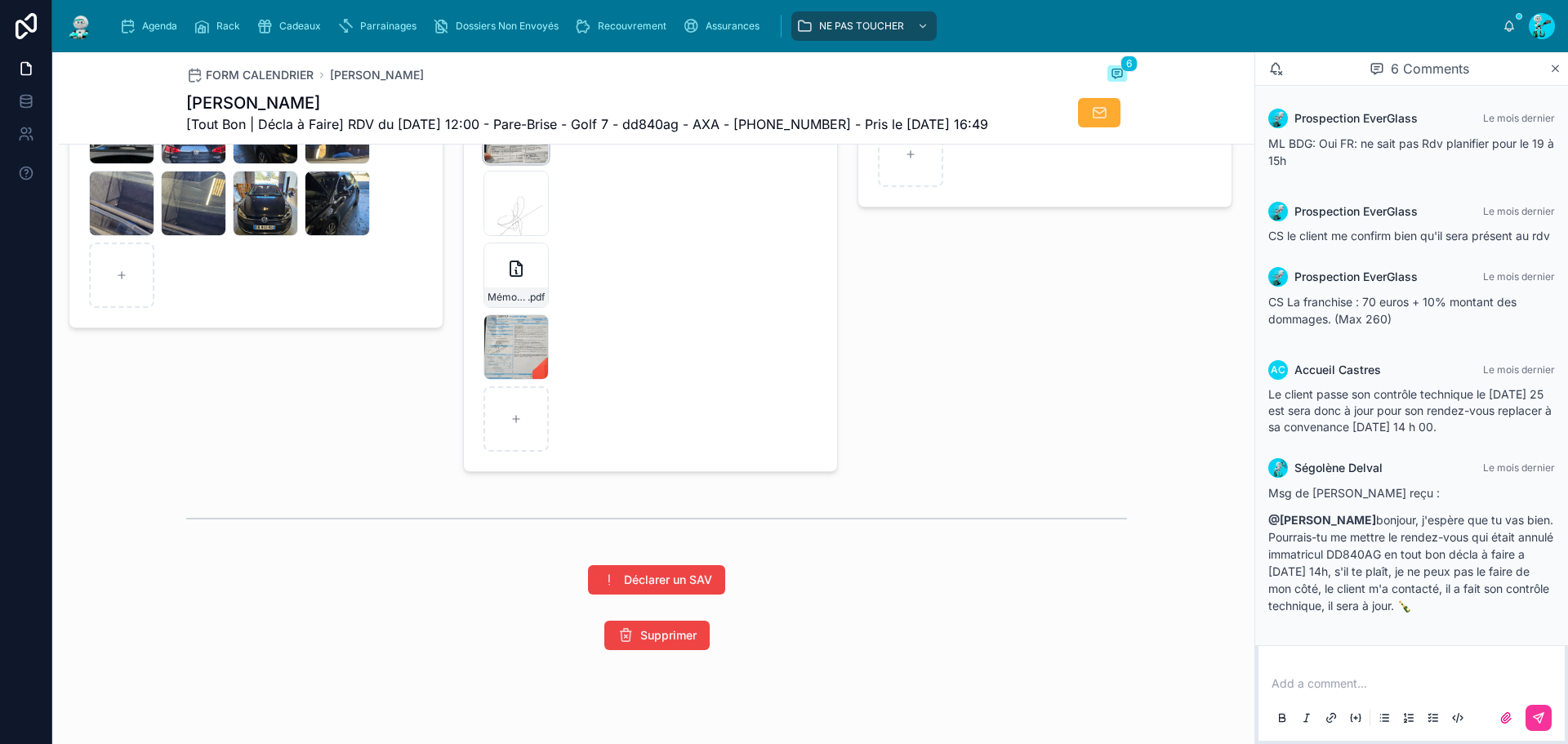
click at [500, 164] on div "20250919_151402 .jpg" at bounding box center [515, 131] width 65 height 65
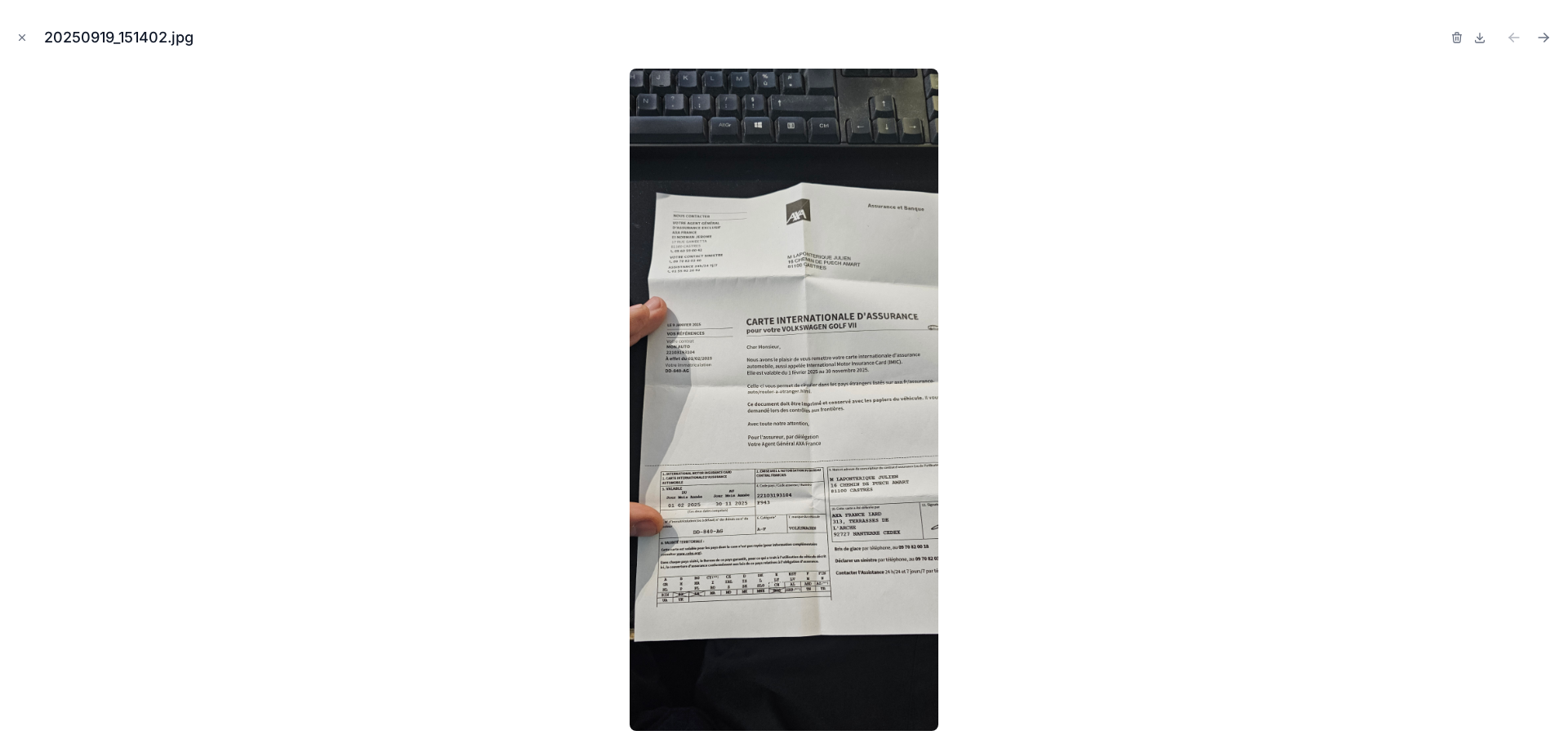
click at [19, 40] on icon "Close modal" at bounding box center [22, 38] width 12 height 12
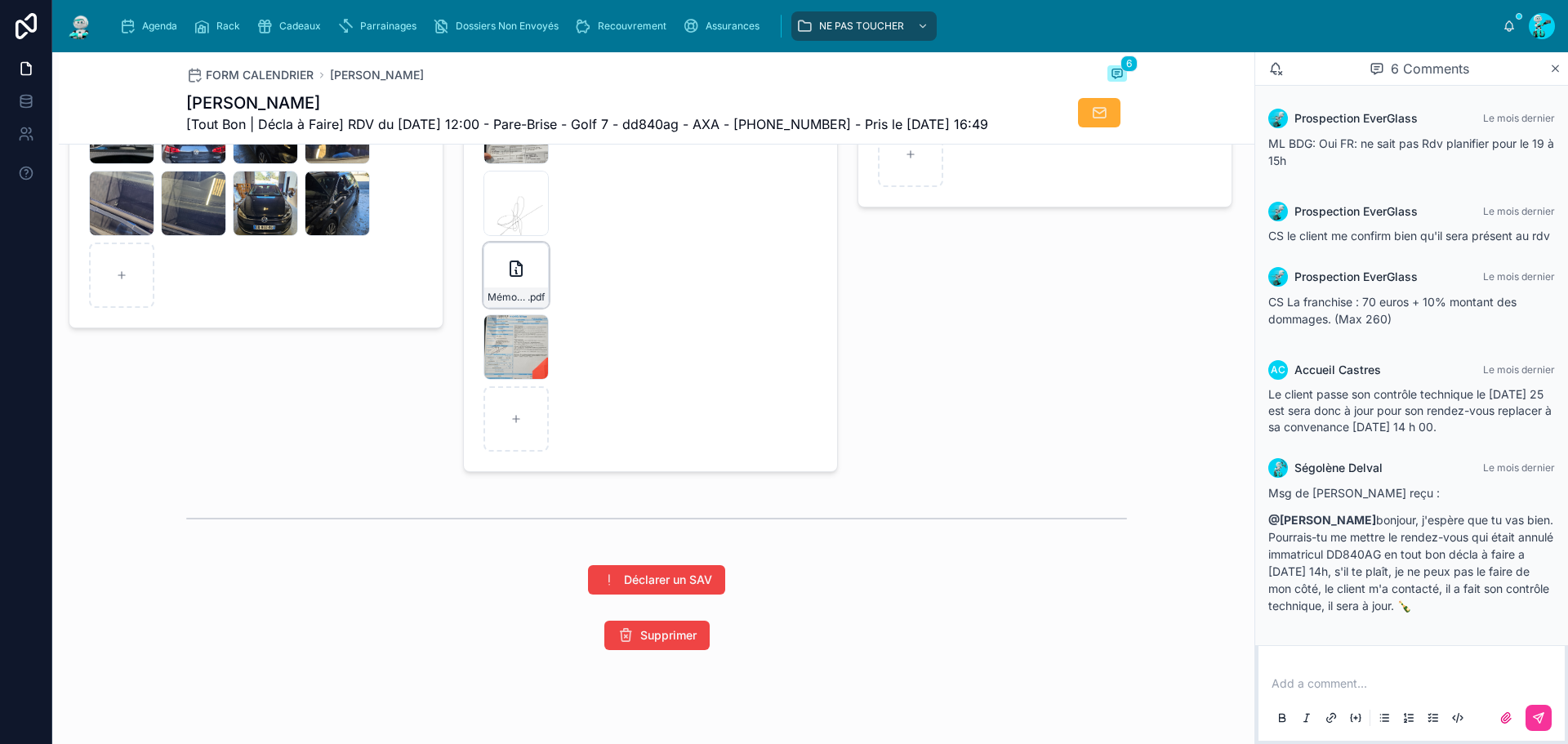
click at [512, 307] on div "Mémo-COND12 .pdf" at bounding box center [515, 298] width 64 height 20
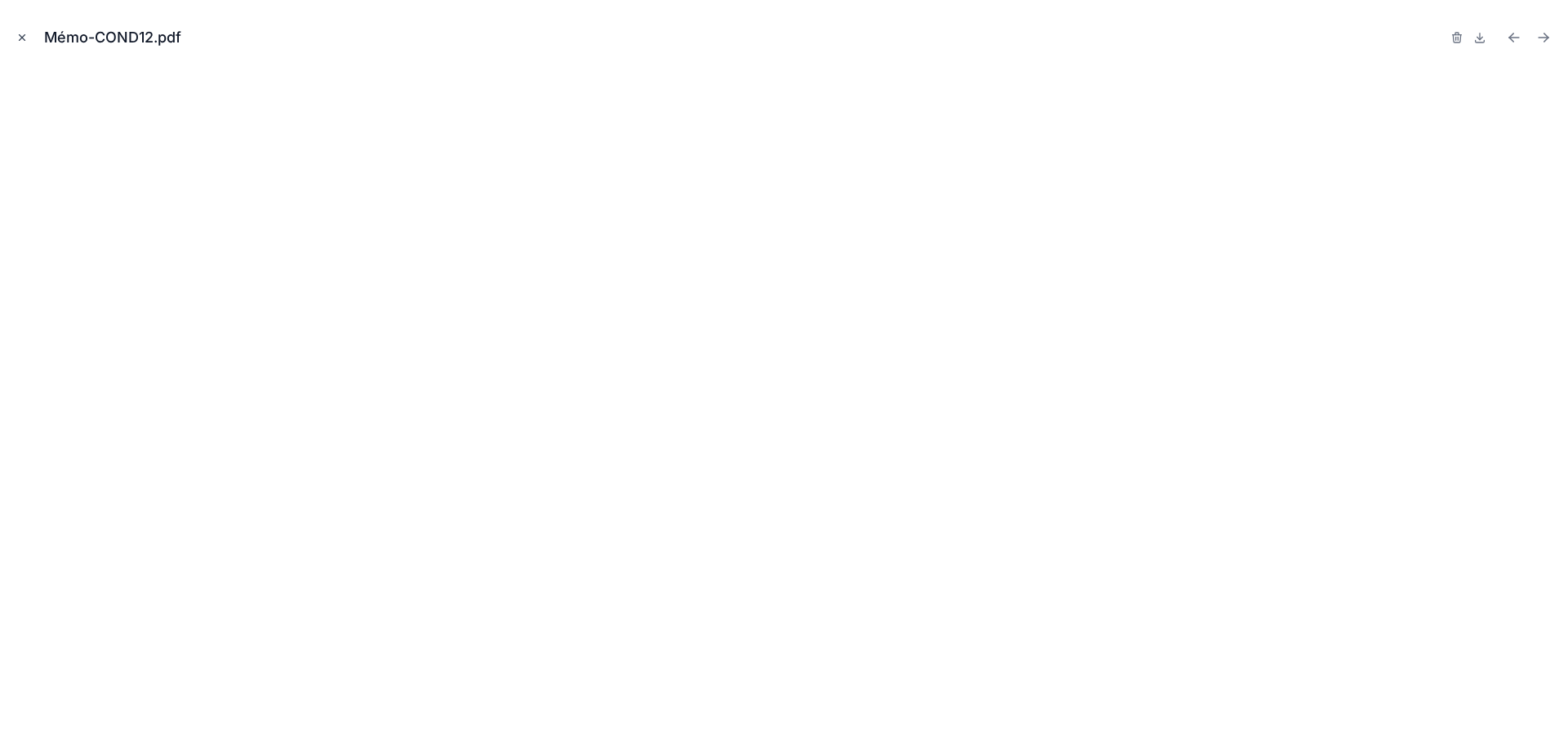
click at [24, 41] on icon "Close modal" at bounding box center [22, 38] width 12 height 12
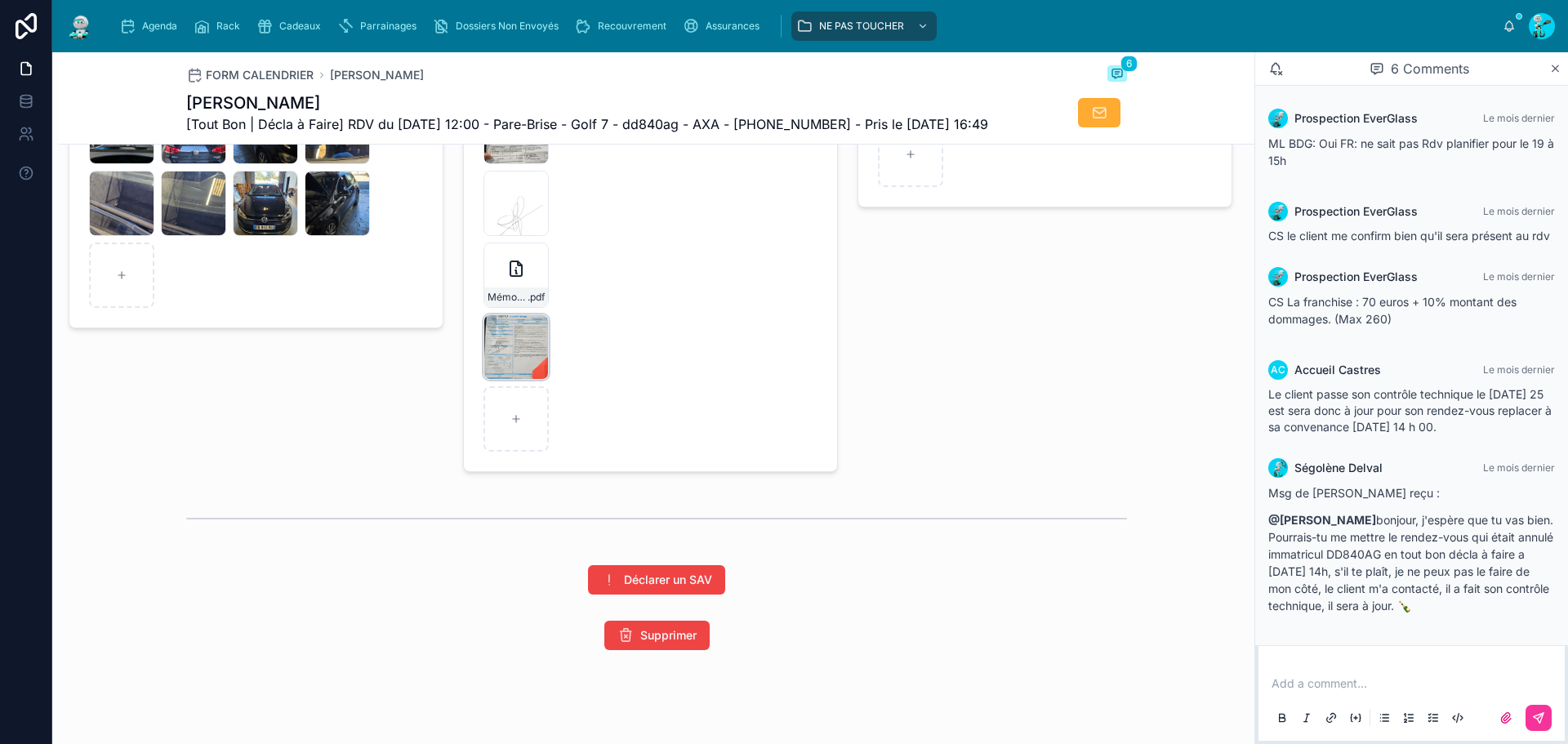
click at [503, 380] on div "20251008_115605 .jpg" at bounding box center [515, 347] width 65 height 65
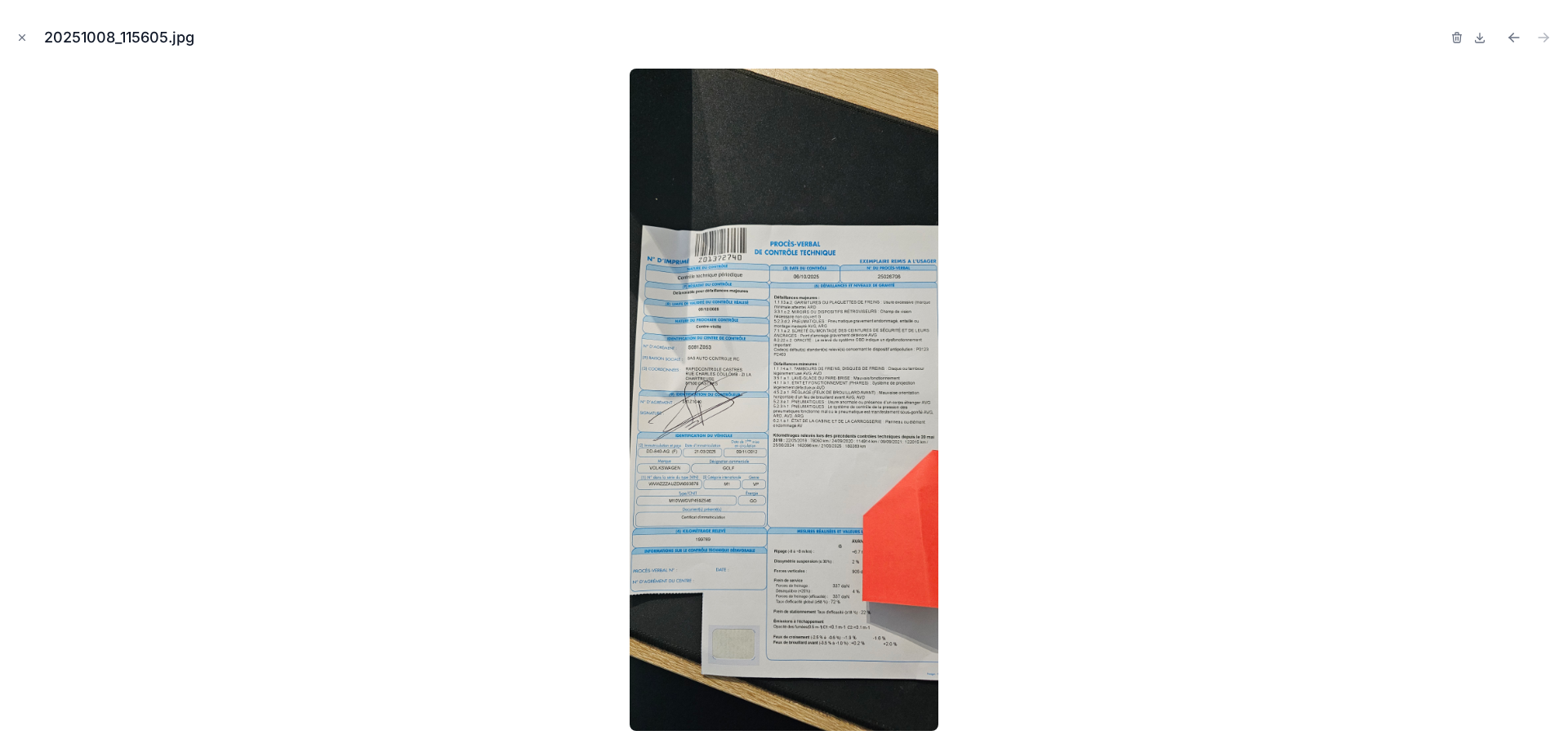
click at [827, 405] on img at bounding box center [784, 400] width 309 height 662
click at [22, 35] on icon "Close modal" at bounding box center [22, 38] width 12 height 12
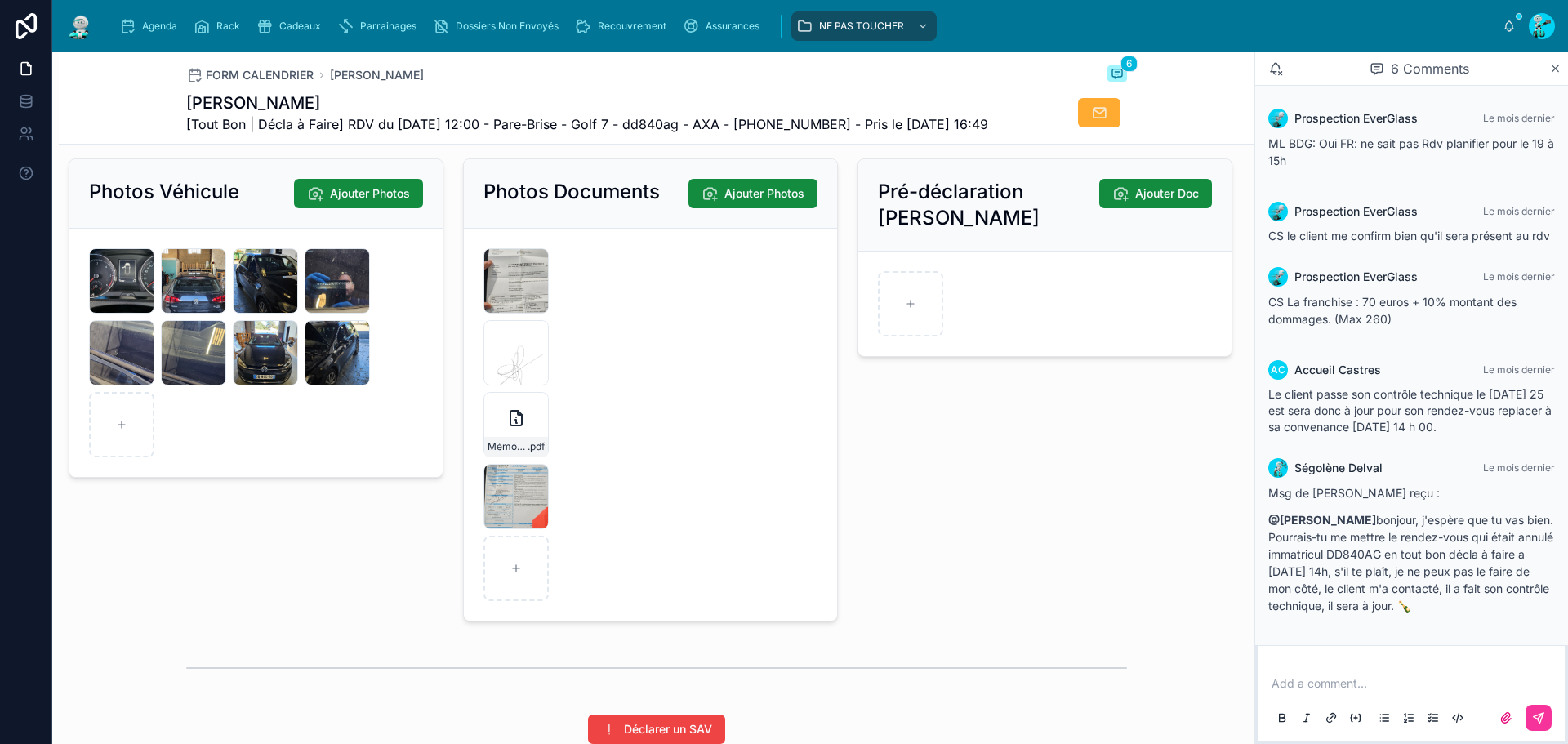
scroll to position [2472, 0]
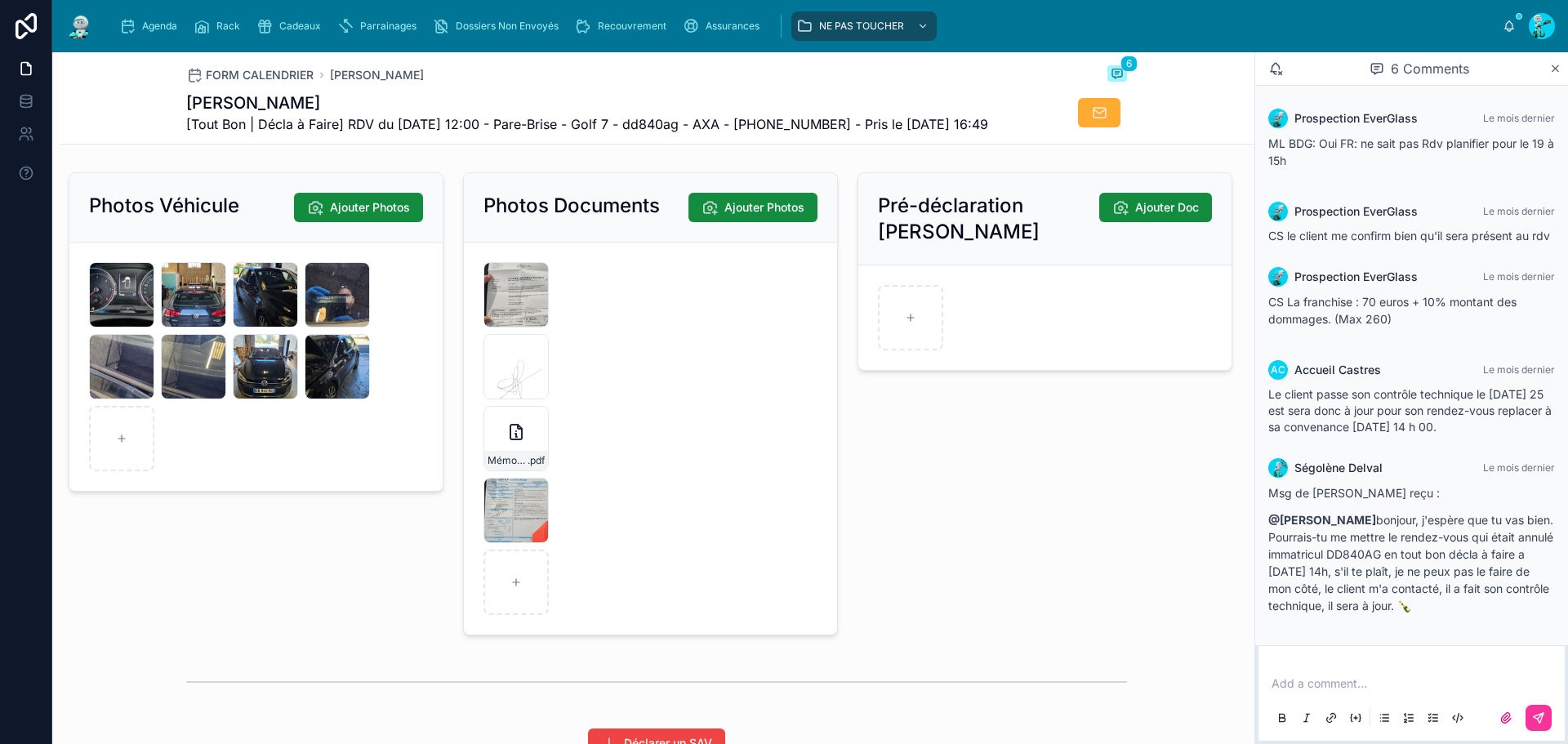
click at [263, 105] on h1 "LAPONTERIQUE Julien" at bounding box center [587, 103] width 802 height 23
drag, startPoint x: 263, startPoint y: 105, endPoint x: 400, endPoint y: 86, distance: 138.3
click at [400, 86] on div "FORM CALENDRIER LAPONTERIQUE Julien 6 LAPONTERIQUE Julien [Tout Bon | Décla à F…" at bounding box center [656, 98] width 940 height 91
click at [518, 327] on div "20250919_151402 .jpg" at bounding box center [515, 294] width 65 height 65
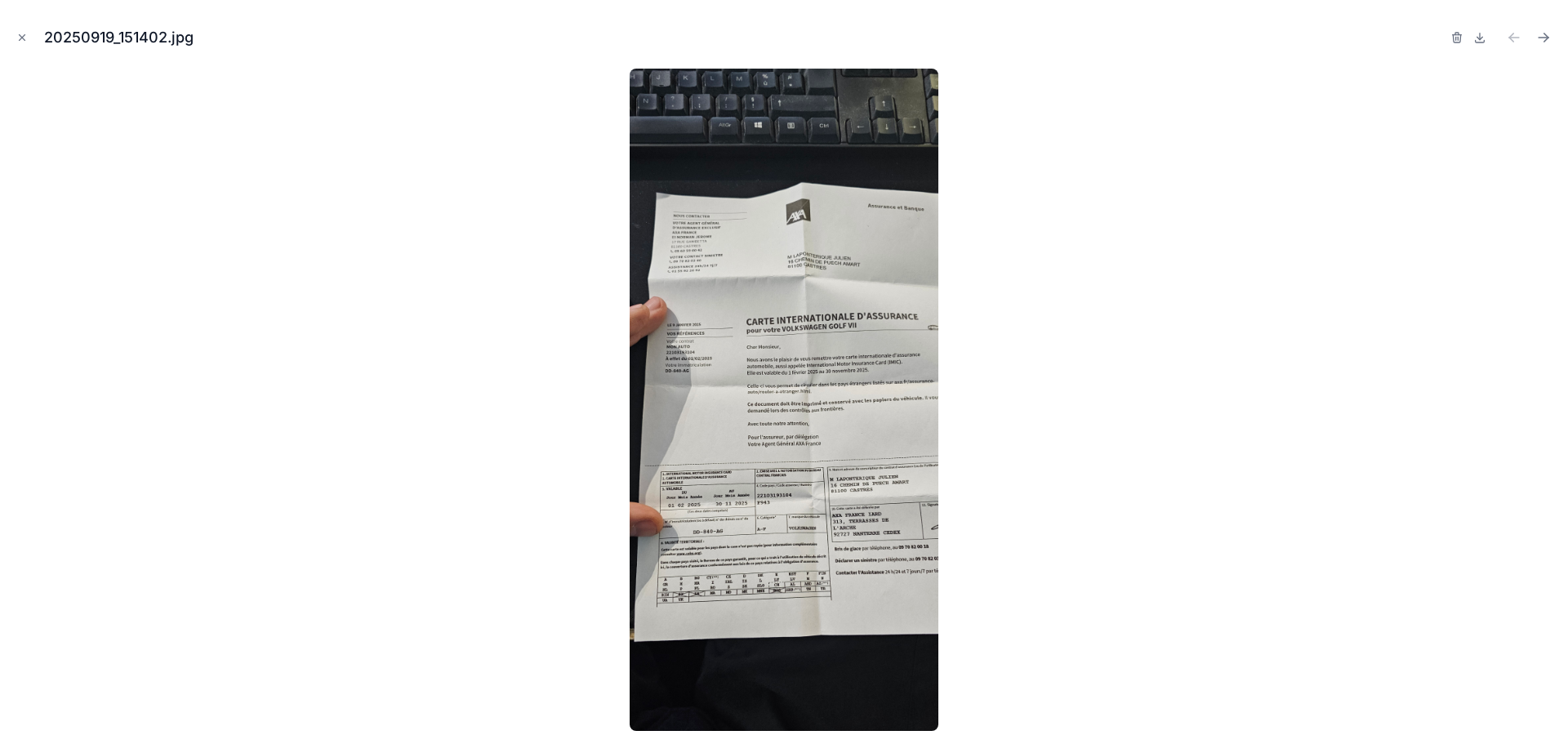
click at [21, 38] on icon "Close modal" at bounding box center [22, 38] width 12 height 12
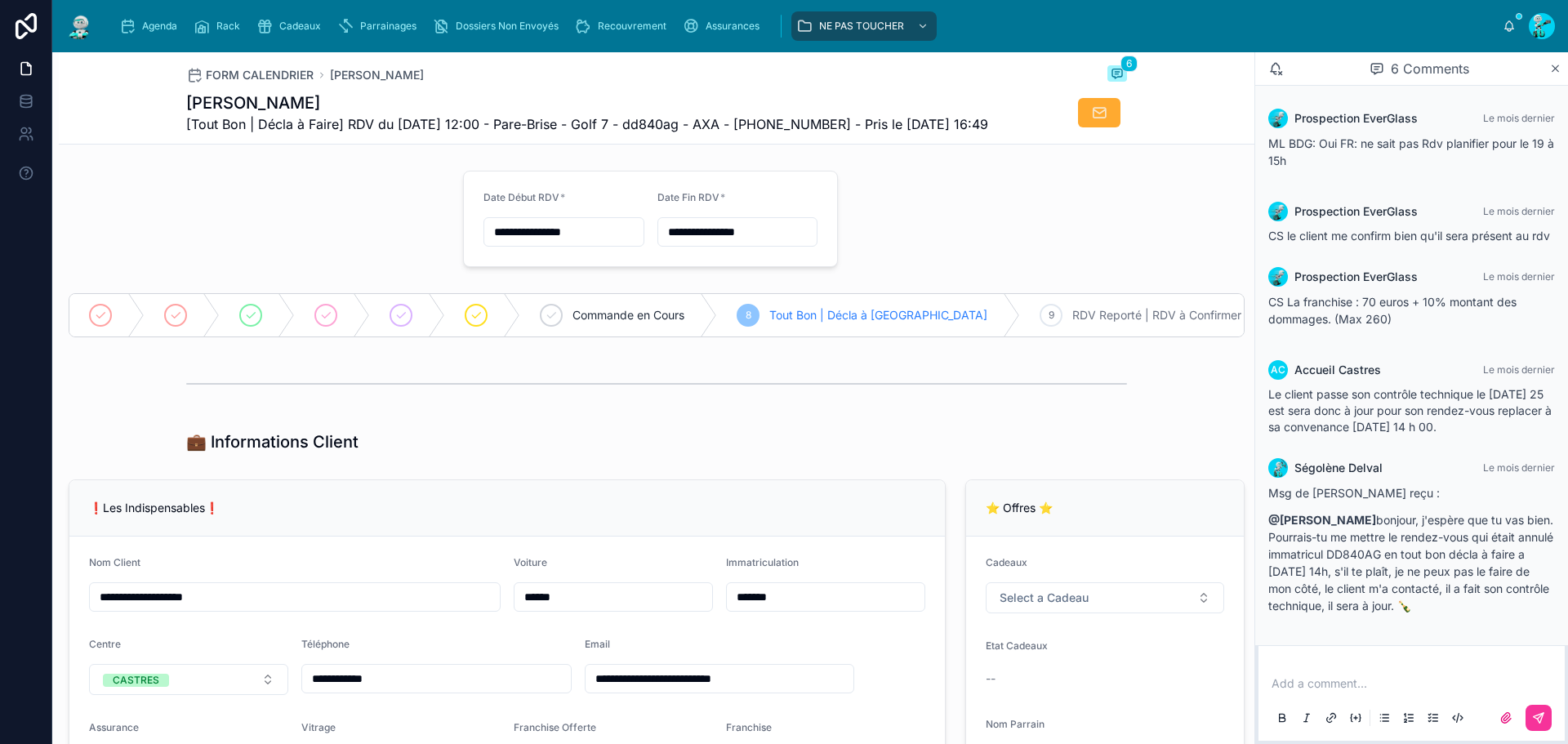
click at [265, 102] on h1 "LAPONTERIQUE Julien" at bounding box center [587, 103] width 802 height 23
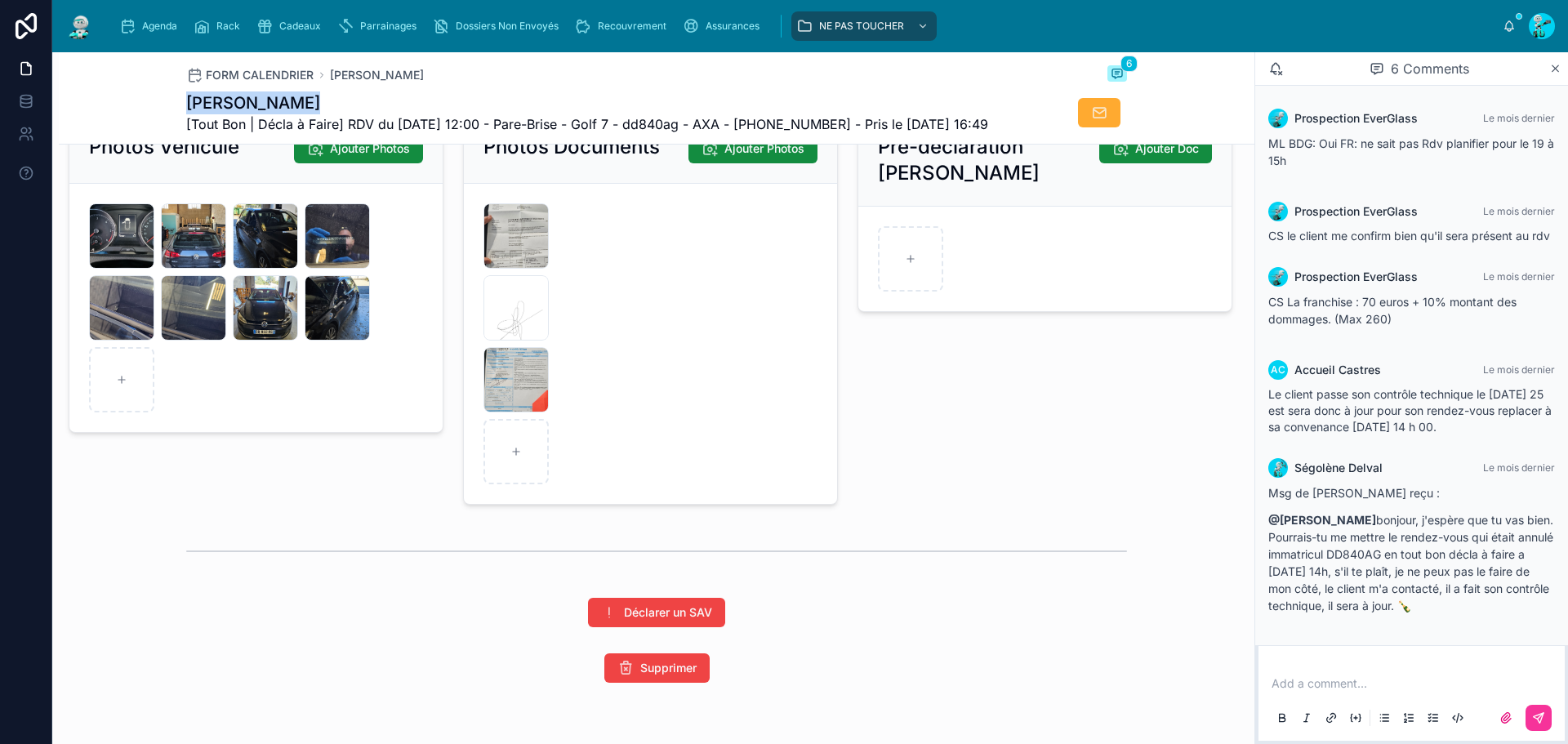
scroll to position [2613, 0]
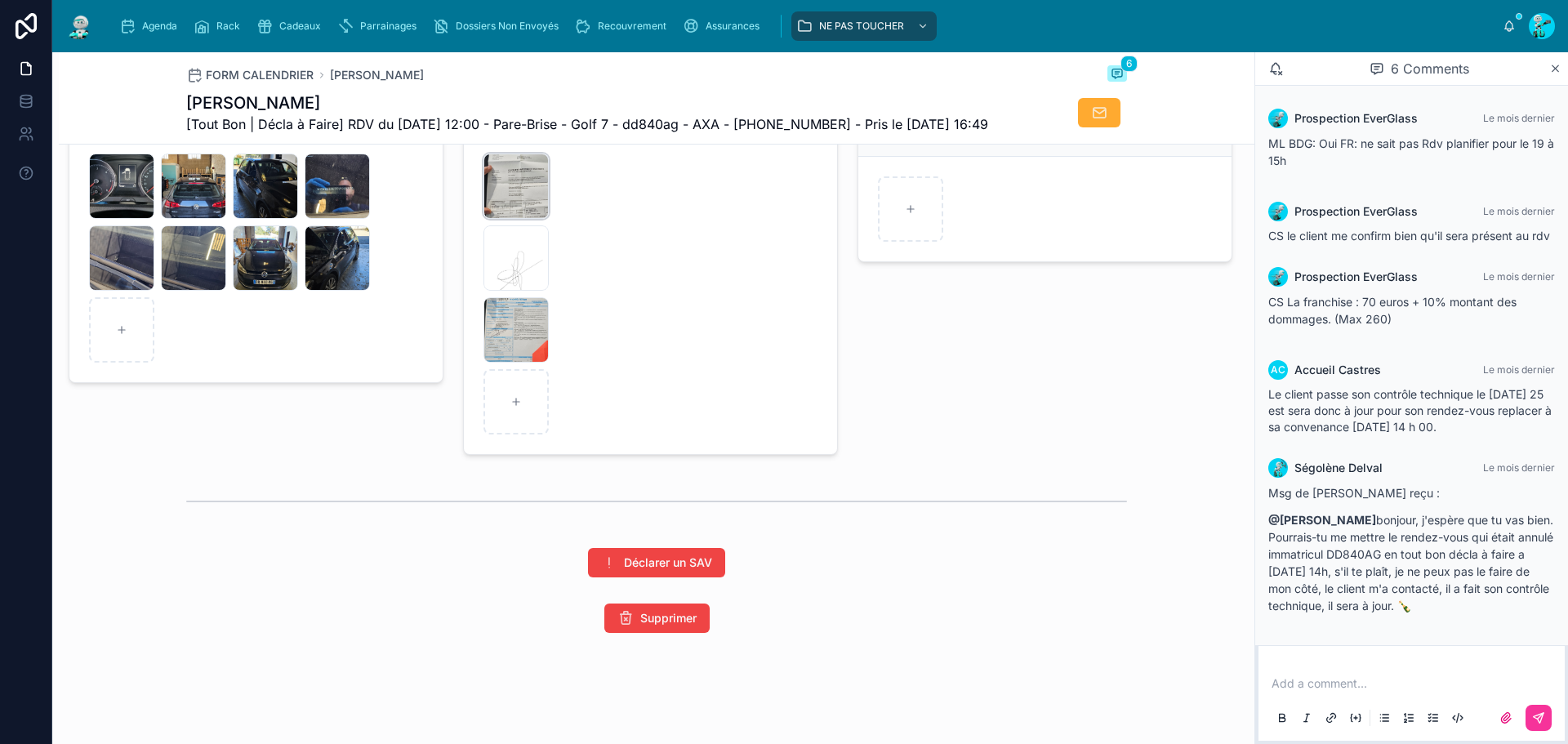
drag, startPoint x: 515, startPoint y: 233, endPoint x: 513, endPoint y: 204, distance: 29.1
drag, startPoint x: 513, startPoint y: 204, endPoint x: 498, endPoint y: 225, distance: 25.8
click at [498, 219] on div "20250919_151402 .jpg" at bounding box center [515, 186] width 65 height 65
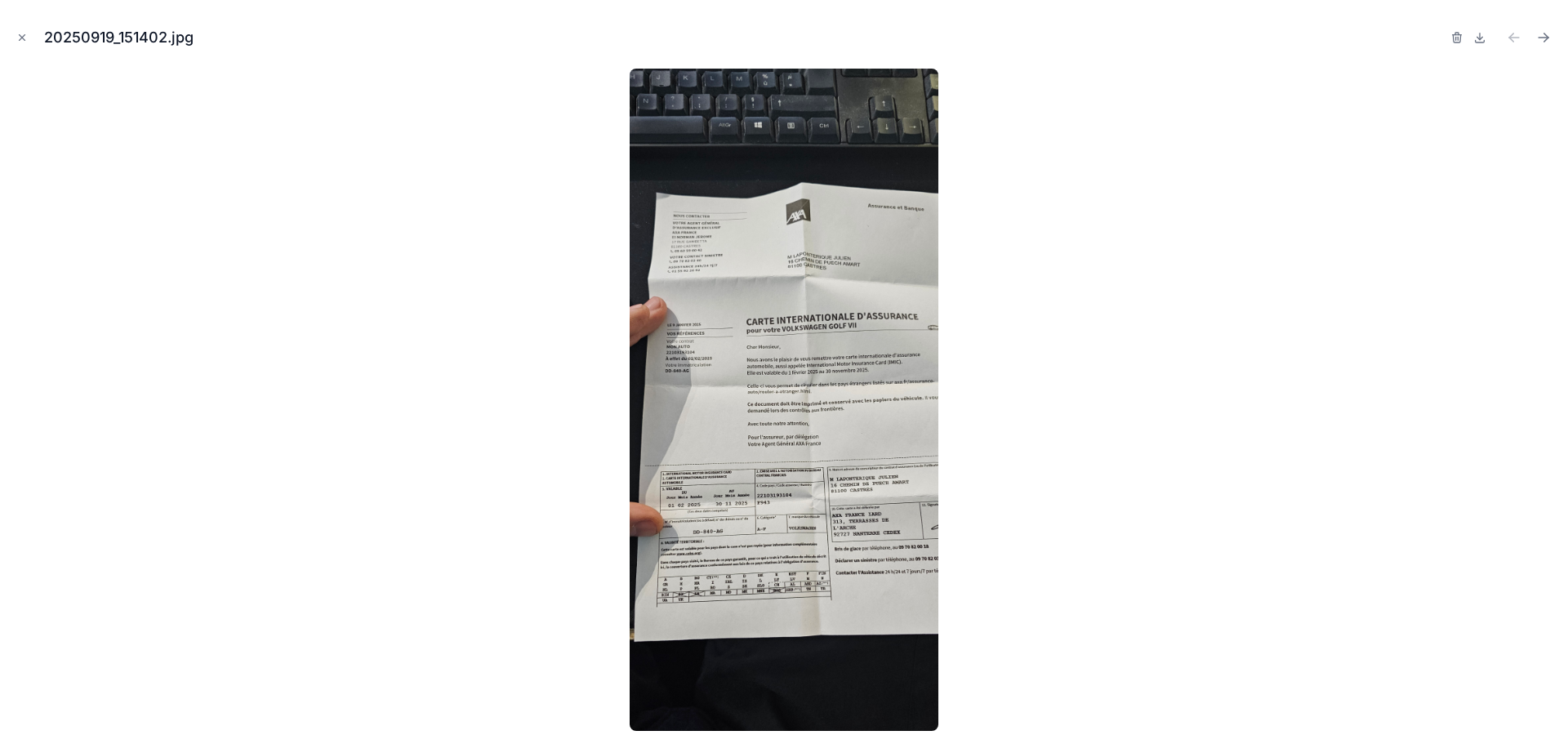
click at [20, 37] on icon "Close modal" at bounding box center [22, 38] width 12 height 12
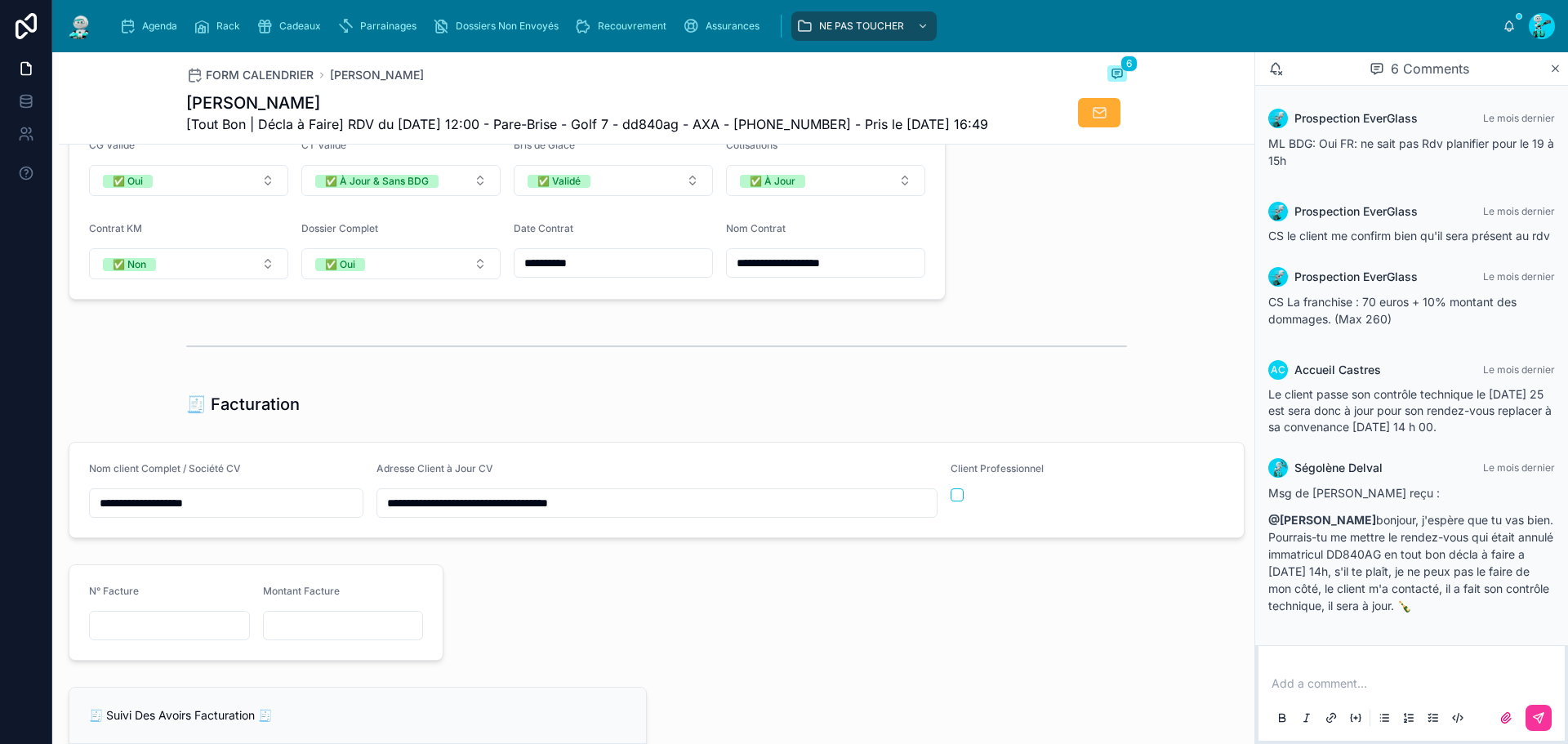
scroll to position [1470, 0]
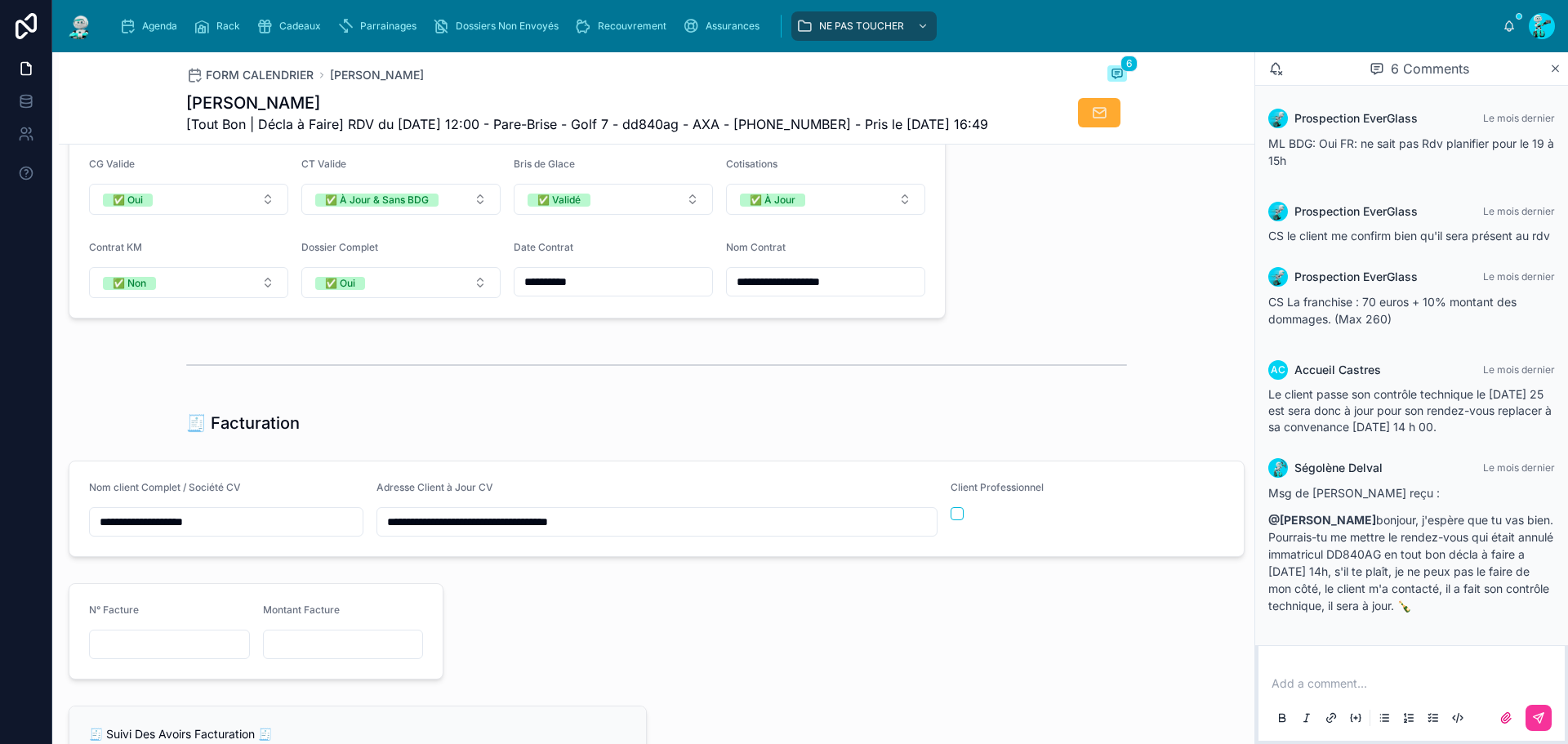
click at [550, 385] on div at bounding box center [656, 365] width 940 height 41
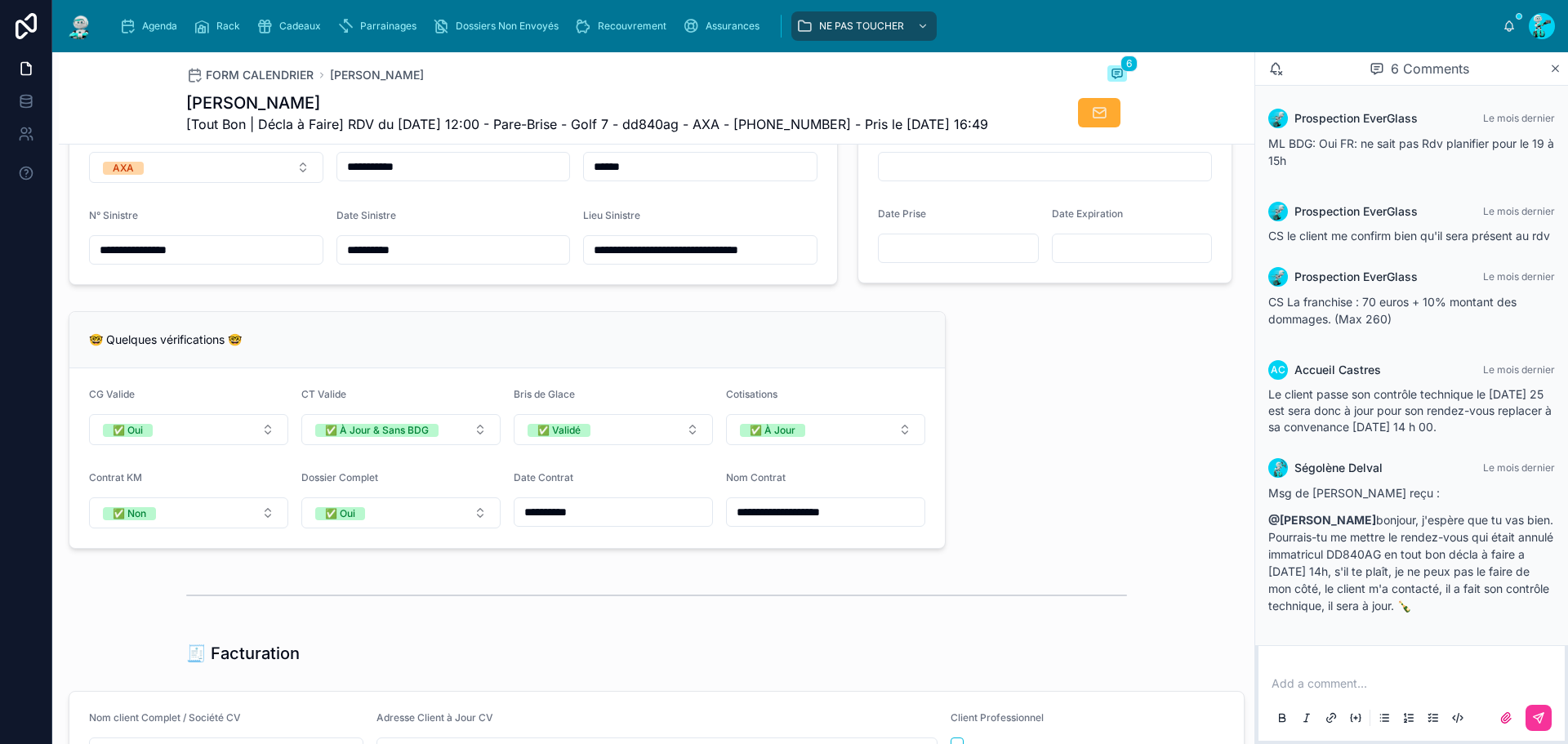
scroll to position [1224, 0]
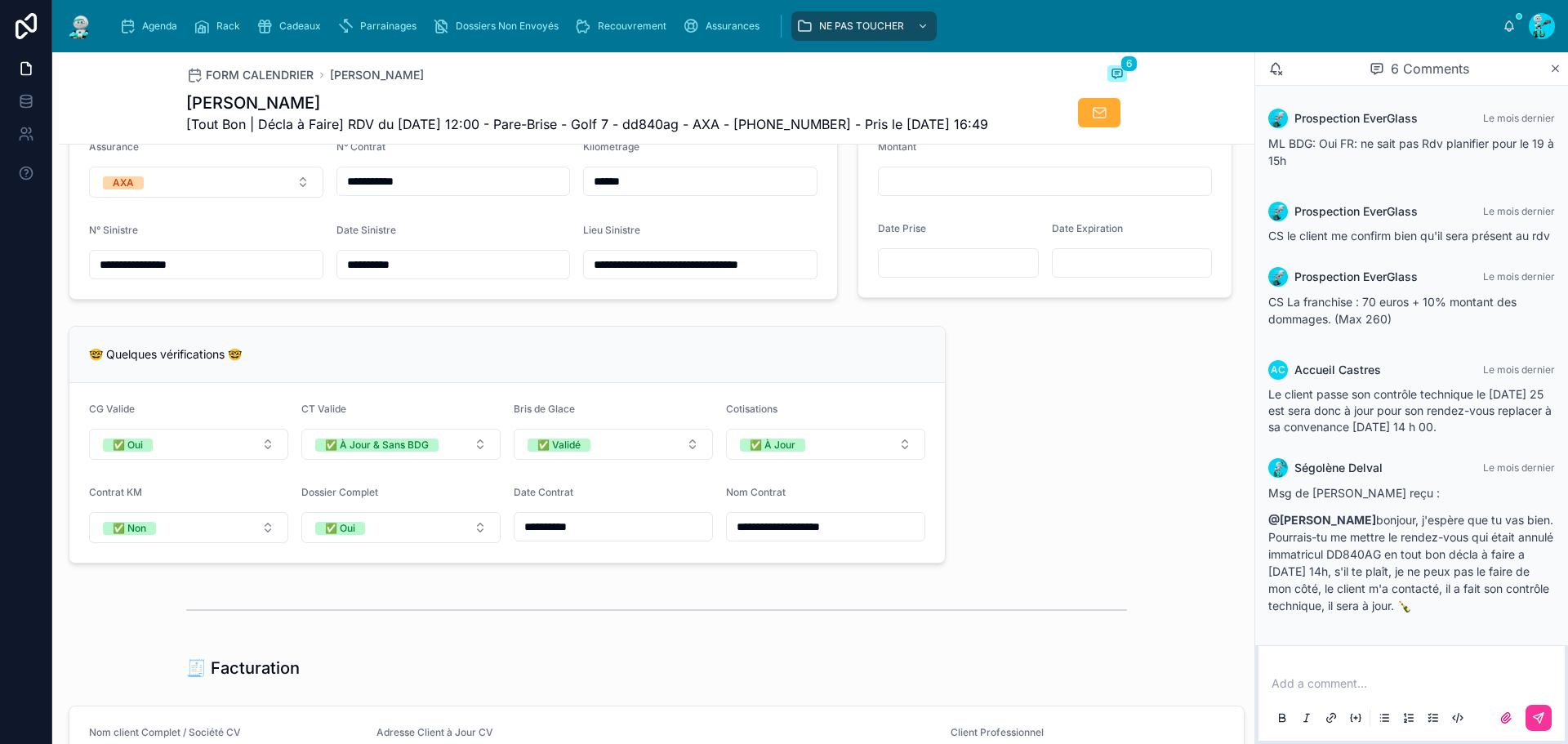
drag, startPoint x: 632, startPoint y: 241, endPoint x: 566, endPoint y: 235, distance: 66.3
click at [566, 235] on form "**********" at bounding box center [453, 210] width 767 height 178
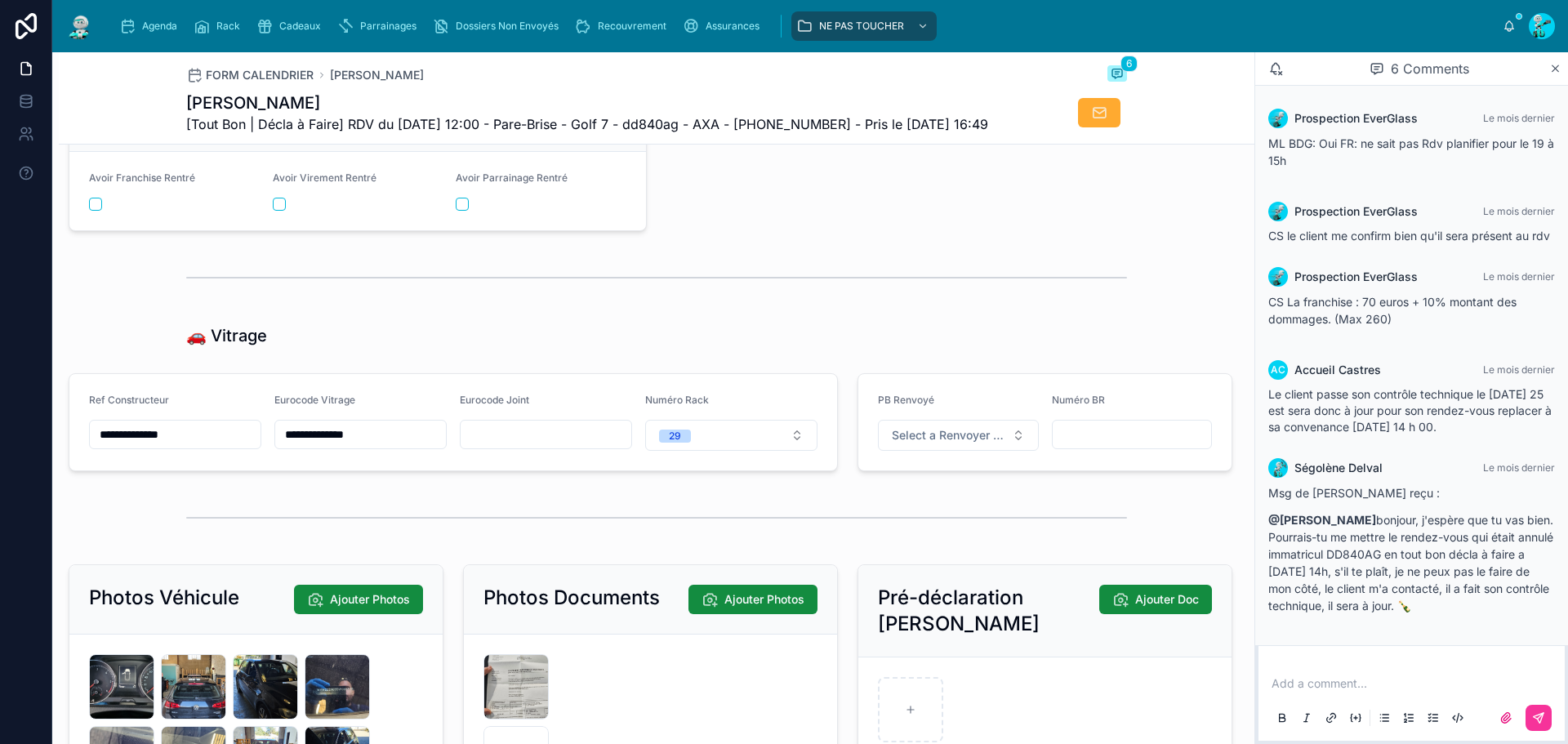
scroll to position [2319, 0]
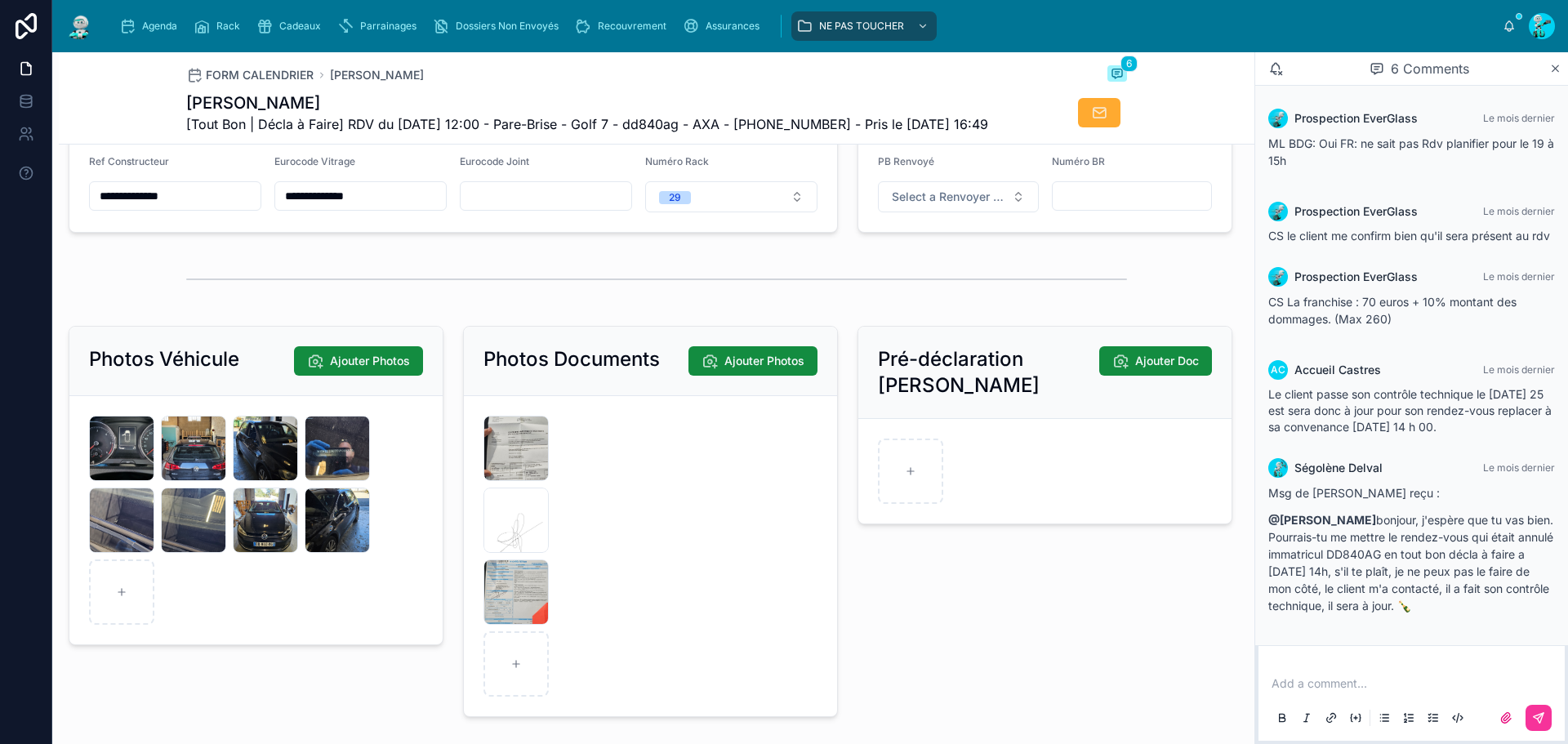
click at [61, 239] on div "**********" at bounding box center [454, 184] width 789 height 111
click at [663, 125] on span "[Tout Bon | Décla à Faire] RDV du 08/10/2025 12:00 - Pare-Brise - Golf 7 - dd84…" at bounding box center [587, 125] width 802 height 20
copy span "dd840ag"
drag, startPoint x: 400, startPoint y: 263, endPoint x: 193, endPoint y: 248, distance: 207.5
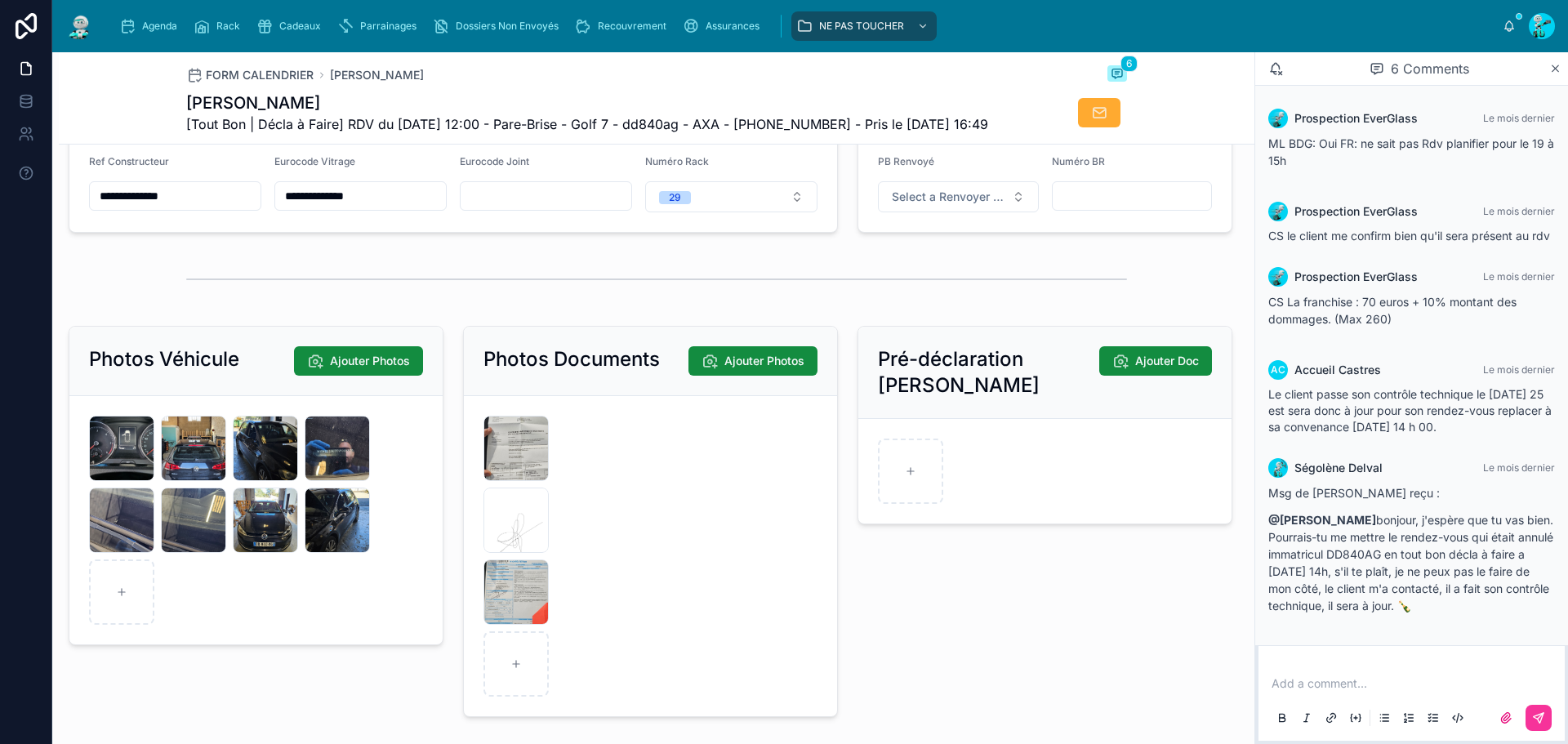
click at [193, 232] on form "**********" at bounding box center [453, 183] width 767 height 96
click at [209, 207] on input "**********" at bounding box center [175, 196] width 170 height 23
drag, startPoint x: 206, startPoint y: 261, endPoint x: 37, endPoint y: 248, distance: 169.5
click at [39, 255] on div "**********" at bounding box center [784, 372] width 1568 height 744
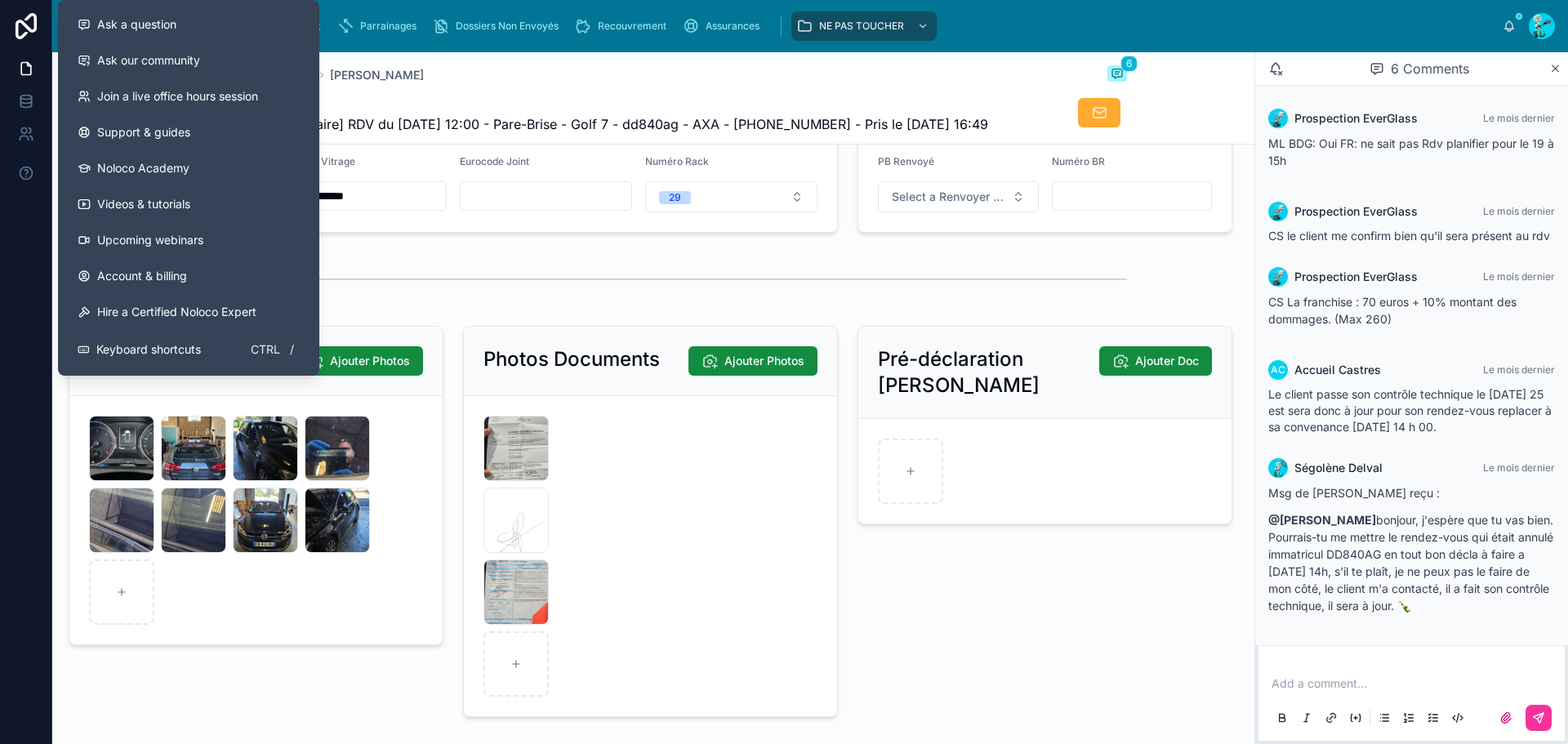
drag, startPoint x: 394, startPoint y: 255, endPoint x: 403, endPoint y: 258, distance: 9.5
click at [394, 207] on input "**********" at bounding box center [360, 196] width 170 height 23
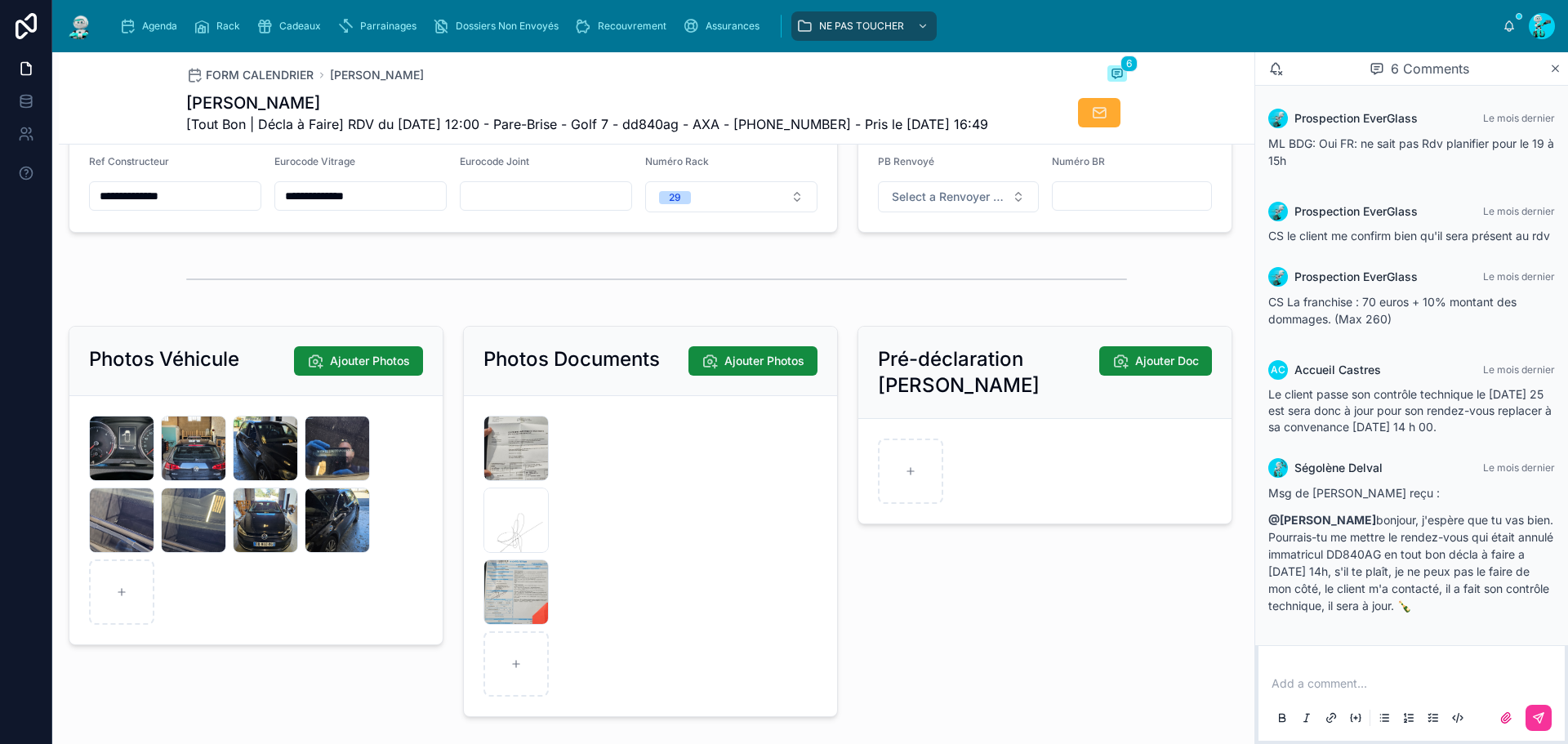
drag, startPoint x: 403, startPoint y: 258, endPoint x: 212, endPoint y: 243, distance: 191.6
click at [212, 232] on form "**********" at bounding box center [453, 183] width 767 height 96
drag, startPoint x: 226, startPoint y: 255, endPoint x: 206, endPoint y: 258, distance: 20.2
click at [226, 207] on input "**********" at bounding box center [175, 196] width 170 height 23
drag, startPoint x: 206, startPoint y: 258, endPoint x: 0, endPoint y: 251, distance: 206.1
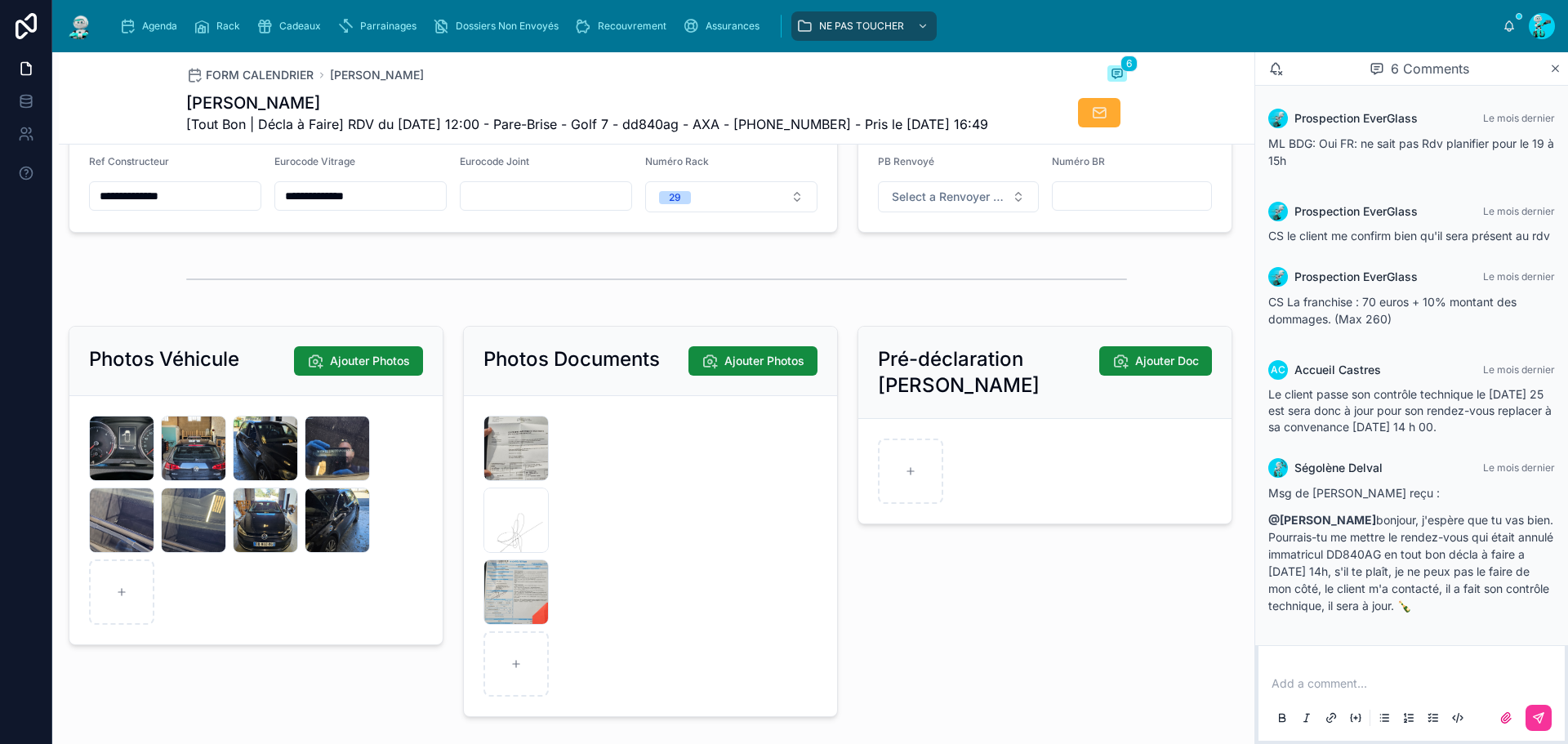
click at [0, 251] on div "**********" at bounding box center [784, 372] width 1568 height 744
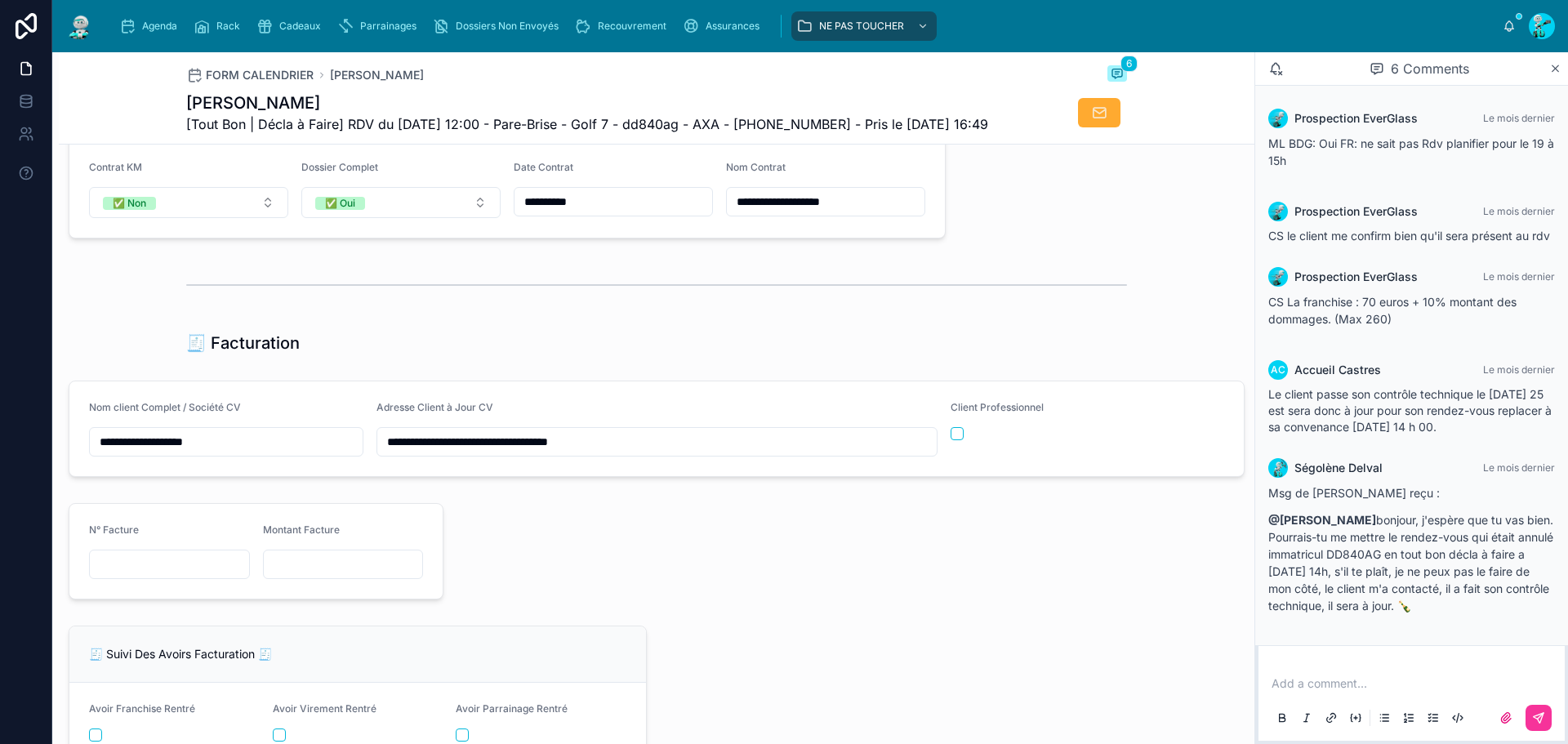
scroll to position [1747, 0]
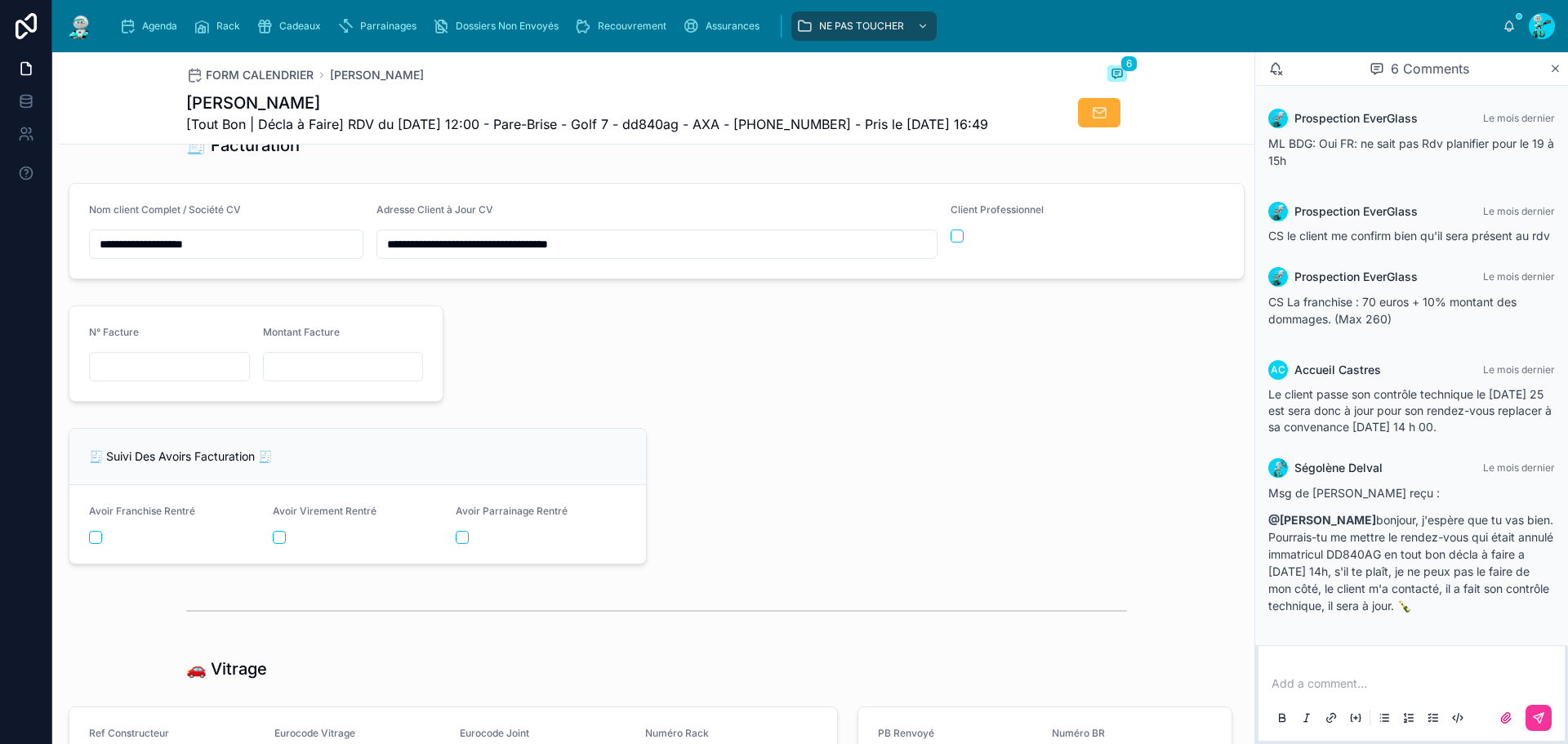
click at [160, 378] on input "text" at bounding box center [169, 367] width 160 height 23
paste input "**********"
type input "**********"
click at [272, 378] on input "text" at bounding box center [343, 367] width 160 height 23
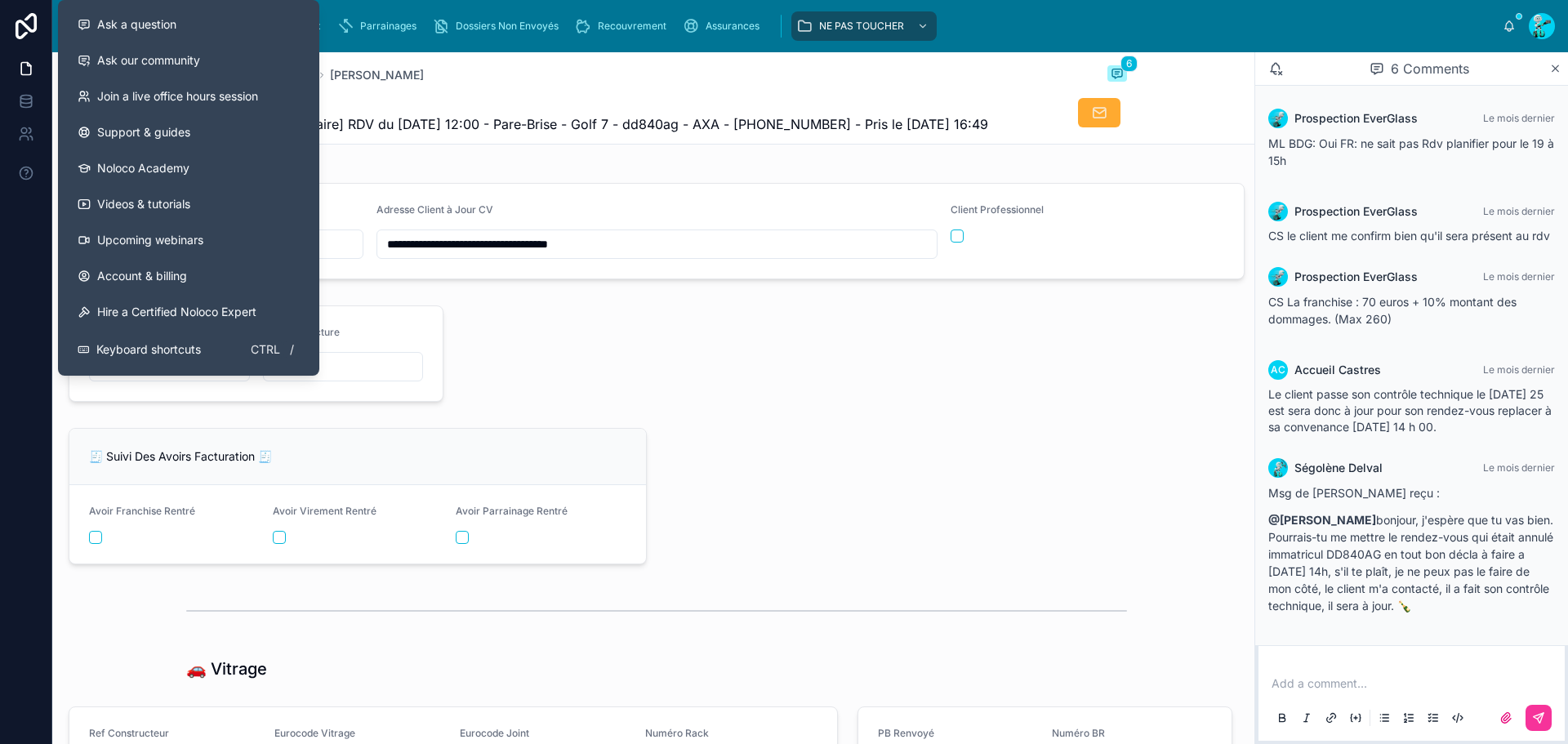
type input "*********"
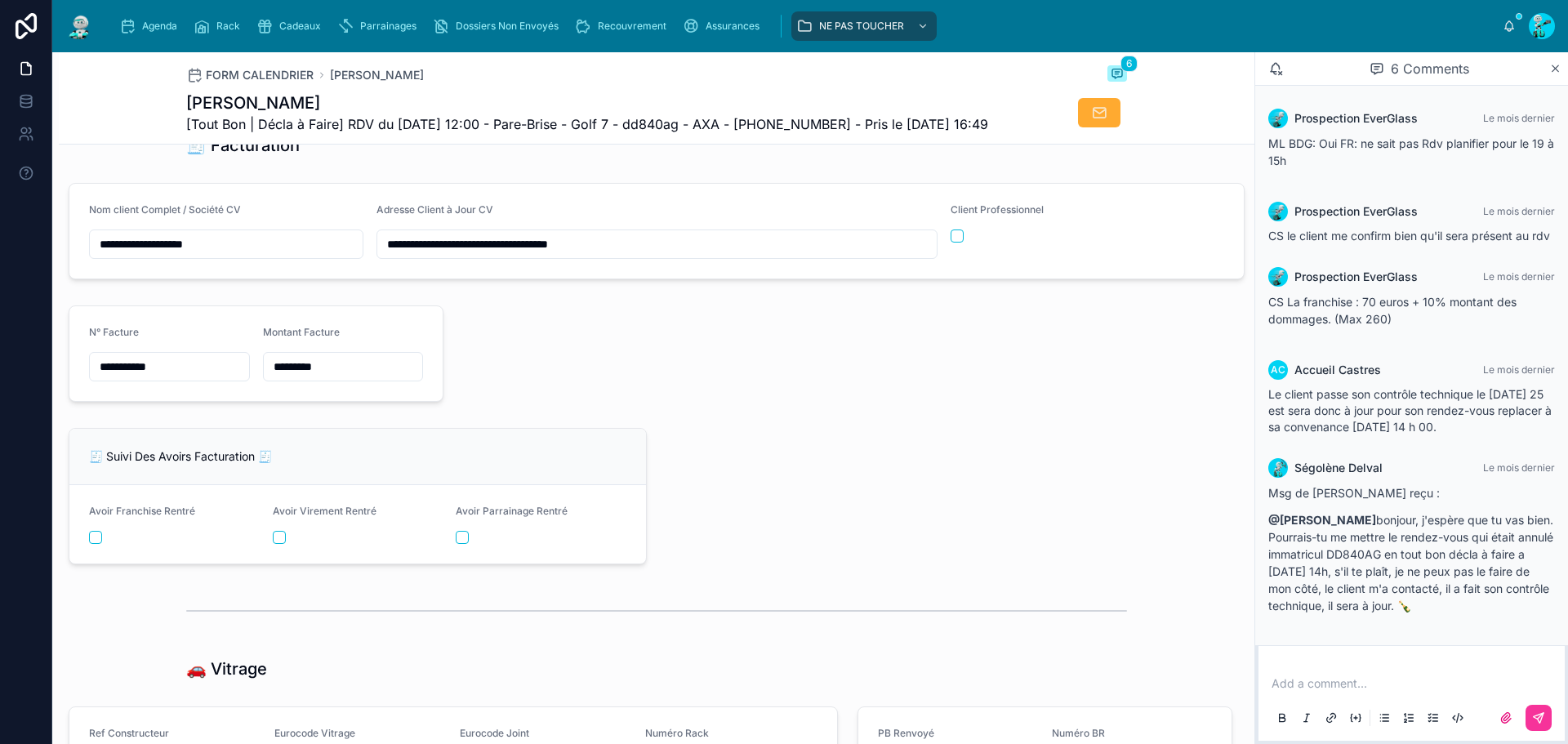
click at [584, 408] on div at bounding box center [848, 353] width 789 height 109
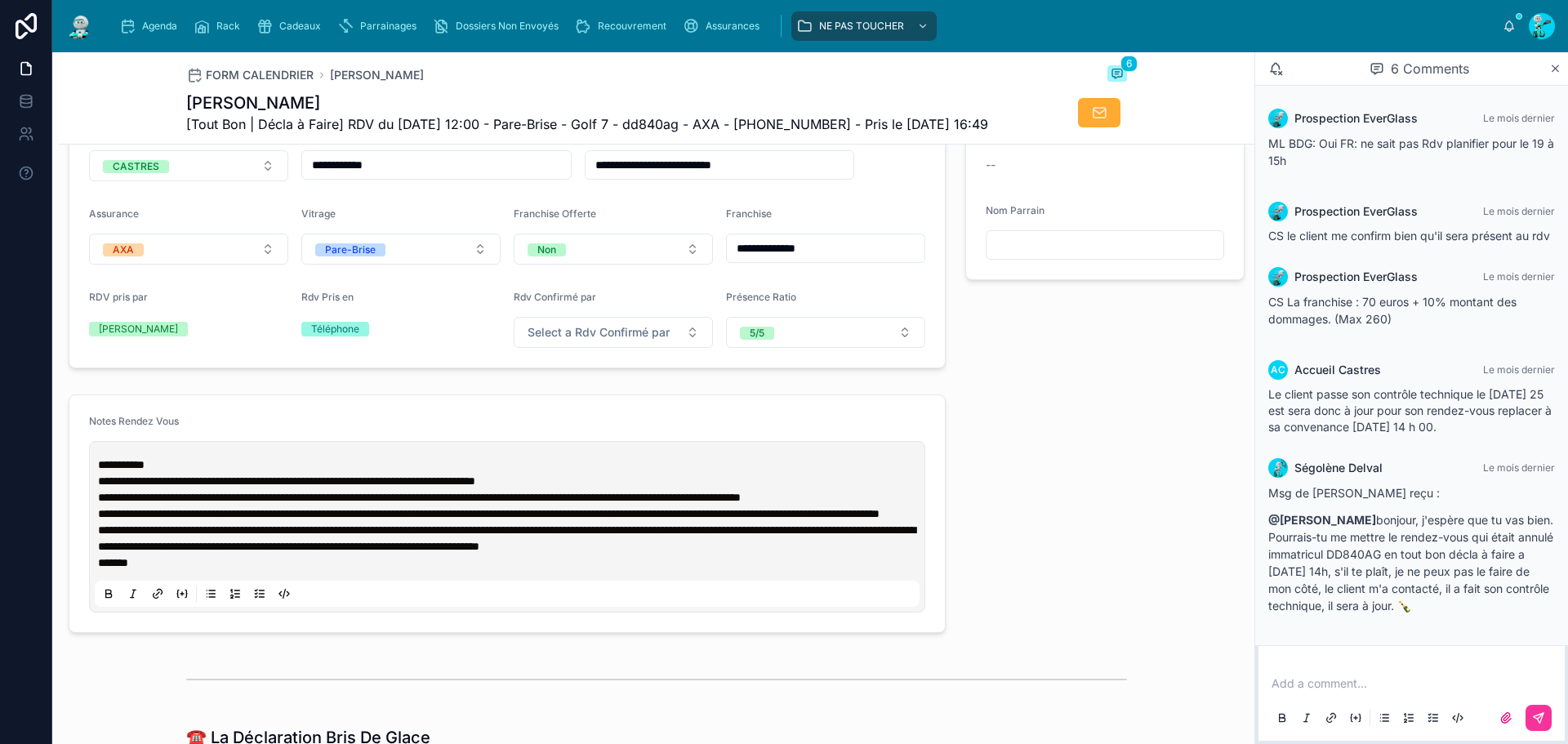
scroll to position [523, 0]
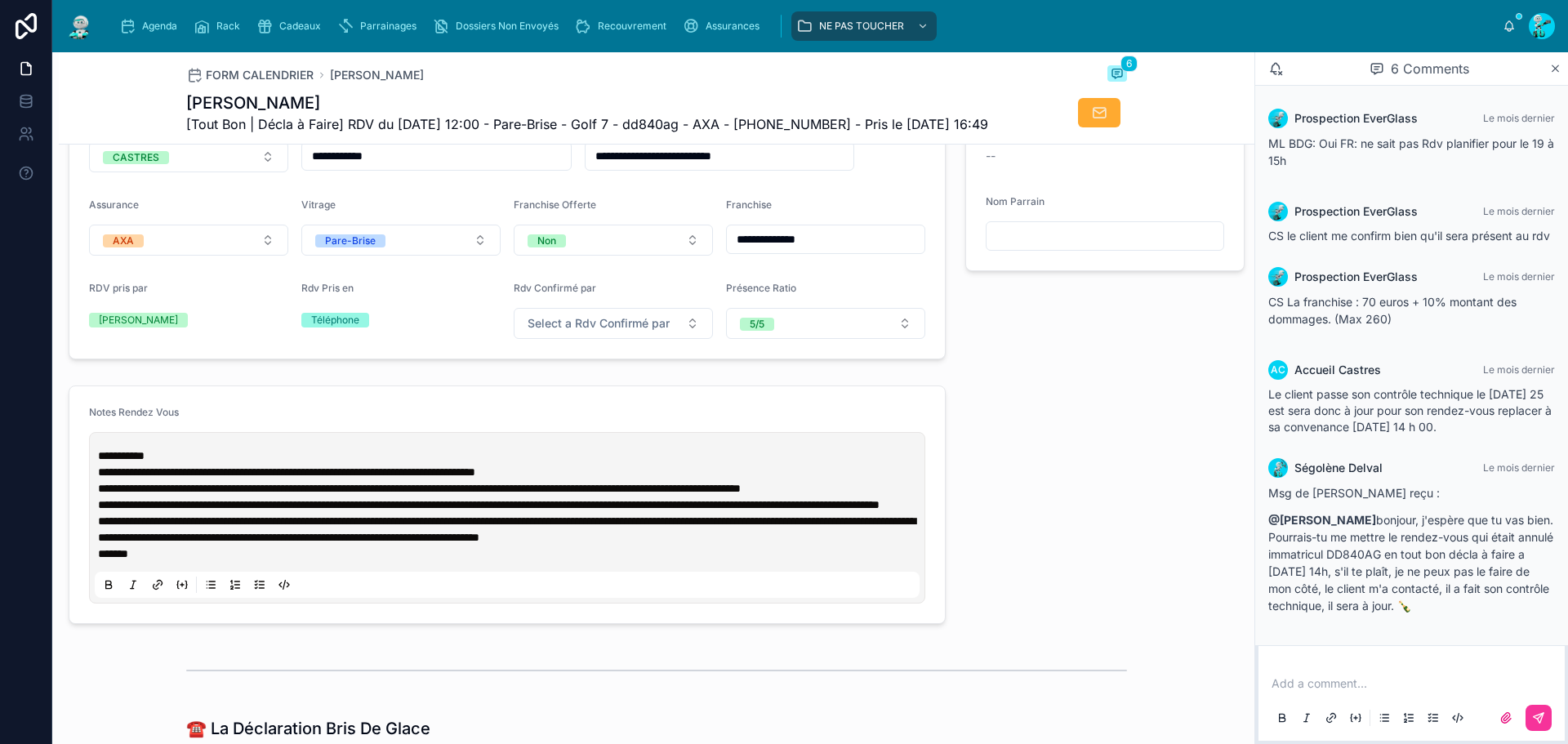
click at [108, 475] on div "**********" at bounding box center [507, 517] width 825 height 160
click at [98, 462] on span "**********" at bounding box center [121, 455] width 47 height 12
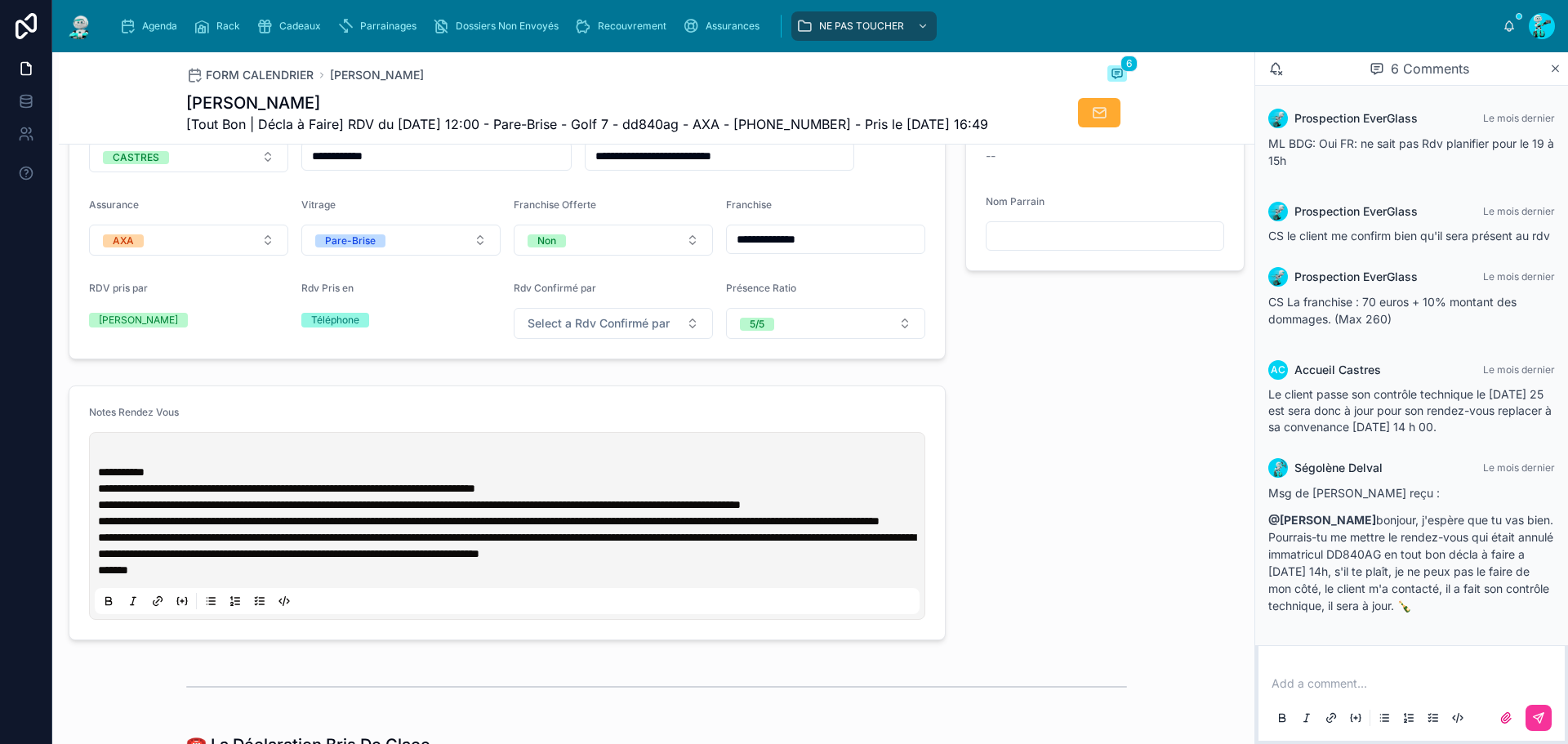
click at [112, 463] on p at bounding box center [510, 455] width 825 height 16
paste div
click at [264, 463] on p "**********" at bounding box center [510, 455] width 825 height 16
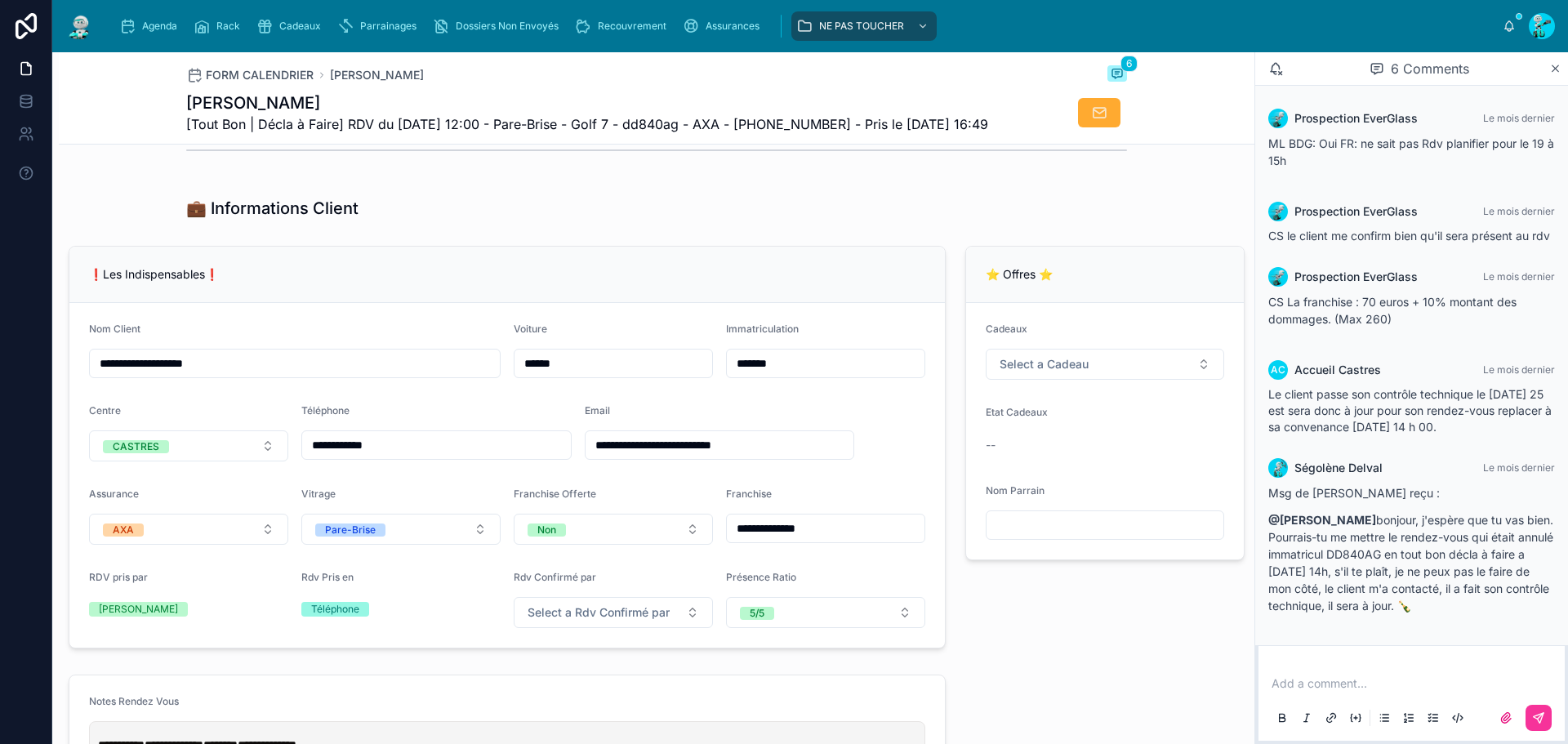
scroll to position [245, 0]
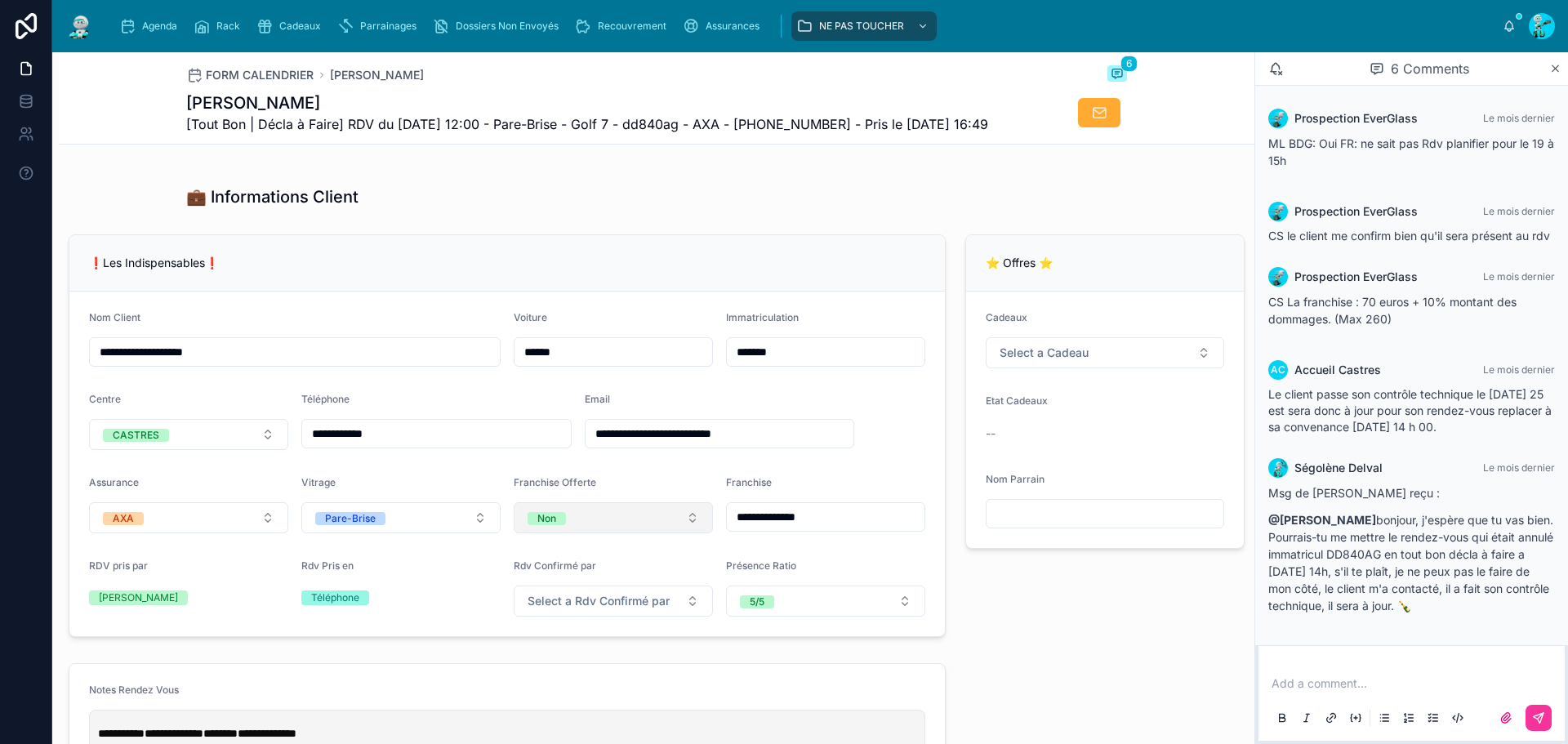
drag, startPoint x: 819, startPoint y: 543, endPoint x: 642, endPoint y: 543, distance: 177.0
click at [642, 543] on form "**********" at bounding box center [507, 463] width 876 height 344
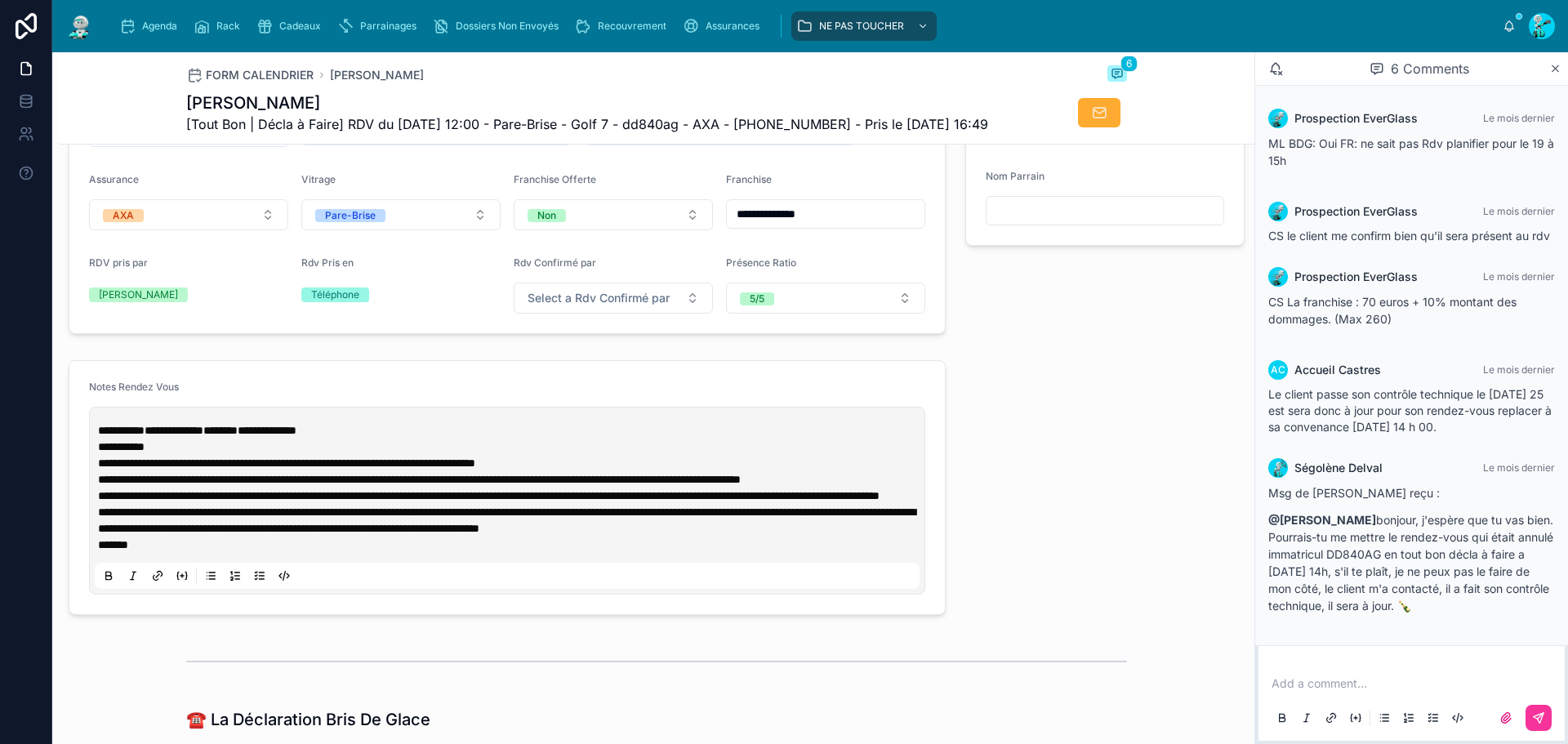
scroll to position [572, 0]
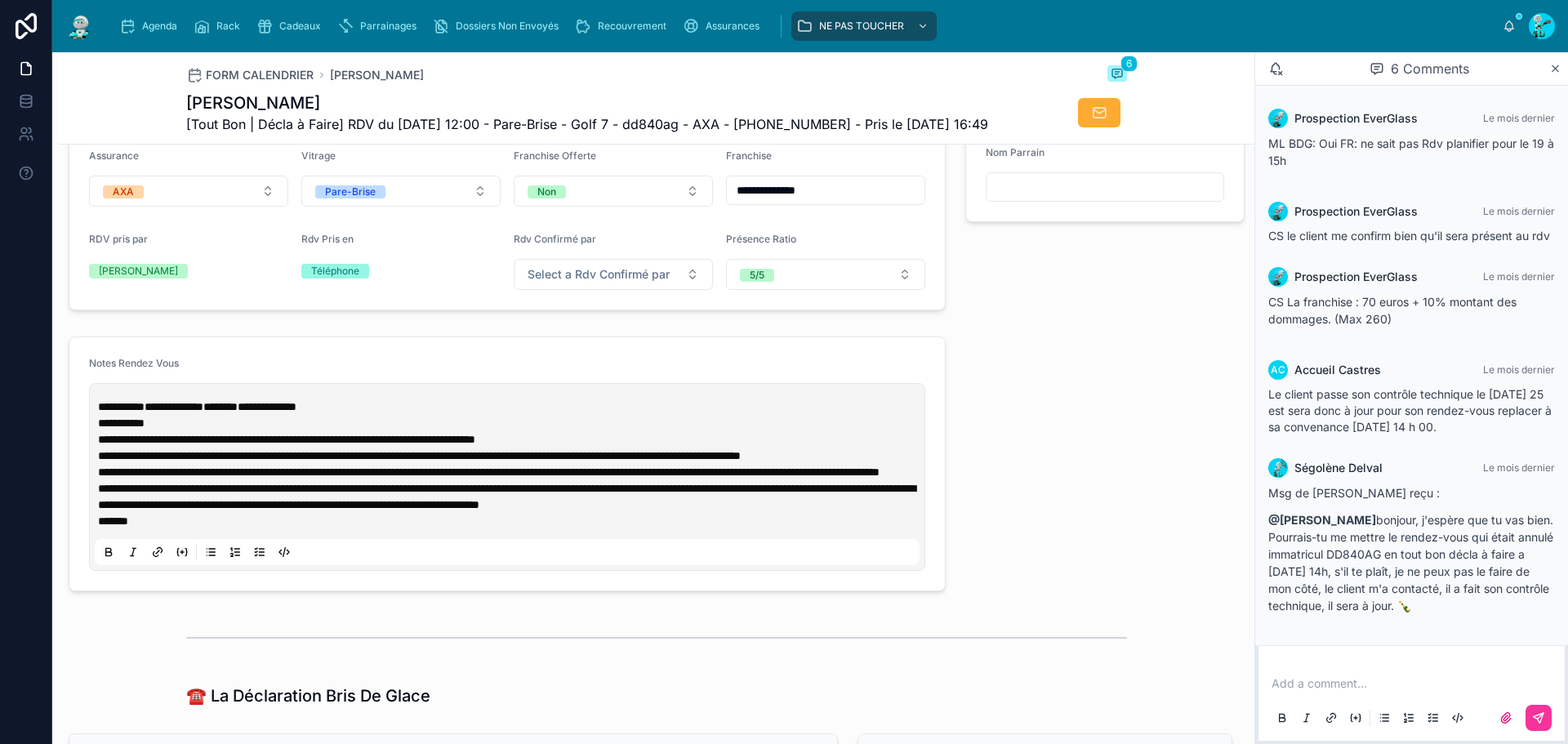
click at [375, 415] on p "**********" at bounding box center [510, 407] width 825 height 16
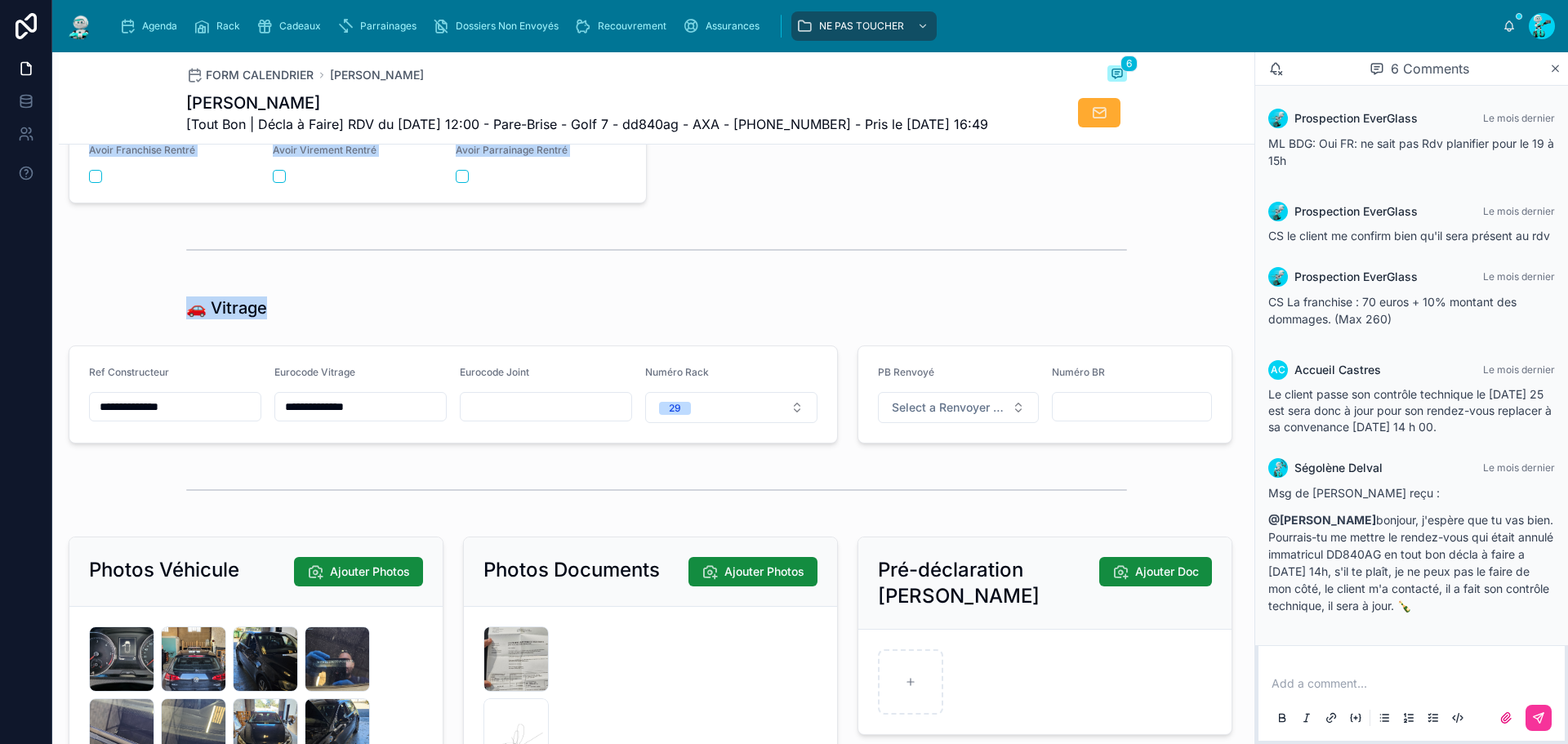
drag, startPoint x: 1009, startPoint y: 388, endPoint x: 969, endPoint y: 375, distance: 42.1
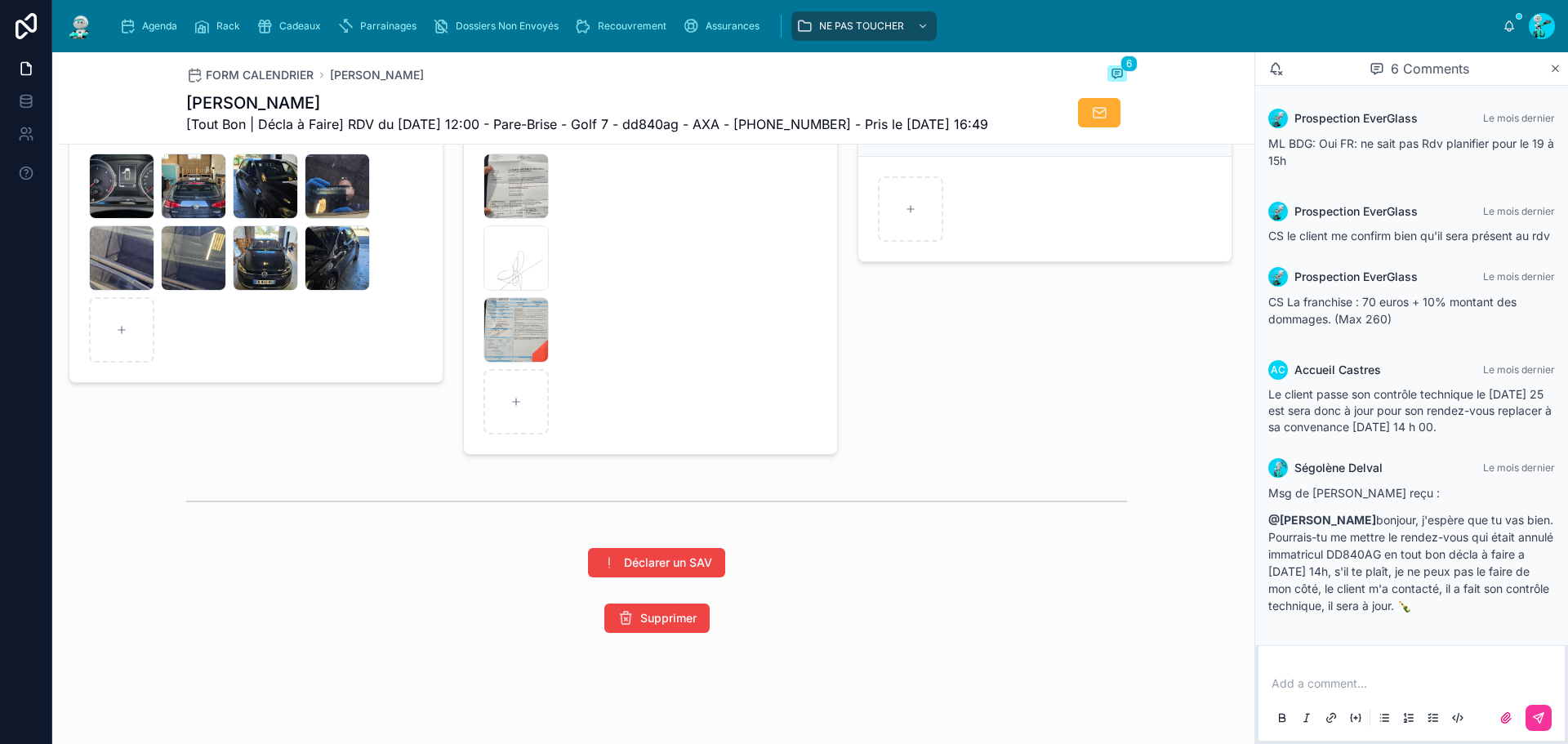
scroll to position [2662, 0]
click at [518, 405] on icon at bounding box center [515, 402] width 12 height 12
type input "**********"
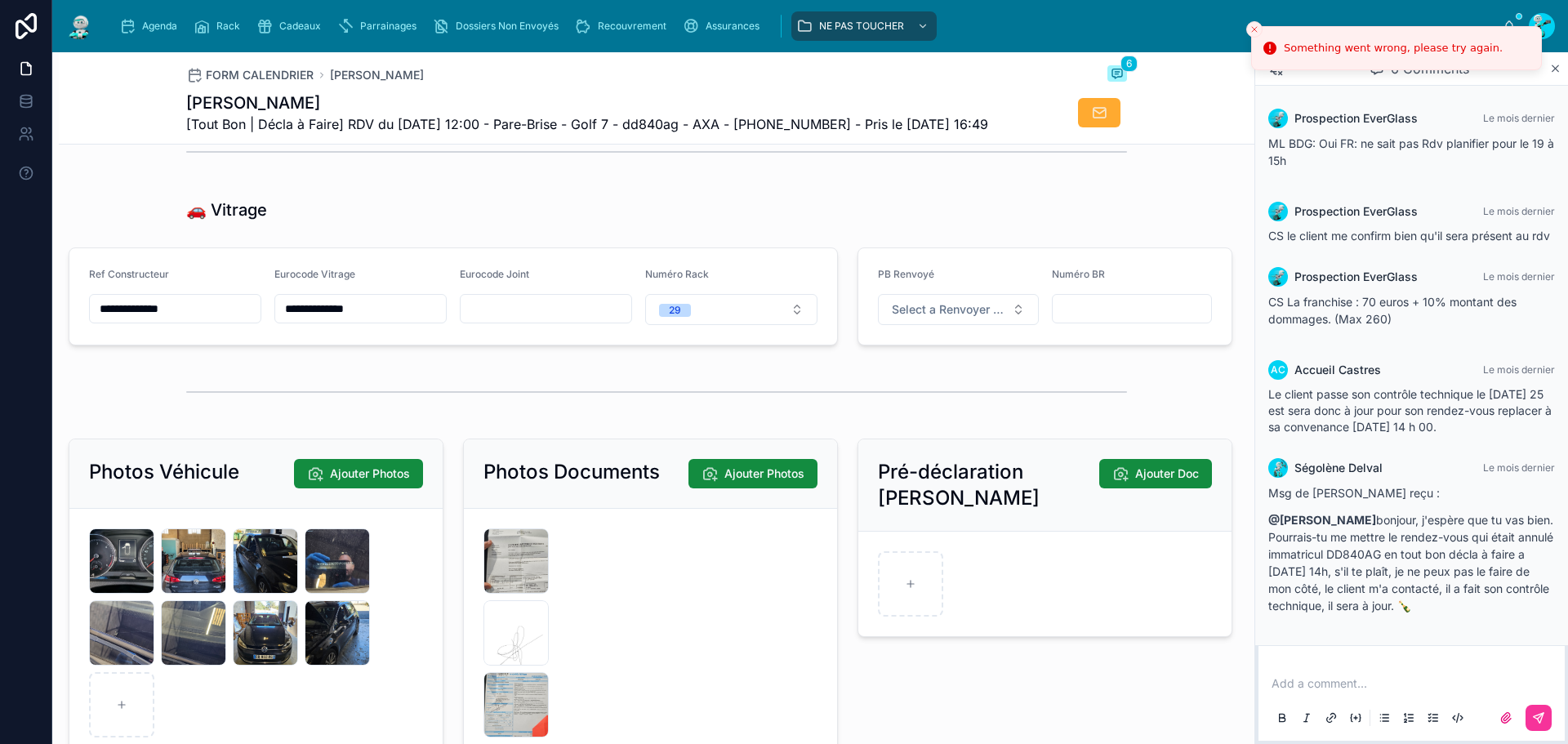
scroll to position [2499, 0]
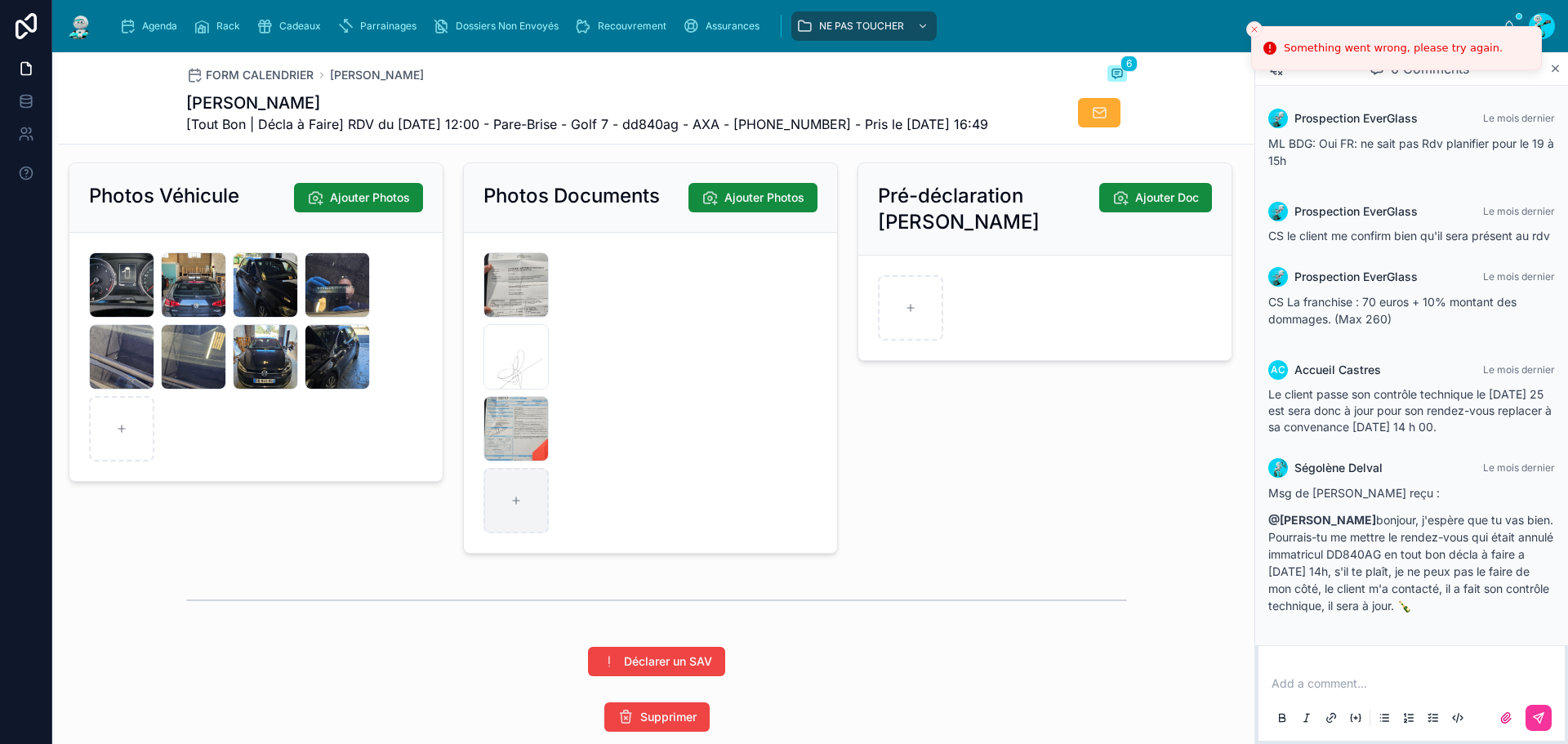
click at [1075, 505] on div "Pré-déclaration Bris De Glace Ajouter Doc" at bounding box center [1045, 358] width 394 height 404
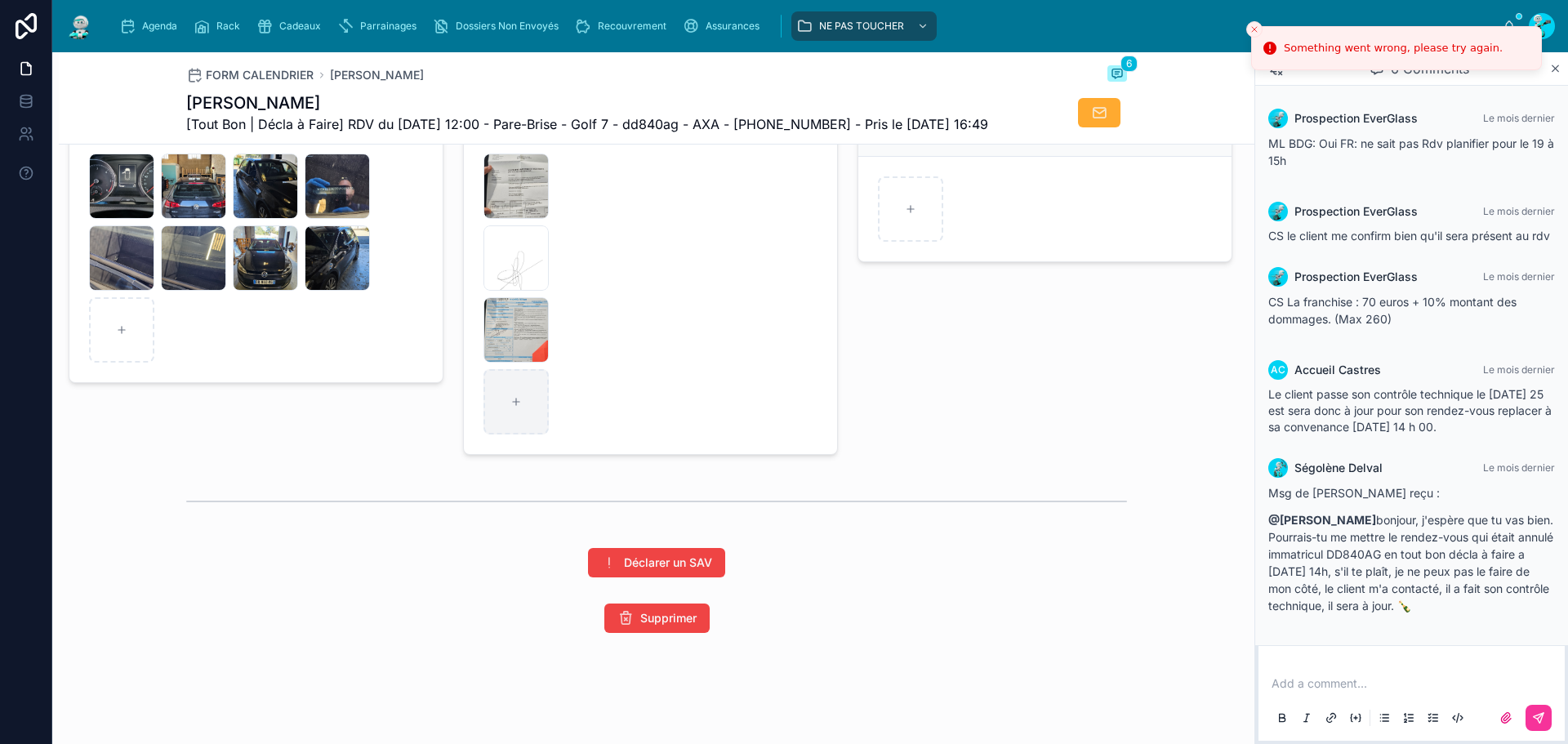
scroll to position [2581, 0]
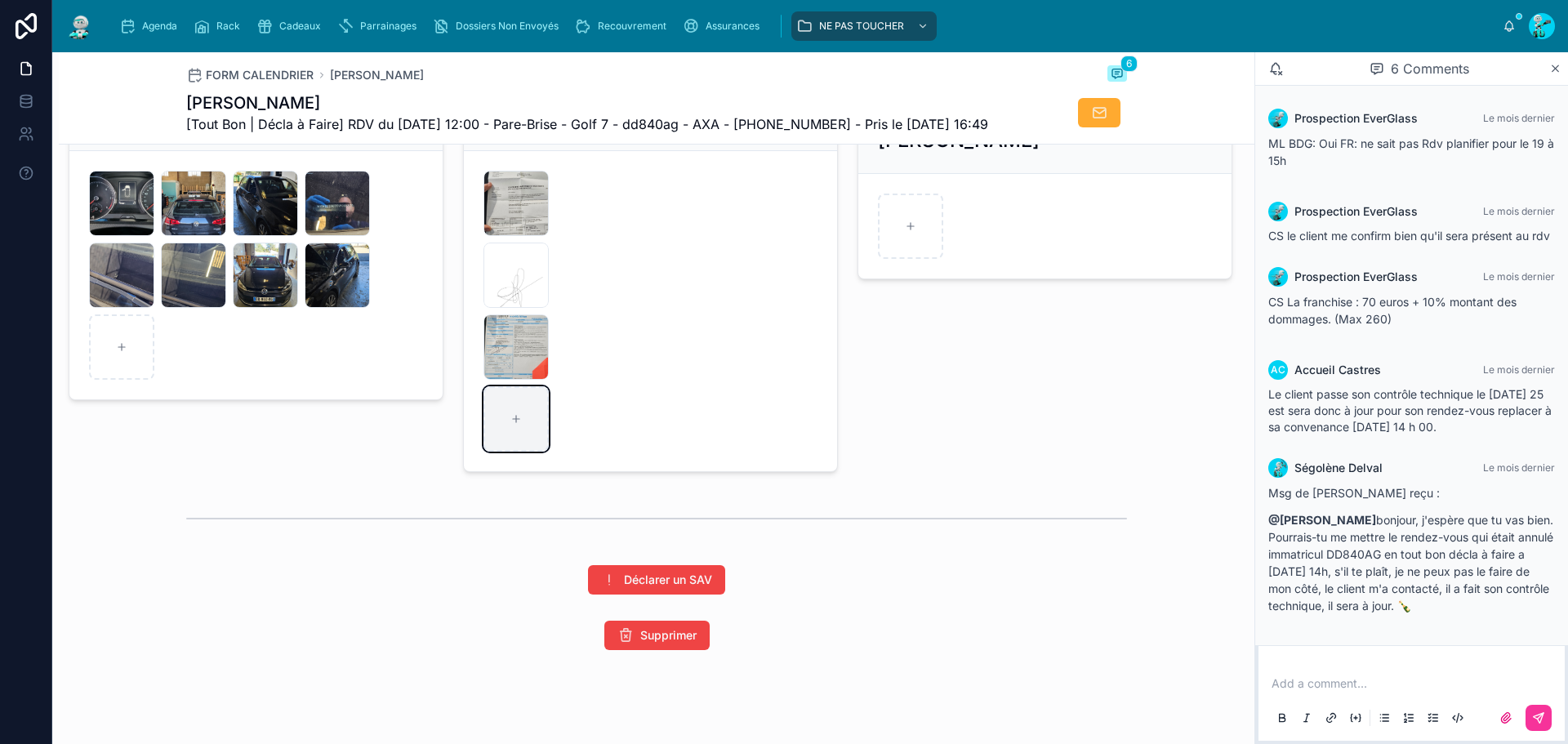
click at [514, 452] on div at bounding box center [515, 419] width 65 height 65
type input "**********"
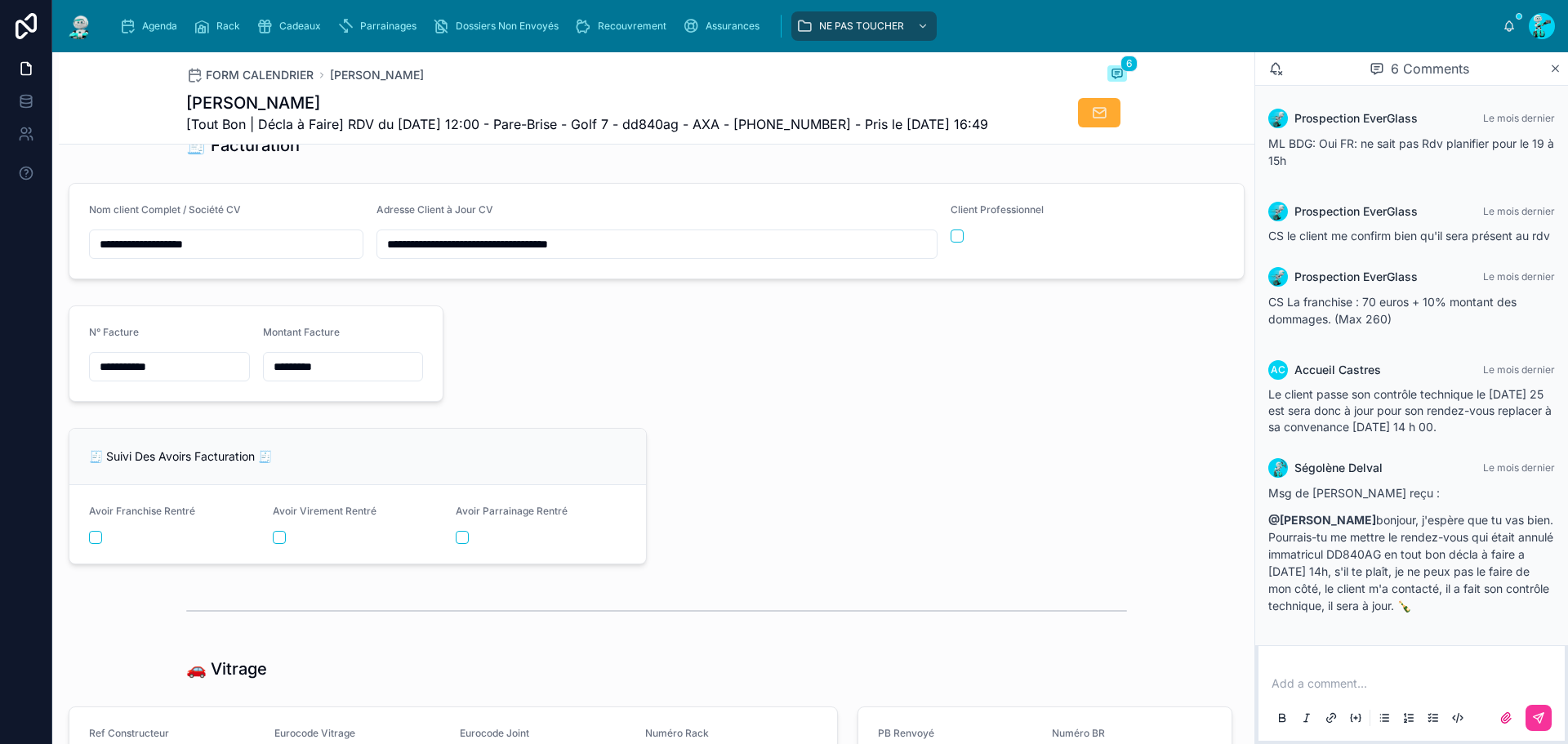
scroll to position [2254, 0]
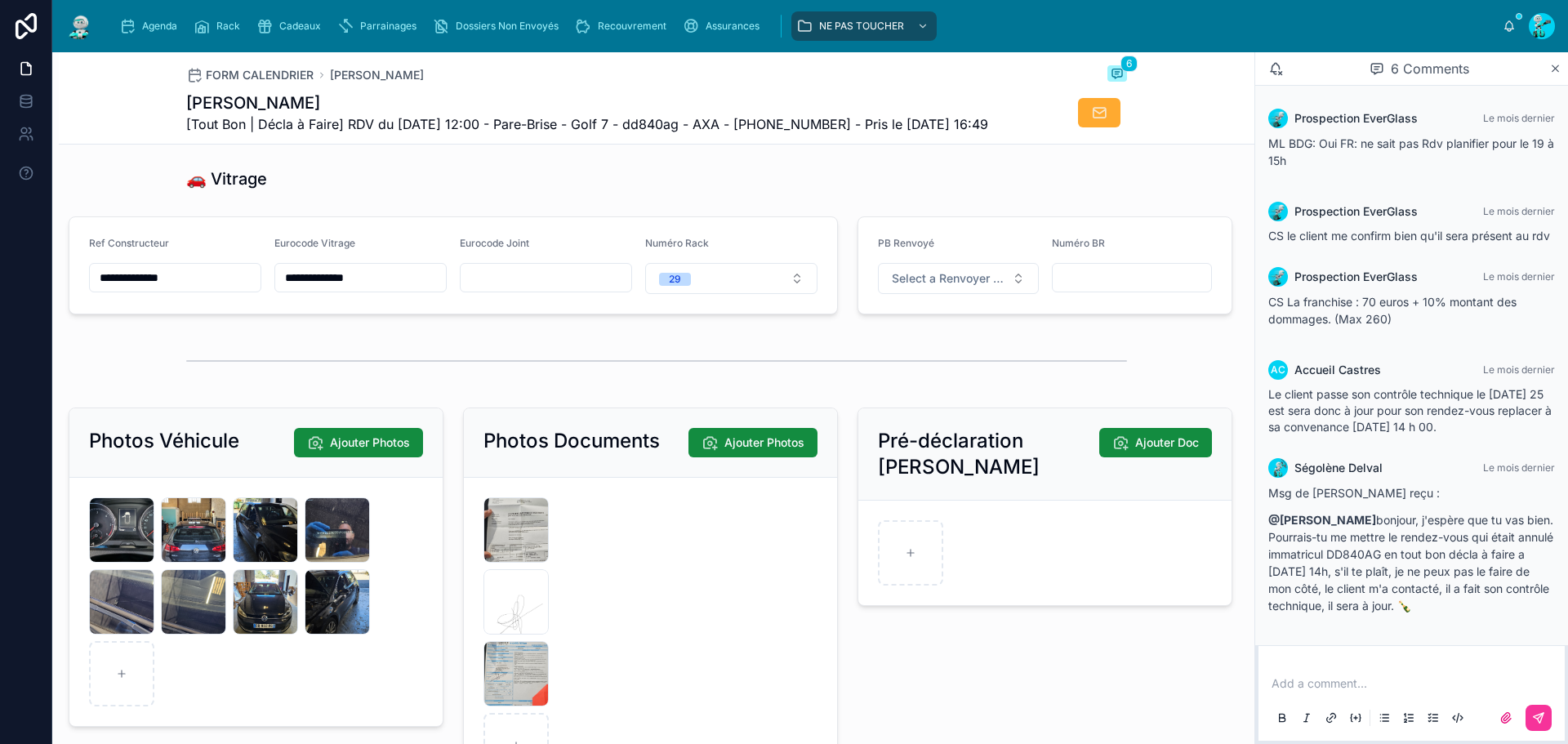
click at [217, 289] on input "**********" at bounding box center [175, 278] width 170 height 23
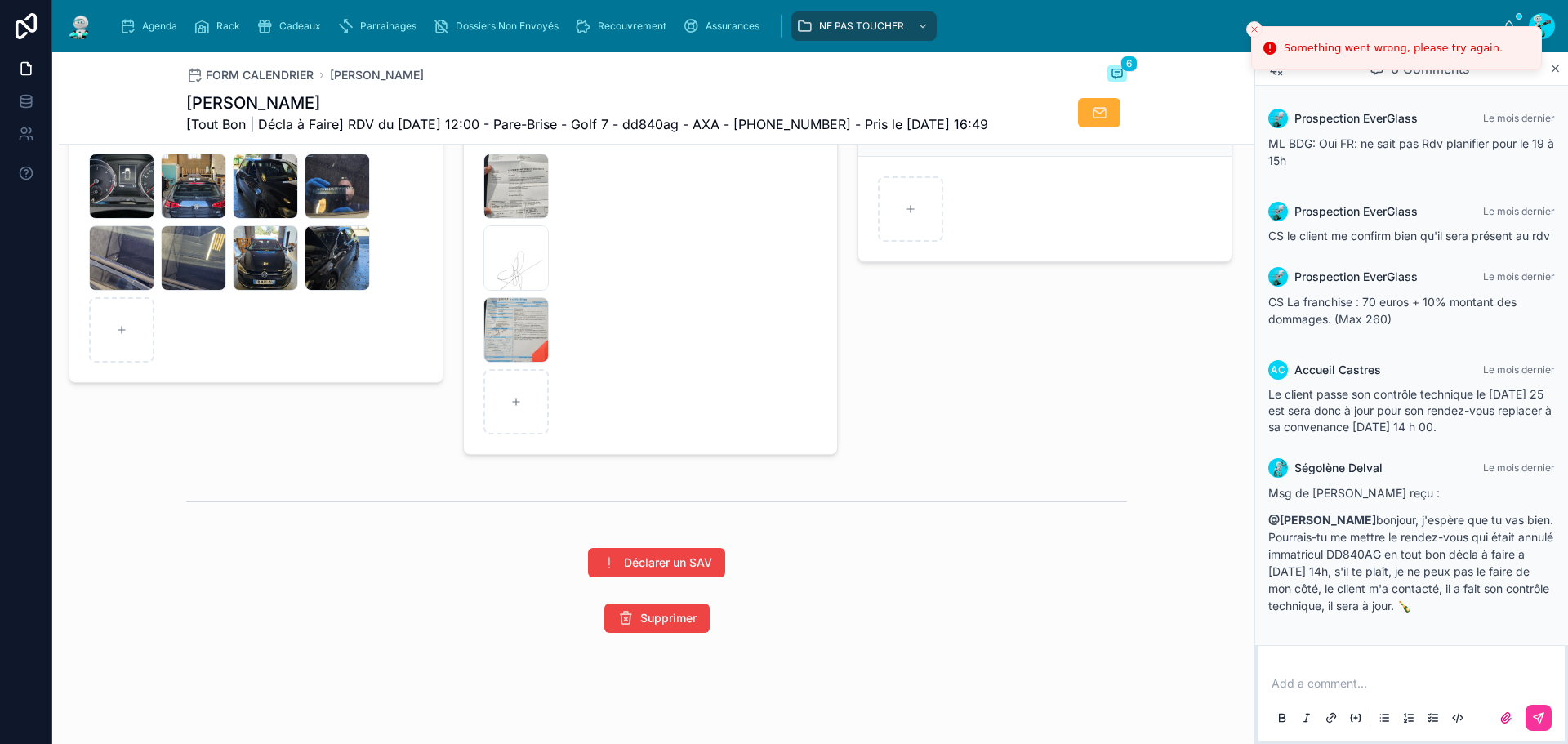
click at [984, 445] on div "Pré-déclaration Bris De Glace Ajouter Doc" at bounding box center [1045, 259] width 394 height 404
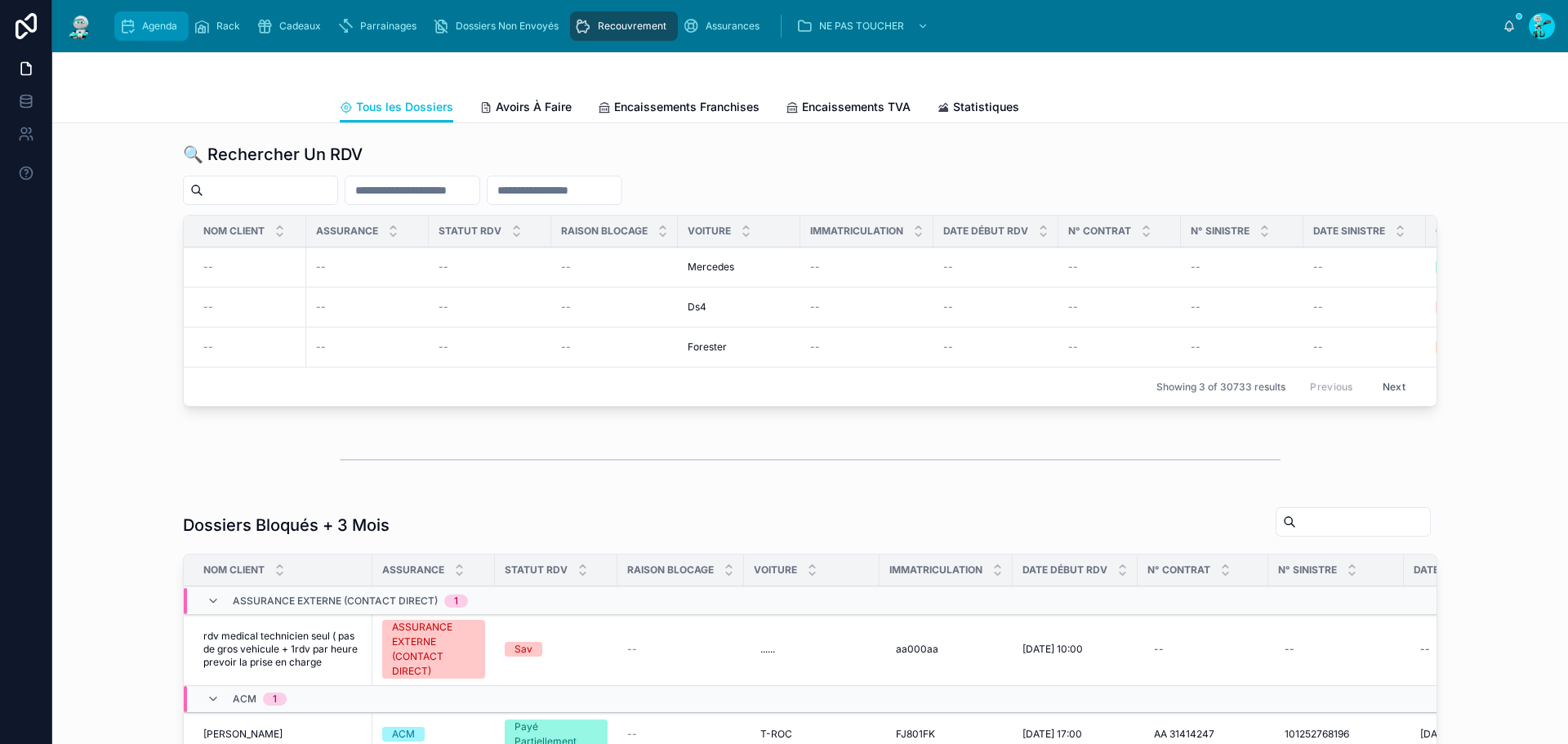
click at [143, 30] on span "Agenda" at bounding box center [160, 26] width 35 height 13
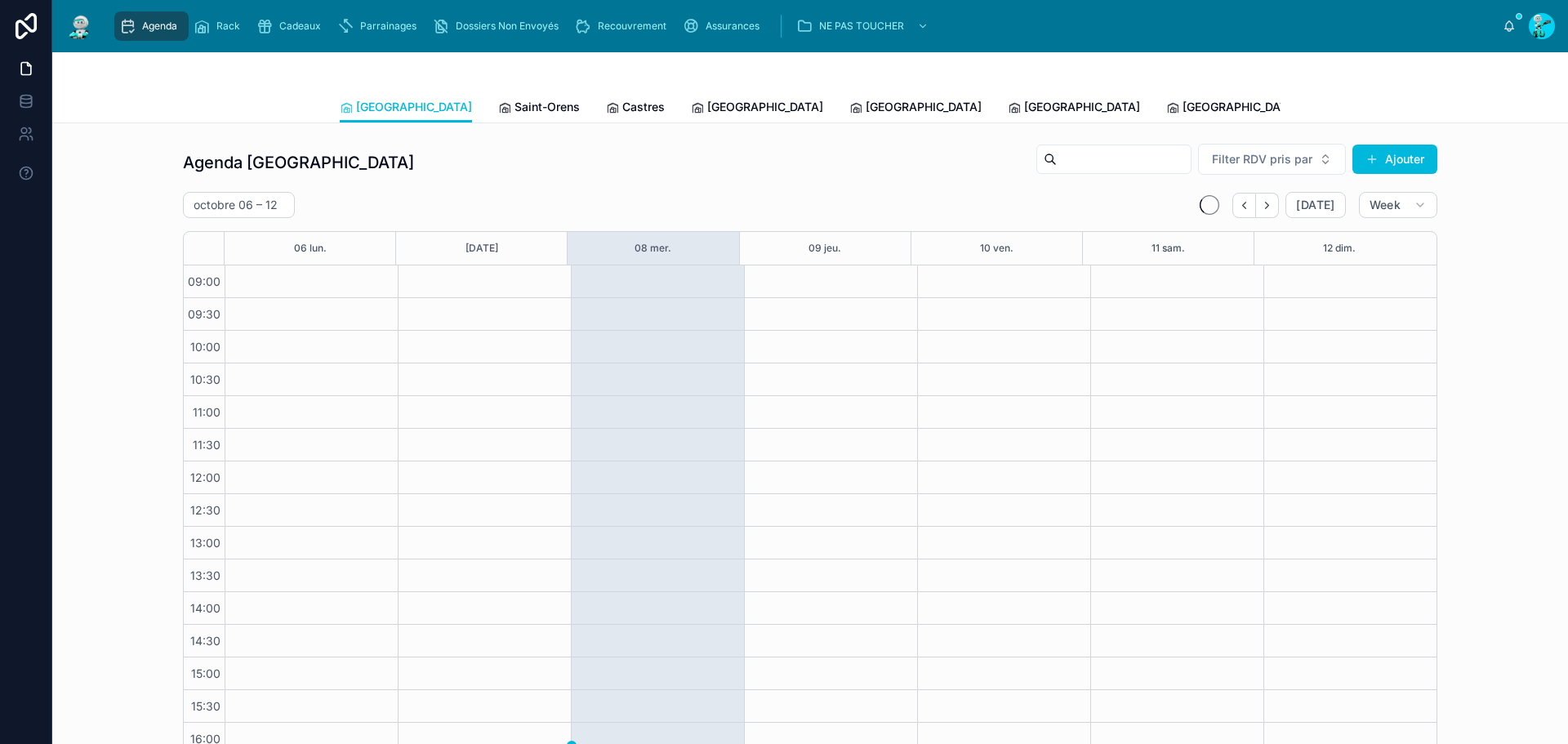
scroll to position [94, 0]
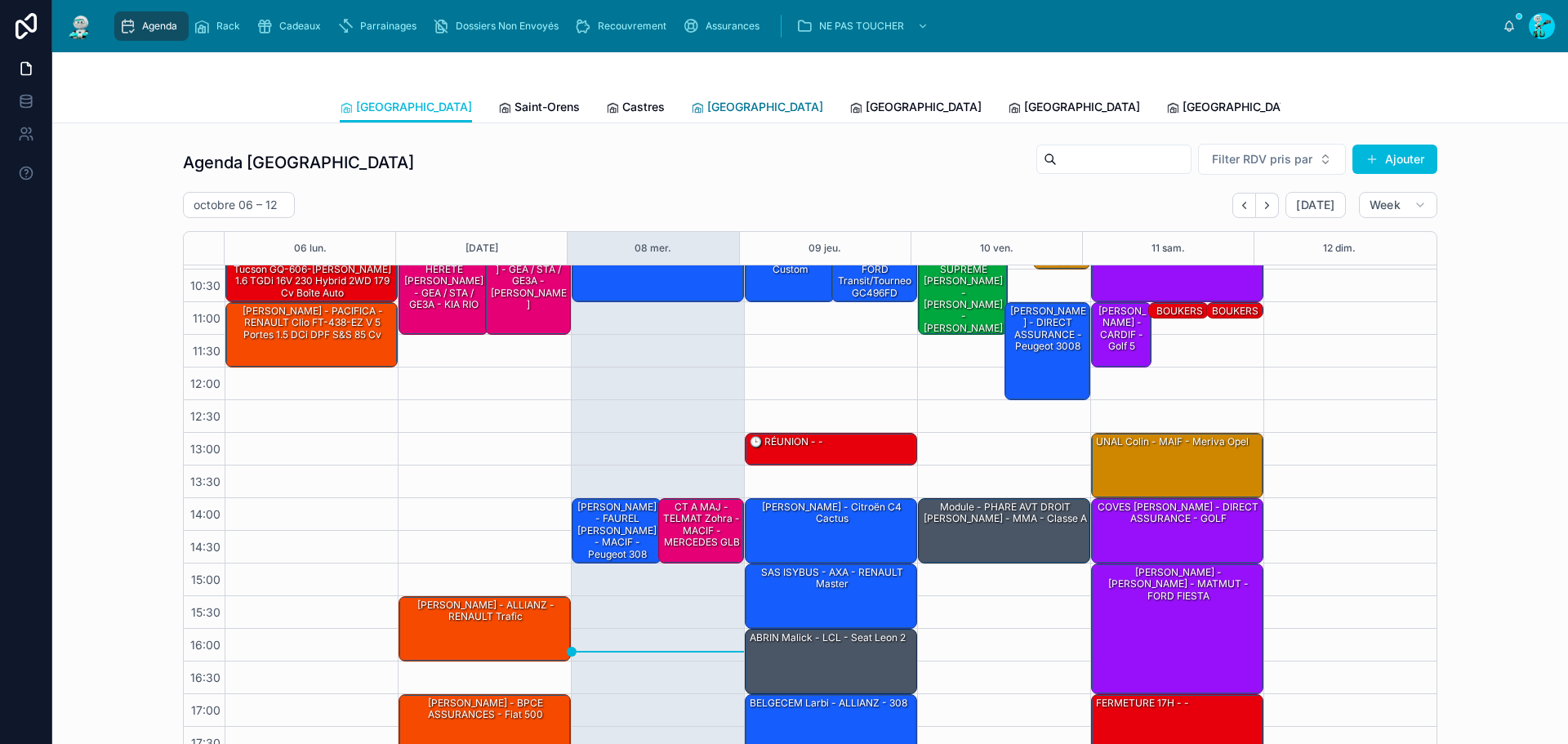
click at [707, 114] on span "[GEOGRAPHIC_DATA]" at bounding box center [765, 107] width 116 height 16
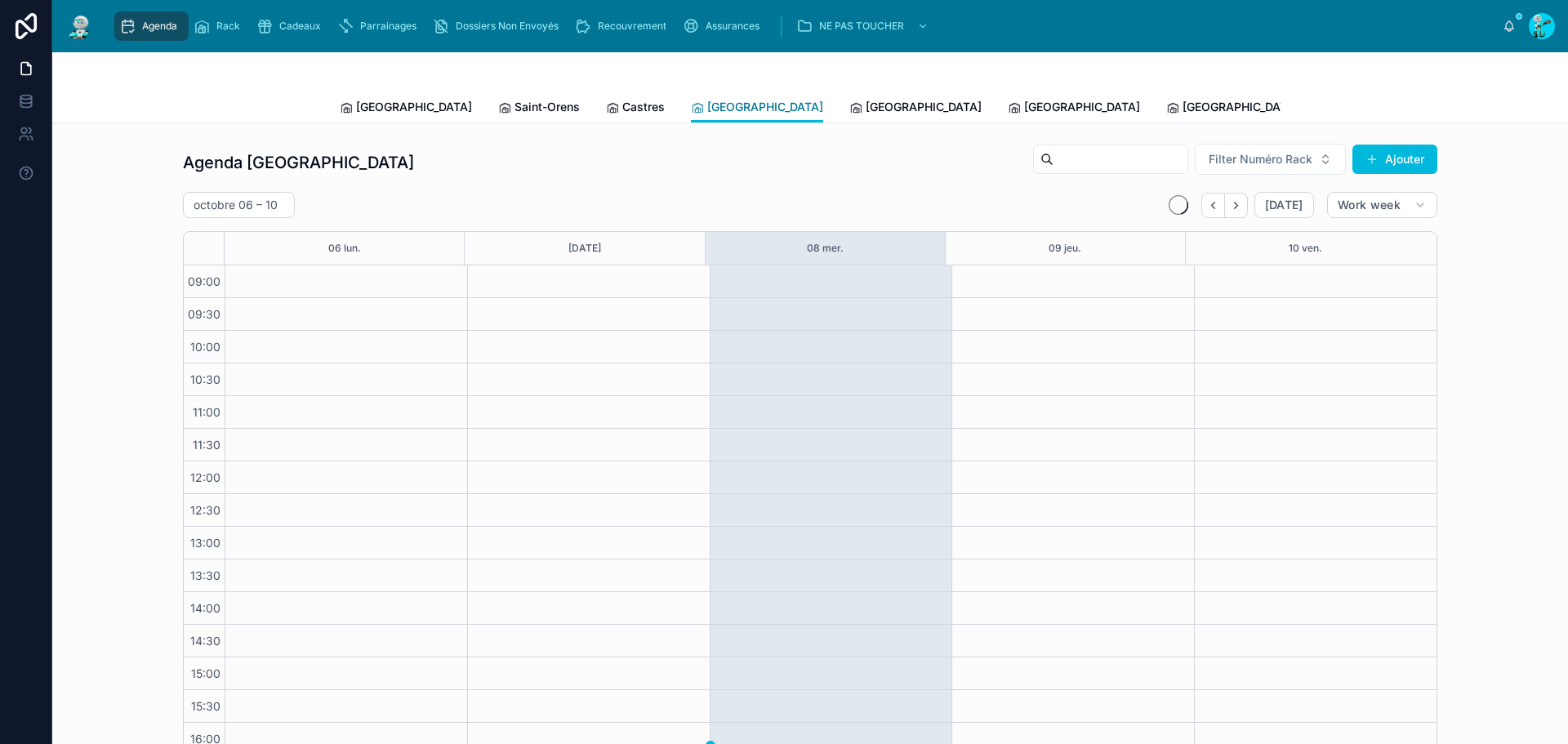
scroll to position [94, 0]
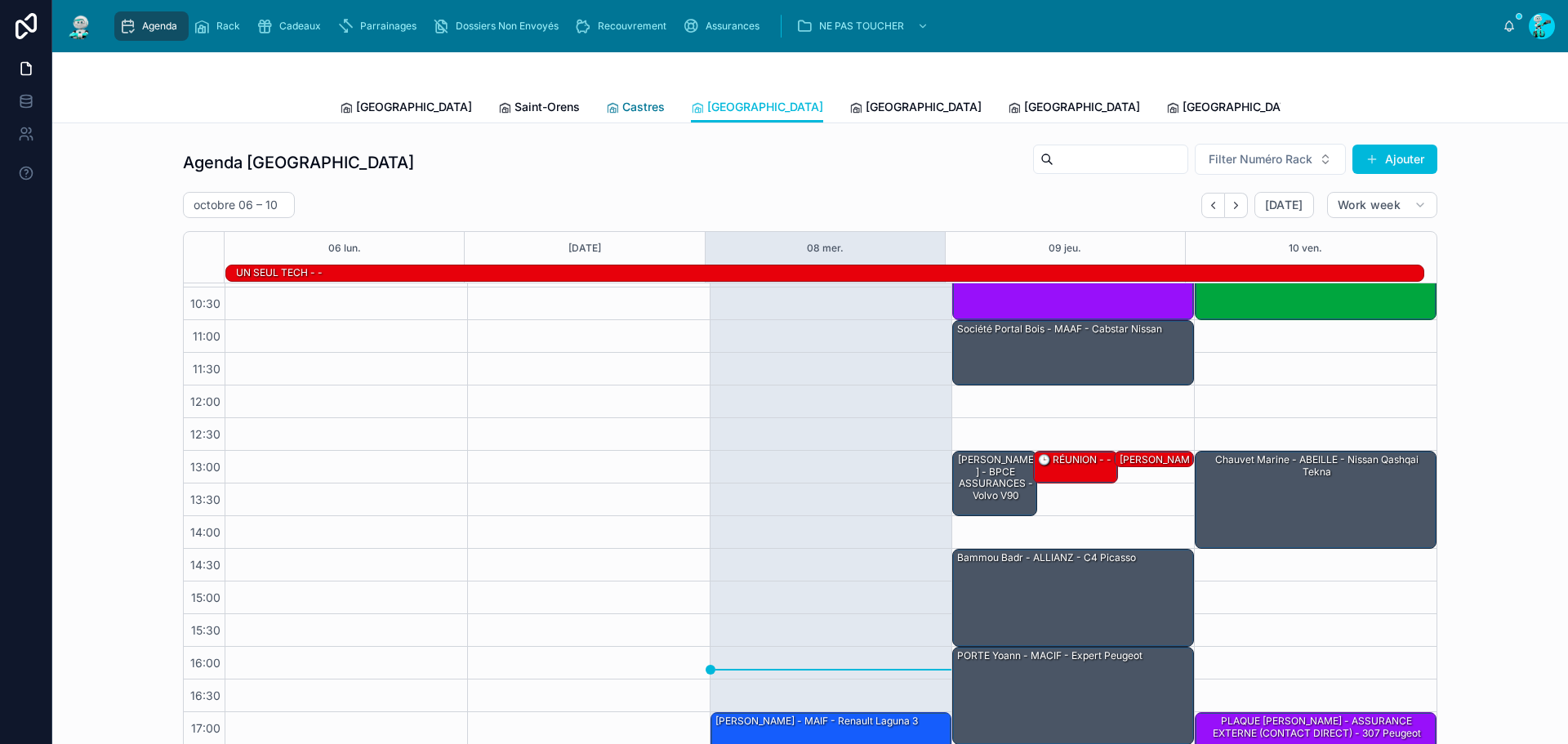
click at [622, 108] on span "Castres" at bounding box center [643, 107] width 42 height 16
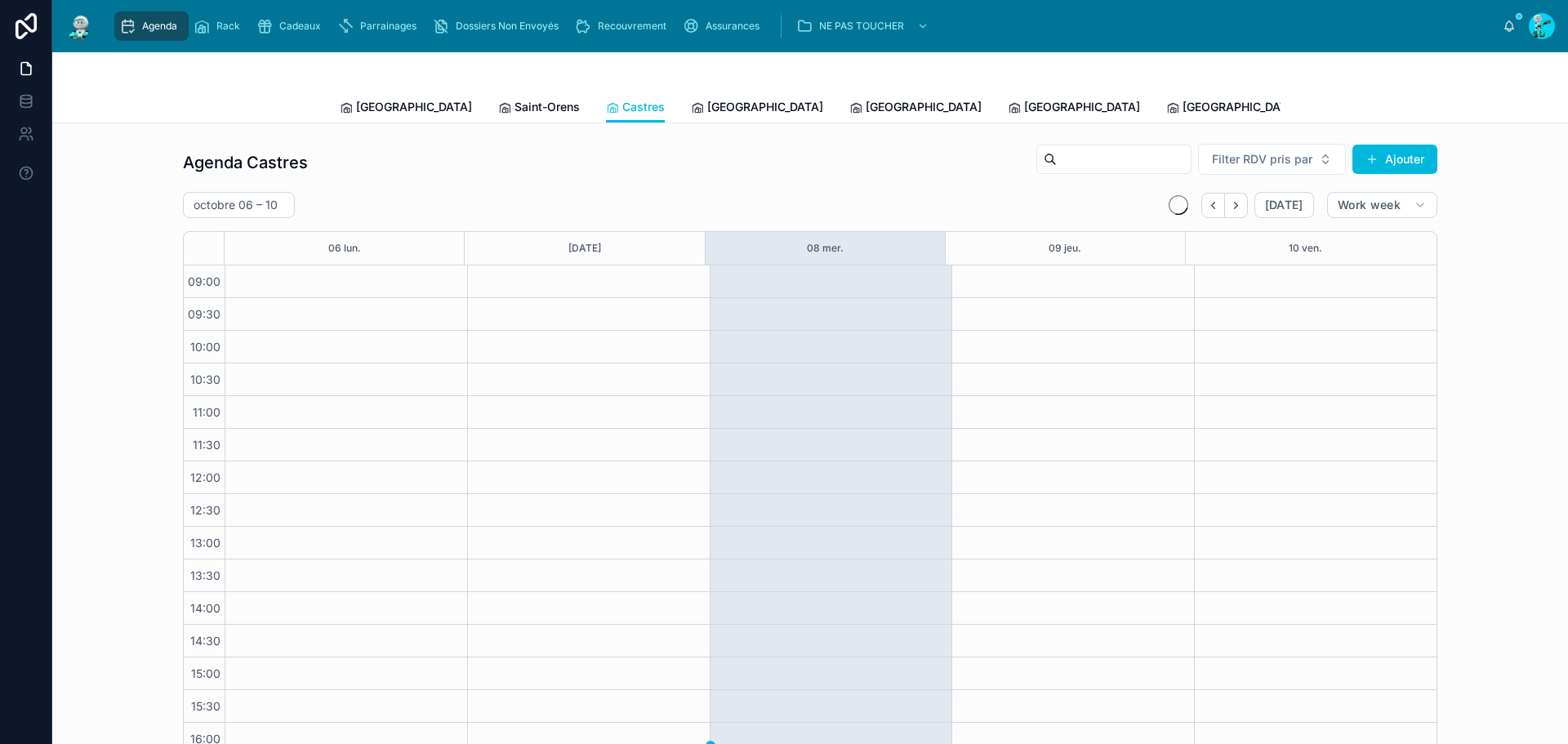
scroll to position [94, 0]
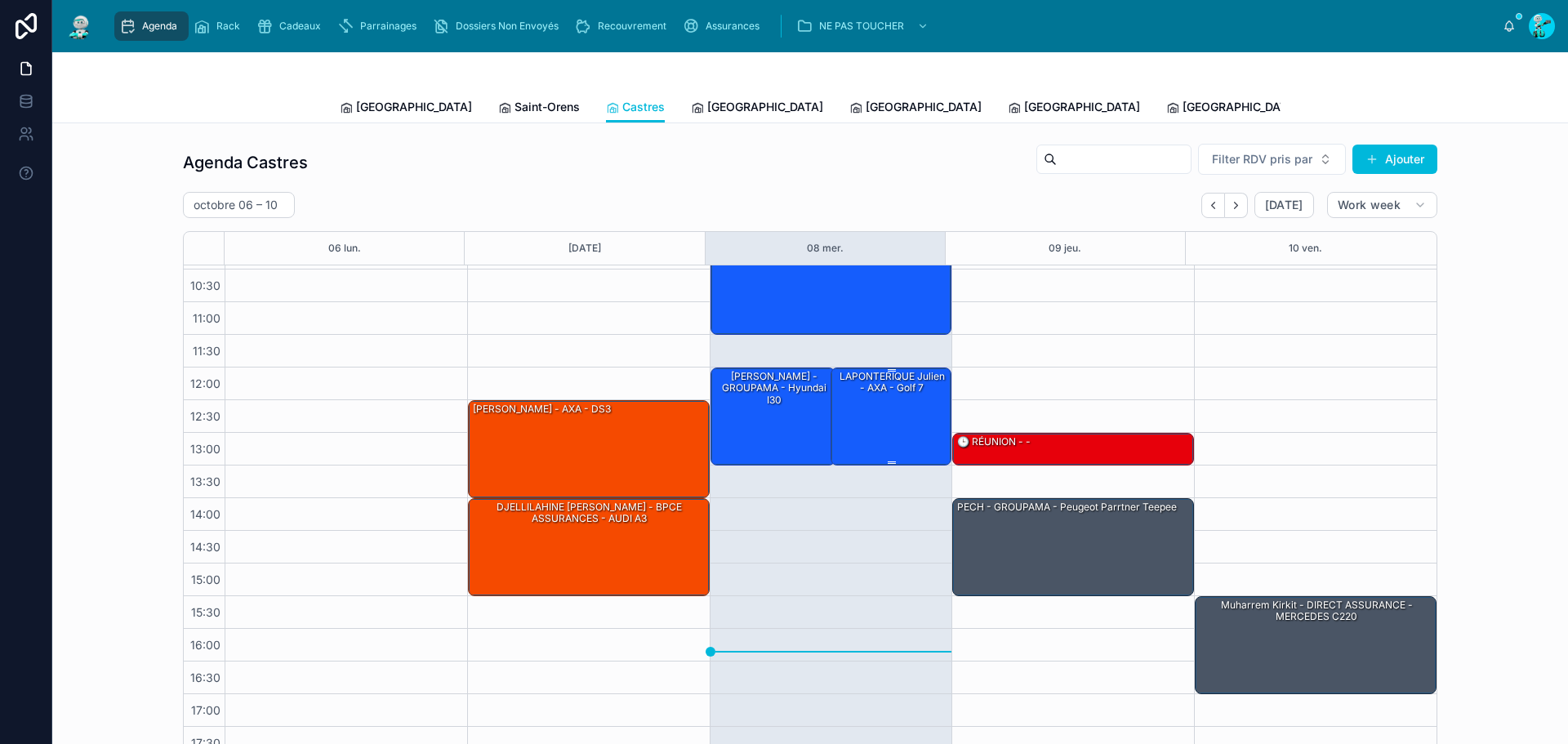
click at [907, 428] on div "LAPONTERIQUE Julien - AXA - Golf 7" at bounding box center [891, 416] width 116 height 95
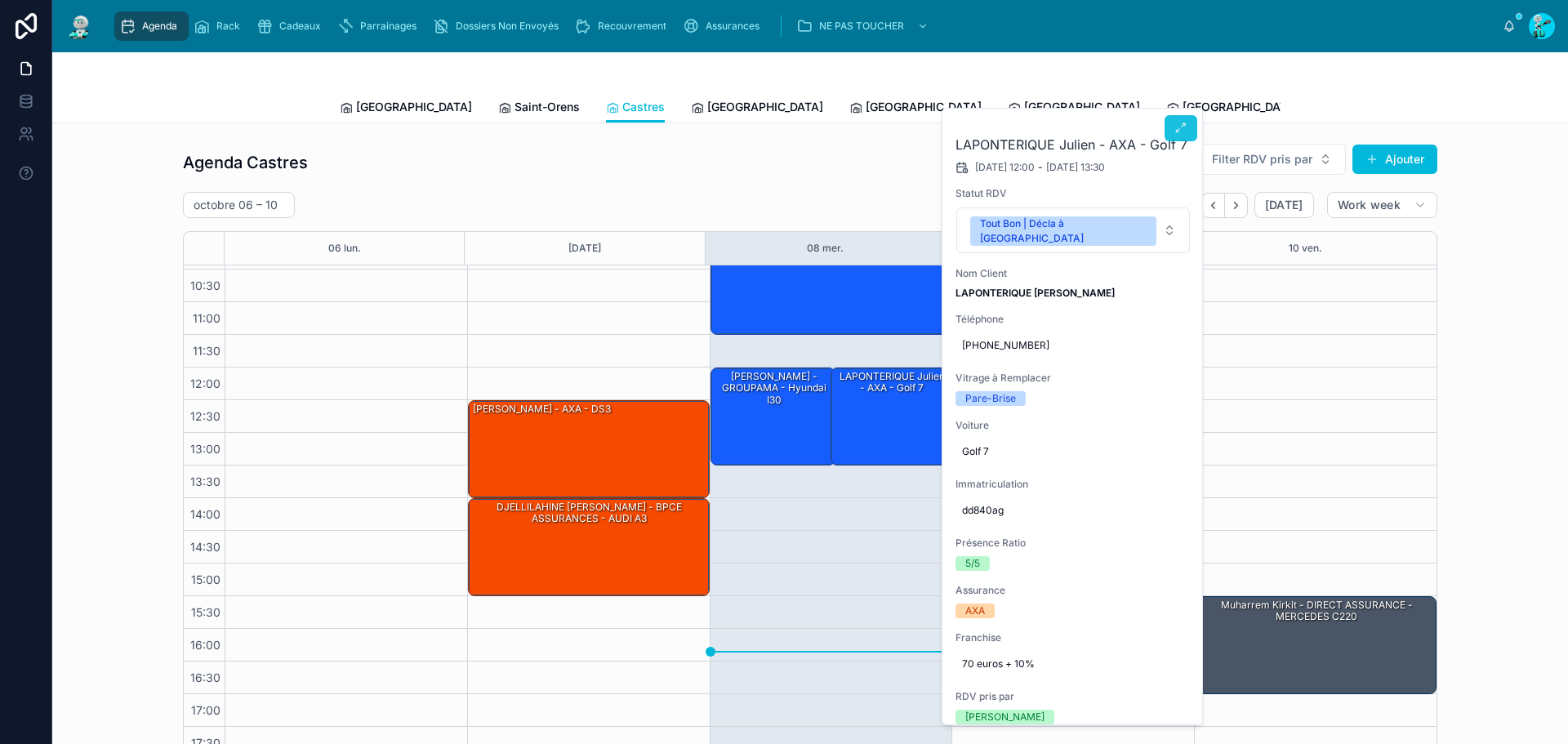
click at [1174, 123] on button at bounding box center [1181, 127] width 32 height 26
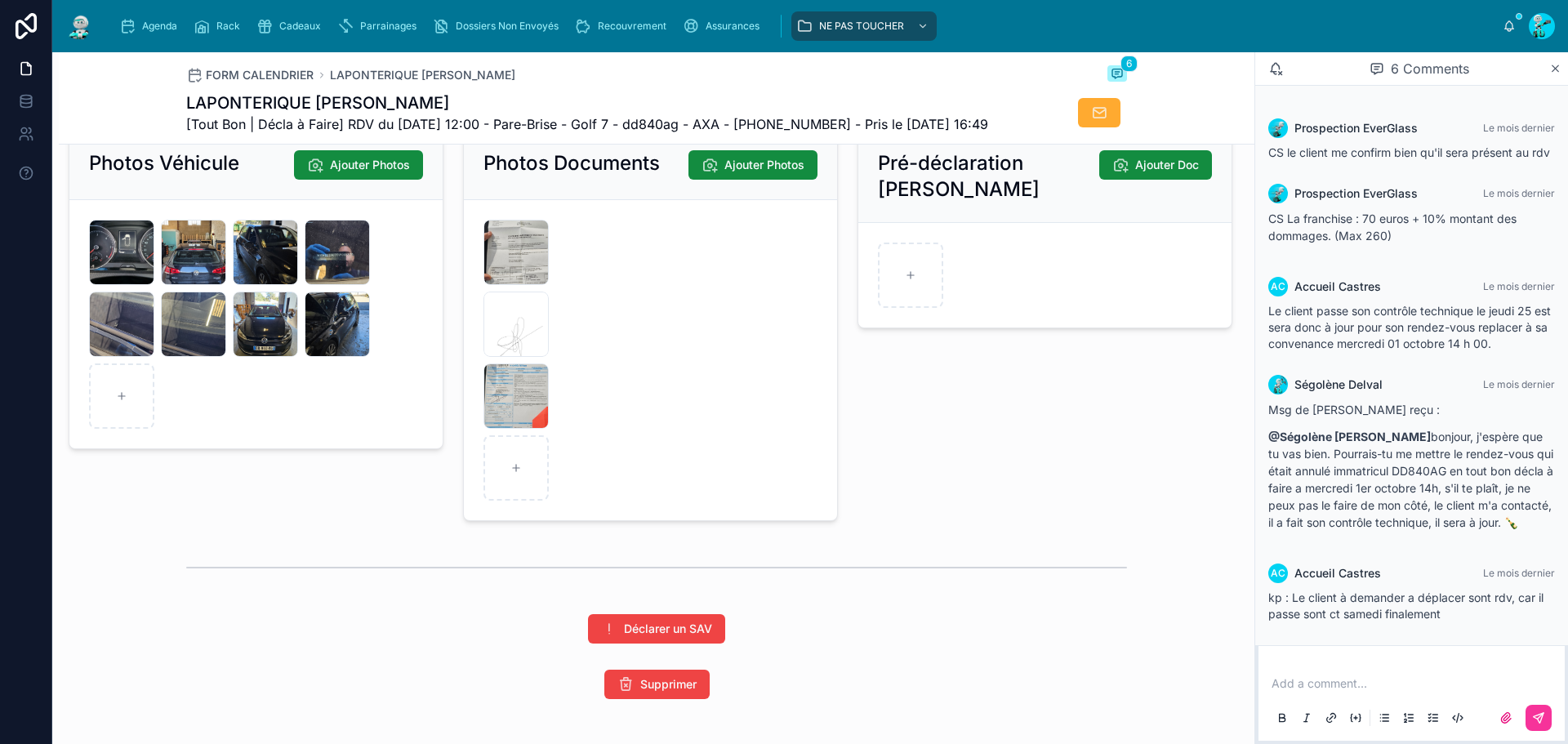
scroll to position [2662, 0]
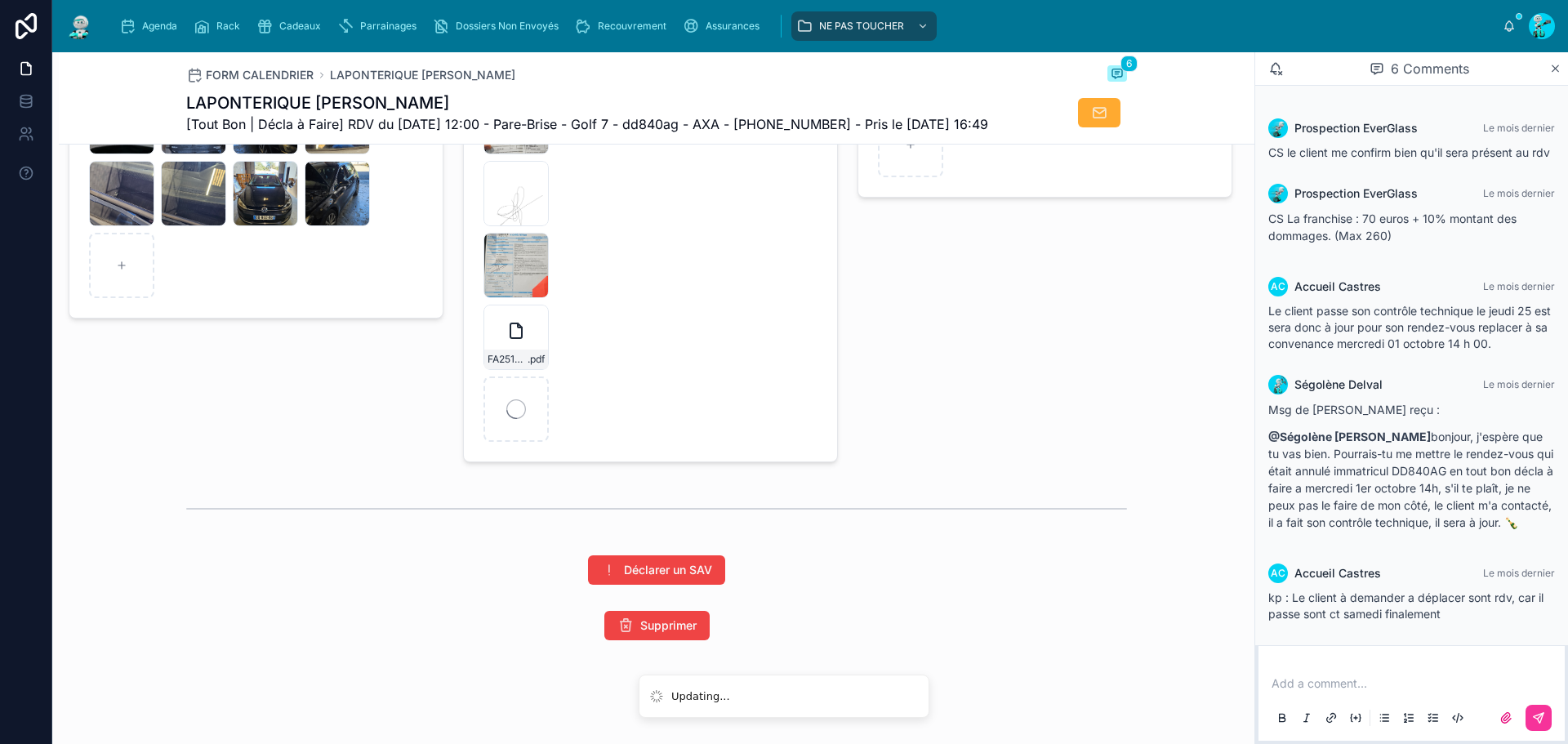
click at [806, 378] on form "20250919_151402 .jpg IMG_1810 .png 20251008_115605 .jpg FA2510-7739 .pdf" at bounding box center [650, 264] width 373 height 392
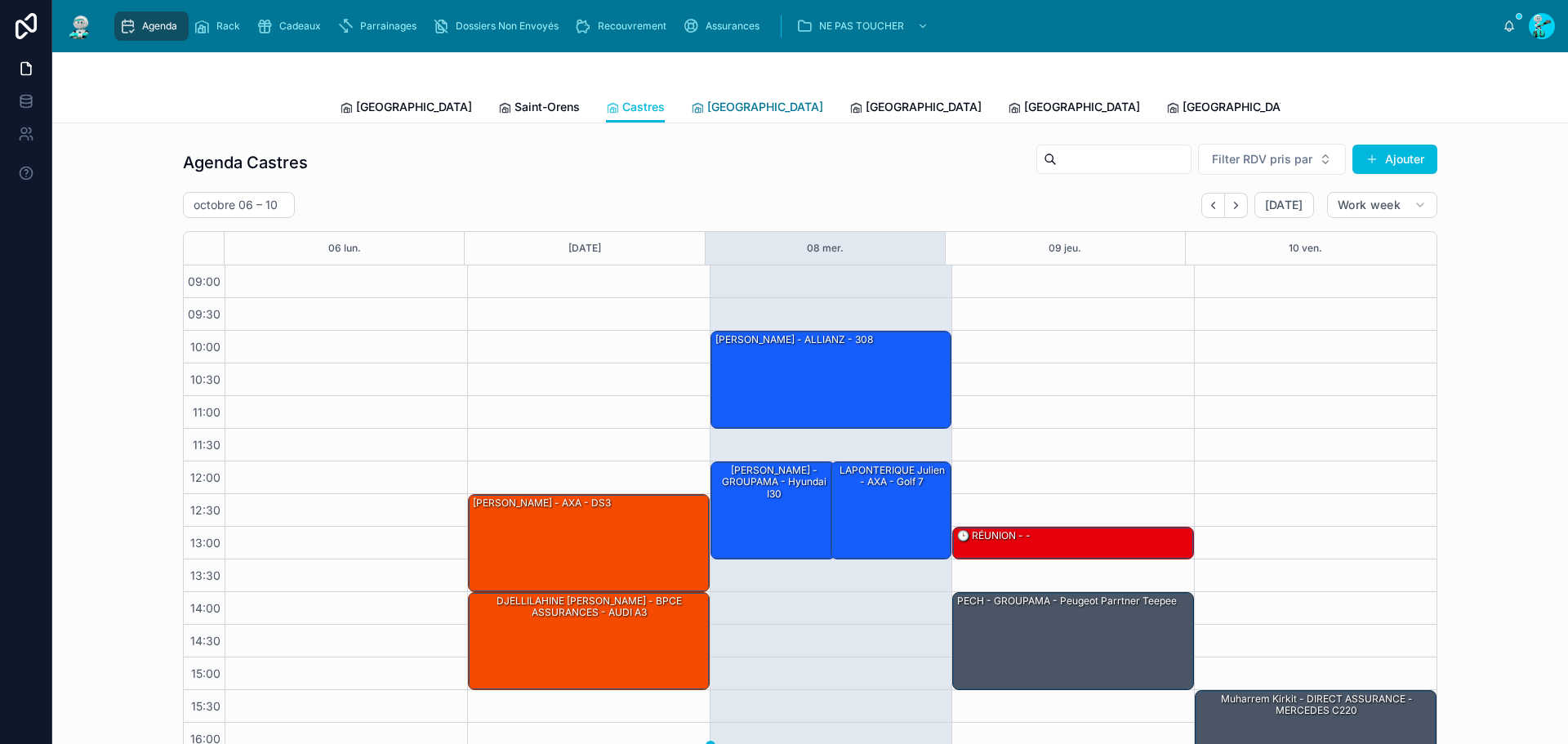
click at [707, 110] on span "[GEOGRAPHIC_DATA]" at bounding box center [765, 107] width 116 height 16
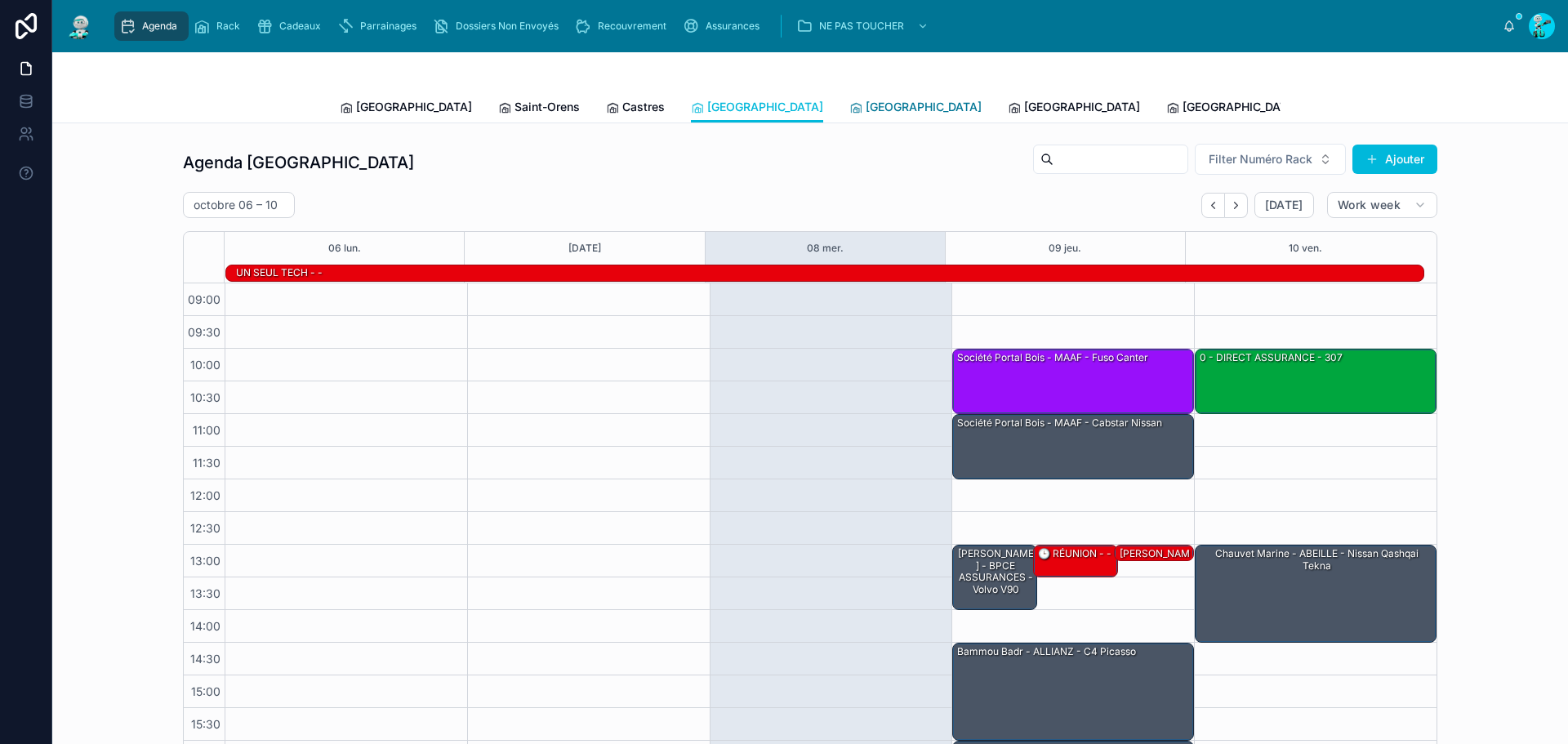
click at [849, 95] on link "[GEOGRAPHIC_DATA]" at bounding box center [915, 108] width 133 height 32
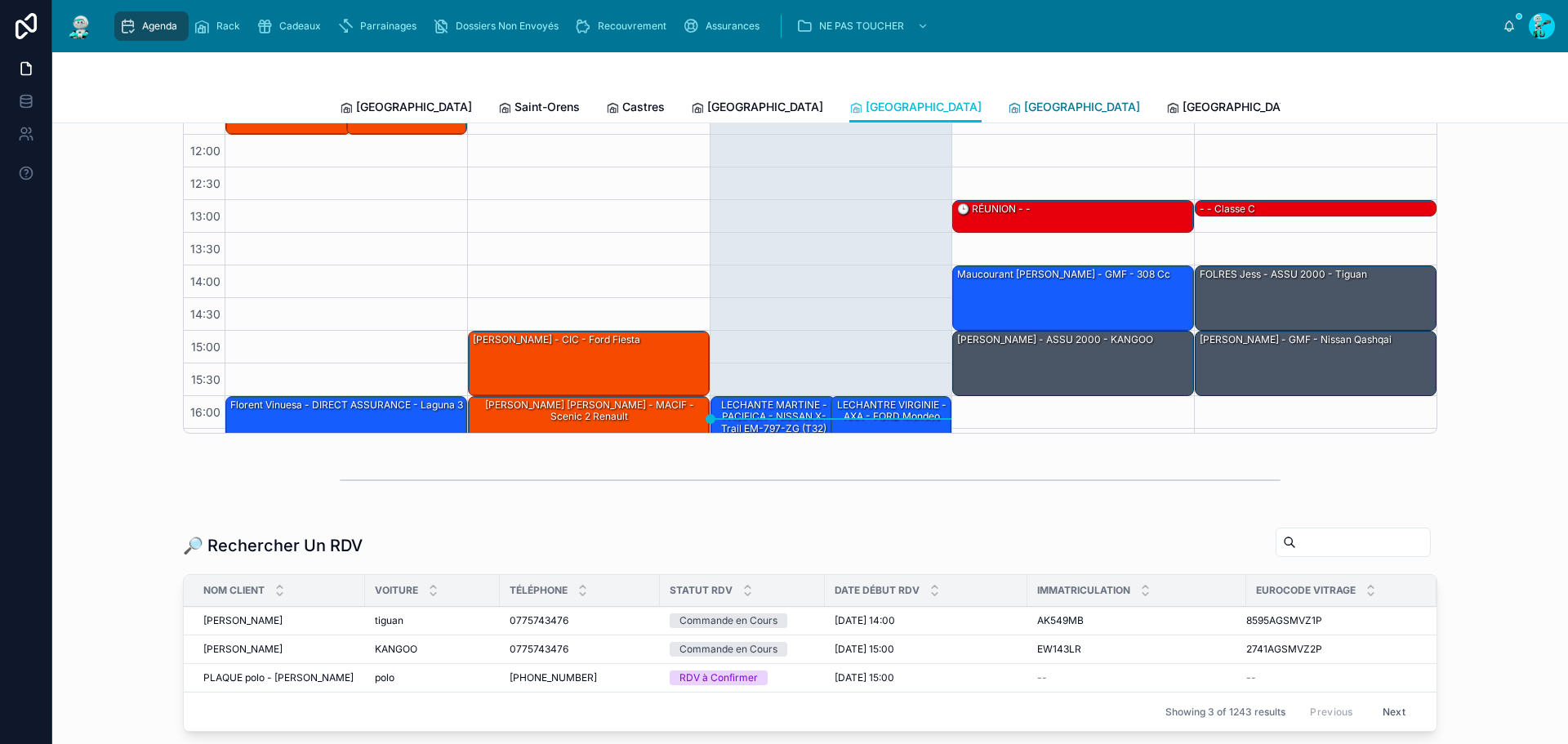
click at [1024, 112] on span "[GEOGRAPHIC_DATA]" at bounding box center [1081, 107] width 116 height 16
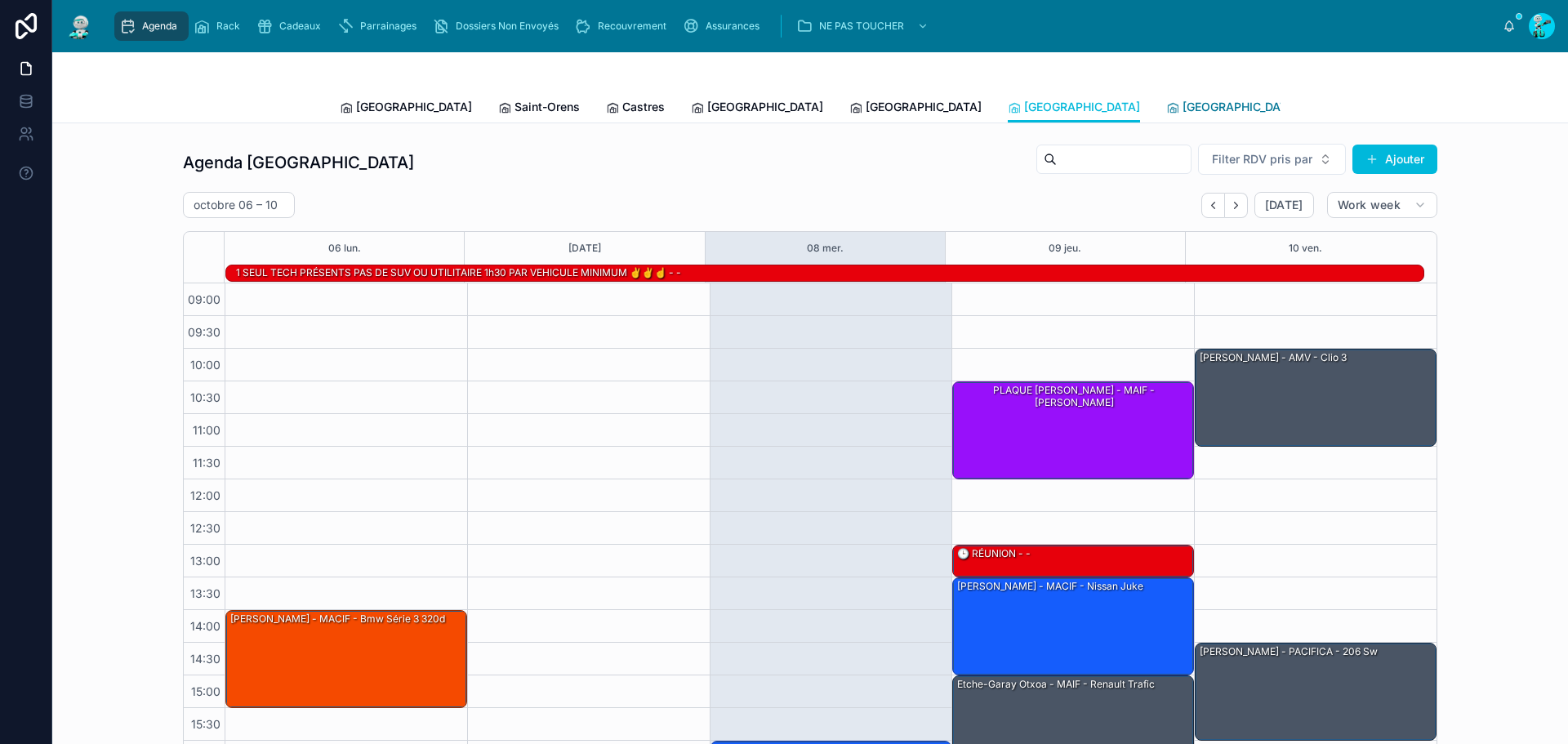
click at [1182, 104] on span "[GEOGRAPHIC_DATA]" at bounding box center [1240, 107] width 116 height 16
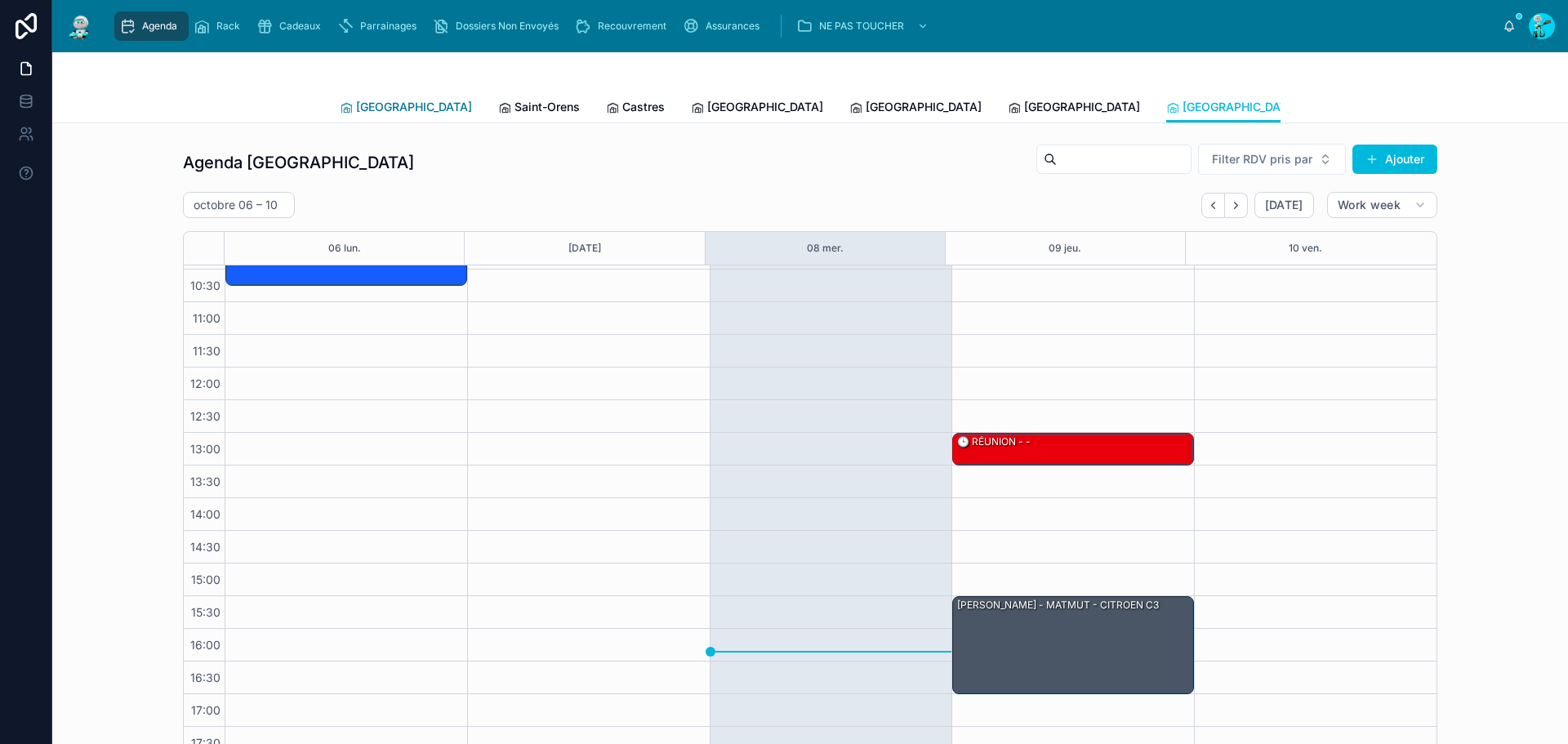
click at [362, 115] on span "[GEOGRAPHIC_DATA]" at bounding box center [413, 107] width 116 height 16
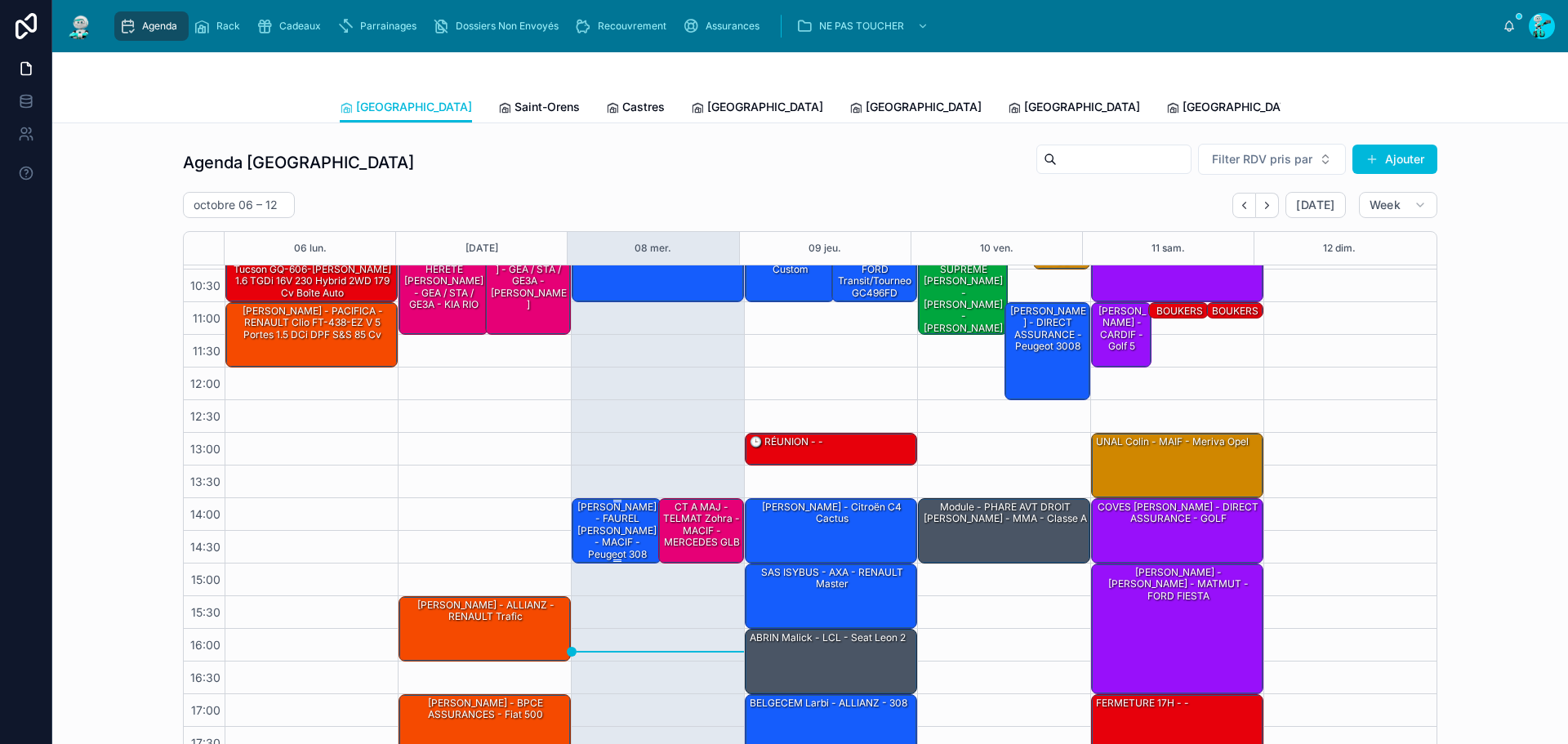
click at [601, 532] on div "SANTIAGO Isaac - FAUREL Marcelin - MACIF - Peugeot 308" at bounding box center [617, 531] width 85 height 62
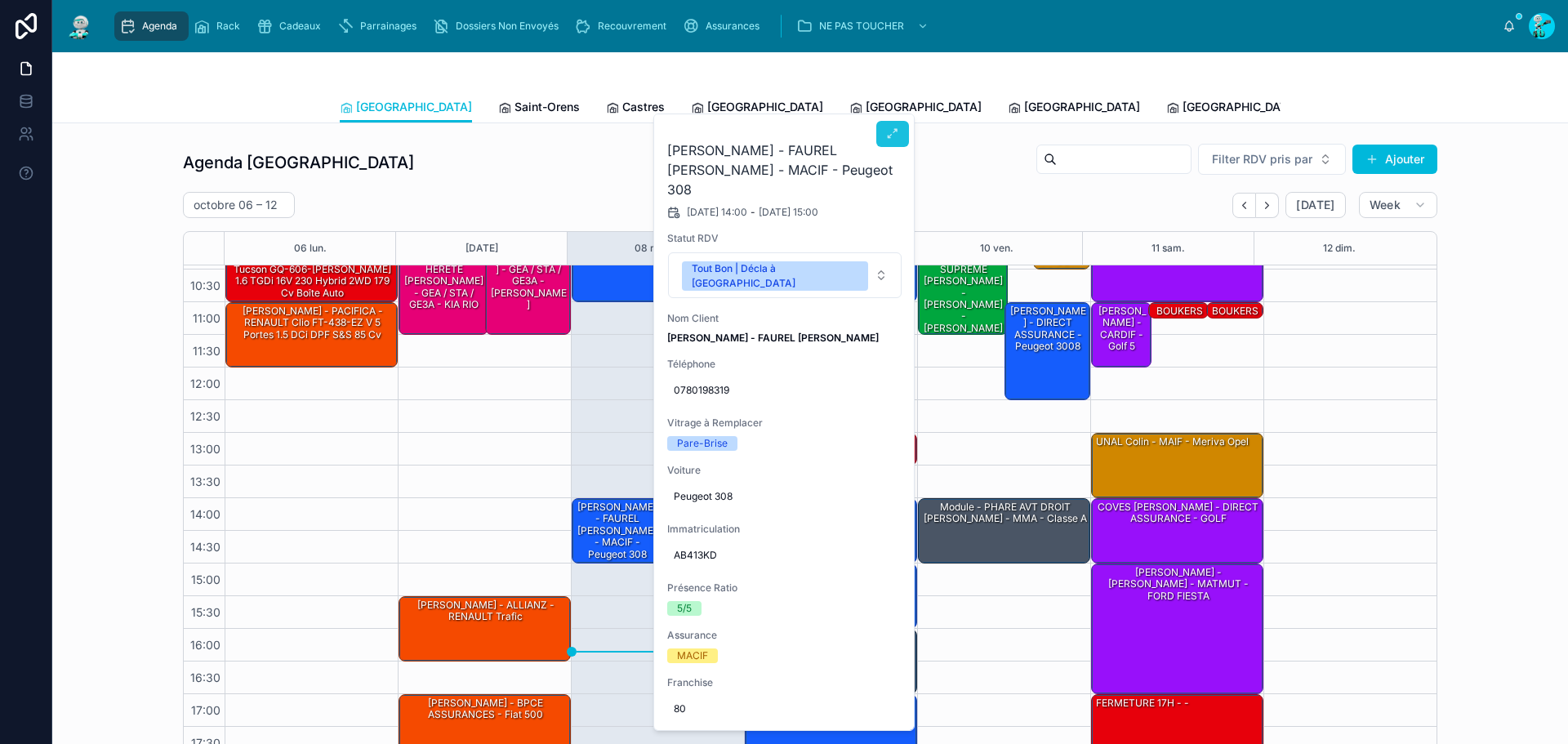
click at [879, 121] on button at bounding box center [892, 134] width 32 height 26
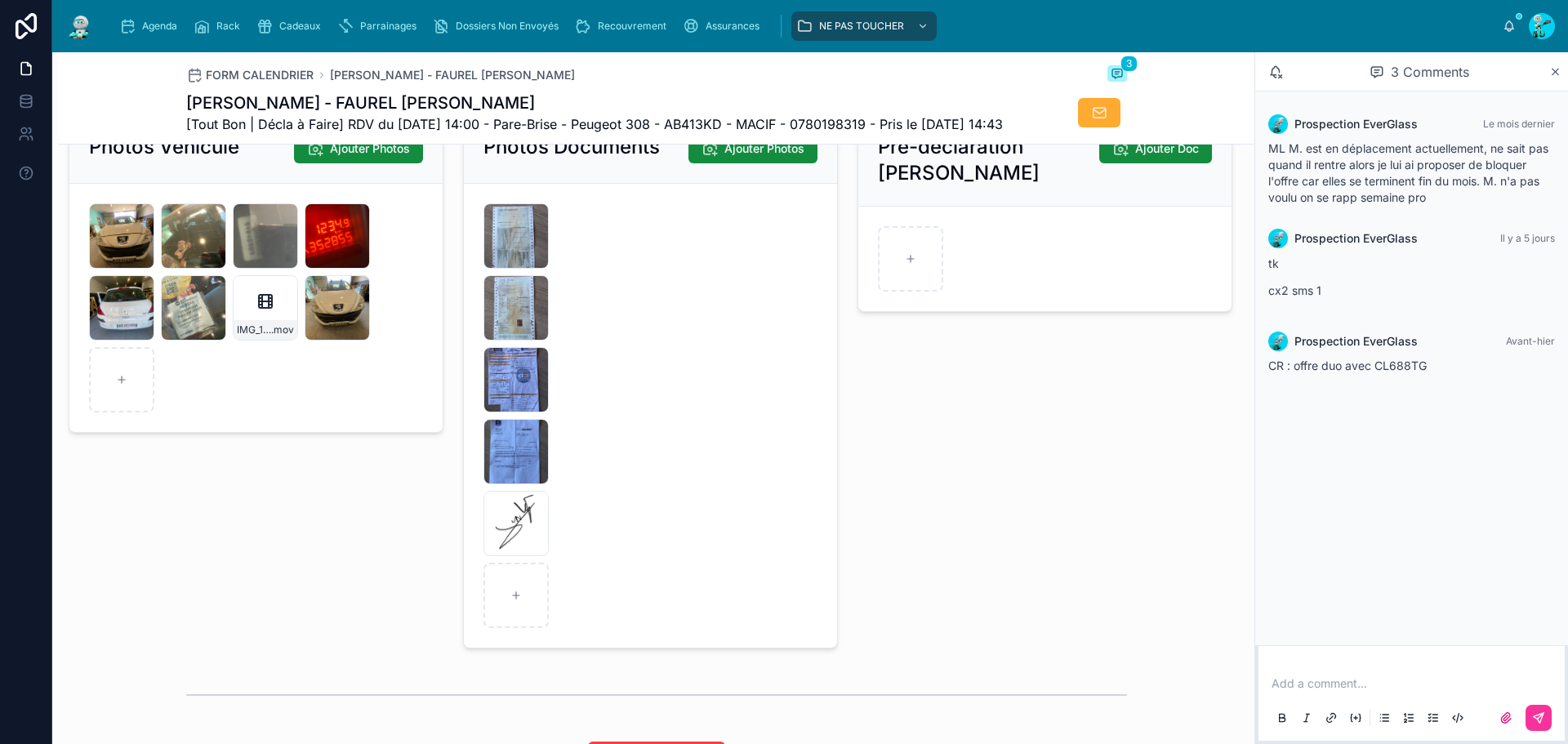
click at [887, 534] on div "Pré-déclaration Bris De Glace Ajouter Doc" at bounding box center [1045, 380] width 394 height 548
click at [510, 484] on div "IMG_9331 .jpg" at bounding box center [515, 451] width 65 height 65
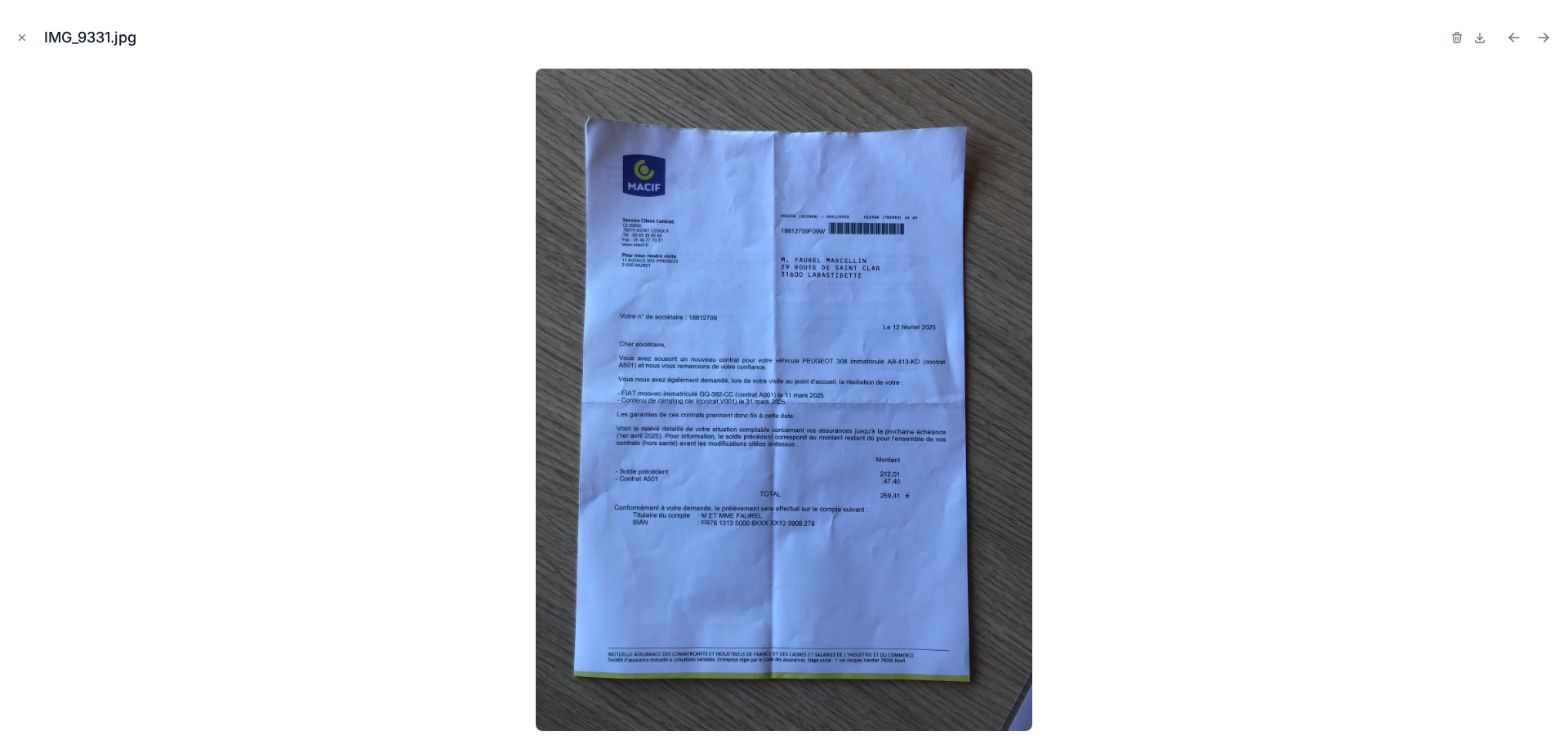
click at [838, 171] on img at bounding box center [784, 400] width 497 height 662
click at [791, 333] on img at bounding box center [784, 400] width 497 height 662
click at [807, 280] on img at bounding box center [784, 400] width 497 height 662
click at [868, 234] on img at bounding box center [784, 400] width 497 height 662
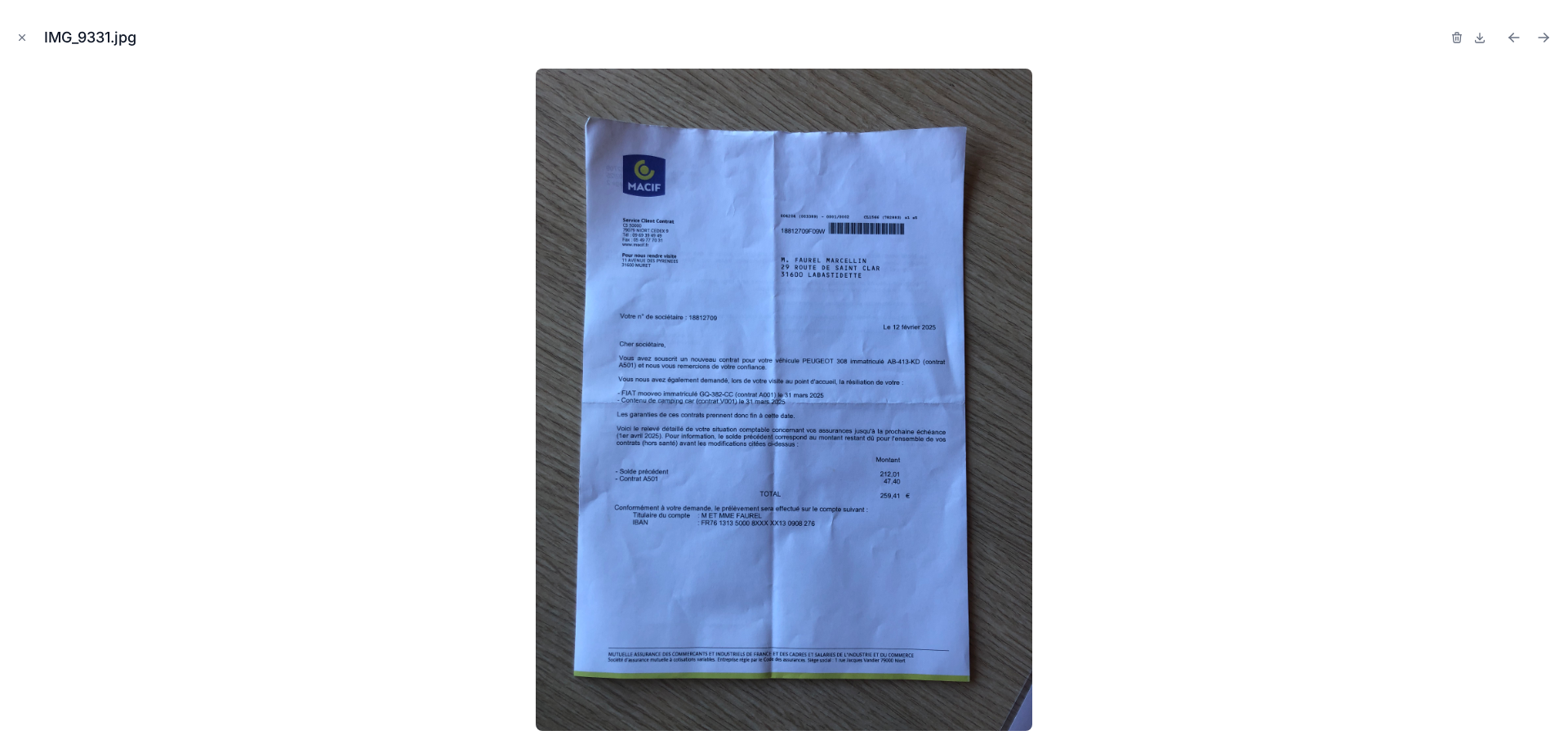
click at [868, 234] on img at bounding box center [784, 400] width 497 height 662
click at [26, 39] on icon "Close modal" at bounding box center [22, 38] width 12 height 12
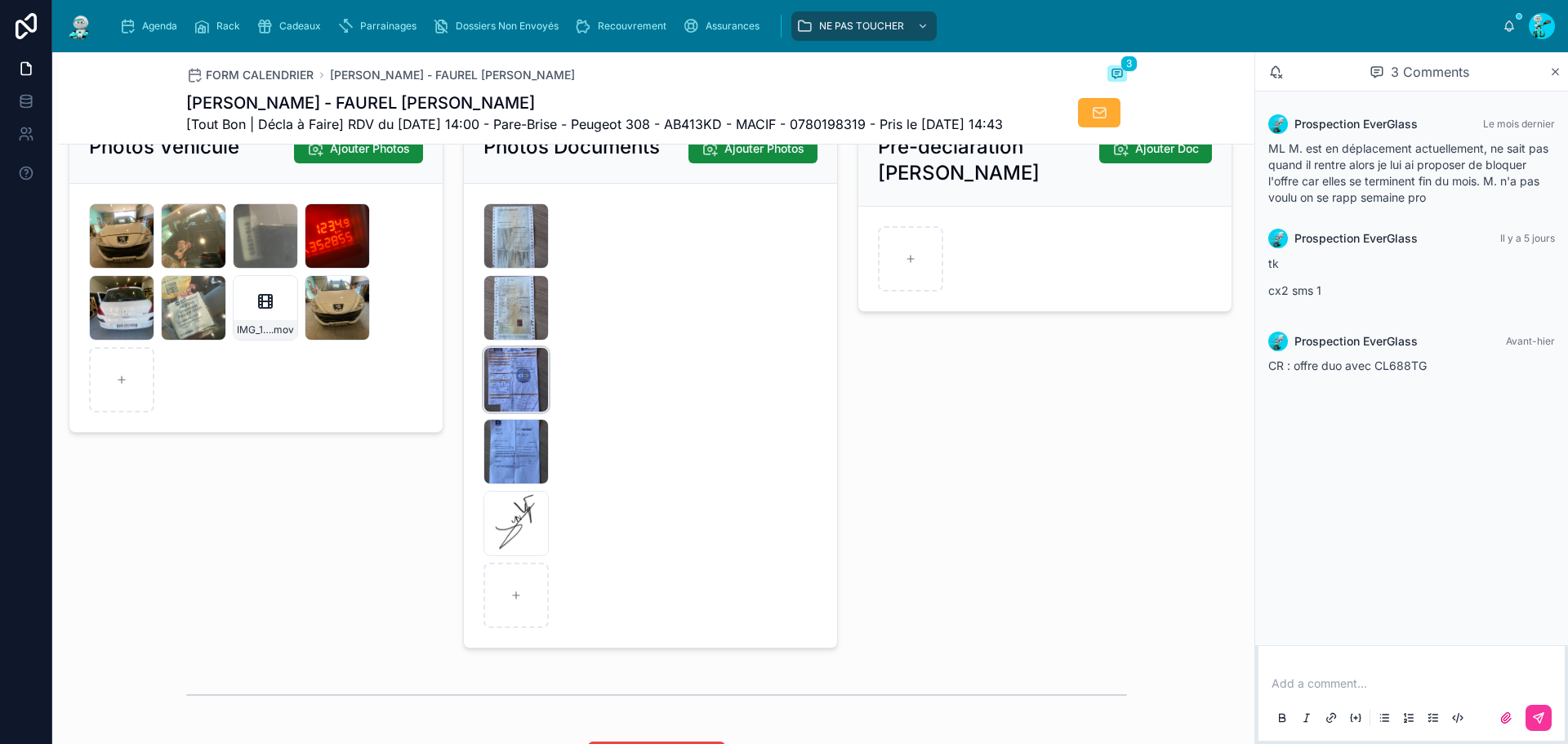
click at [511, 412] on div "IMG_9332 .jpg" at bounding box center [515, 379] width 65 height 65
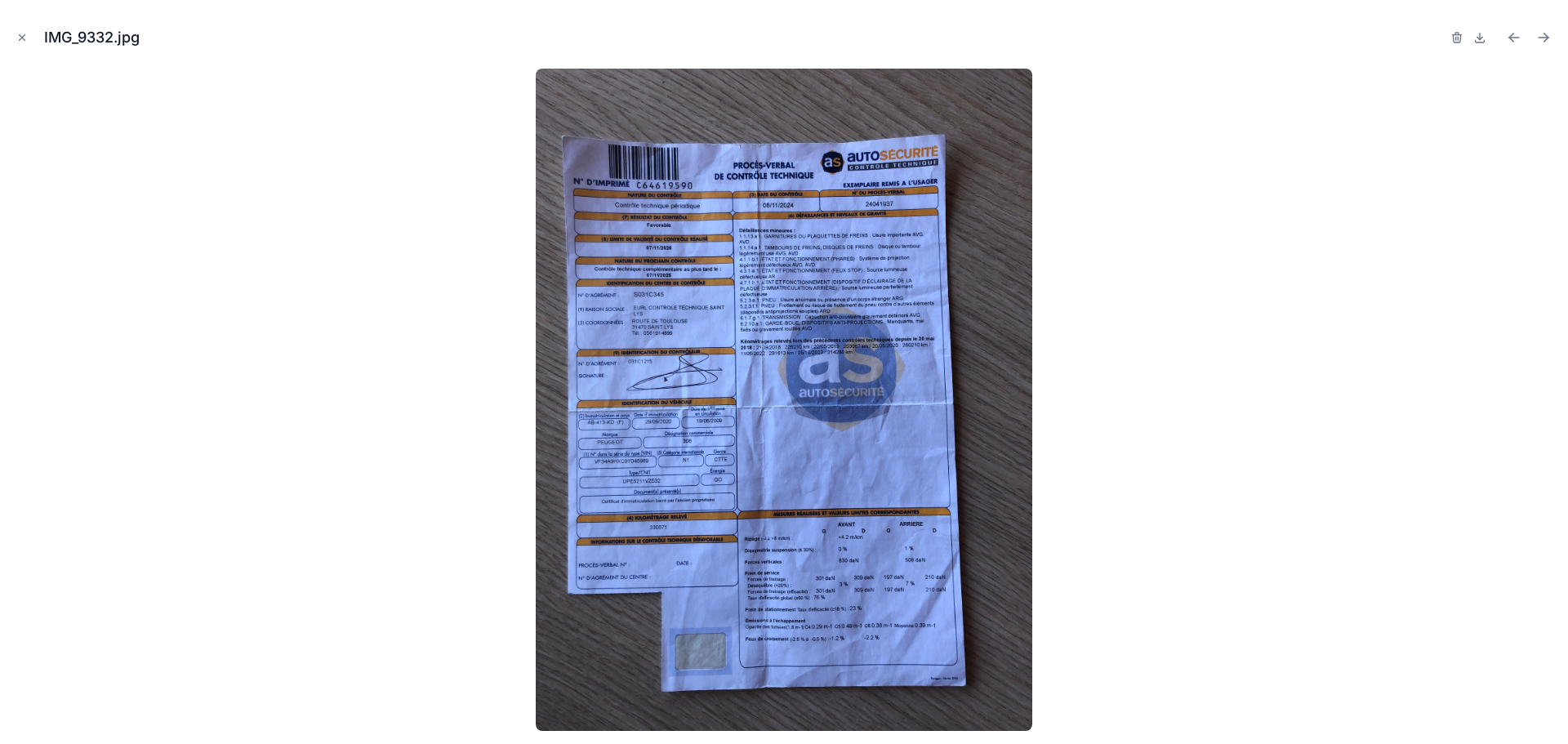
click at [817, 408] on img at bounding box center [784, 400] width 497 height 662
click at [18, 32] on icon "Close modal" at bounding box center [22, 38] width 12 height 12
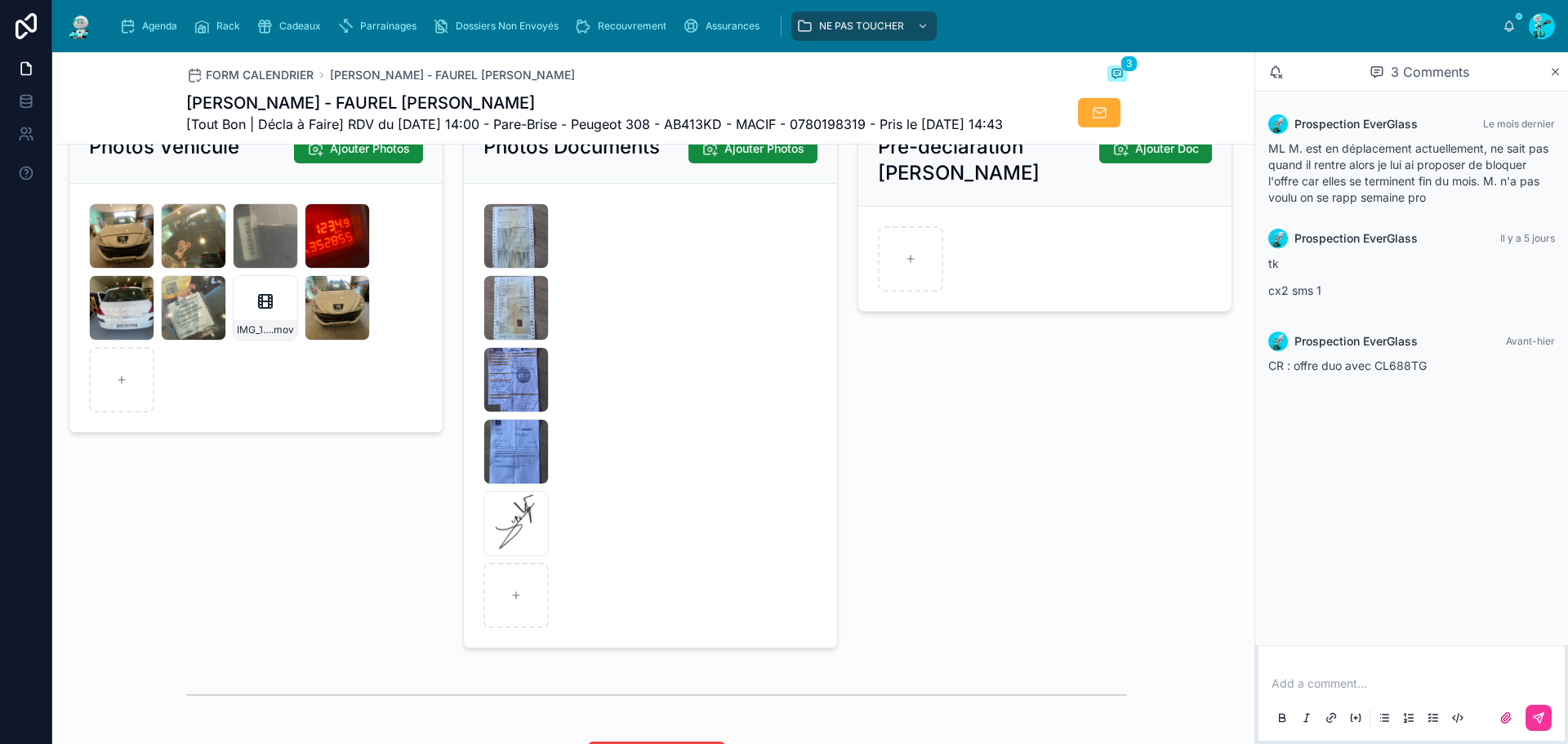
click at [971, 489] on div "Pré-déclaration Bris De Glace Ajouter Doc" at bounding box center [1045, 380] width 394 height 548
click at [607, 127] on span "[Tout Bon | Décla à Faire] RDV du 08/10/2025 14:00 - Pare-Brise - Peugeot 308 -…" at bounding box center [594, 125] width 817 height 20
click at [725, 117] on span "[Tout Bon | Décla à Faire] RDV du 08/10/2025 14:00 - Pare-Brise - Peugeot 308 -…" at bounding box center [594, 125] width 817 height 20
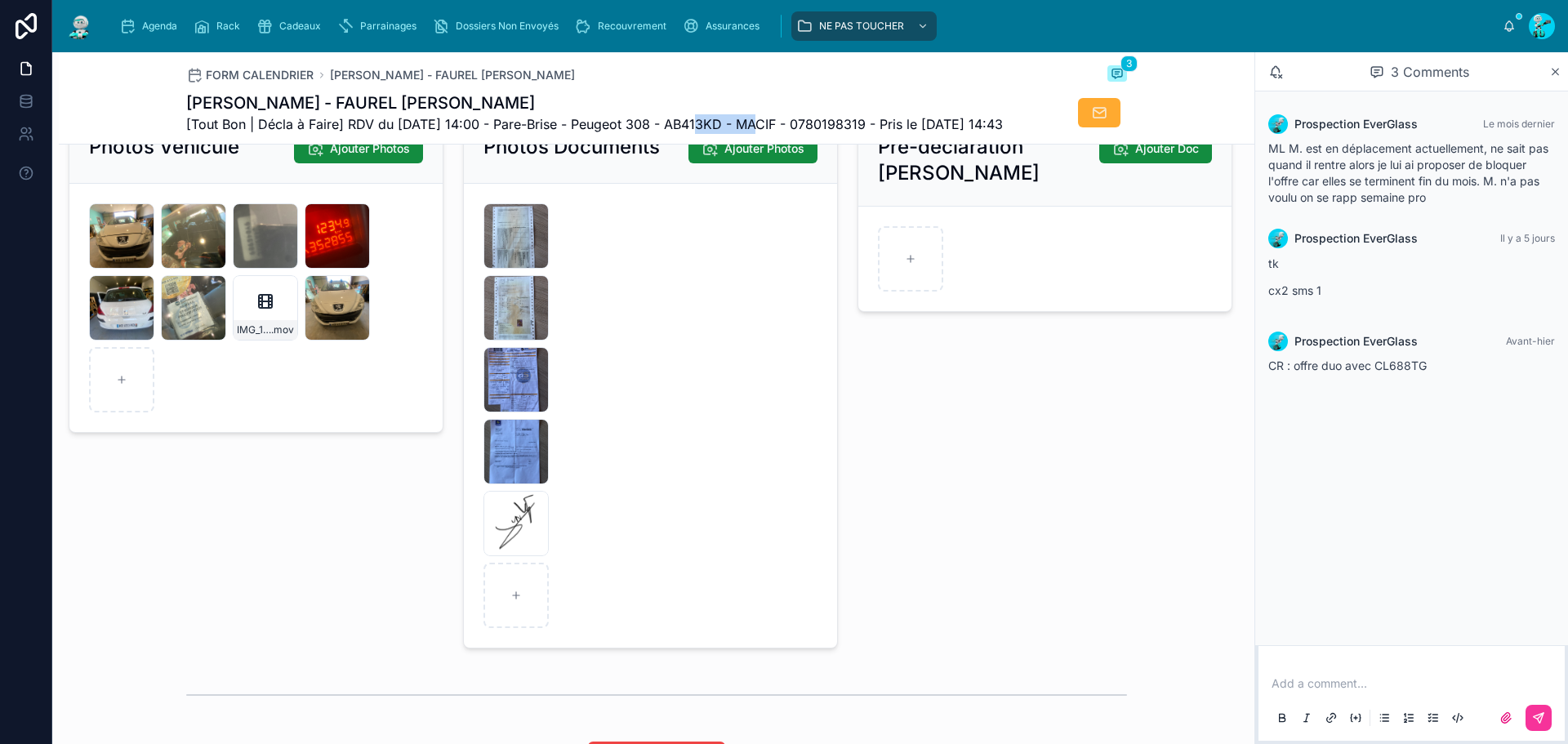
copy span "AB413KD"
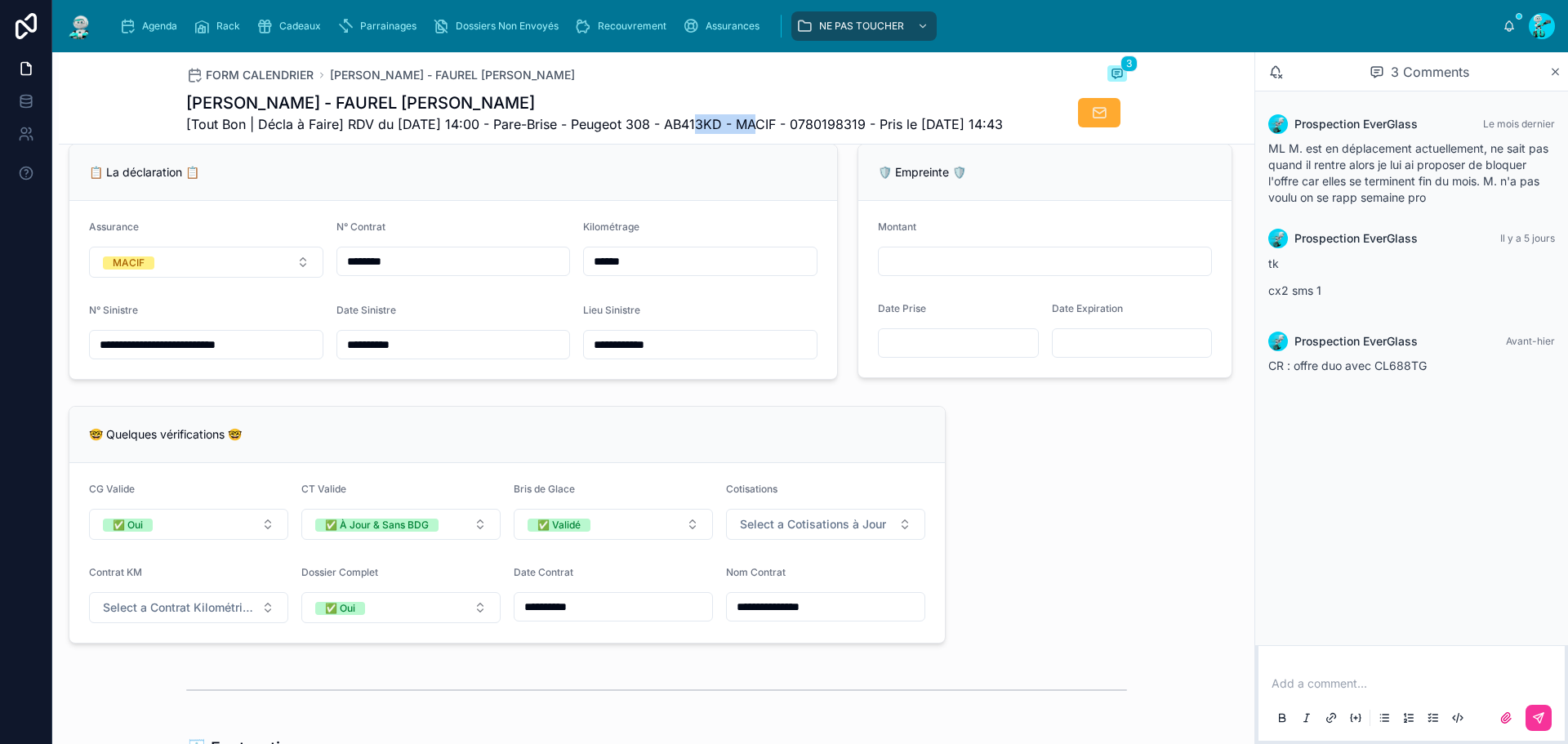
scroll to position [1061, 0]
drag, startPoint x: 641, startPoint y: 295, endPoint x: 521, endPoint y: 293, distance: 120.0
click at [521, 293] on form "**********" at bounding box center [453, 291] width 767 height 178
click at [715, 125] on span "[Tout Bon | Décla à Faire] RDV du 08/10/2025 14:00 - Pare-Brise - Peugeot 308 -…" at bounding box center [594, 125] width 817 height 20
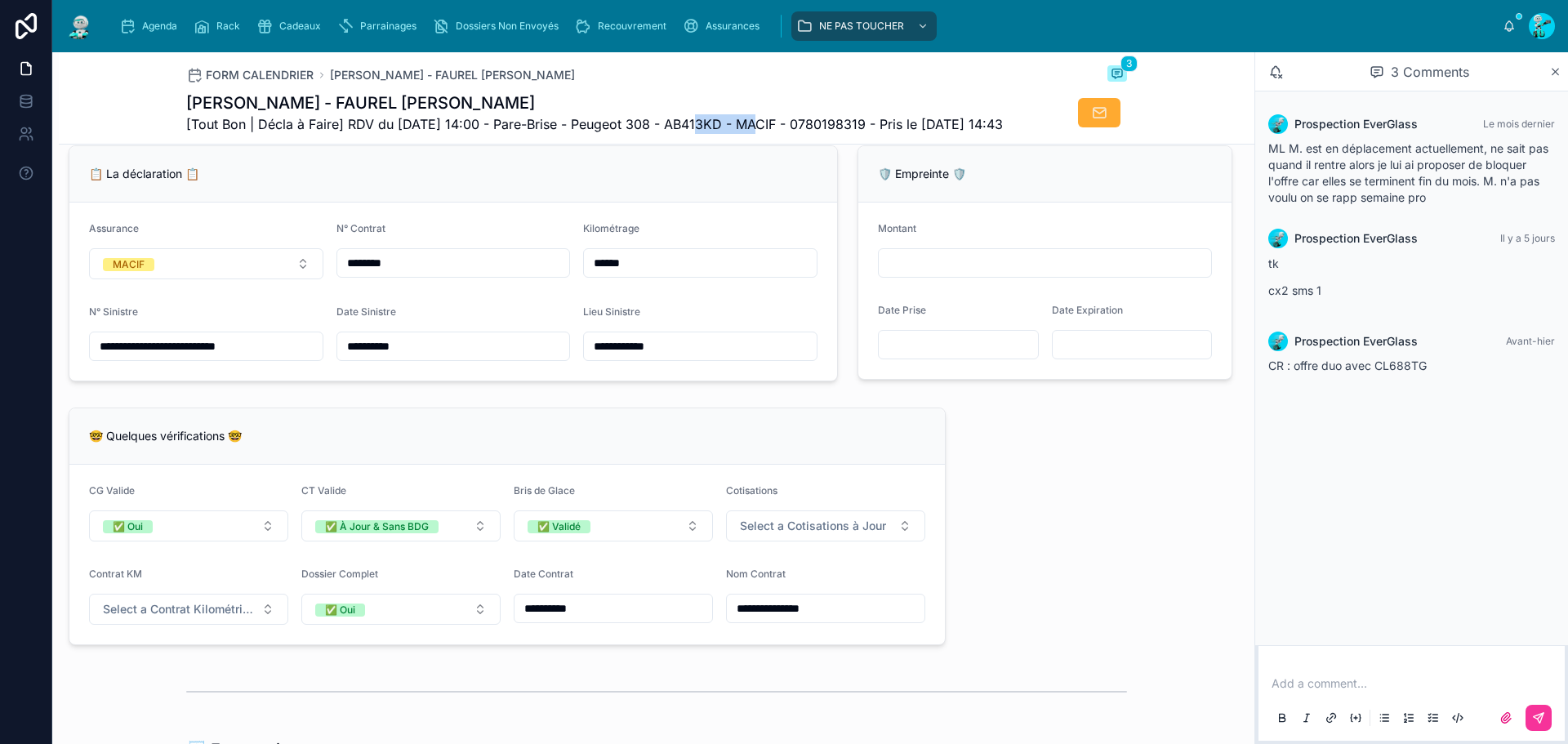
copy span "AB413KD"
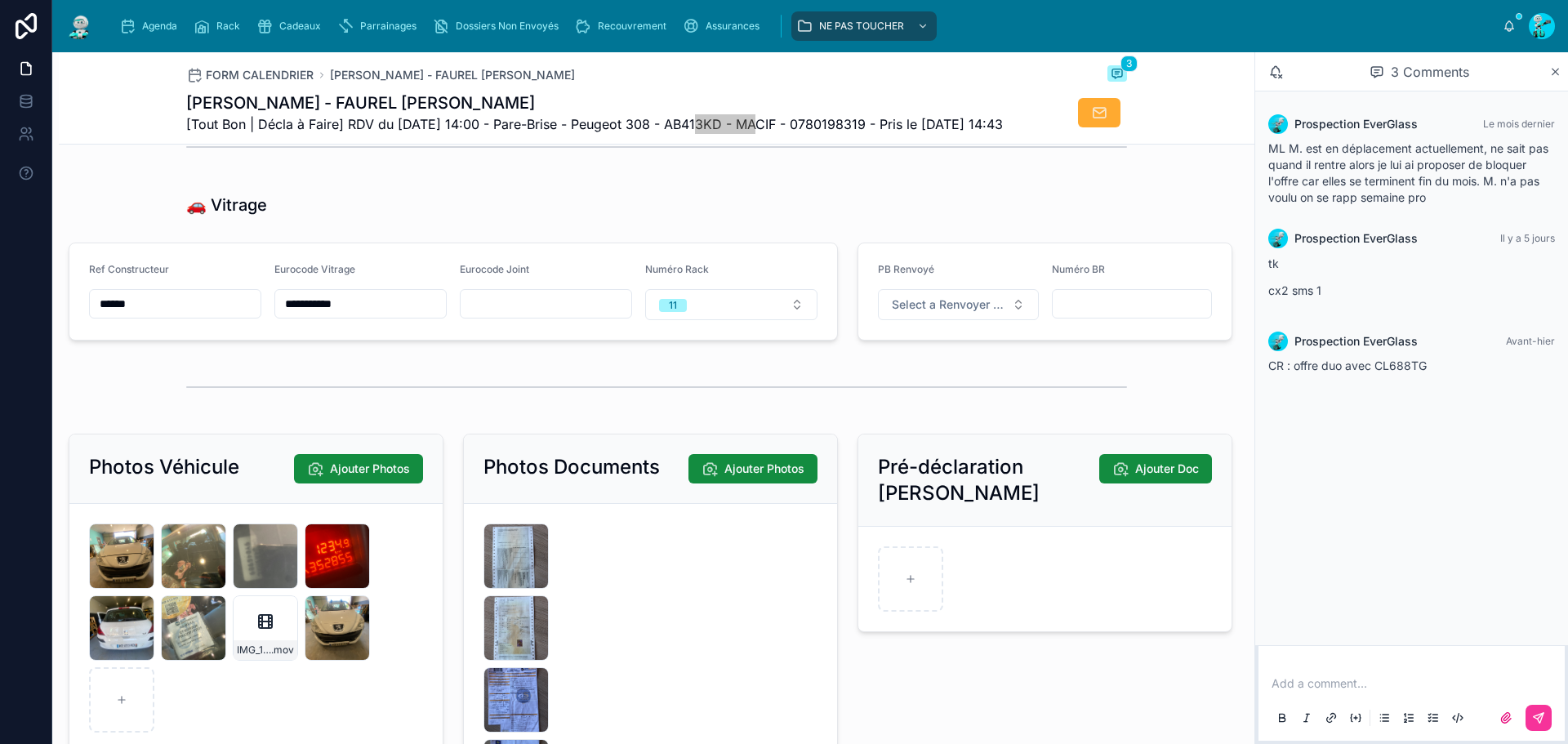
scroll to position [2124, 0]
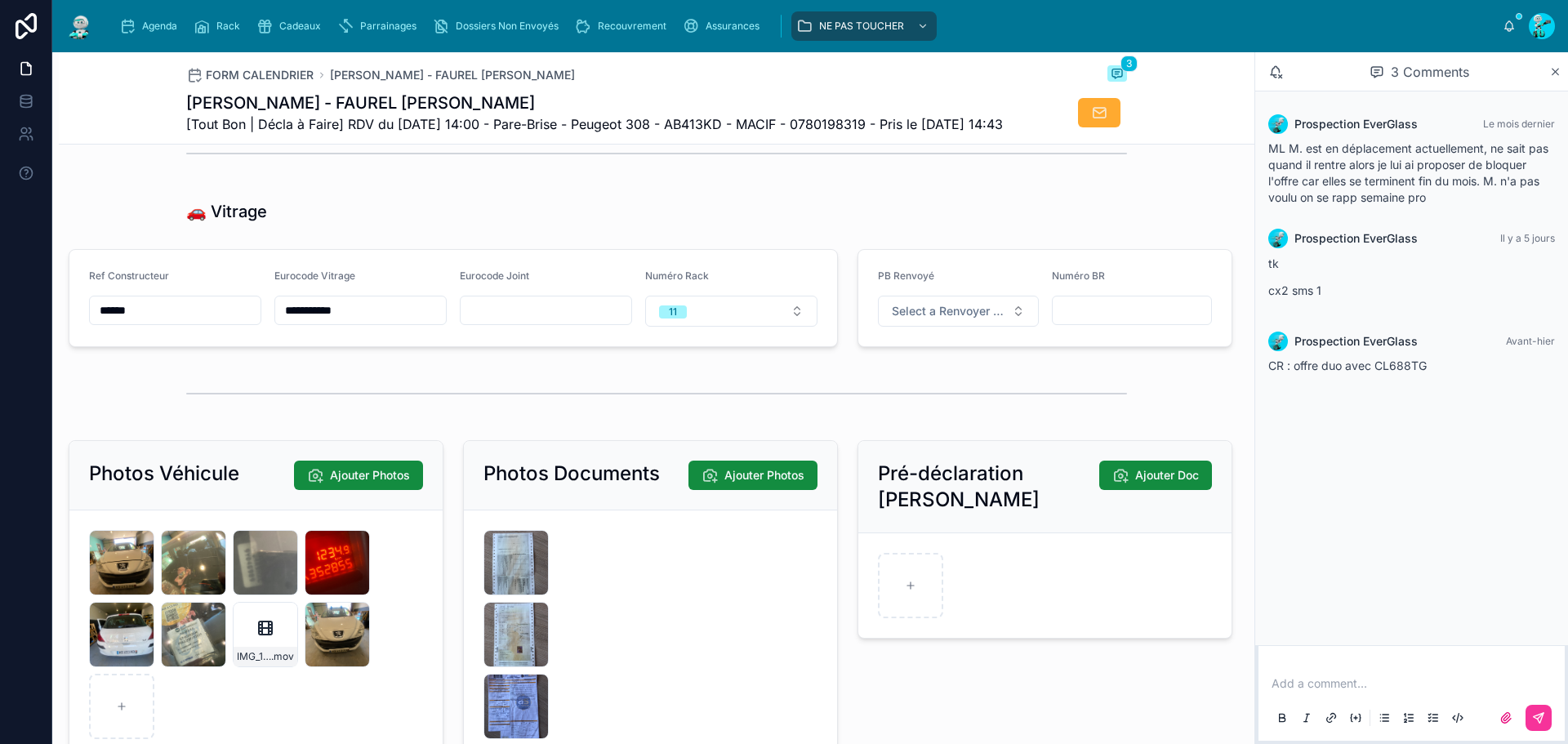
drag, startPoint x: 167, startPoint y: 345, endPoint x: 0, endPoint y: 320, distance: 168.9
click at [0, 320] on div "**********" at bounding box center [784, 372] width 1568 height 744
drag, startPoint x: 243, startPoint y: 323, endPoint x: 234, endPoint y: 322, distance: 9.1
click at [234, 322] on form "**********" at bounding box center [453, 298] width 767 height 96
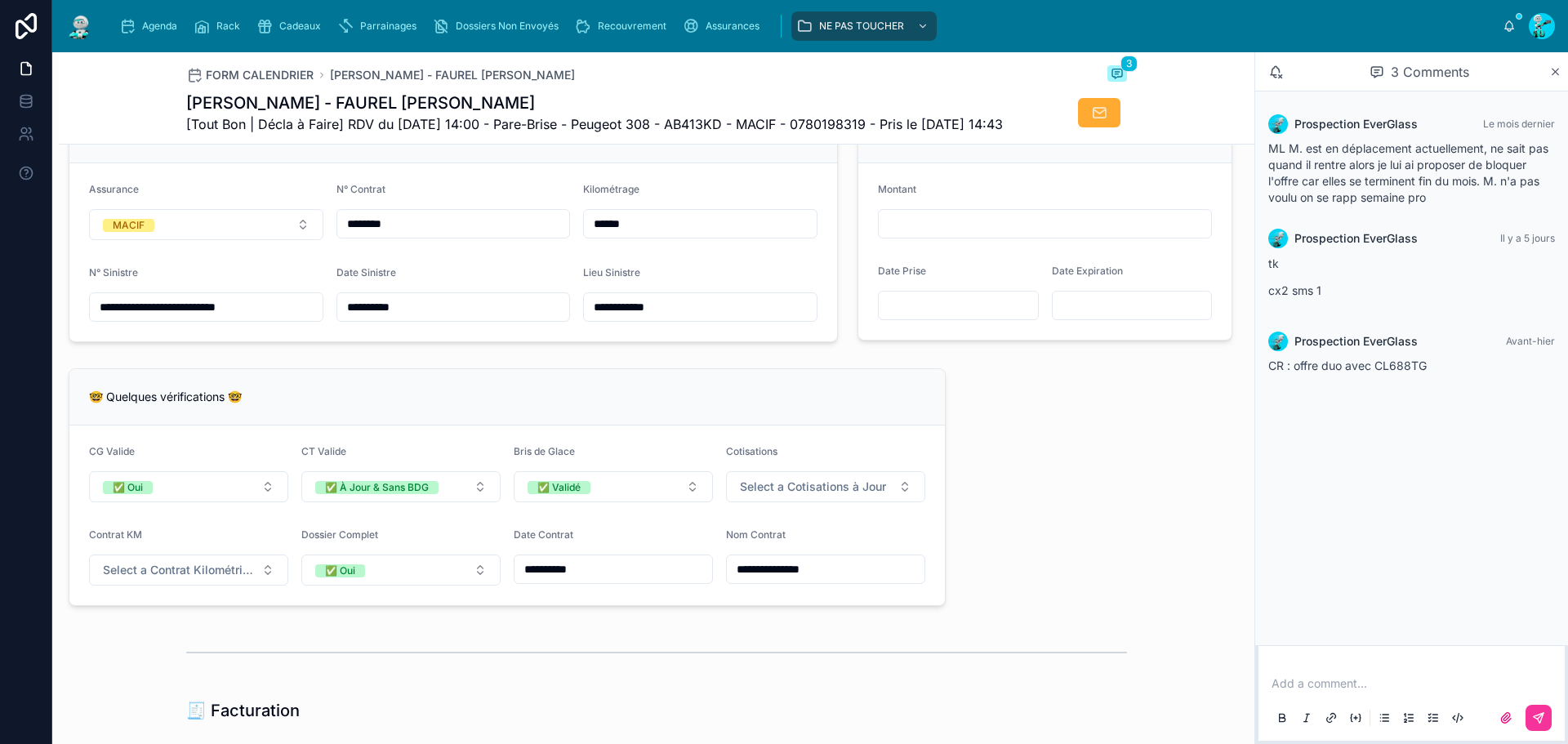
scroll to position [1633, 0]
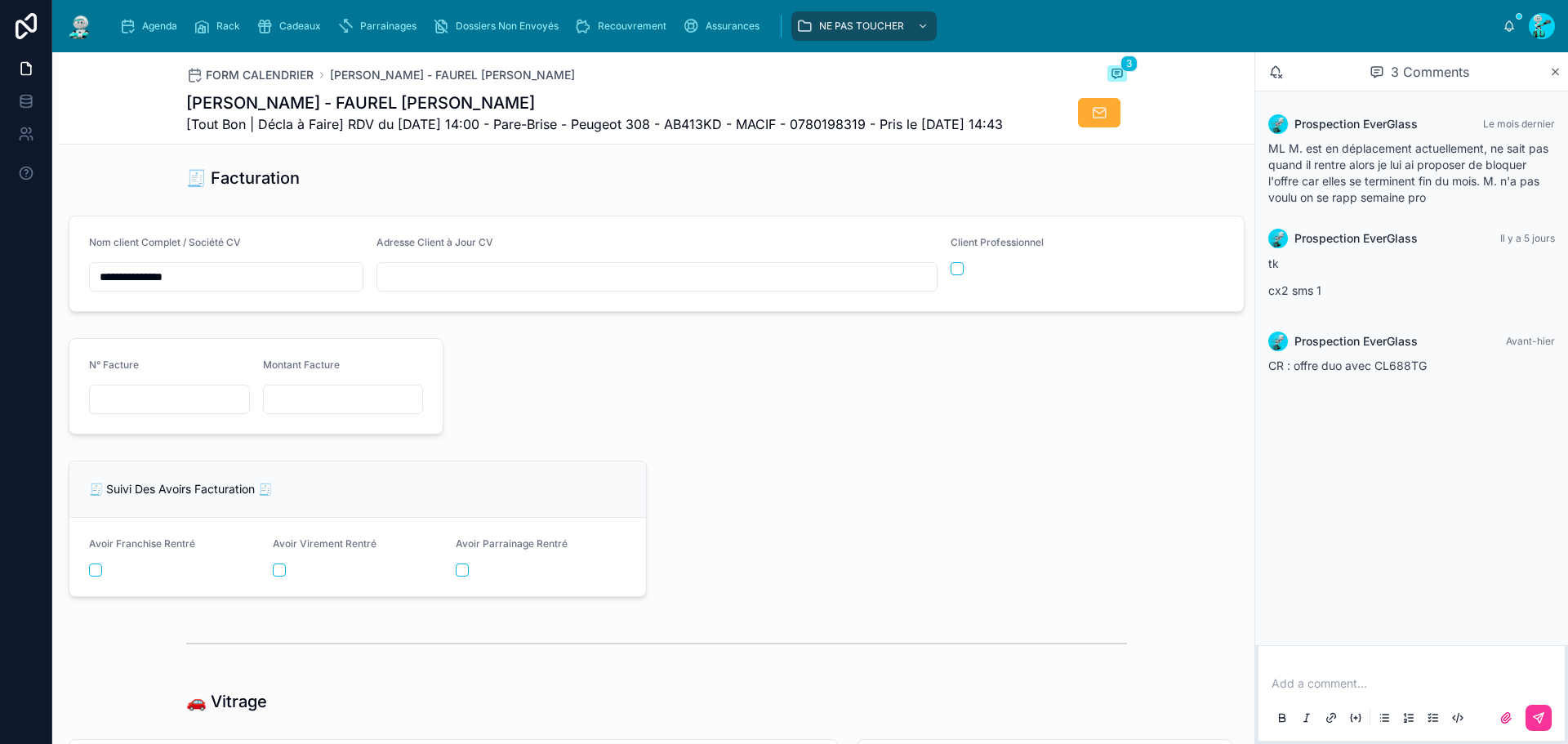
click at [200, 411] on input "text" at bounding box center [169, 400] width 160 height 23
paste input "**********"
type input "**********"
click at [289, 414] on div at bounding box center [342, 399] width 160 height 30
click at [308, 411] on input "text" at bounding box center [343, 400] width 160 height 23
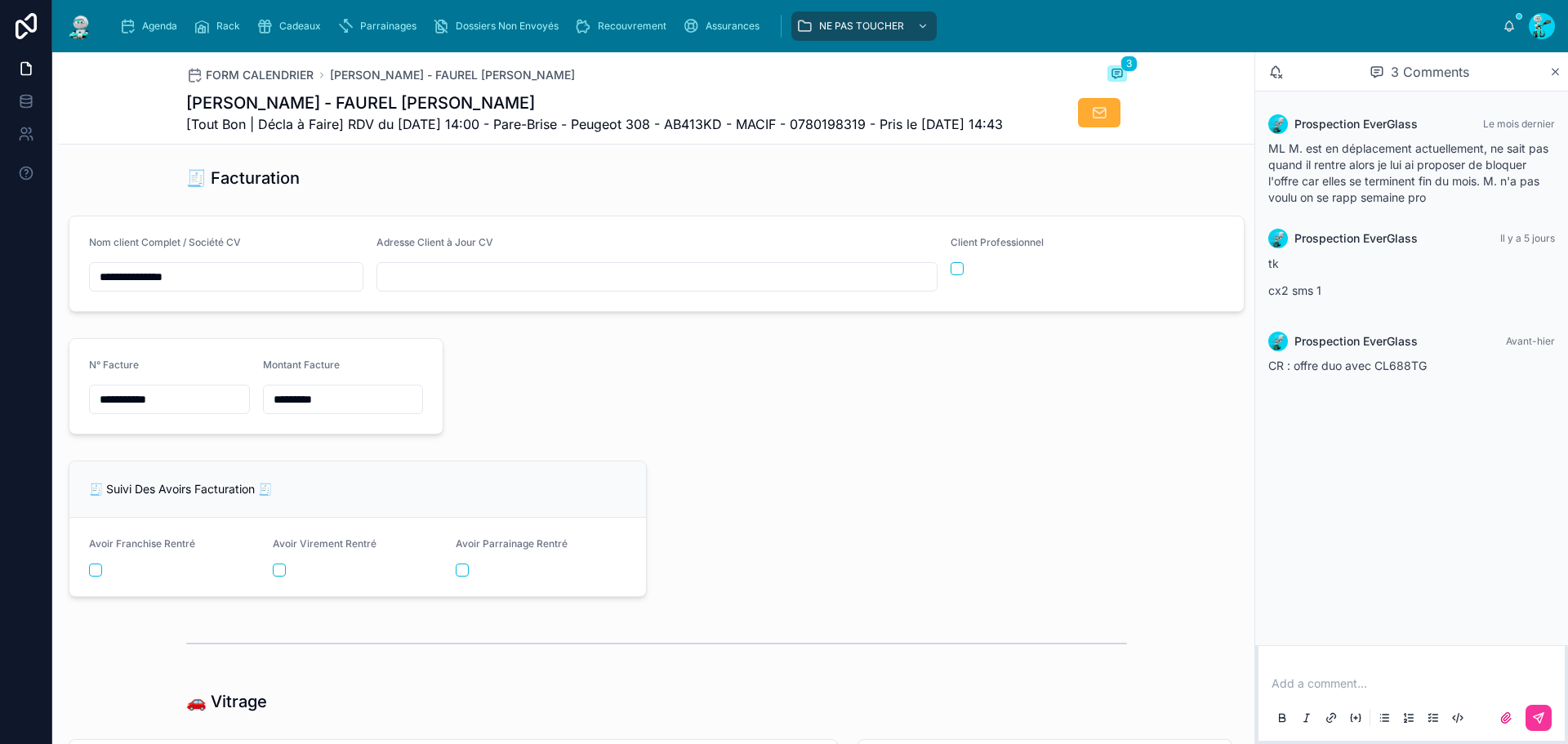
type input "*********"
drag, startPoint x: 186, startPoint y: 428, endPoint x: 6, endPoint y: 392, distance: 183.6
click at [6, 392] on div "**********" at bounding box center [784, 372] width 1568 height 744
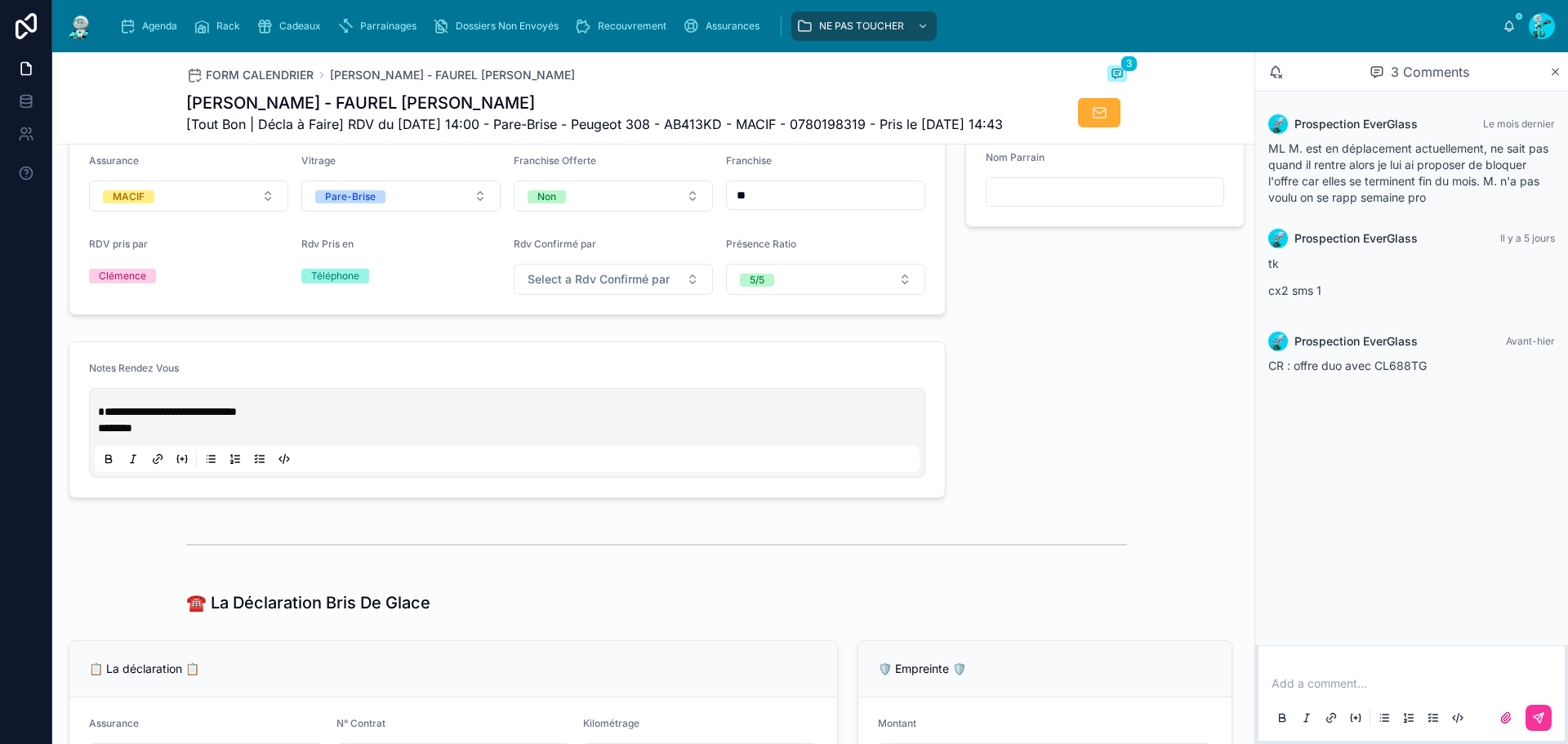
scroll to position [572, 0]
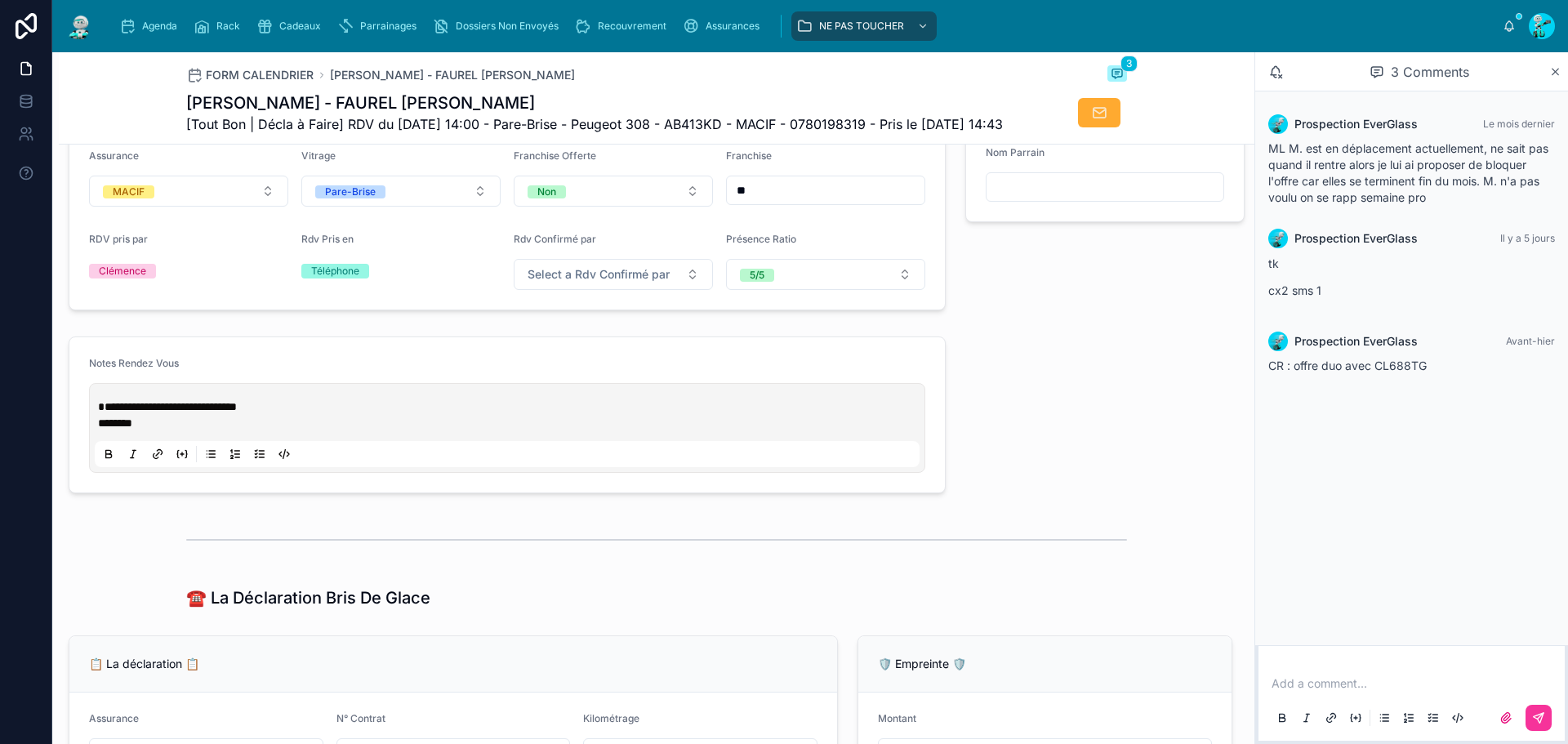
click at [102, 412] on span "**********" at bounding box center [167, 406] width 139 height 12
click at [105, 427] on div "**********" at bounding box center [507, 428] width 825 height 78
click at [103, 428] on div "**********" at bounding box center [507, 428] width 825 height 78
click at [99, 412] on span "**********" at bounding box center [167, 406] width 139 height 12
click at [108, 412] on span "**********" at bounding box center [167, 406] width 139 height 12
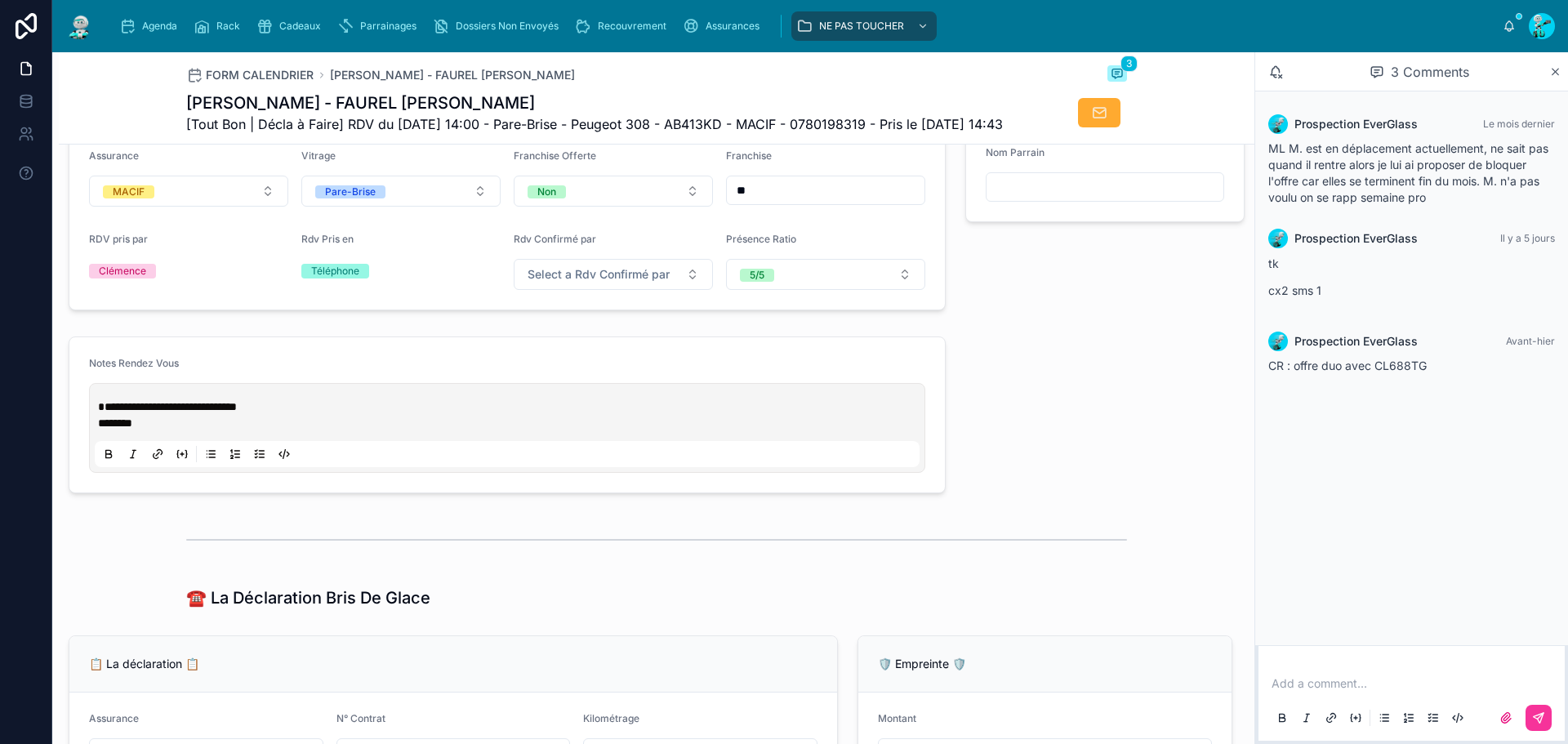
click at [115, 427] on div "**********" at bounding box center [507, 428] width 825 height 78
click at [105, 412] on span "**********" at bounding box center [167, 406] width 139 height 12
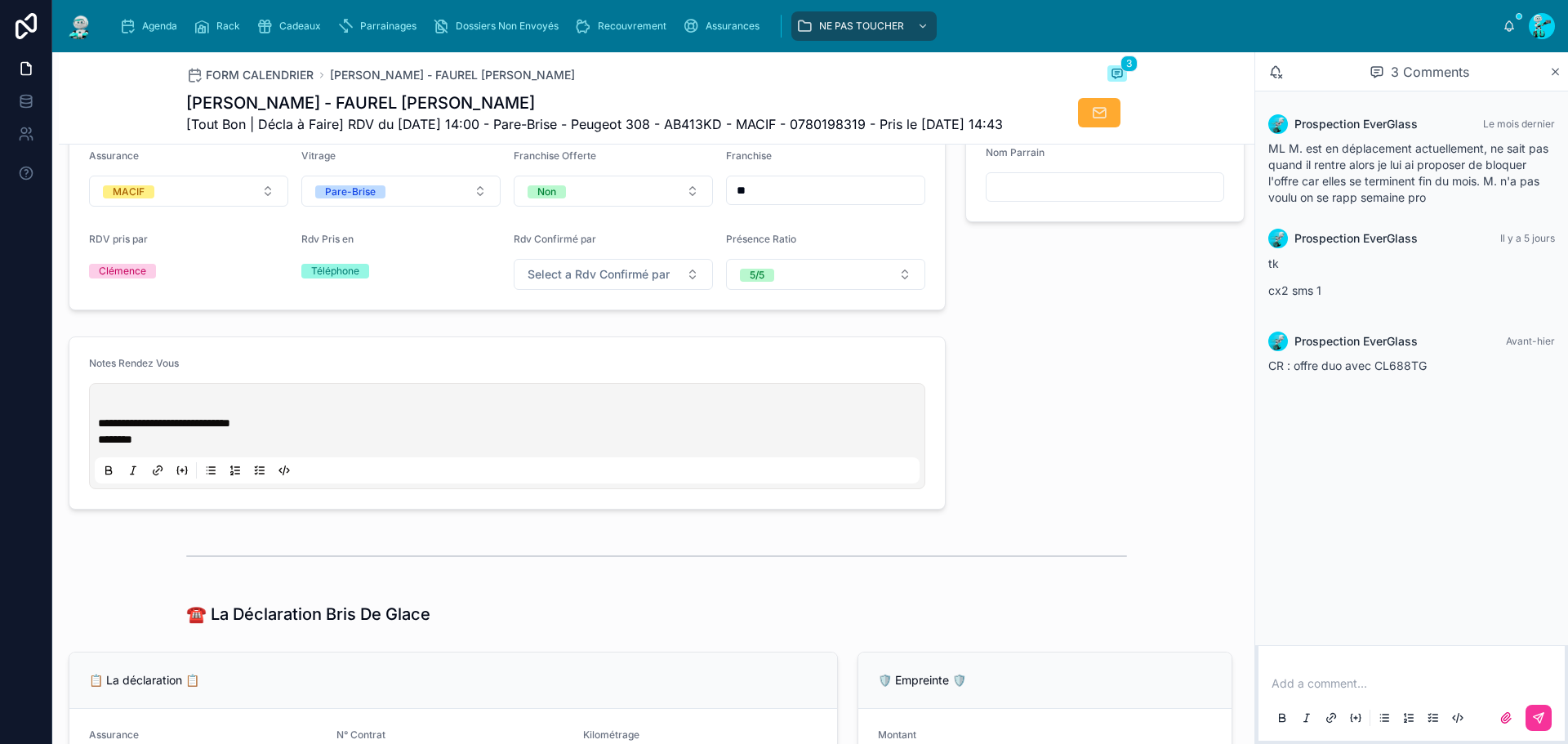
click at [107, 428] on div "**********" at bounding box center [507, 437] width 825 height 95
click at [106, 415] on p at bounding box center [510, 407] width 825 height 16
click at [255, 412] on span "**********" at bounding box center [200, 406] width 204 height 12
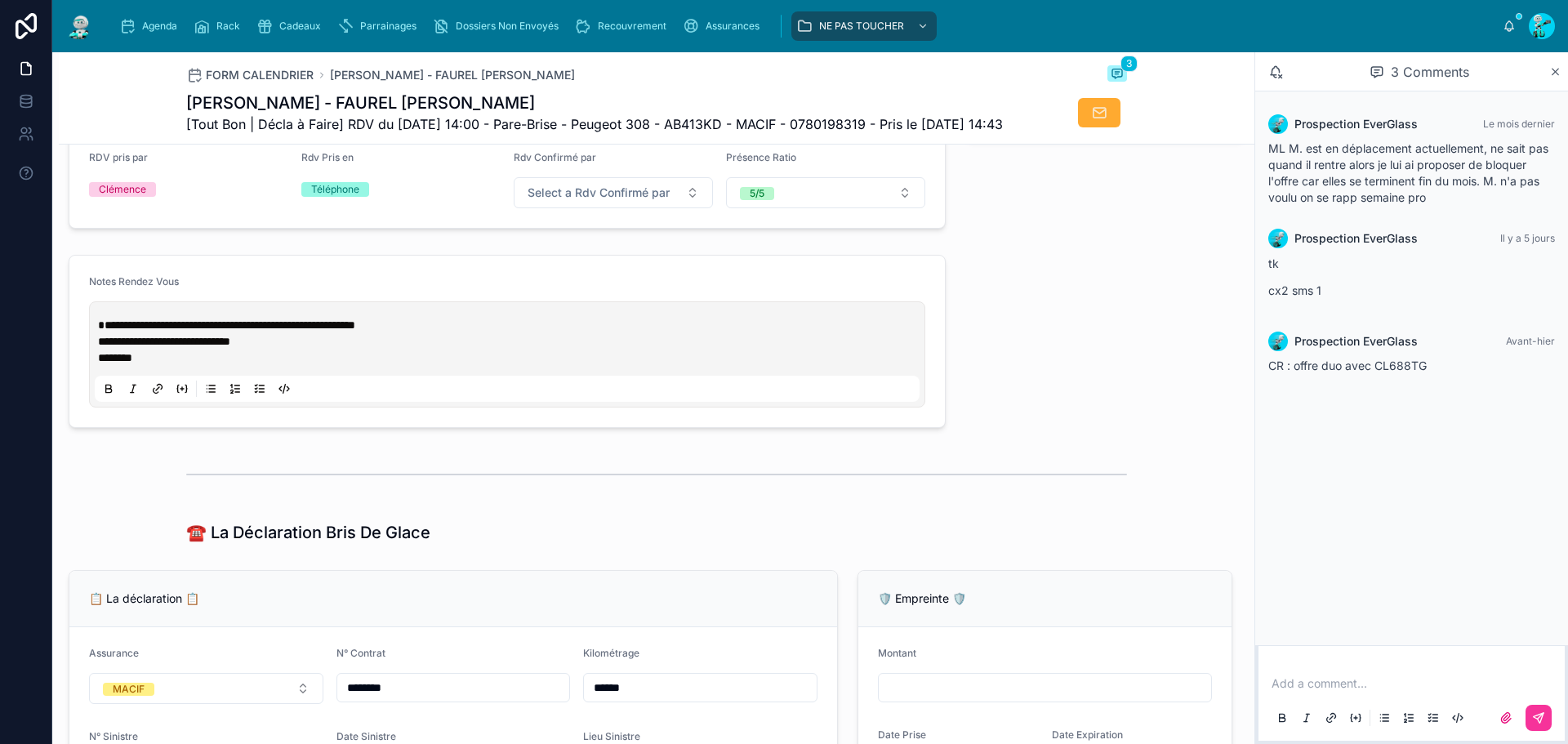
click at [355, 331] on span "**********" at bounding box center [226, 324] width 257 height 12
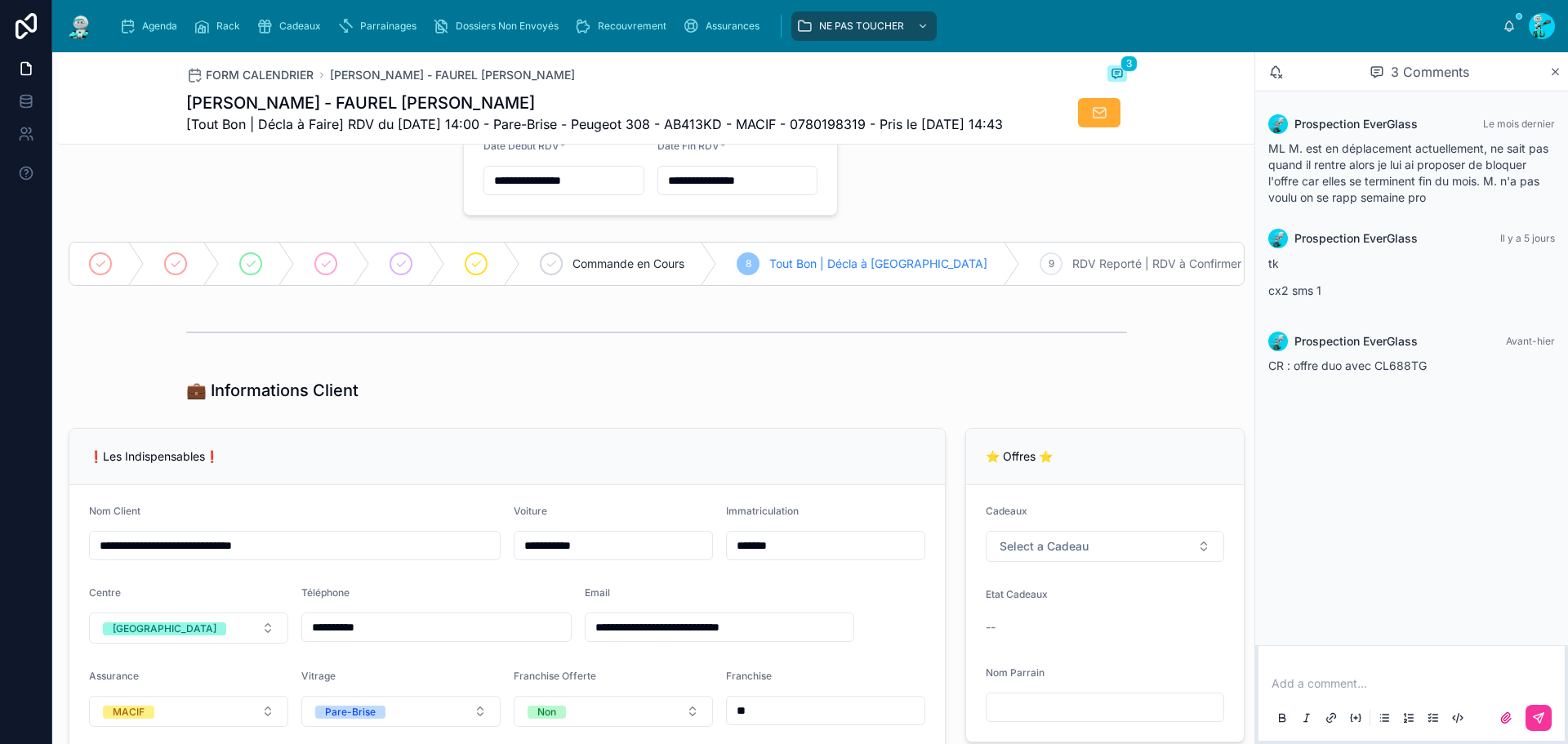
scroll to position [0, 0]
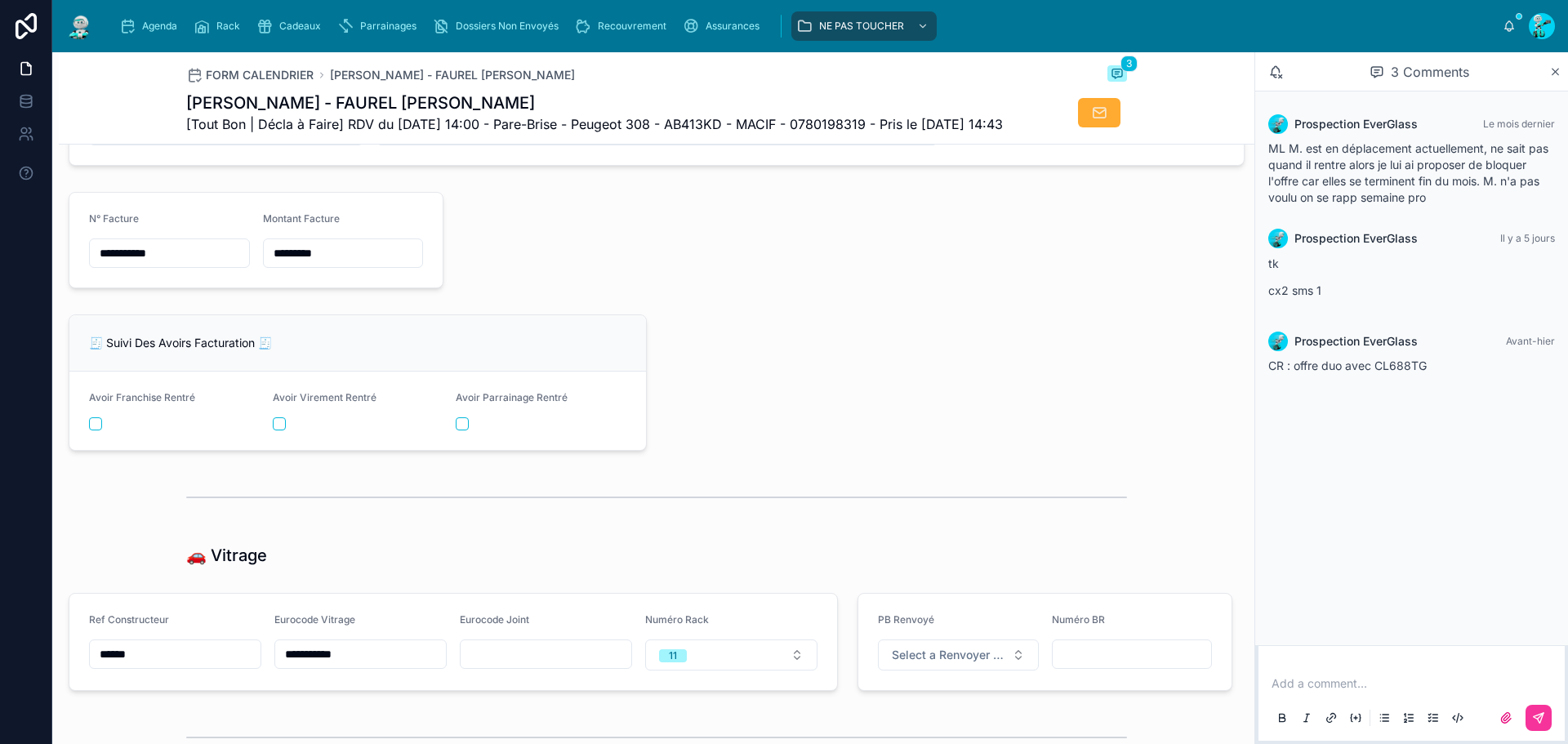
scroll to position [1796, 0]
click at [1106, 294] on div at bounding box center [848, 239] width 789 height 109
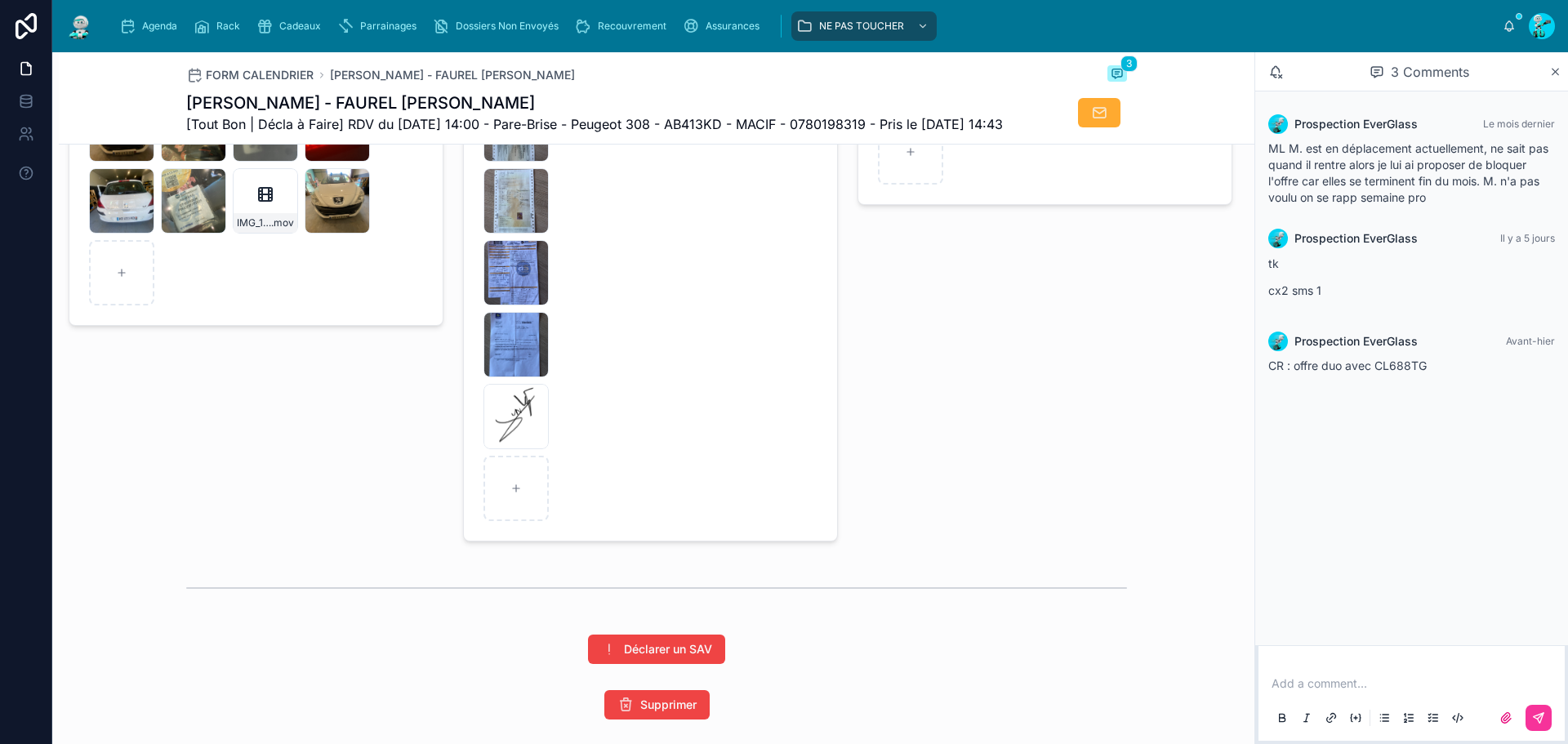
scroll to position [2609, 0]
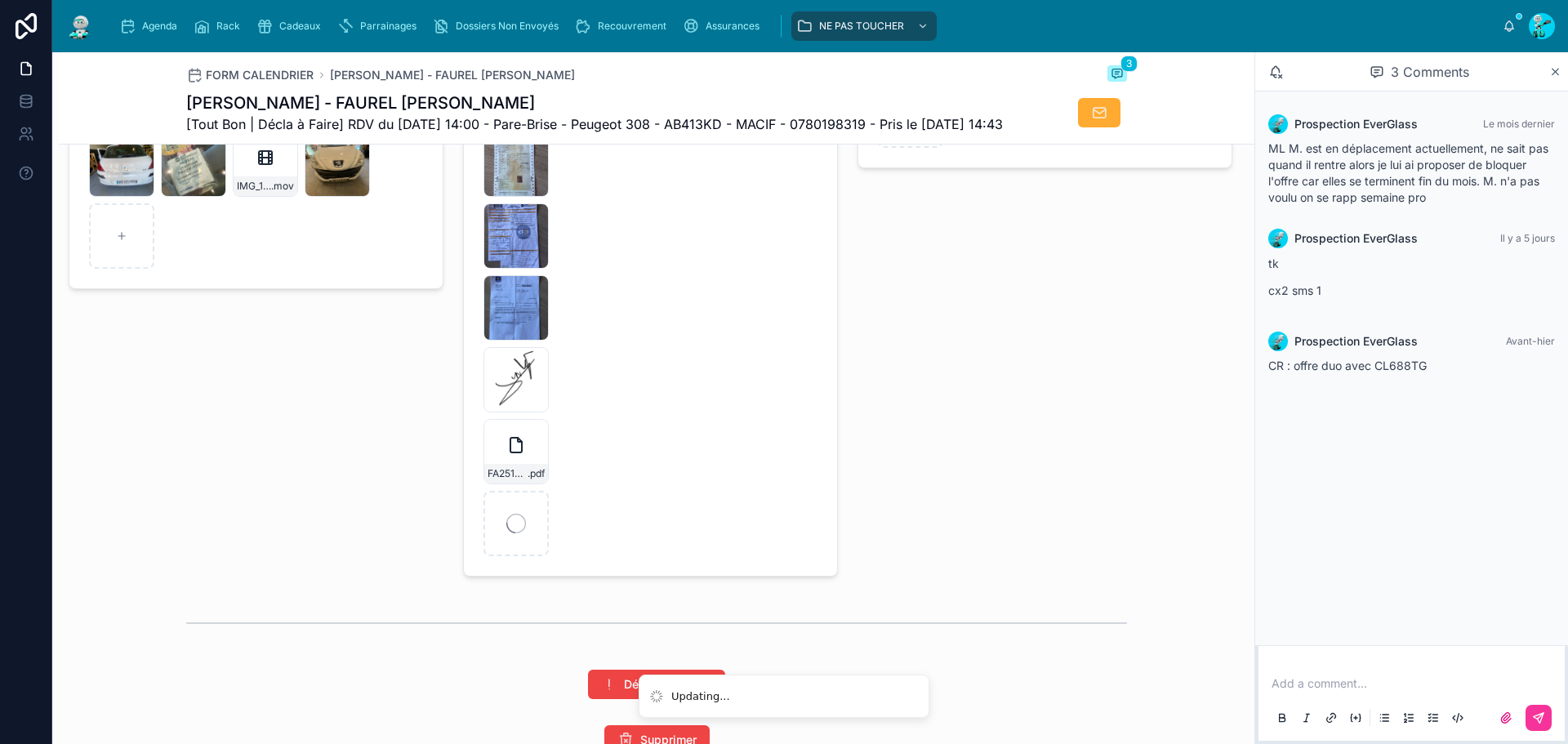
drag, startPoint x: 1071, startPoint y: 514, endPoint x: 1061, endPoint y: 514, distance: 10.0
click at [1071, 514] on div "Pré-déclaration Bris De Glace Ajouter Doc" at bounding box center [1045, 273] width 394 height 619
click at [523, 472] on div "FA2510-7740 (2) .pdf" at bounding box center [515, 451] width 65 height 65
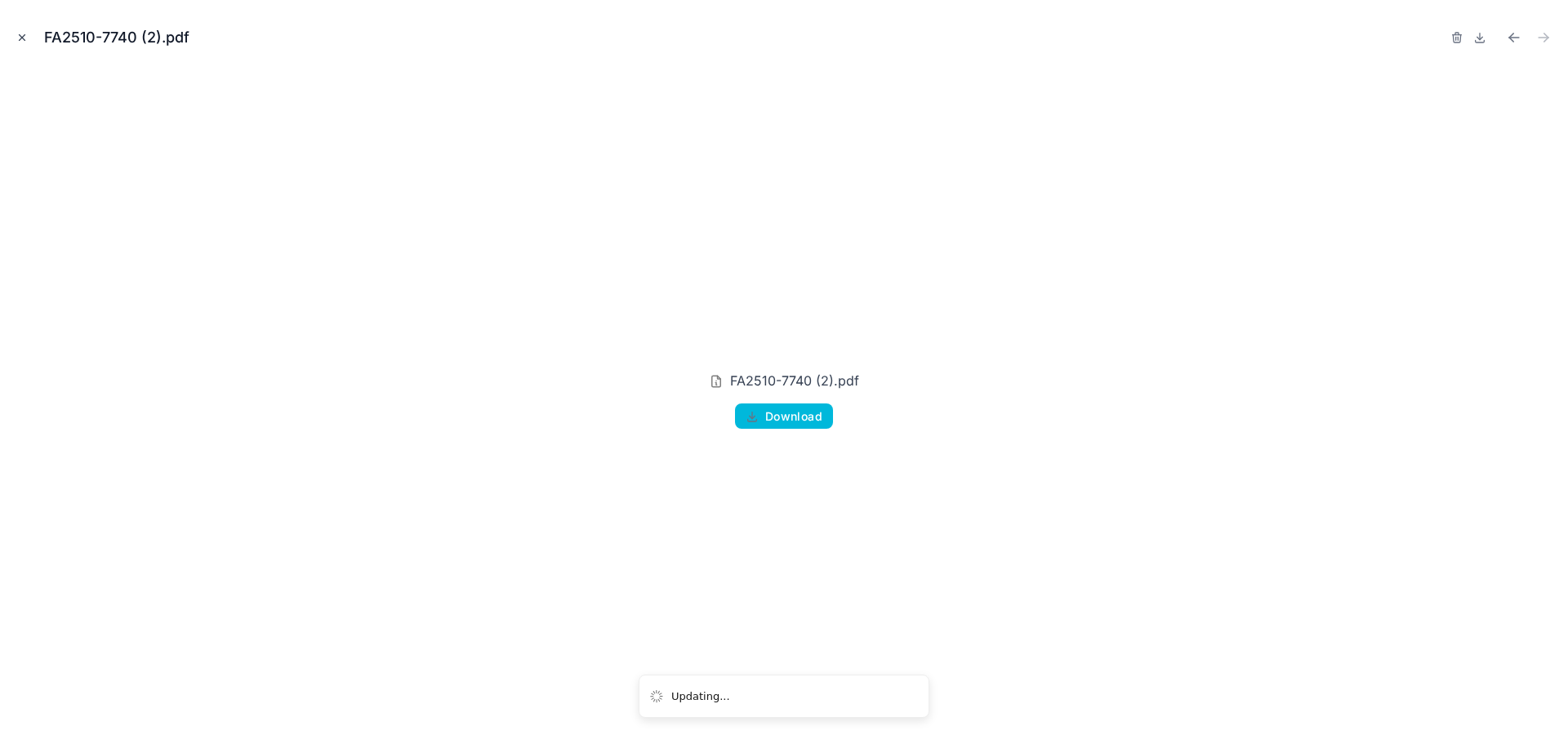
click at [22, 45] on button "Close modal" at bounding box center [22, 38] width 18 height 18
click at [26, 38] on icon at bounding box center [26, 26] width 32 height 26
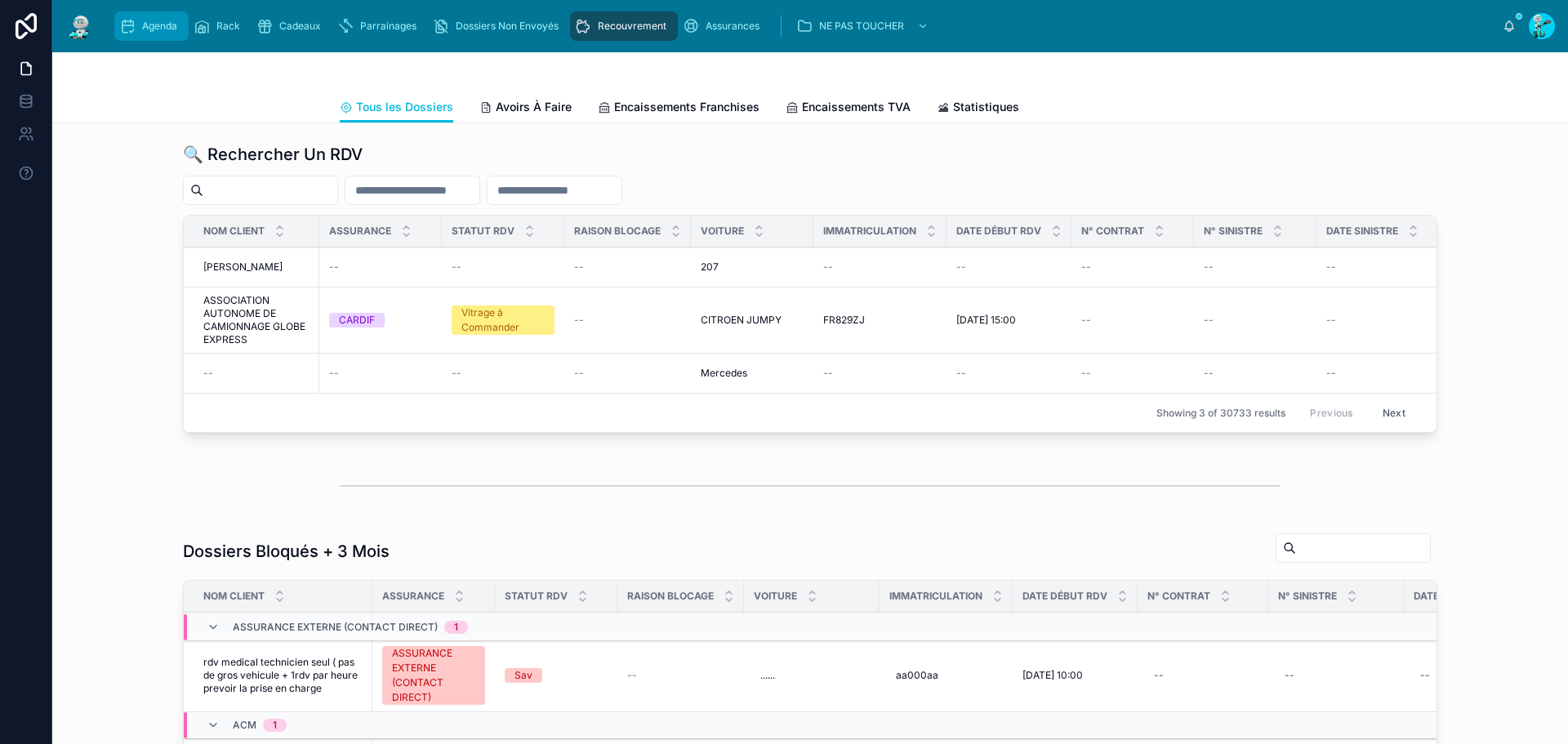
click at [158, 27] on span "Agenda" at bounding box center [160, 26] width 35 height 13
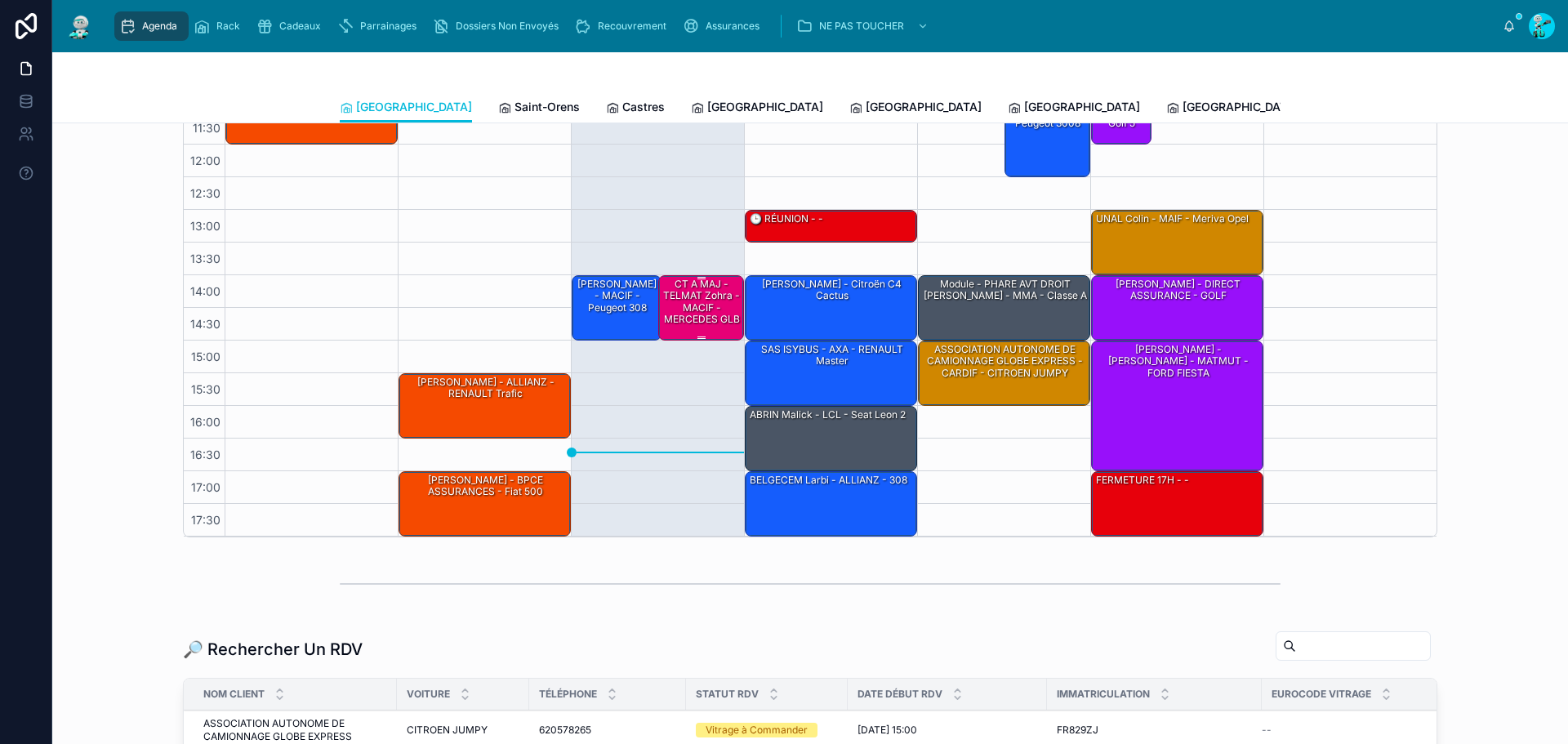
scroll to position [245, 0]
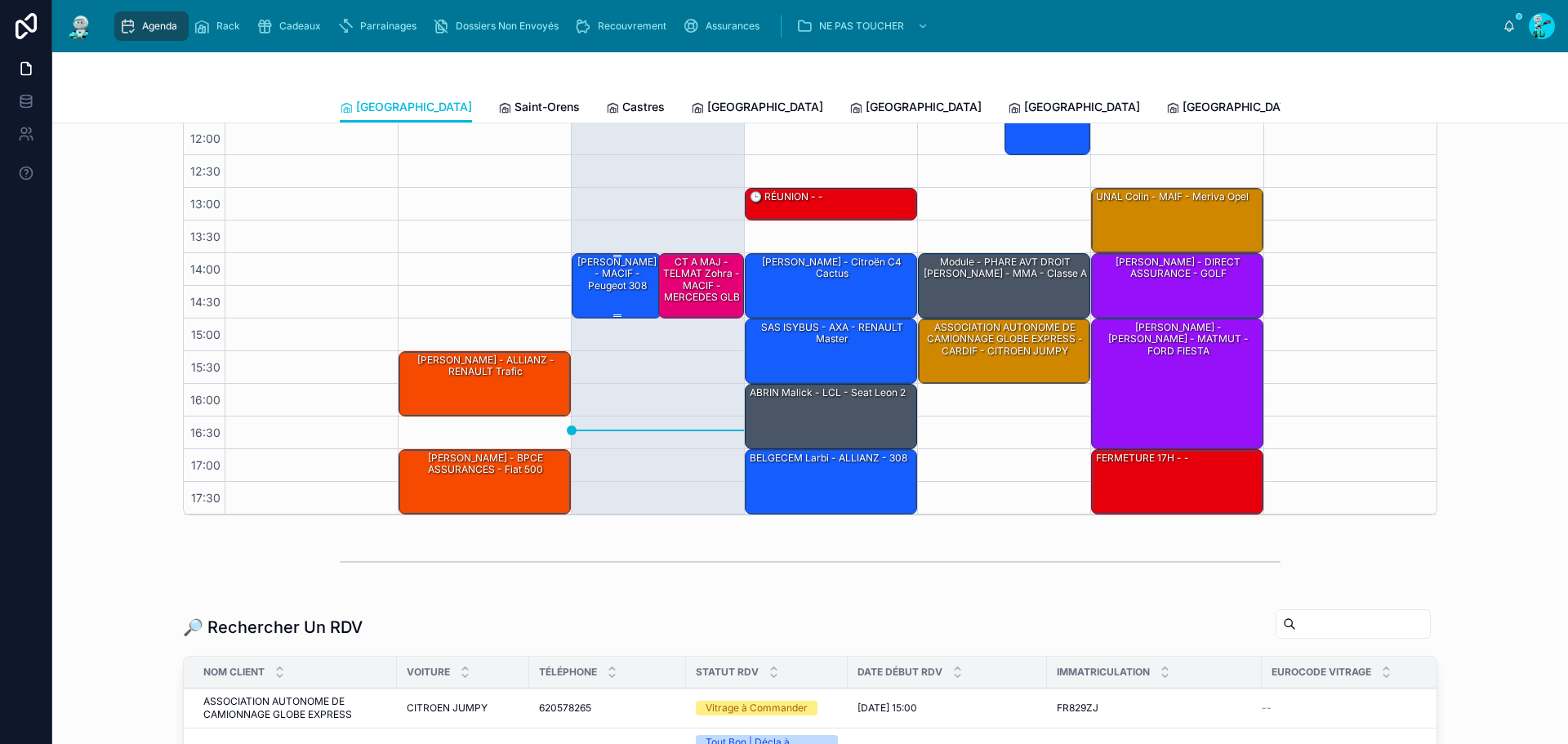
click at [617, 293] on div "[PERSON_NAME] - MACIF - Peugeot 308" at bounding box center [617, 273] width 85 height 39
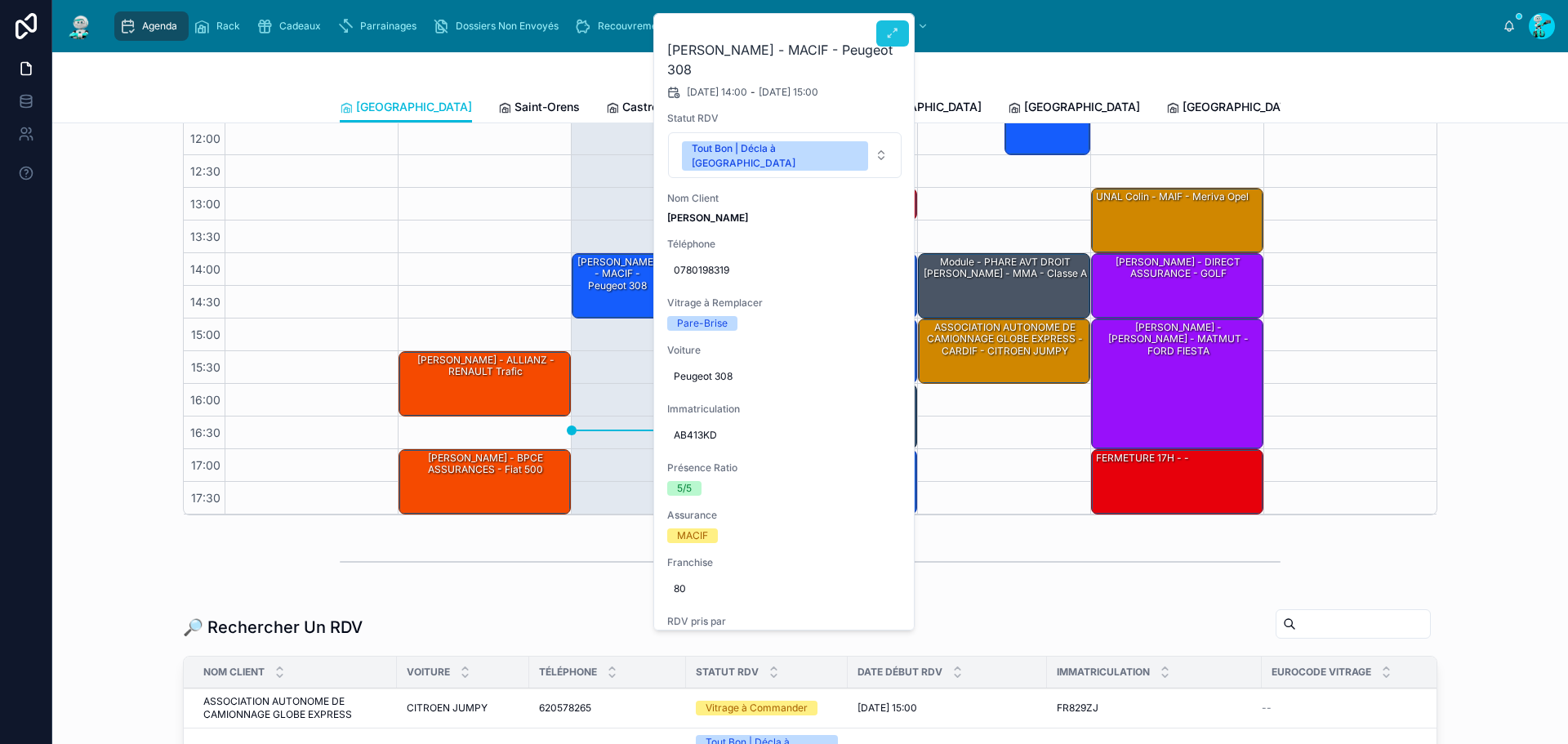
click at [888, 30] on icon at bounding box center [892, 33] width 13 height 13
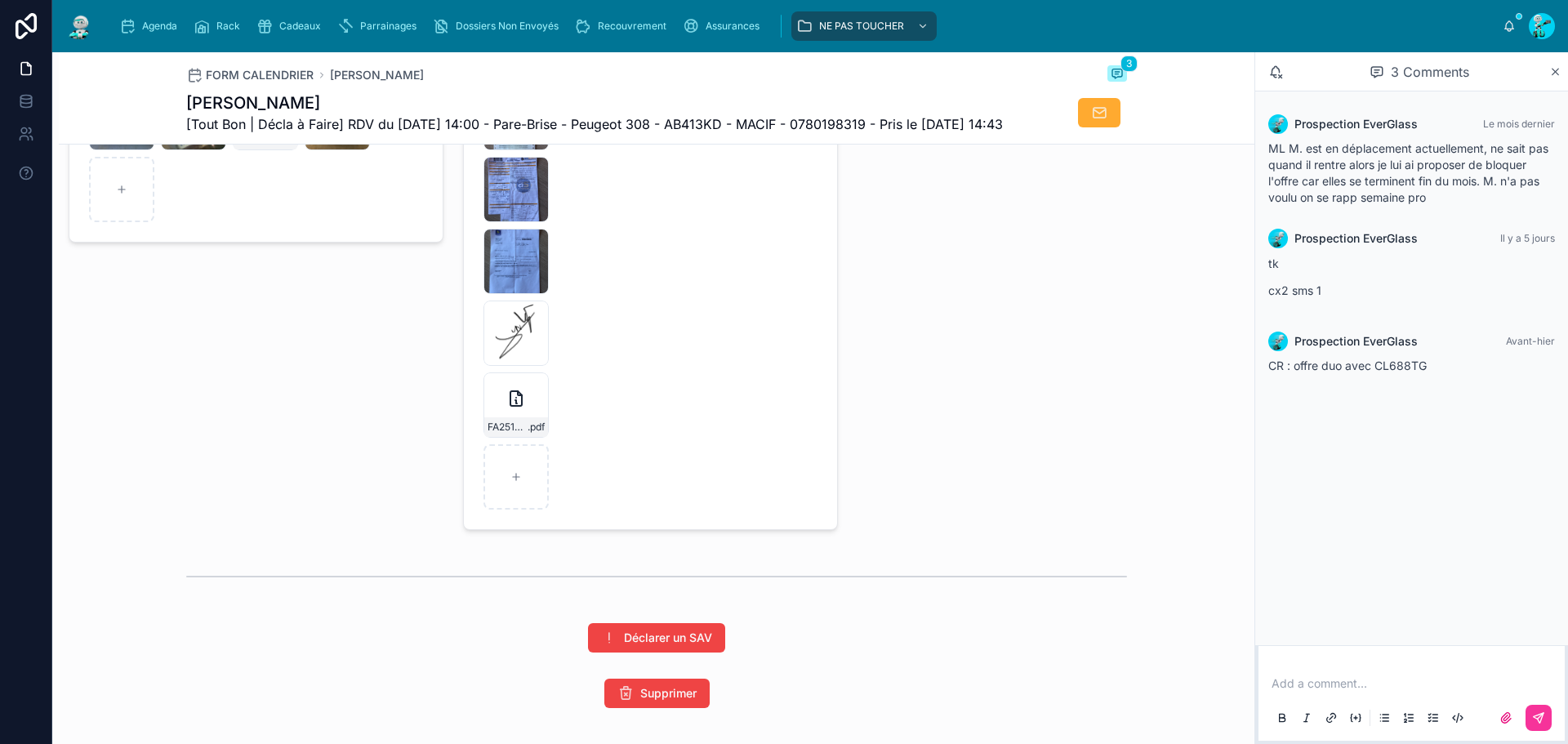
scroll to position [2355, 0]
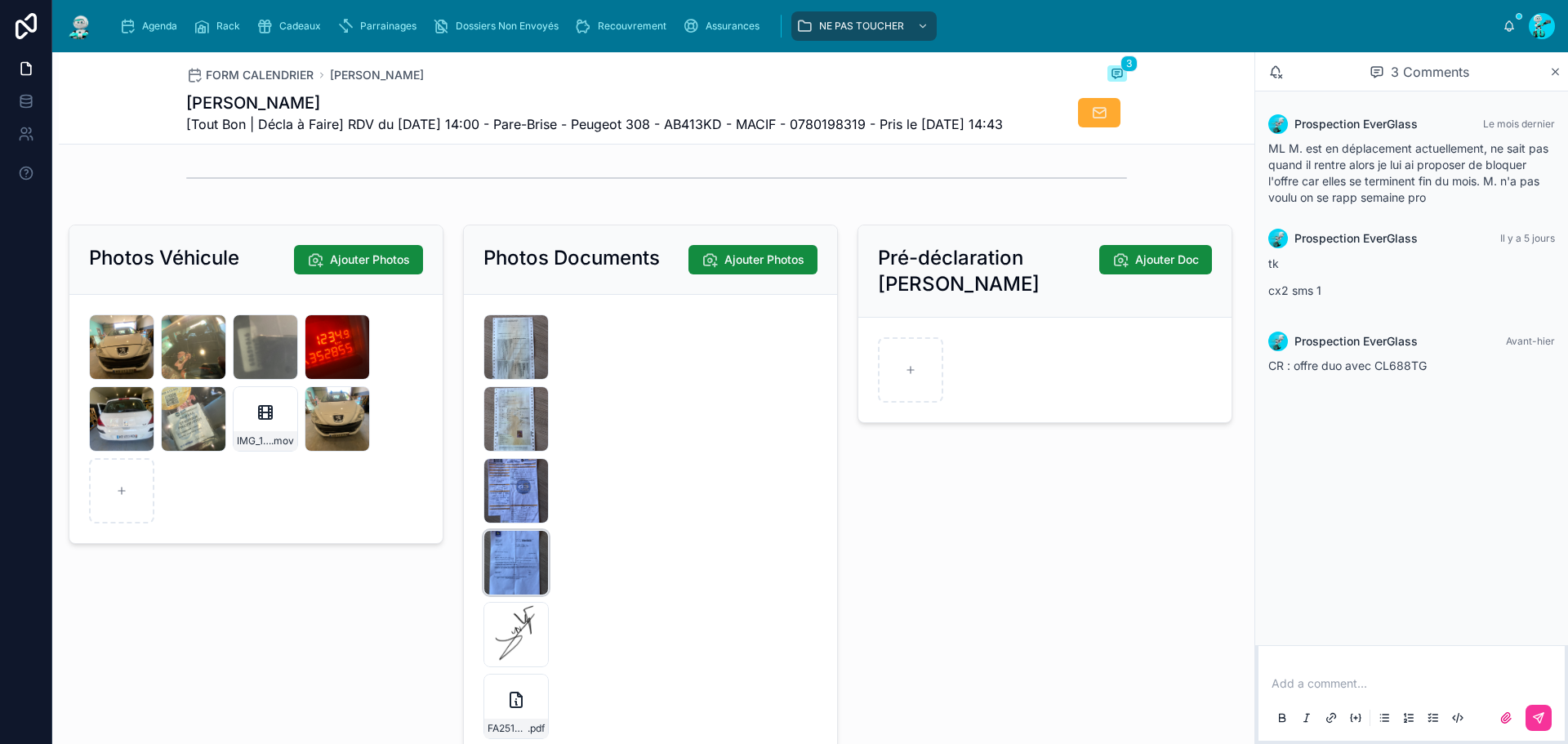
click at [515, 584] on div "IMG_9331 .jpg" at bounding box center [515, 562] width 65 height 65
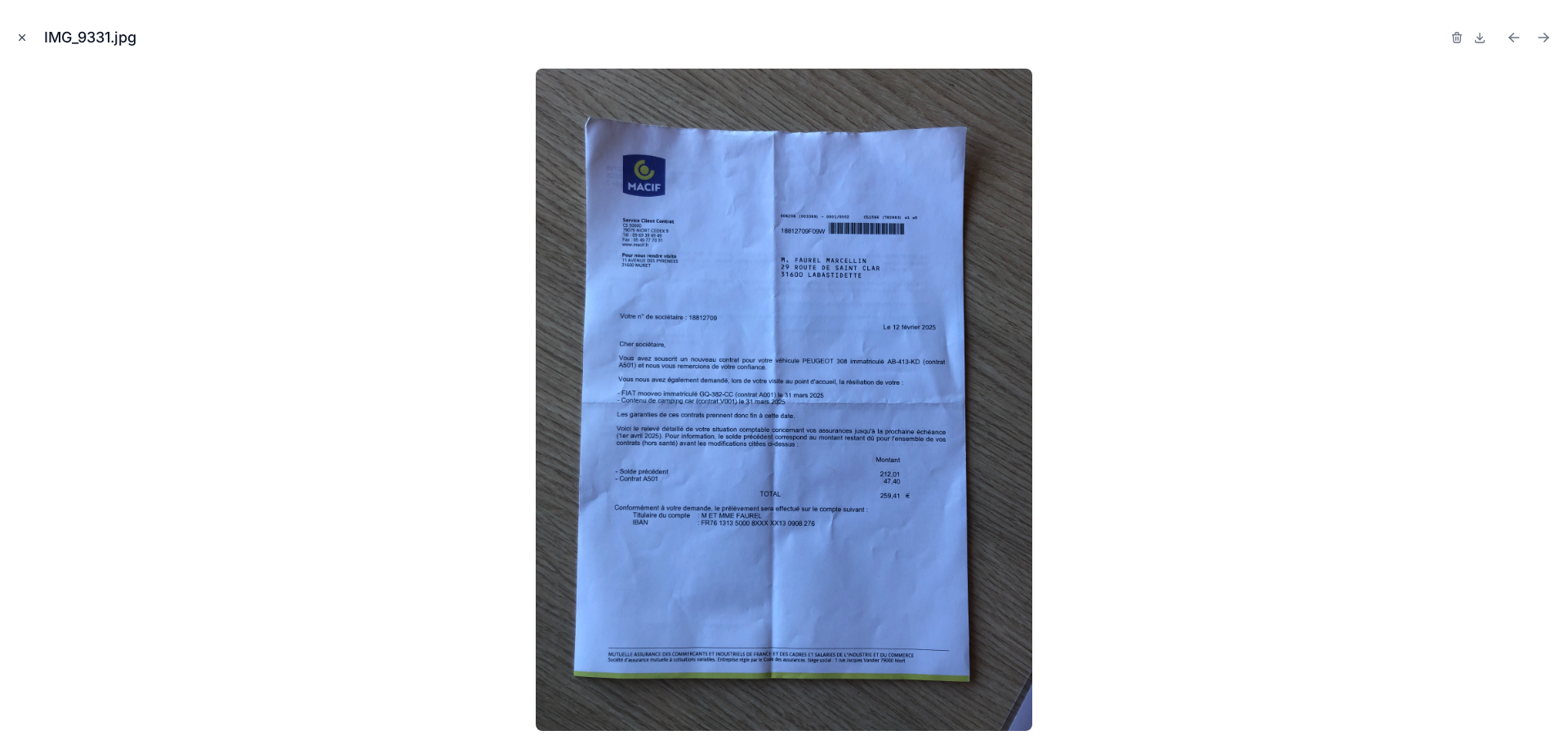
click at [21, 33] on icon "Close modal" at bounding box center [22, 38] width 12 height 12
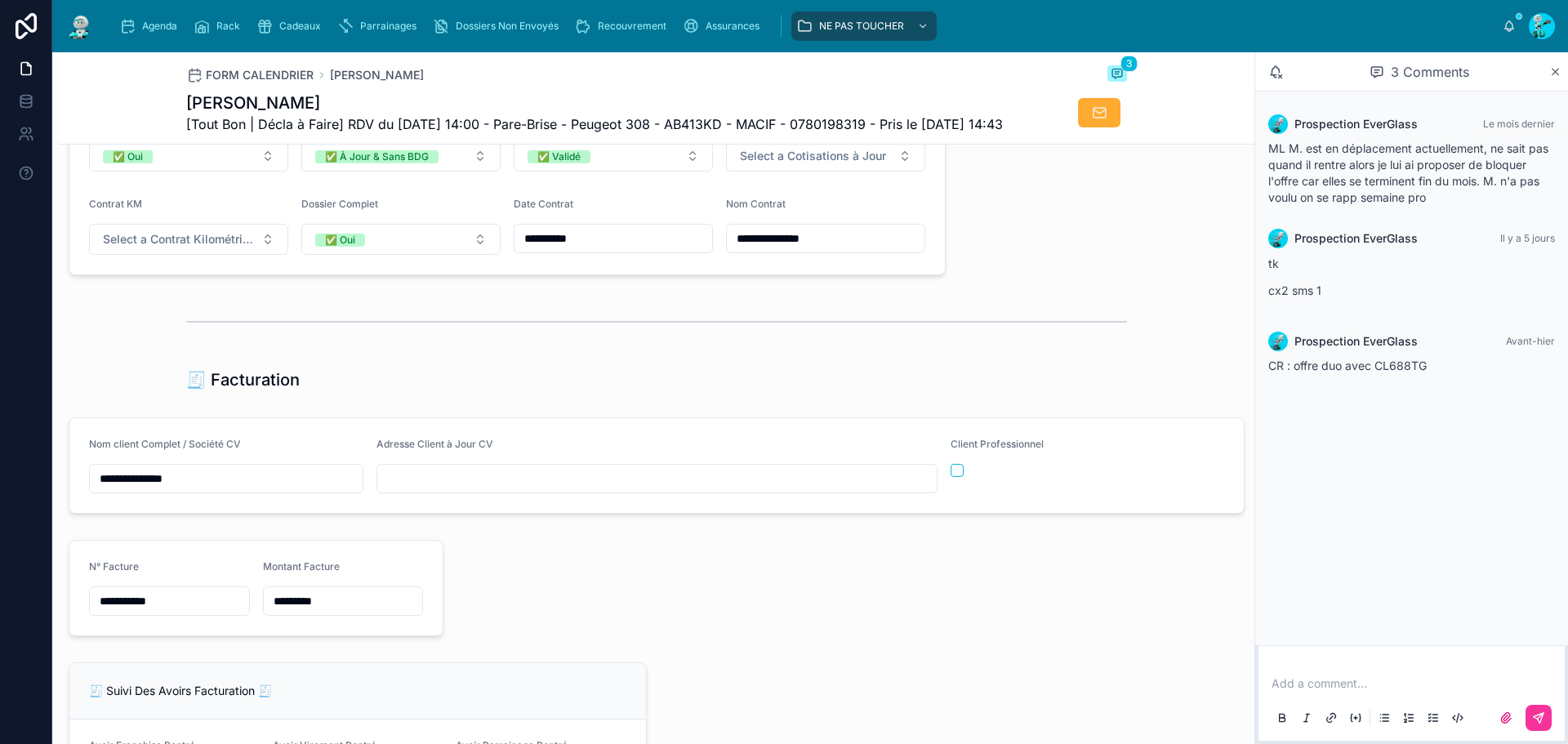
scroll to position [1212, 0]
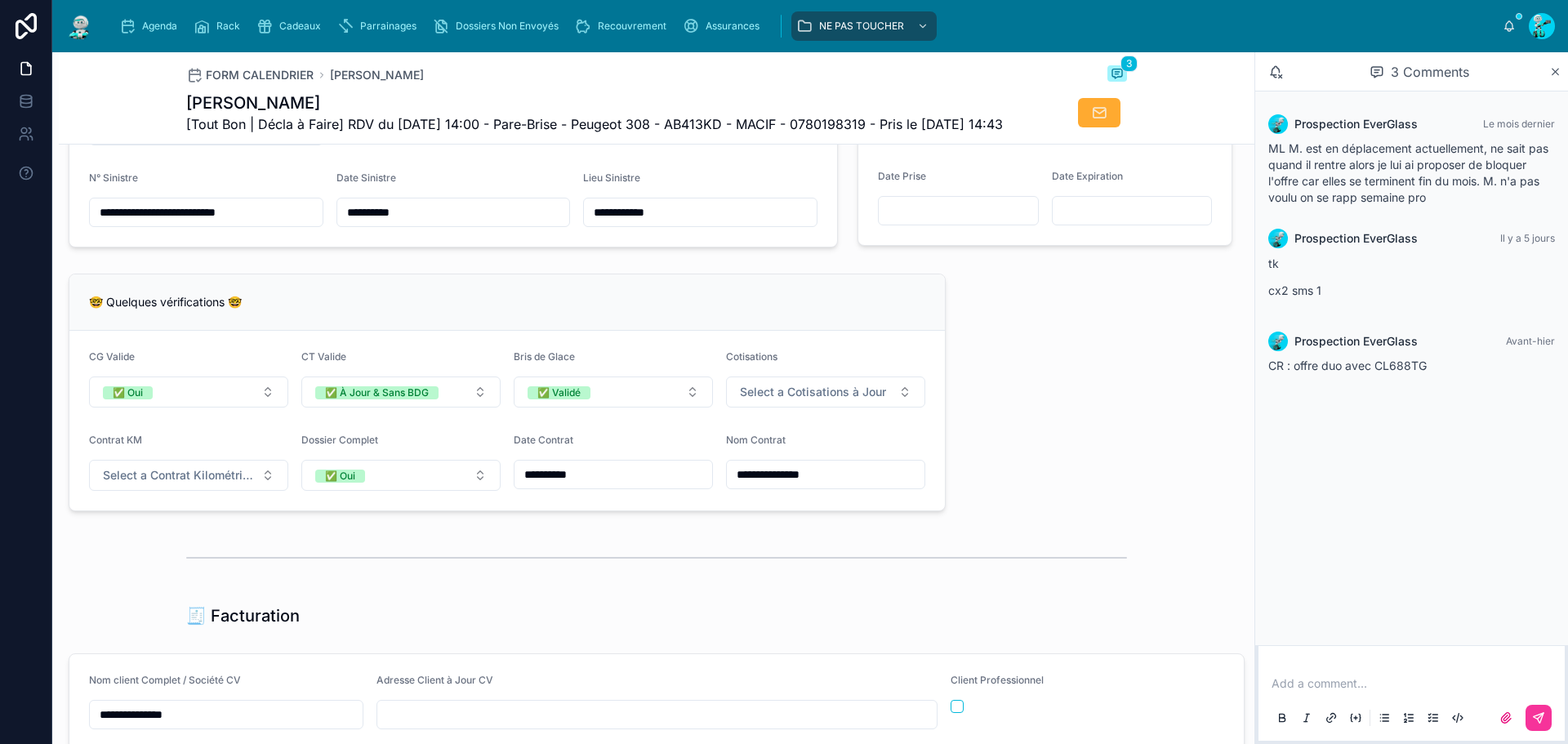
click at [1169, 494] on div "**********" at bounding box center [657, 555] width 1196 height 3206
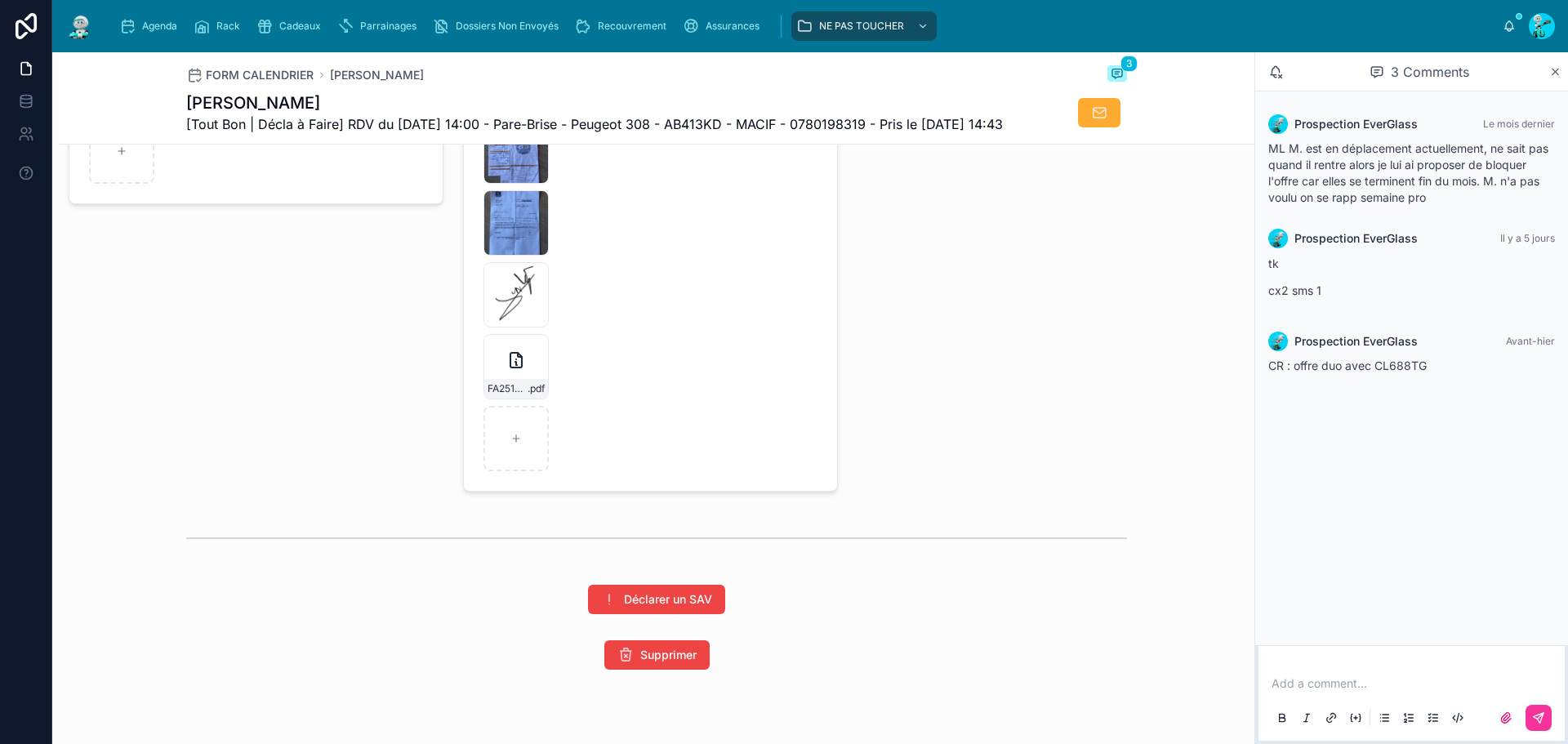
scroll to position [2764, 0]
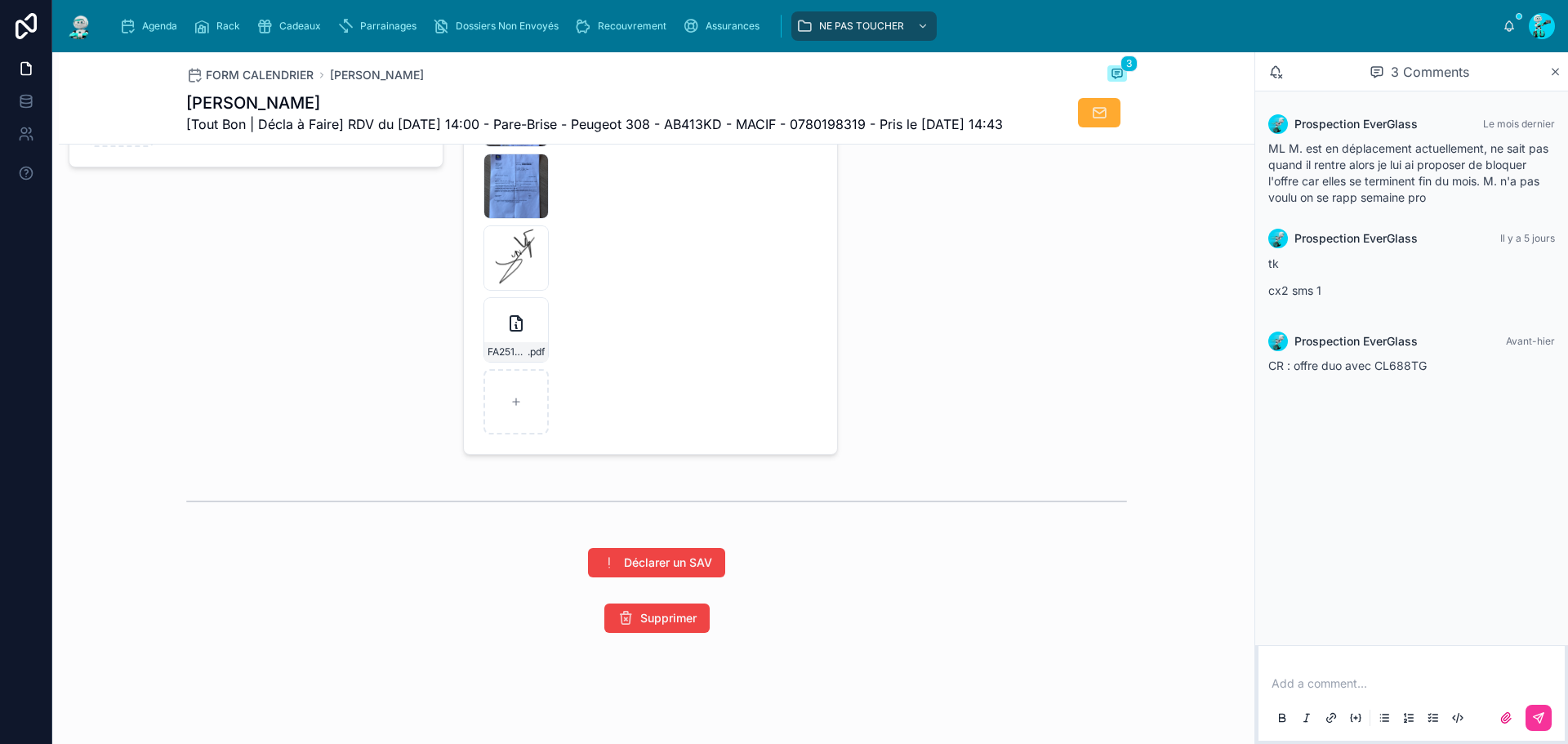
drag, startPoint x: 515, startPoint y: 334, endPoint x: 404, endPoint y: 334, distance: 111.0
click at [404, 334] on div "Photos Véhicule Ajouter Photos IMG_1316 .jpeg IMG_1317 .jpeg IMG_1318 .jpeg IMG…" at bounding box center [256, 151] width 394 height 619
click at [489, 336] on div "FA2510-7740-(2) .pdf" at bounding box center [515, 330] width 65 height 65
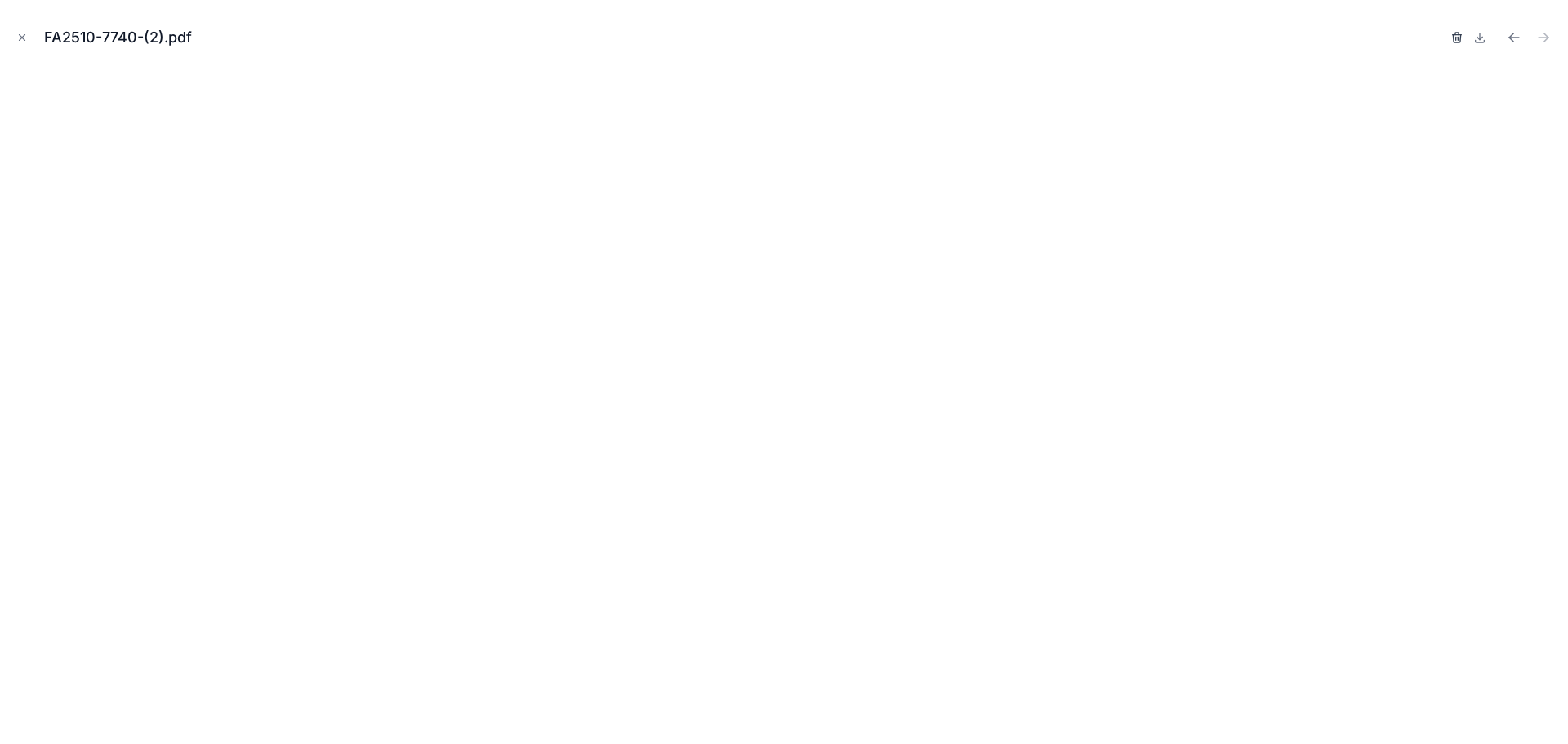
click at [1463, 39] on icon "button" at bounding box center [1457, 38] width 13 height 13
click at [1442, 39] on icon "button" at bounding box center [1442, 39] width 0 height 4
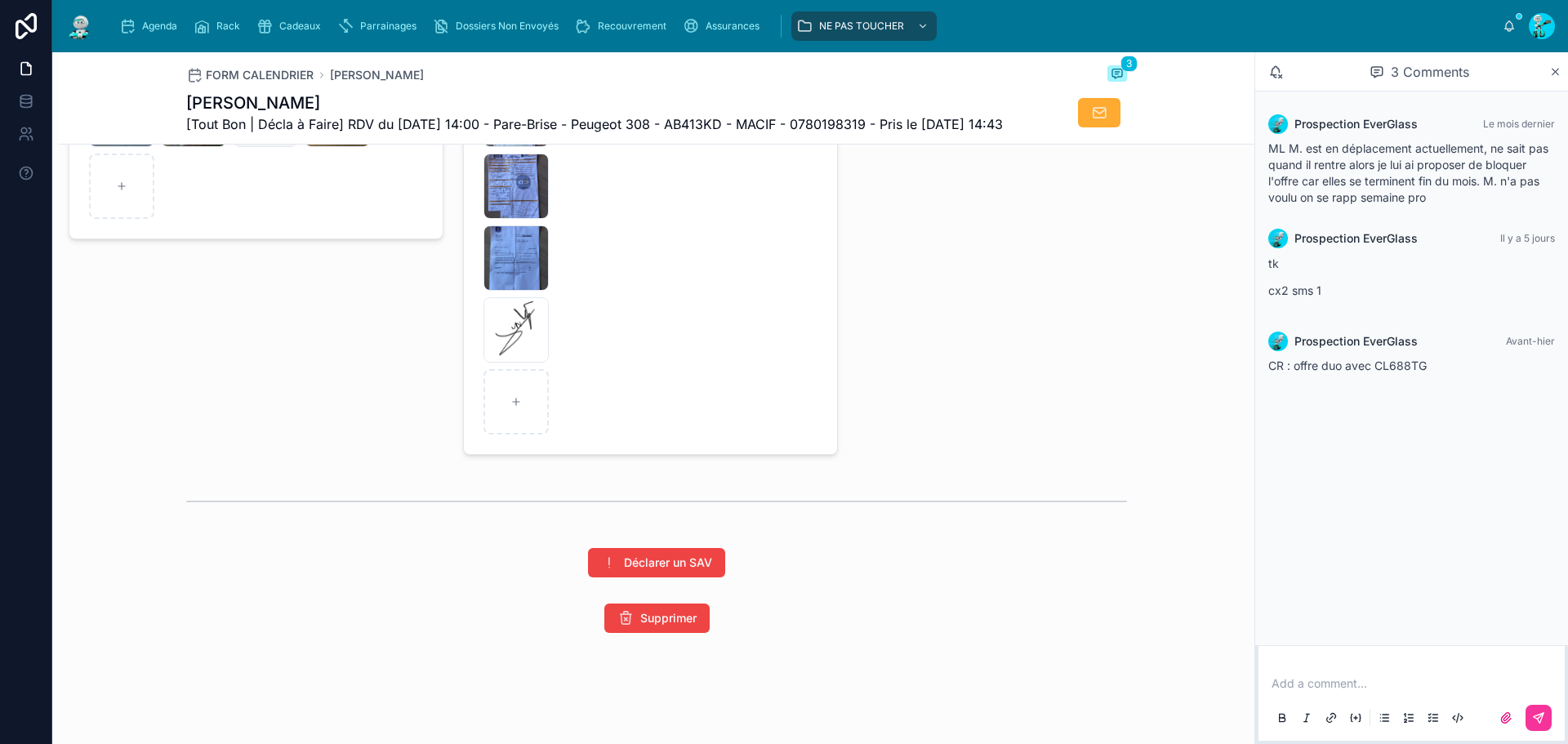
scroll to position [2692, 0]
click at [1403, 36] on div "Agenda Rack Cadeaux Parrainages Dossiers Non Envoyés Recouvrement Assurances NE…" at bounding box center [805, 26] width 1395 height 36
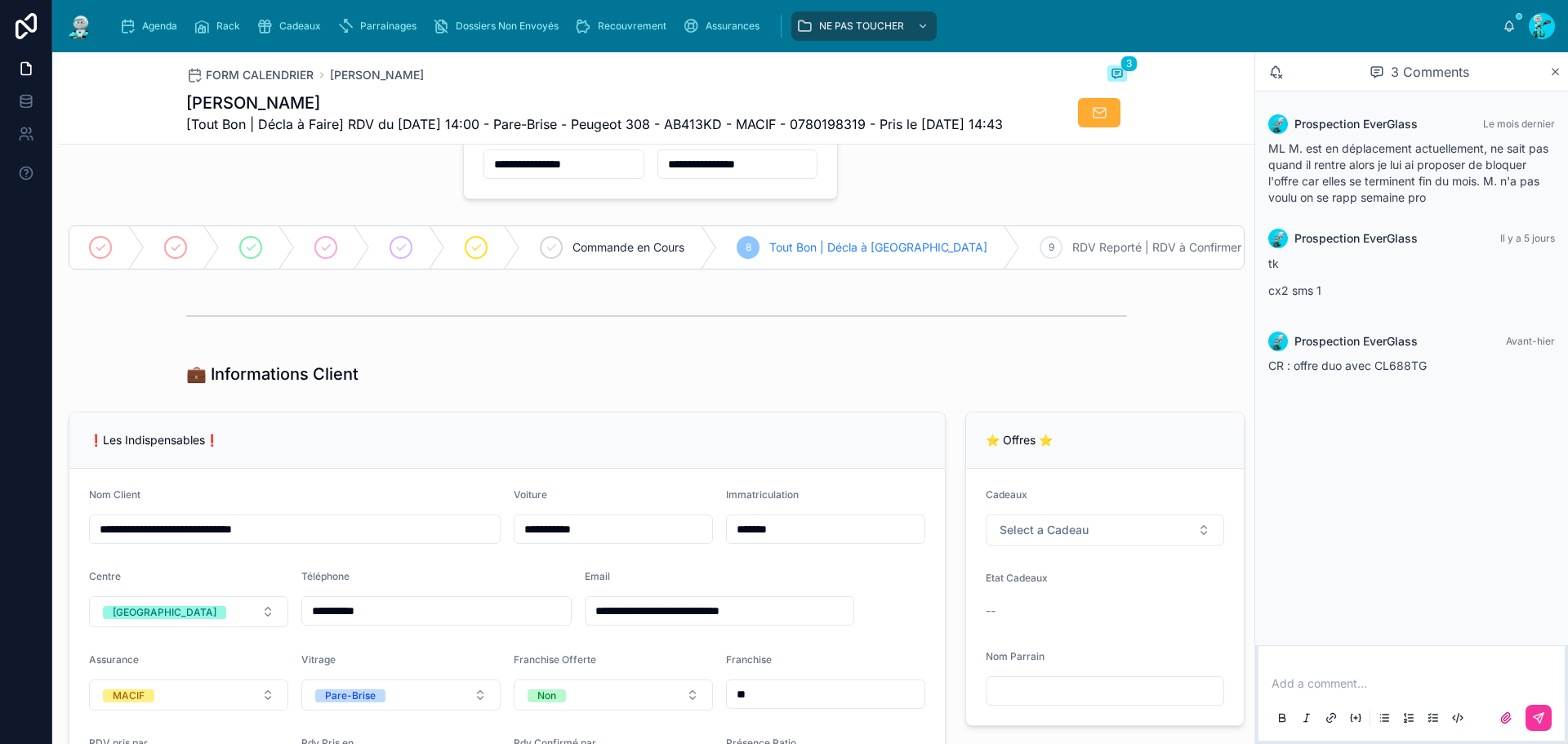
scroll to position [0, 0]
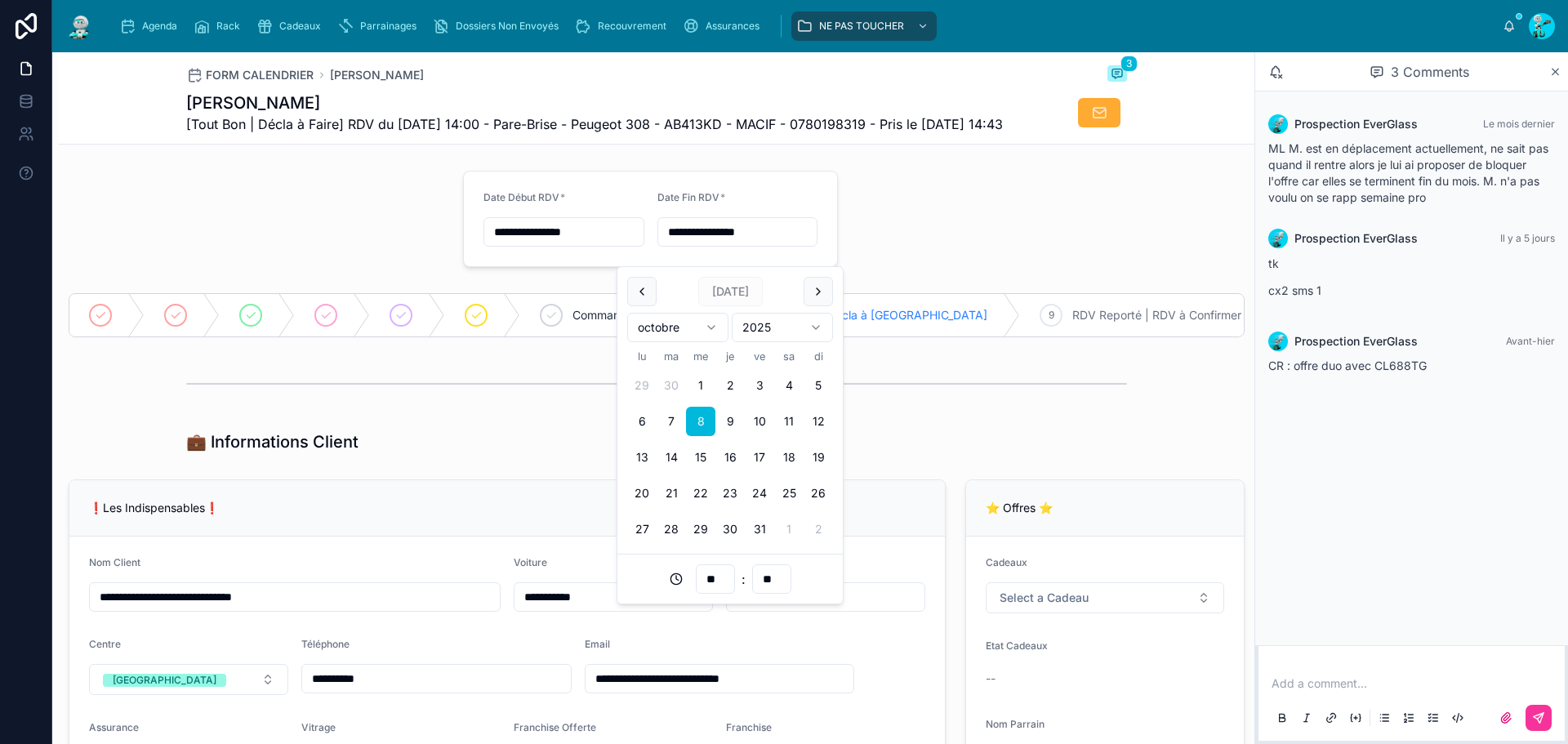
drag, startPoint x: 517, startPoint y: 242, endPoint x: 394, endPoint y: 239, distance: 123.0
click at [391, 238] on div at bounding box center [256, 219] width 394 height 109
click at [829, 221] on form "**********" at bounding box center [650, 219] width 373 height 95
drag, startPoint x: 869, startPoint y: 118, endPoint x: 454, endPoint y: 87, distance: 416.2
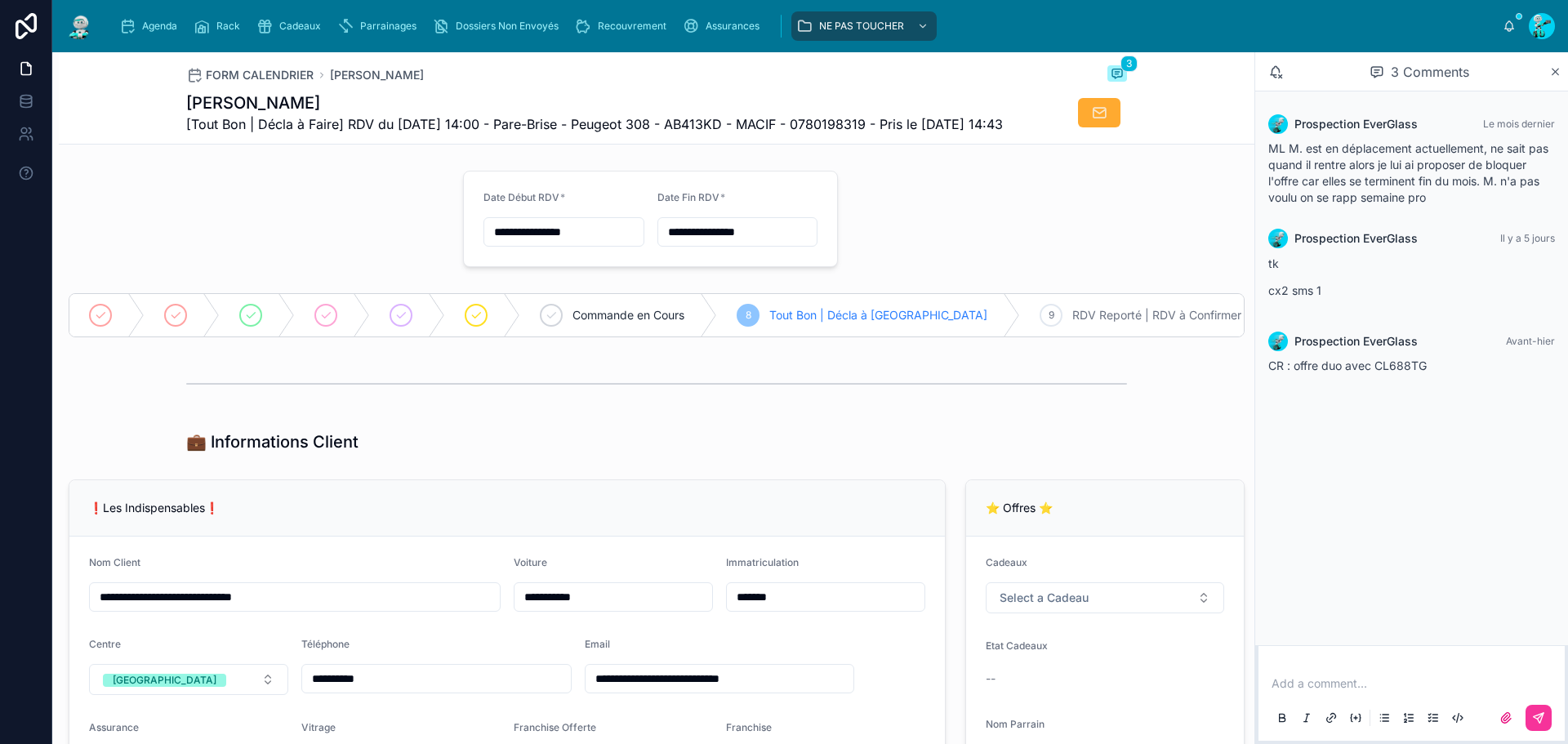
click at [454, 87] on div "FORM CALENDRIER [PERSON_NAME] Marcelin 3 [PERSON_NAME] [Tout Bon | Décla à Fair…" at bounding box center [656, 98] width 940 height 91
click at [584, 117] on span "[Tout Bon | Décla à Faire] RDV du [DATE] 14:00 - Pare-Brise - Peugeot 308 - AB4…" at bounding box center [594, 125] width 817 height 20
drag, startPoint x: 451, startPoint y: 117, endPoint x: 724, endPoint y: 139, distance: 273.9
click at [685, 134] on span "[Tout Bon | Décla à Faire] RDV du [DATE] 14:00 - Pare-Brise - Peugeot 308 - AB4…" at bounding box center [594, 125] width 817 height 20
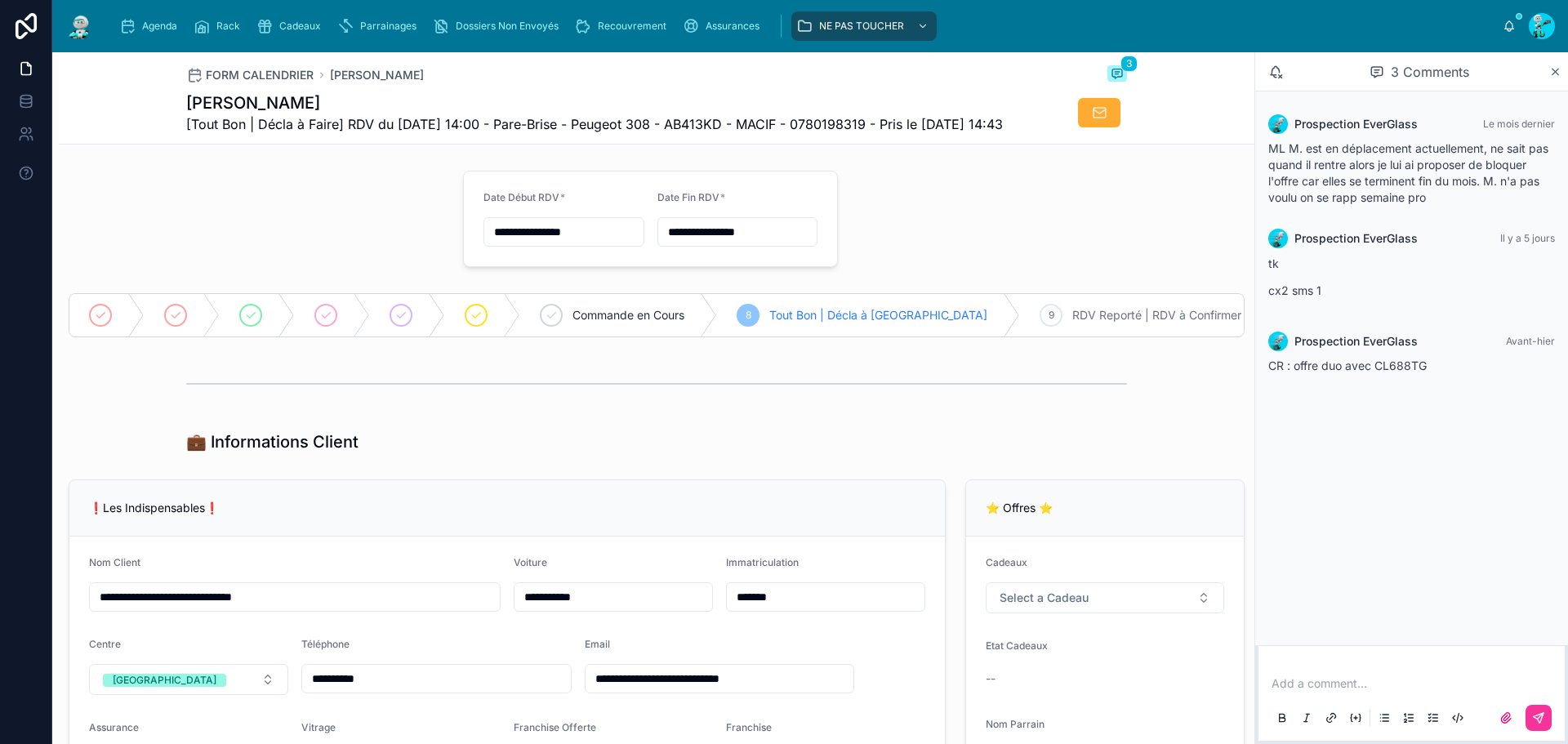
click at [390, 110] on h1 "[PERSON_NAME]" at bounding box center [594, 103] width 817 height 23
click at [345, 95] on h1 "[PERSON_NAME]" at bounding box center [594, 103] width 817 height 23
click at [468, 108] on h1 "[PERSON_NAME]" at bounding box center [594, 103] width 817 height 23
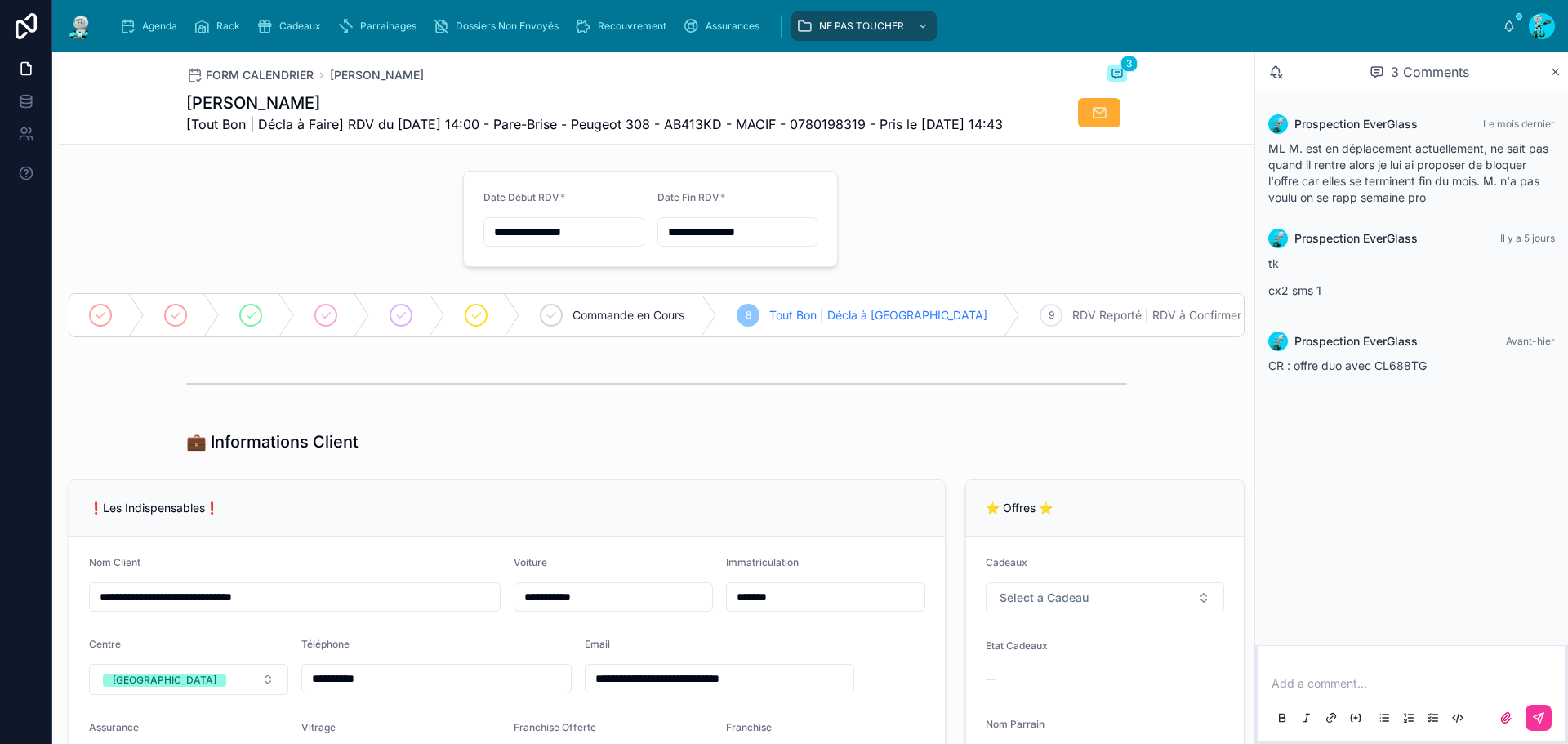
click at [468, 108] on h1 "[PERSON_NAME]" at bounding box center [594, 103] width 817 height 23
click at [421, 101] on h1 "[PERSON_NAME]" at bounding box center [594, 103] width 817 height 23
click at [318, 89] on div "FORM CALENDRIER [PERSON_NAME] Marcelin 3 [PERSON_NAME] [Tout Bon | Décla à Fair…" at bounding box center [656, 98] width 940 height 91
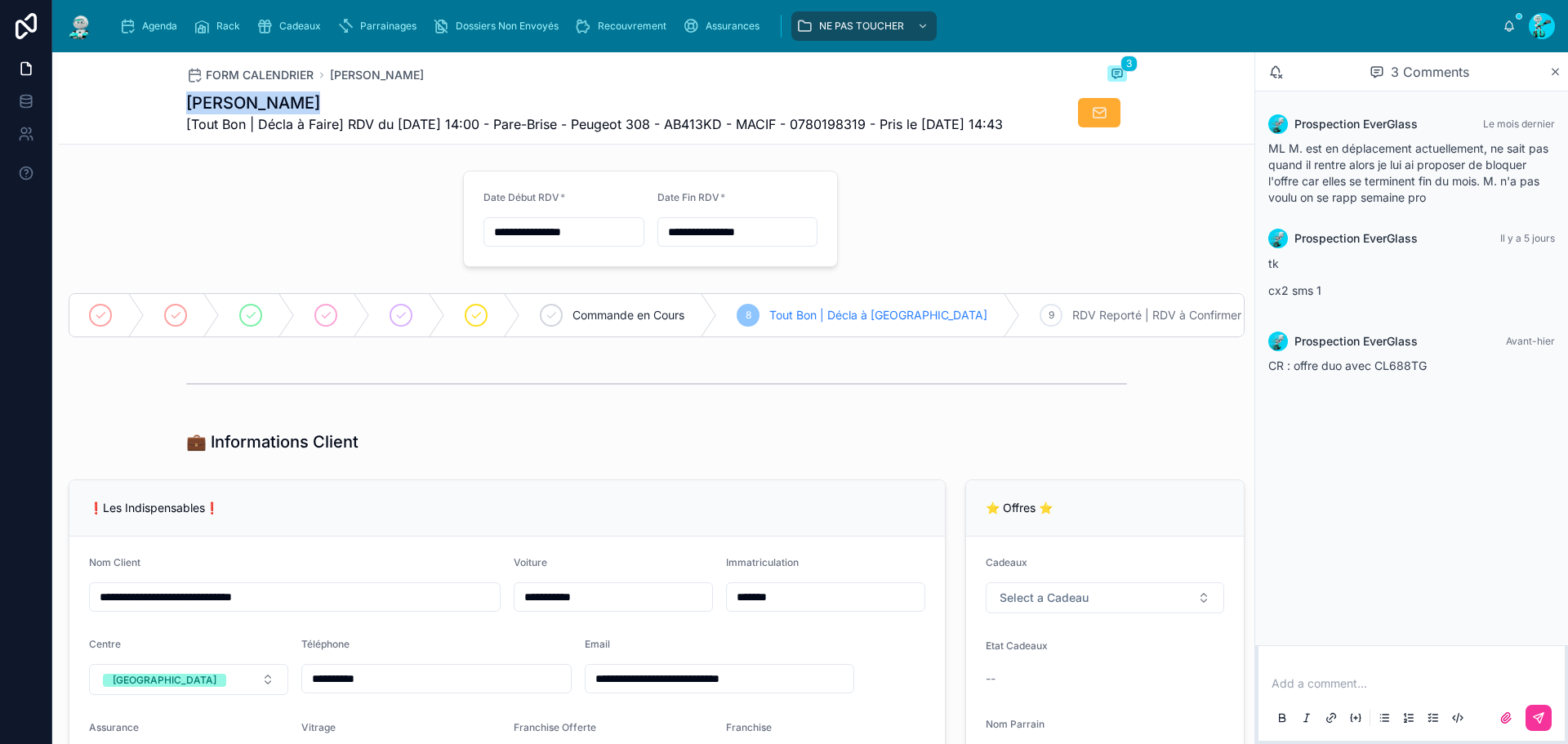
drag, startPoint x: 318, startPoint y: 89, endPoint x: 270, endPoint y: 89, distance: 48.0
click at [317, 89] on div "FORM CALENDRIER [PERSON_NAME] Marcelin 3 [PERSON_NAME] [Tout Bon | Décla à Fair…" at bounding box center [656, 98] width 940 height 91
click at [262, 90] on div "FORM CALENDRIER [PERSON_NAME] Marcelin 3 [PERSON_NAME] [Tout Bon | Décla à Fair…" at bounding box center [656, 98] width 940 height 91
click at [261, 90] on div "FORM CALENDRIER [PERSON_NAME] Marcelin 3 [PERSON_NAME] [Tout Bon | Décla à Fair…" at bounding box center [656, 98] width 940 height 91
drag, startPoint x: 179, startPoint y: 99, endPoint x: 404, endPoint y: 138, distance: 228.4
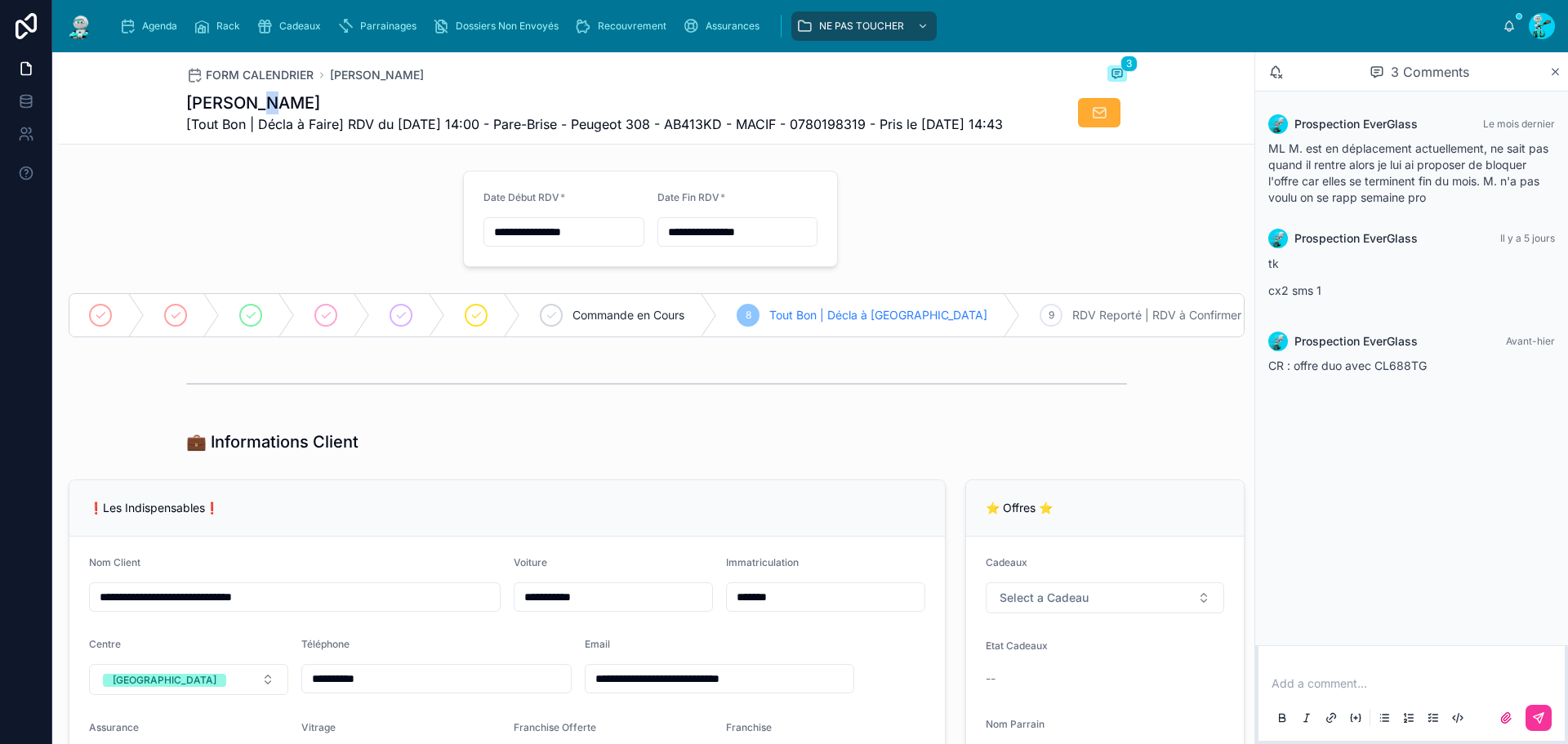
click at [483, 134] on div "[PERSON_NAME] [Tout Bon | Décla à Faire] RDV du [DATE] 14:00 - Pare-Brise - Peu…" at bounding box center [594, 112] width 817 height 42
drag, startPoint x: 386, startPoint y: 145, endPoint x: 379, endPoint y: 157, distance: 13.9
click at [386, 134] on span "[Tout Bon | Décla à Faire] RDV du [DATE] 14:00 - Pare-Brise - Peugeot 308 - AB4…" at bounding box center [594, 125] width 817 height 20
click at [325, 250] on div at bounding box center [256, 219] width 394 height 109
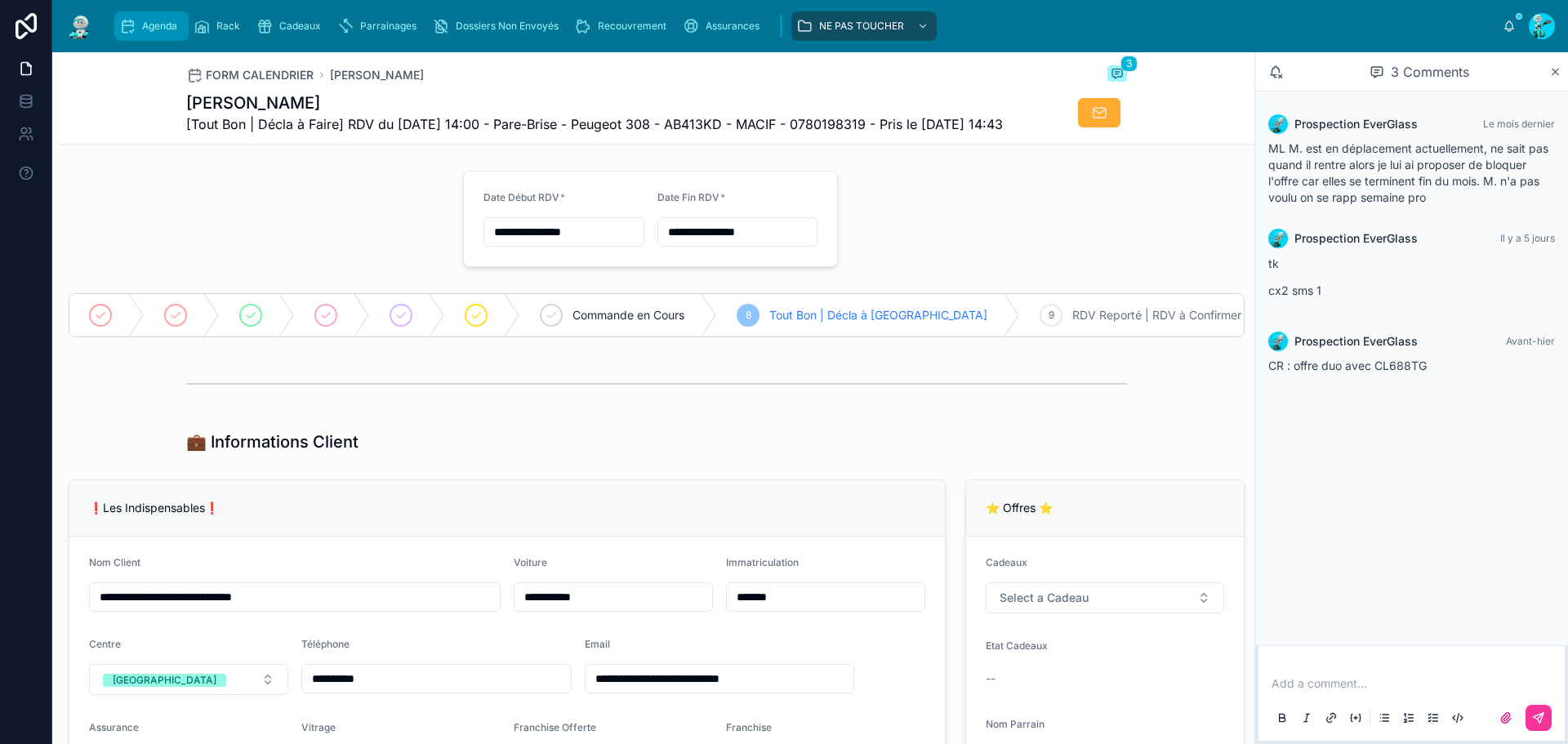
click at [137, 39] on link "Agenda" at bounding box center [152, 26] width 74 height 30
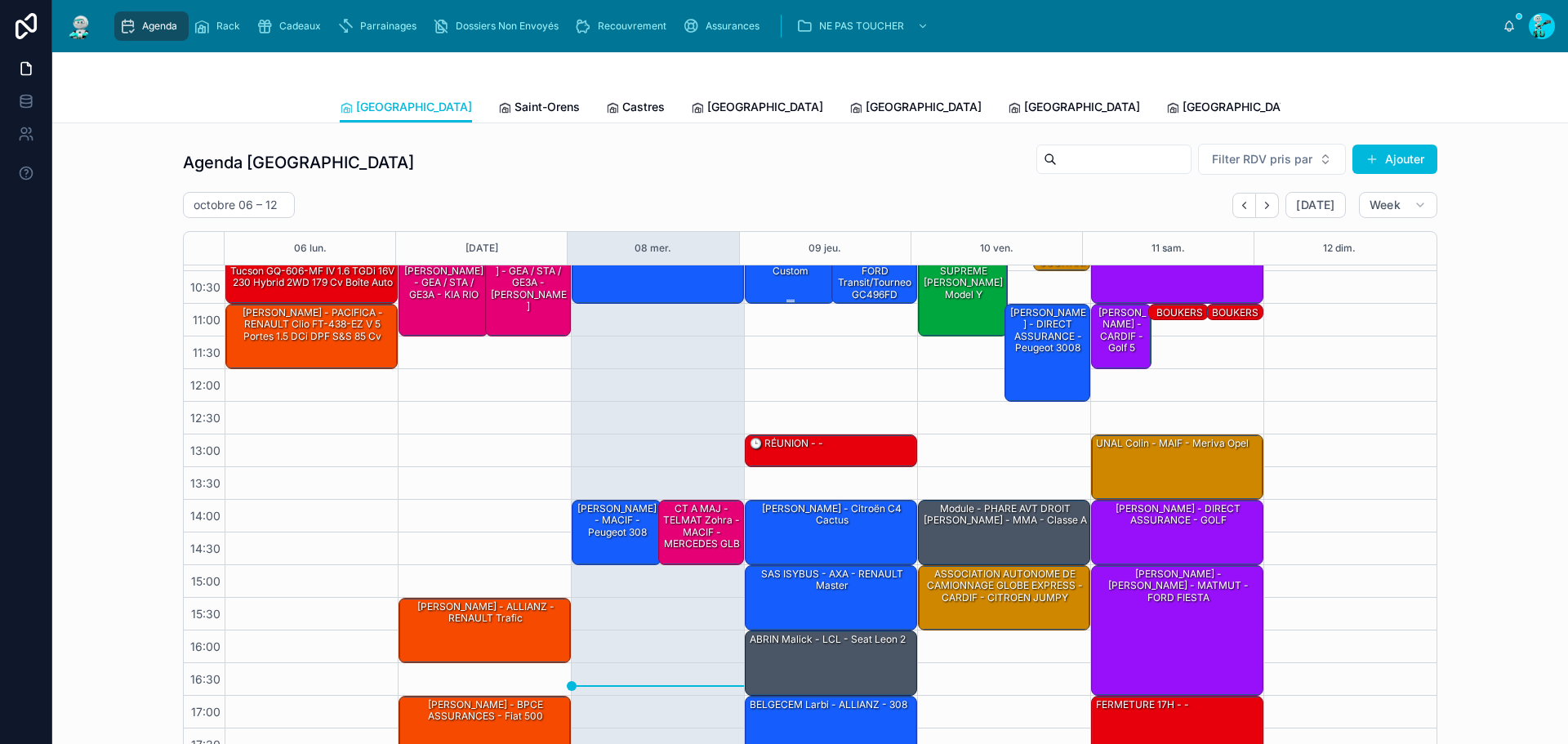
scroll to position [94, 0]
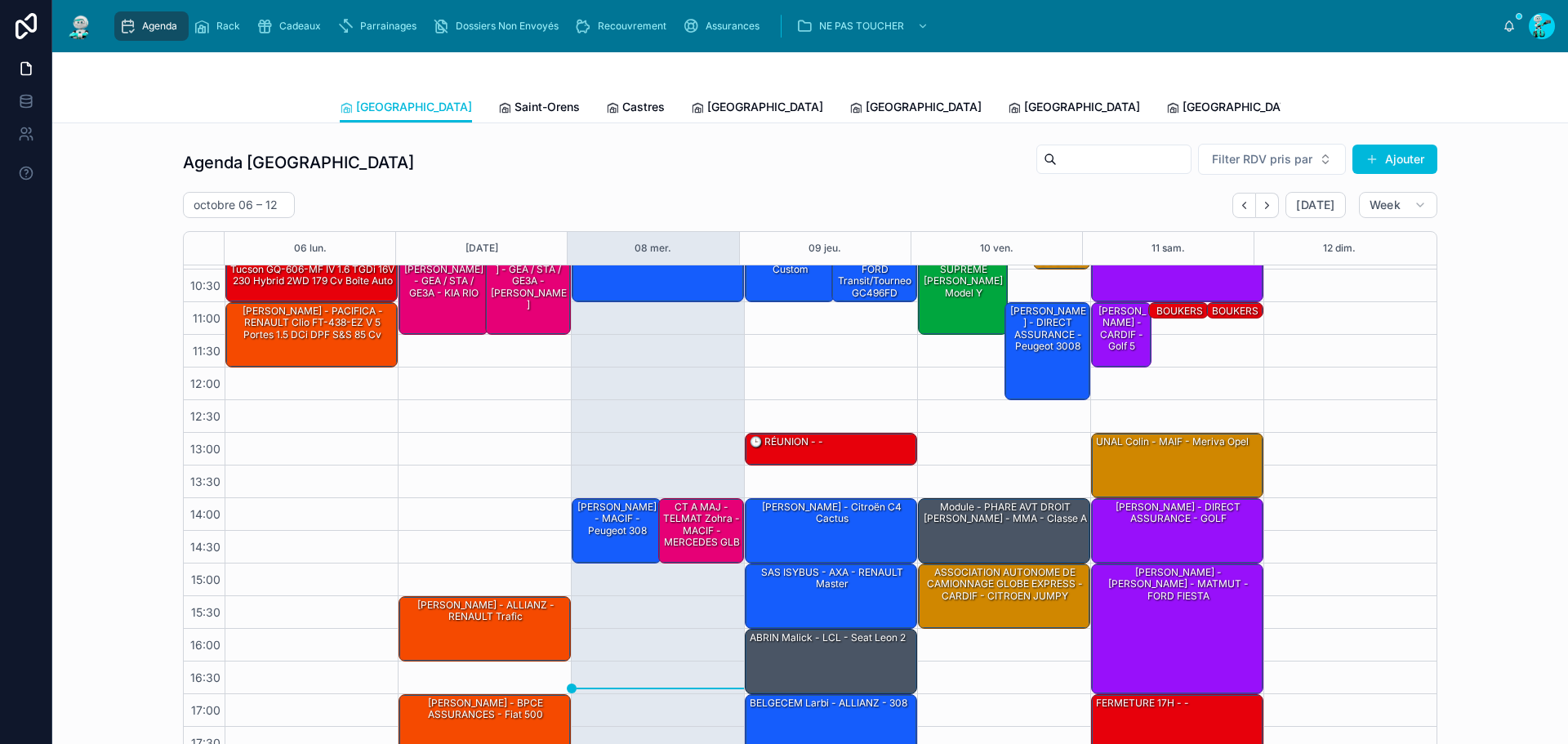
click at [1491, 187] on div "Agenda Toulouse Filter RDV pris par Ajouter [DATE] – [DATE] [DATE] Week 06 [DAT…" at bounding box center [810, 451] width 1490 height 630
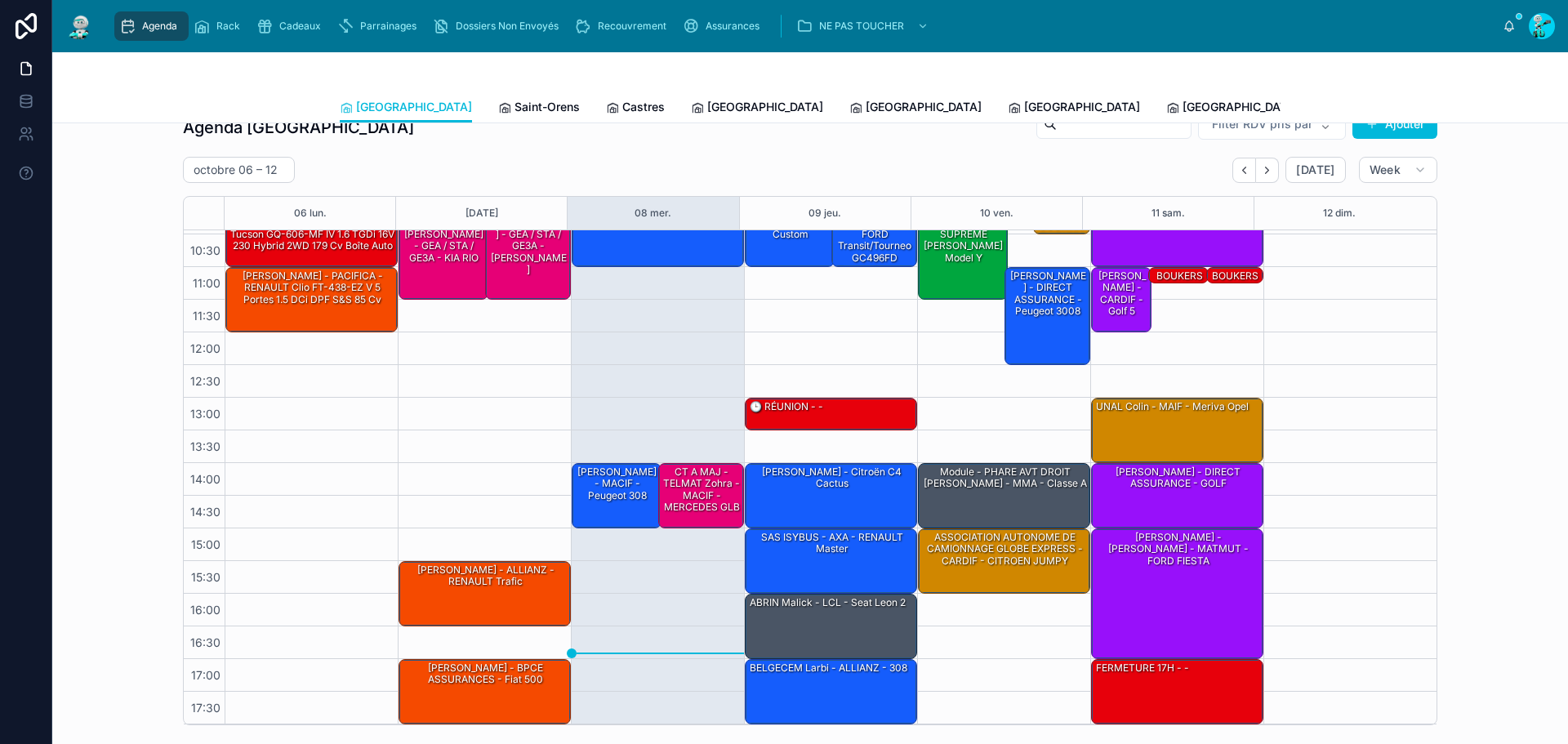
scroll to position [0, 0]
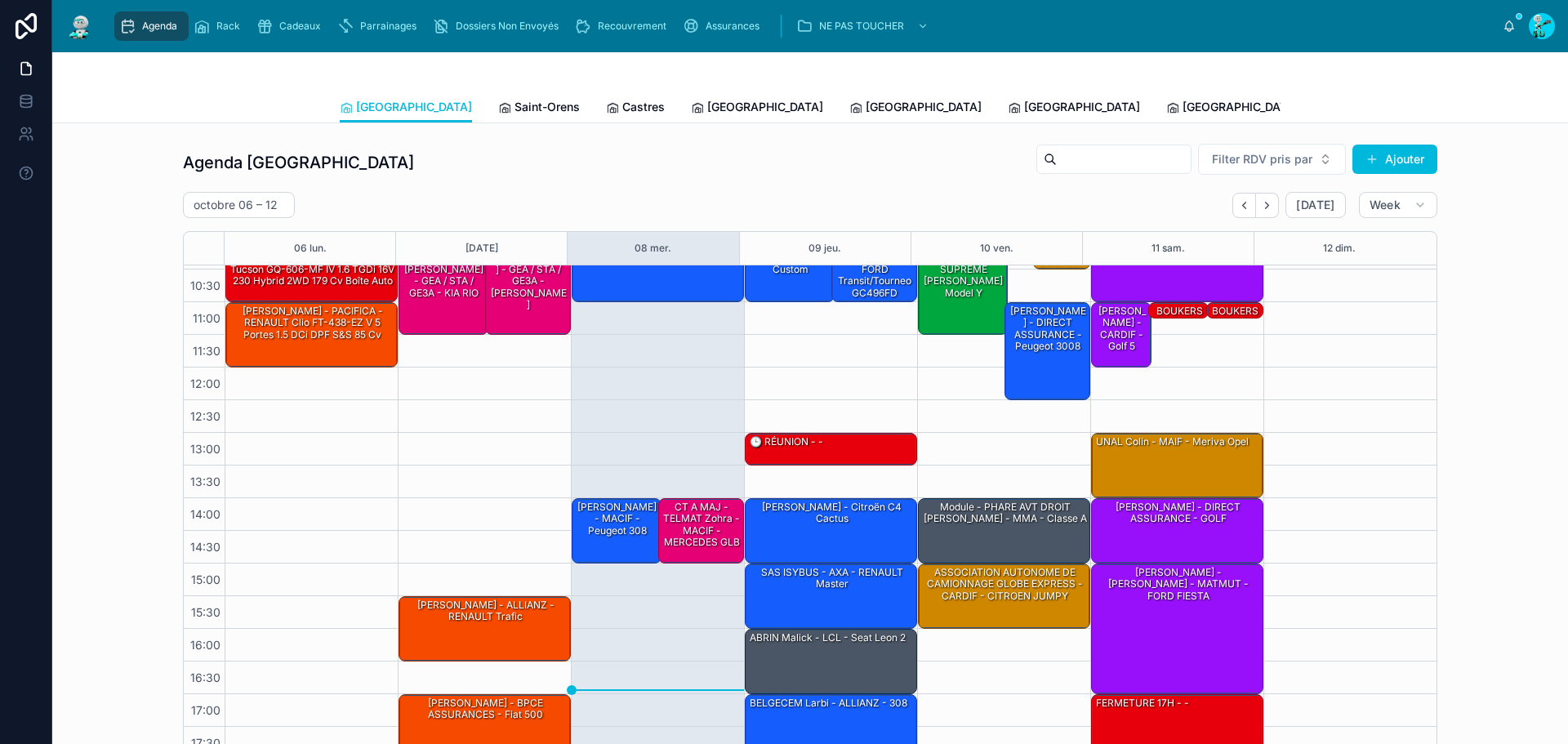
click at [697, 166] on div "Agenda Toulouse Filter RDV pris par [PERSON_NAME]" at bounding box center [810, 162] width 1254 height 39
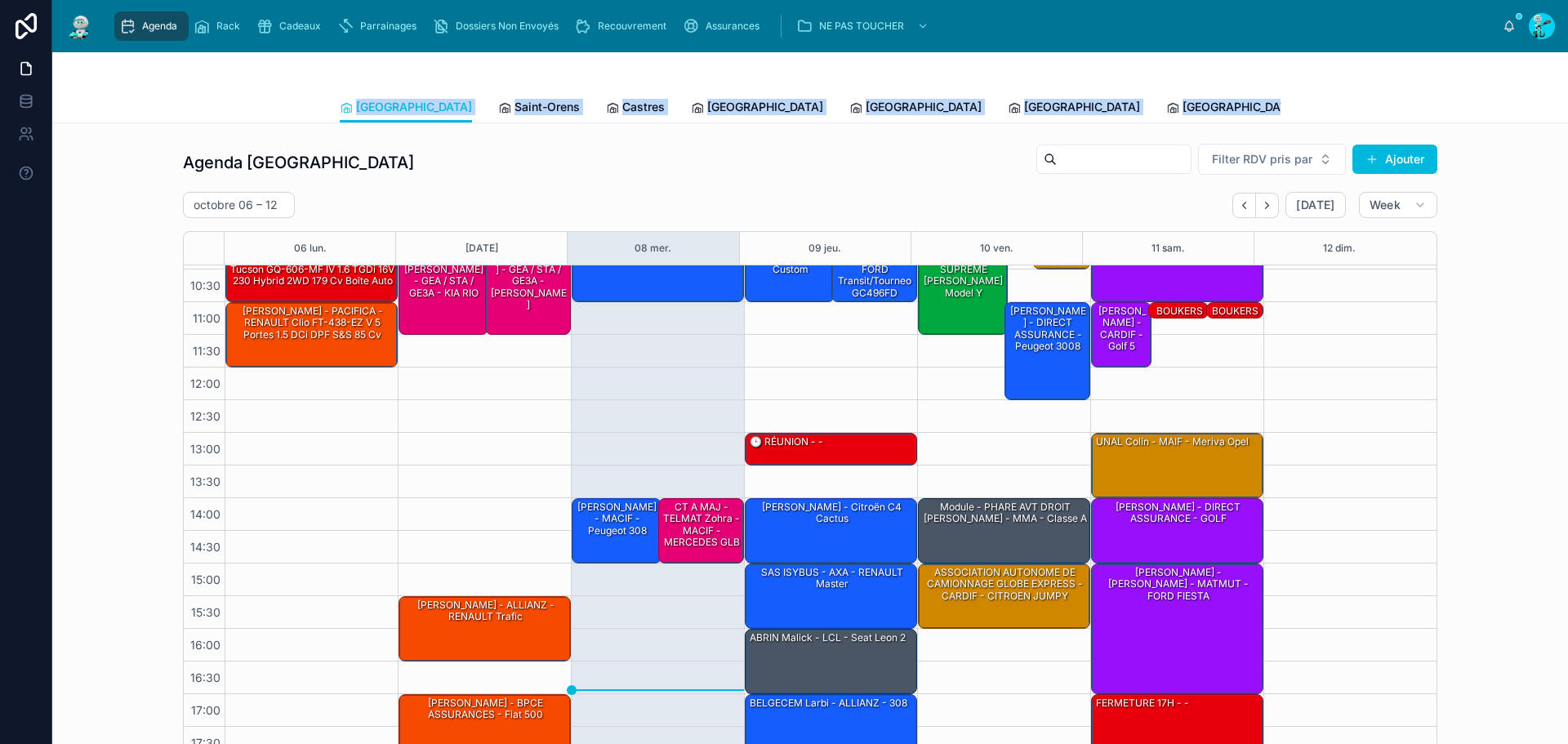
drag, startPoint x: 305, startPoint y: 88, endPoint x: 1375, endPoint y: 108, distance: 1070.2
click at [1374, 115] on div "[GEOGRAPHIC_DATA] [GEOGRAPHIC_DATA] Saint-Orens Castres [GEOGRAPHIC_DATA] [GEOG…" at bounding box center [810, 87] width 1516 height 71
click at [1383, 97] on div "Toulouse Saint-Orens Castres [GEOGRAPHIC_DATA] [GEOGRAPHIC_DATA] [GEOGRAPHIC_DA…" at bounding box center [810, 107] width 1496 height 31
drag, startPoint x: 1295, startPoint y: 96, endPoint x: 331, endPoint y: 79, distance: 964.1
click at [331, 79] on div "[GEOGRAPHIC_DATA] [GEOGRAPHIC_DATA] Saint-Orens Castres [GEOGRAPHIC_DATA] [GEOG…" at bounding box center [810, 87] width 1516 height 71
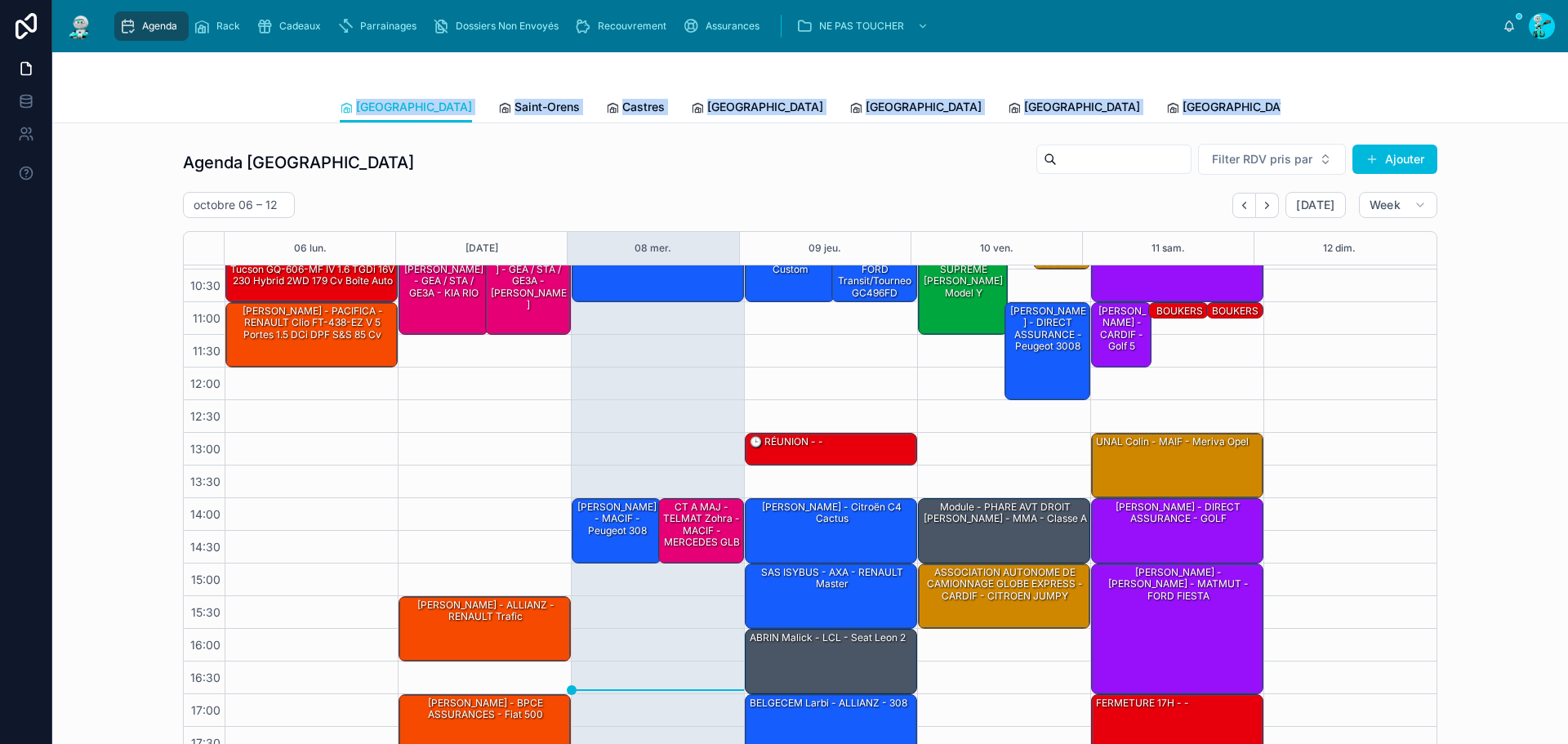
click at [304, 72] on div "[GEOGRAPHIC_DATA] [GEOGRAPHIC_DATA] Saint-Orens Castres [GEOGRAPHIC_DATA] [GEOG…" at bounding box center [810, 87] width 1516 height 71
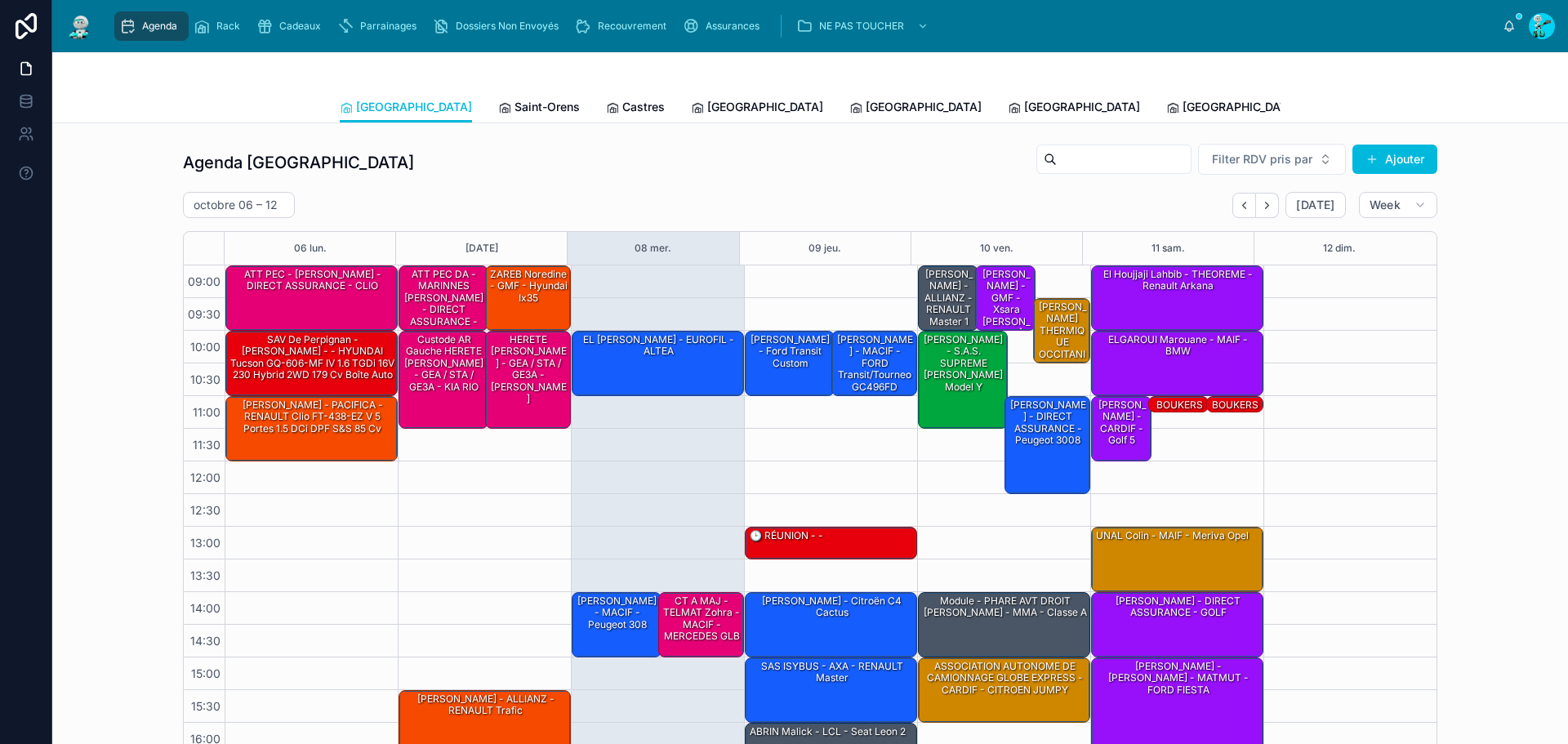
click at [1505, 244] on div "Agenda Toulouse Filter RDV pris par Ajouter [DATE] – [DATE] [DATE] Week 06 [DAT…" at bounding box center [810, 451] width 1490 height 630
click at [1494, 110] on div "Toulouse Saint-Orens Castres [GEOGRAPHIC_DATA] [GEOGRAPHIC_DATA] [GEOGRAPHIC_DA…" at bounding box center [810, 107] width 1496 height 31
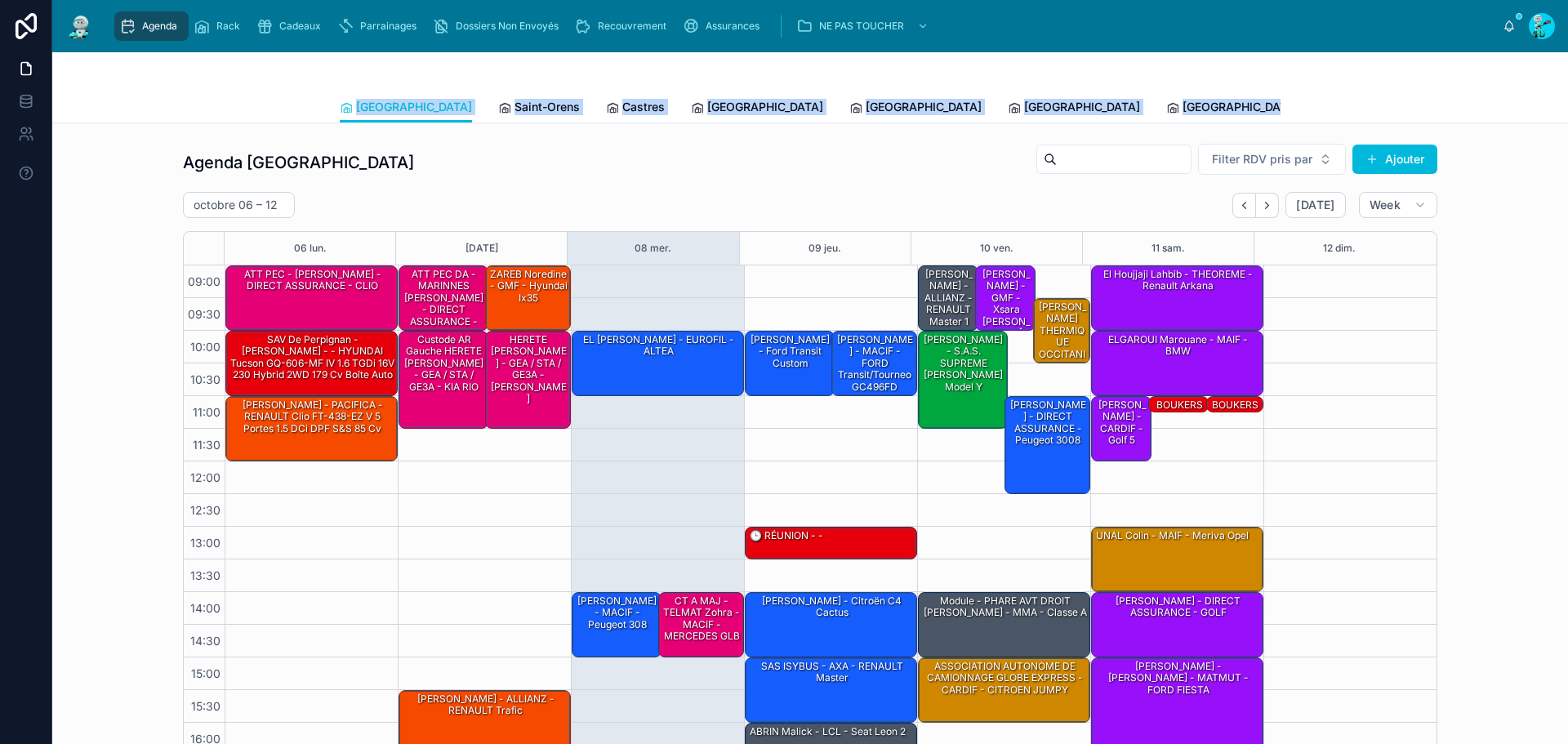
drag, startPoint x: 1262, startPoint y: 104, endPoint x: 278, endPoint y: 74, distance: 984.5
click at [278, 74] on div "[GEOGRAPHIC_DATA] [GEOGRAPHIC_DATA] Saint-Orens Castres [GEOGRAPHIC_DATA] [GEOG…" at bounding box center [810, 87] width 1516 height 71
click at [272, 75] on div "[GEOGRAPHIC_DATA] [GEOGRAPHIC_DATA] Saint-Orens Castres [GEOGRAPHIC_DATA] [GEOG…" at bounding box center [810, 87] width 1516 height 71
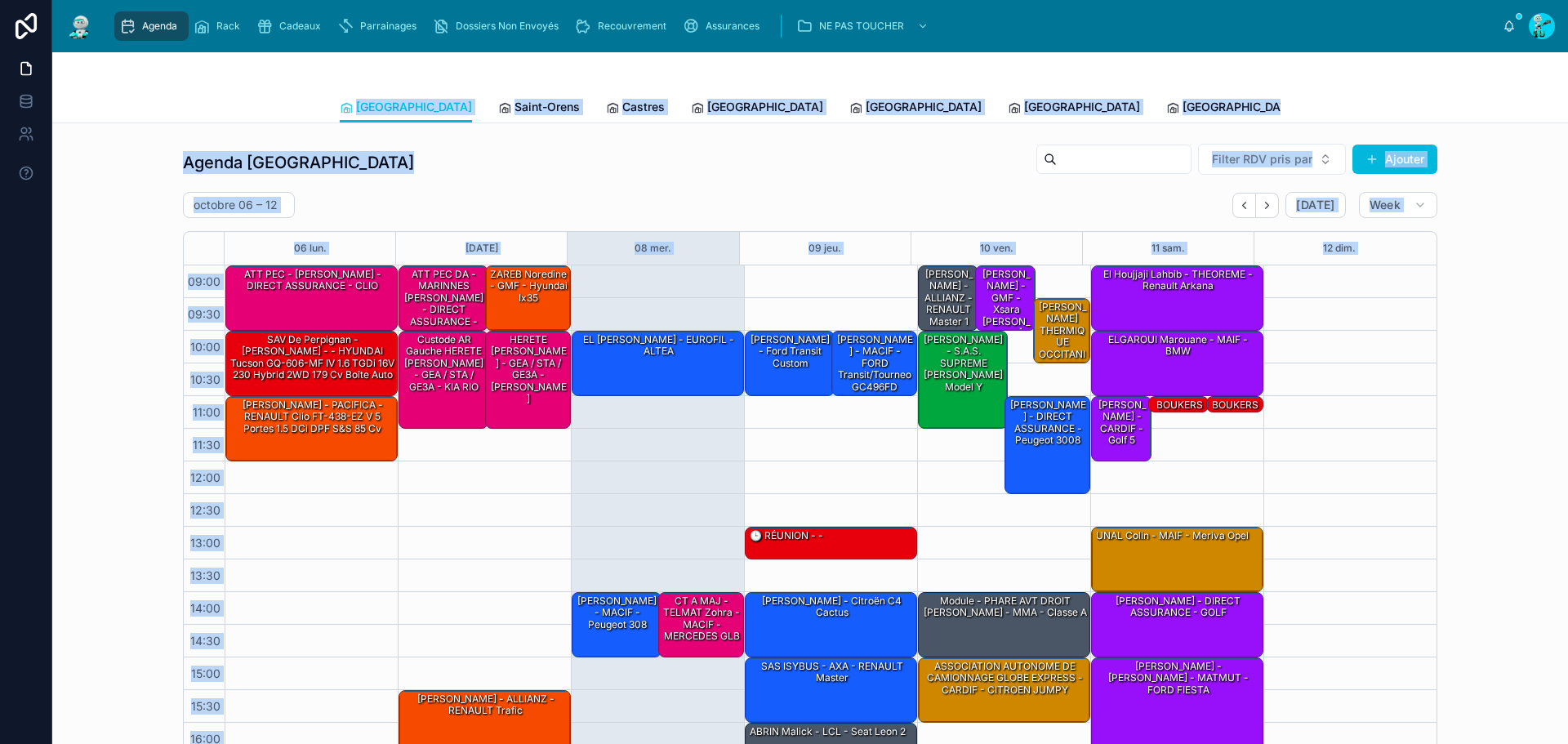
drag, startPoint x: 309, startPoint y: 97, endPoint x: 1477, endPoint y: 504, distance: 1236.9
click at [1477, 504] on div "[GEOGRAPHIC_DATA] [GEOGRAPHIC_DATA] Saint-Orens Castres [GEOGRAPHIC_DATA] [GEOG…" at bounding box center [810, 640] width 1516 height 1176
click at [1477, 466] on div "Agenda Toulouse Filter RDV pris par Ajouter [DATE] – [DATE] [DATE] Week 06 [DAT…" at bounding box center [810, 451] width 1490 height 630
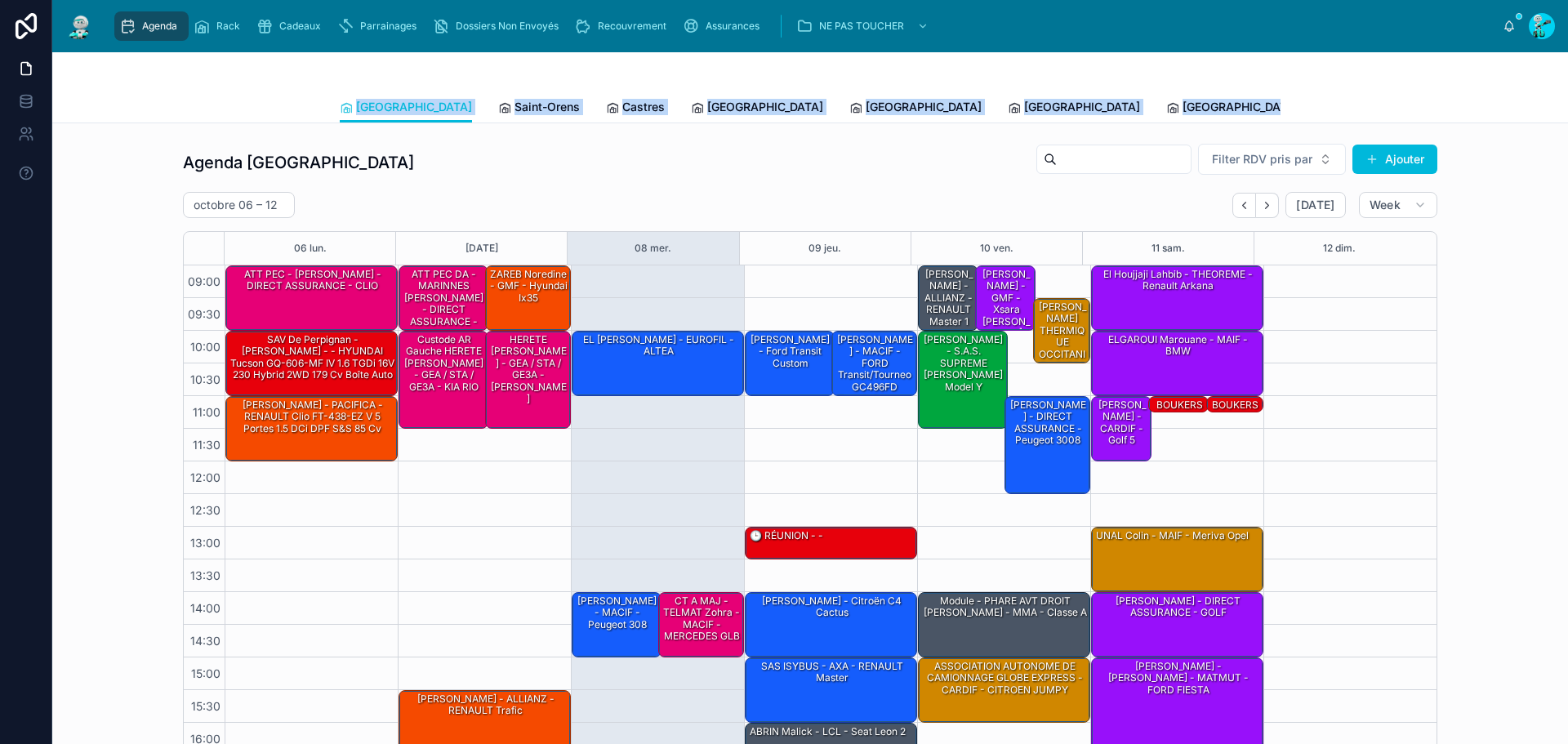
drag, startPoint x: 1128, startPoint y: 105, endPoint x: 209, endPoint y: 57, distance: 920.3
click at [209, 57] on div "[GEOGRAPHIC_DATA] [GEOGRAPHIC_DATA] Saint-Orens Castres [GEOGRAPHIC_DATA] [GEOG…" at bounding box center [810, 87] width 1516 height 71
click at [217, 87] on div "[GEOGRAPHIC_DATA] [GEOGRAPHIC_DATA] Saint-Orens Castres [GEOGRAPHIC_DATA] [GEOG…" at bounding box center [810, 87] width 1516 height 71
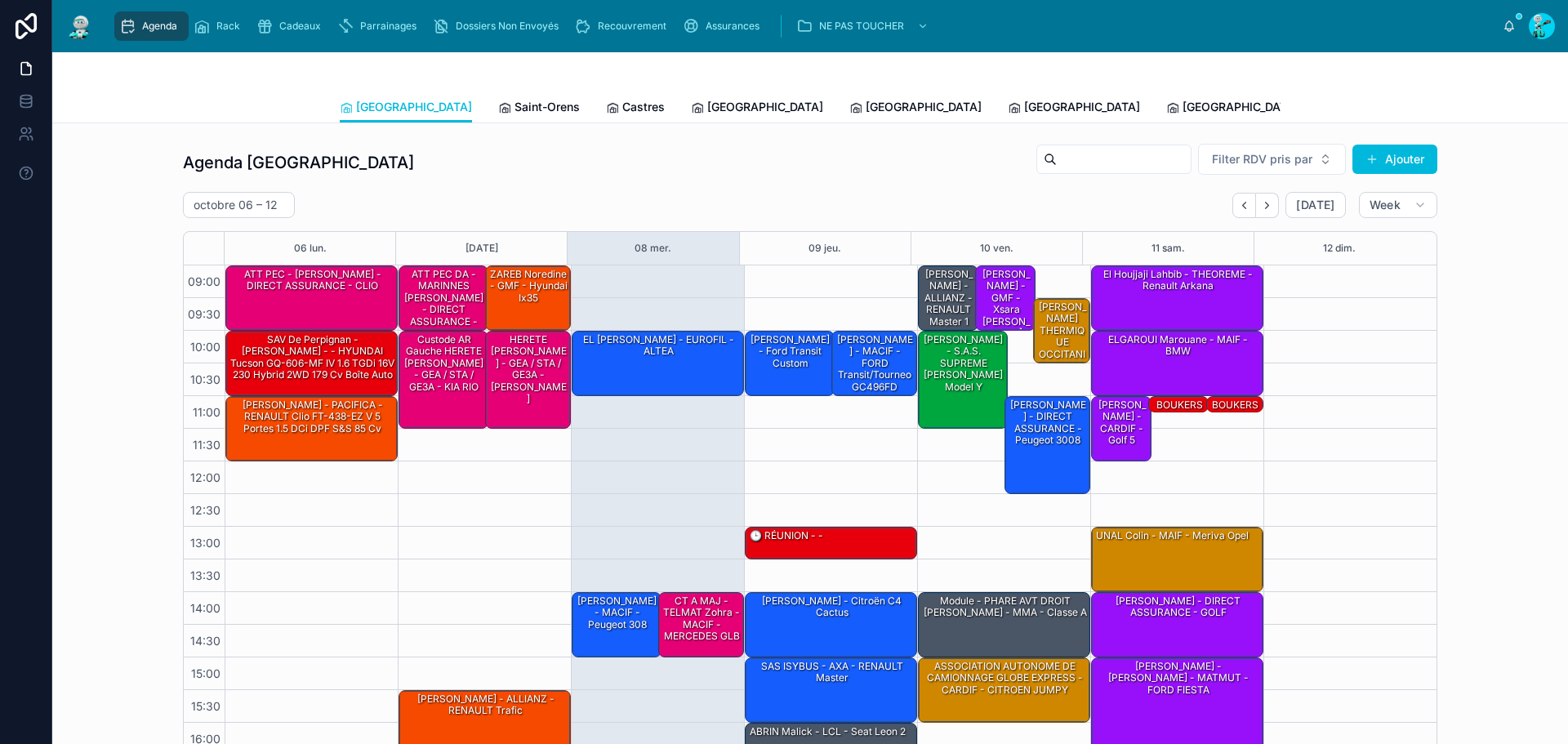
click at [431, 152] on div "Agenda Toulouse Filter RDV pris par [PERSON_NAME]" at bounding box center [810, 162] width 1254 height 39
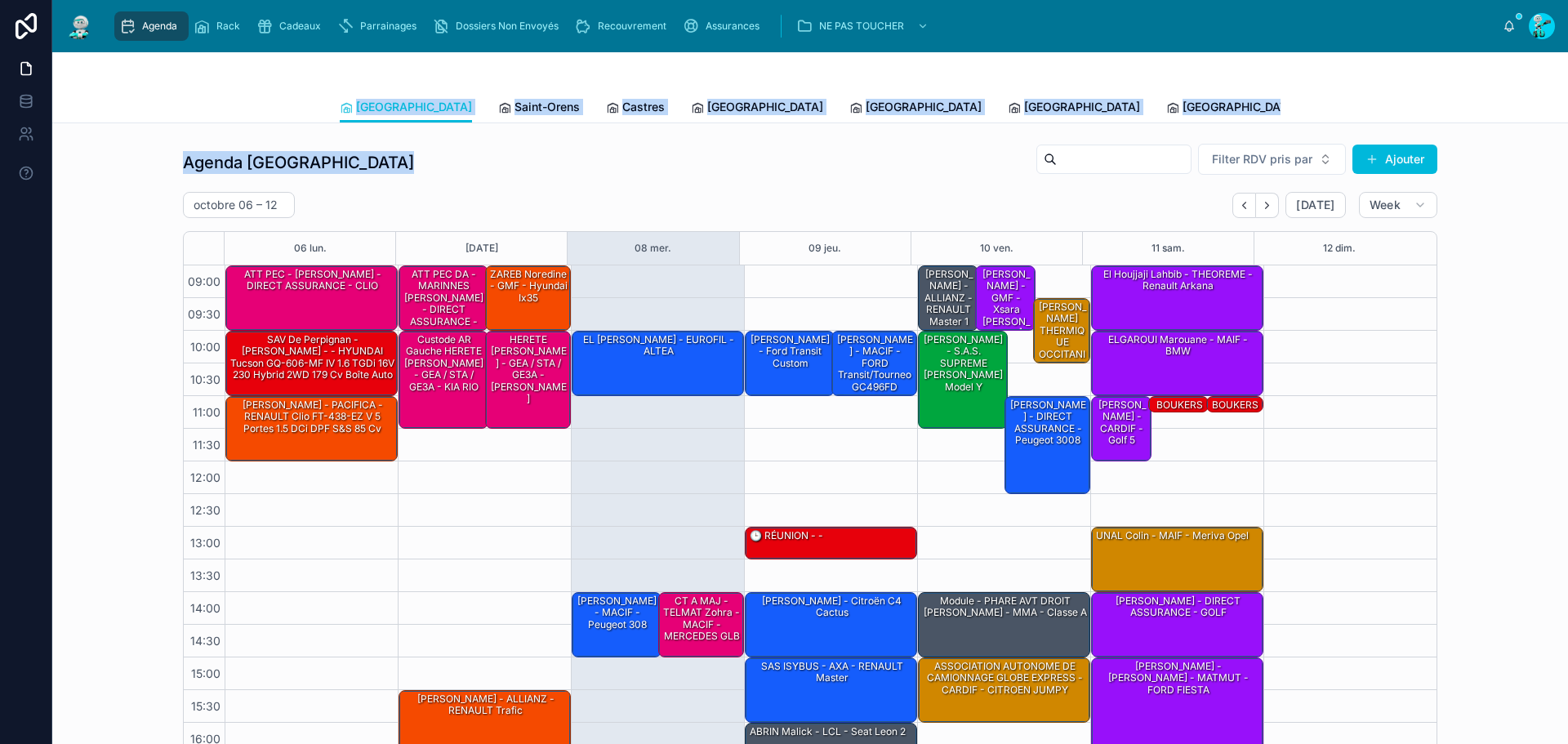
drag, startPoint x: 319, startPoint y: 100, endPoint x: 1039, endPoint y: 143, distance: 721.3
click at [1041, 141] on div "[GEOGRAPHIC_DATA] [GEOGRAPHIC_DATA] Saint-Orens Castres [GEOGRAPHIC_DATA] [GEOG…" at bounding box center [810, 640] width 1516 height 1176
drag, startPoint x: 855, startPoint y: 164, endPoint x: 1139, endPoint y: 138, distance: 285.2
click at [855, 165] on div "Agenda Toulouse Filter RDV pris par [PERSON_NAME]" at bounding box center [810, 162] width 1254 height 39
click at [1290, 104] on div "Toulouse Saint-Orens Castres [GEOGRAPHIC_DATA] [GEOGRAPHIC_DATA] [GEOGRAPHIC_DA…" at bounding box center [810, 107] width 1496 height 31
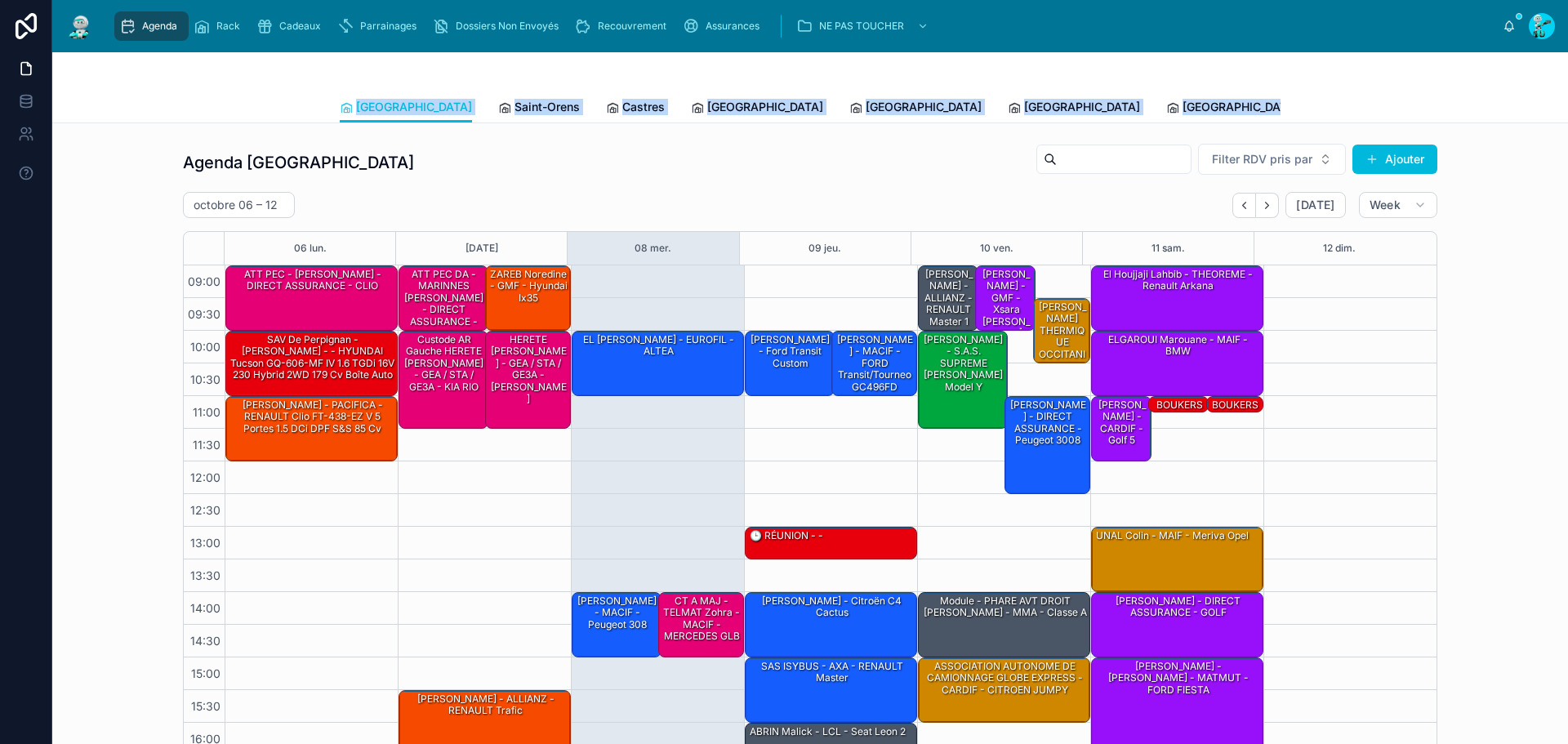
drag, startPoint x: 1128, startPoint y: 99, endPoint x: 363, endPoint y: 77, distance: 765.3
click at [363, 77] on div "[GEOGRAPHIC_DATA] [GEOGRAPHIC_DATA] Saint-Orens Castres [GEOGRAPHIC_DATA] [GEOG…" at bounding box center [810, 87] width 1516 height 71
click at [363, 77] on div at bounding box center [810, 72] width 940 height 39
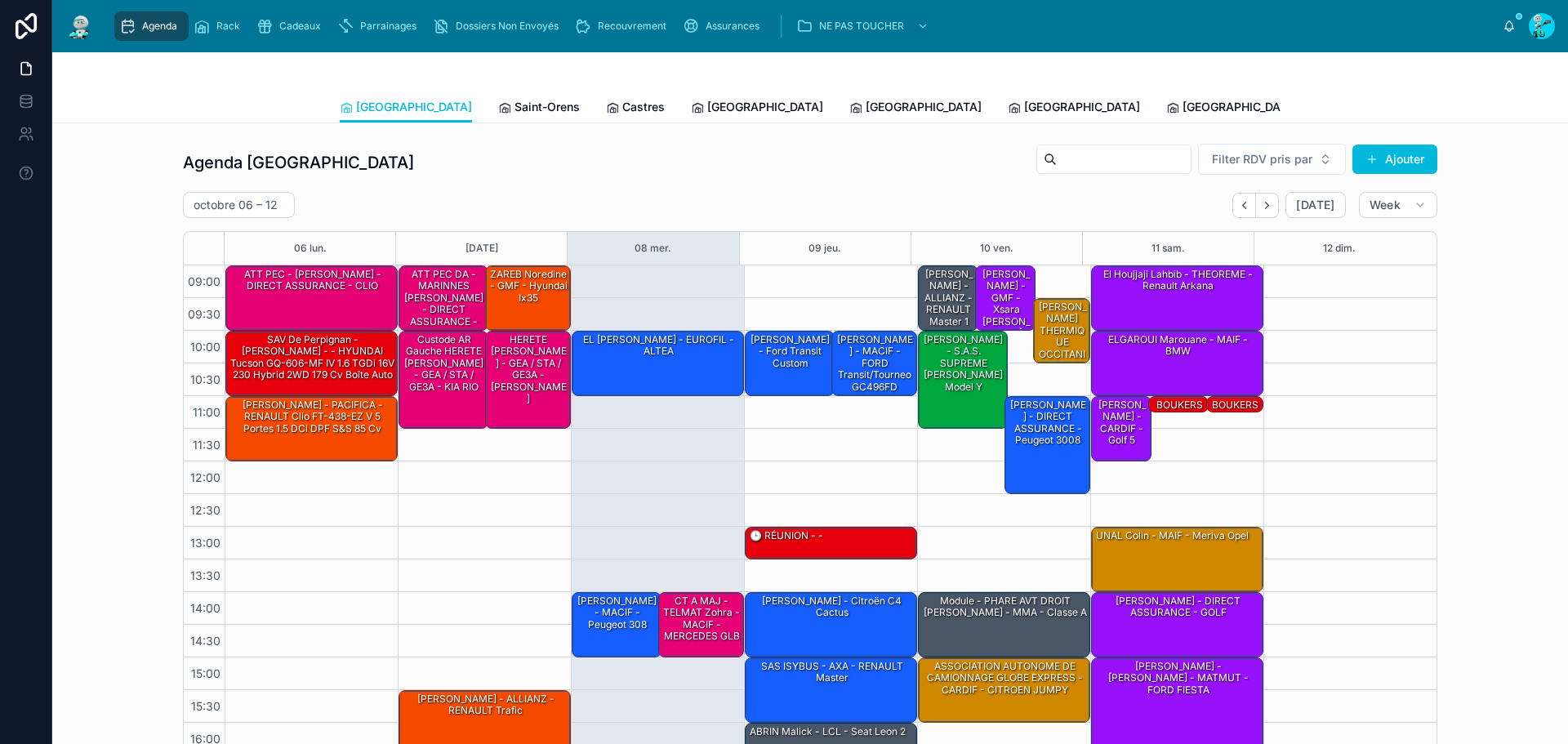
click at [383, 156] on div "Agenda Toulouse Filter RDV pris par [PERSON_NAME]" at bounding box center [810, 162] width 1254 height 39
drag, startPoint x: 394, startPoint y: 158, endPoint x: 925, endPoint y: 193, distance: 532.2
click at [925, 193] on div "[DATE] – [DATE] [DATE] Week" at bounding box center [810, 204] width 1254 height 26
click at [234, 83] on div "[GEOGRAPHIC_DATA] [GEOGRAPHIC_DATA] Saint-Orens Castres [GEOGRAPHIC_DATA] [GEOG…" at bounding box center [810, 87] width 1516 height 71
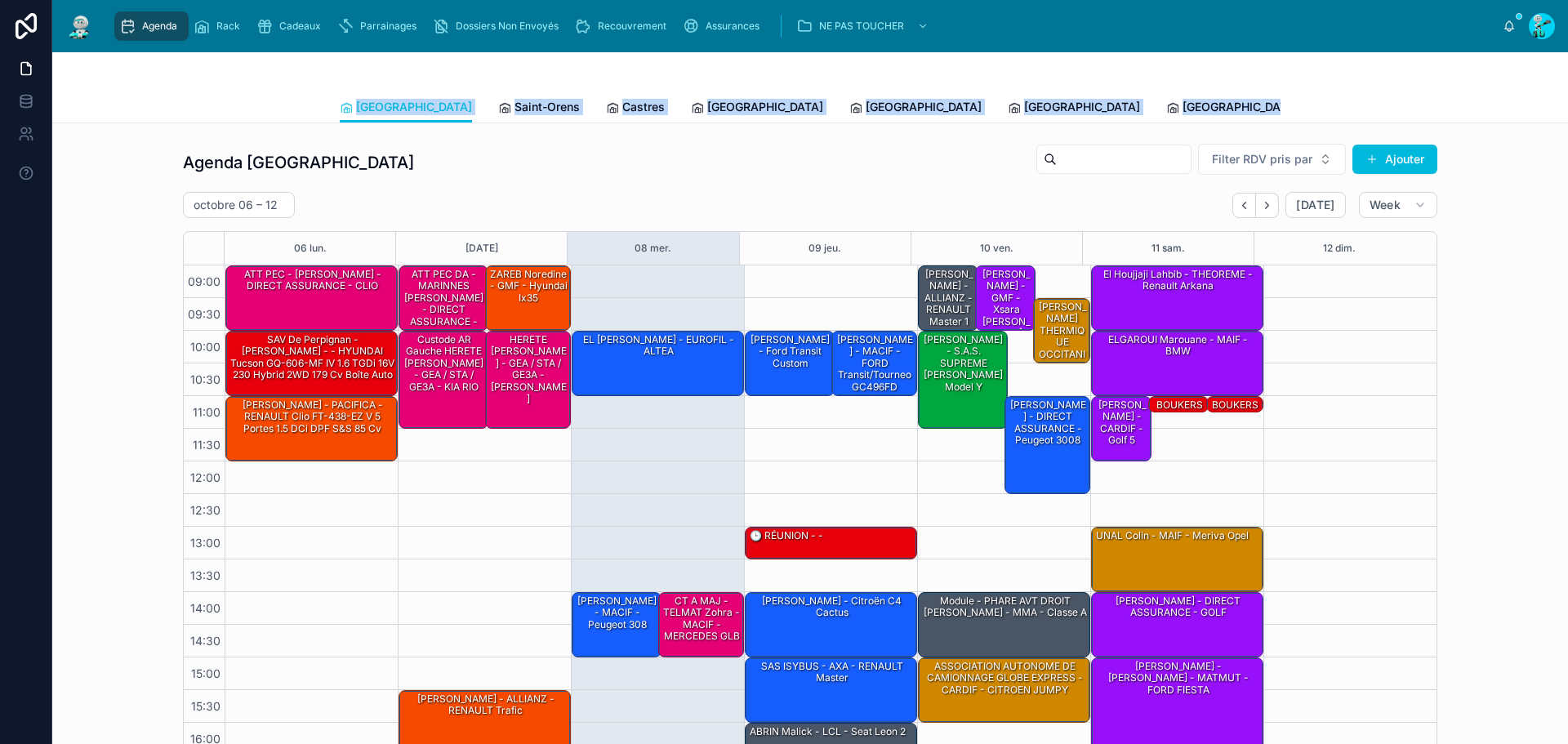
drag, startPoint x: 324, startPoint y: 96, endPoint x: 1322, endPoint y: 100, distance: 998.0
click at [1322, 100] on div "Toulouse Saint-Orens Castres [GEOGRAPHIC_DATA] [GEOGRAPHIC_DATA] [GEOGRAPHIC_DA…" at bounding box center [810, 107] width 1496 height 31
click at [1338, 100] on div "Toulouse Saint-Orens Castres [GEOGRAPHIC_DATA] [GEOGRAPHIC_DATA] [GEOGRAPHIC_DA…" at bounding box center [810, 107] width 1496 height 31
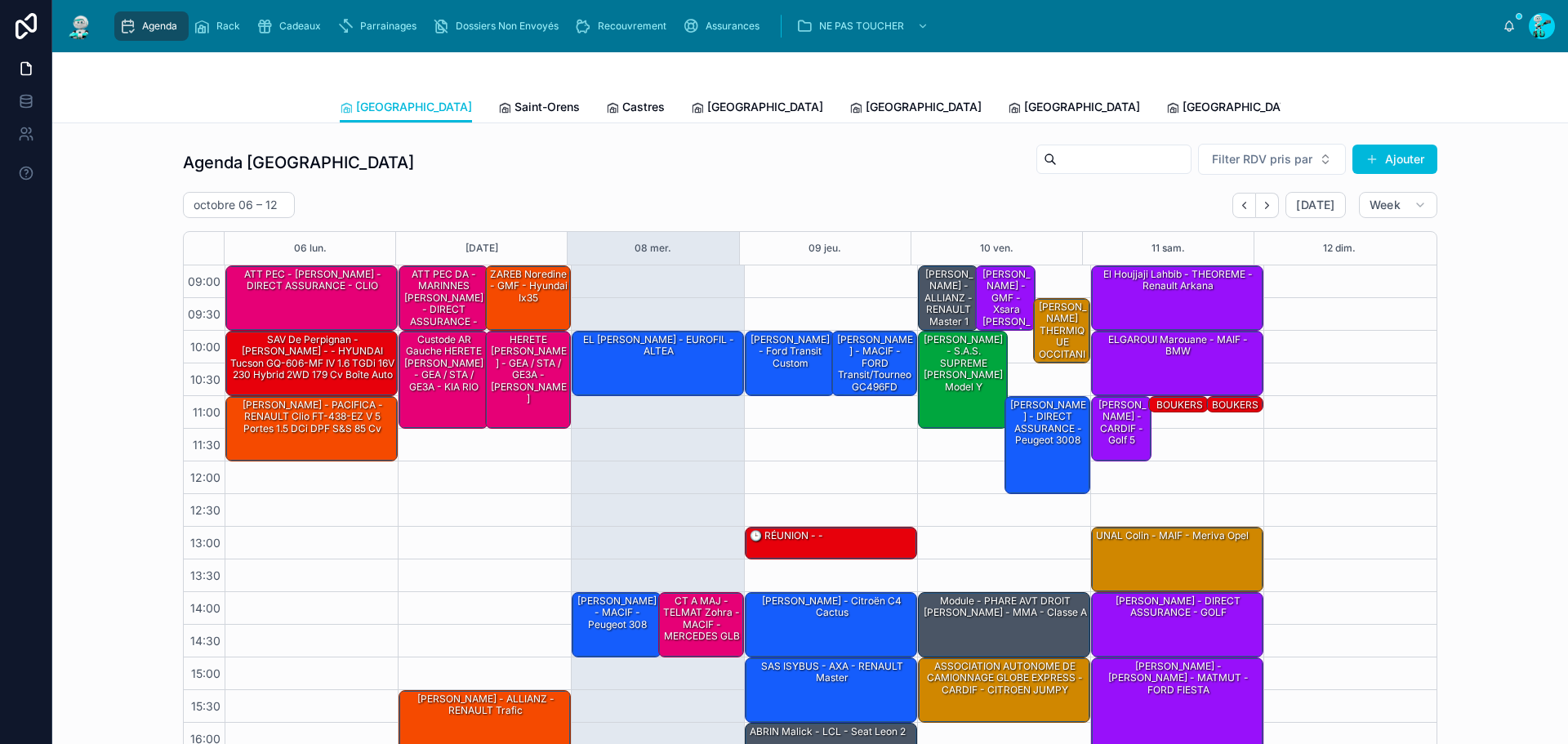
click at [583, 185] on div "Agenda Toulouse Filter RDV pris par Ajouter [DATE] – [DATE] [DATE] Week 06 [DAT…" at bounding box center [810, 451] width 1254 height 618
